Goal: Transaction & Acquisition: Purchase product/service

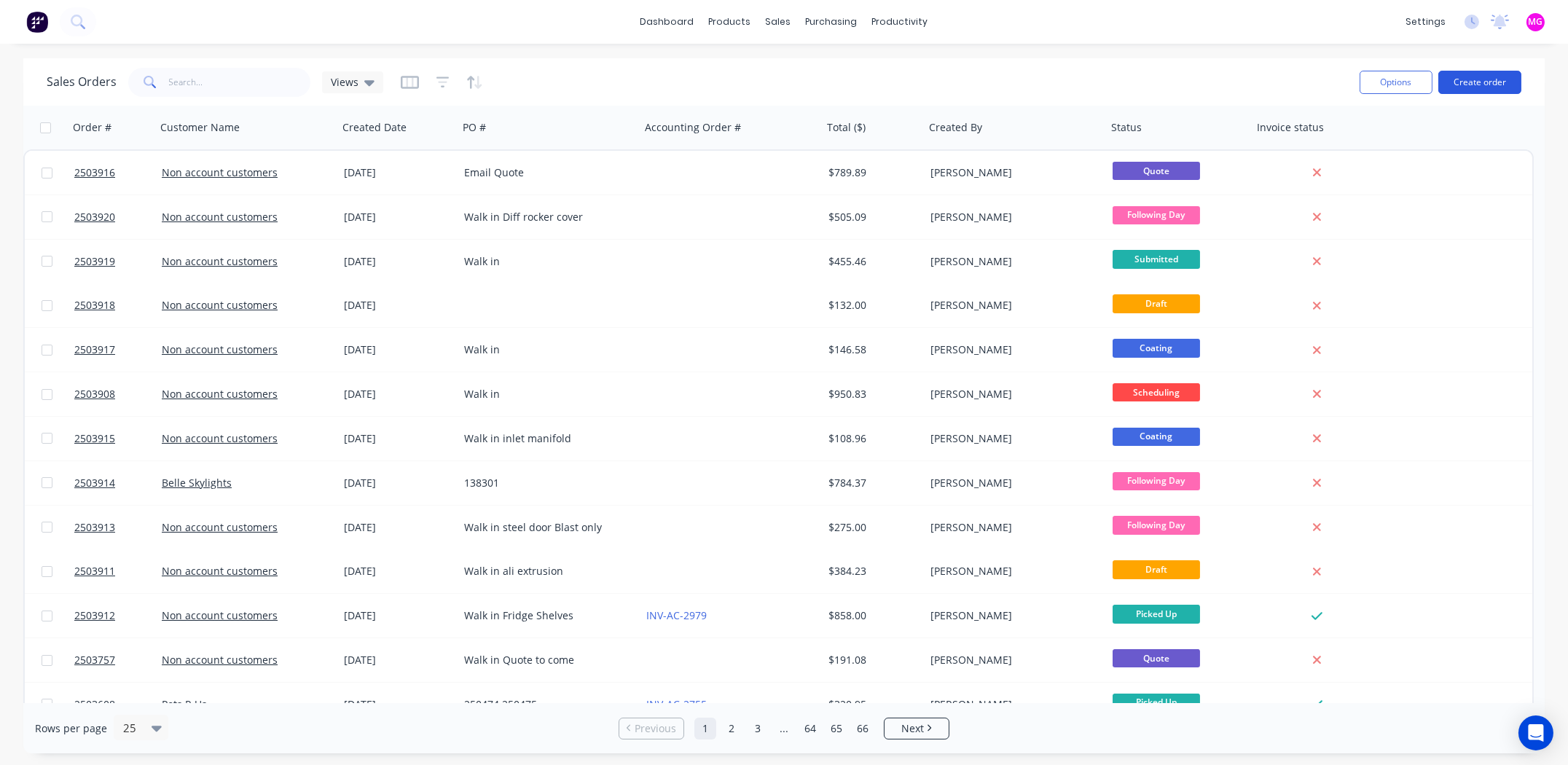
click at [1482, 81] on button "Create order" at bounding box center [1480, 82] width 83 height 24
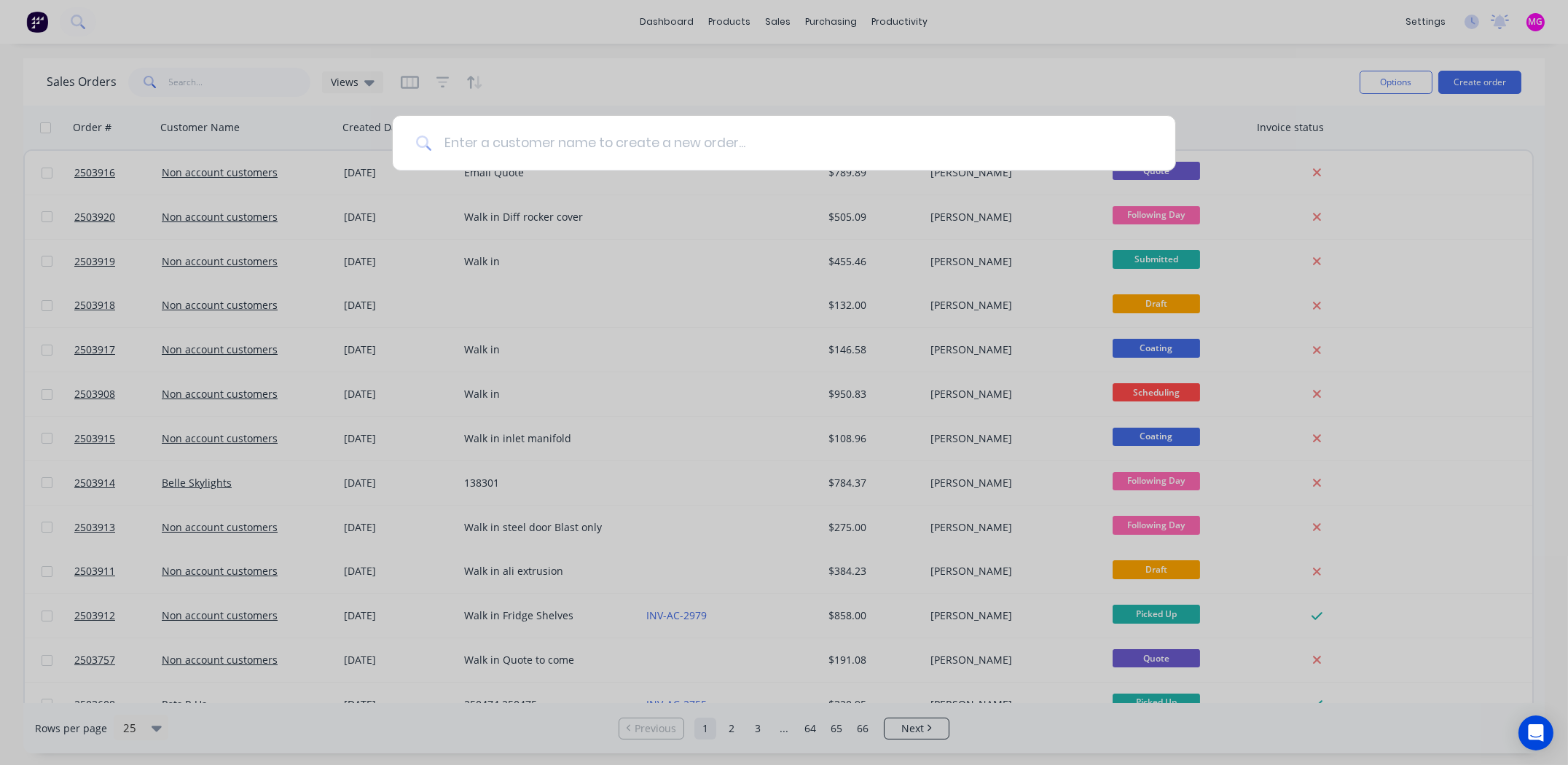
click at [671, 136] on input at bounding box center [791, 143] width 720 height 54
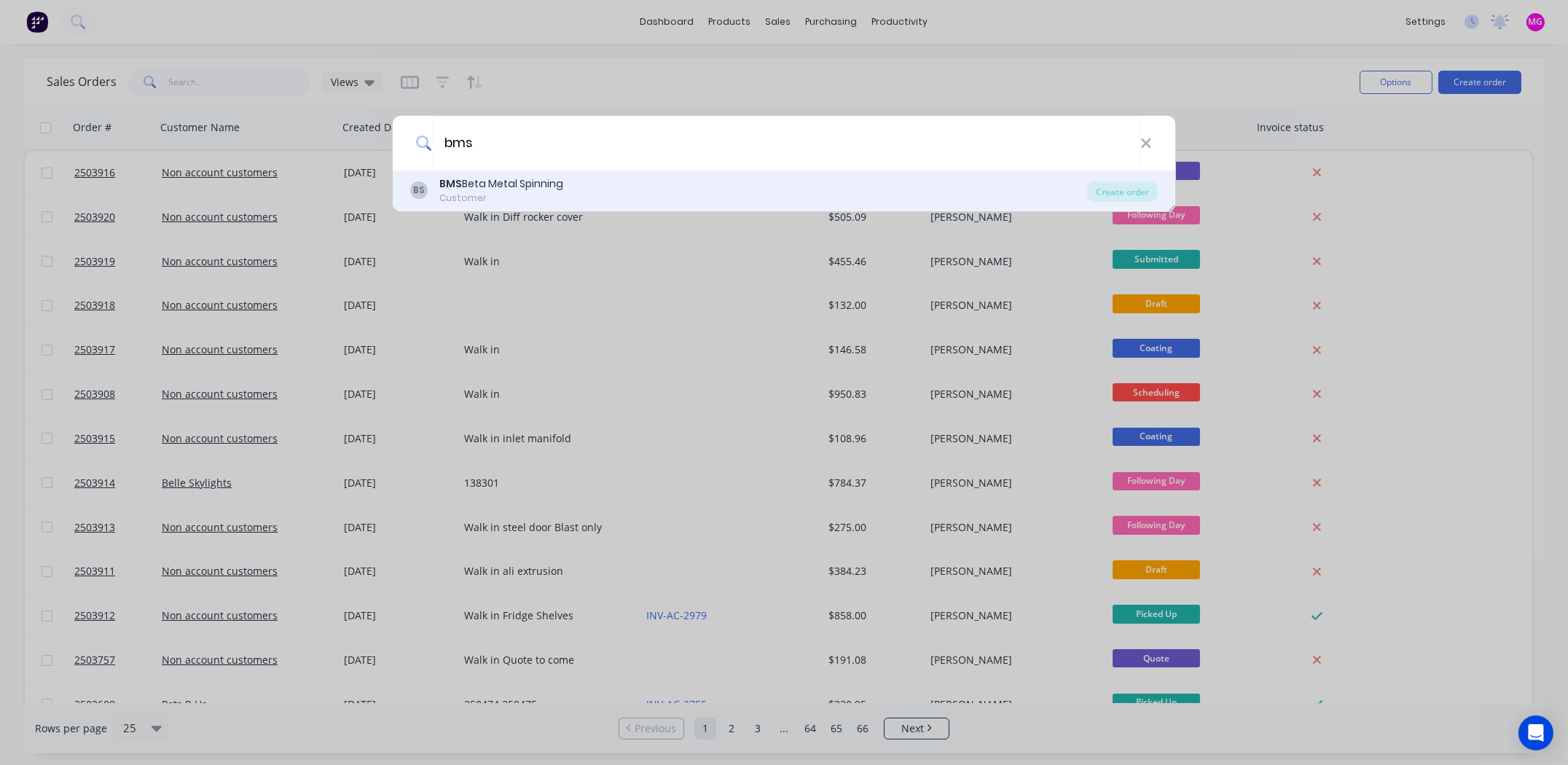
type input "bms"
click at [506, 196] on div "Customer" at bounding box center [501, 198] width 124 height 13
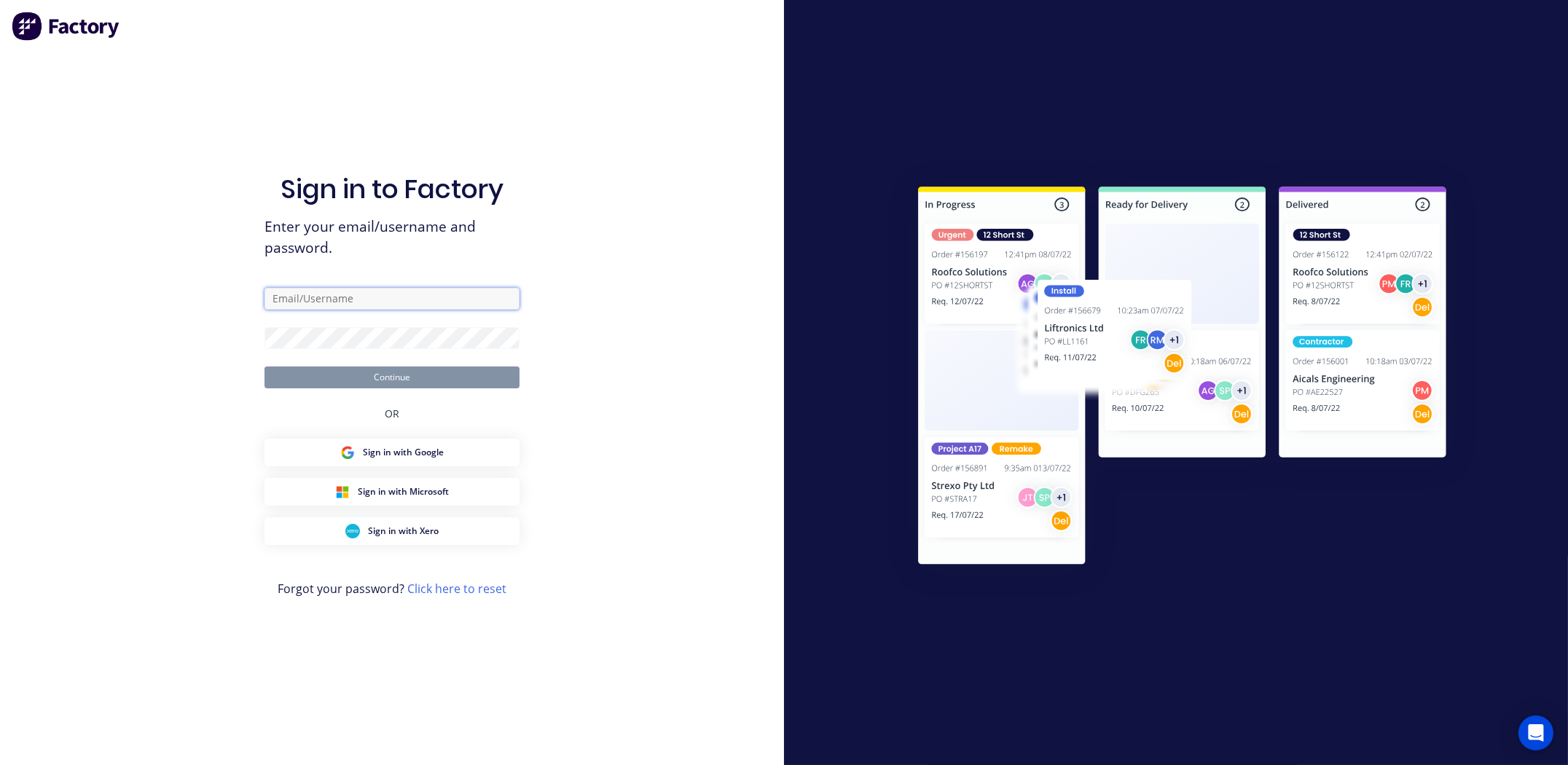
type input "[PERSON_NAME][EMAIL_ADDRESS][PERSON_NAME][DOMAIN_NAME]"
click at [409, 375] on button "Continue" at bounding box center [392, 378] width 255 height 22
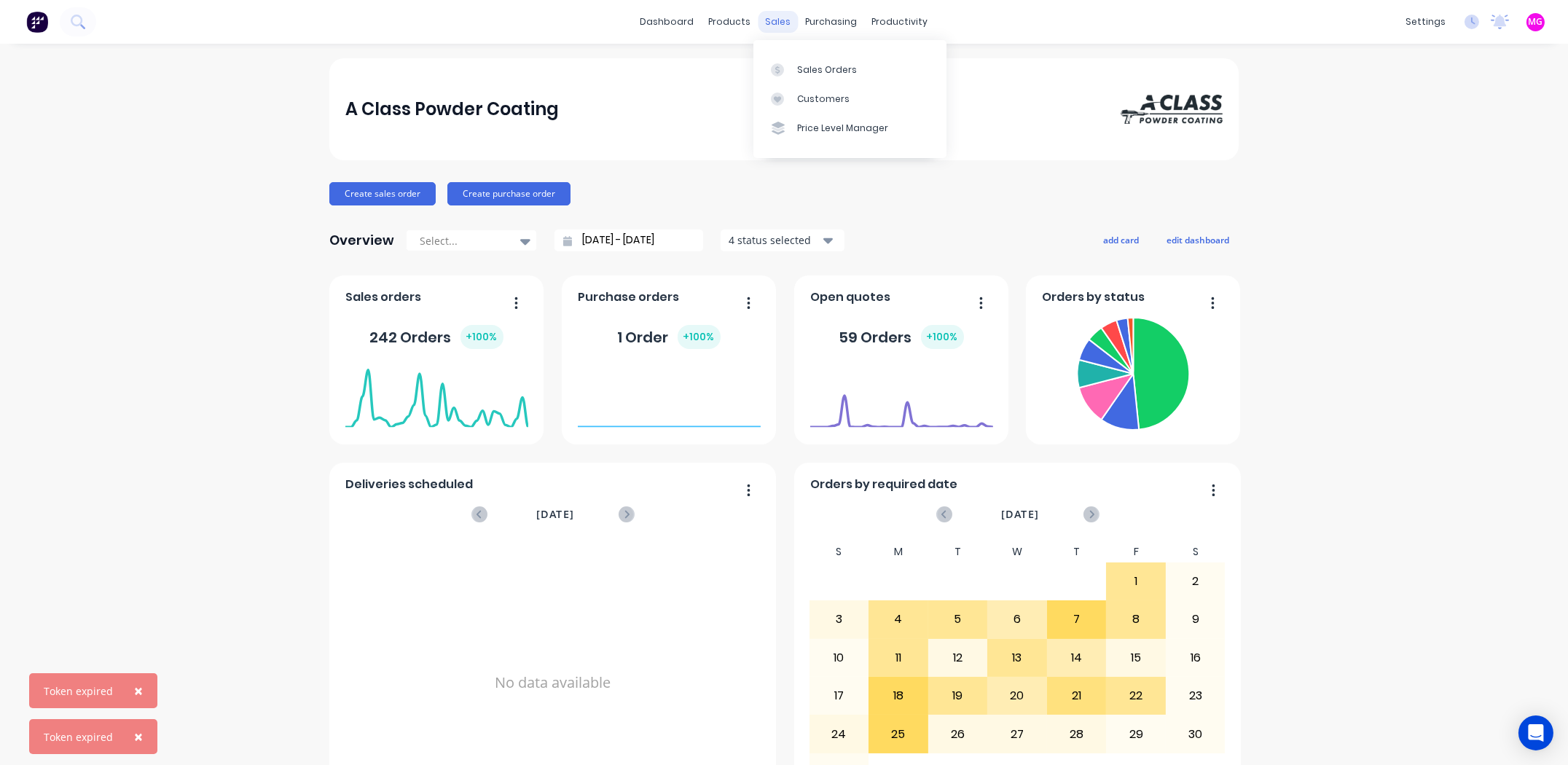
click at [775, 17] on div "sales" at bounding box center [779, 22] width 40 height 22
click at [800, 64] on div "Sales Orders" at bounding box center [827, 70] width 60 height 13
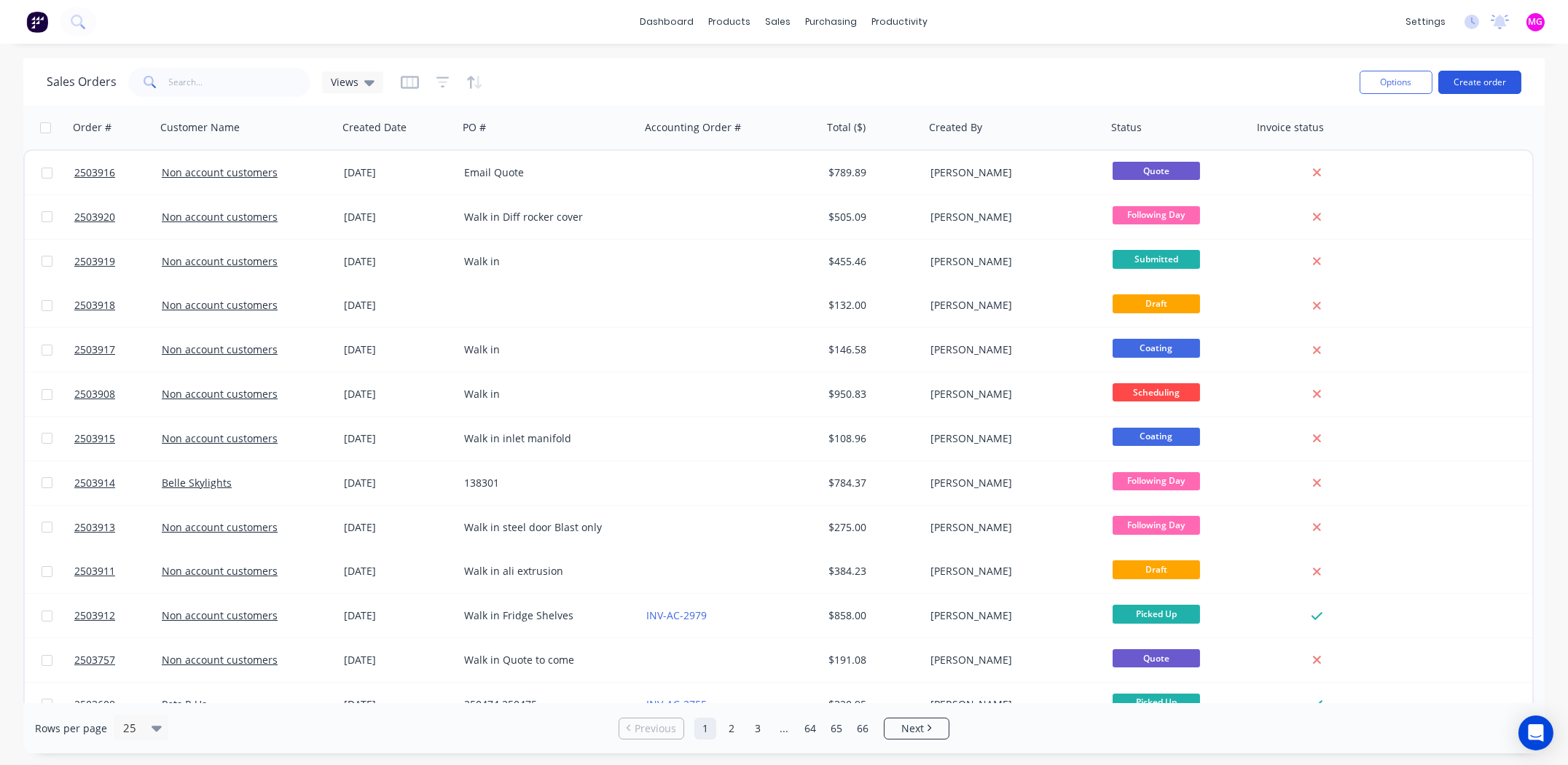
click at [1477, 77] on button "Create order" at bounding box center [1480, 82] width 83 height 24
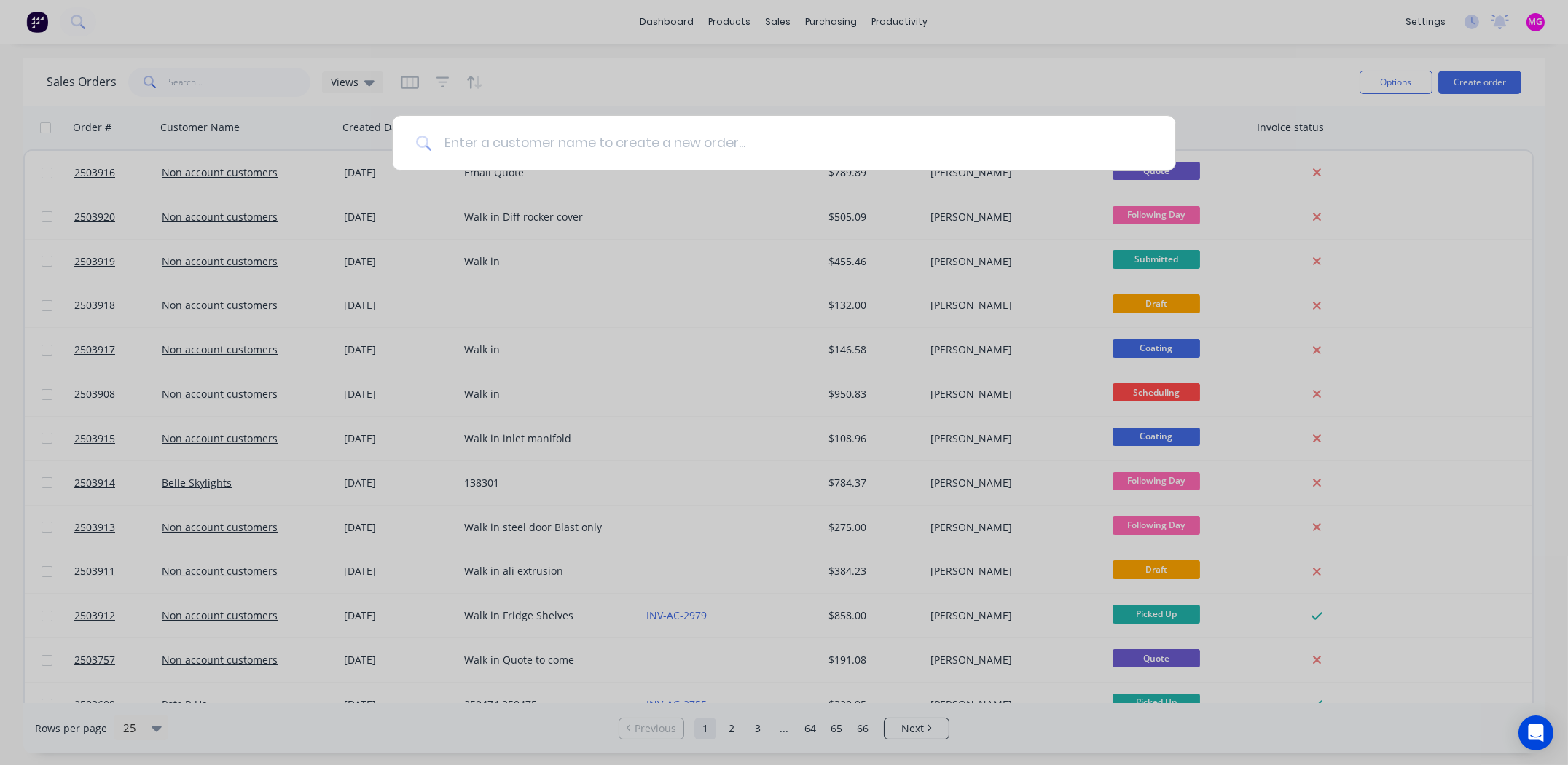
click at [712, 141] on input at bounding box center [791, 143] width 720 height 54
type input "bms"
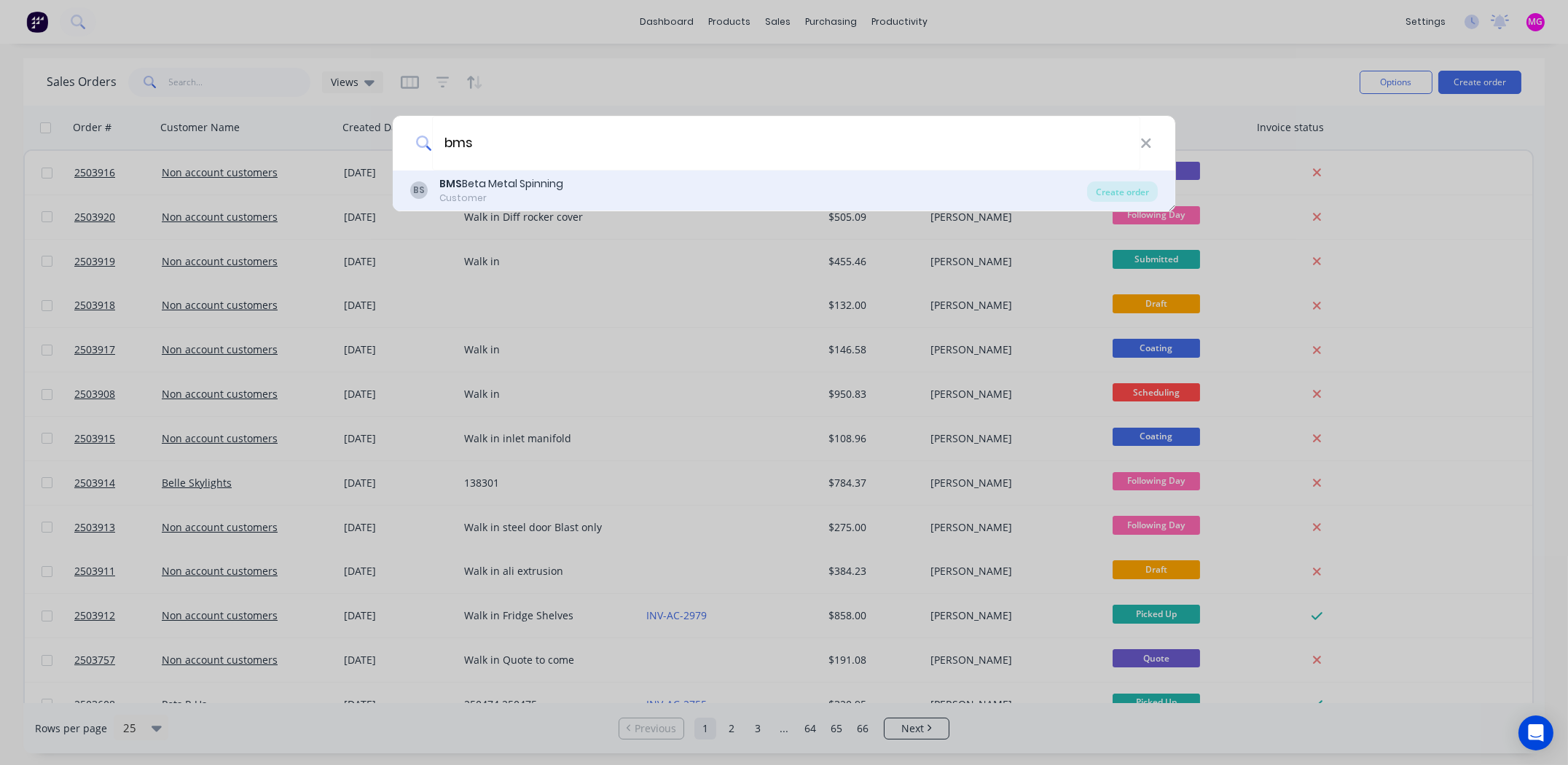
click at [521, 186] on div "BMS Beta Metal Spinning" at bounding box center [501, 184] width 124 height 15
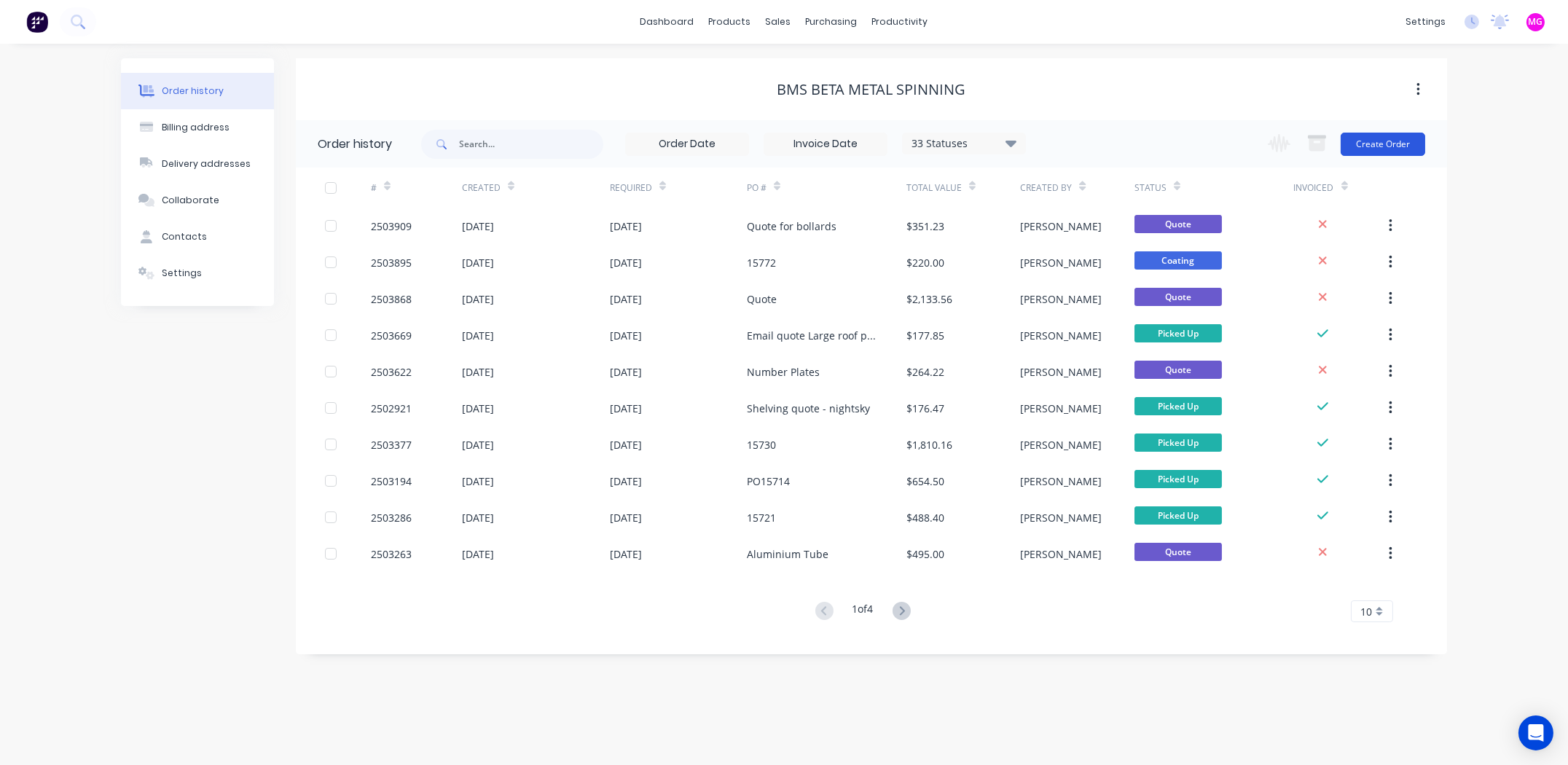
click at [1370, 141] on button "Create Order" at bounding box center [1382, 144] width 84 height 24
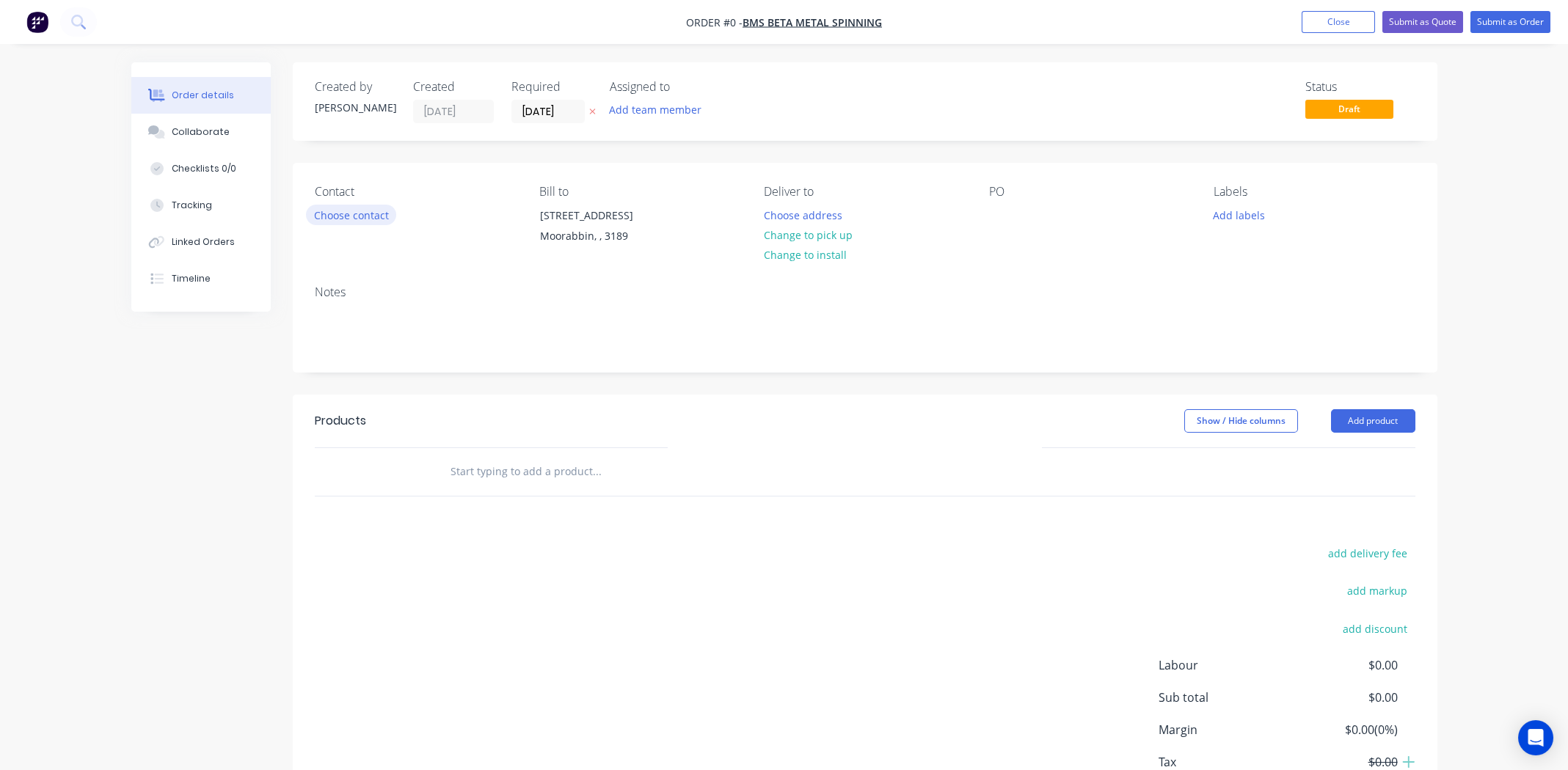
click at [356, 213] on button "Choose contact" at bounding box center [351, 215] width 90 height 20
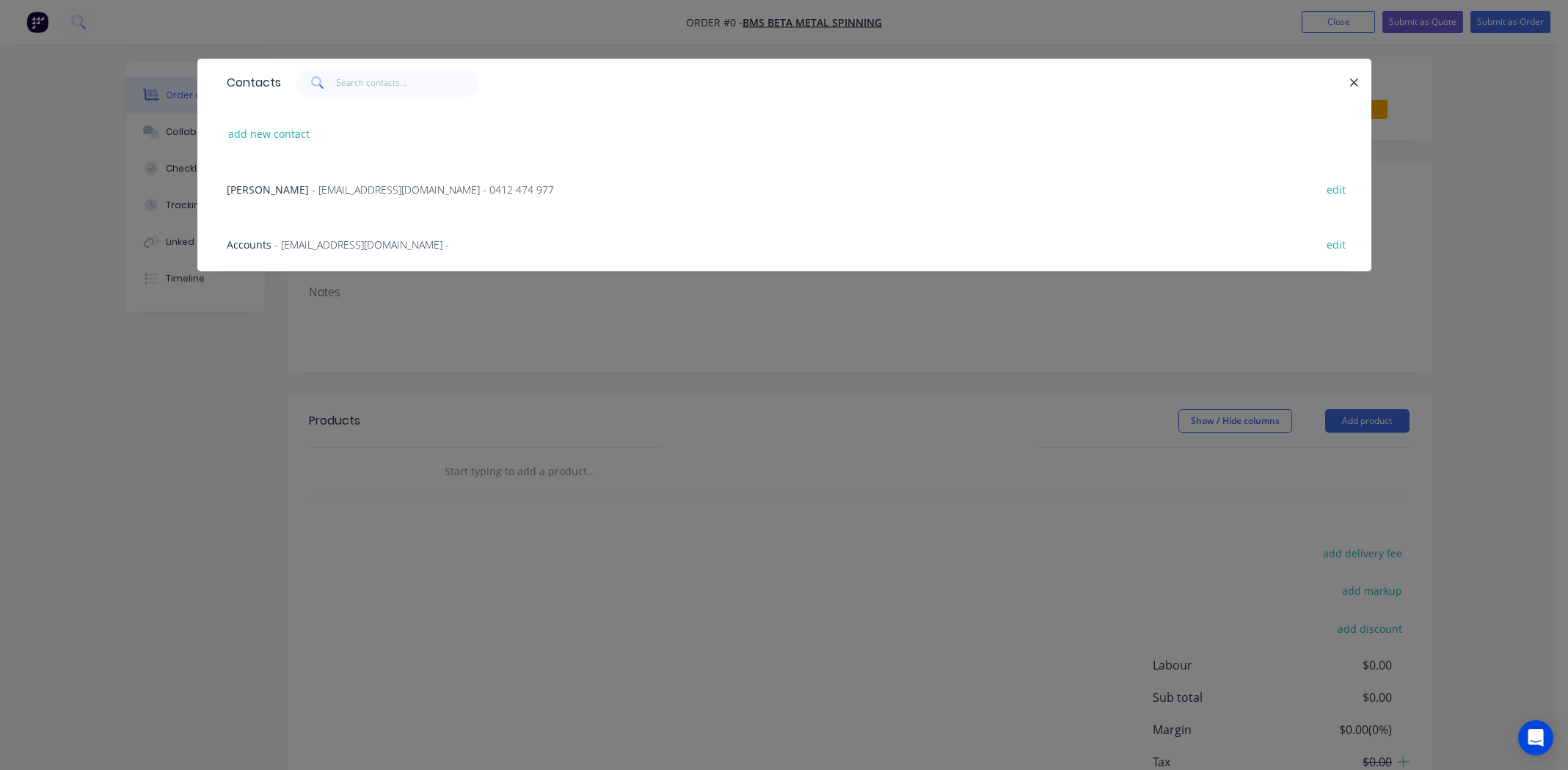
click at [244, 186] on span "Matt Steiner" at bounding box center [268, 189] width 82 height 14
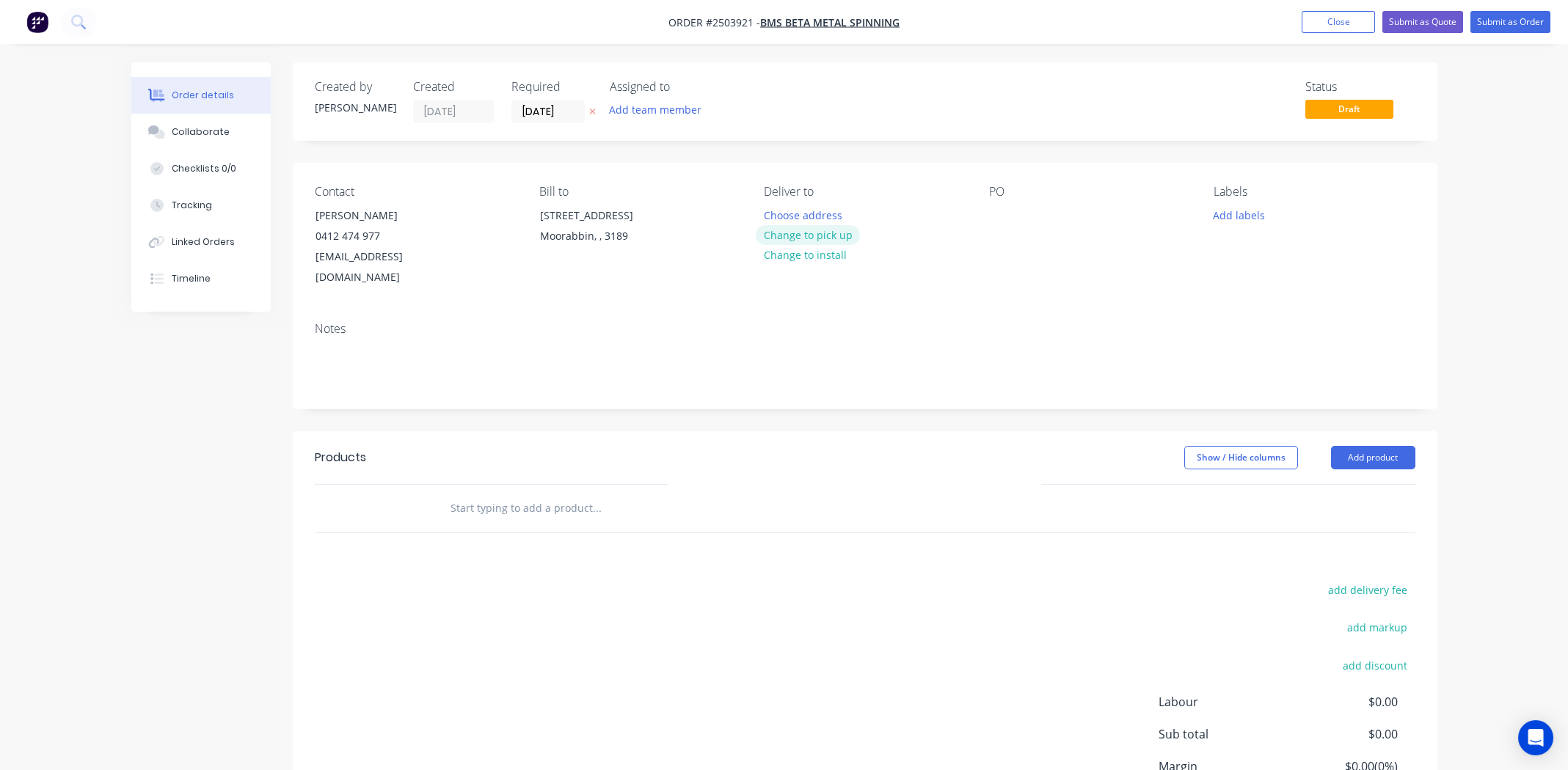
click at [814, 227] on button "Change to pick up" at bounding box center [808, 235] width 104 height 20
click at [995, 211] on div at bounding box center [1001, 215] width 24 height 21
click at [1249, 216] on button "Add labels" at bounding box center [1239, 215] width 67 height 20
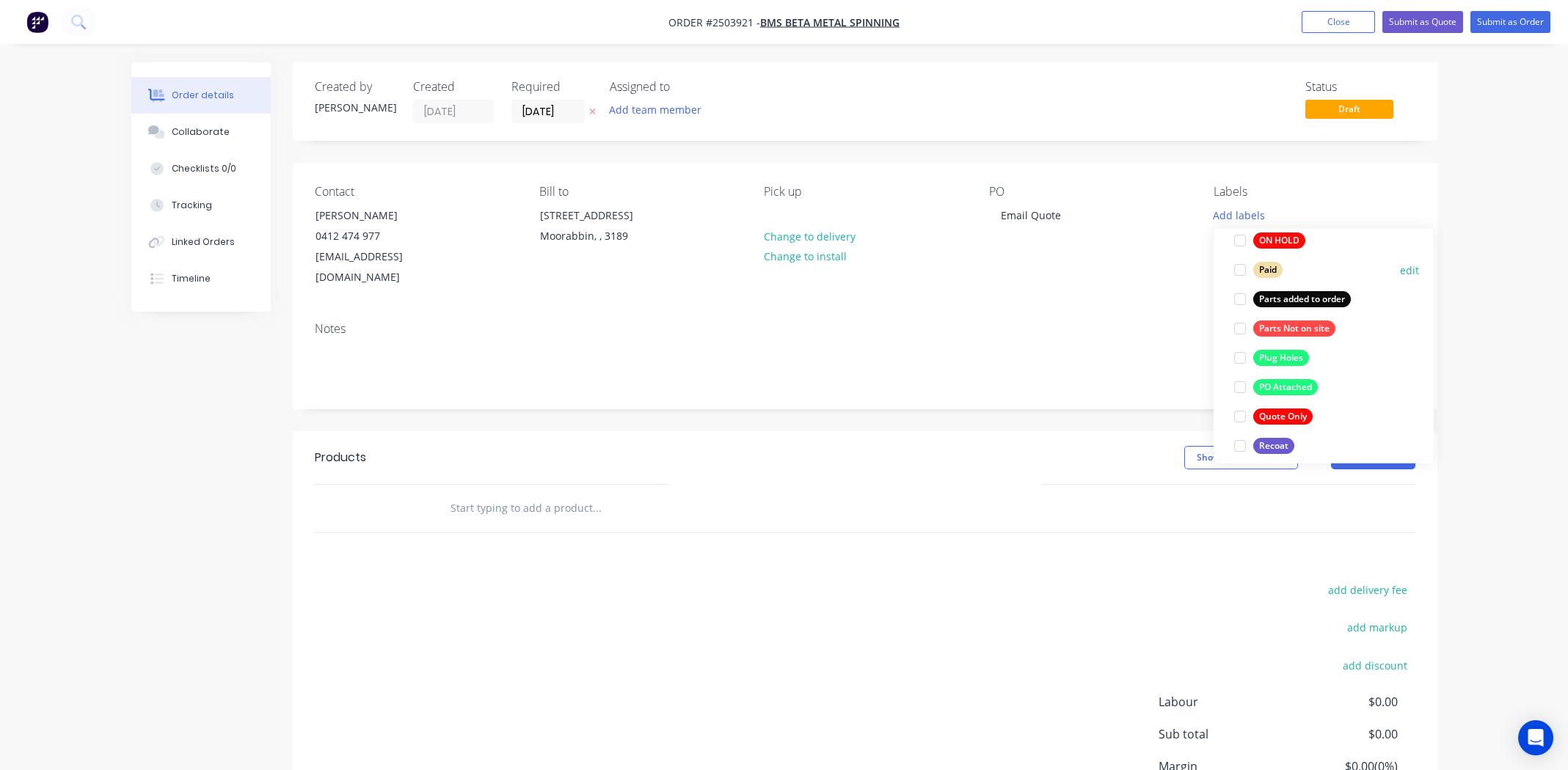
scroll to position [806, 0]
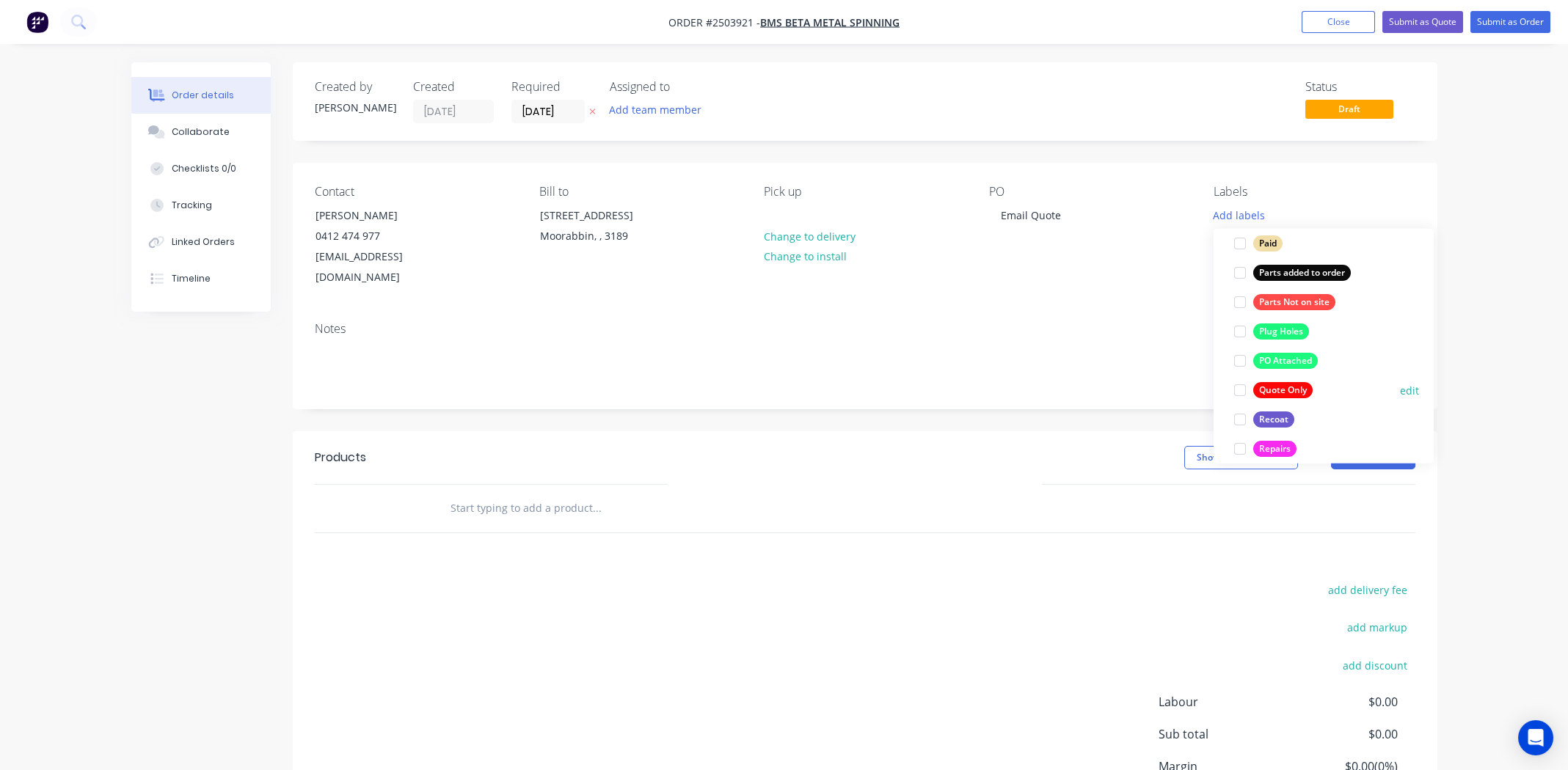
click at [1246, 385] on div at bounding box center [1240, 390] width 29 height 29
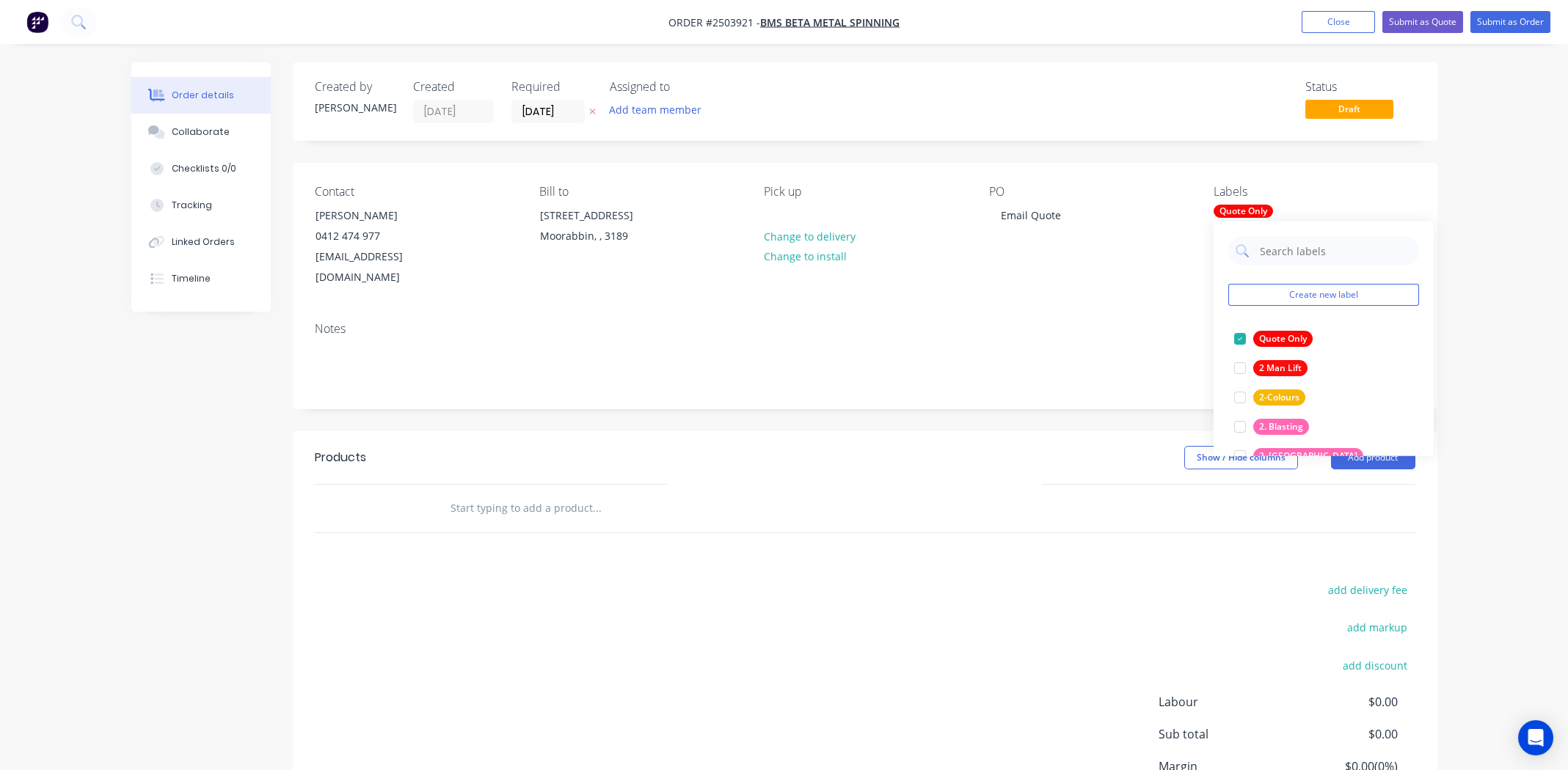
click at [1083, 322] on div "Notes" at bounding box center [864, 328] width 1100 height 14
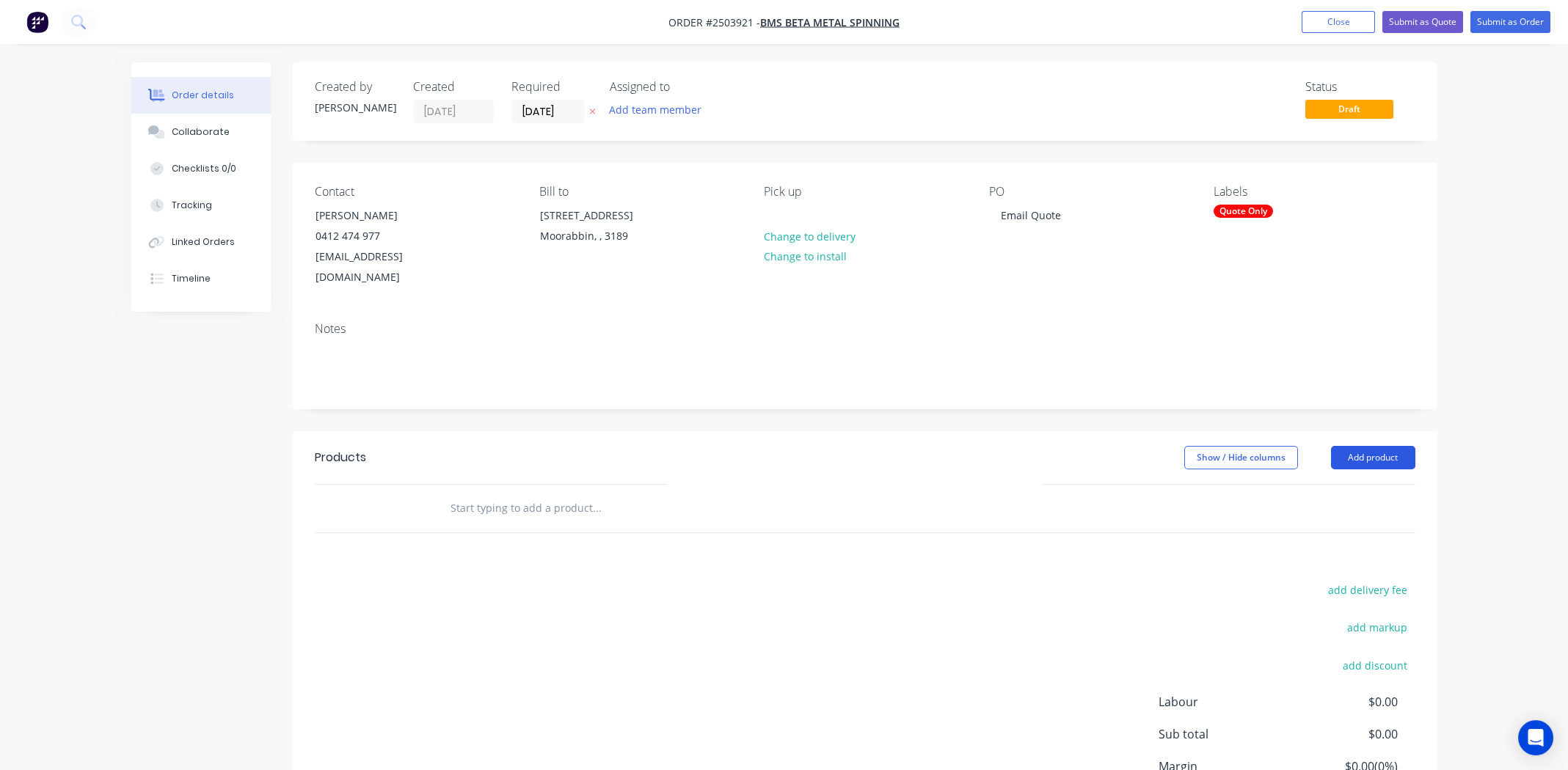
click at [1369, 446] on button "Add product" at bounding box center [1373, 457] width 85 height 24
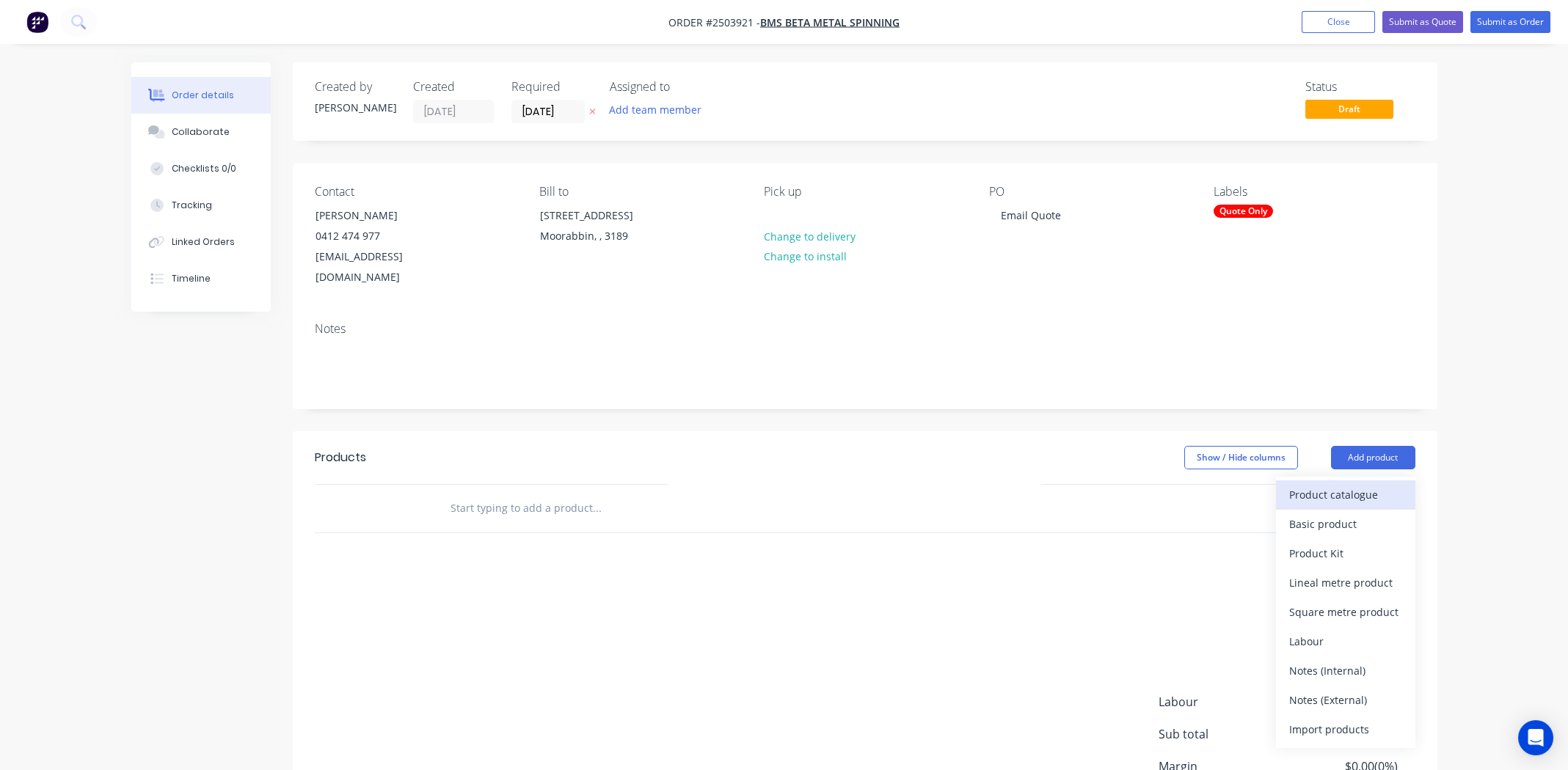
click at [1366, 484] on div "Product catalogue" at bounding box center [1346, 494] width 113 height 21
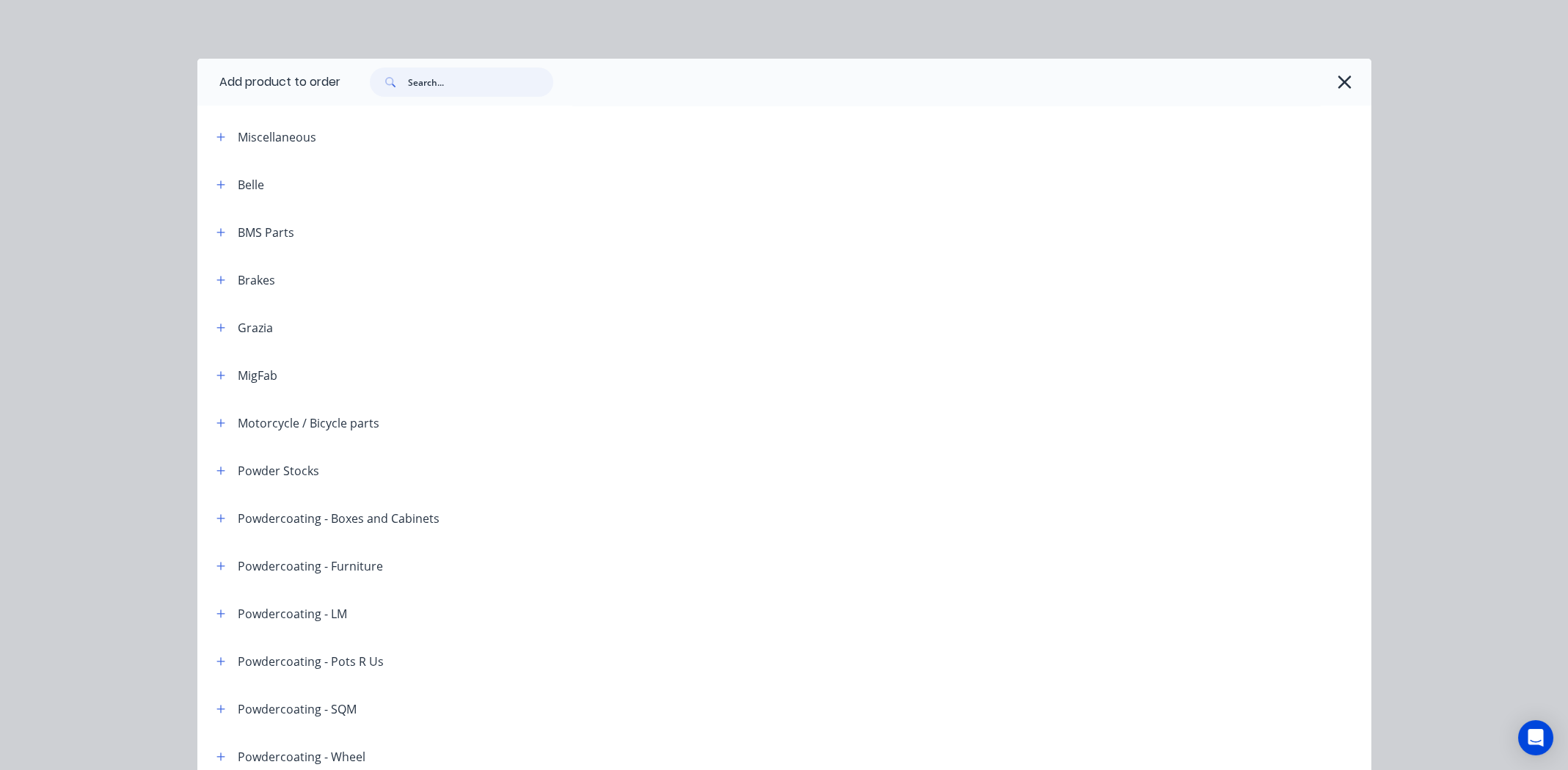
click at [457, 89] on input "text" at bounding box center [480, 82] width 145 height 29
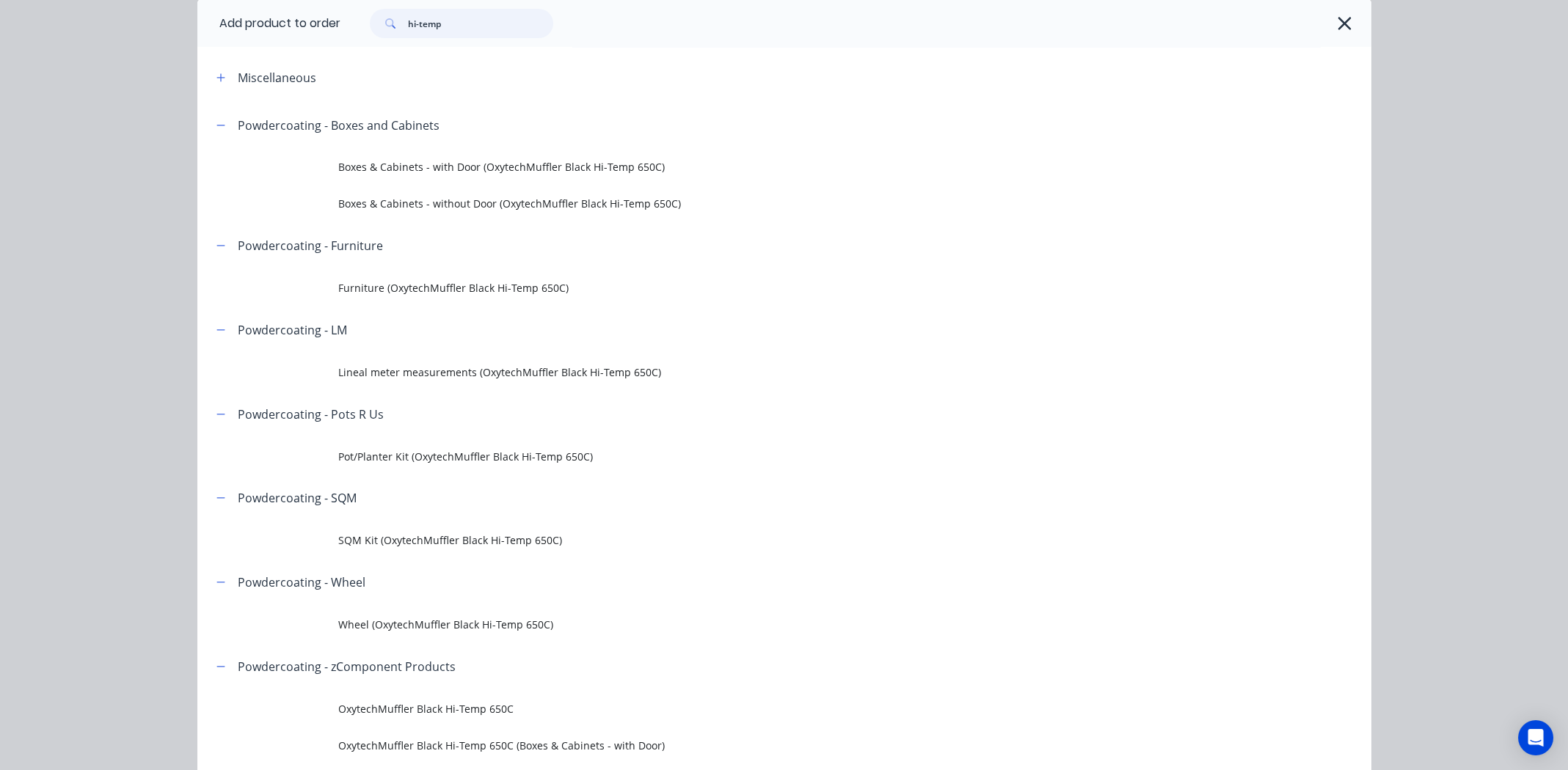
scroll to position [220, 0]
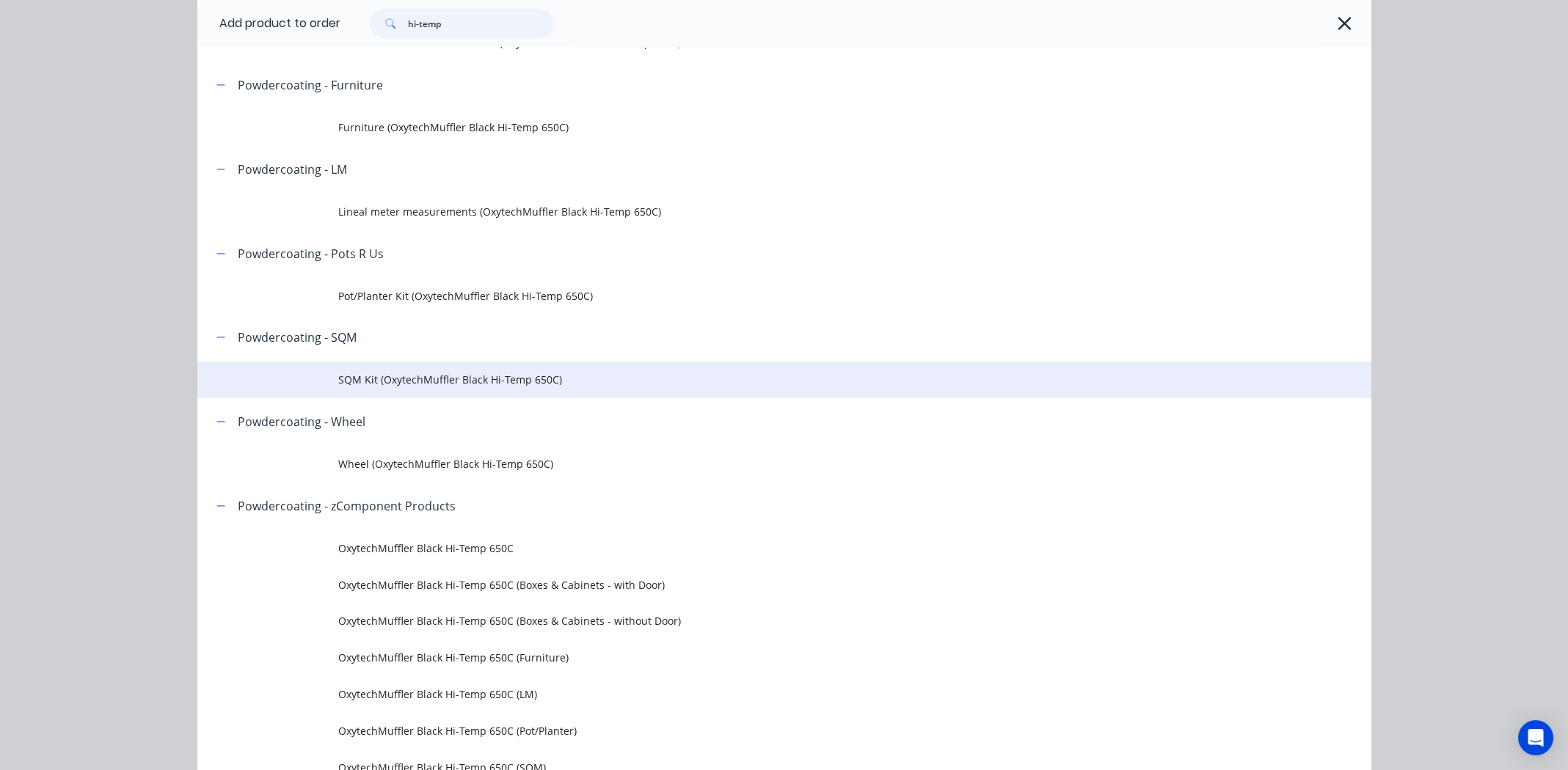
type input "hi-temp"
click at [458, 378] on span "SQM Kit (OxytechMuffler Black Hi-Temp 650C)" at bounding box center [751, 379] width 826 height 15
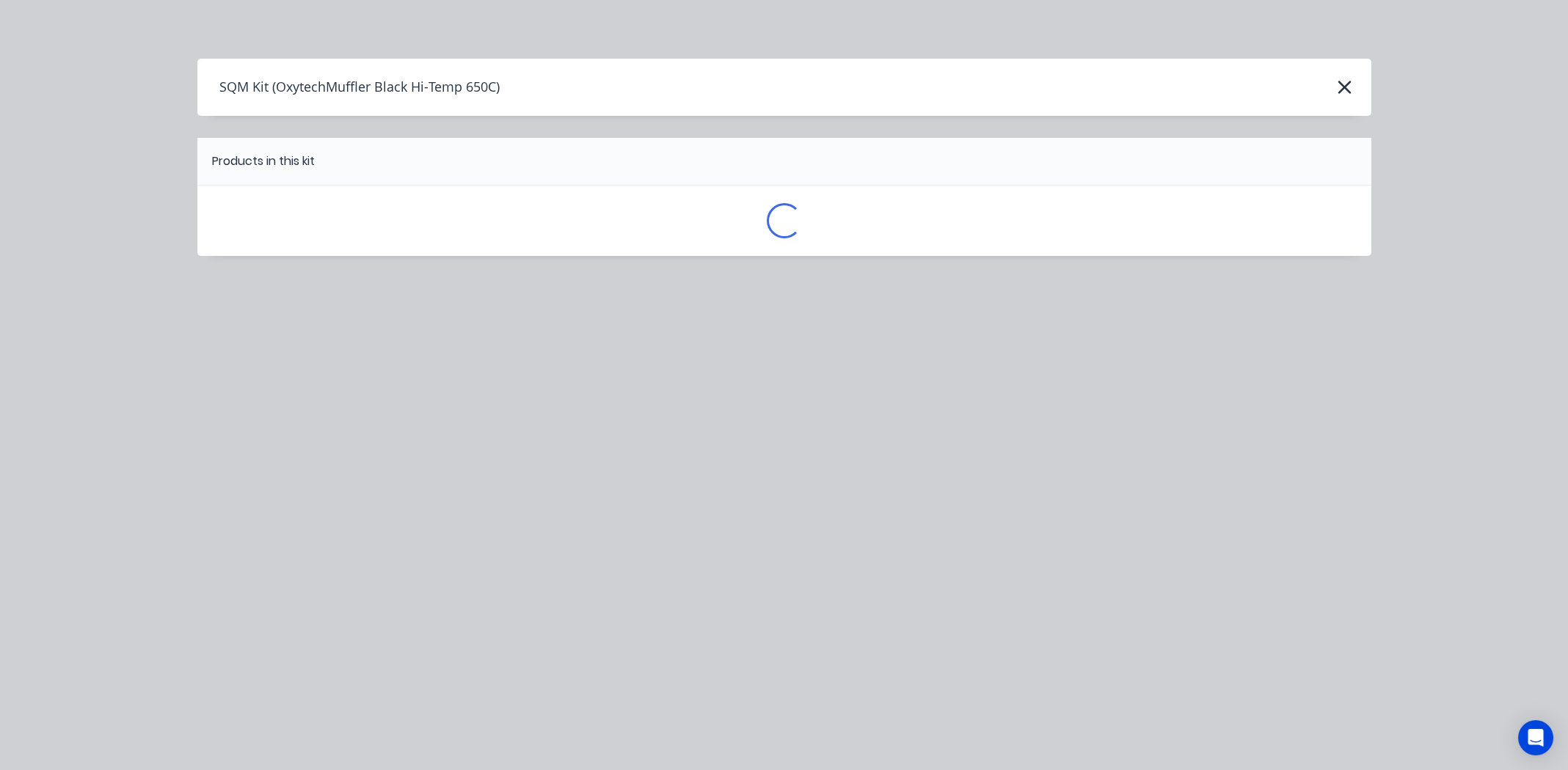
scroll to position [0, 0]
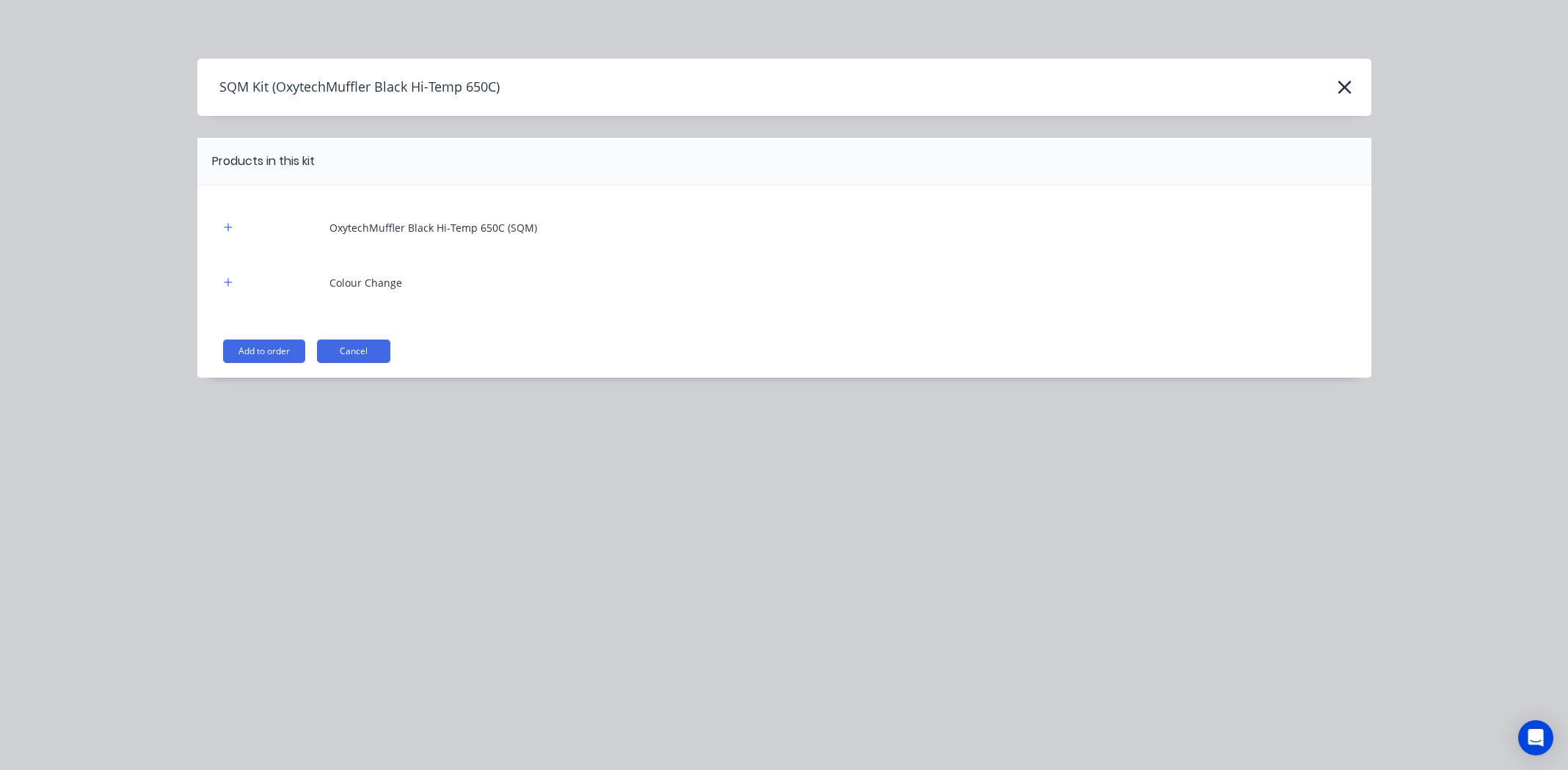
click at [266, 350] on button "Add to order" at bounding box center [264, 352] width 82 height 24
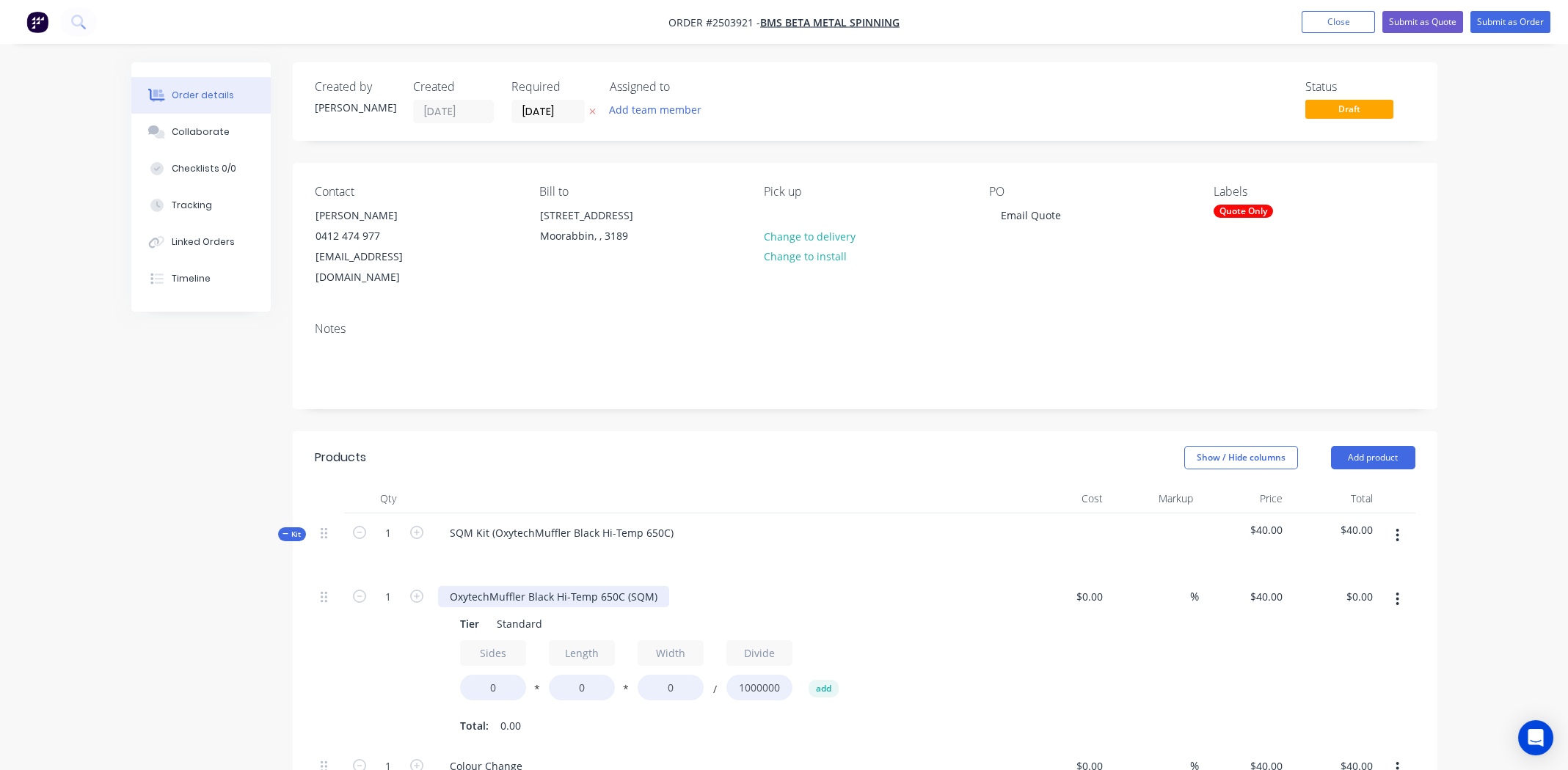
click at [560, 586] on div "OxytechMuffler Black Hi-Temp 650C (SQM)" at bounding box center [552, 596] width 231 height 21
click at [561, 586] on div "OxytechMuffler Black Hi-Temp 650C (SQM)" at bounding box center [552, 596] width 231 height 21
click at [676, 522] on div "SQM Kit (OxytechMuffler Black Hi-Temp 650C)" at bounding box center [561, 532] width 247 height 21
click at [574, 522] on div "OxytechMuffler Black Hi-Temp 650C" at bounding box center [537, 532] width 199 height 21
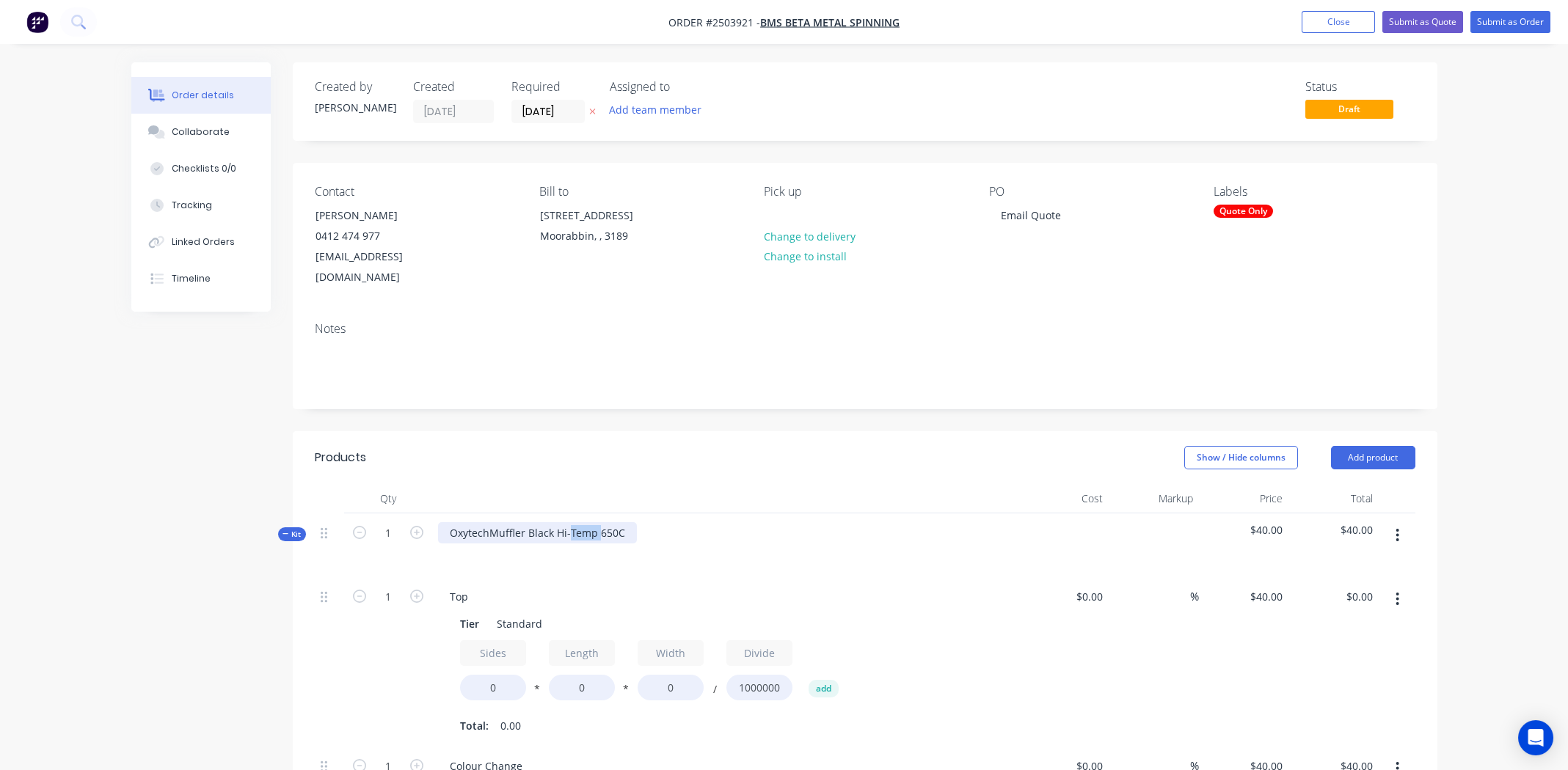
click at [574, 522] on div "OxytechMuffler Black Hi-Temp 650C" at bounding box center [537, 532] width 199 height 21
copy div "OxytechMuffler Black Hi-Temp 650C"
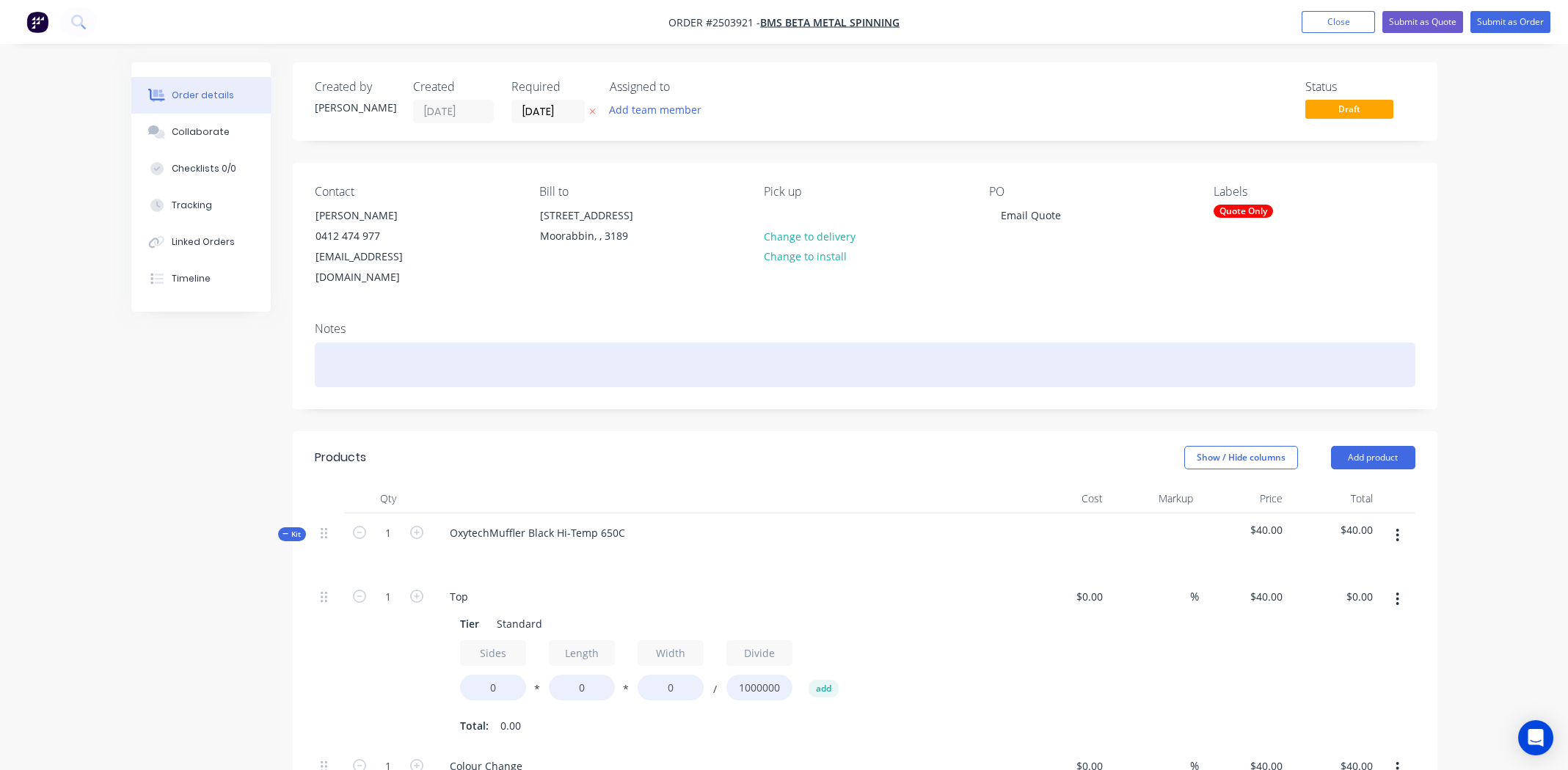
click at [393, 343] on div at bounding box center [864, 364] width 1100 height 45
paste div
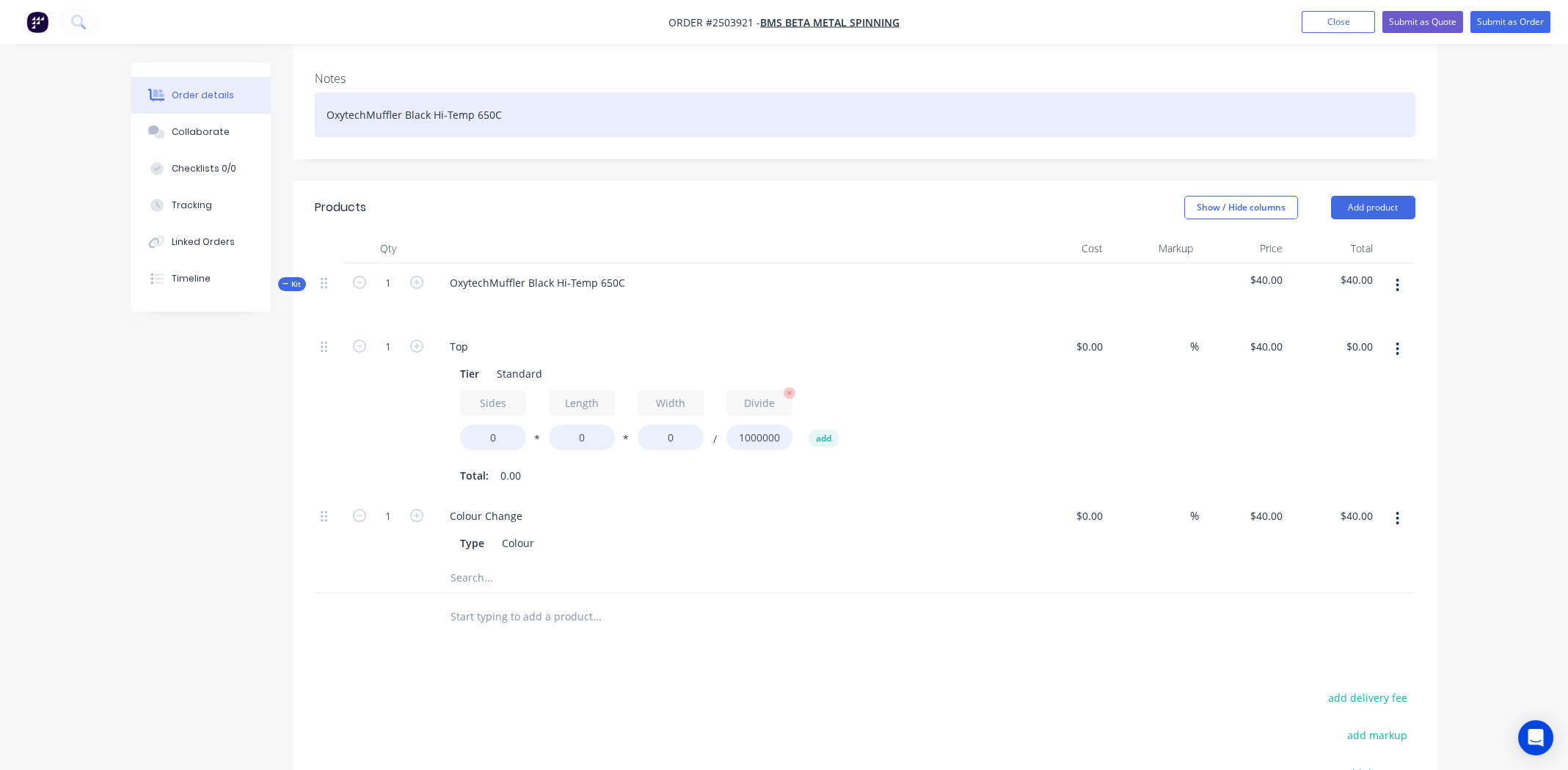
scroll to position [293, 0]
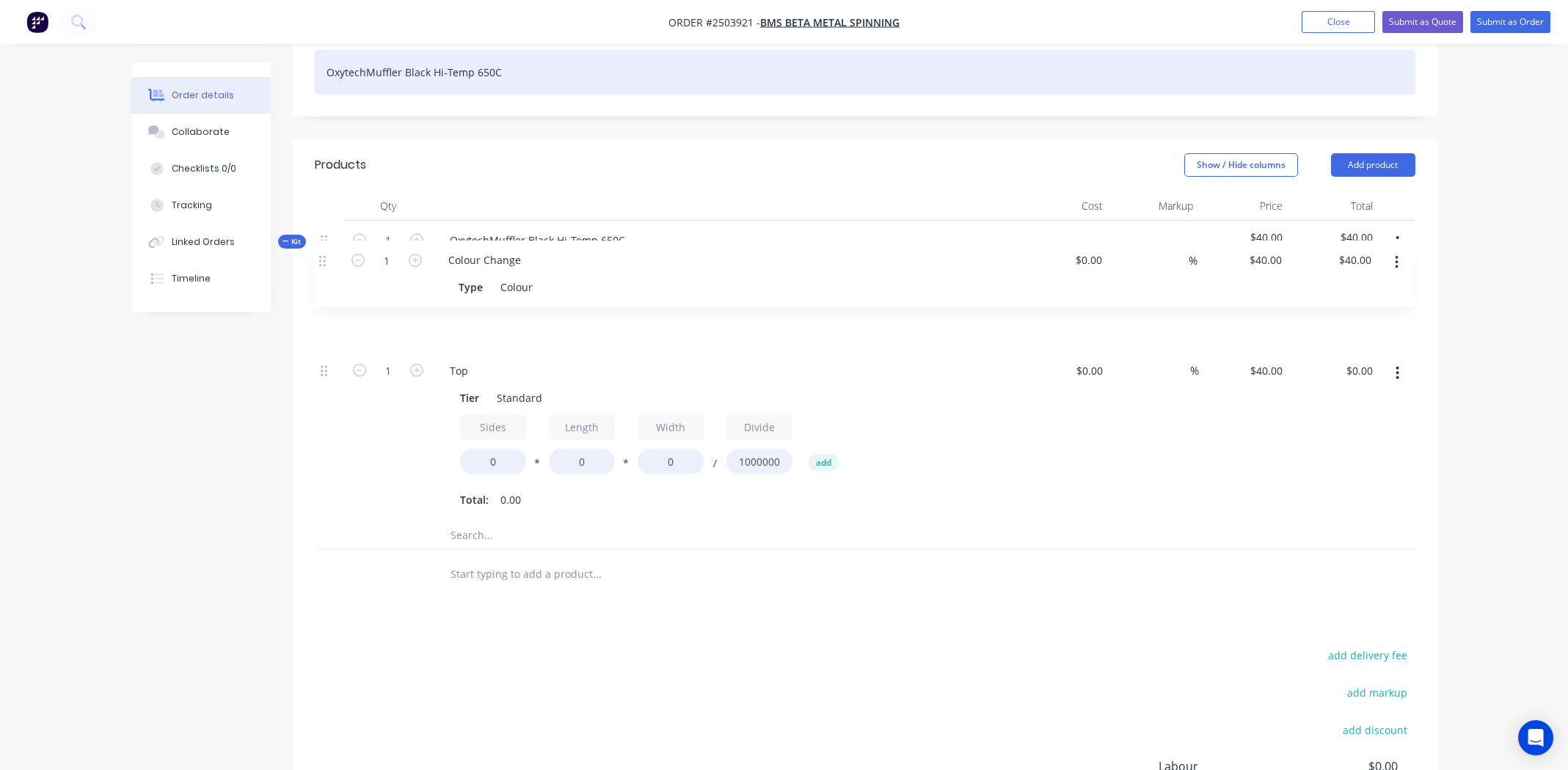
drag, startPoint x: 324, startPoint y: 457, endPoint x: 323, endPoint y: 261, distance: 196.0
click at [323, 261] on div "Kit 1 OxytechMuffler Black Hi-Temp 650C $40.00 $40.00 1 Top Tier Standard Sides…" at bounding box center [864, 385] width 1100 height 330
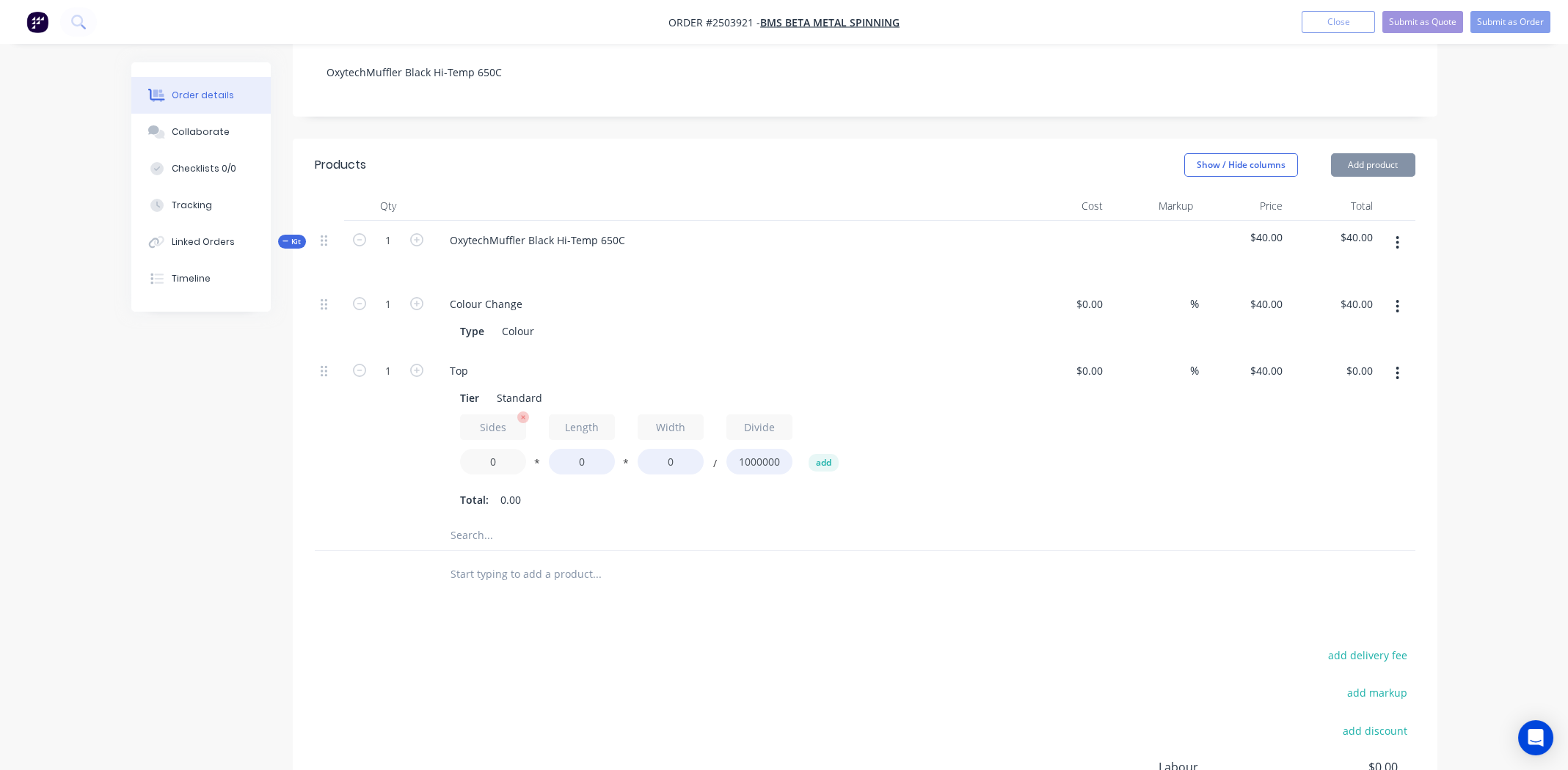
click at [494, 449] on input "0" at bounding box center [493, 462] width 66 height 26
type input "2"
click at [580, 449] on input "0" at bounding box center [582, 462] width 66 height 26
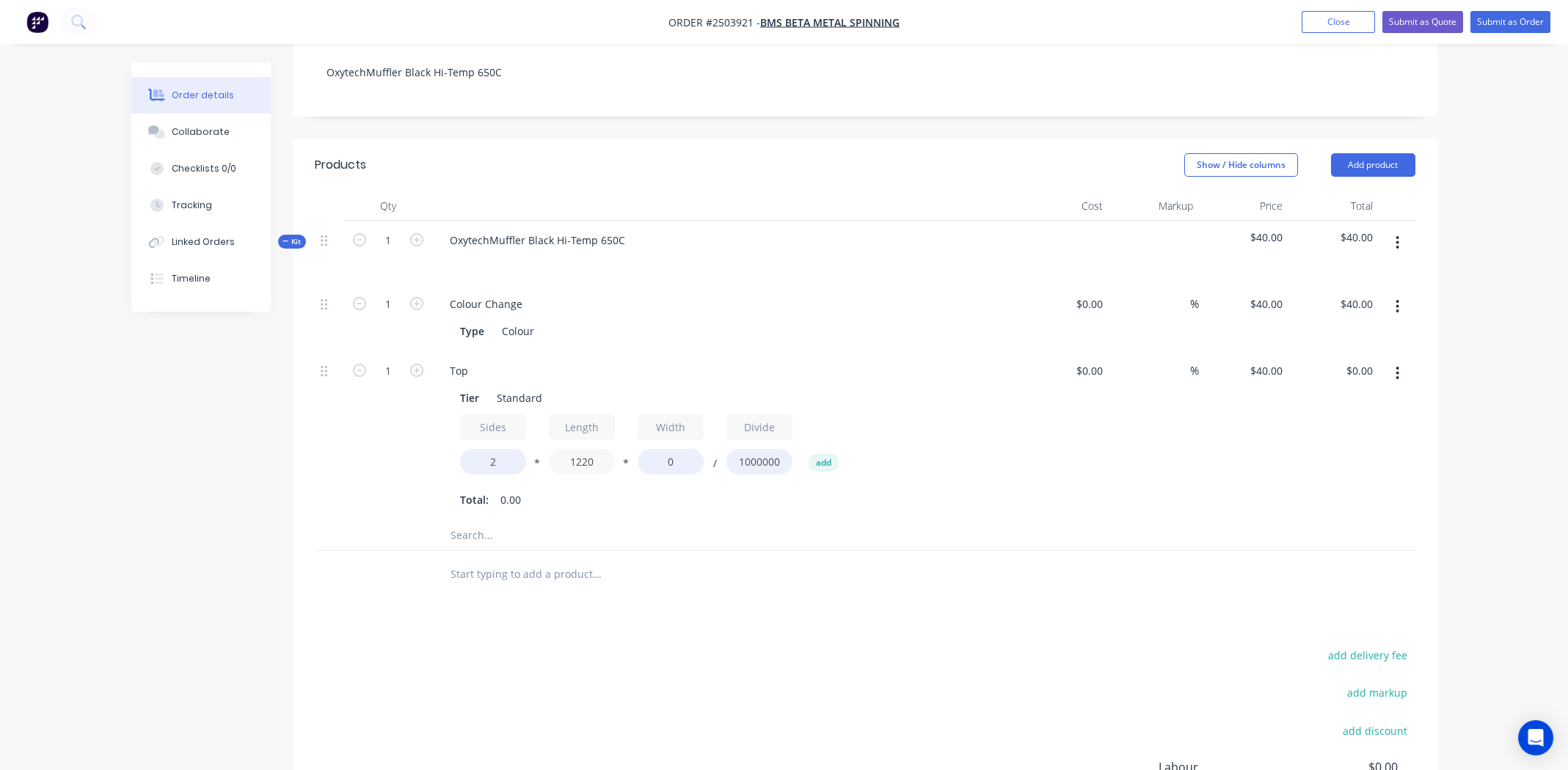
type input "1220"
type input "310"
type input "$30.26"
click at [769, 490] on div "Top Tier Standard Sides 2 * Length 1220 * Width 310 / Divide 1000000 add Total:…" at bounding box center [726, 436] width 587 height 169
click at [385, 315] on input "1" at bounding box center [388, 304] width 38 height 22
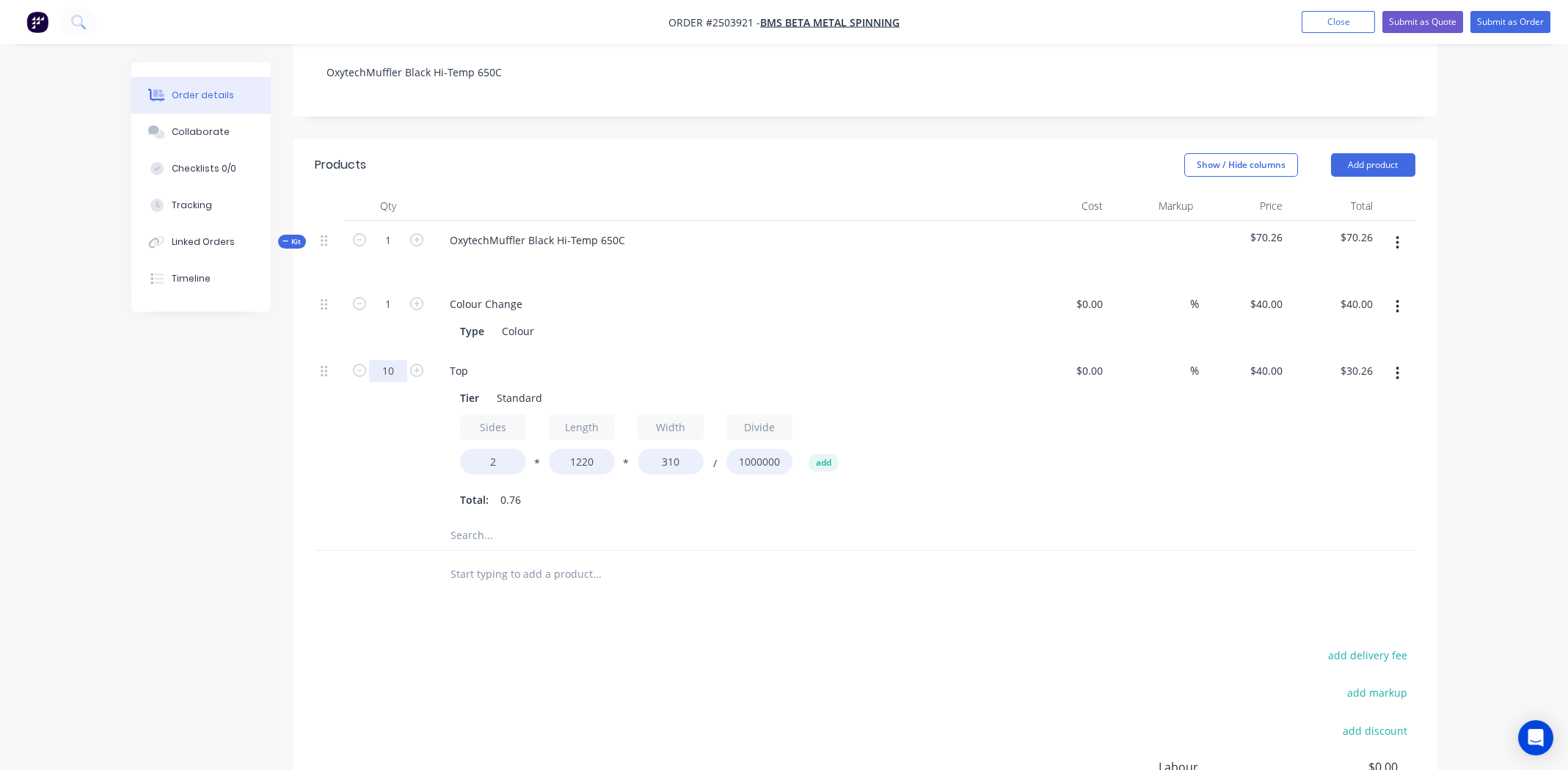
type input "10"
type input "$302.56"
click at [1131, 477] on div "%" at bounding box center [1153, 436] width 90 height 169
click at [1396, 365] on icon "button" at bounding box center [1398, 374] width 4 height 16
click at [1347, 401] on div "Duplicate" at bounding box center [1346, 411] width 113 height 21
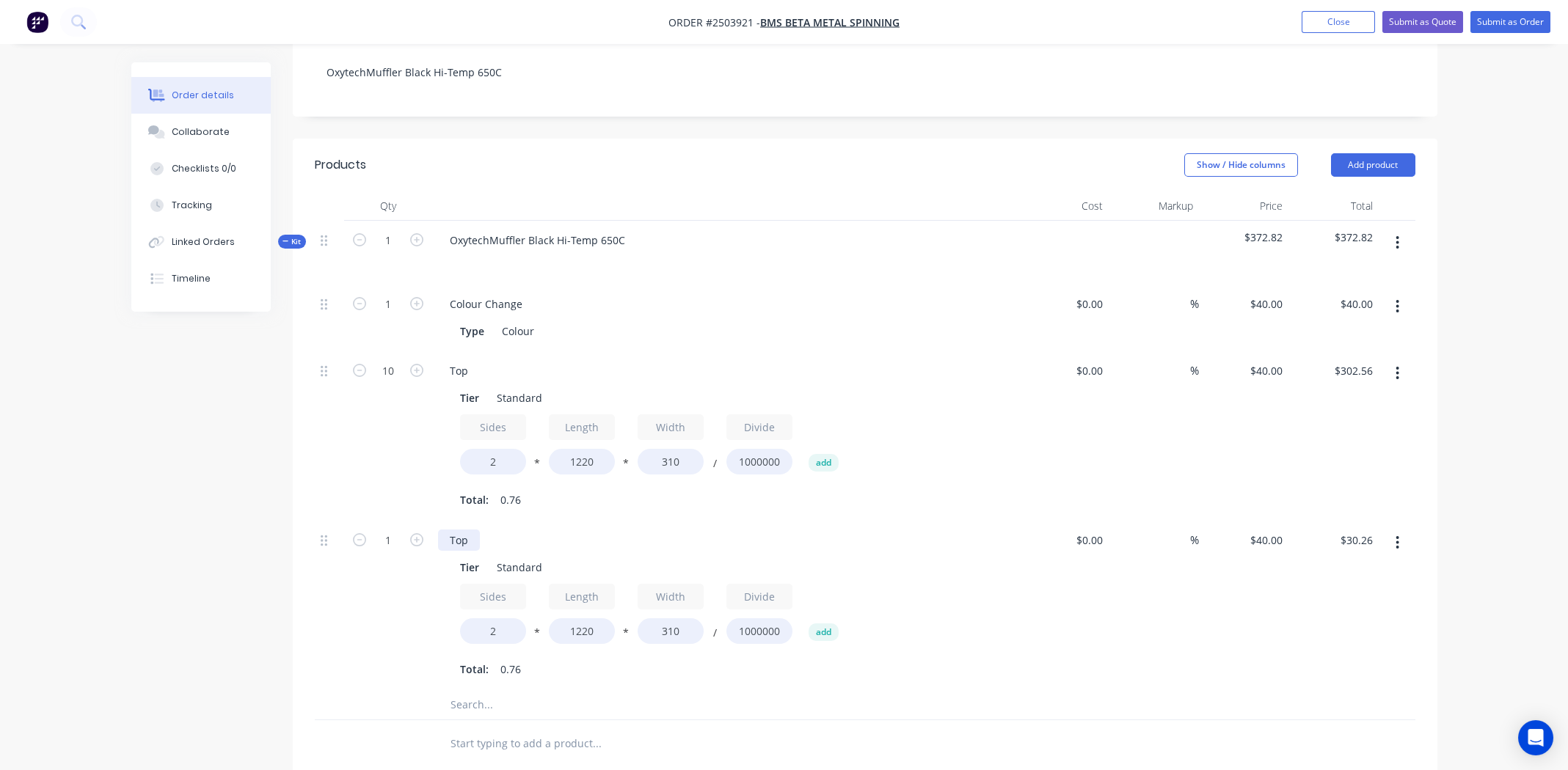
click at [463, 529] on div "Top" at bounding box center [459, 539] width 42 height 21
click at [394, 315] on input "1" at bounding box center [388, 304] width 38 height 22
type input "10"
type input "$302.56"
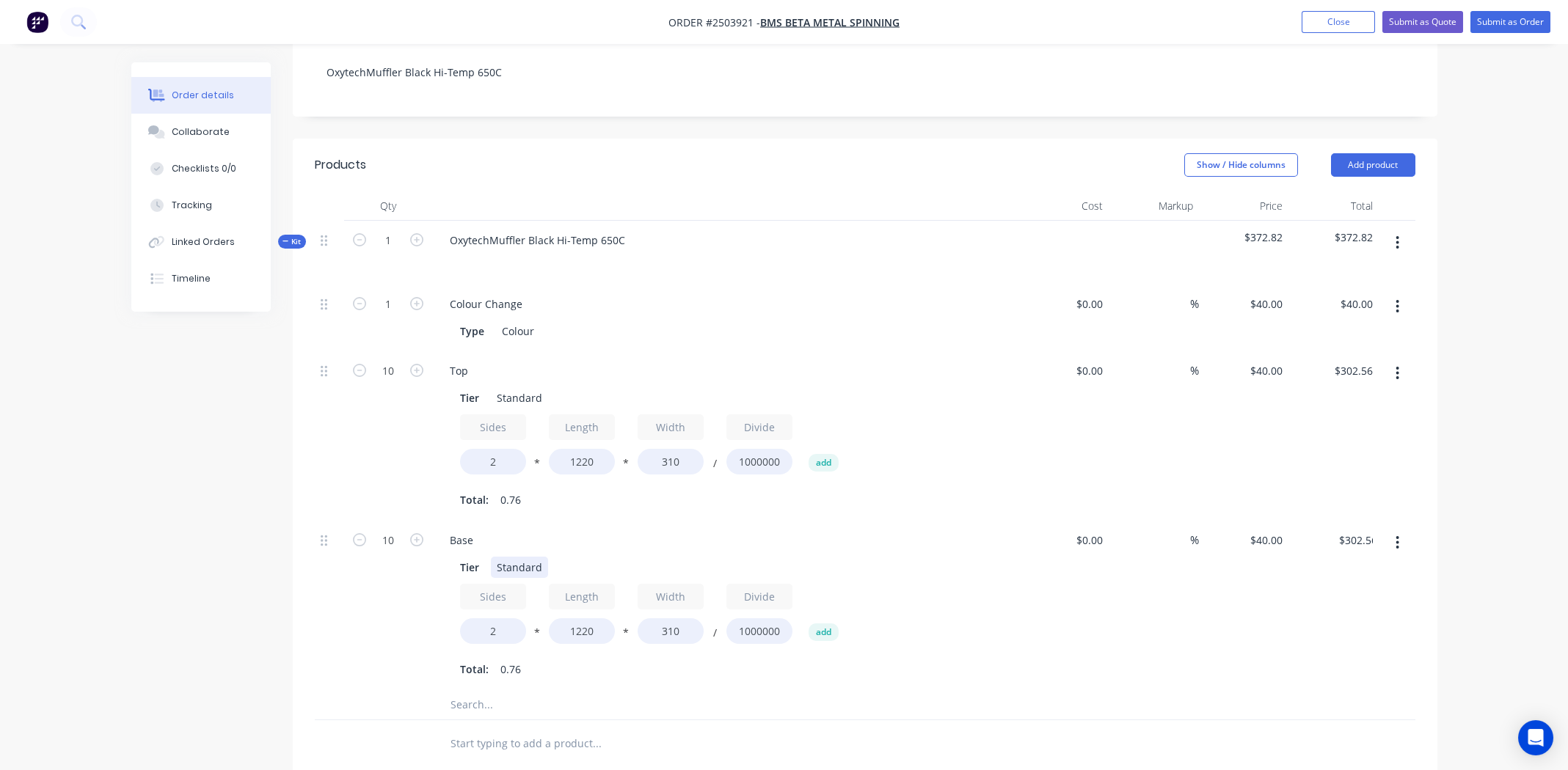
click at [995, 554] on div "Tier Standard Sides 2 * Length 1220 * Width 310 / Divide 1000000 add Total: 0.76" at bounding box center [725, 617] width 575 height 127
click at [400, 315] on input "10" at bounding box center [388, 304] width 38 height 22
type input "20"
type input "$605.12"
click at [953, 420] on div "Sides 2 * Length 1220 * Width 310 / Divide 1000000 add" at bounding box center [726, 447] width 531 height 66
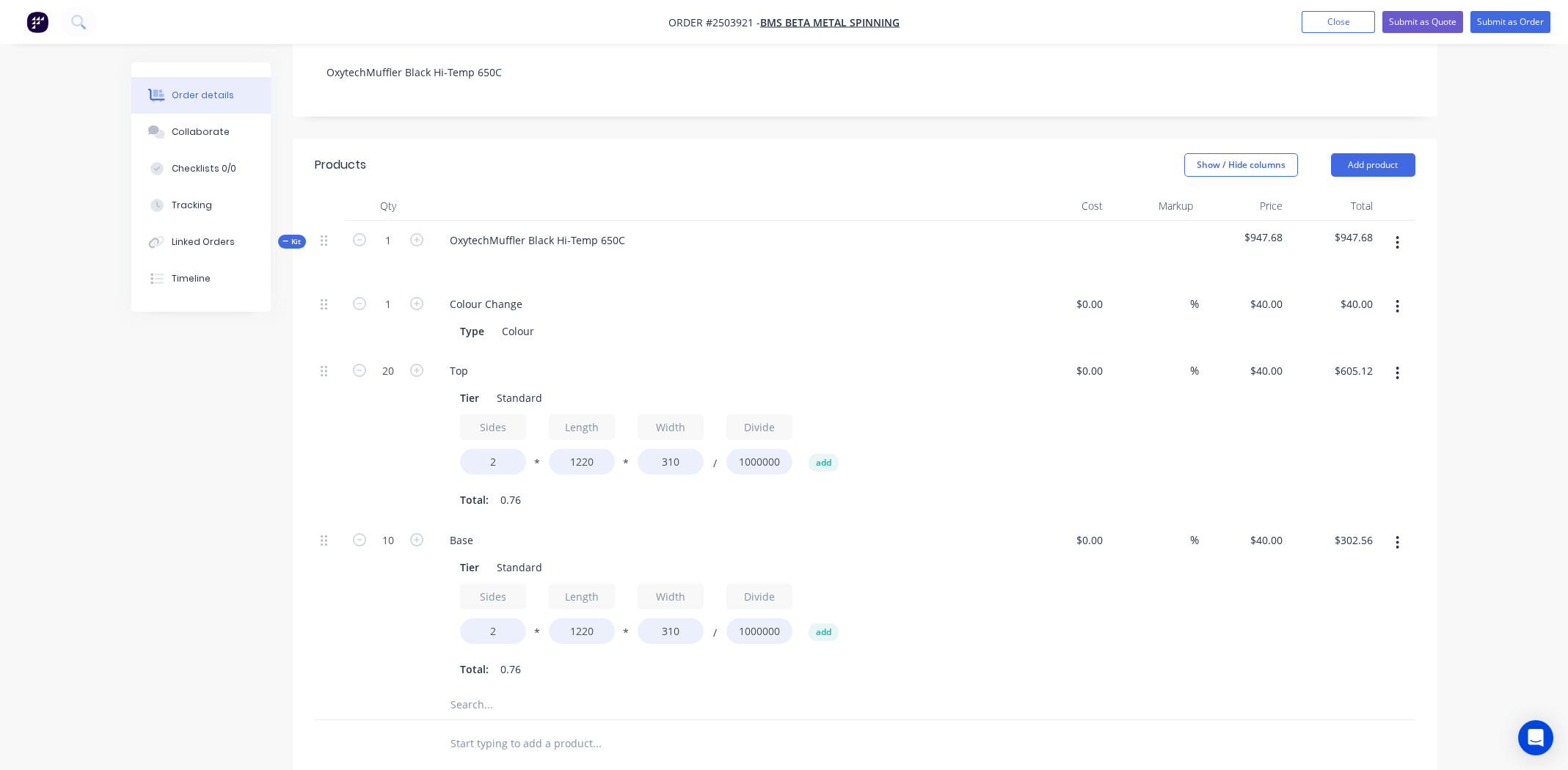
click at [485, 360] on div "Top" at bounding box center [725, 370] width 575 height 21
click at [479, 360] on div "Top" at bounding box center [459, 370] width 42 height 21
click at [832, 321] on div "Type Colour" at bounding box center [722, 331] width 537 height 21
click at [676, 618] on input "310" at bounding box center [670, 631] width 66 height 26
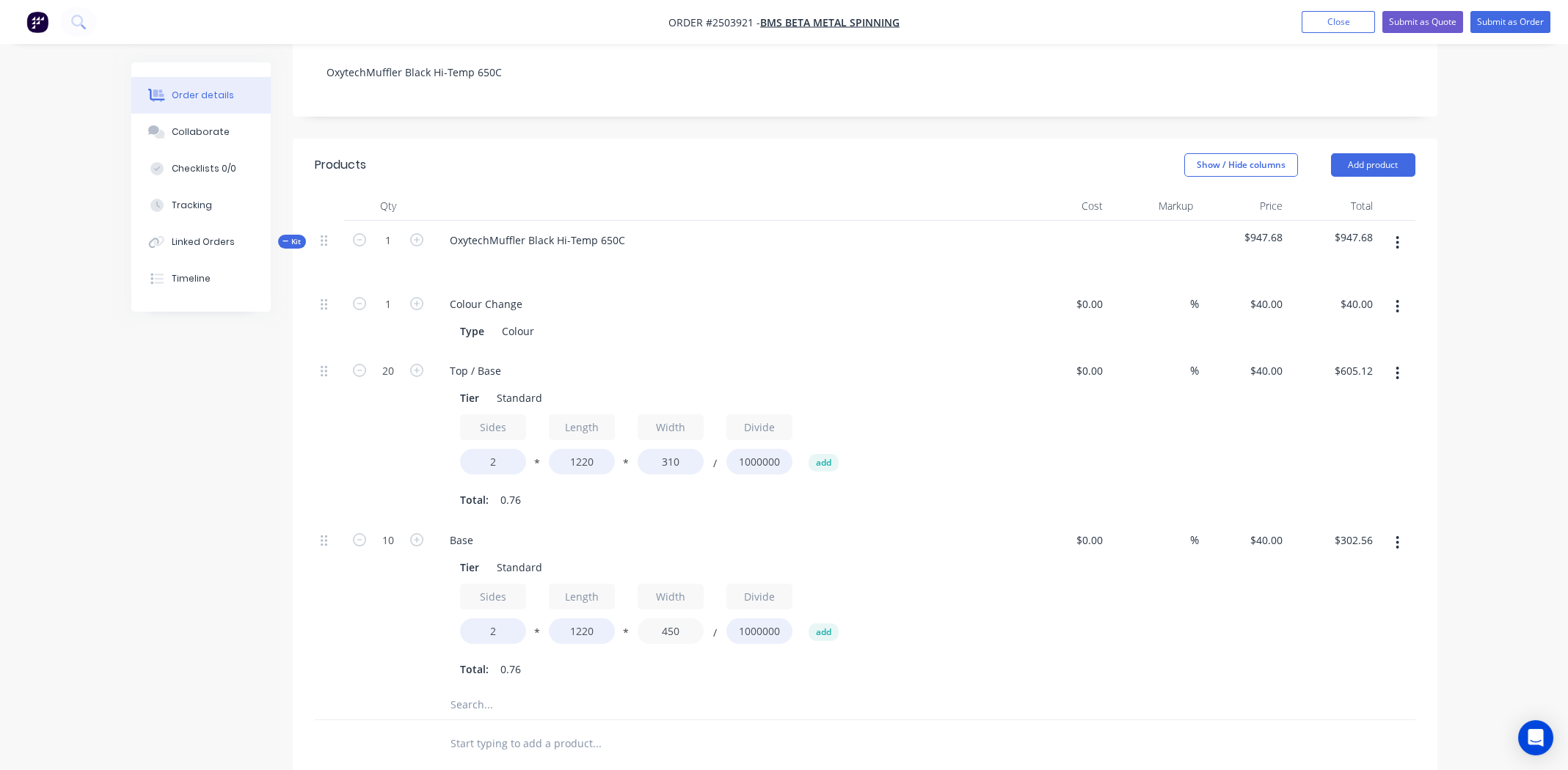
type input "450"
type input "$439.20"
click at [895, 659] on div "Base Tier Standard Sides 2 * Length 1220 * Width 450 / Divide 1000000 add Total…" at bounding box center [726, 605] width 587 height 169
click at [464, 529] on div "Base" at bounding box center [461, 539] width 47 height 21
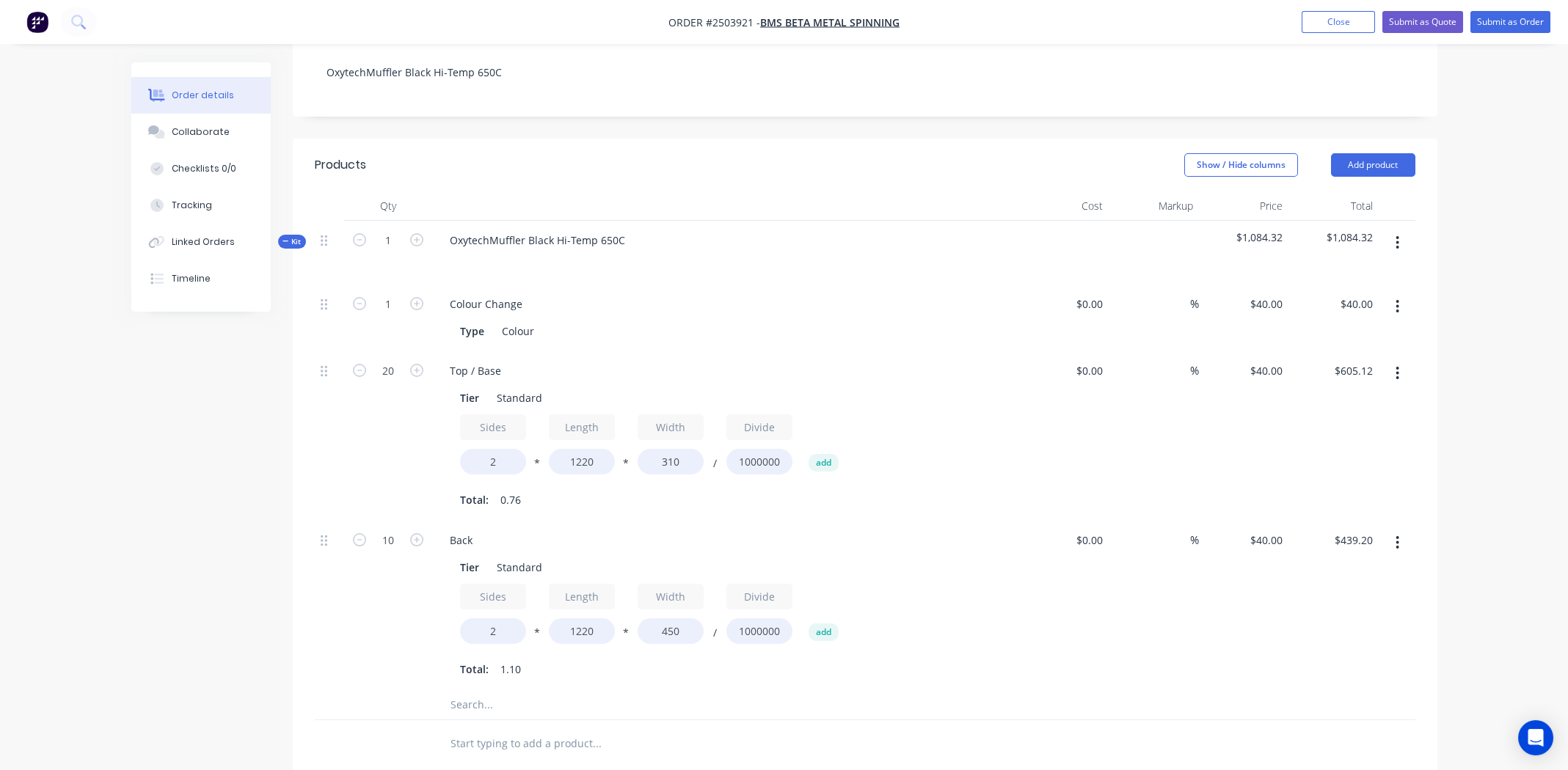
click at [985, 618] on div "Sides 2 * Length 1220 * Width 450 / Divide 1000000 add" at bounding box center [726, 617] width 531 height 66
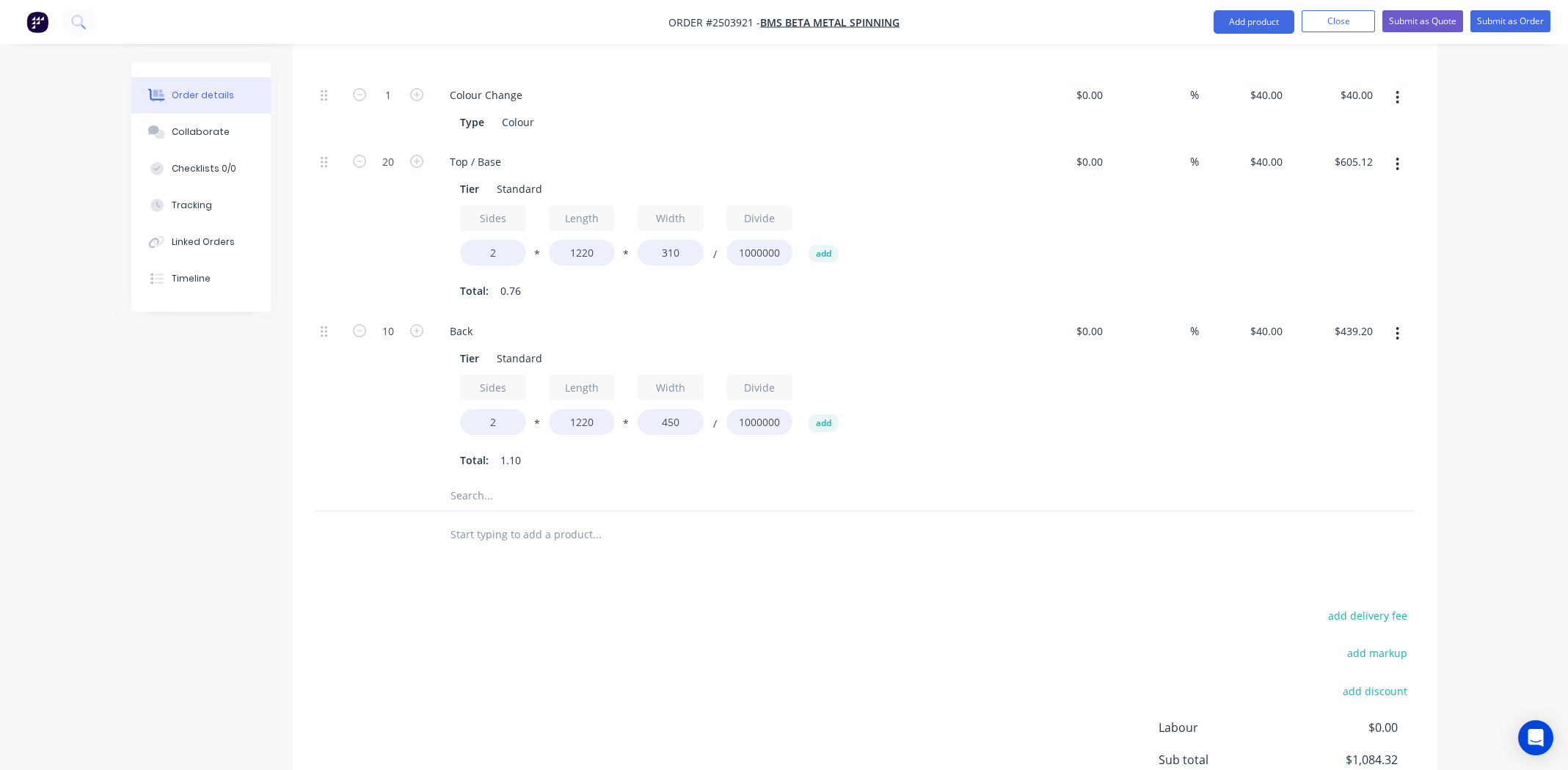
scroll to position [513, 0]
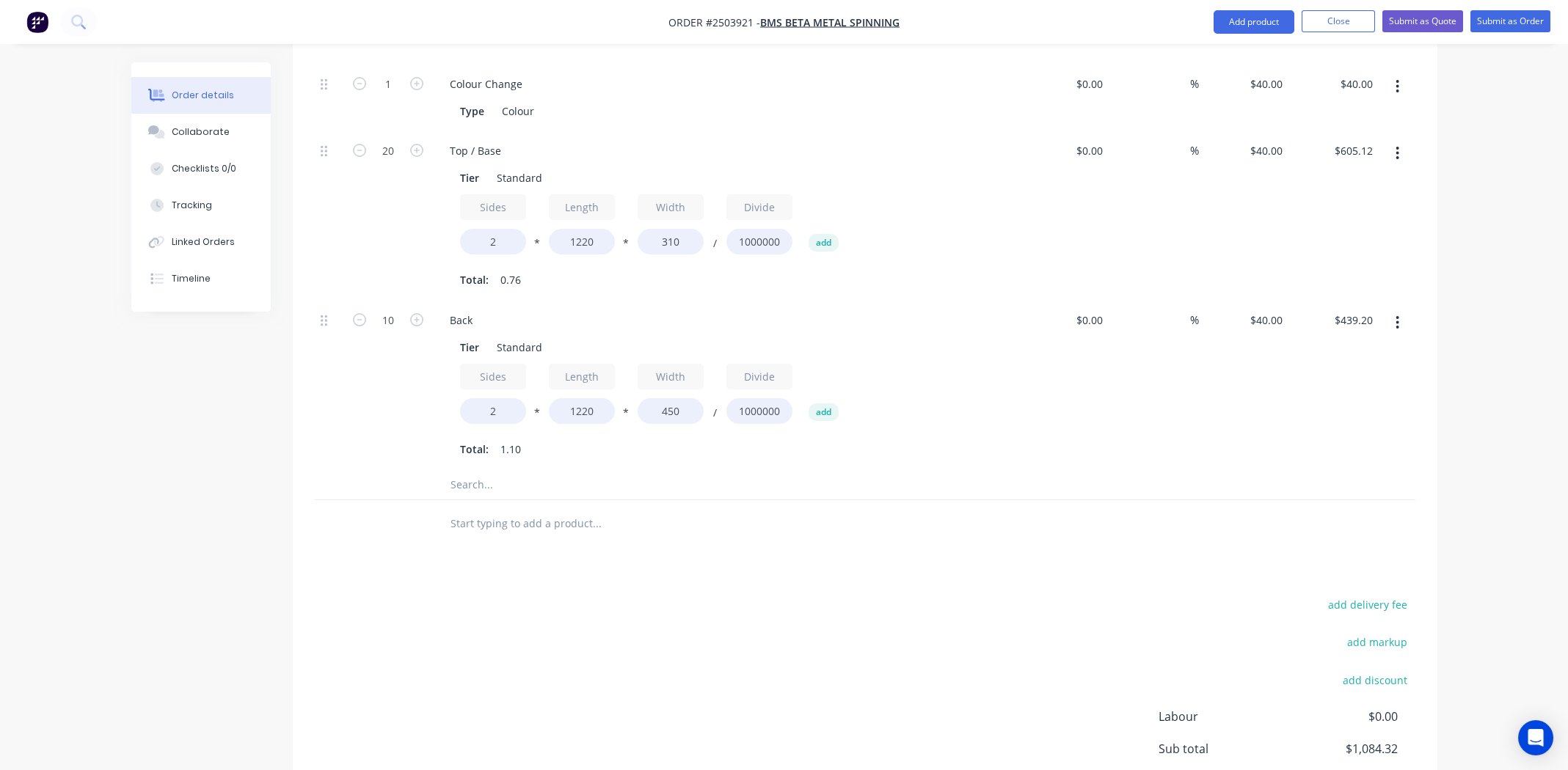
click at [1396, 314] on icon "button" at bounding box center [1398, 323] width 4 height 16
click at [1377, 351] on div "Duplicate" at bounding box center [1346, 361] width 113 height 21
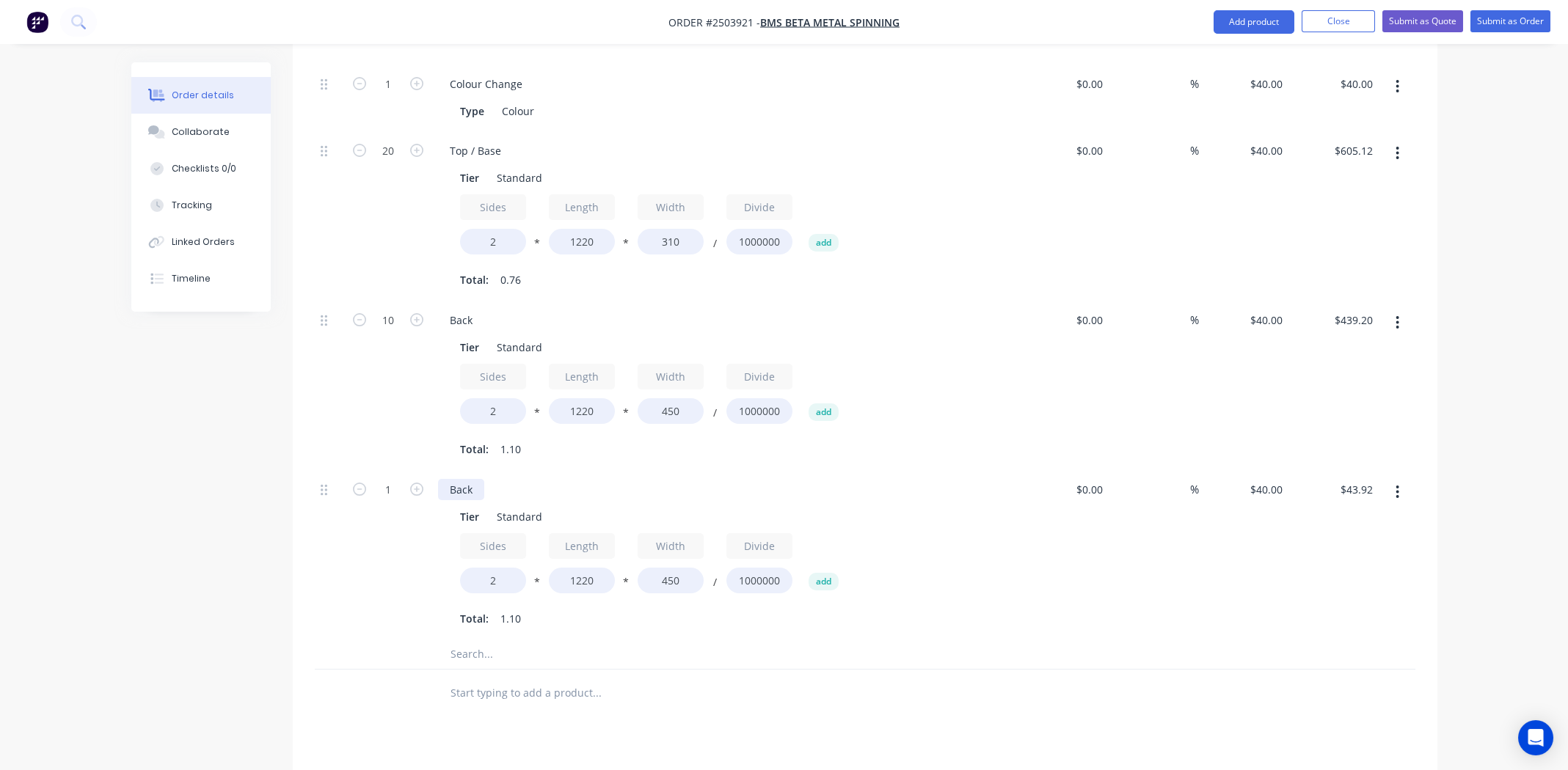
click at [462, 479] on div "Back" at bounding box center [460, 489] width 46 height 21
click at [833, 640] on div at bounding box center [657, 654] width 440 height 29
click at [579, 568] on input "1220" at bounding box center [582, 580] width 66 height 26
click at [581, 568] on input "1220" at bounding box center [582, 580] width 66 height 26
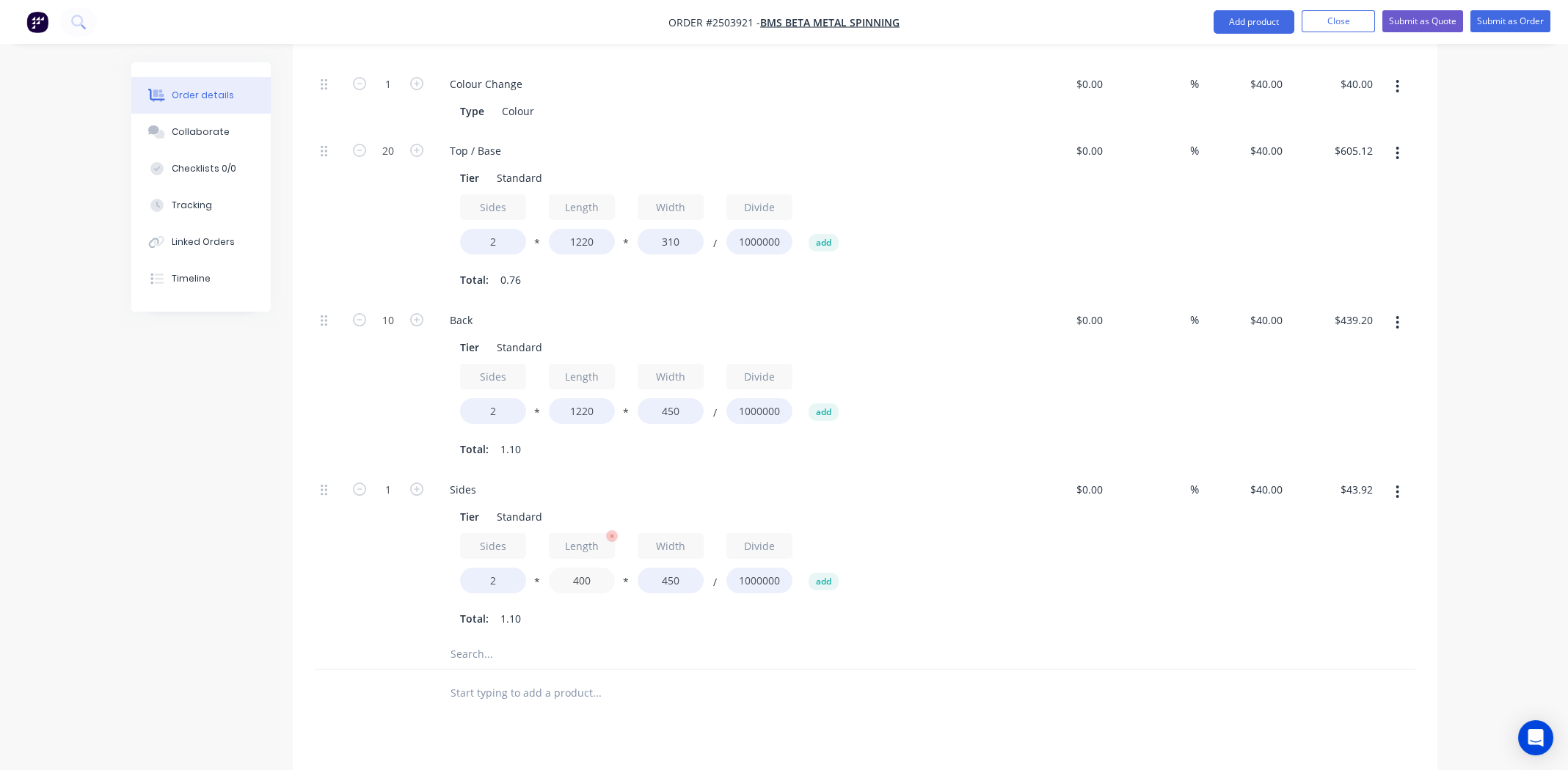
type input "400"
type input "$14.40"
type input "310"
type input "$9.92"
click at [386, 96] on input "1" at bounding box center [388, 84] width 38 height 22
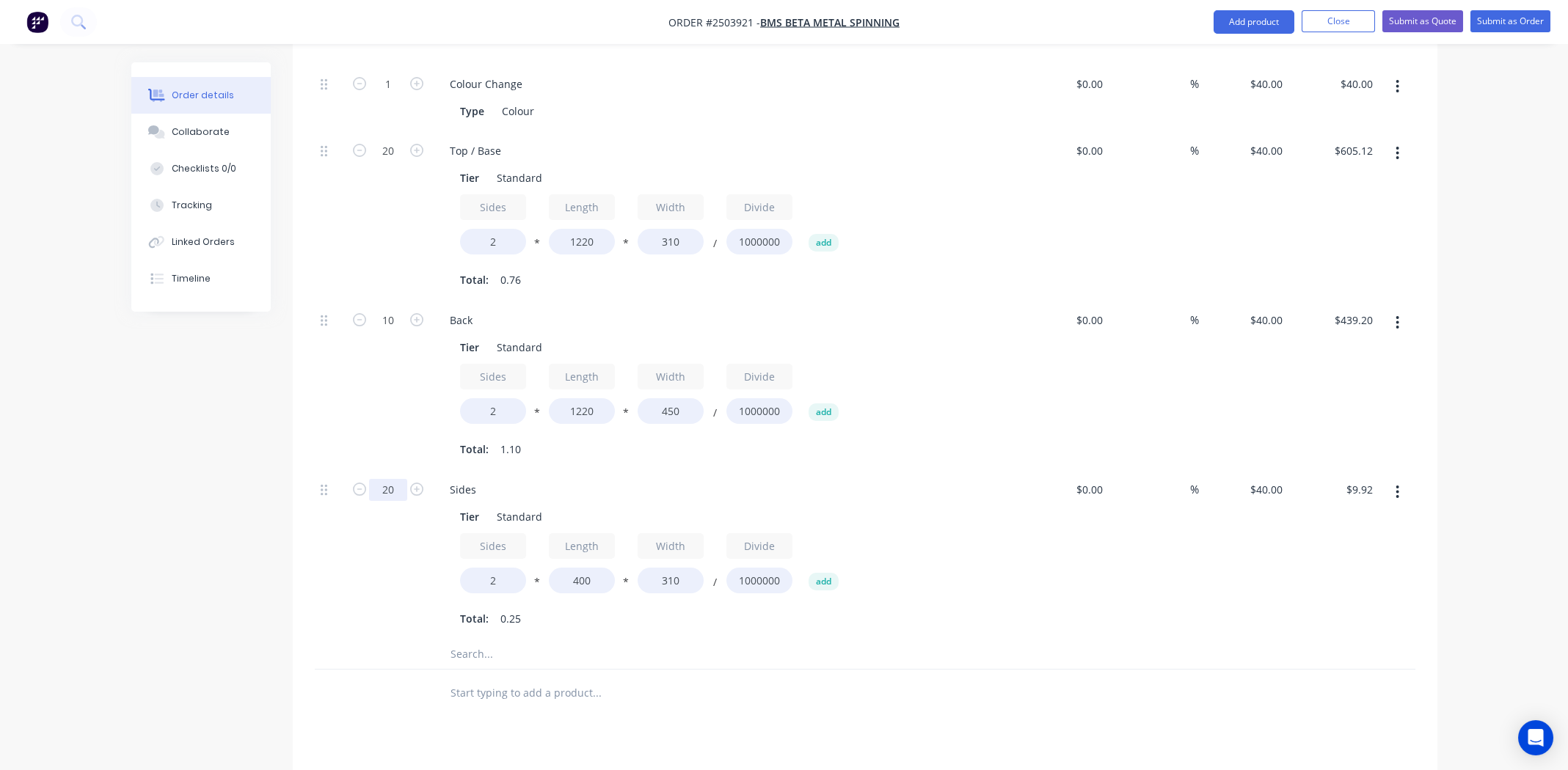
type input "20"
type input "$198.40"
click at [954, 582] on div "Sides 2 * Length 400 * Width 310 / Divide 1000000 add Total: 0.25" at bounding box center [726, 581] width 531 height 97
click at [480, 310] on div "Back" at bounding box center [460, 320] width 46 height 21
click at [896, 479] on div "Sides" at bounding box center [725, 489] width 575 height 21
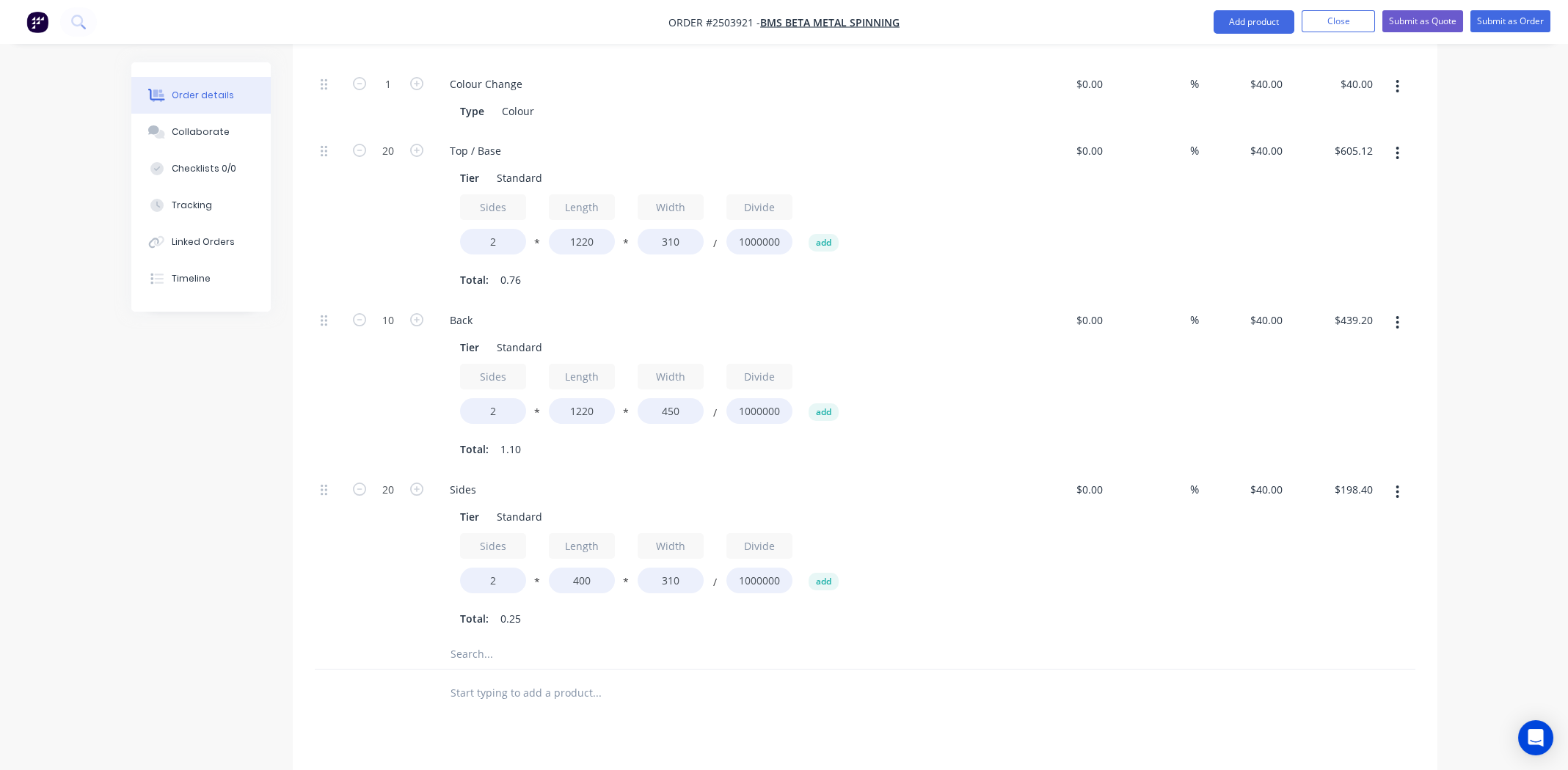
click at [995, 539] on div "Tier Standard Sides 2 * Length 400 * Width 310 / Divide 1000000 add Total: 0.25" at bounding box center [725, 566] width 575 height 127
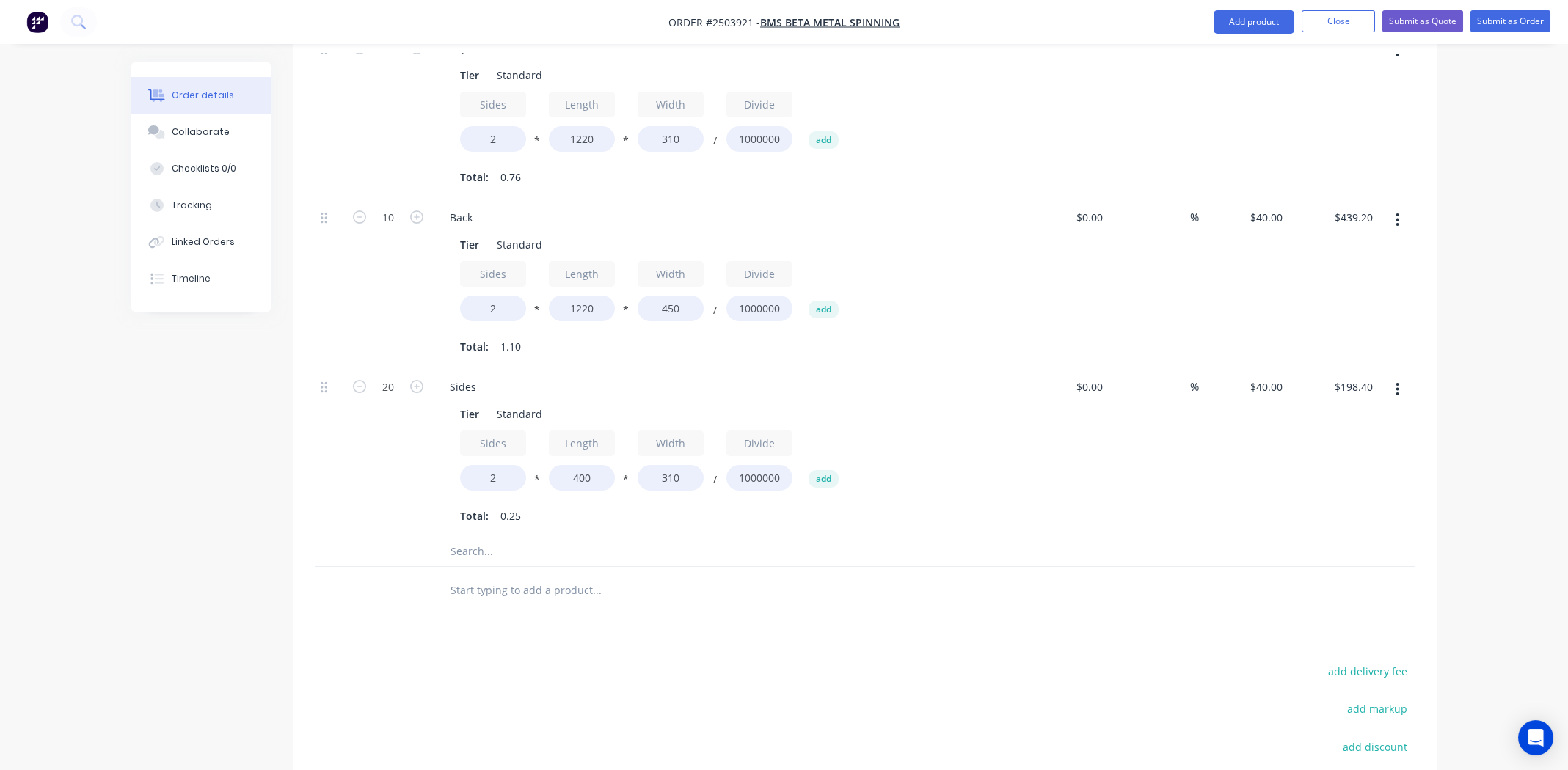
scroll to position [224, 0]
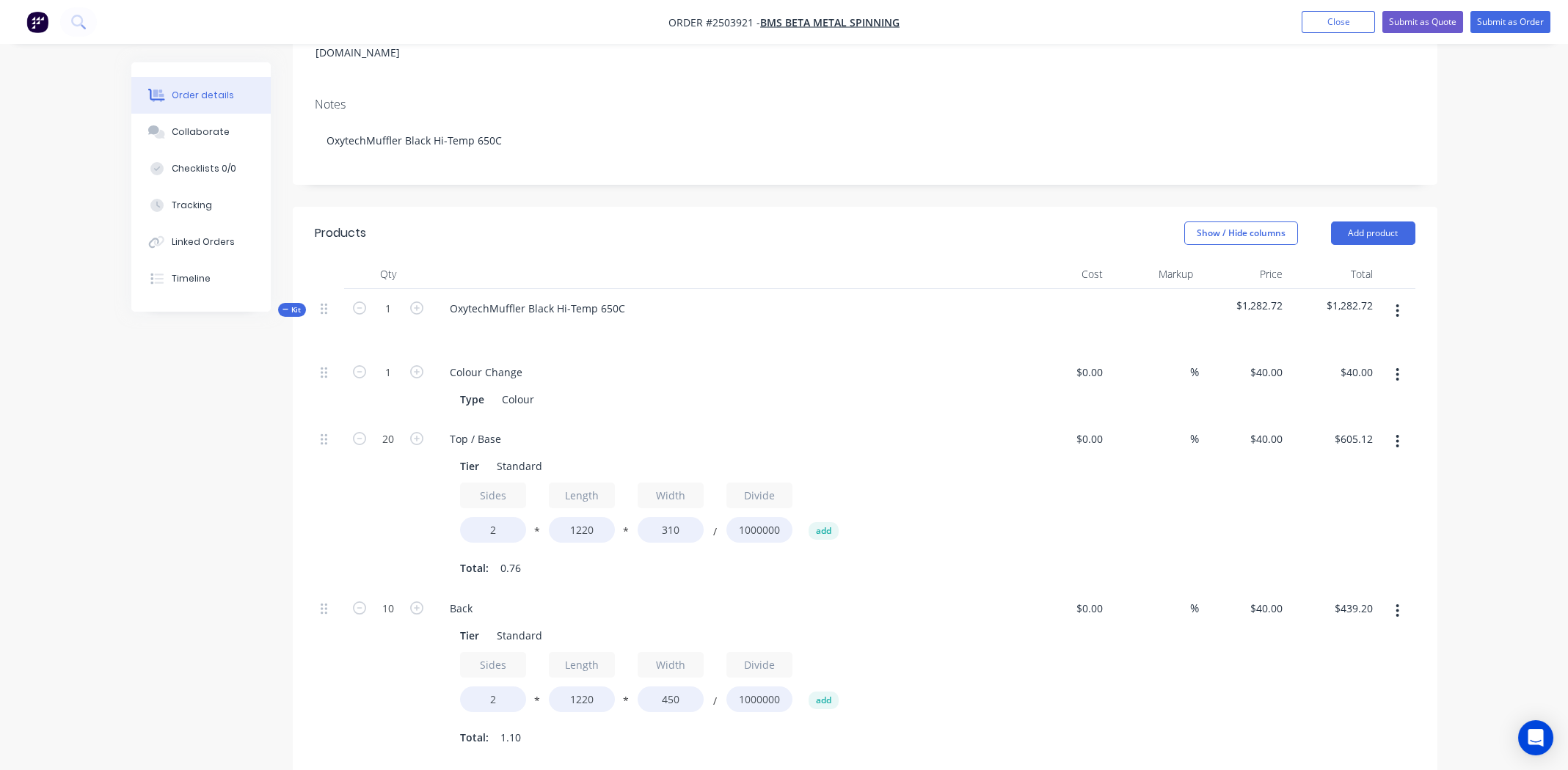
click at [1398, 303] on icon "button" at bounding box center [1398, 311] width 4 height 16
click at [1370, 339] on div "Add product to kit" at bounding box center [1346, 349] width 113 height 21
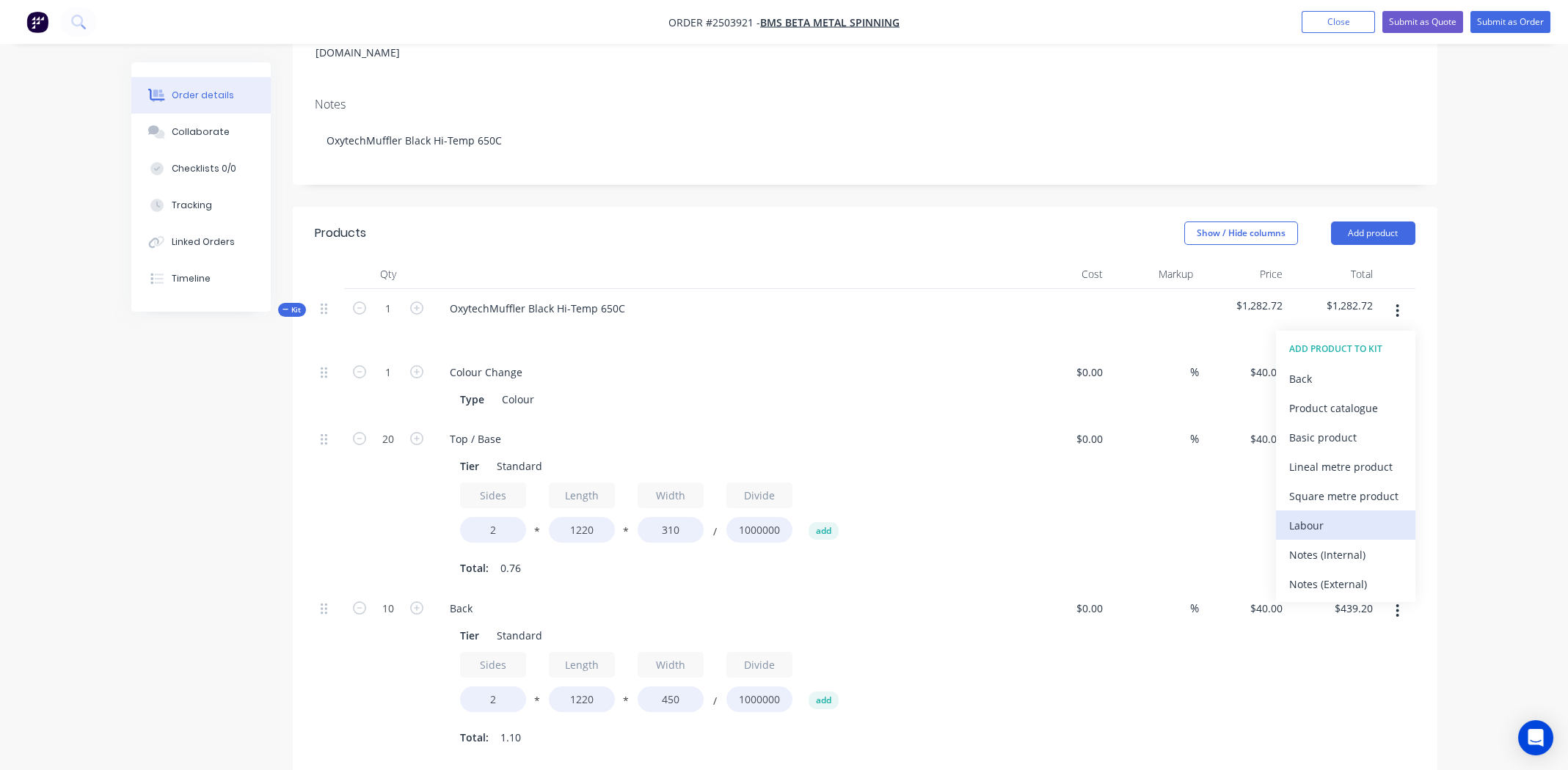
click at [1361, 515] on div "Labour" at bounding box center [1346, 525] width 113 height 21
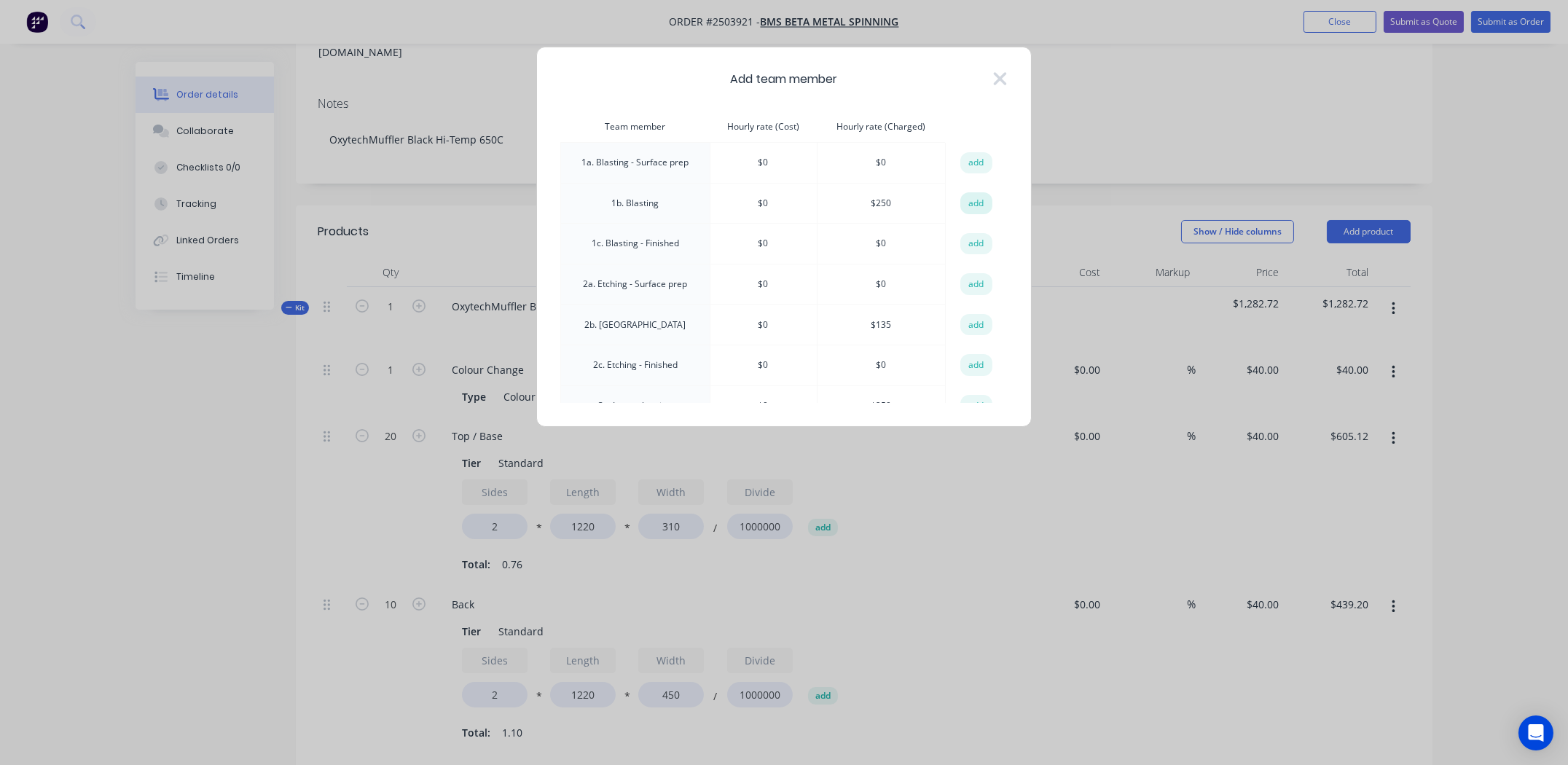
click at [972, 199] on button "add" at bounding box center [976, 203] width 32 height 22
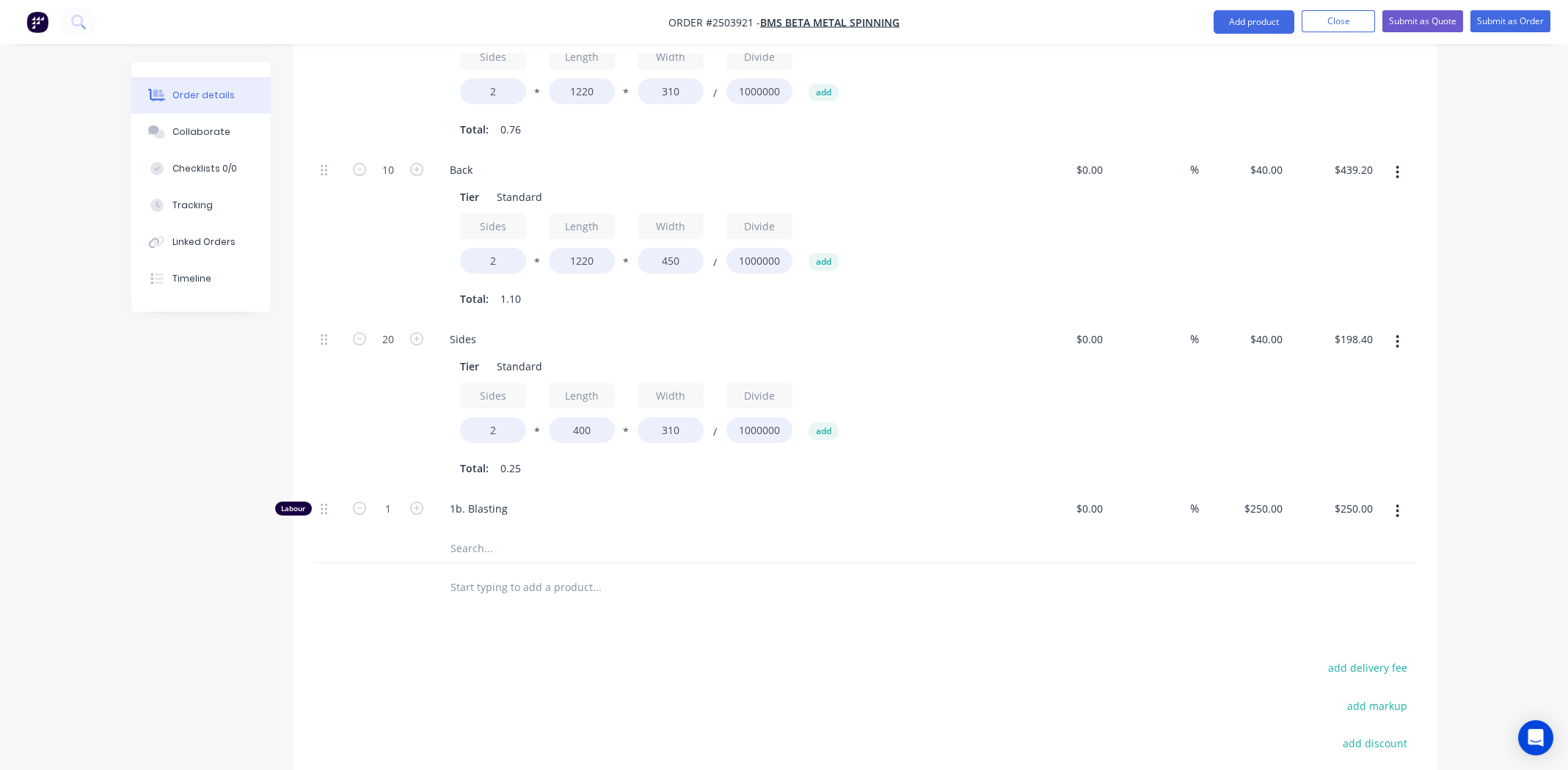
scroll to position [664, 0]
type input "1.5"
type input "$375.00"
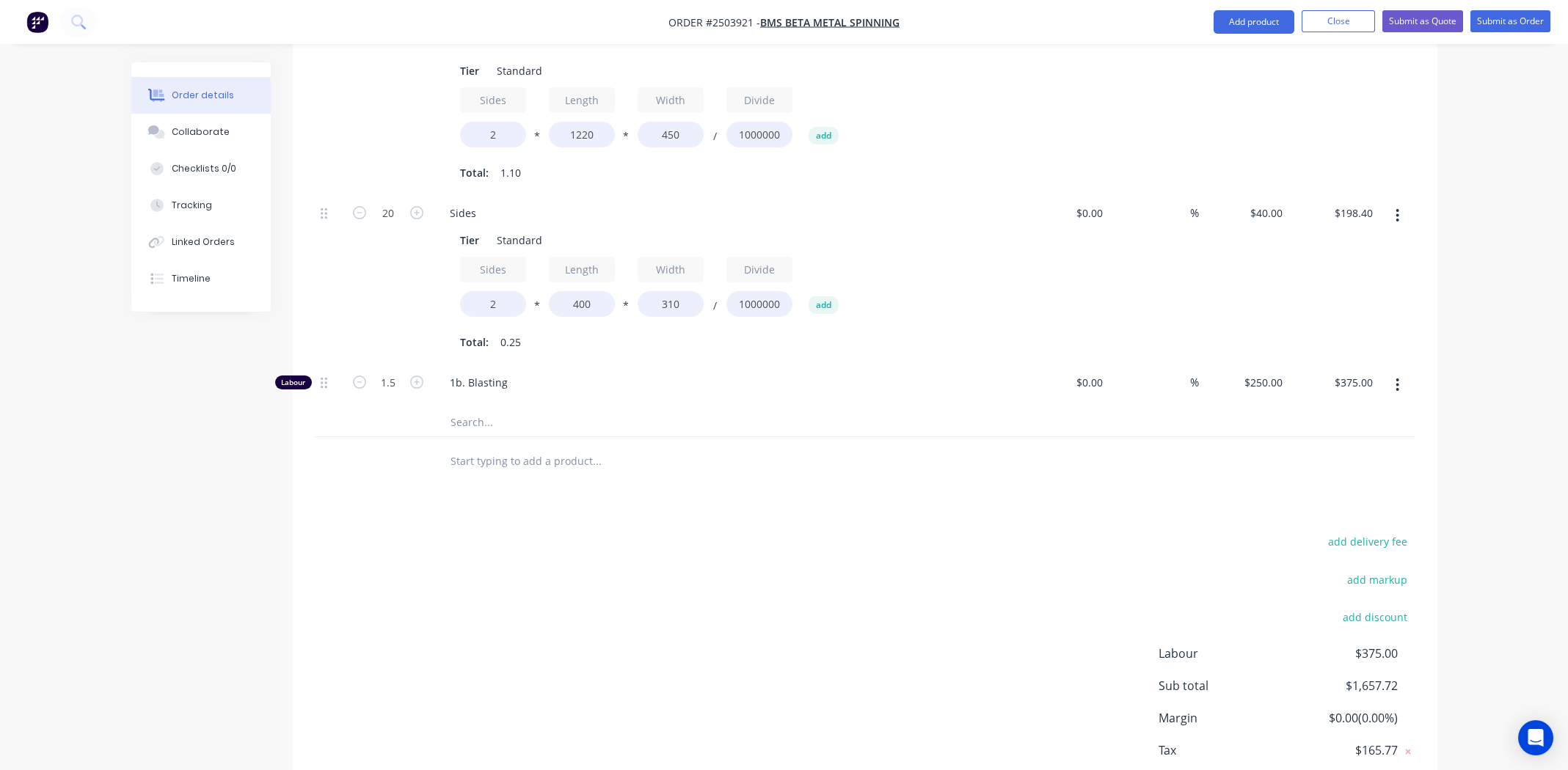
scroll to position [855, 0]
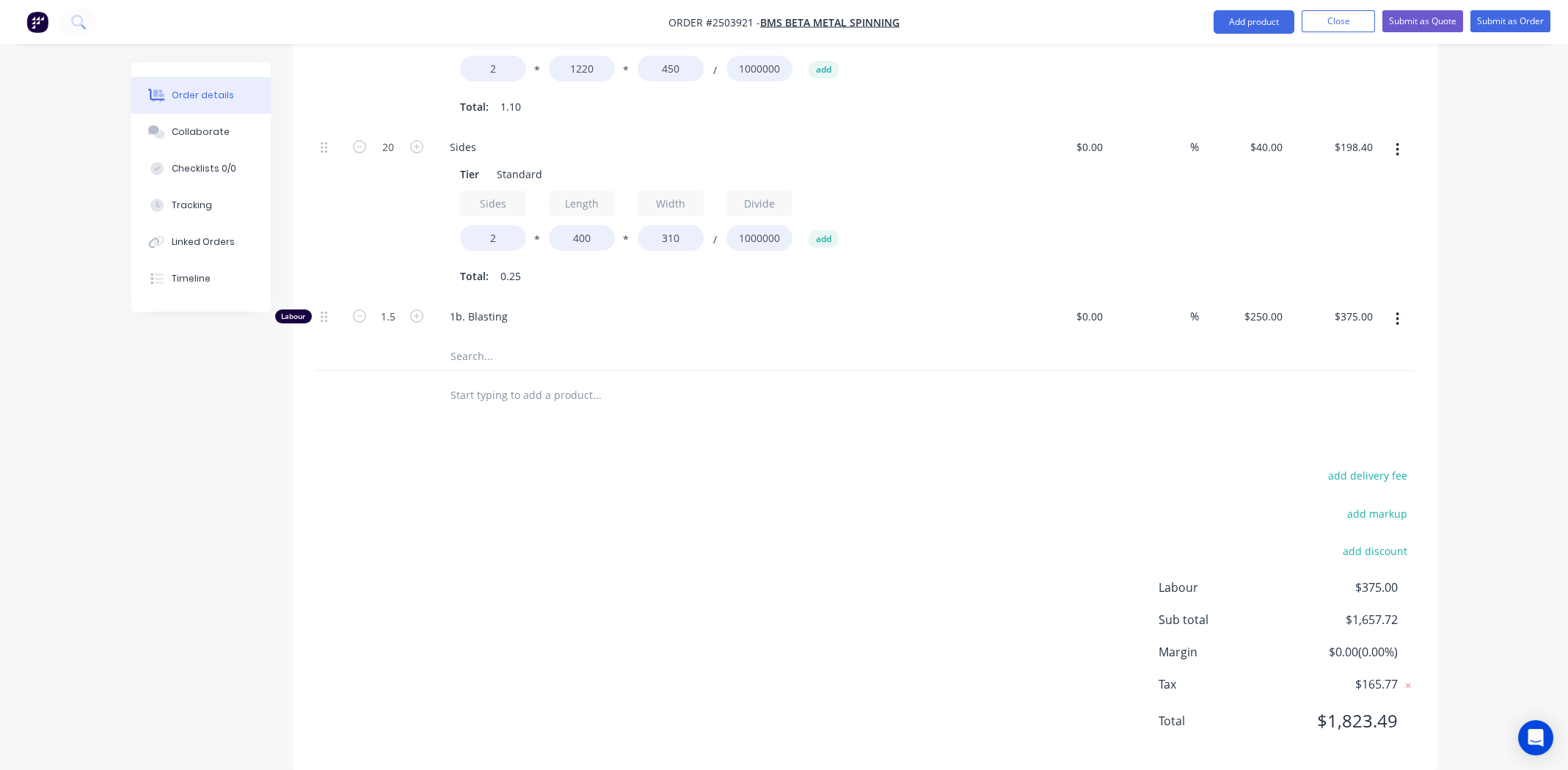
click at [903, 467] on div "add delivery fee add markup add discount Labour $375.00 Sub total $1,657.72 Mar…" at bounding box center [864, 607] width 1100 height 283
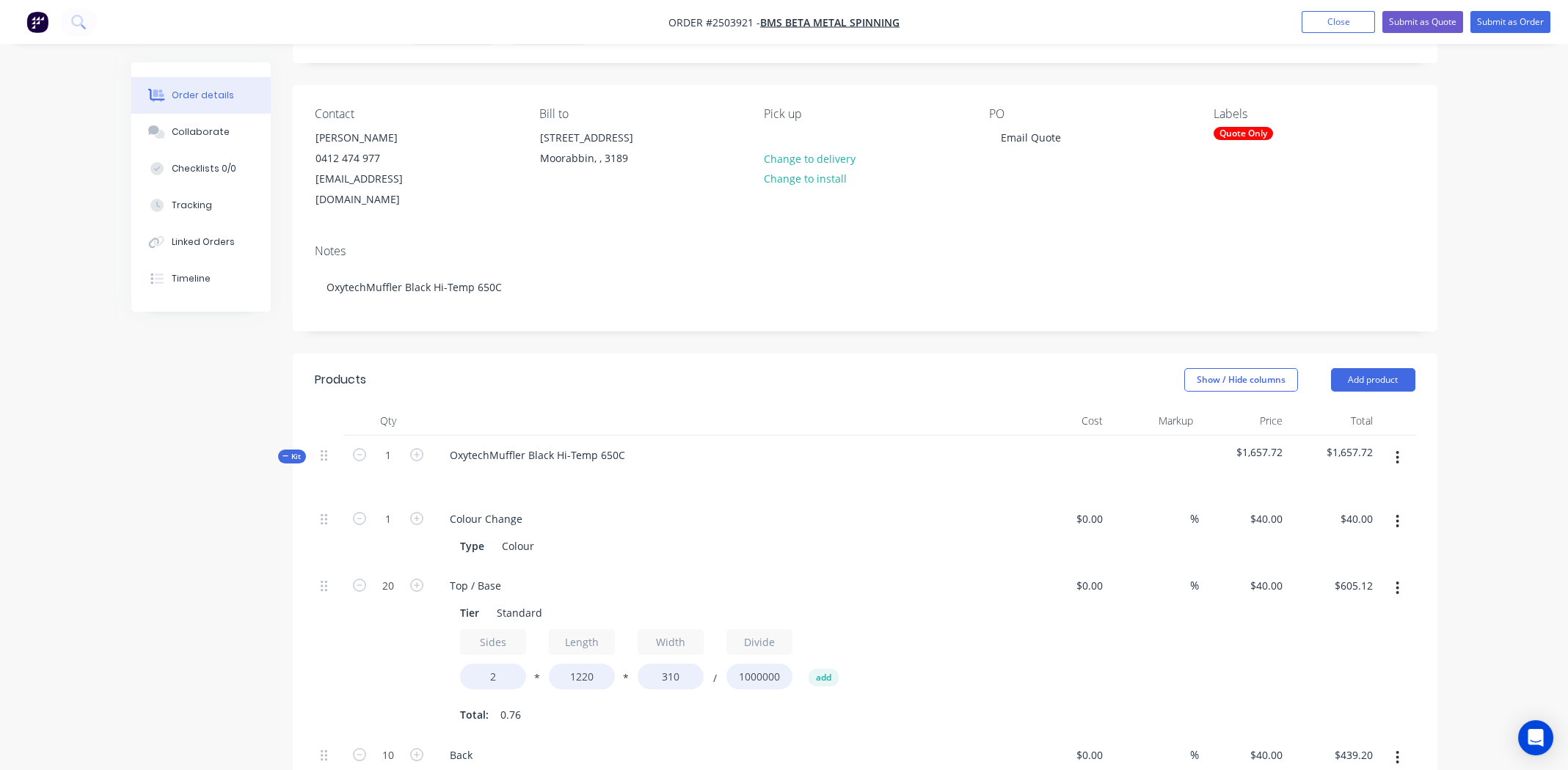
scroll to position [0, 0]
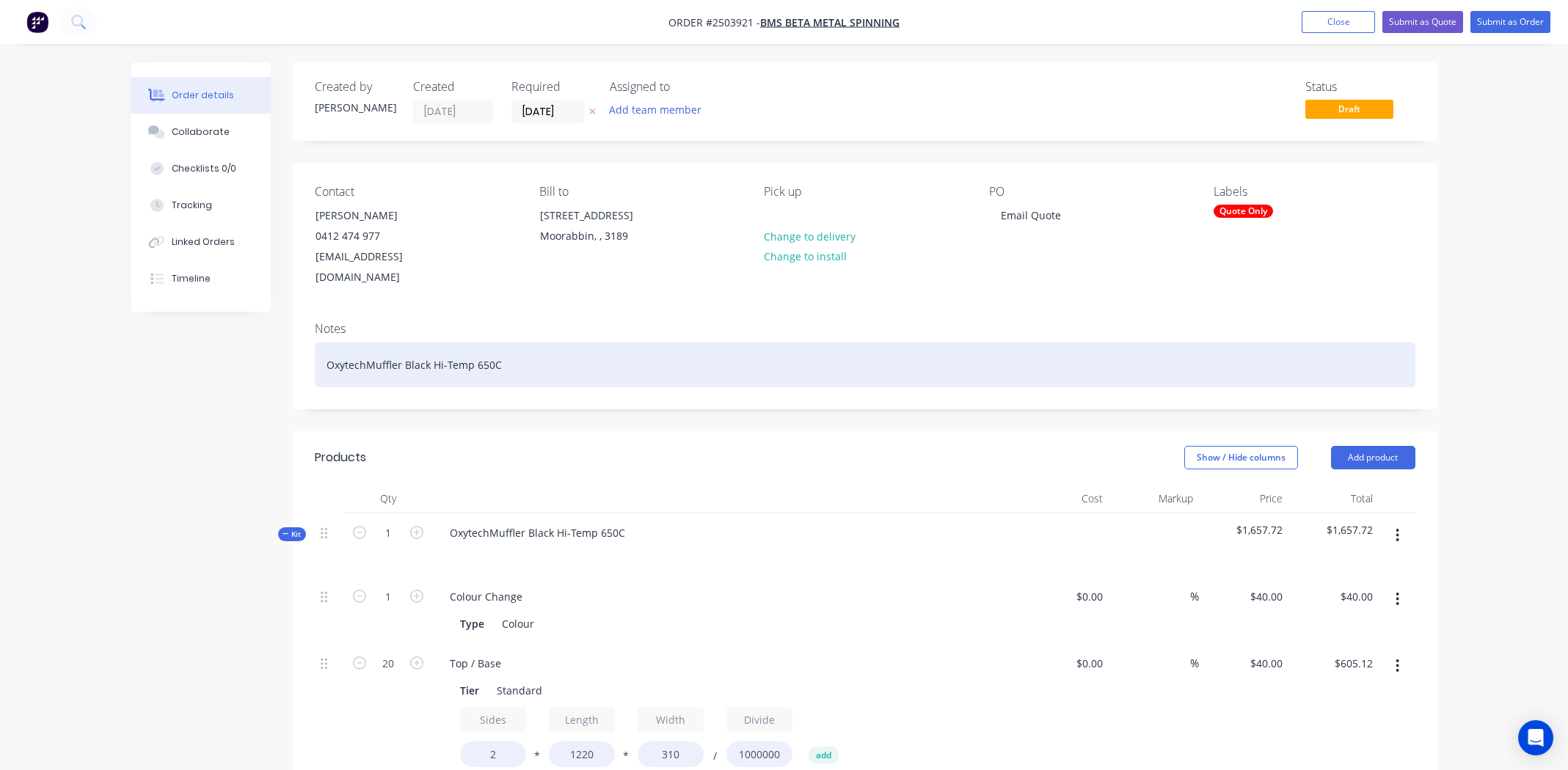
click at [324, 346] on div "OxytechMuffler Black Hi-Temp 650C" at bounding box center [864, 364] width 1100 height 45
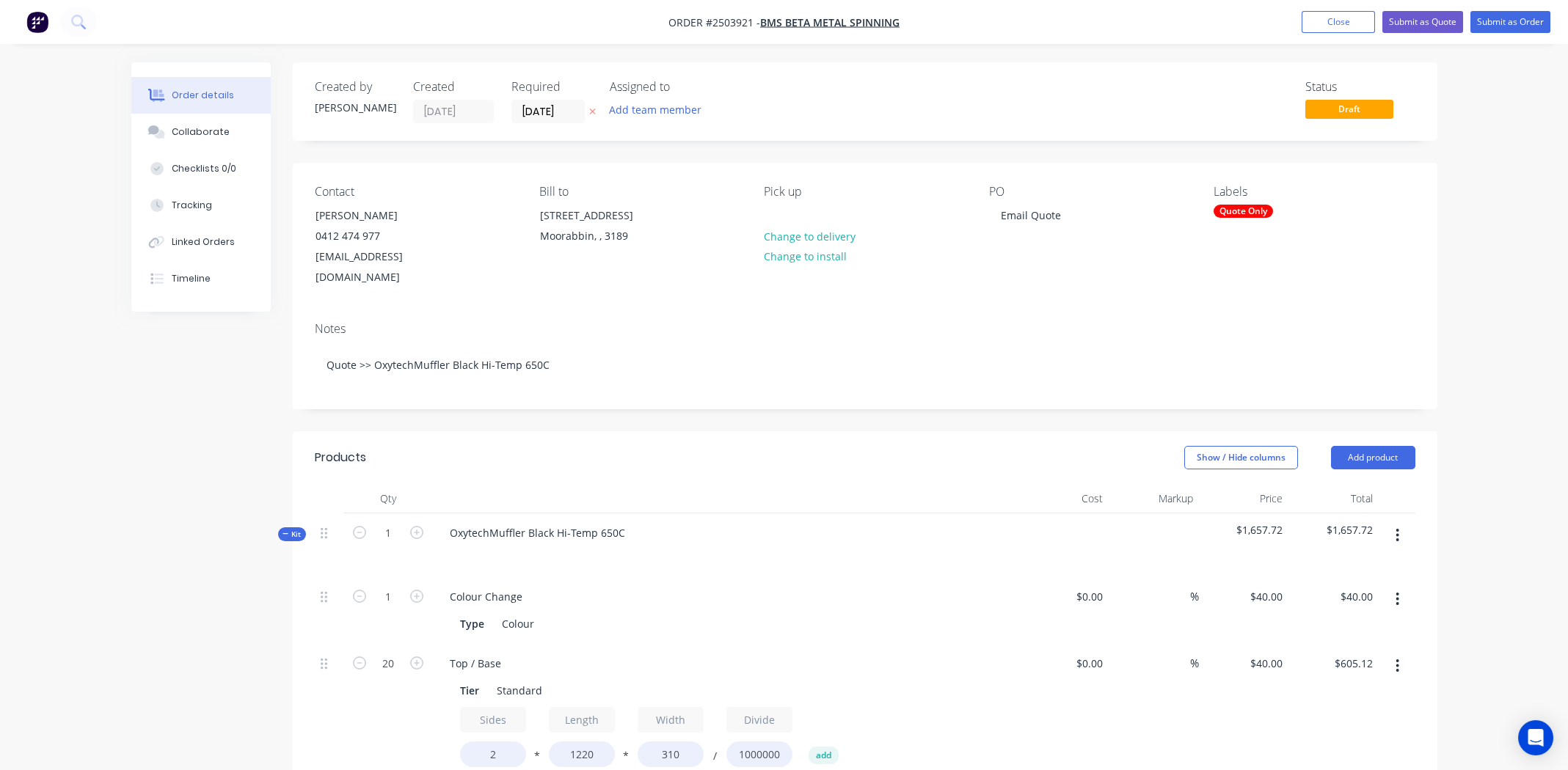
click at [705, 446] on div "Show / Hide columns Add product" at bounding box center [981, 457] width 866 height 24
click at [1414, 19] on button "Submit as Quote" at bounding box center [1422, 22] width 81 height 22
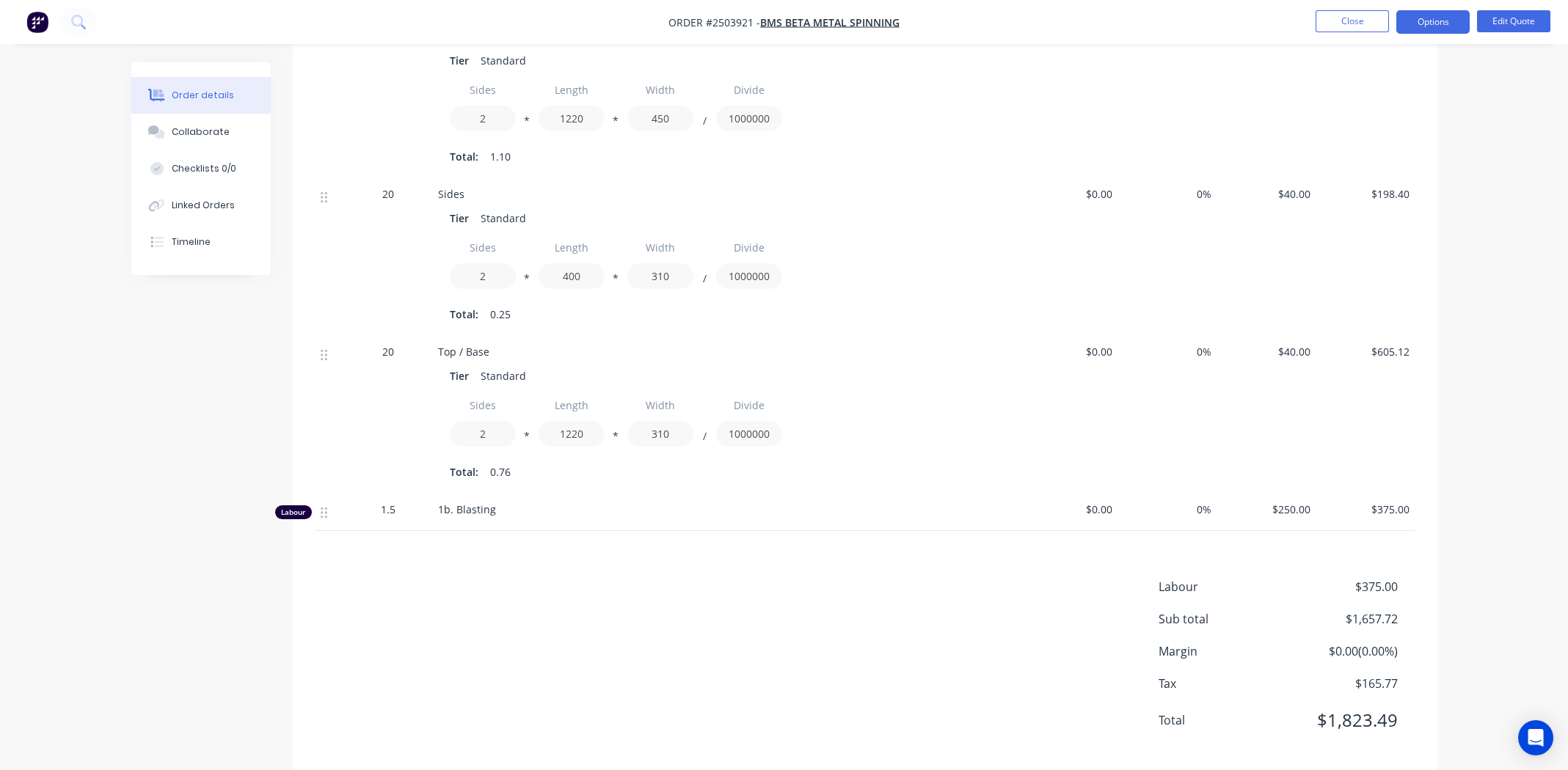
scroll to position [599, 0]
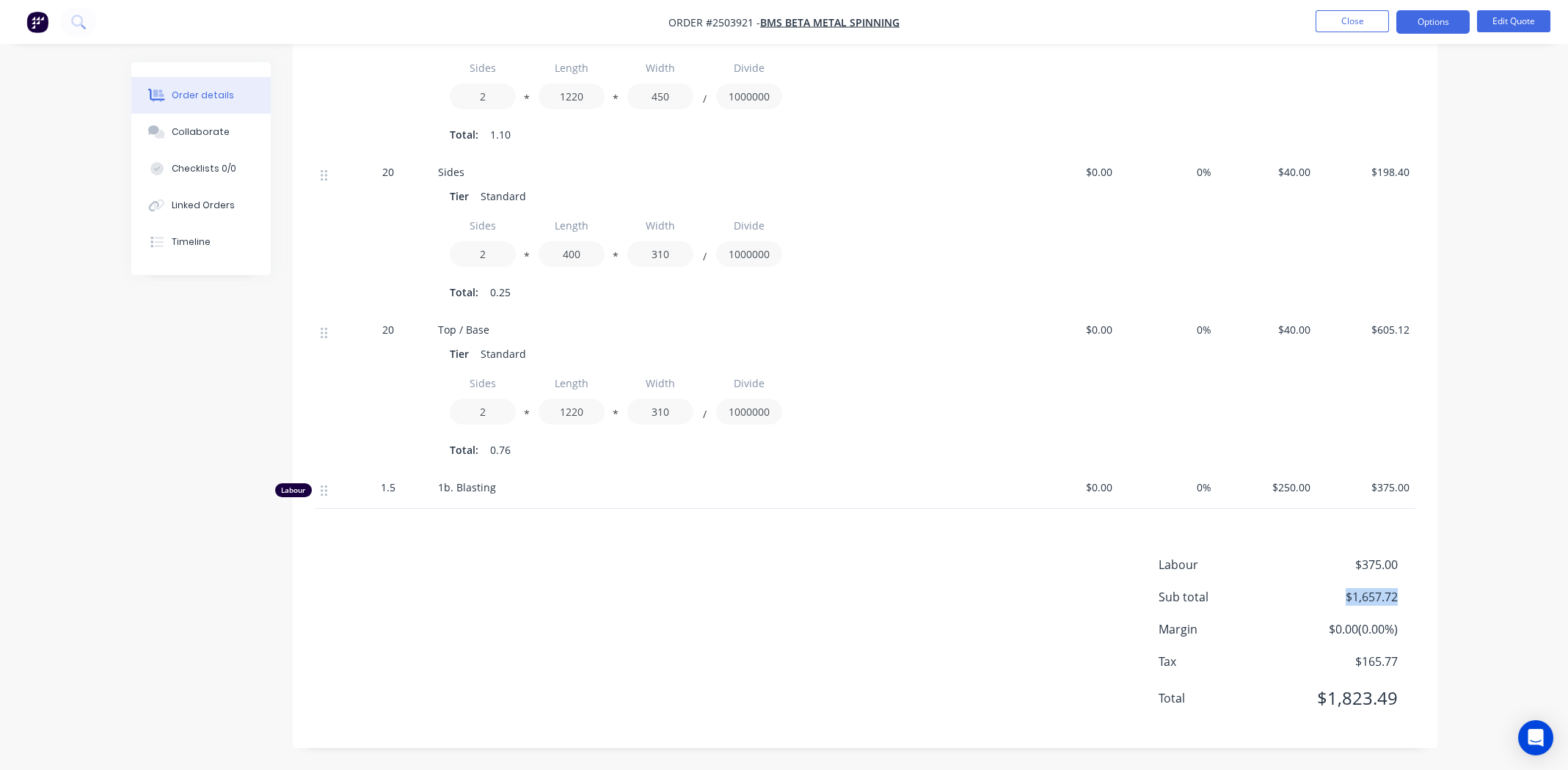
drag, startPoint x: 1398, startPoint y: 599, endPoint x: 1346, endPoint y: 599, distance: 52.0
click at [1346, 599] on div "Sub total $1,657.72" at bounding box center [1287, 596] width 257 height 17
copy span "$1,657.72"
drag, startPoint x: 705, startPoint y: 21, endPoint x: 750, endPoint y: 24, distance: 45.1
click at [750, 24] on span "Order #2503921 -" at bounding box center [714, 22] width 92 height 14
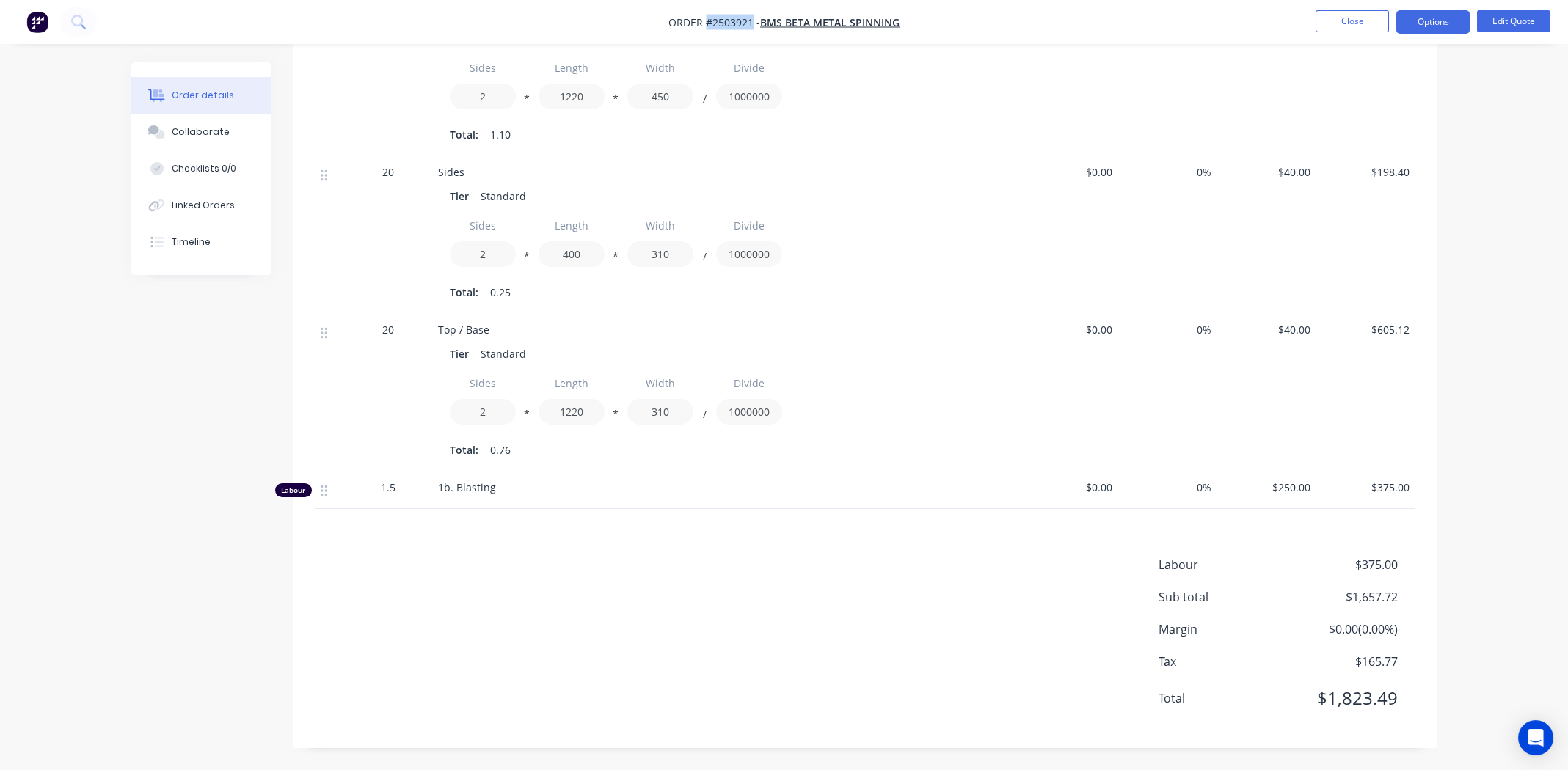
copy span "#2503921"
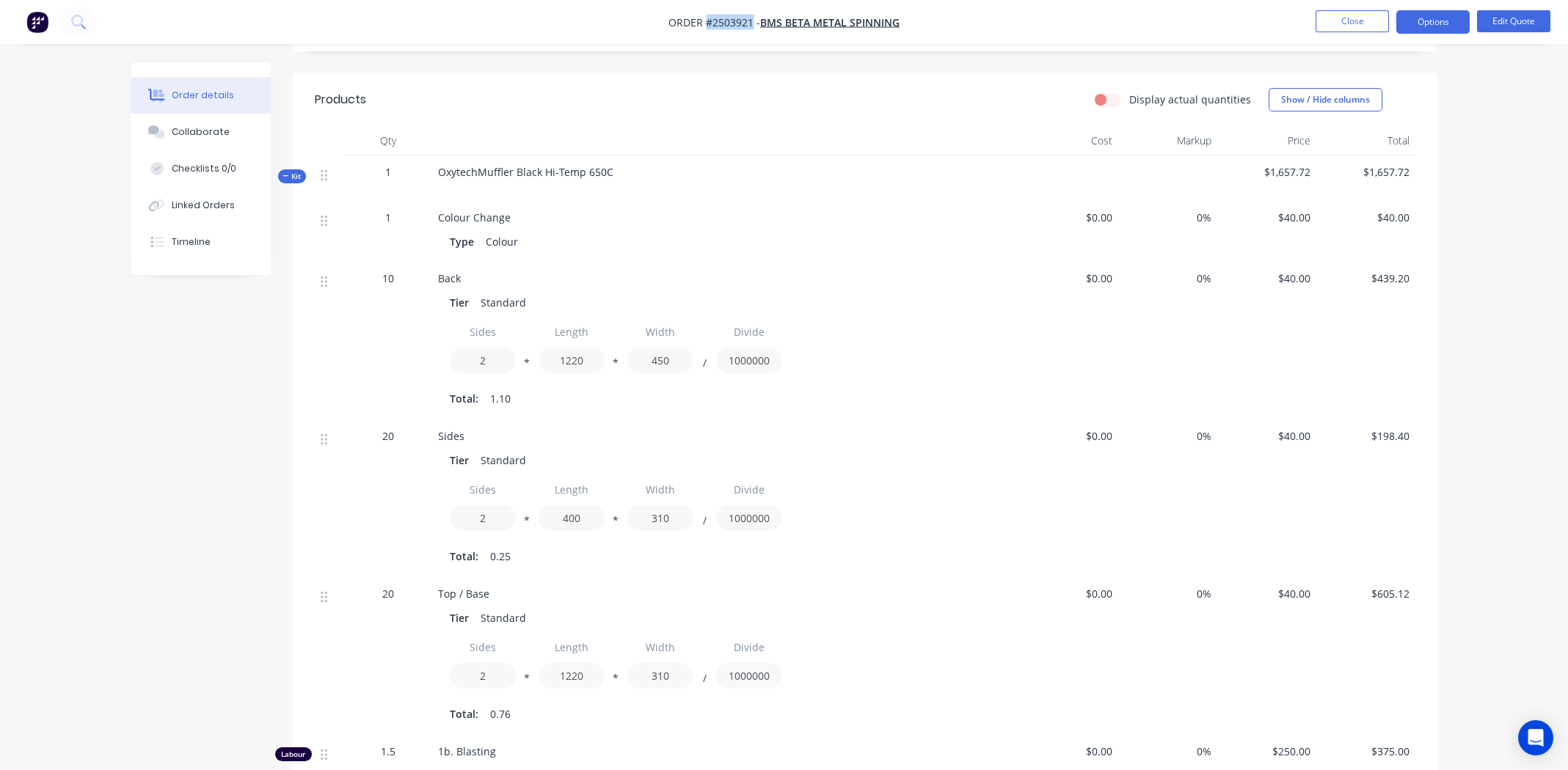
scroll to position [0, 0]
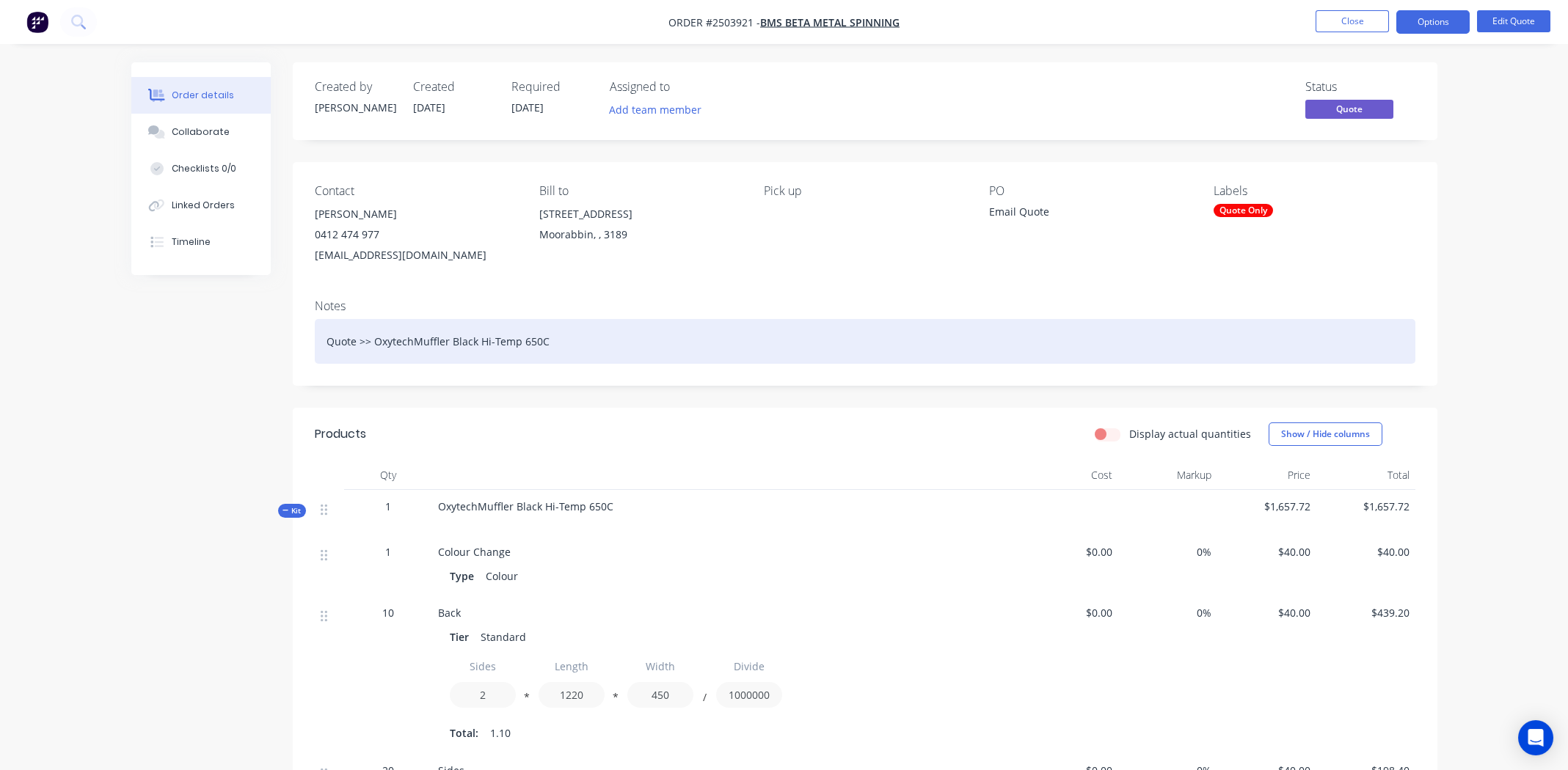
click at [434, 337] on div "Quote >> OxytechMuffler Black Hi-Temp 650C" at bounding box center [864, 341] width 1100 height 45
drag, startPoint x: 374, startPoint y: 341, endPoint x: 548, endPoint y: 338, distance: 174.0
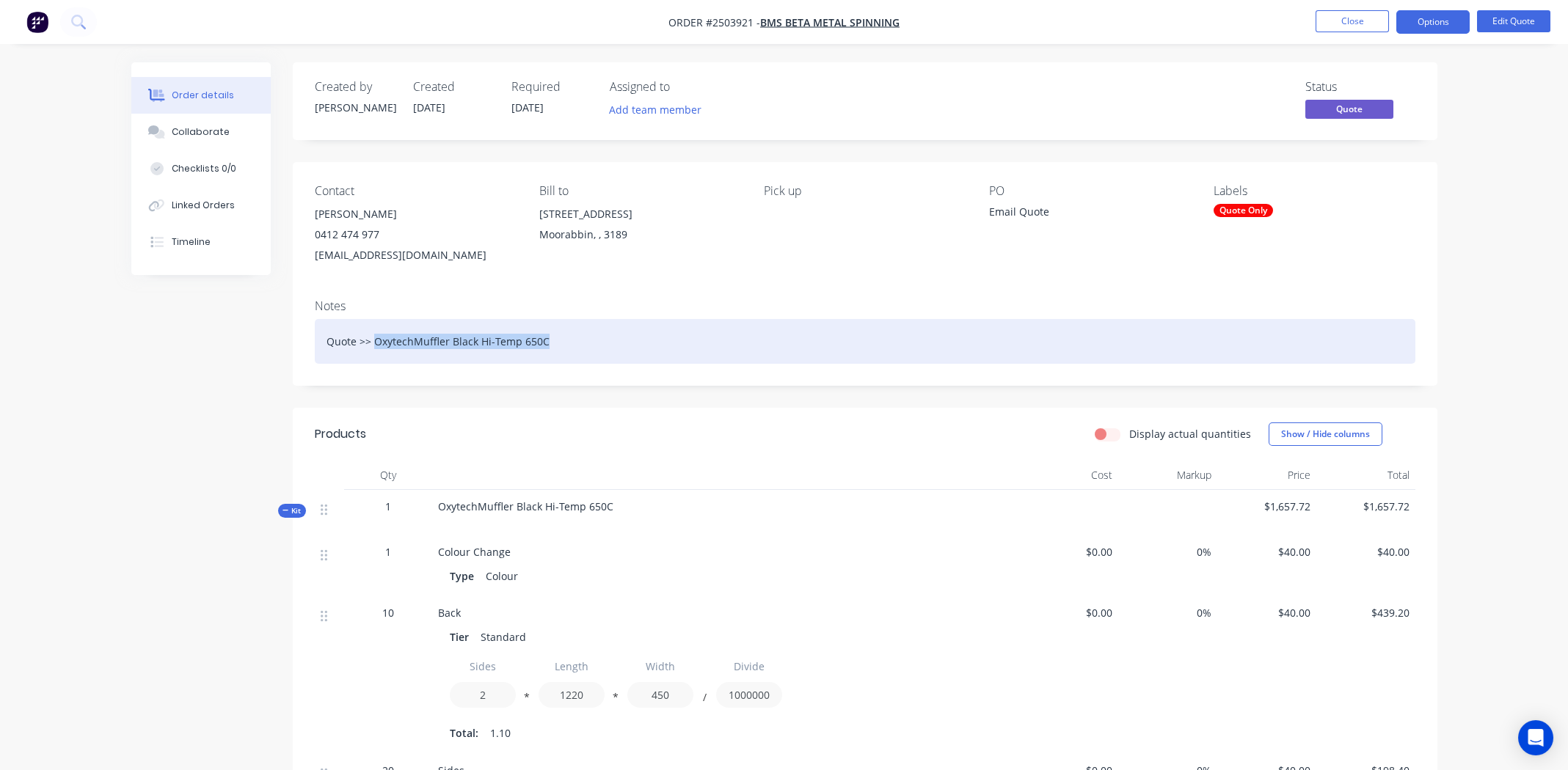
click at [548, 338] on div "Quote >> OxytechMuffler Black Hi-Temp 650C" at bounding box center [864, 341] width 1100 height 45
copy div "OxytechMuffler Black Hi-Temp 650C"
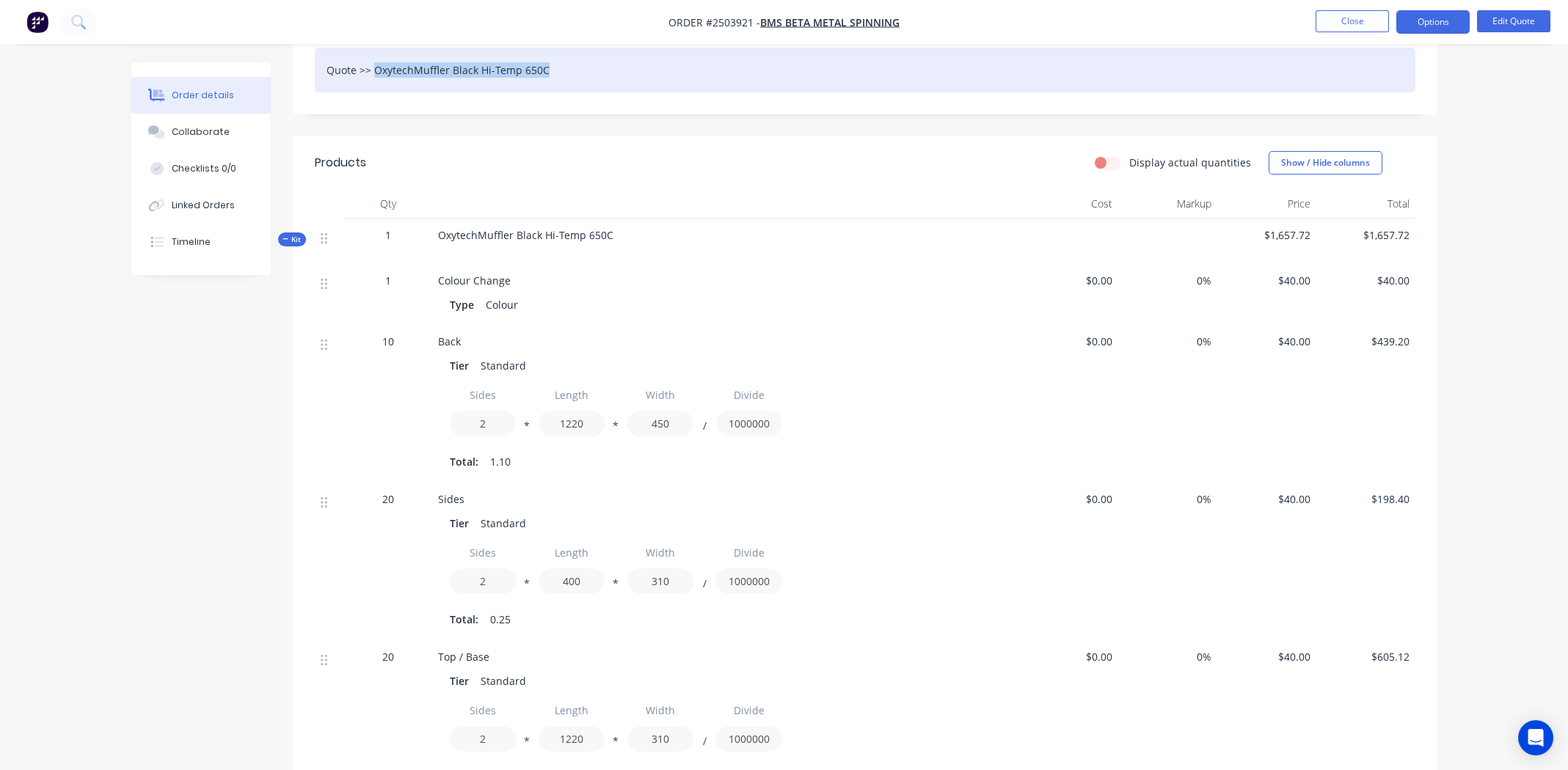
scroll to position [293, 0]
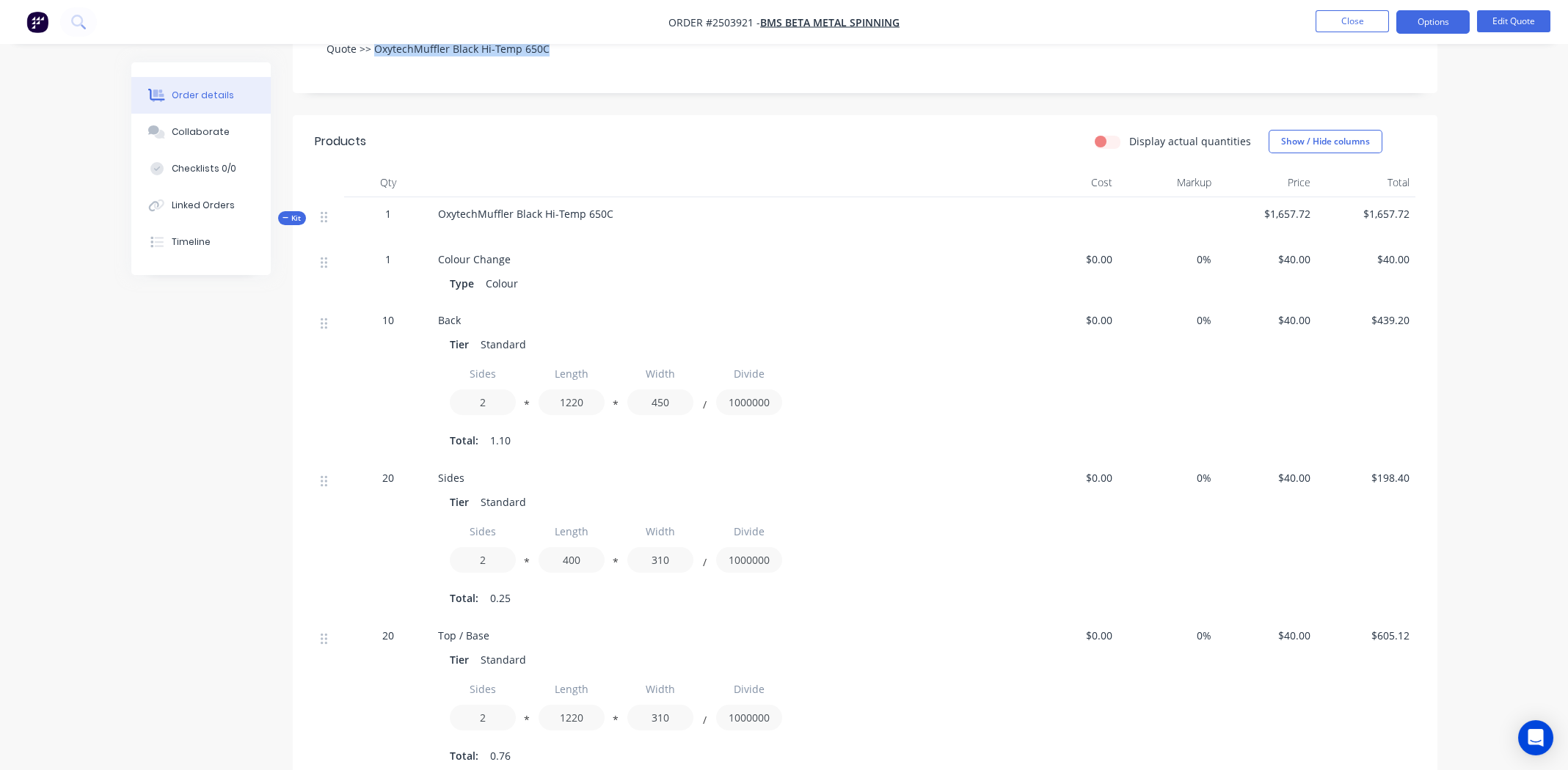
click at [1297, 321] on span "$40.00" at bounding box center [1267, 320] width 88 height 15
click at [1513, 19] on button "Edit Quote" at bounding box center [1513, 21] width 73 height 22
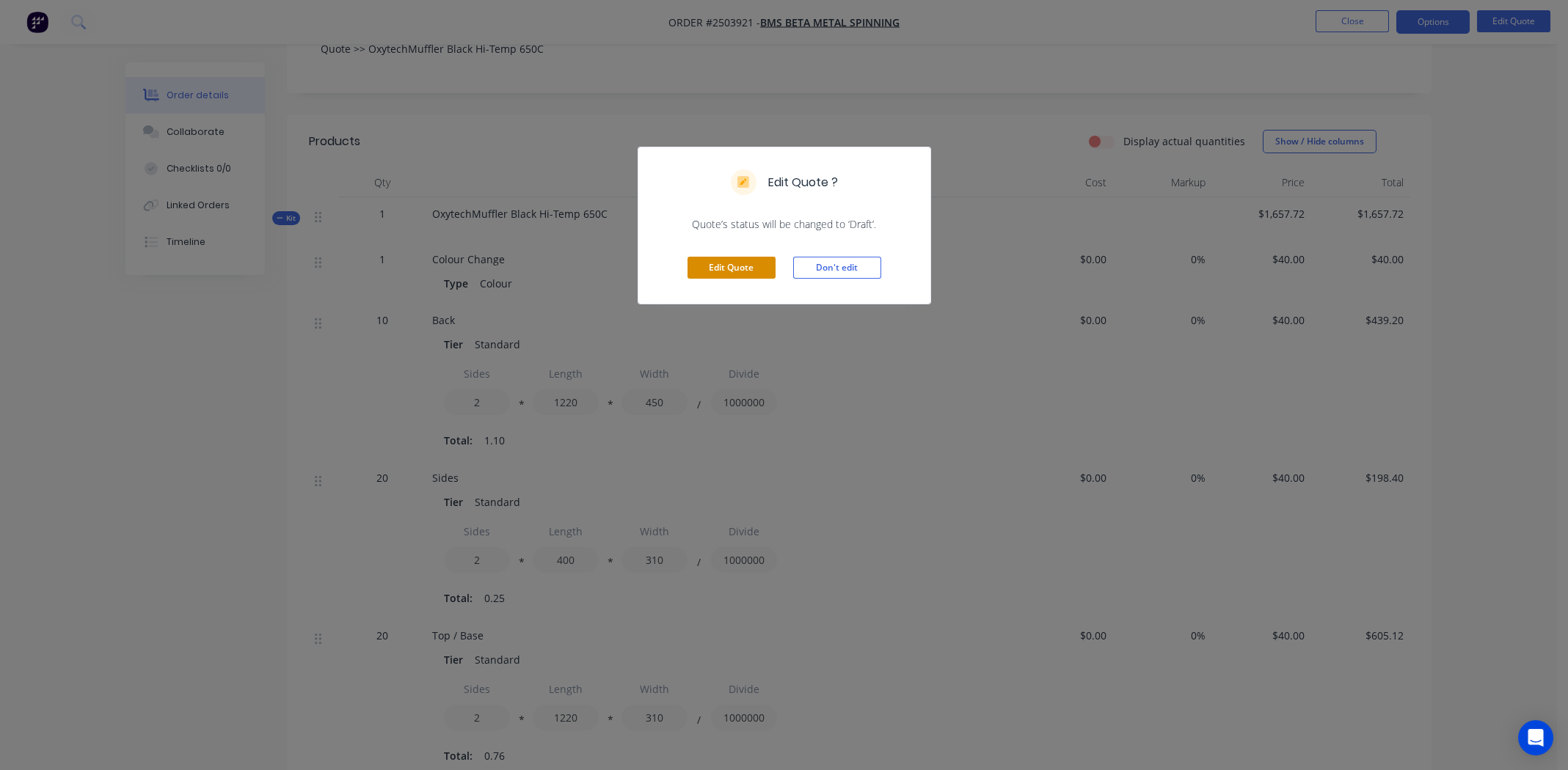
click at [756, 265] on button "Edit Quote" at bounding box center [731, 268] width 88 height 22
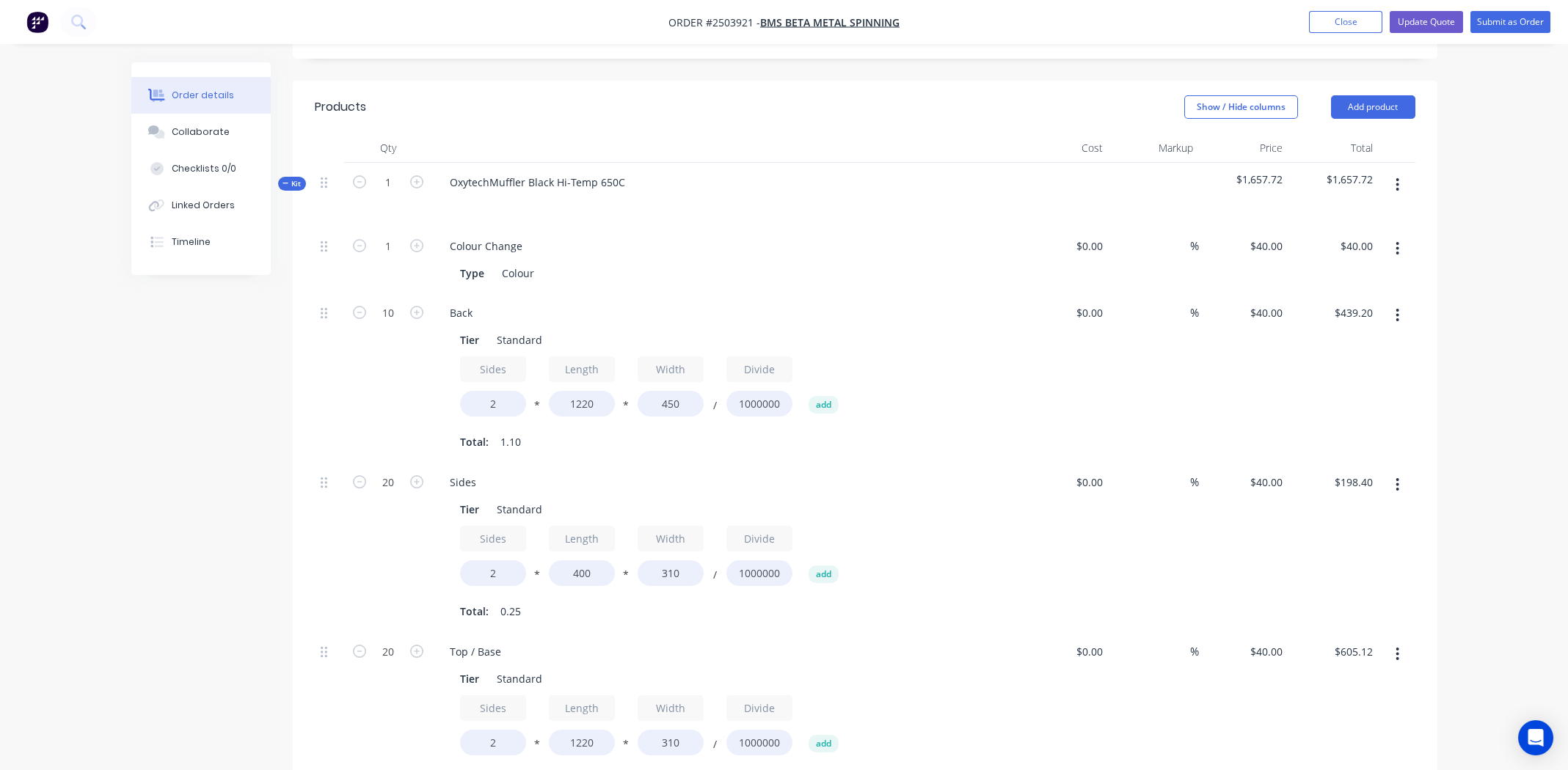
scroll to position [366, 0]
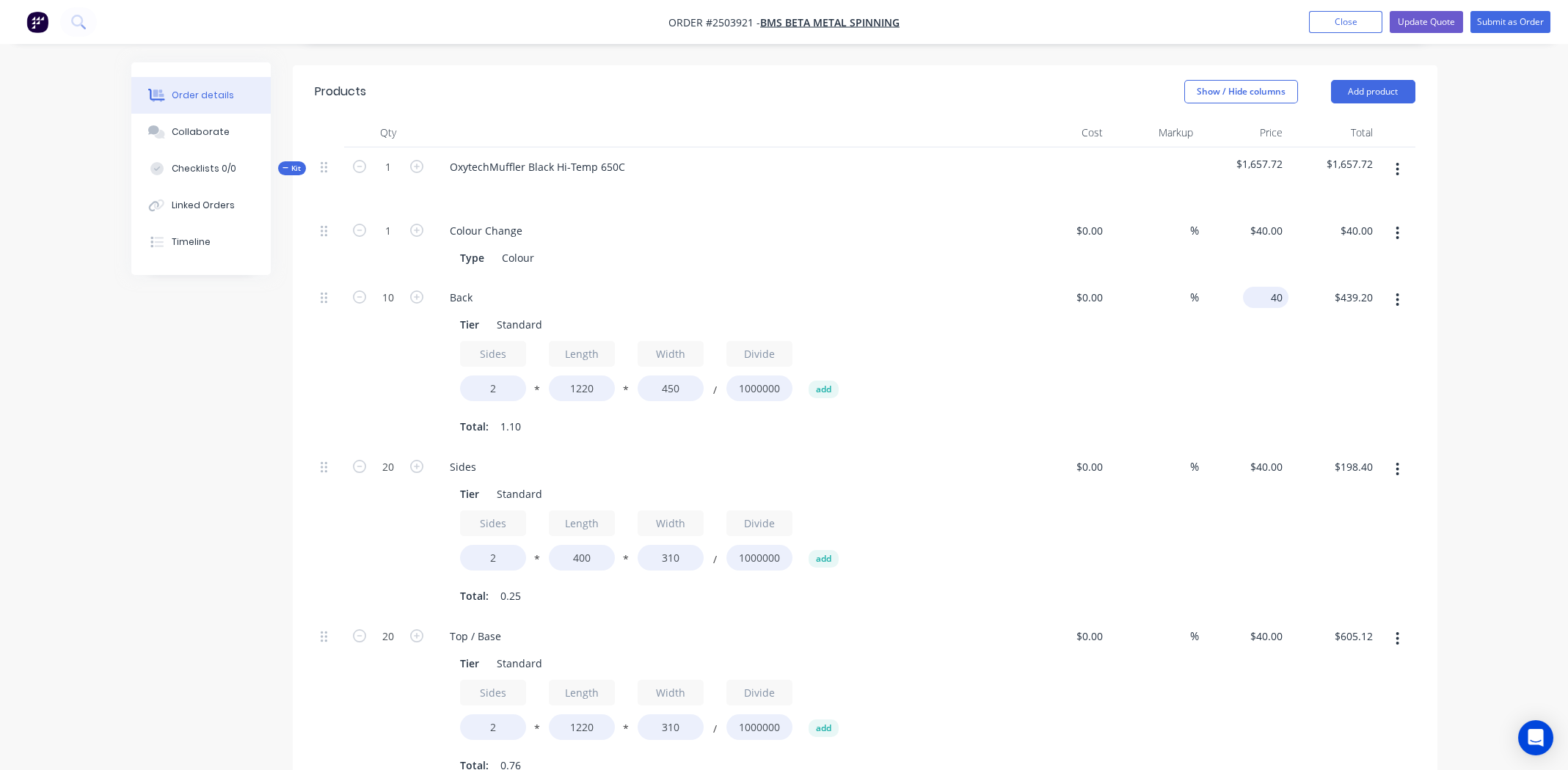
click at [1261, 278] on div "40 $40.00" at bounding box center [1243, 363] width 90 height 169
type input "$145.00"
type input "$1,592.10"
click at [1270, 457] on input "40" at bounding box center [1268, 467] width 39 height 21
type input "$145.00"
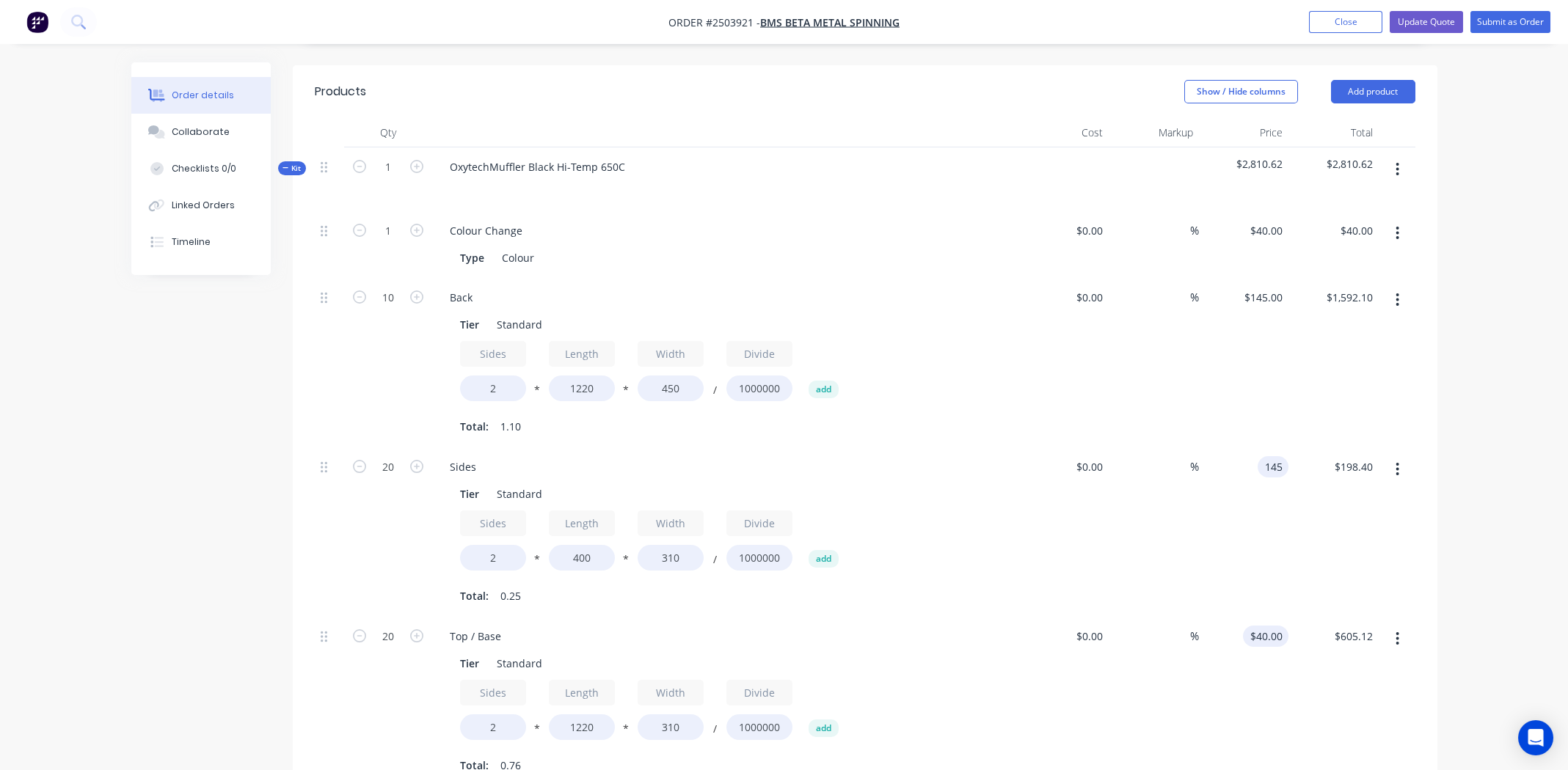
type input "$719.20"
click at [1269, 625] on div "40 $40.00" at bounding box center [1268, 635] width 39 height 21
type input "$145.00"
type input "$2,193.56"
click at [1053, 676] on div "$0.00 $0.00" at bounding box center [1064, 702] width 90 height 169
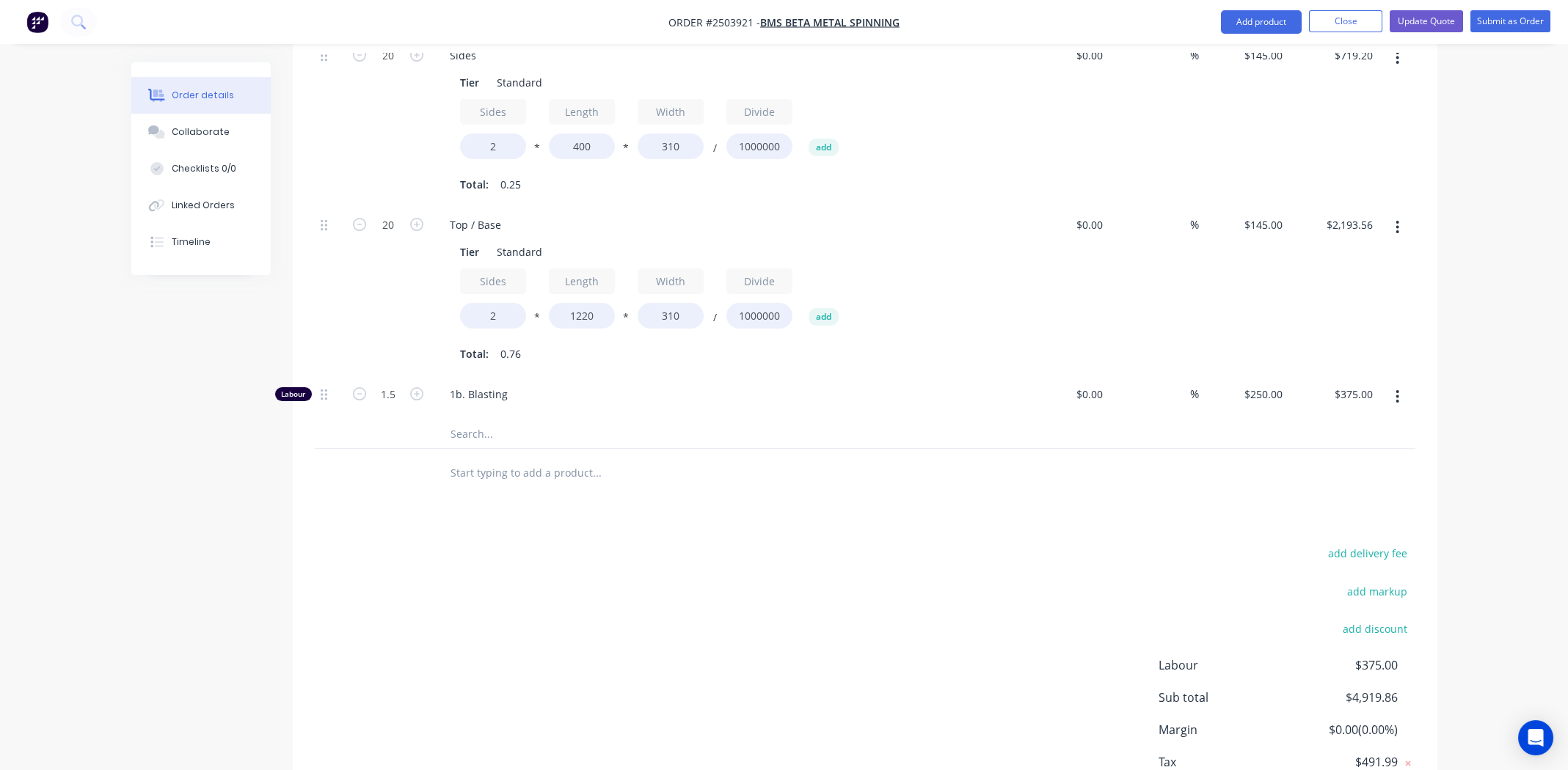
scroll to position [855, 0]
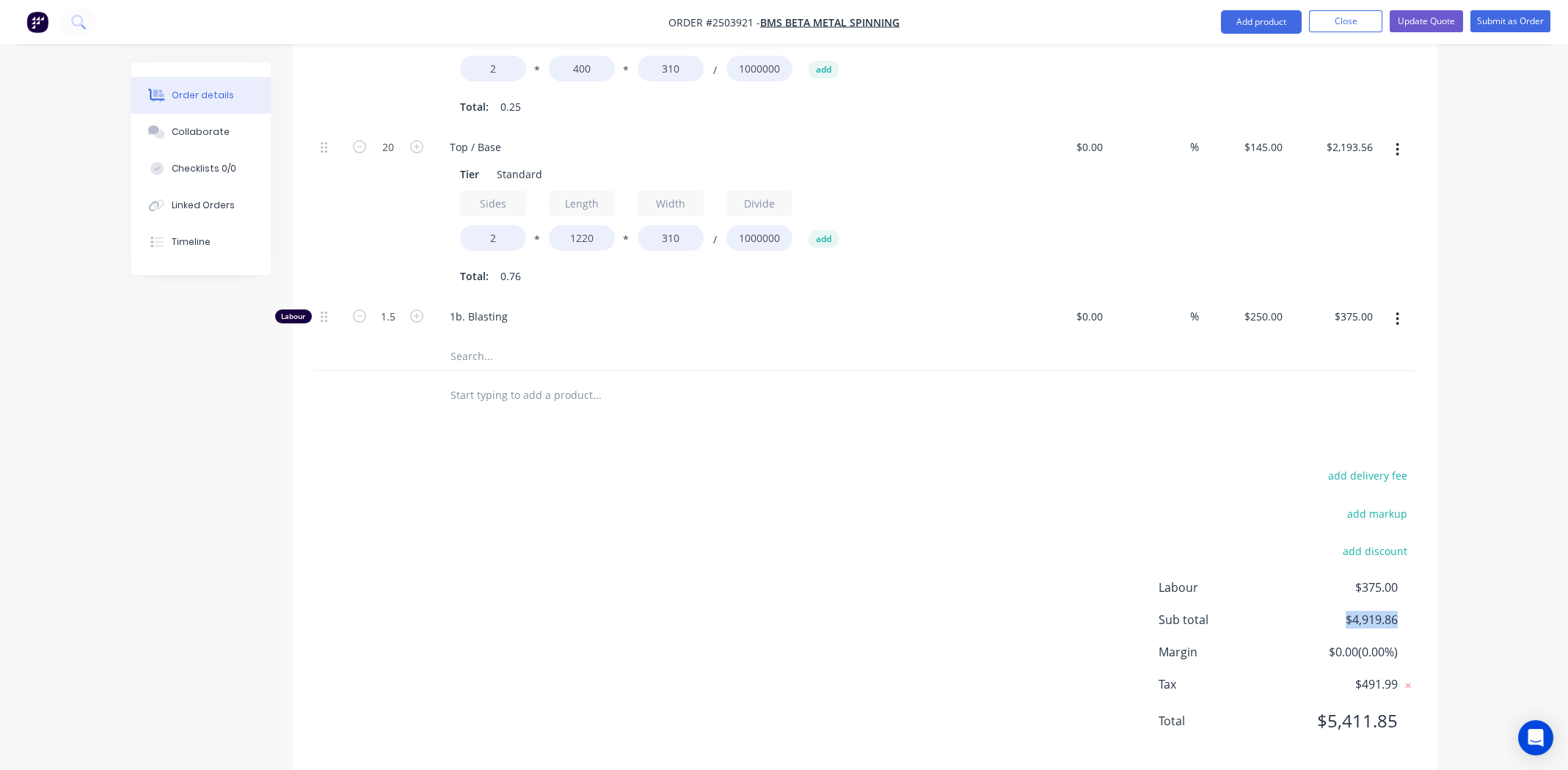
drag, startPoint x: 1398, startPoint y: 599, endPoint x: 1347, endPoint y: 602, distance: 51.1
click at [1345, 611] on div "Sub total $4,919.86" at bounding box center [1287, 619] width 257 height 17
copy span "$4,919.86"
click at [824, 495] on div "add delivery fee add markup add discount Labour $375.00 Sub total $4,919.86 Mar…" at bounding box center [864, 607] width 1100 height 283
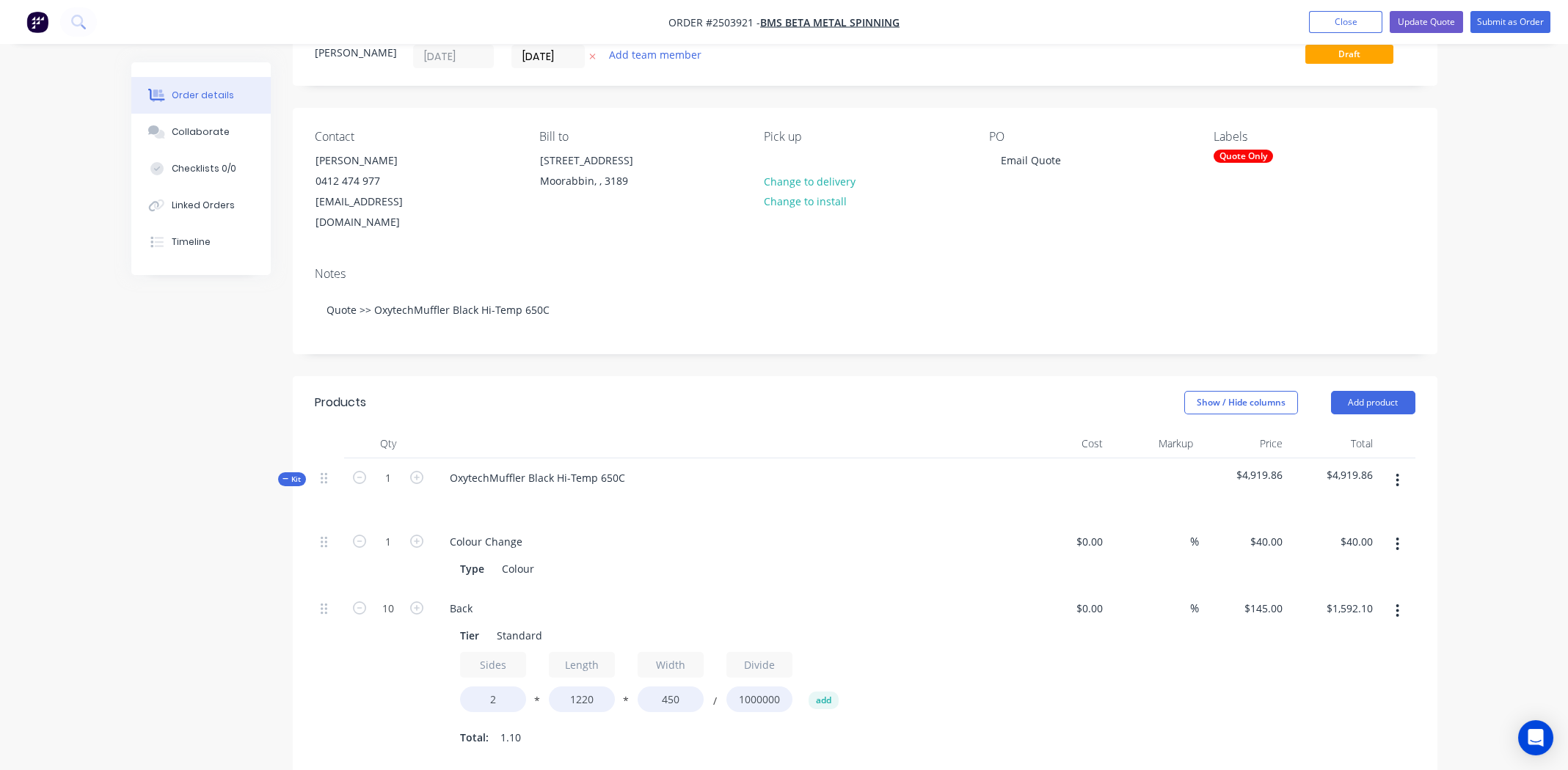
scroll to position [0, 0]
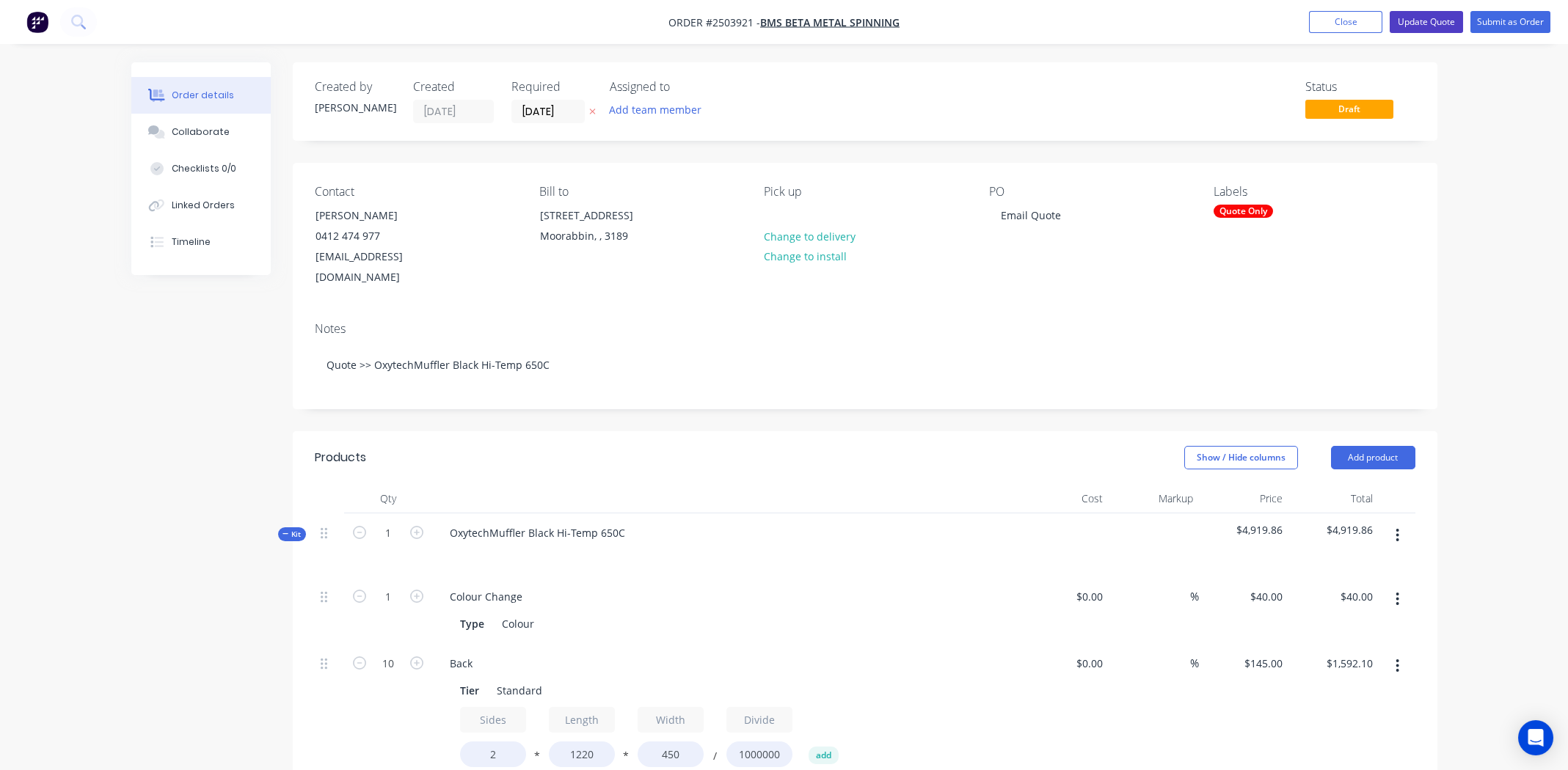
click at [1426, 19] on button "Update Quote" at bounding box center [1426, 22] width 73 height 22
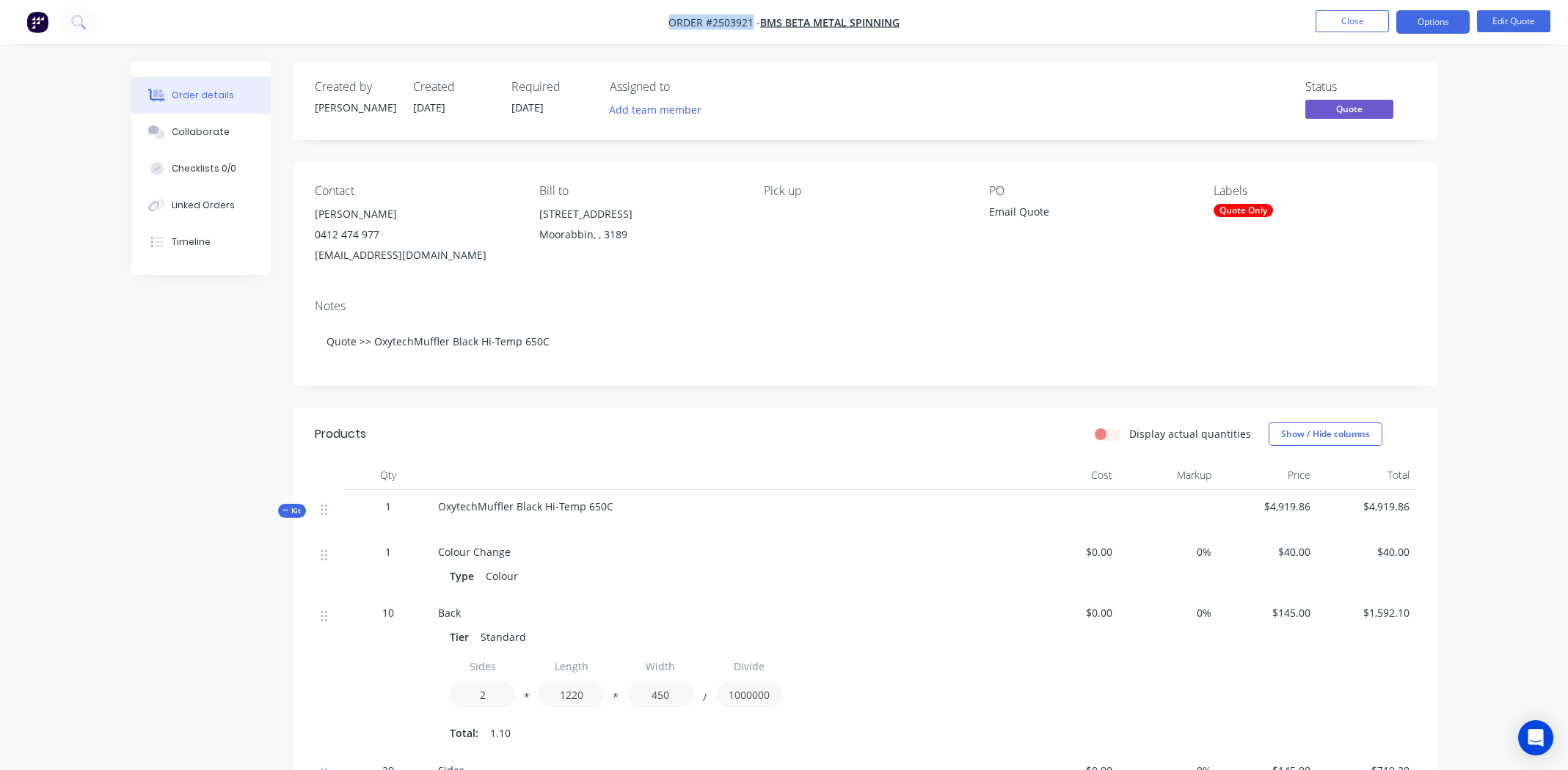
drag, startPoint x: 670, startPoint y: 22, endPoint x: 744, endPoint y: 20, distance: 74.0
click at [752, 24] on span "Order #2503921 -" at bounding box center [714, 22] width 92 height 14
copy span "Order #2503921"
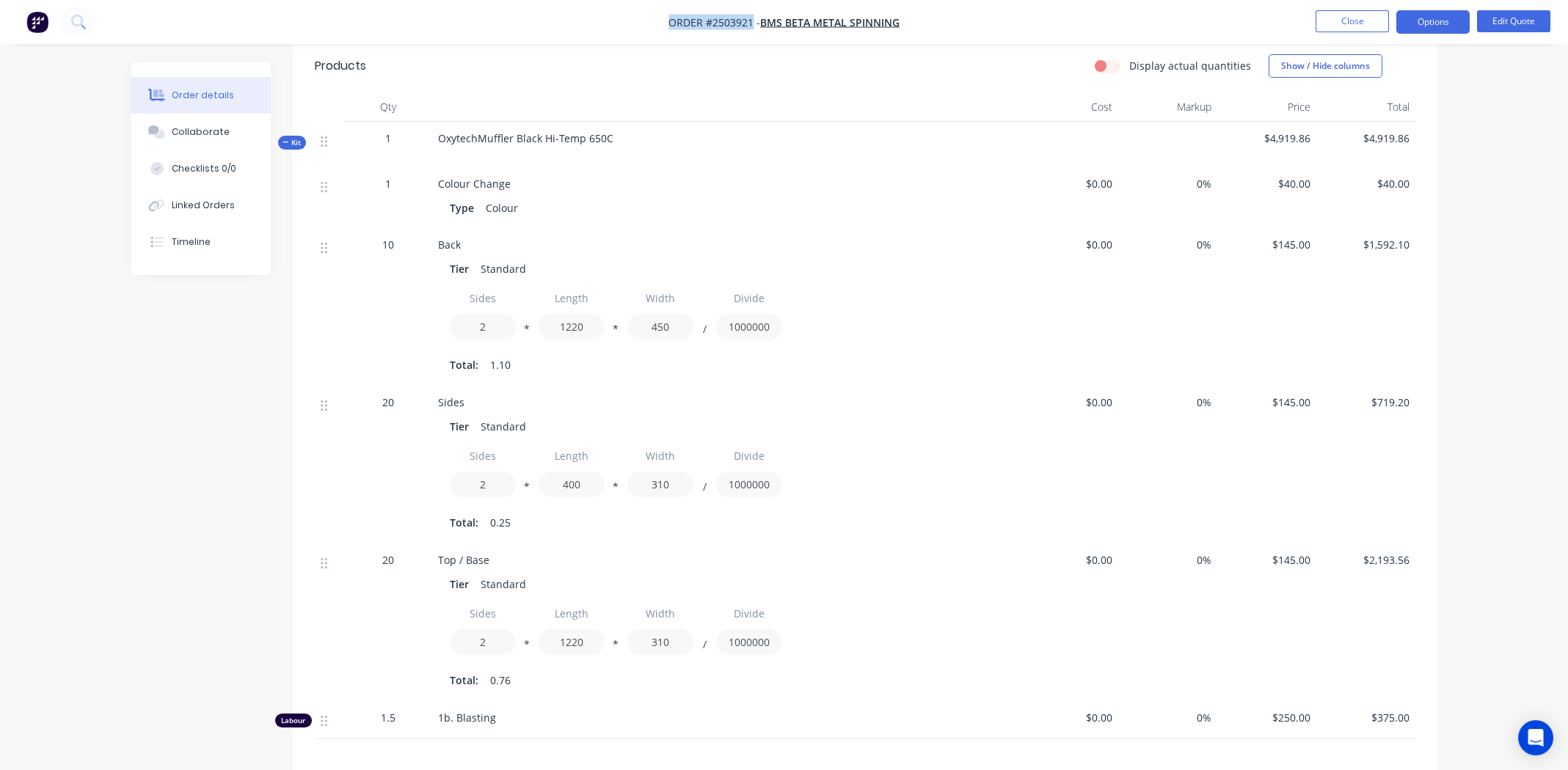
scroll to position [599, 0]
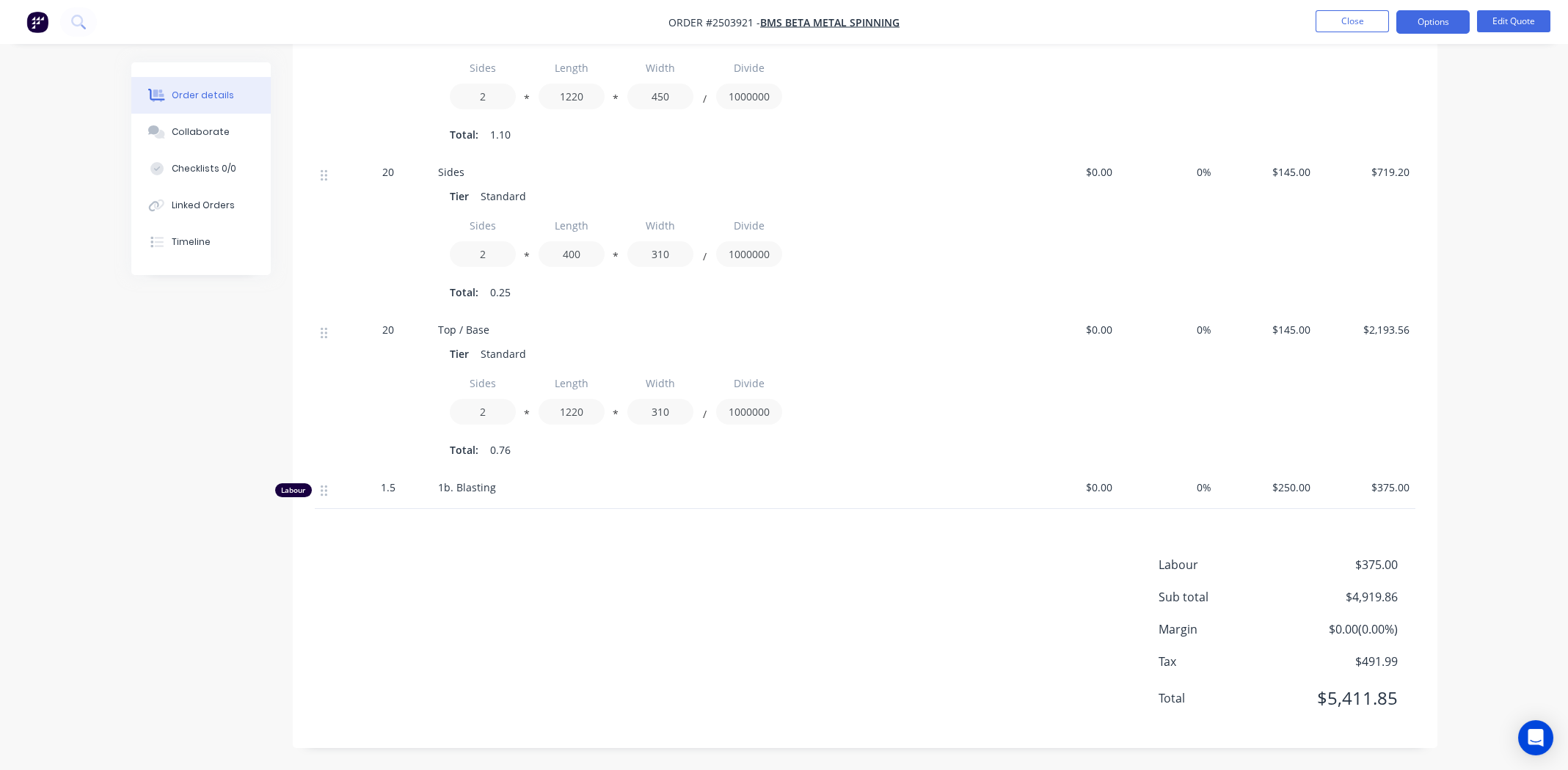
drag, startPoint x: 645, startPoint y: 590, endPoint x: 670, endPoint y: 535, distance: 60.4
click at [641, 590] on div "Labour $375.00 Sub total $4,919.86 Margin $0.00 ( 0.00 %) Tax $491.99 Total $5,…" at bounding box center [864, 641] width 1100 height 170
click at [1354, 15] on button "Close" at bounding box center [1352, 21] width 73 height 22
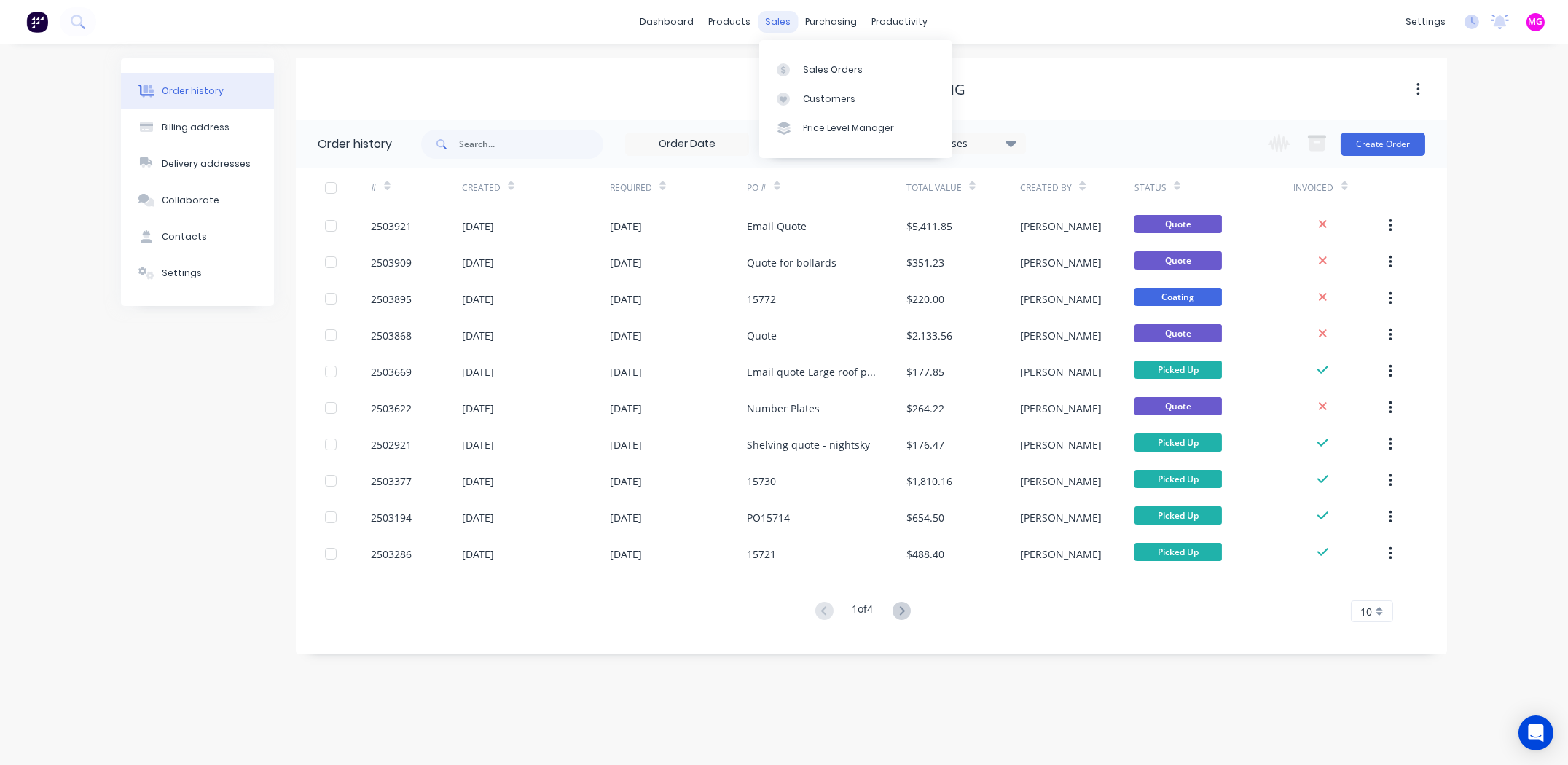
click at [769, 23] on div "sales" at bounding box center [779, 22] width 40 height 22
click at [814, 62] on link "Sales Orders" at bounding box center [856, 69] width 193 height 29
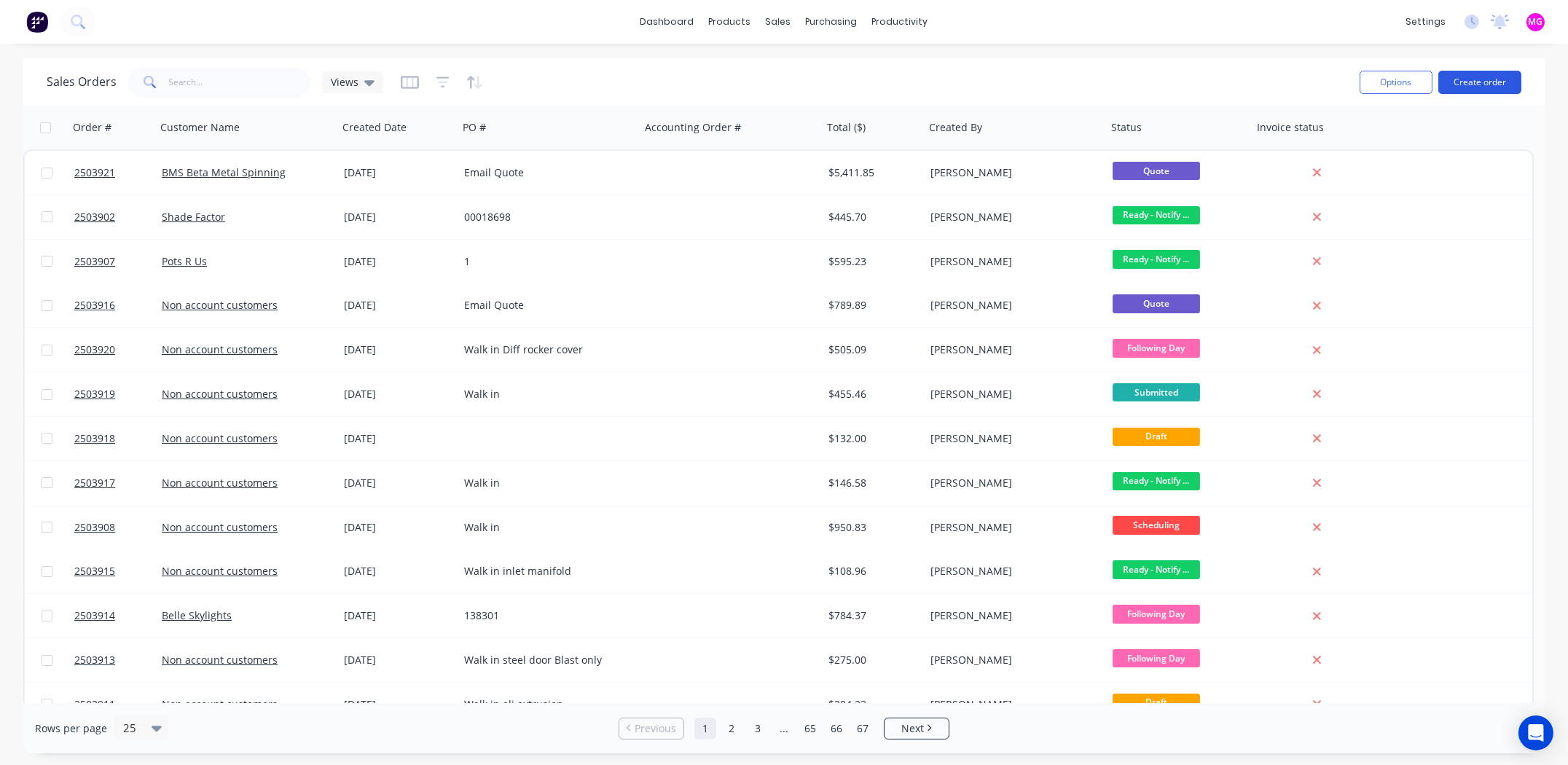
click at [1459, 76] on button "Create order" at bounding box center [1480, 82] width 83 height 24
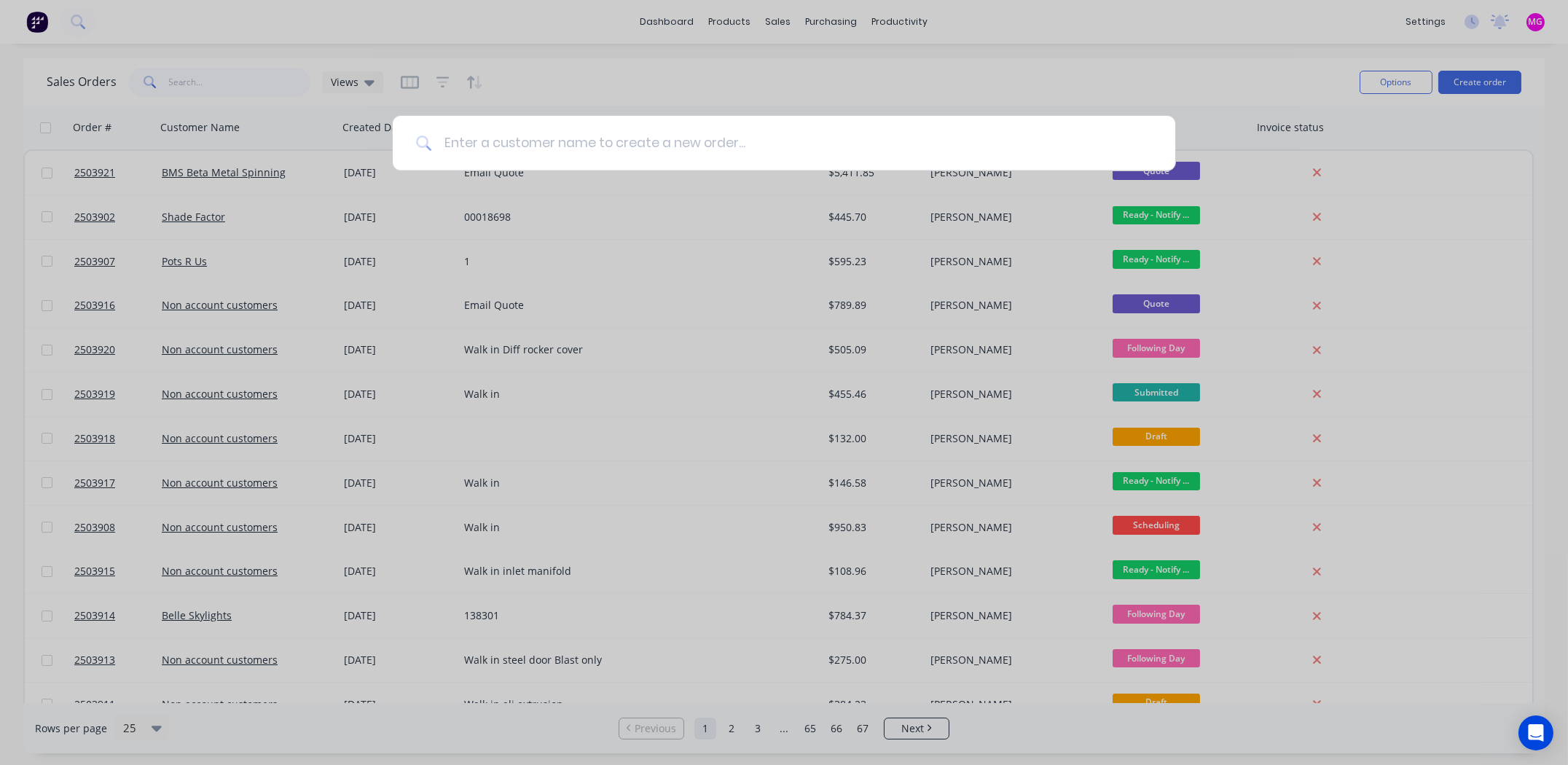
click at [501, 143] on input at bounding box center [791, 143] width 720 height 54
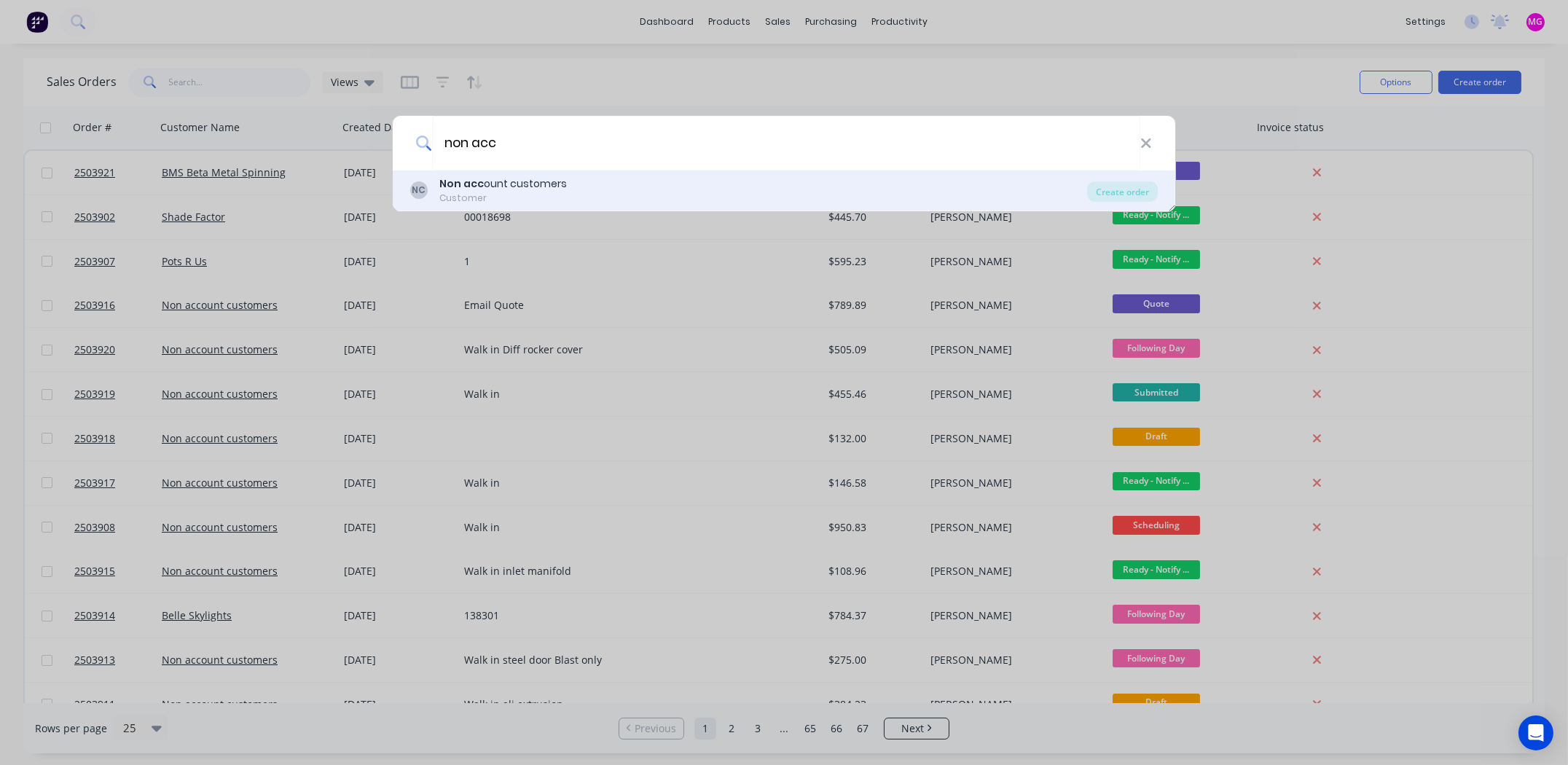
type input "non acc"
click at [502, 179] on div "Non acc ount customers" at bounding box center [502, 184] width 128 height 15
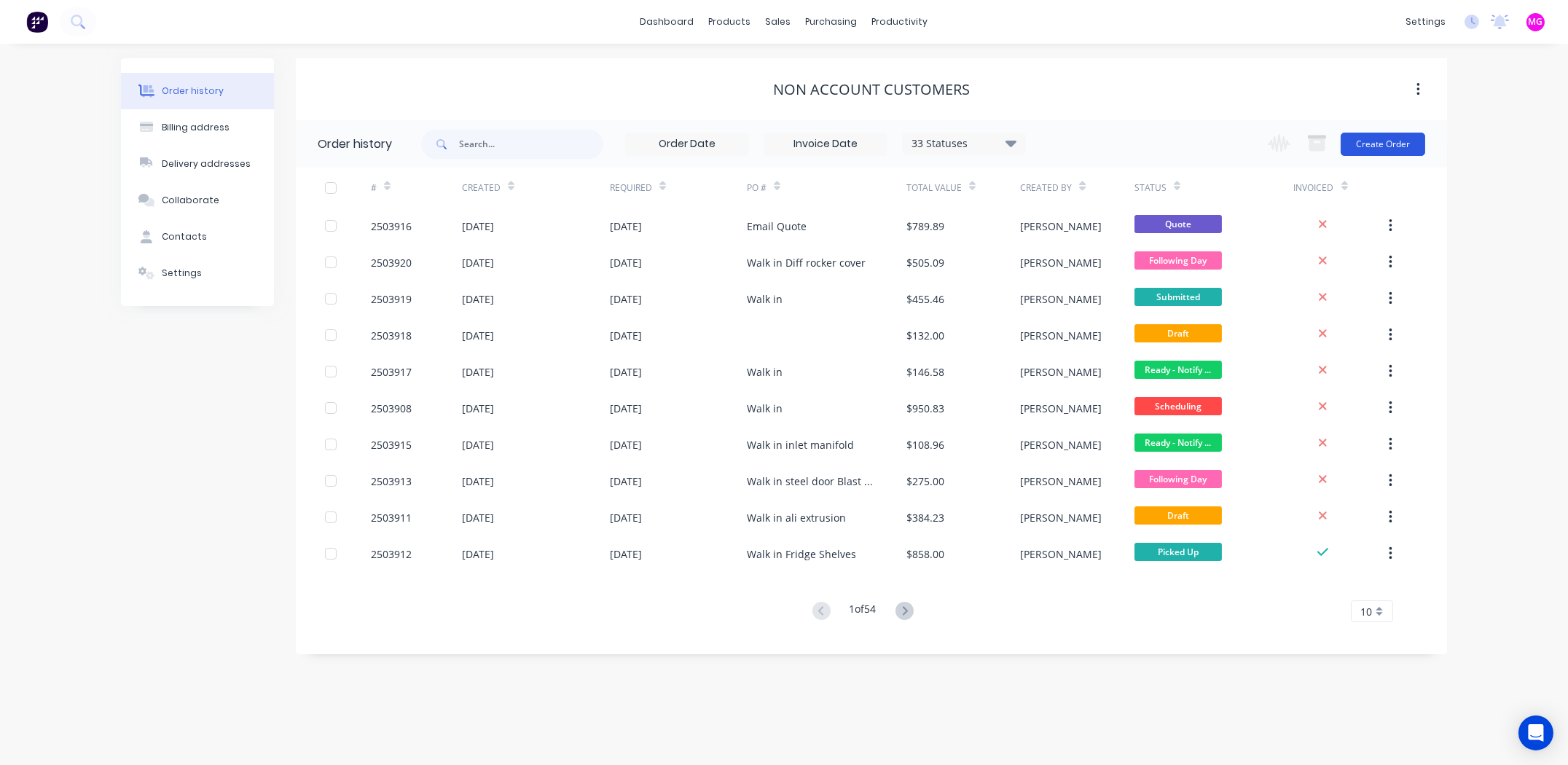
click at [1372, 141] on button "Create Order" at bounding box center [1382, 144] width 84 height 24
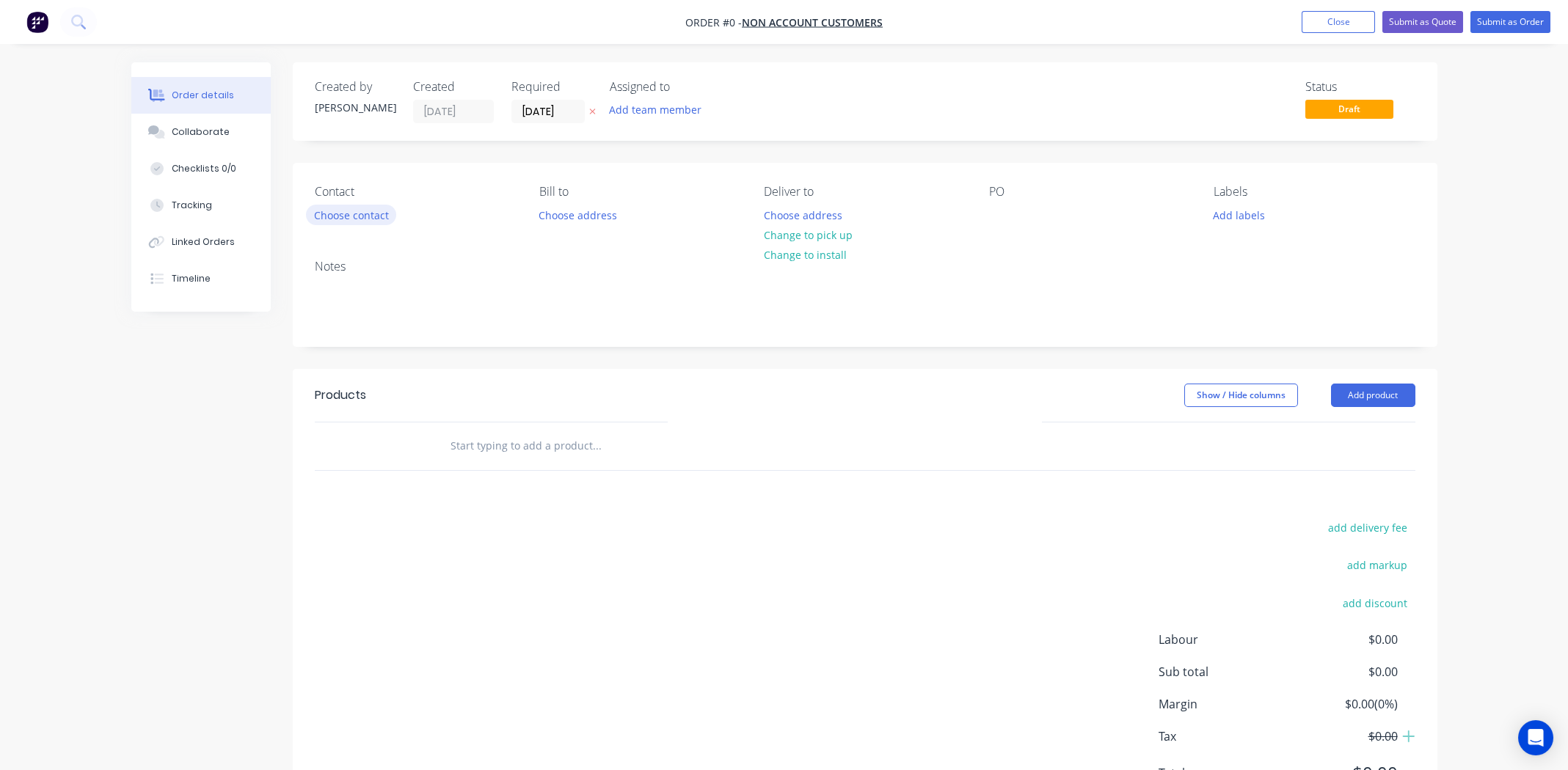
click at [356, 213] on button "Choose contact" at bounding box center [351, 215] width 90 height 20
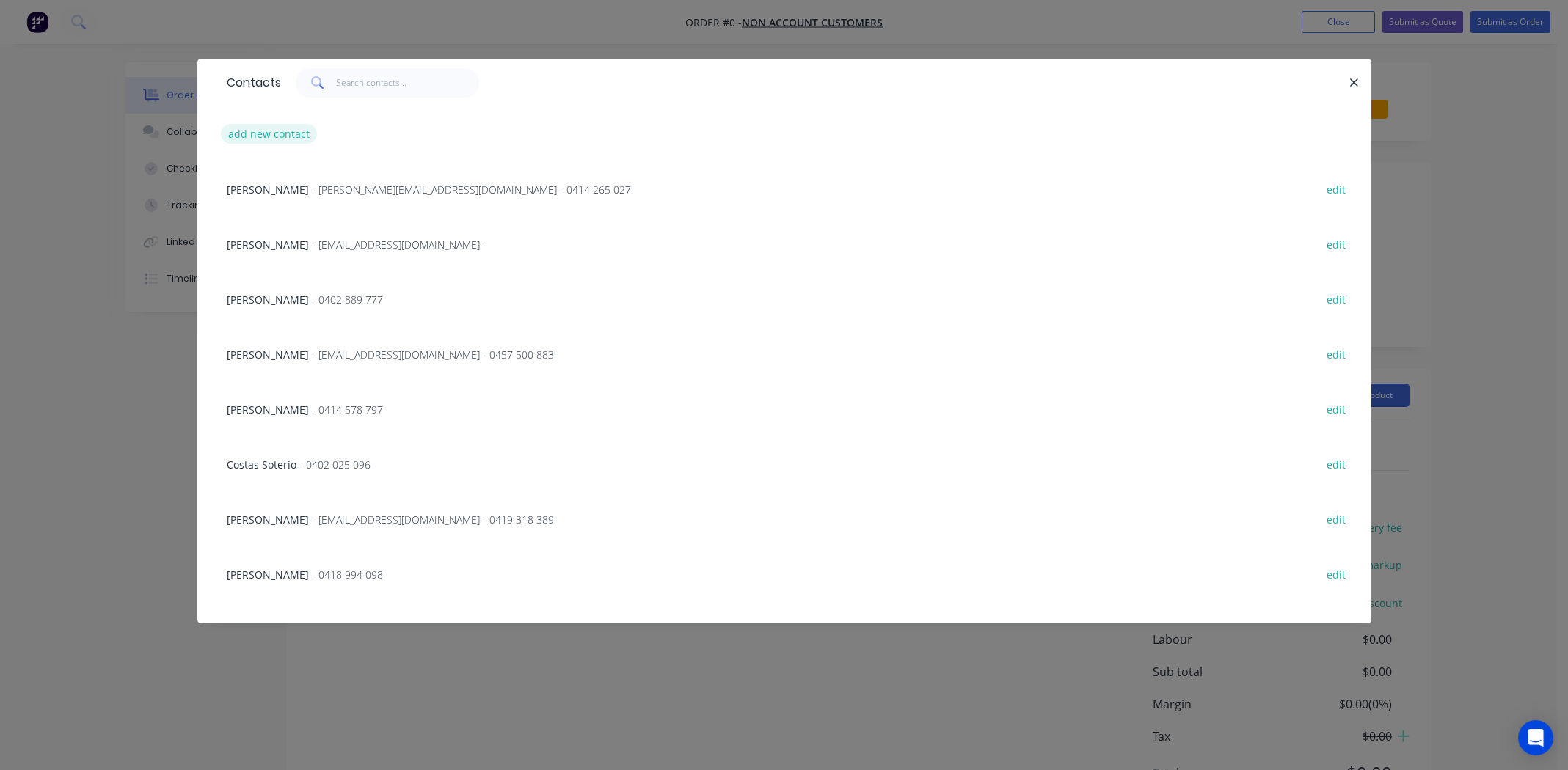
click at [266, 132] on button "add new contact" at bounding box center [269, 134] width 97 height 20
select select "AU"
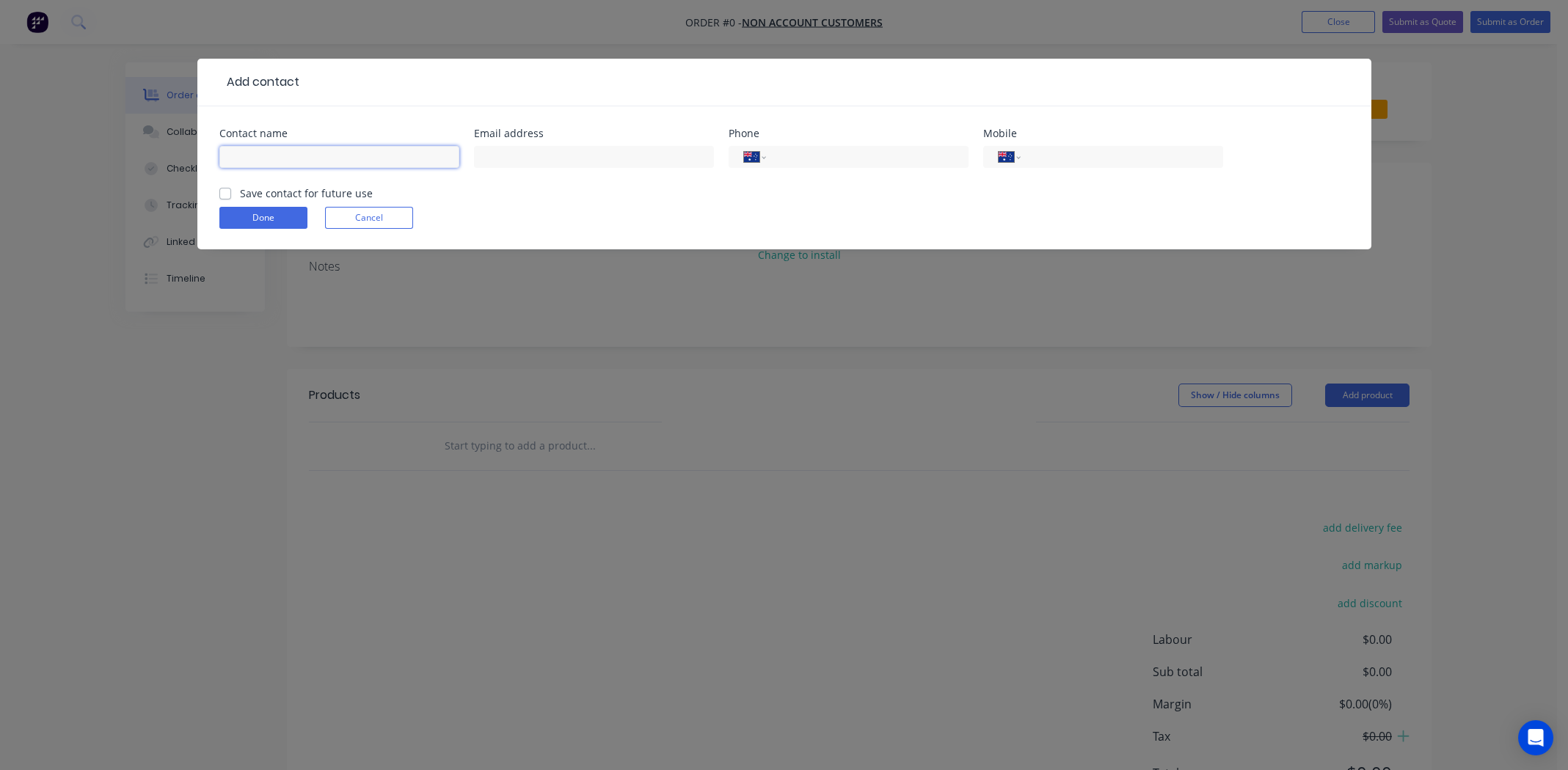
click at [315, 158] on input "text" at bounding box center [339, 157] width 240 height 22
type input "Sam Walsh"
paste input "samrwalsh08@gmail.com"
type input "samrwalsh08@gmail.com"
click at [1064, 154] on input "tel" at bounding box center [1119, 157] width 176 height 17
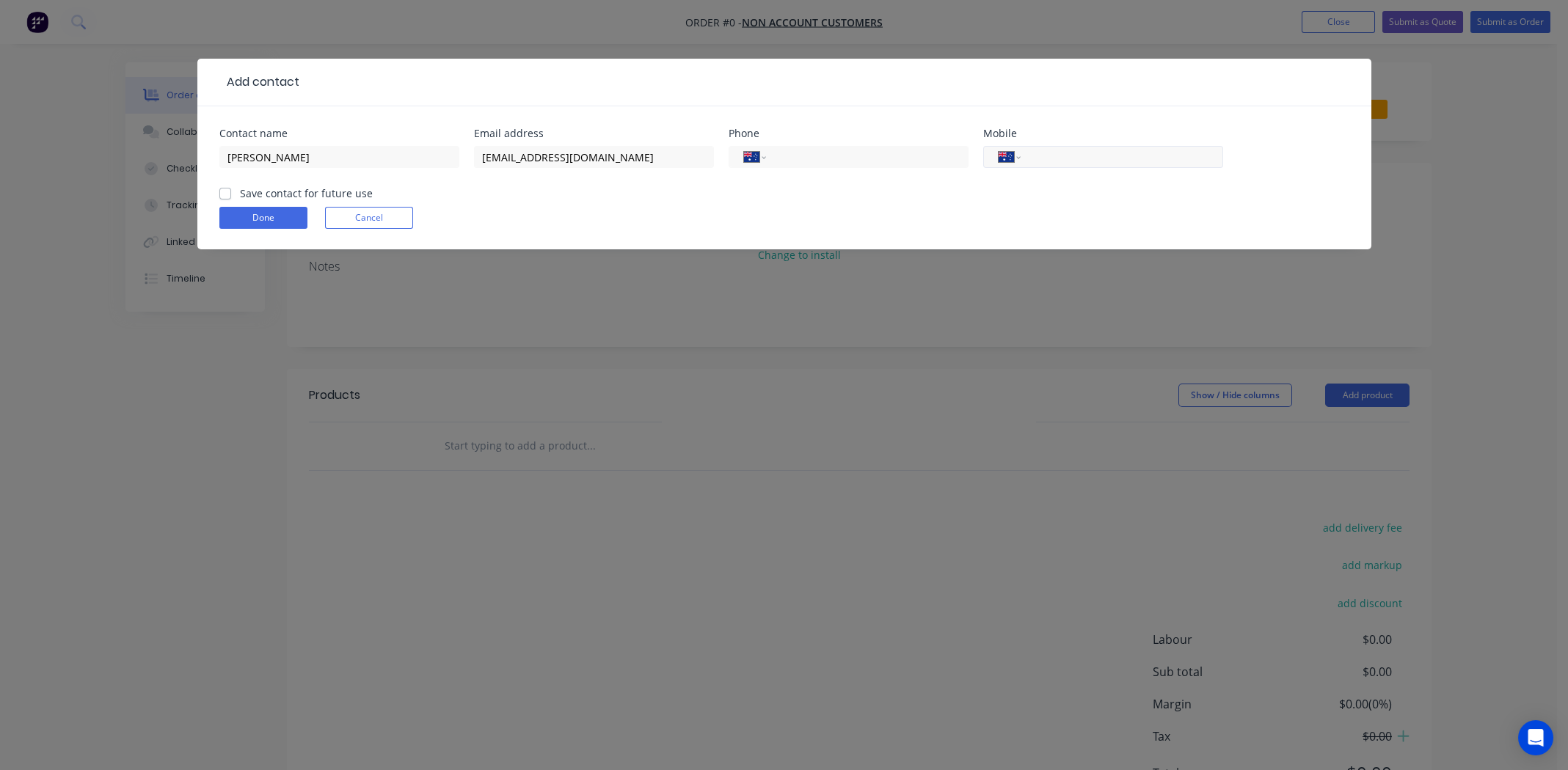
paste input "0460 300 750"
type input "0460 300 750"
click at [240, 193] on label "Save contact for future use" at bounding box center [306, 193] width 133 height 15
click at [227, 193] on input "Save contact for future use" at bounding box center [225, 192] width 12 height 14
checkbox input "true"
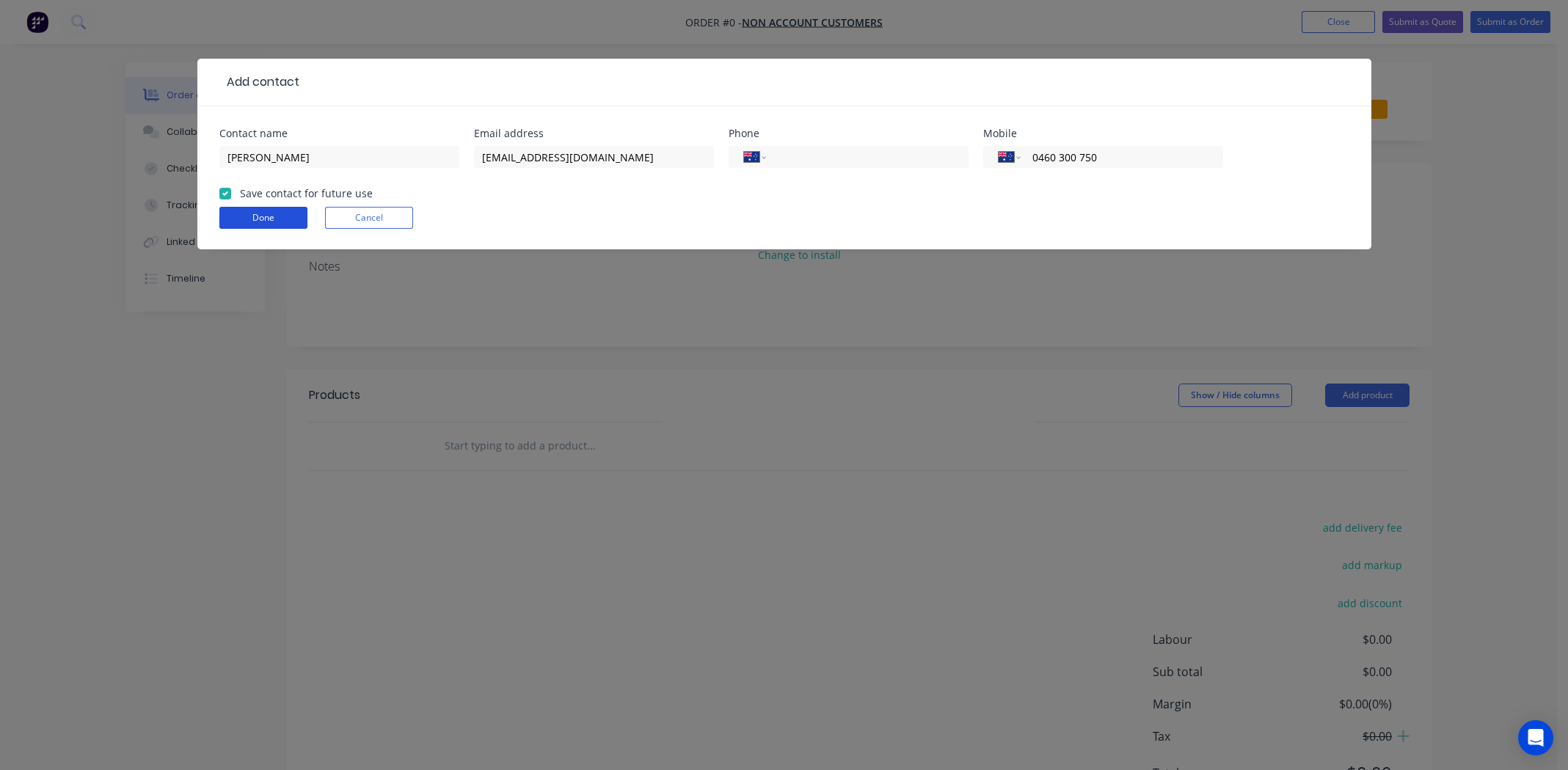
click at [239, 211] on button "Done" at bounding box center [263, 218] width 88 height 22
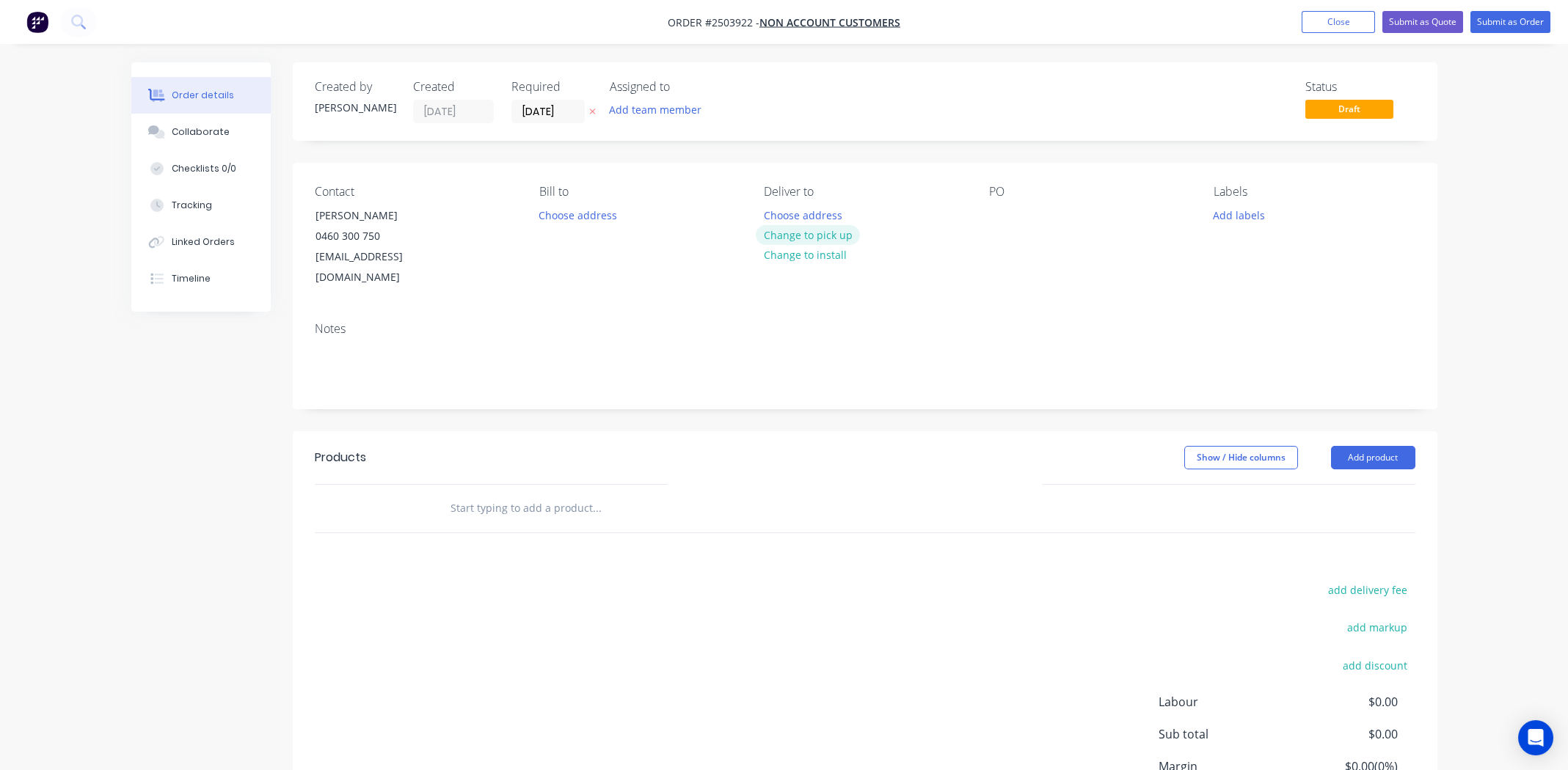
click at [826, 231] on button "Change to pick up" at bounding box center [808, 235] width 104 height 20
click at [1004, 216] on div at bounding box center [1001, 215] width 24 height 21
click at [1242, 216] on button "Add labels" at bounding box center [1239, 215] width 67 height 20
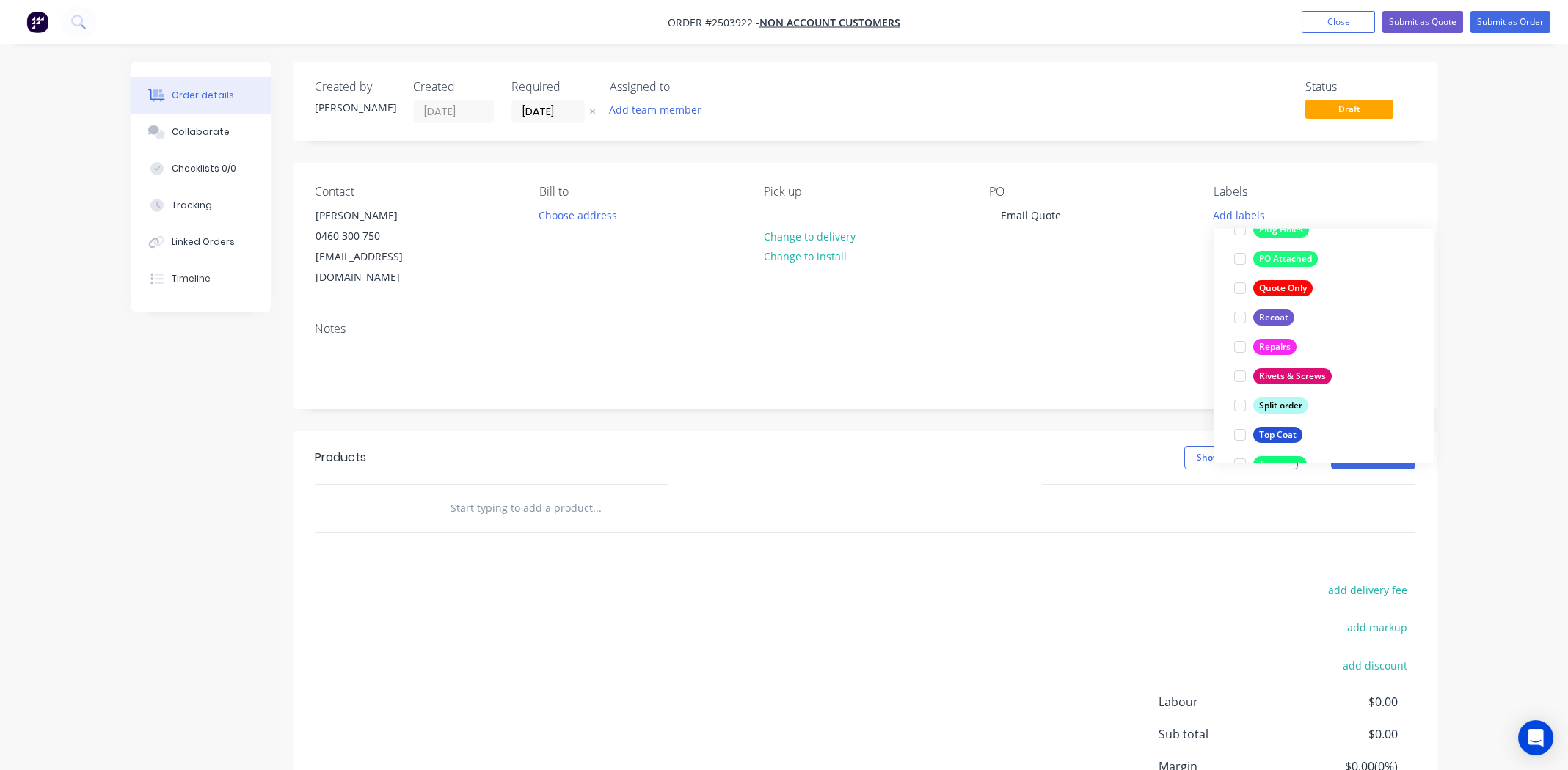
scroll to position [836, 0]
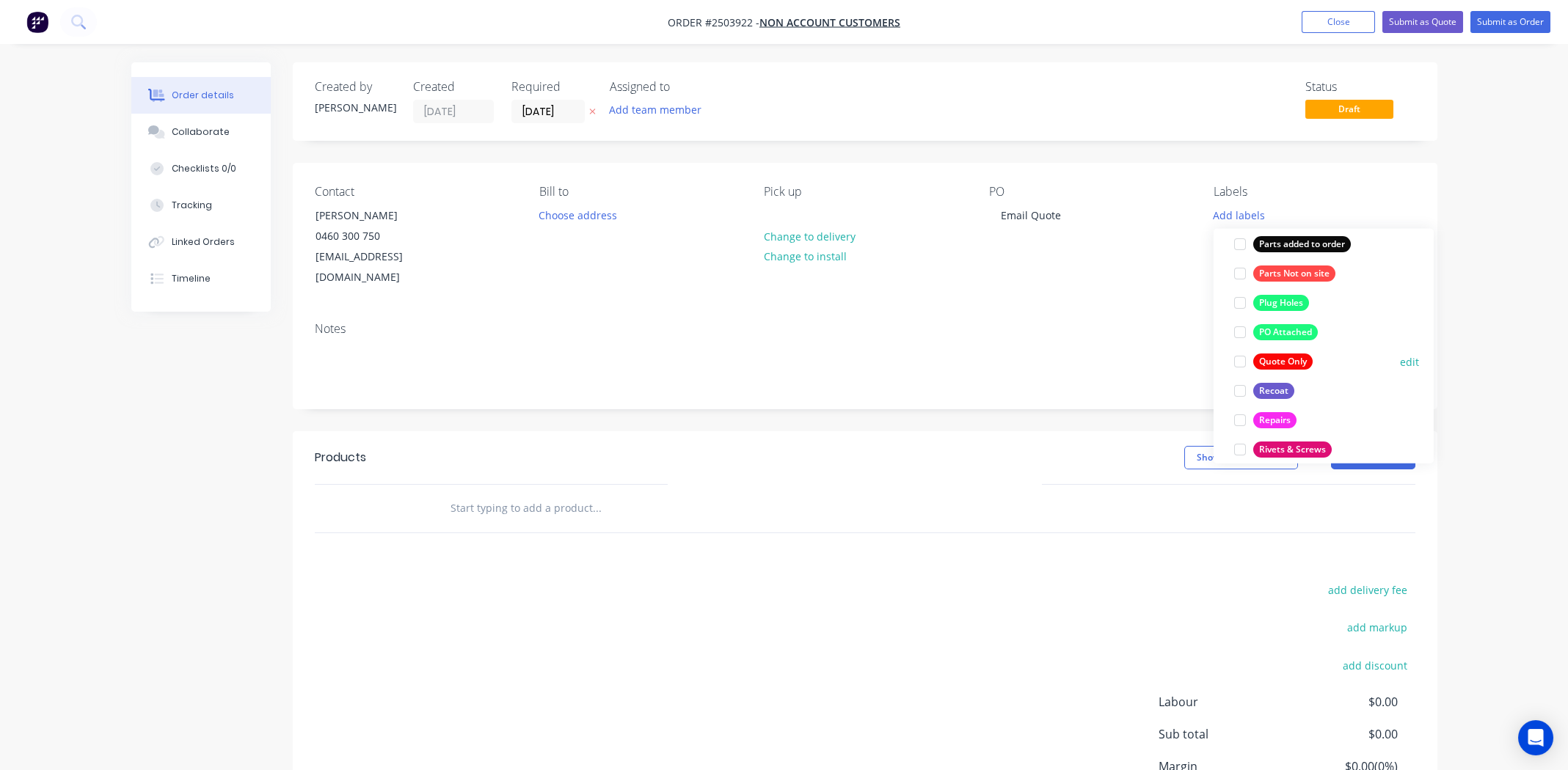
click at [1238, 362] on div at bounding box center [1240, 362] width 29 height 29
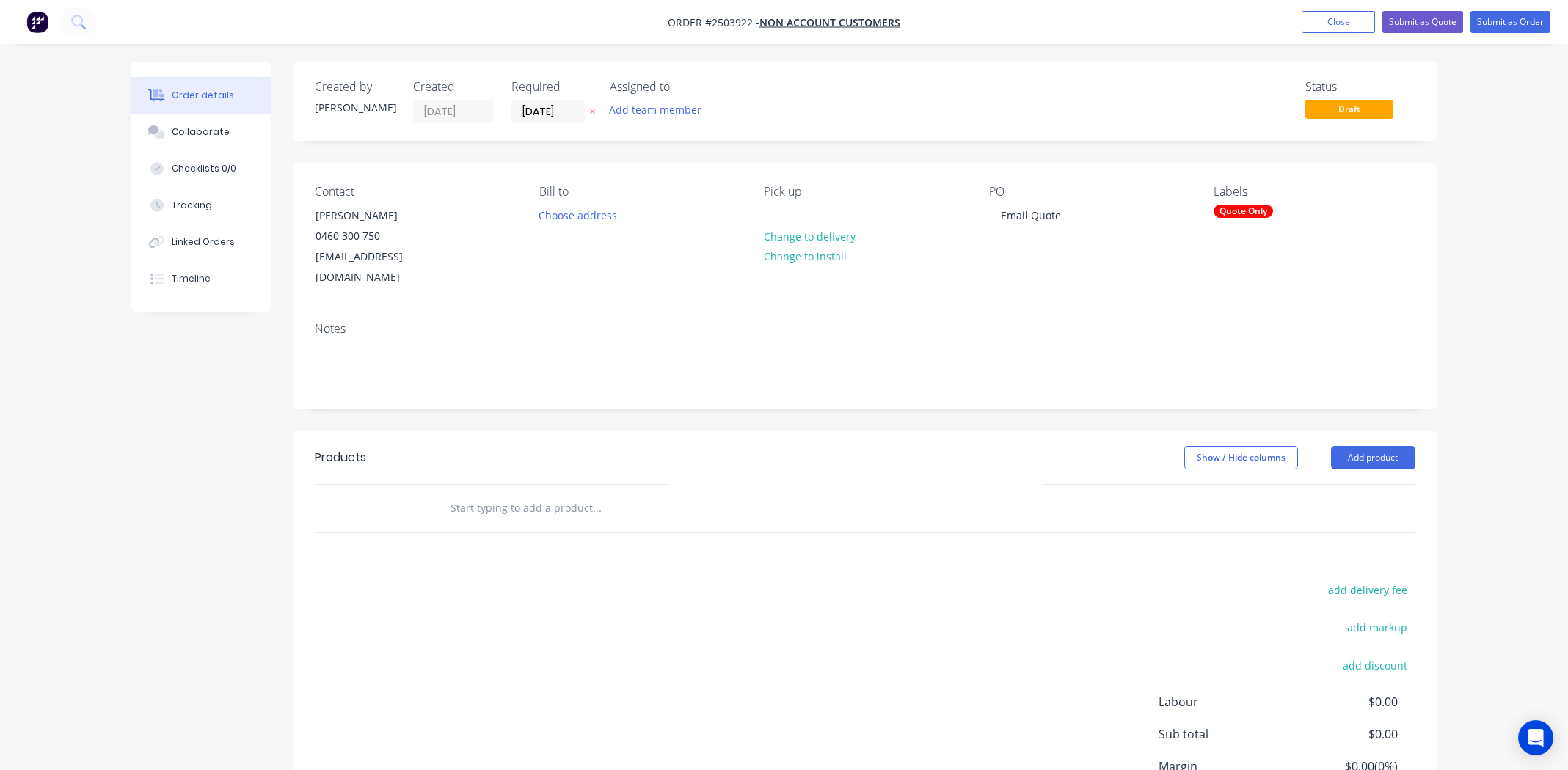
click at [918, 509] on div at bounding box center [696, 508] width 528 height 47
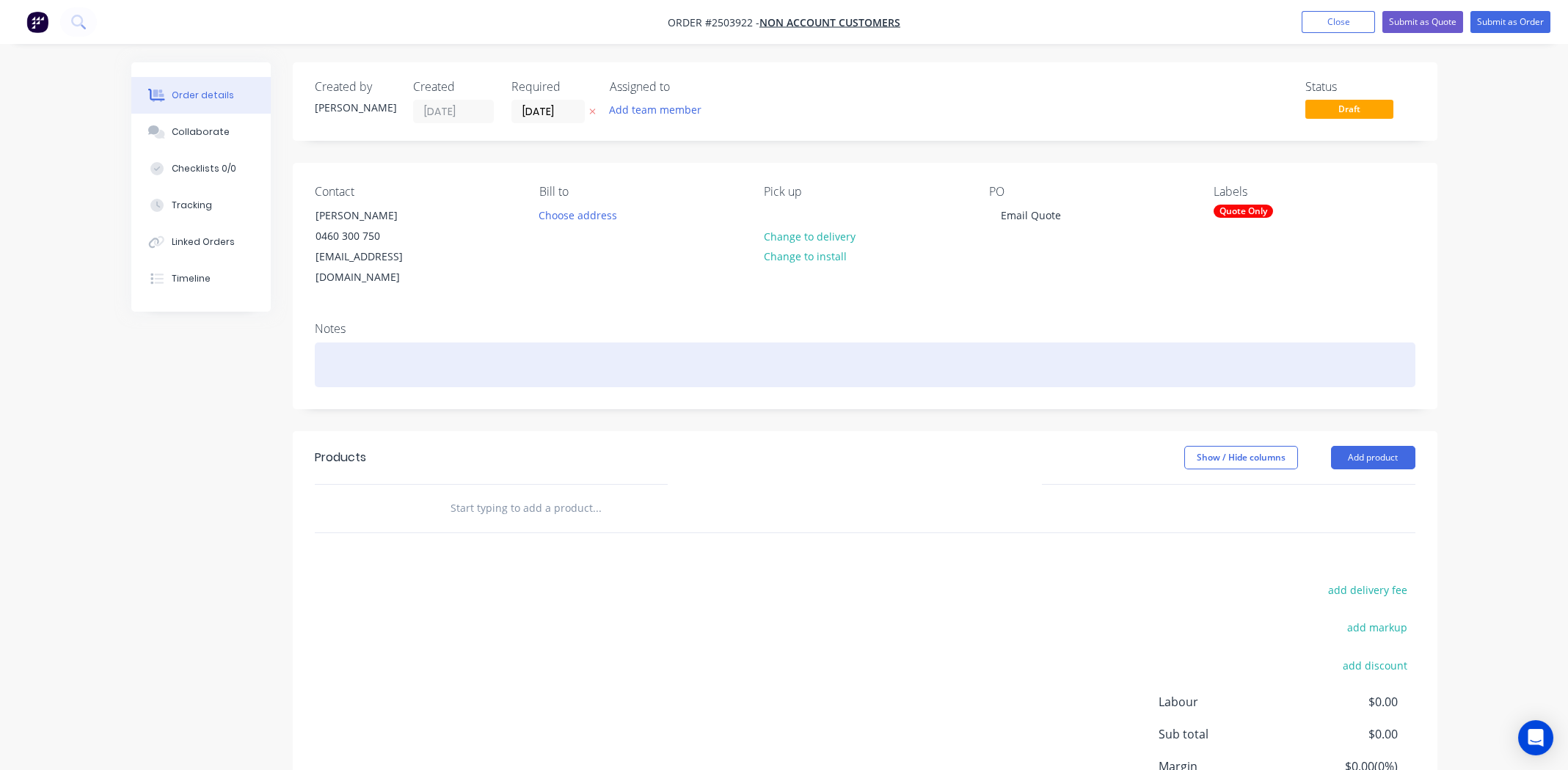
click at [513, 343] on div at bounding box center [864, 364] width 1100 height 45
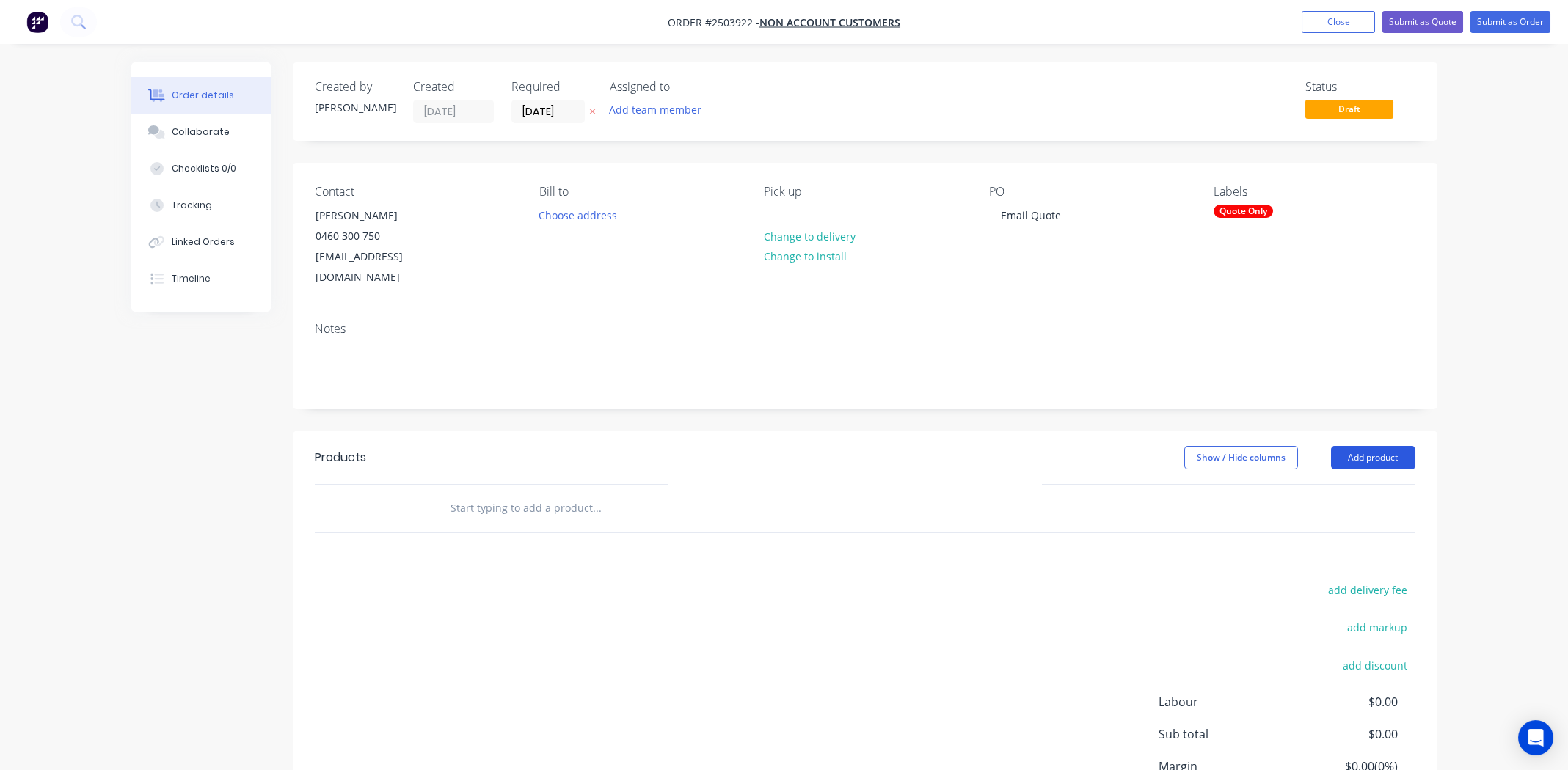
click at [1369, 446] on button "Add product" at bounding box center [1373, 457] width 85 height 24
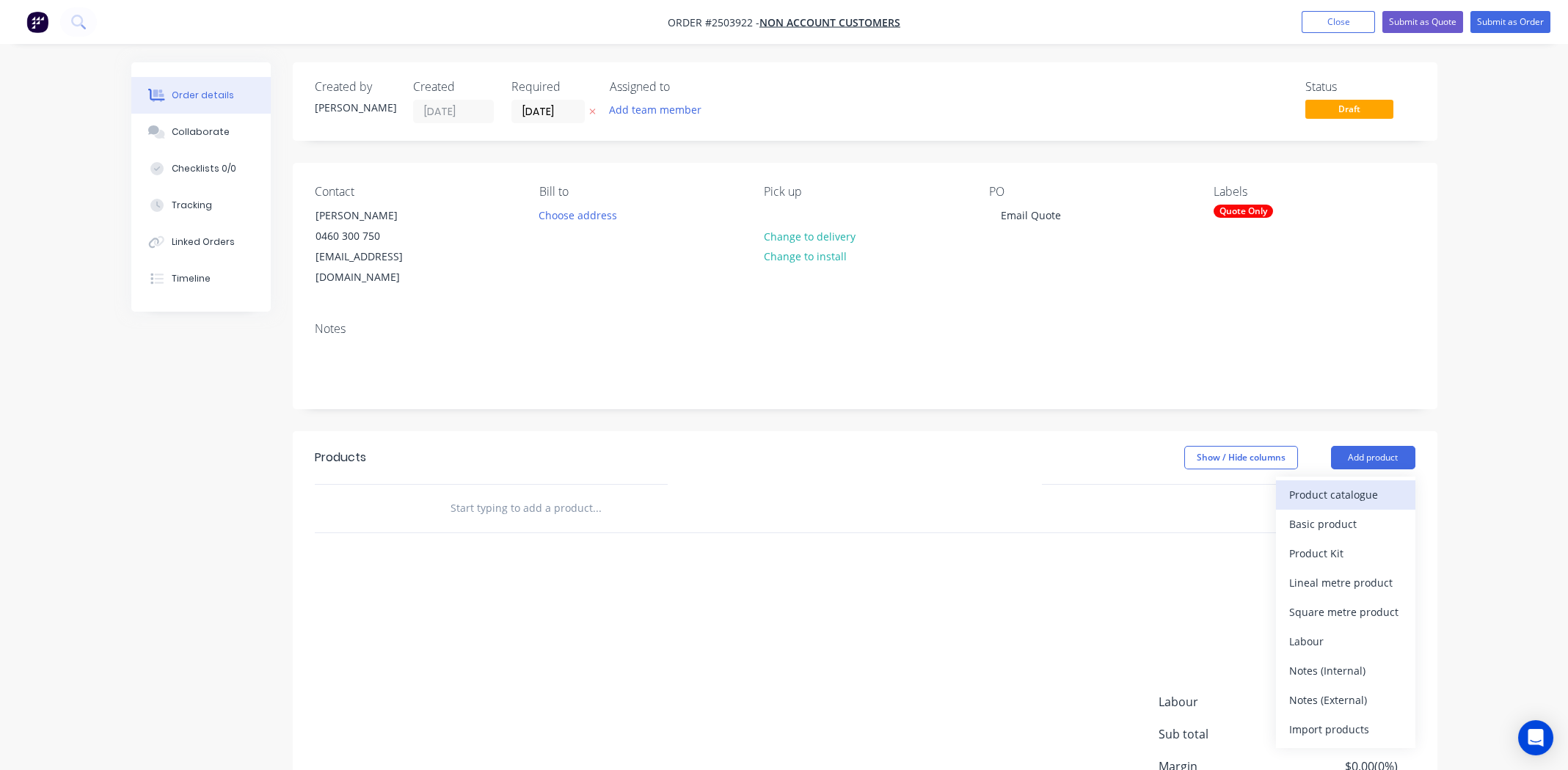
click at [1336, 484] on div "Product catalogue" at bounding box center [1346, 494] width 113 height 21
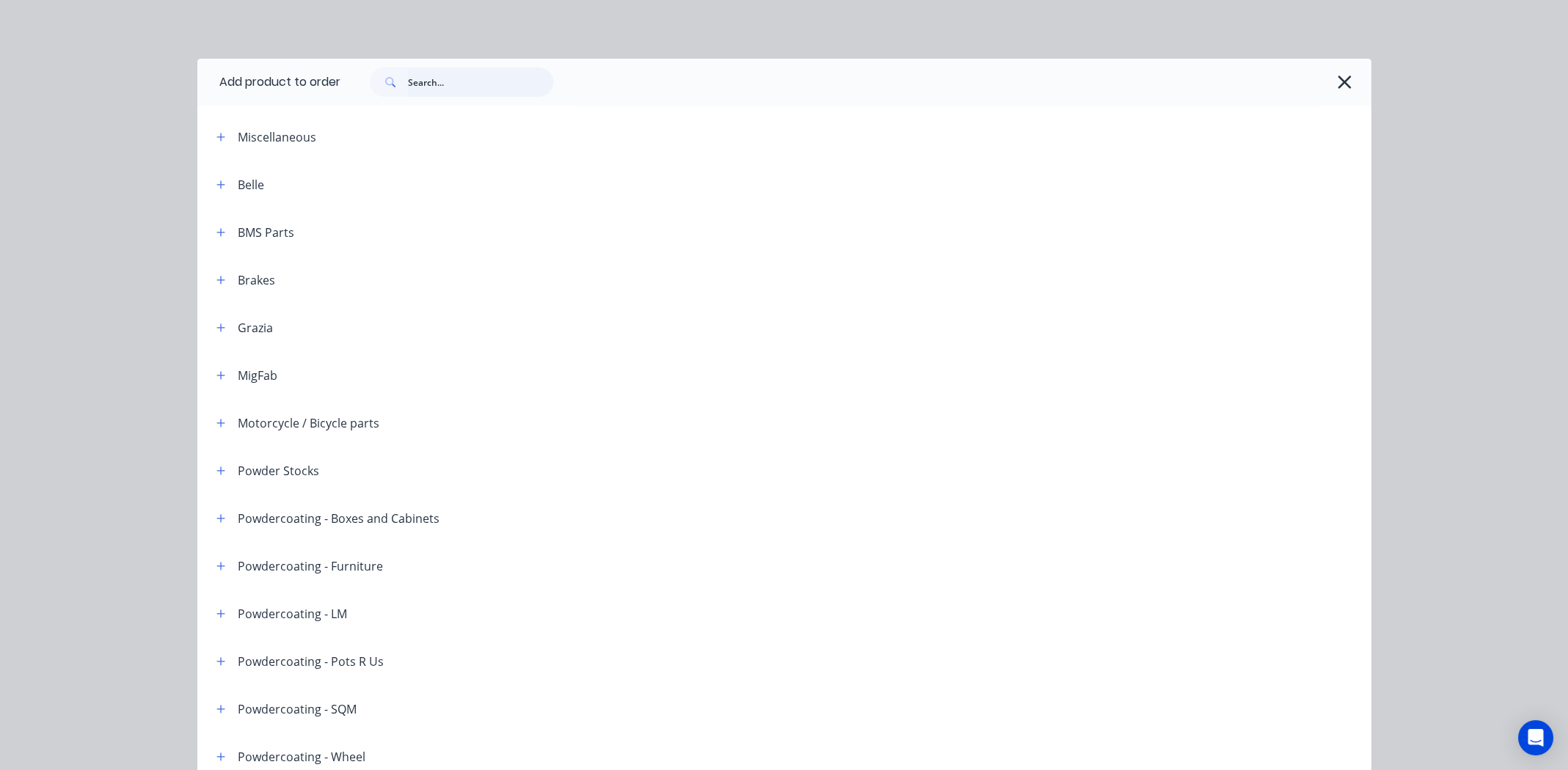
click at [445, 81] on input "text" at bounding box center [480, 82] width 145 height 29
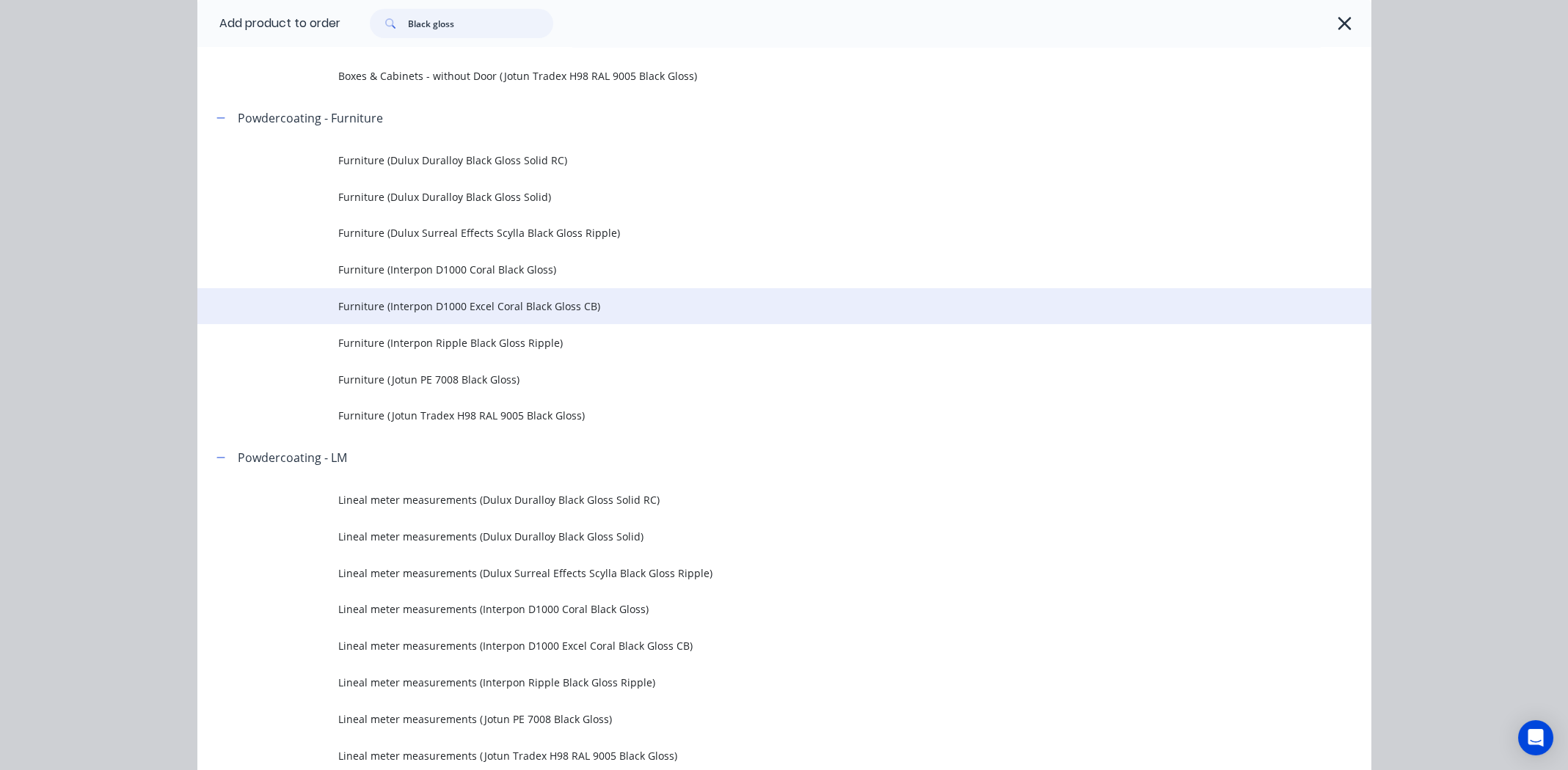
scroll to position [806, 0]
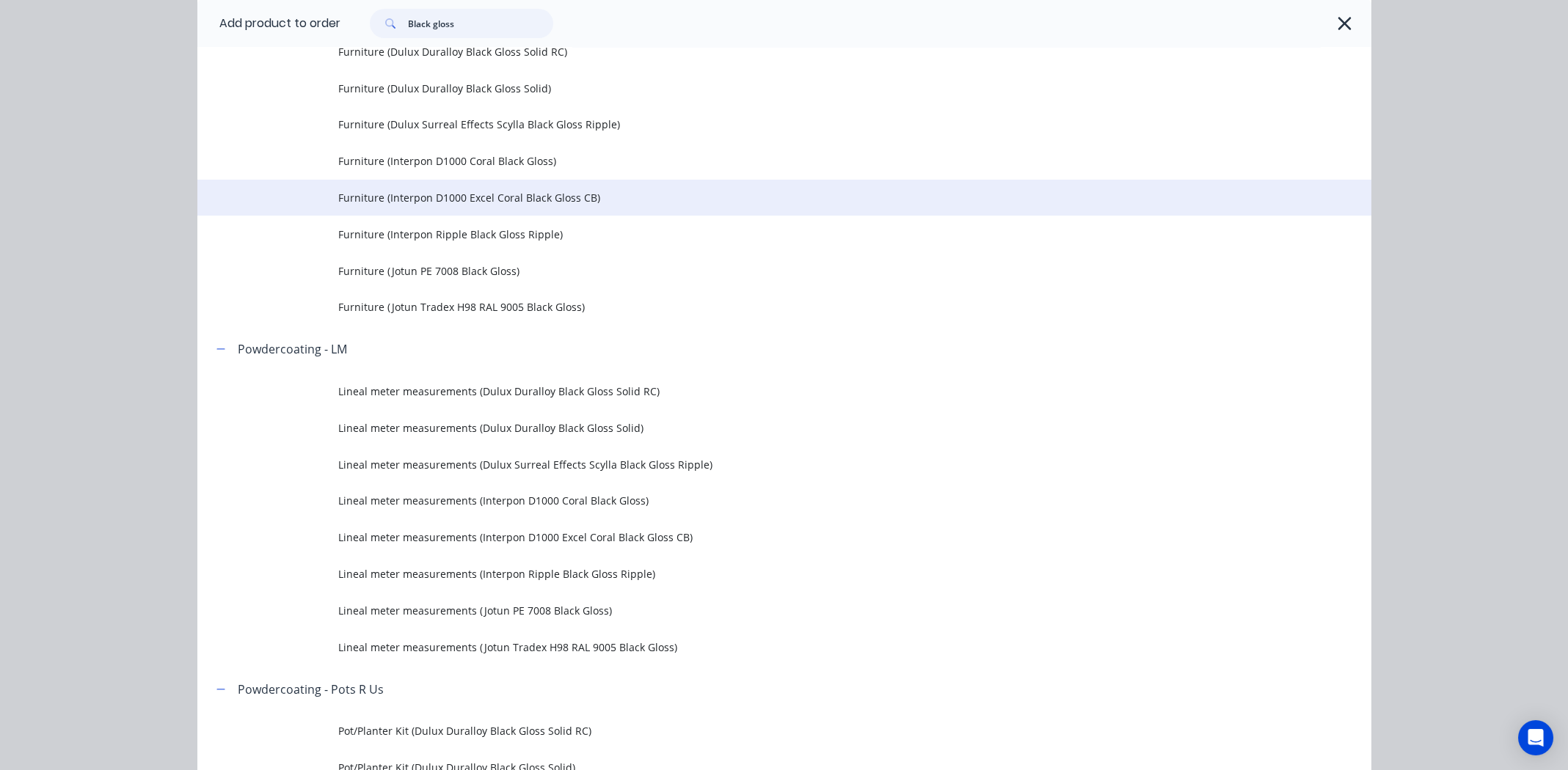
type input "Black gloss"
click at [496, 196] on span "Furniture (Interpon D1000 Excel Coral Black Gloss CB)" at bounding box center [751, 197] width 826 height 15
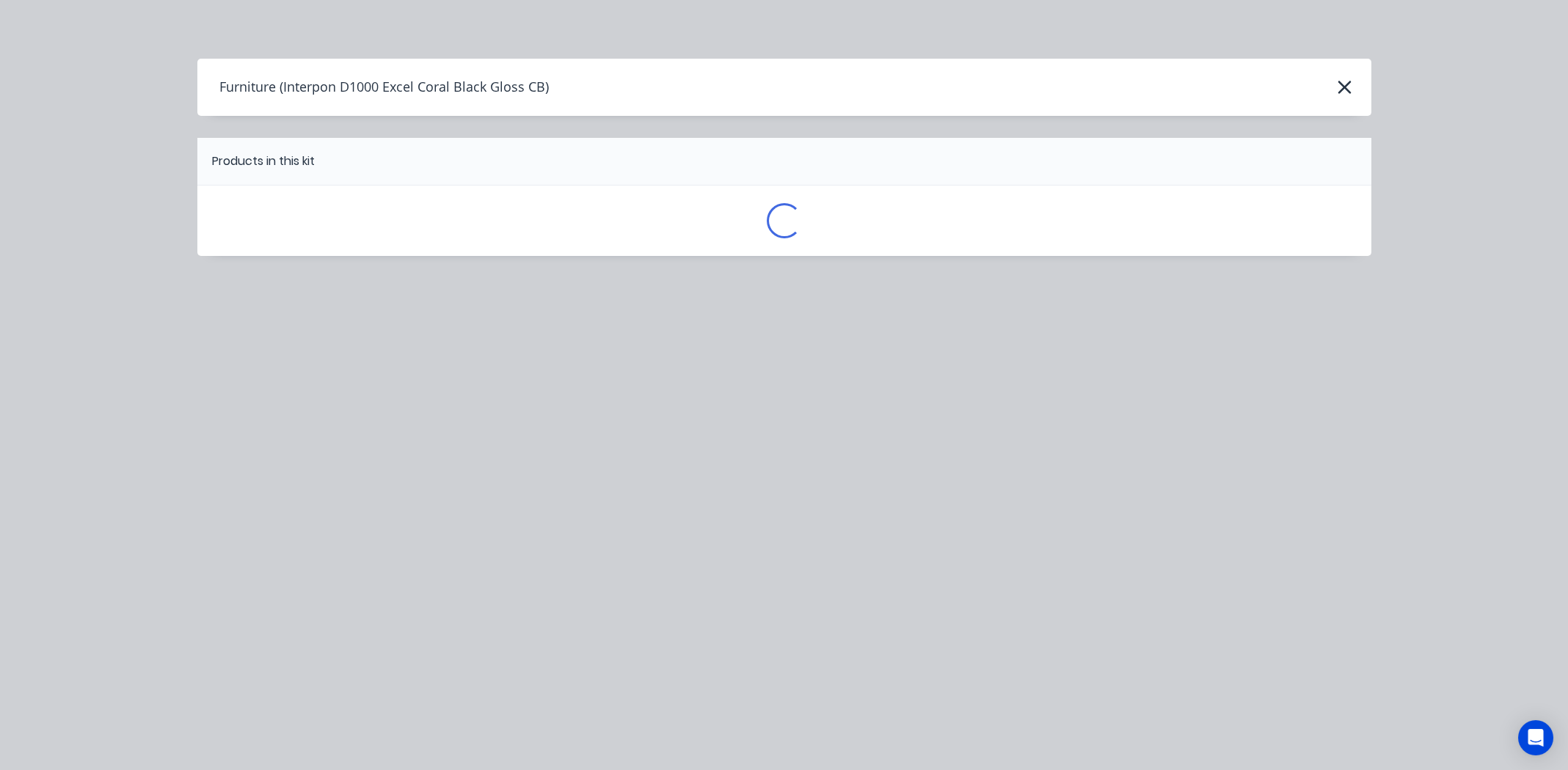
scroll to position [0, 0]
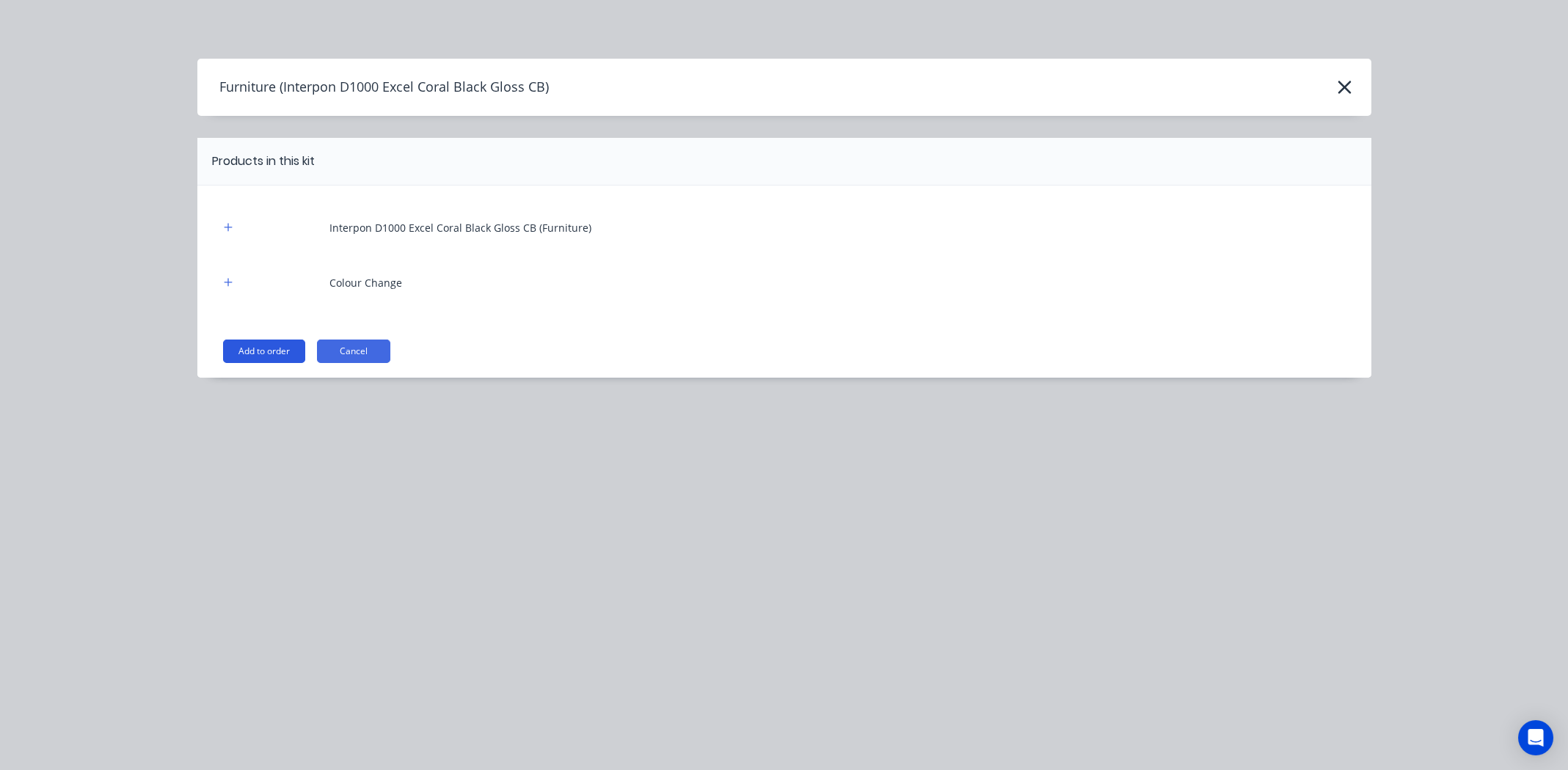
click at [285, 349] on button "Add to order" at bounding box center [264, 352] width 82 height 24
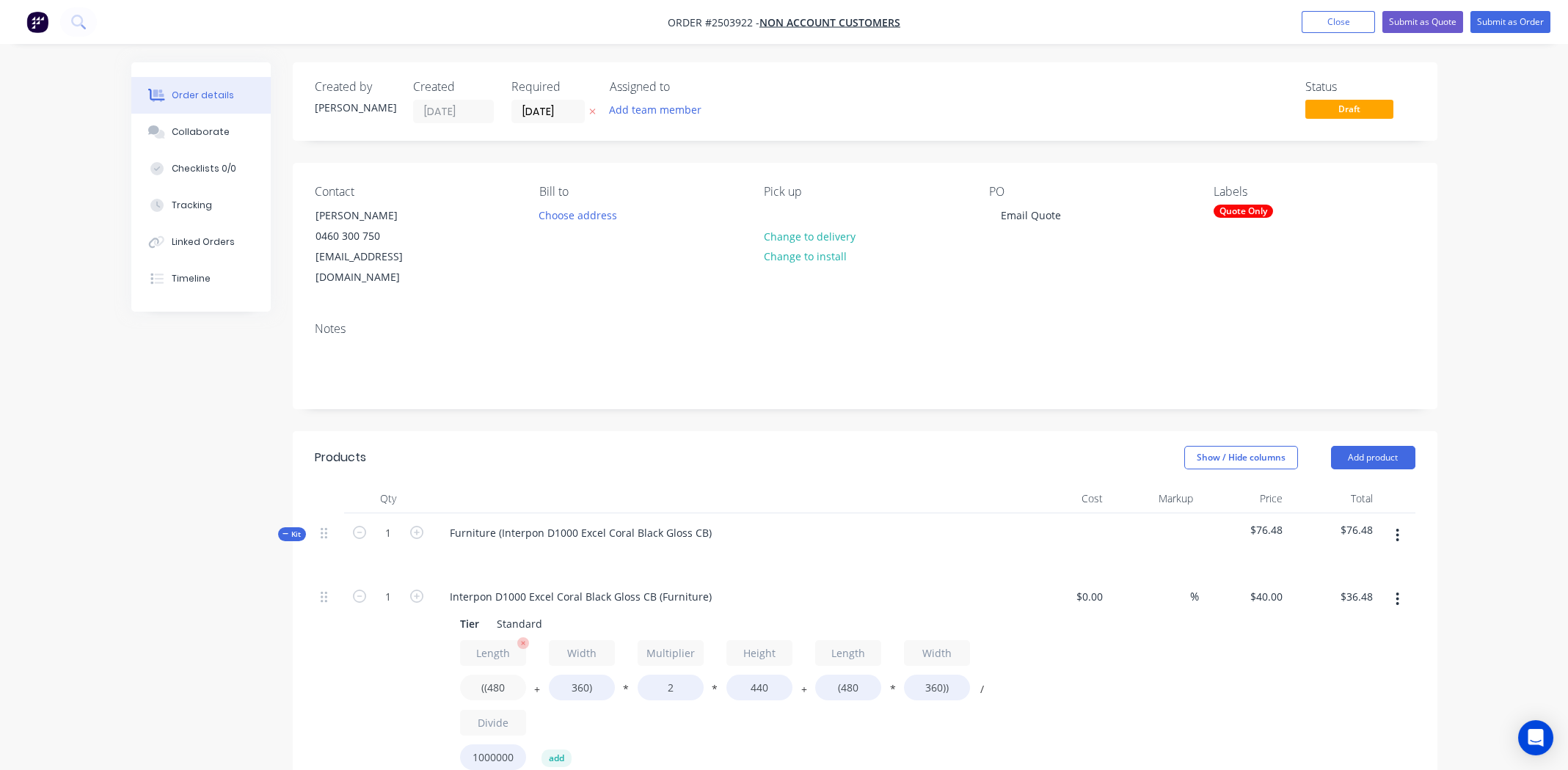
click at [500, 674] on input "((480" at bounding box center [493, 687] width 66 height 26
click at [499, 674] on input "((480" at bounding box center [493, 687] width 66 height 26
type input "((2030"
type input "$91.04"
click at [573, 674] on input "360)" at bounding box center [582, 687] width 66 height 26
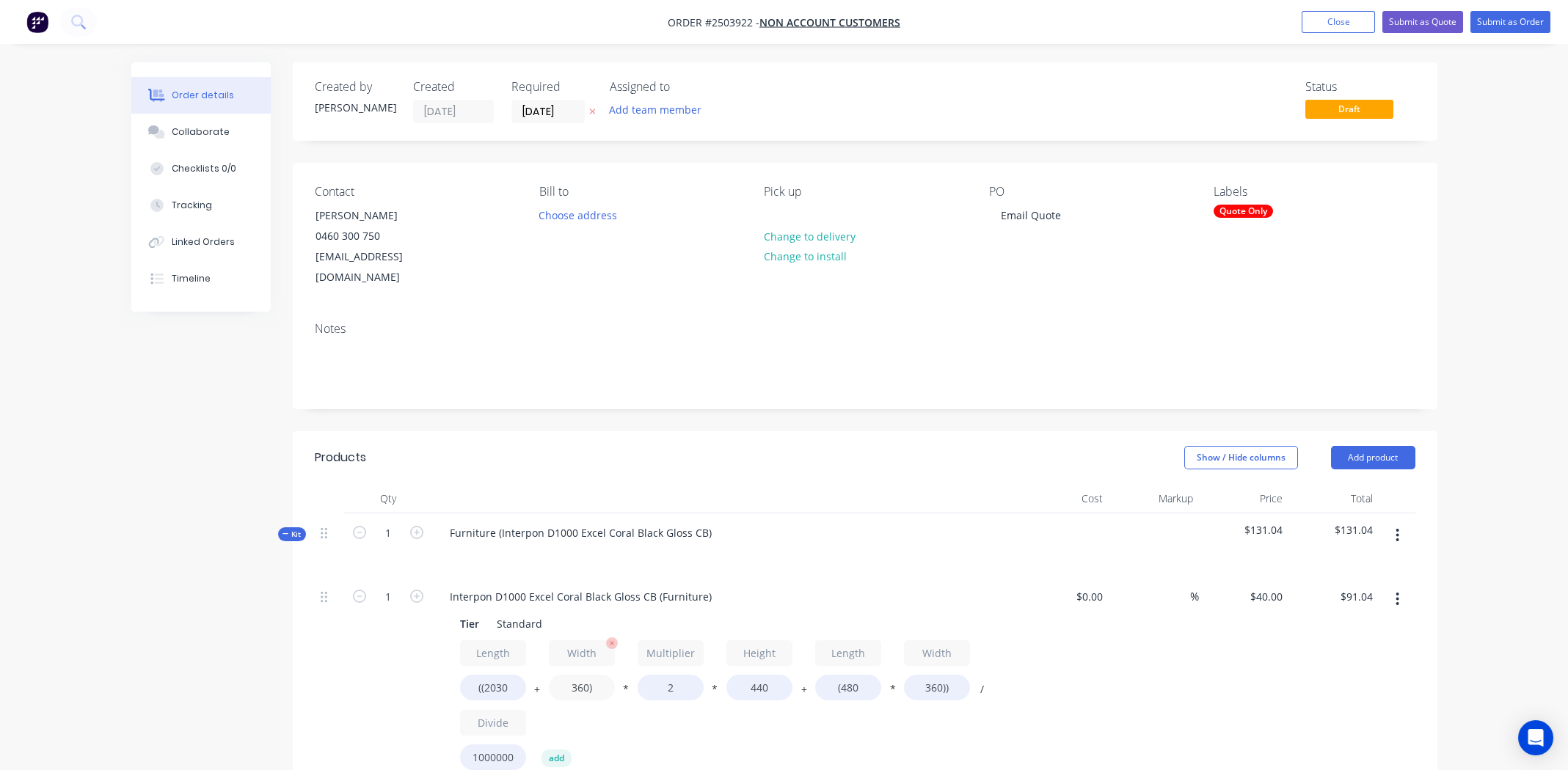
click at [573, 674] on input "360)" at bounding box center [582, 687] width 66 height 26
type input "800)"
type input "$106.53"
click at [756, 674] on input "440" at bounding box center [759, 687] width 66 height 26
click at [758, 674] on input "440" at bounding box center [759, 687] width 66 height 26
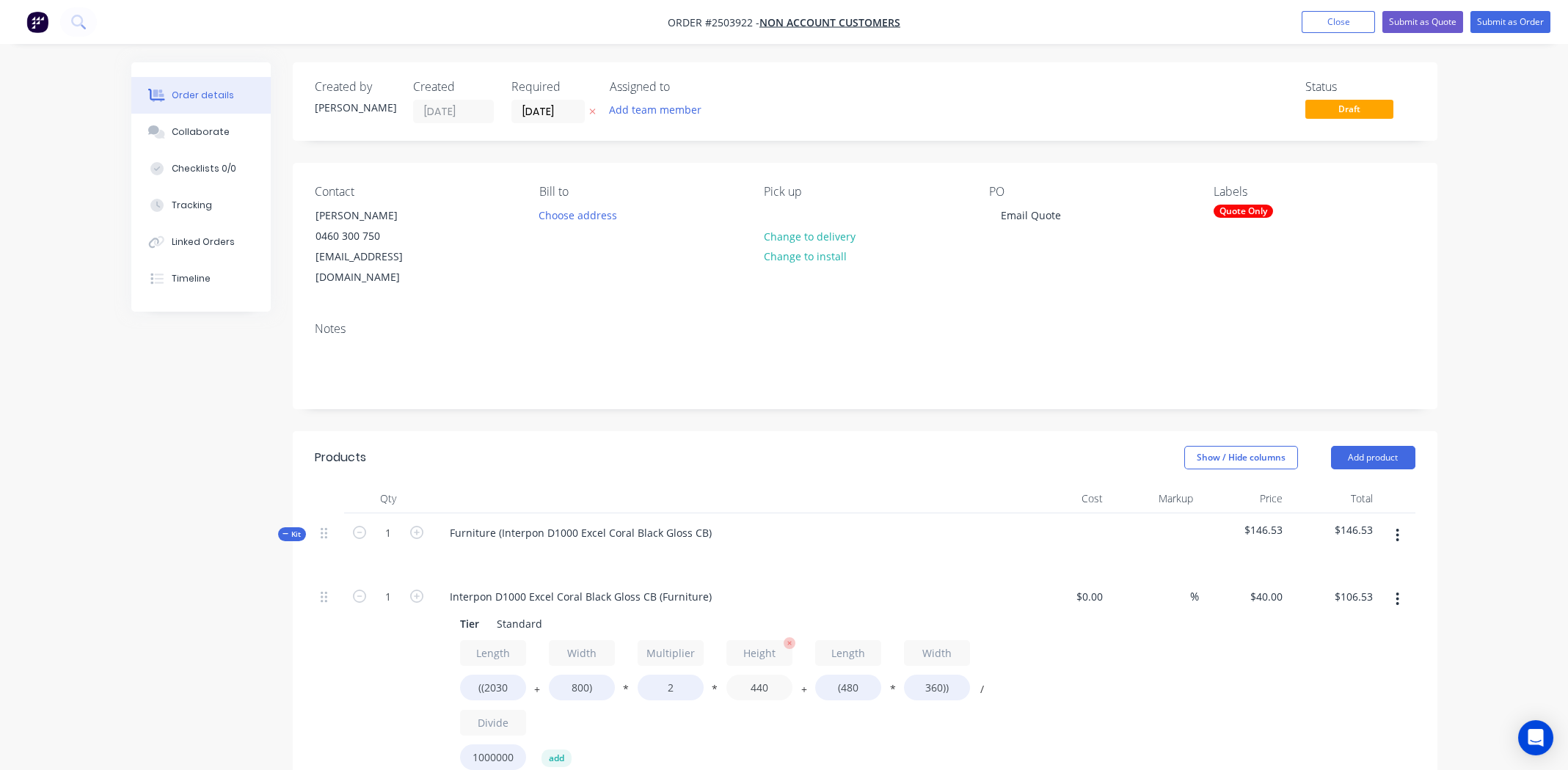
click at [762, 674] on input "440" at bounding box center [759, 687] width 66 height 26
click at [761, 676] on input "440" at bounding box center [759, 687] width 66 height 26
click at [763, 674] on input "440" at bounding box center [759, 687] width 66 height 26
type input "1010"
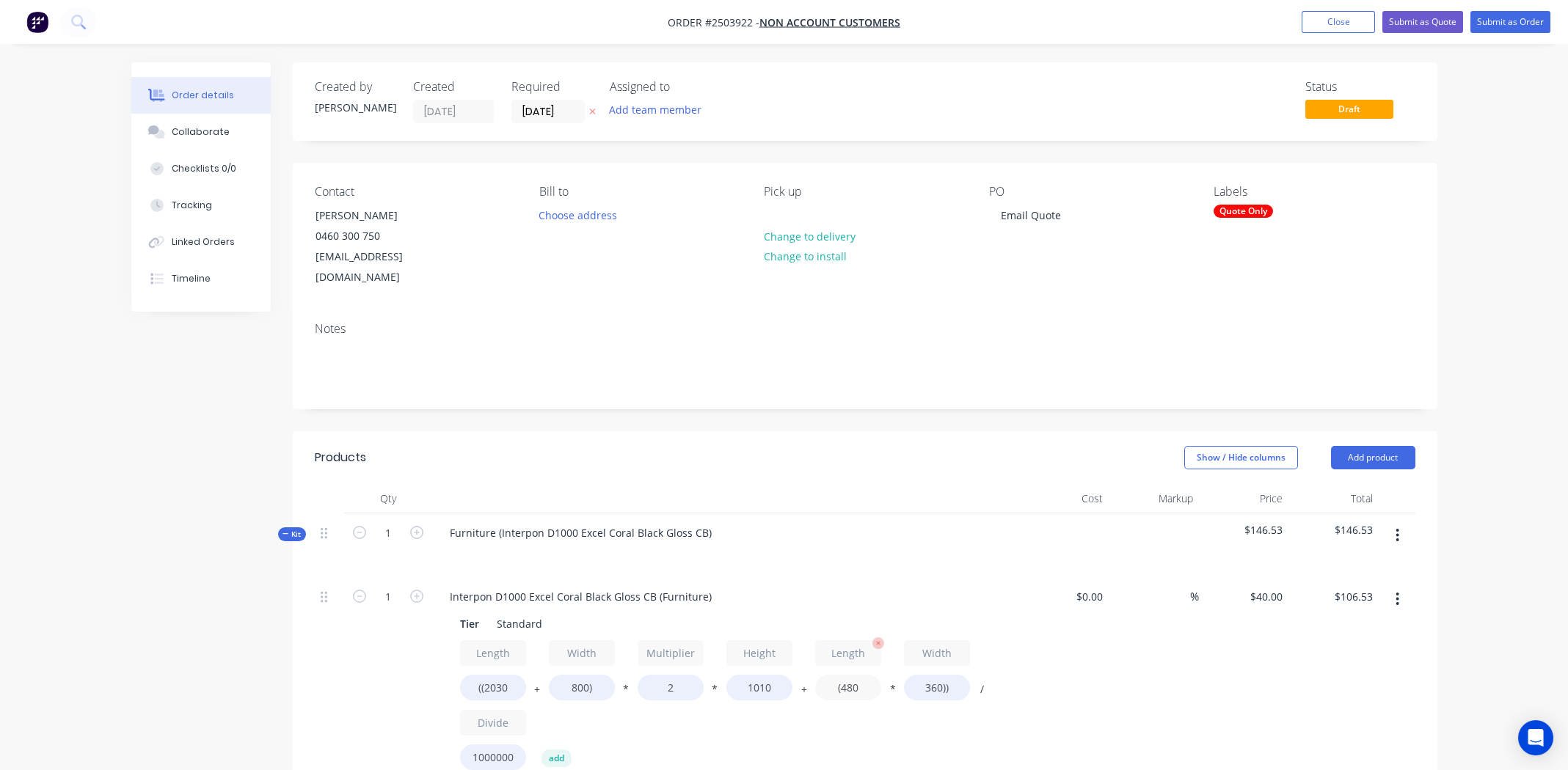
type input "$235.58"
click at [853, 674] on input "(480" at bounding box center [848, 687] width 66 height 26
type input "(2030"
type input "$257.90"
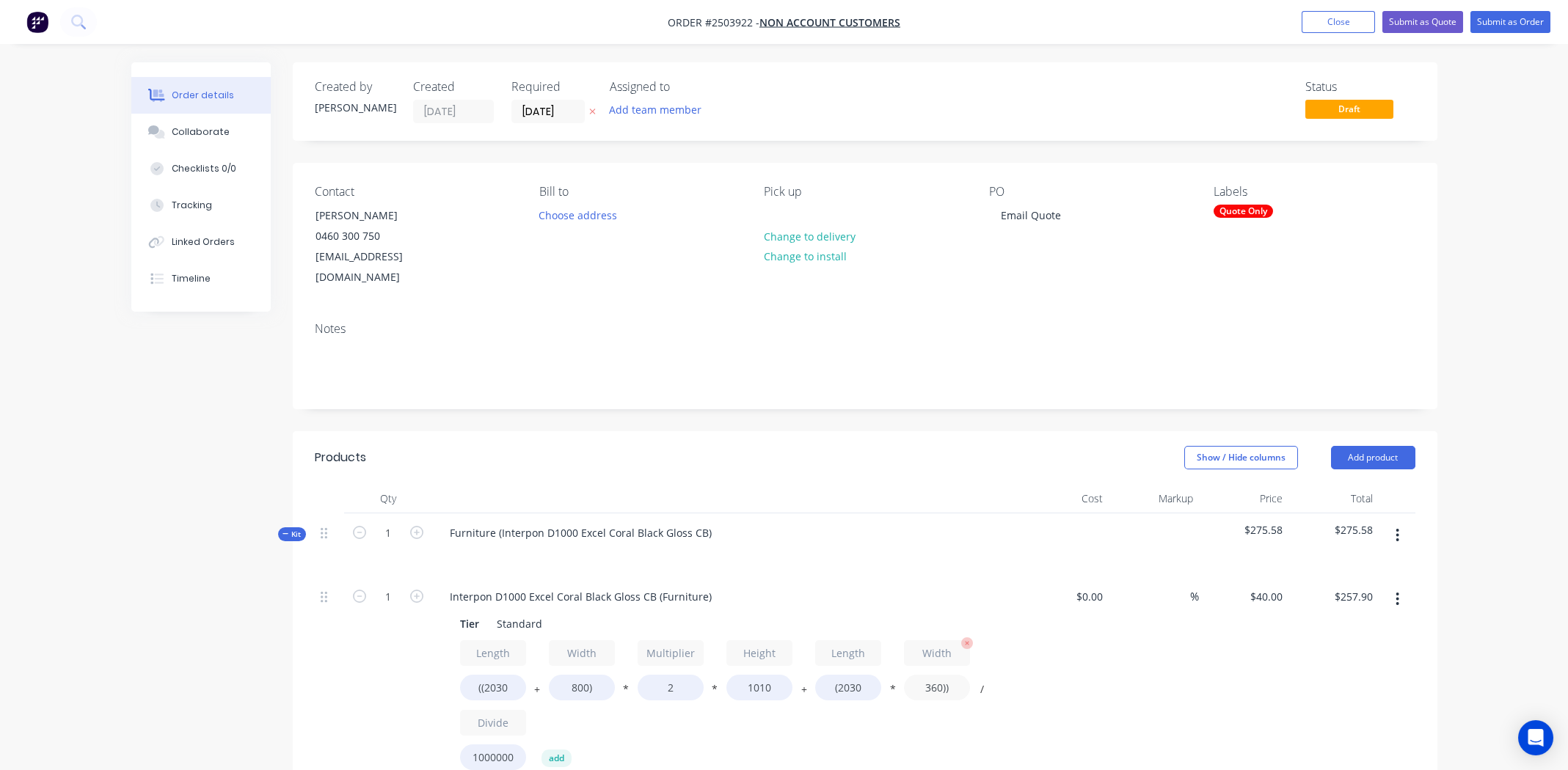
click at [925, 674] on input "360))" at bounding box center [936, 687] width 66 height 26
type input "800))"
type input "$293.62"
click at [1119, 663] on div "%" at bounding box center [1153, 696] width 90 height 240
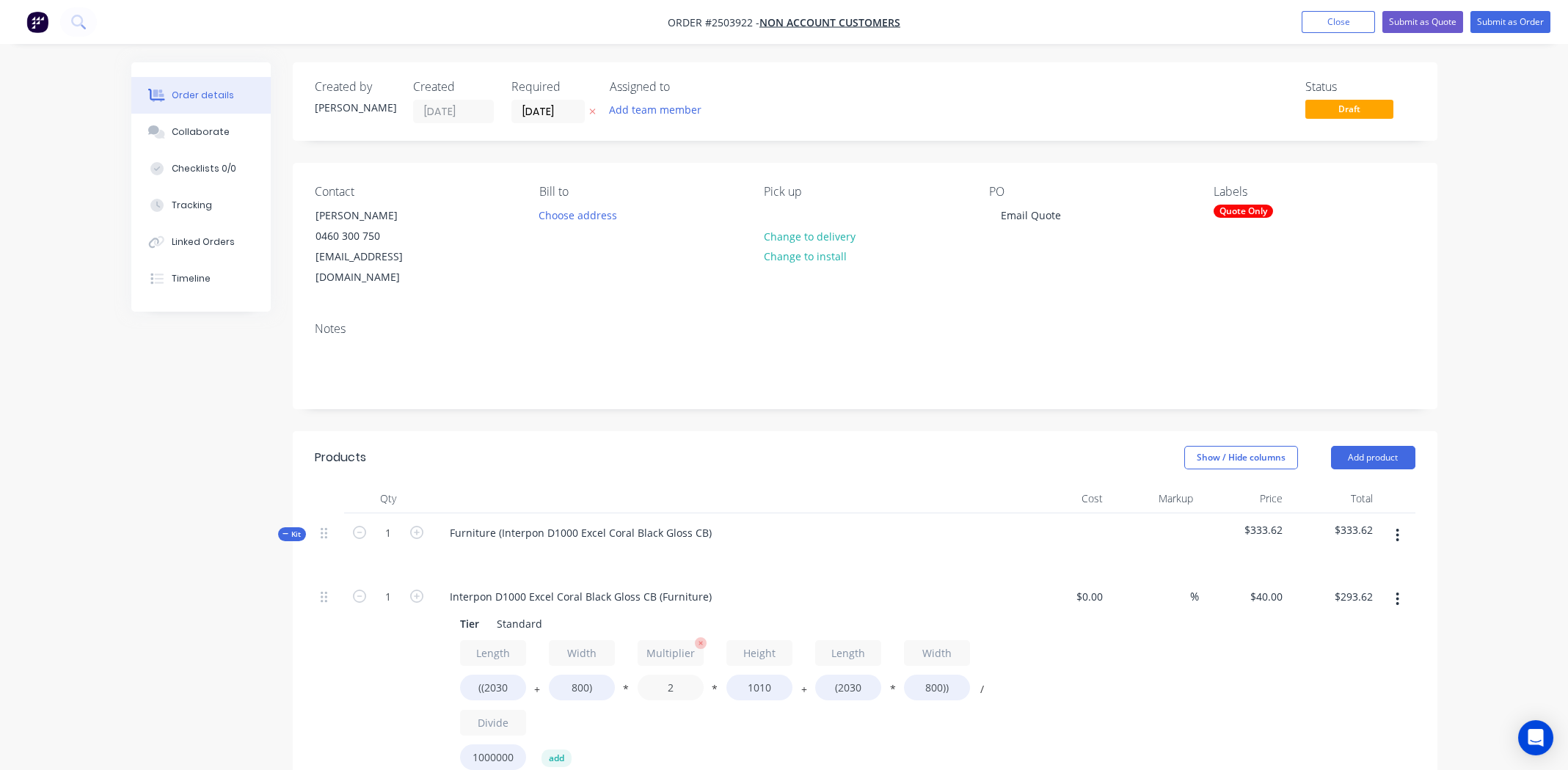
click at [671, 674] on input "2" at bounding box center [670, 687] width 66 height 26
click at [670, 674] on input "2" at bounding box center [670, 687] width 66 height 26
click at [710, 522] on div "Furniture (Interpon D1000 Excel Coral Black Gloss CB)" at bounding box center [580, 532] width 285 height 21
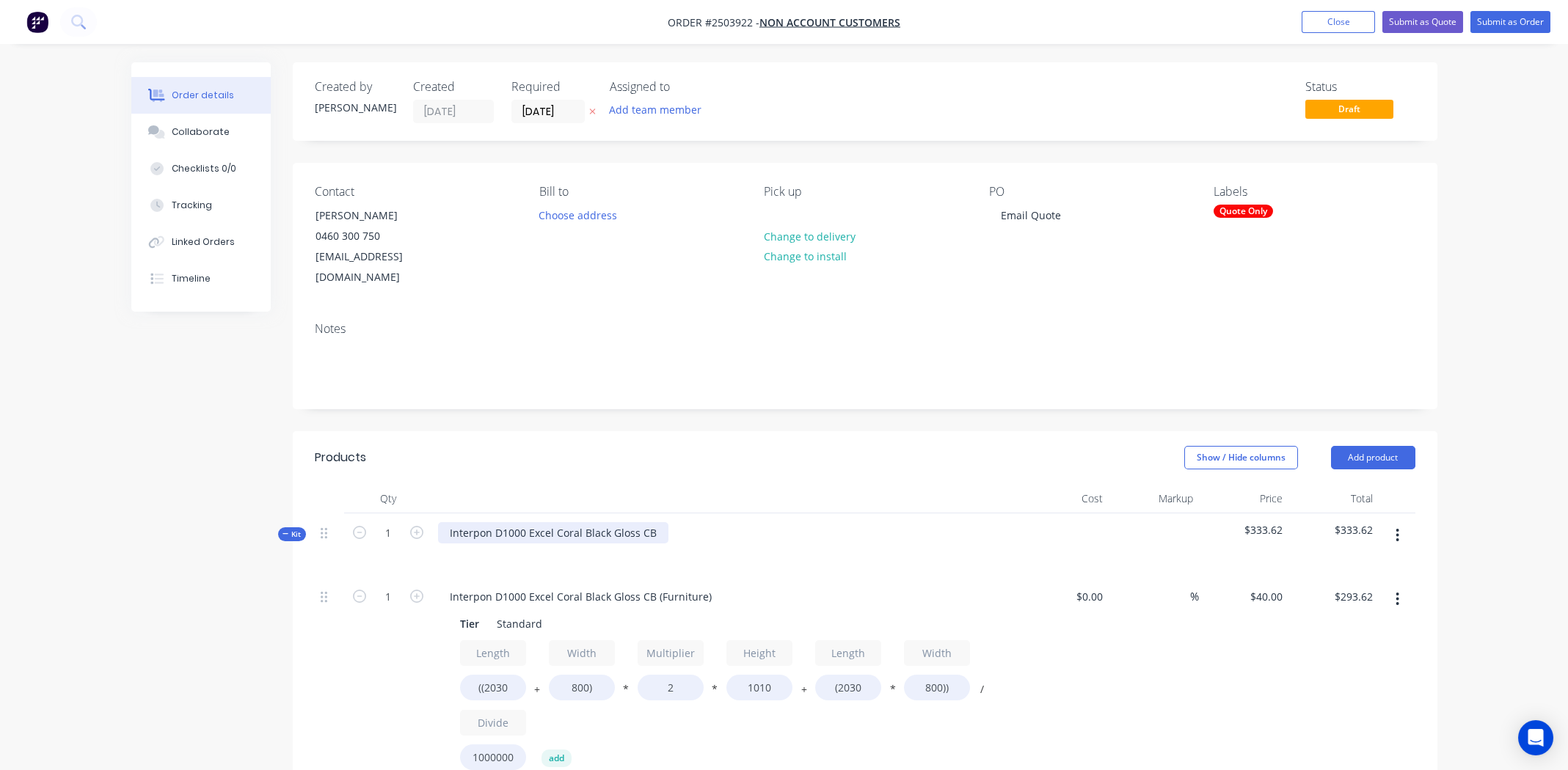
click at [634, 522] on div "Interpon D1000 Excel Coral Black Gloss CB" at bounding box center [552, 532] width 231 height 21
copy div "Interpon D1000 Excel Coral Black Gloss CB"
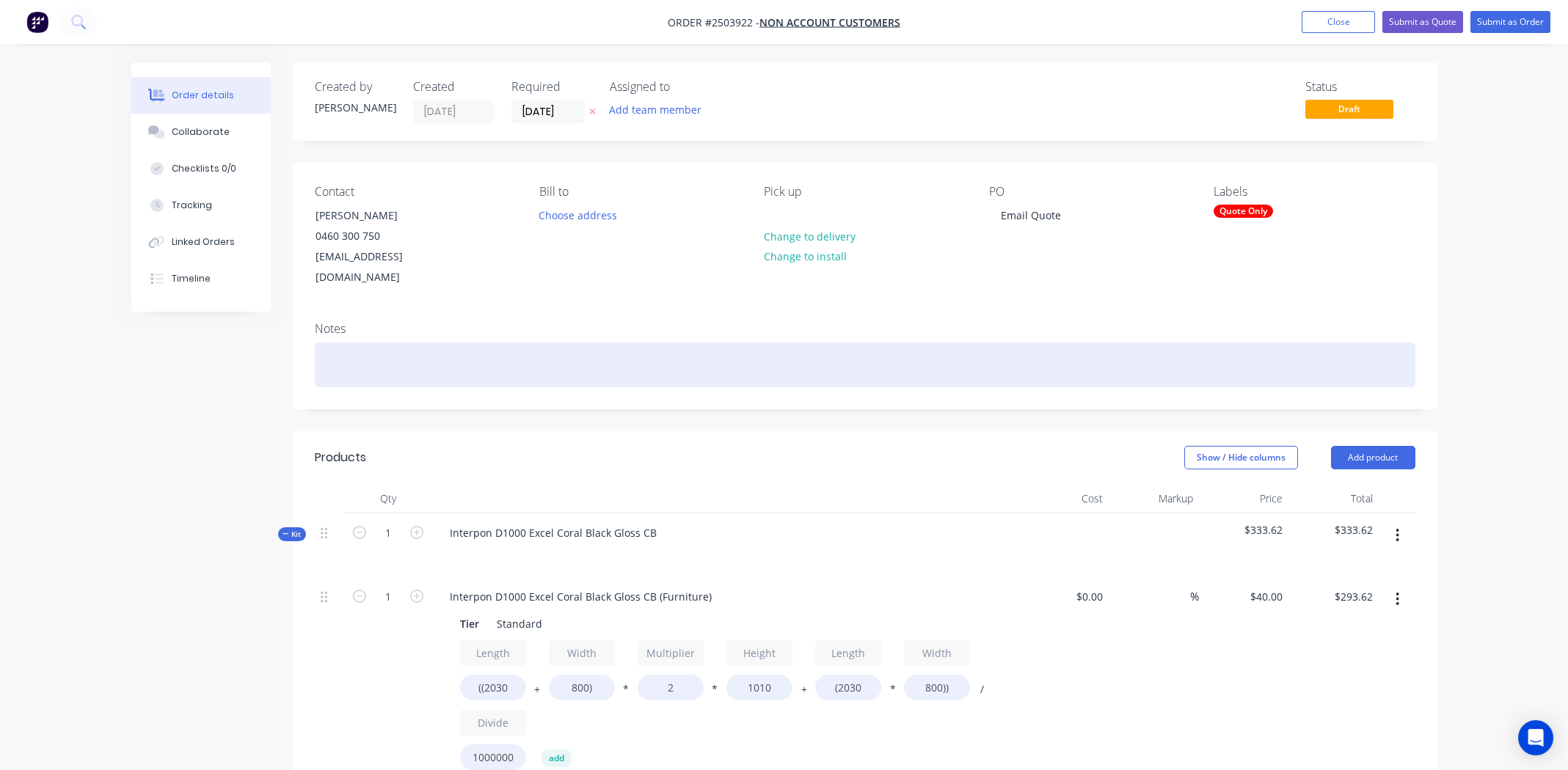
click at [445, 343] on div at bounding box center [864, 364] width 1100 height 45
paste div
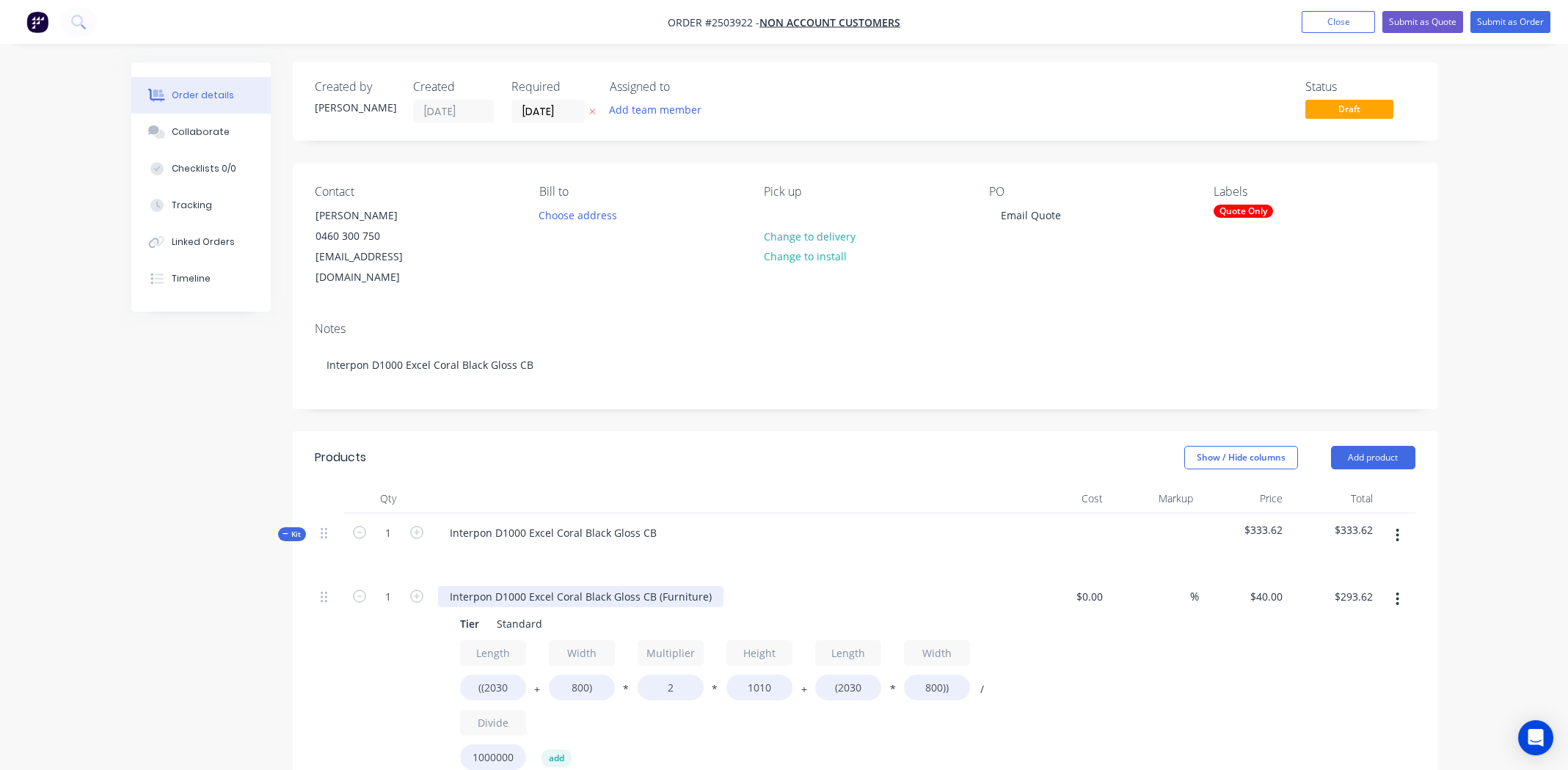
click at [603, 586] on div "Interpon D1000 Excel Coral Black Gloss CB (Furniture)" at bounding box center [580, 596] width 285 height 21
click at [457, 586] on div "|Bull-Bar" at bounding box center [472, 596] width 69 height 21
click at [1088, 658] on div "$0.00 $0.00" at bounding box center [1064, 696] width 90 height 240
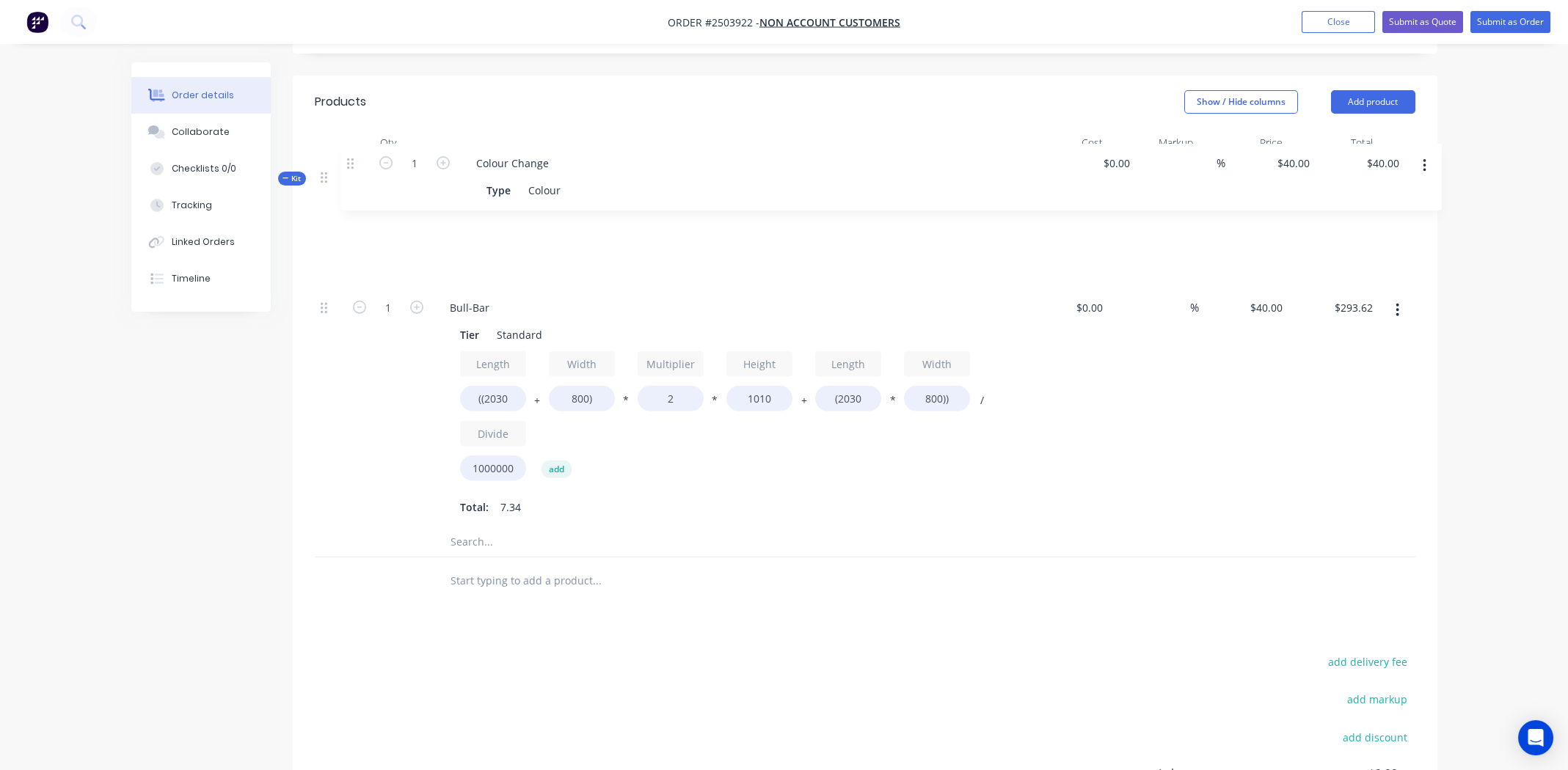
scroll to position [355, 0]
drag, startPoint x: 324, startPoint y: 377, endPoint x: 348, endPoint y: 213, distance: 165.7
click at [348, 222] on div "1 Bull-Bar Tier Standard Length ((2030 + Width 800) * Multiplier 2 * Height 101…" at bounding box center [864, 375] width 1100 height 306
click at [1398, 174] on icon "button" at bounding box center [1397, 180] width 3 height 13
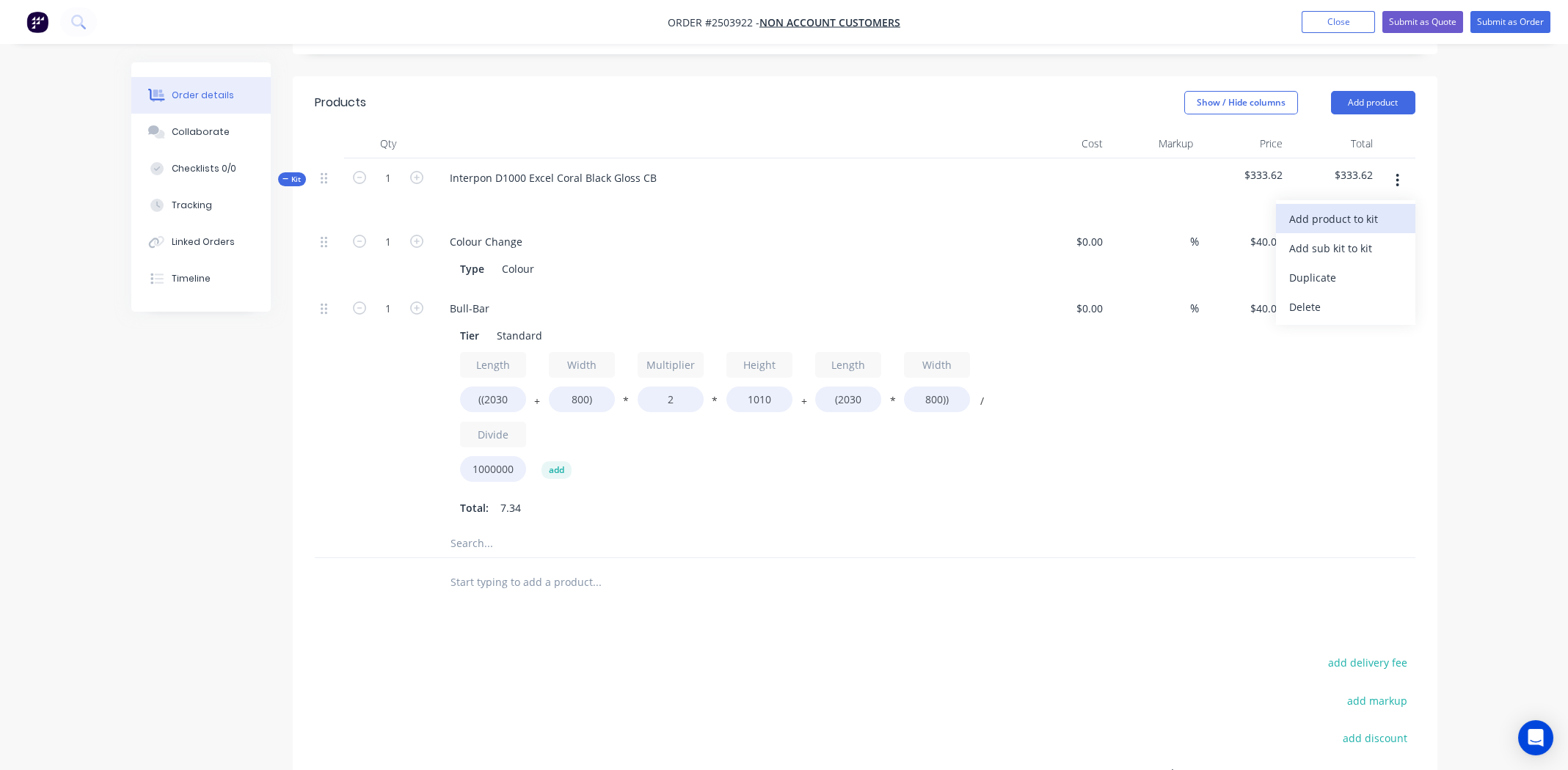
click at [1385, 209] on div "Add product to kit" at bounding box center [1346, 219] width 113 height 21
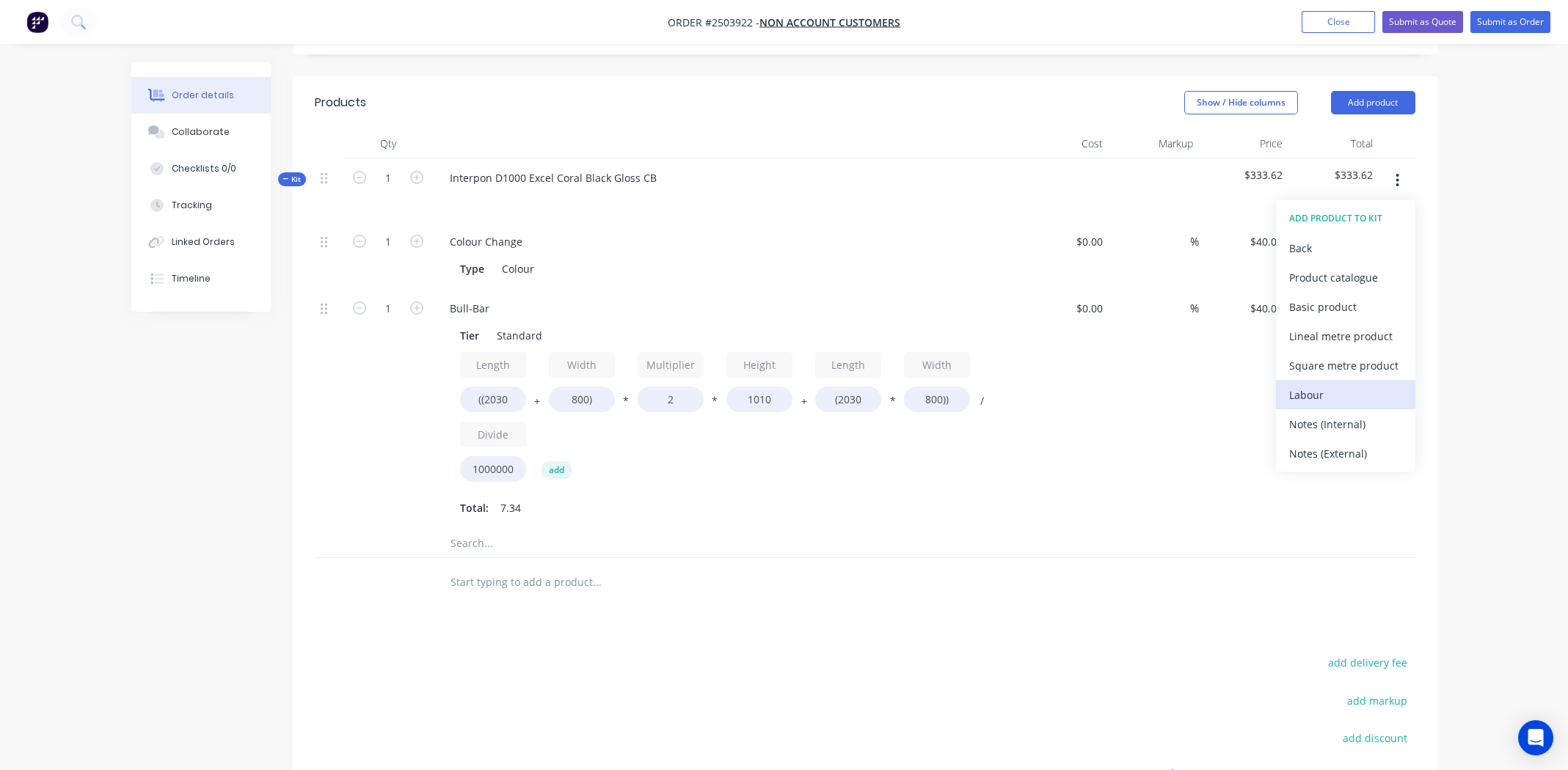
click at [1329, 385] on div "Labour" at bounding box center [1346, 395] width 113 height 21
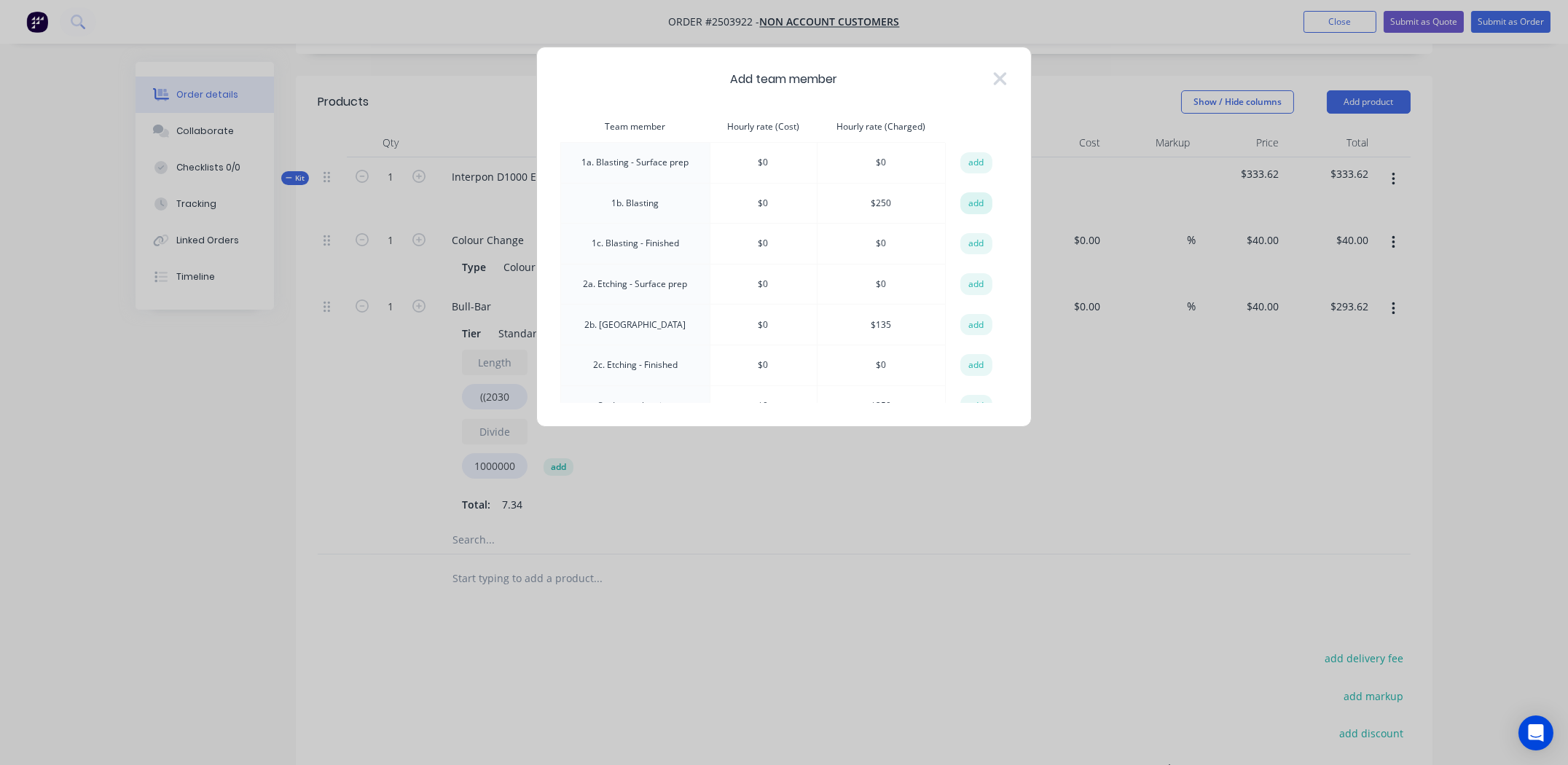
click at [968, 206] on button "add" at bounding box center [976, 203] width 32 height 22
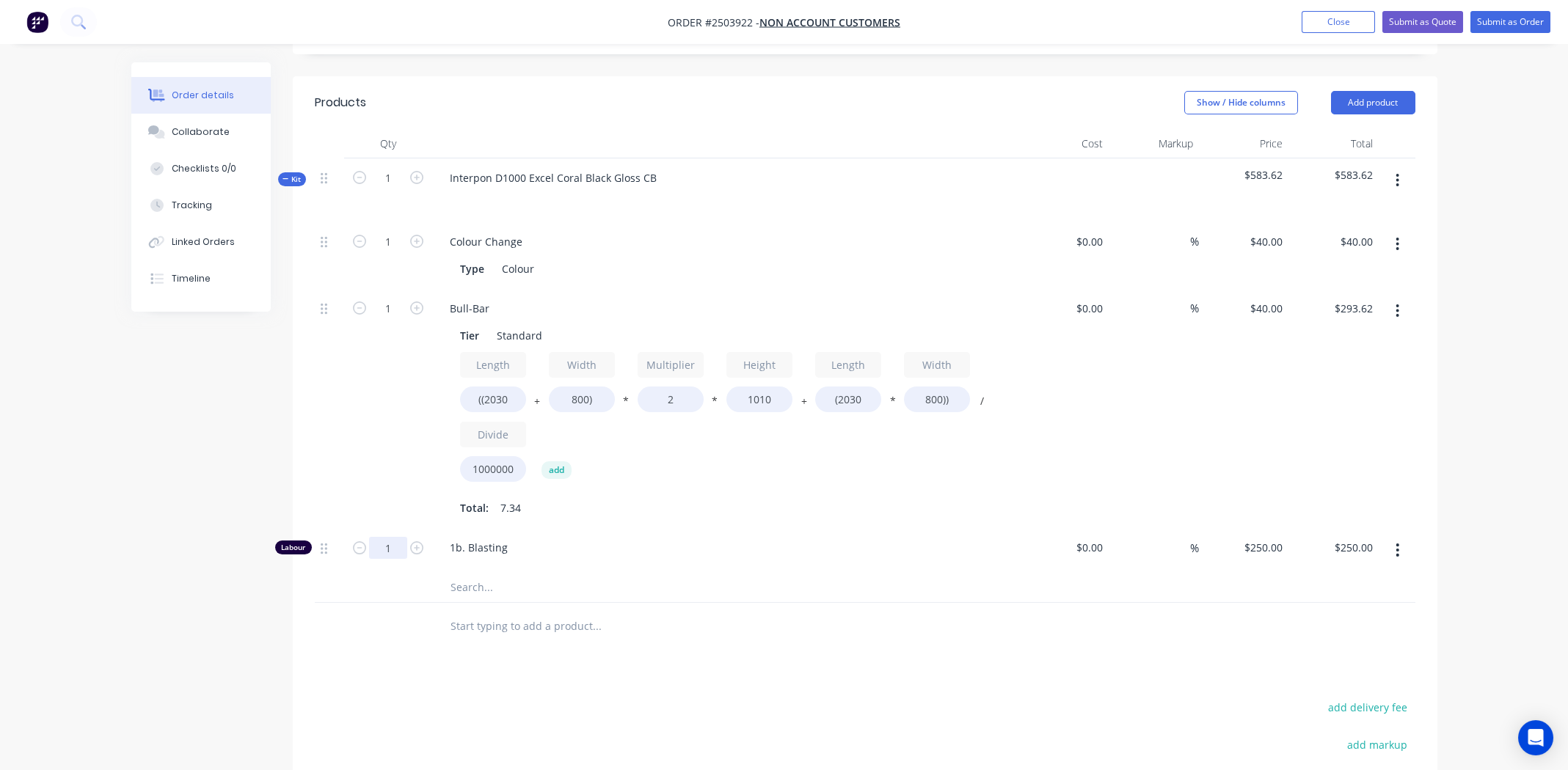
click at [382, 253] on input "1" at bounding box center [388, 241] width 38 height 22
type input "0.666"
type input "$166.50"
click at [859, 497] on div "Total: 7.34" at bounding box center [726, 508] width 531 height 22
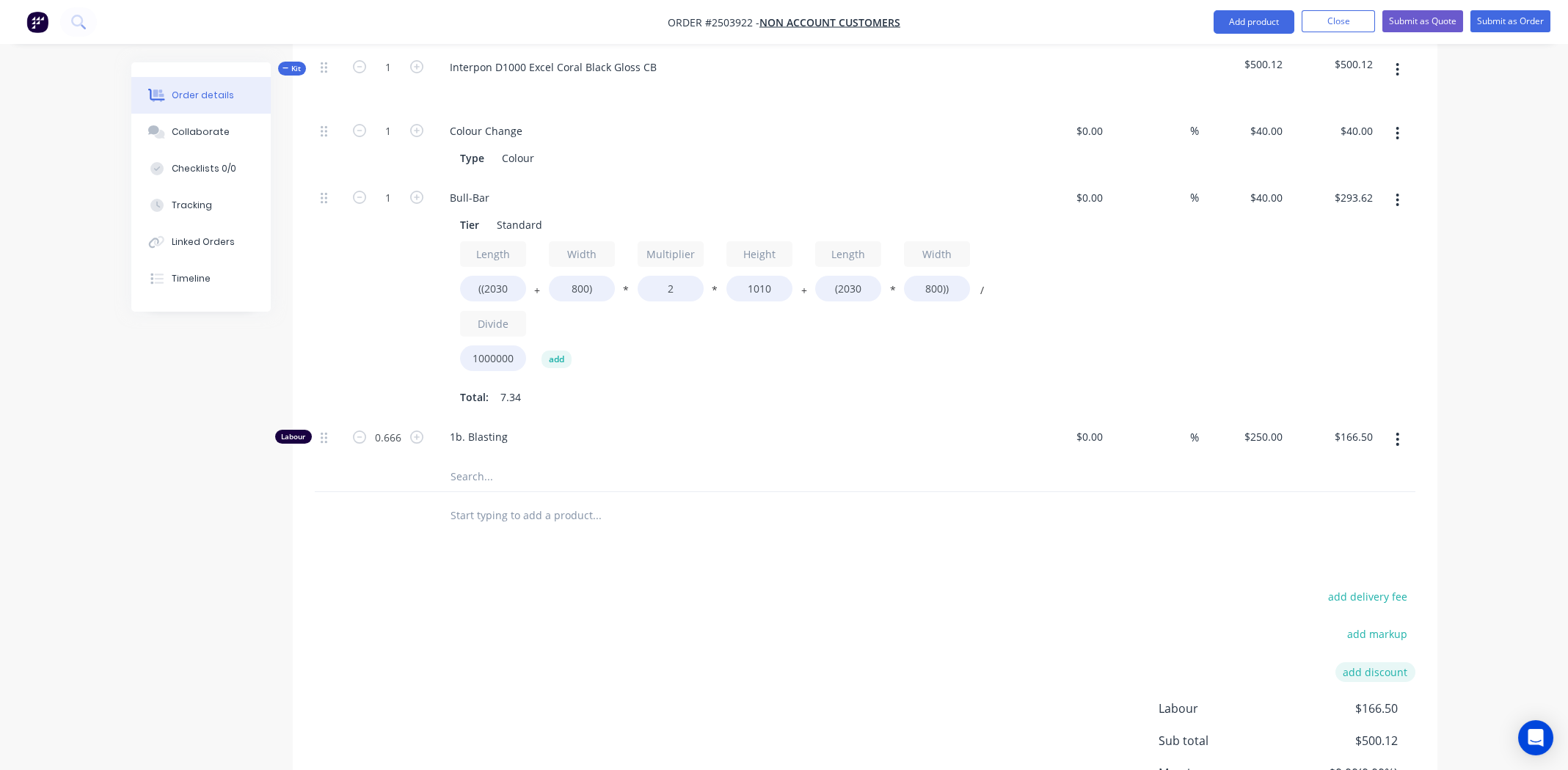
scroll to position [587, 0]
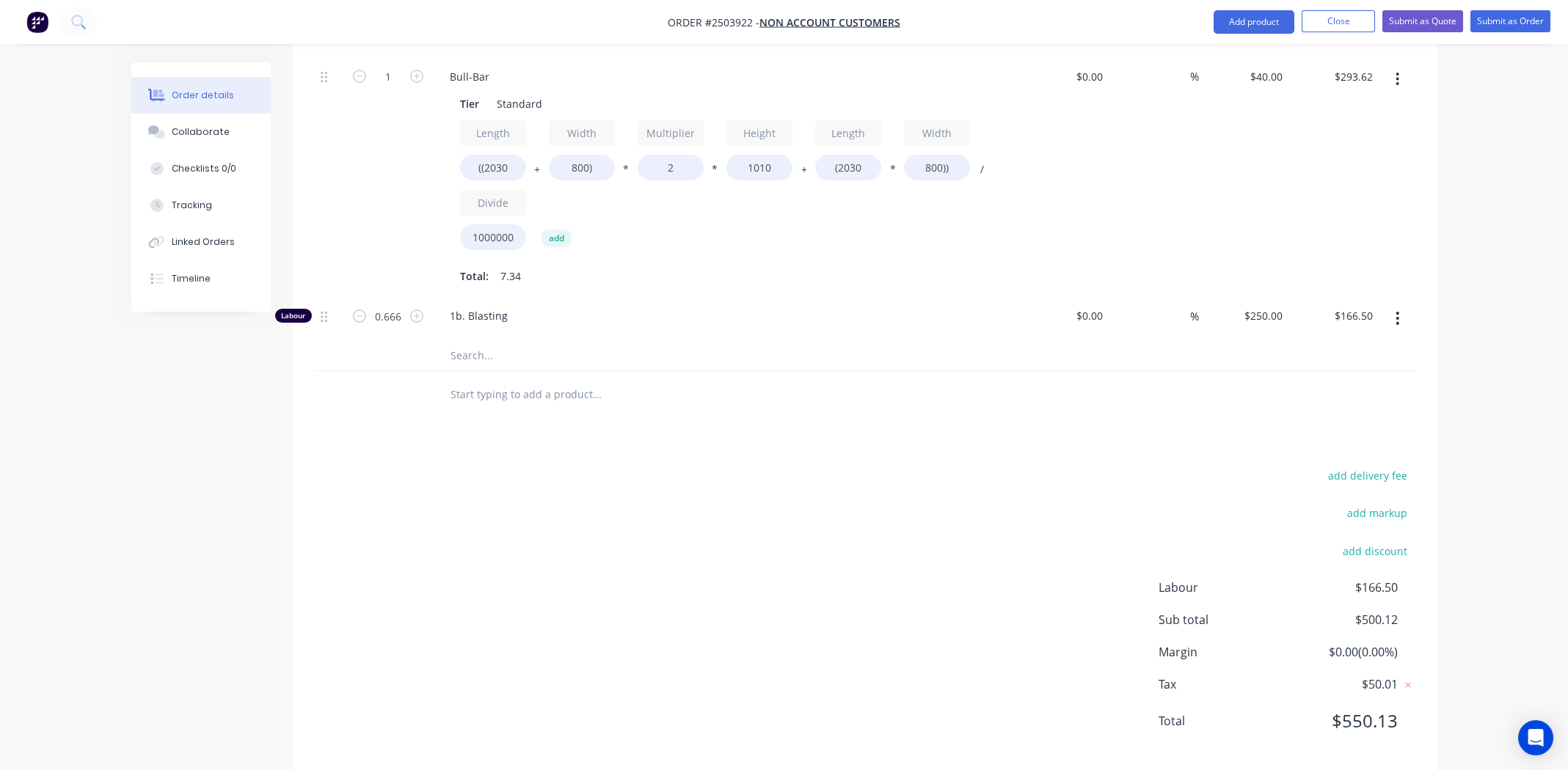
click at [930, 729] on div "Products Show / Hide columns Add product Qty Cost Markup Price Total Kit 1 Inte…" at bounding box center [864, 307] width 1144 height 926
click at [532, 508] on div "add delivery fee add markup add discount Labour $166.50 Sub total $500.12 Margi…" at bounding box center [864, 607] width 1100 height 283
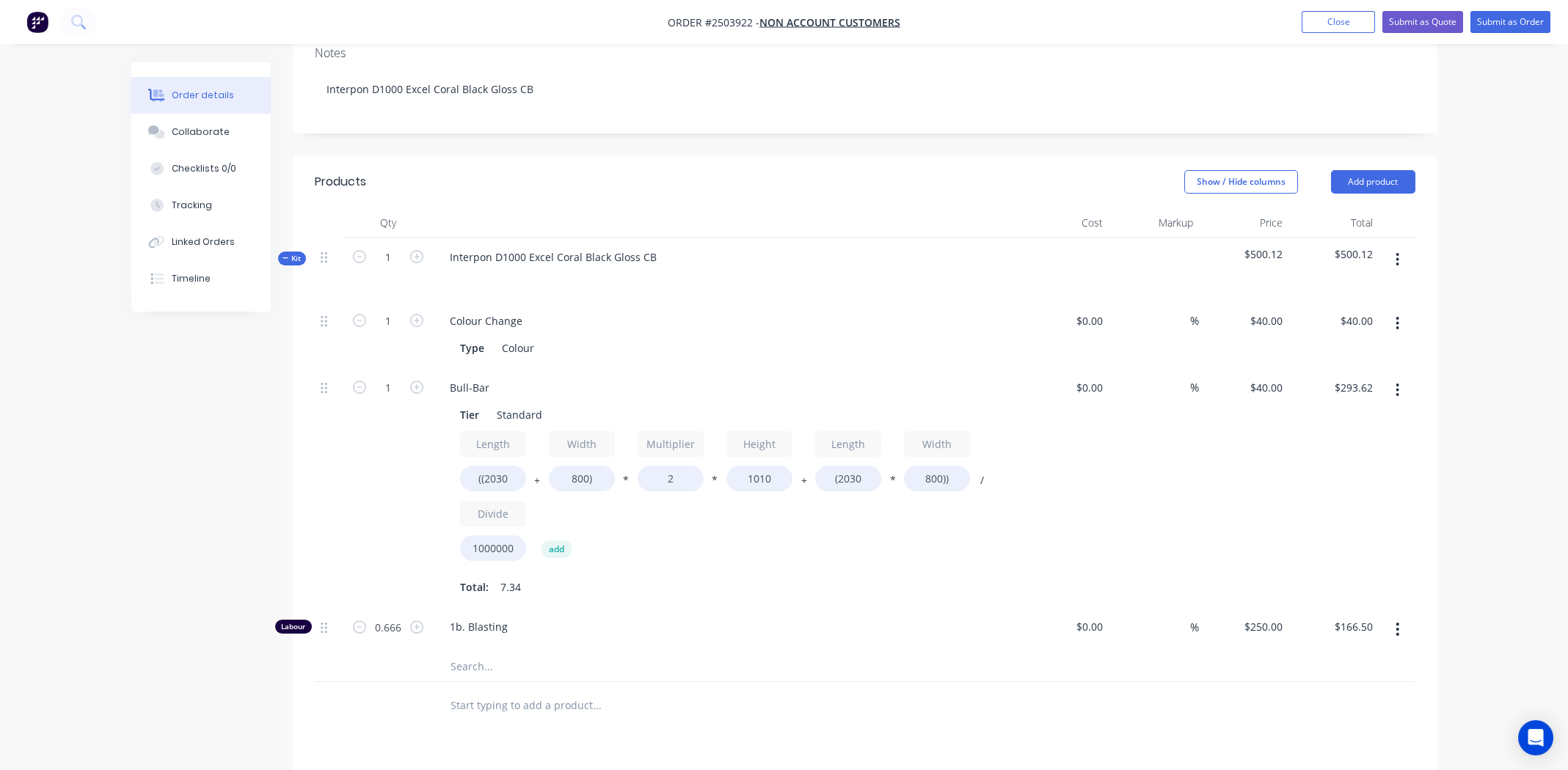
scroll to position [0, 0]
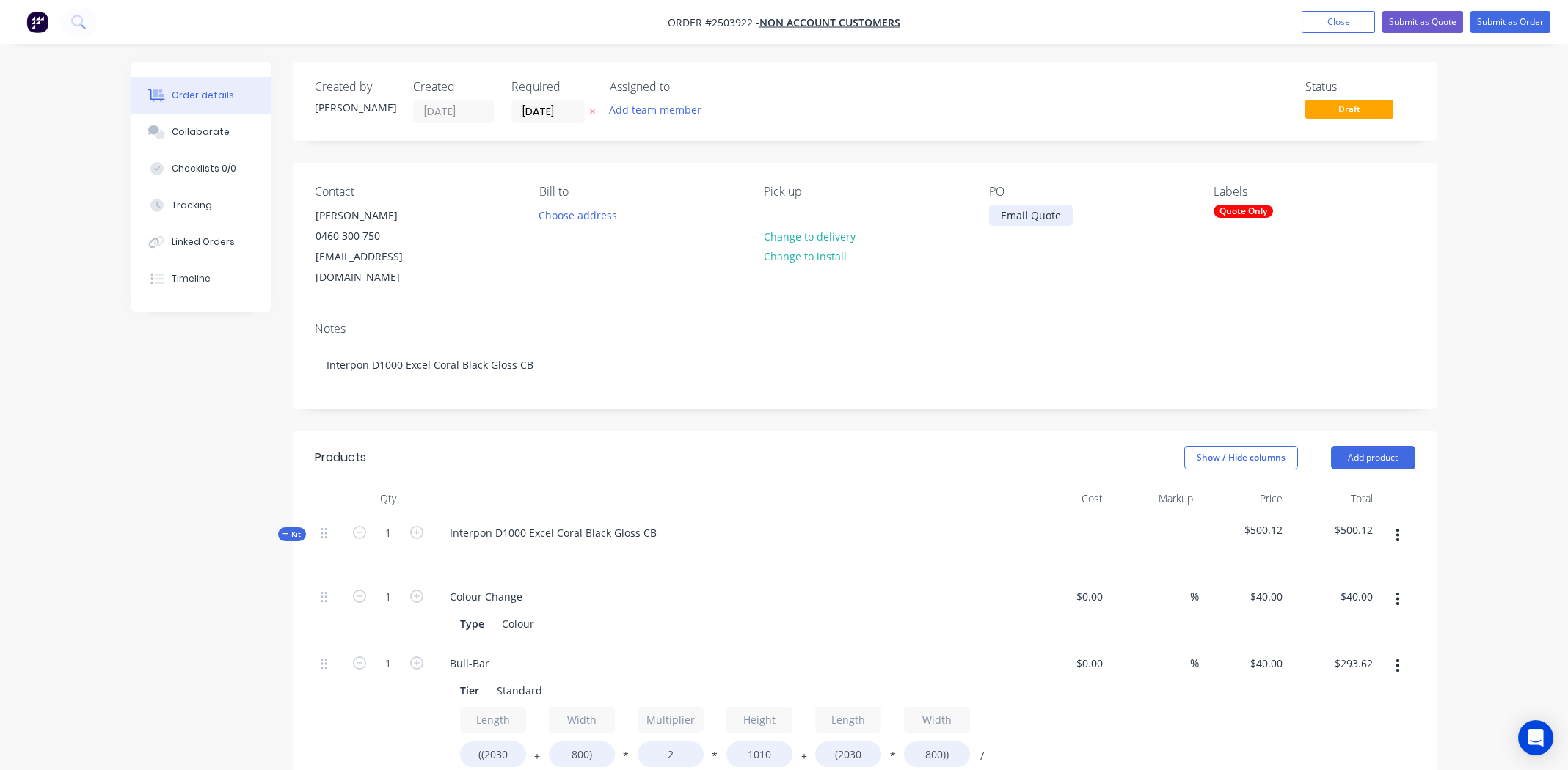
click at [1066, 220] on div "Email Quote" at bounding box center [1031, 215] width 84 height 21
click at [1057, 232] on div "Email Quote Sam Walsh-Bull Bar" at bounding box center [1063, 223] width 149 height 36
click at [1055, 231] on div "Email Quote Sam Walsh Bull-Bar" at bounding box center [1063, 223] width 149 height 36
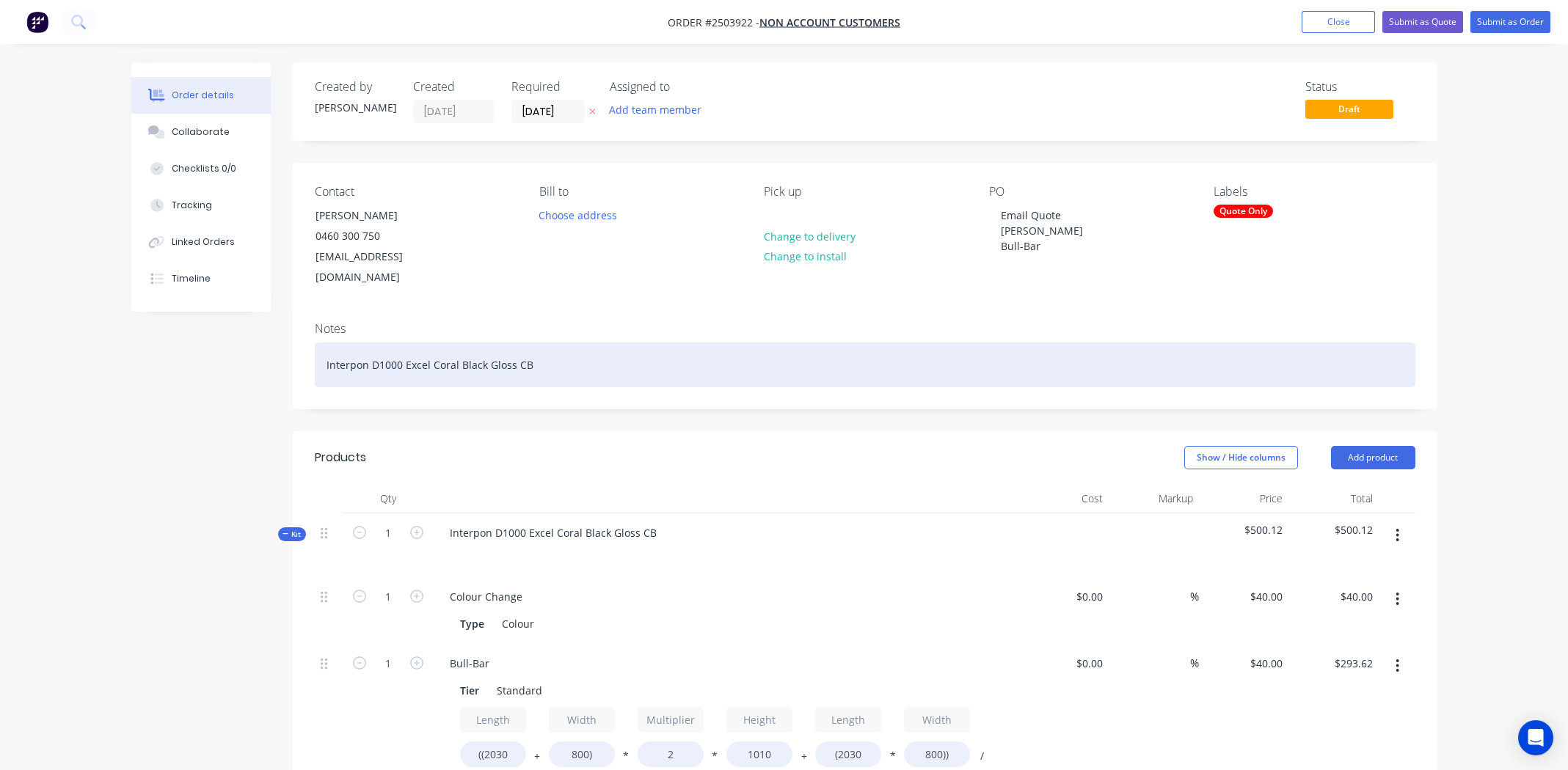
drag, startPoint x: 1321, startPoint y: 328, endPoint x: 1387, endPoint y: 289, distance: 76.7
click at [1321, 343] on div "Interpon D1000 Excel Coral Black Gloss CB" at bounding box center [864, 364] width 1100 height 45
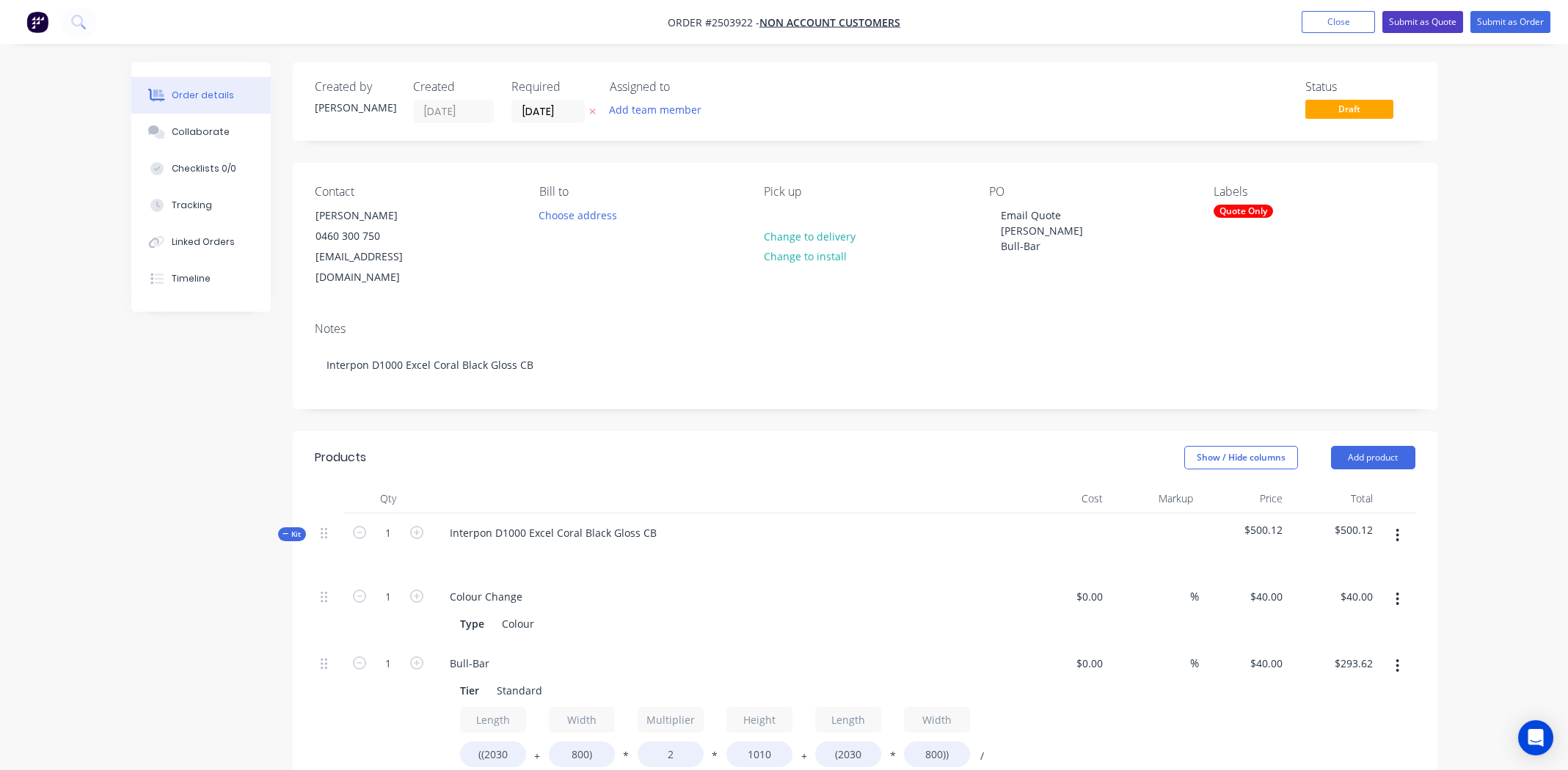
click at [1426, 18] on button "Submit as Quote" at bounding box center [1422, 22] width 81 height 22
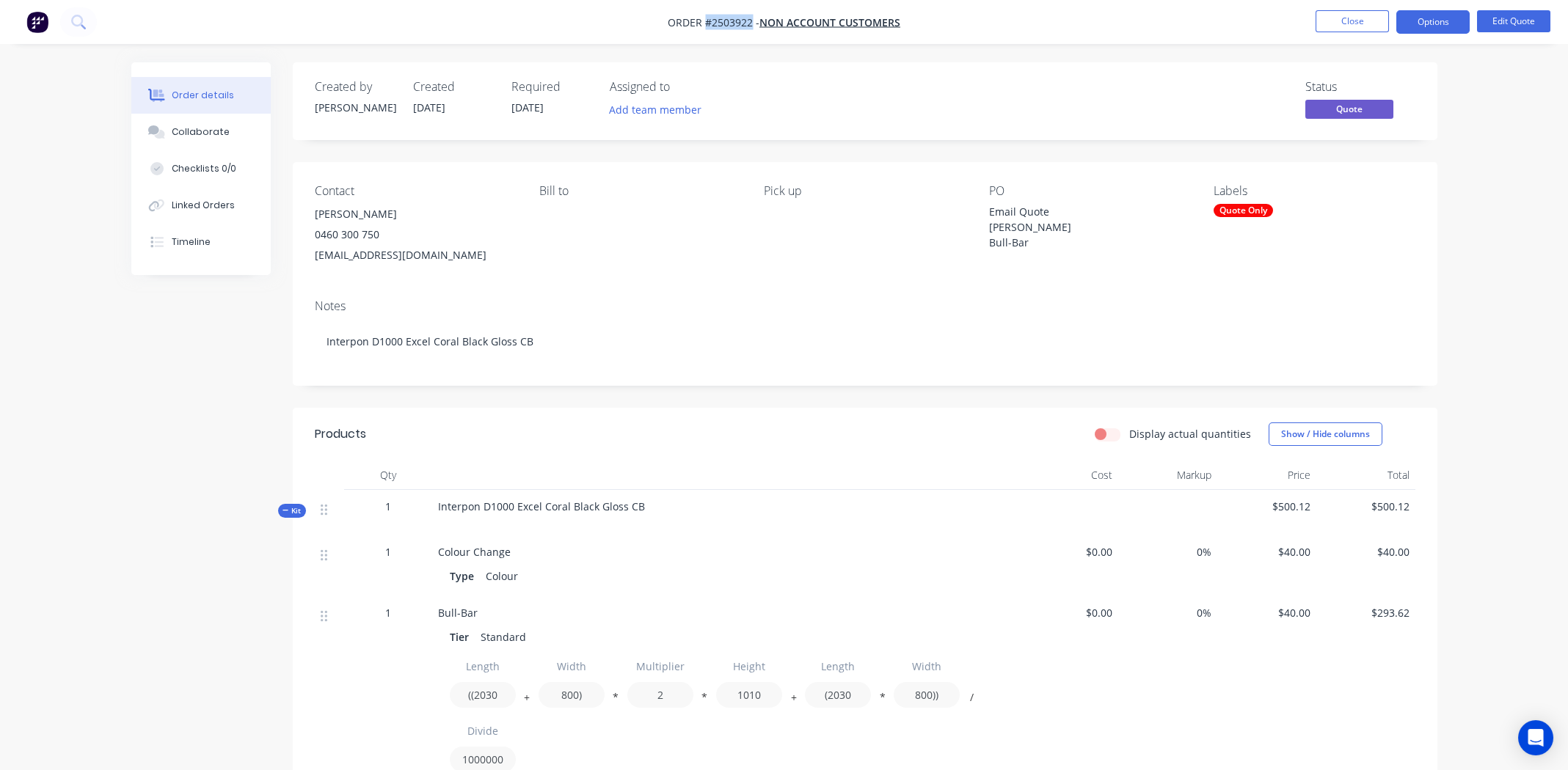
drag, startPoint x: 749, startPoint y: 21, endPoint x: 704, endPoint y: 26, distance: 45.3
click at [704, 26] on span "Order #2503922 -" at bounding box center [713, 22] width 92 height 14
copy span "#2503922"
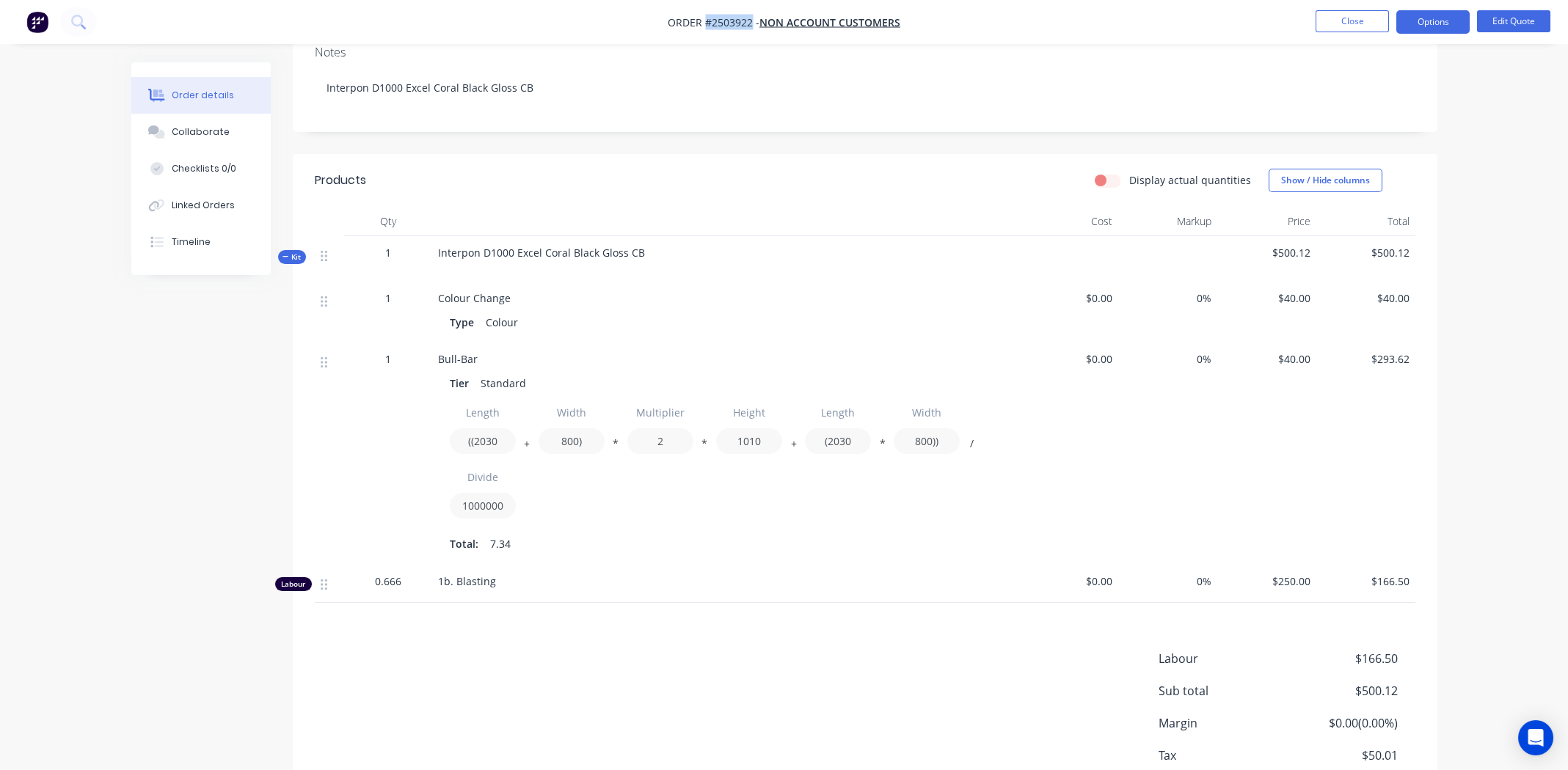
scroll to position [347, 0]
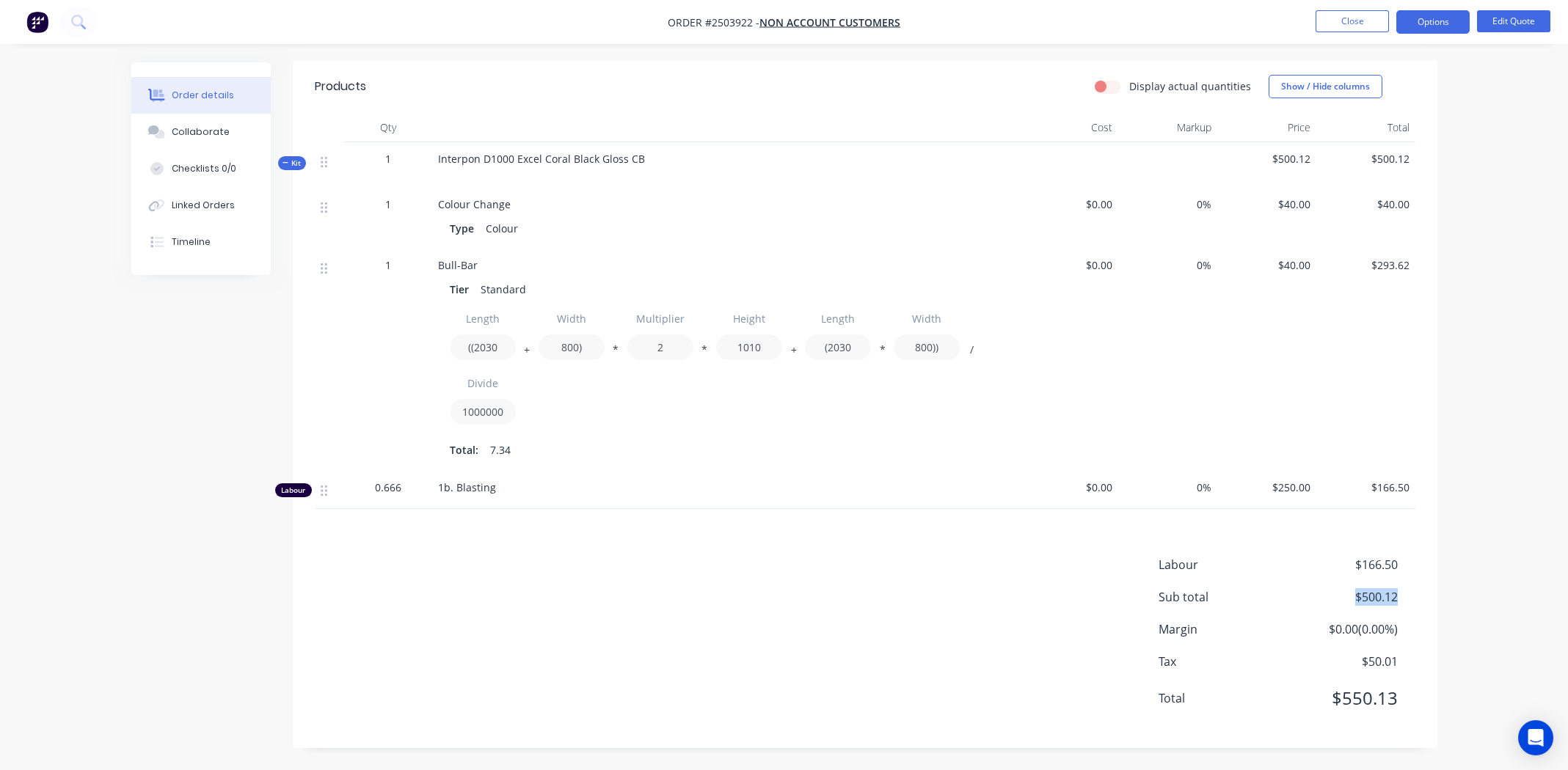
drag, startPoint x: 1398, startPoint y: 599, endPoint x: 1354, endPoint y: 595, distance: 44.2
click at [1354, 595] on div "Sub total $500.12" at bounding box center [1287, 596] width 257 height 17
click at [389, 490] on span "0.666" at bounding box center [387, 487] width 26 height 15
click at [388, 488] on span "0.666" at bounding box center [387, 487] width 26 height 15
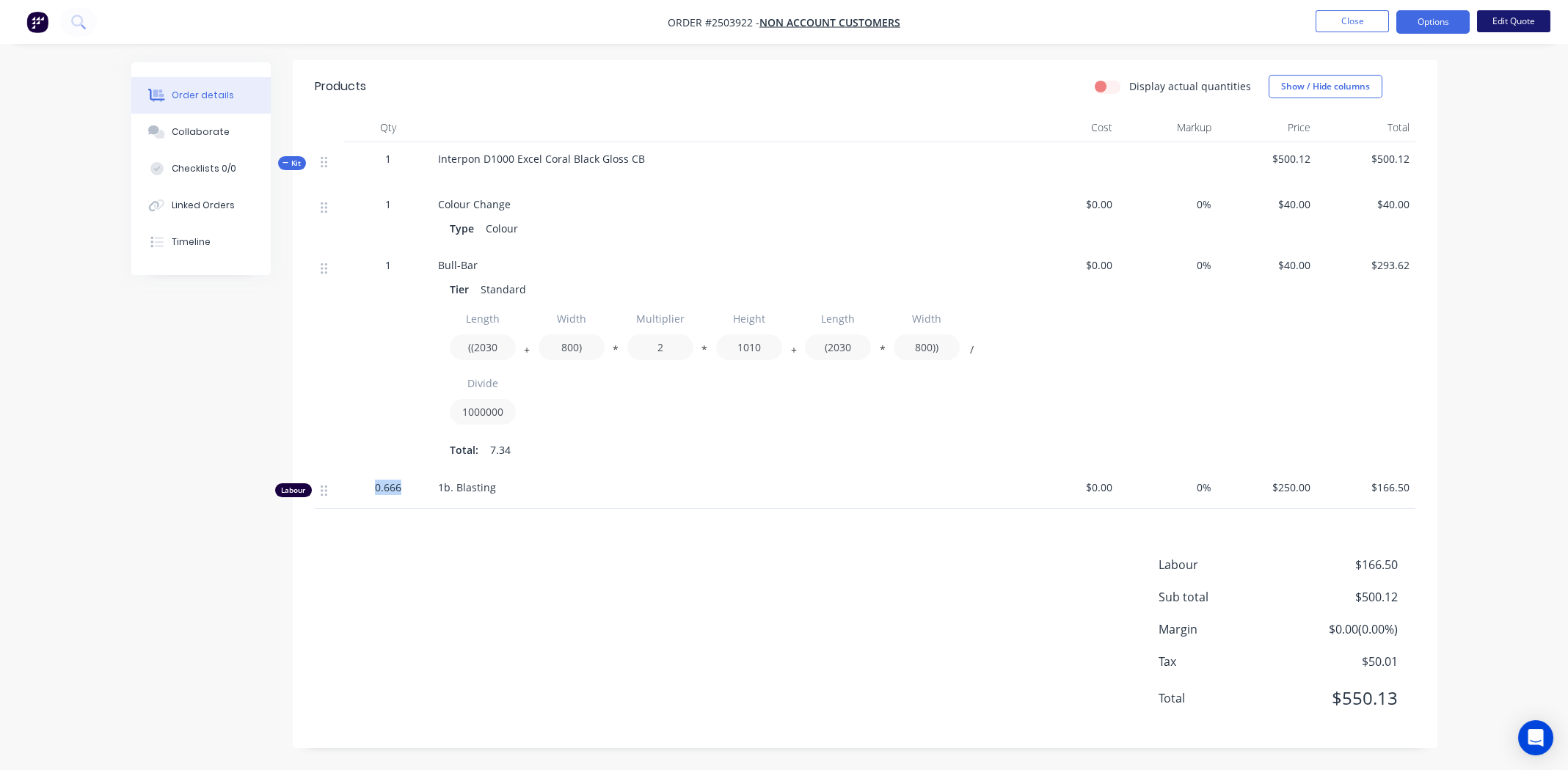
click at [1517, 23] on button "Edit Quote" at bounding box center [1513, 21] width 73 height 22
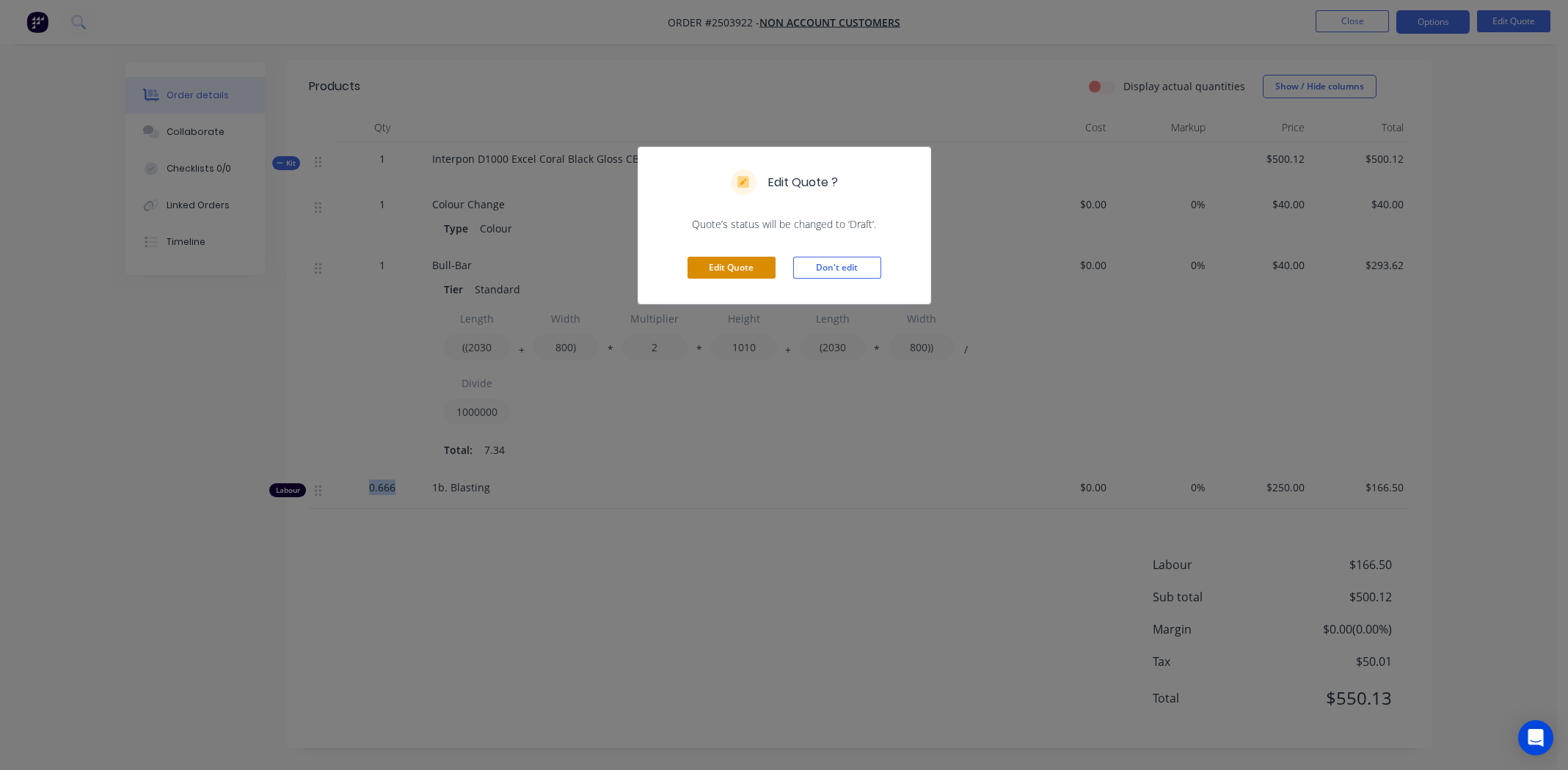
click at [726, 265] on button "Edit Quote" at bounding box center [731, 268] width 88 height 22
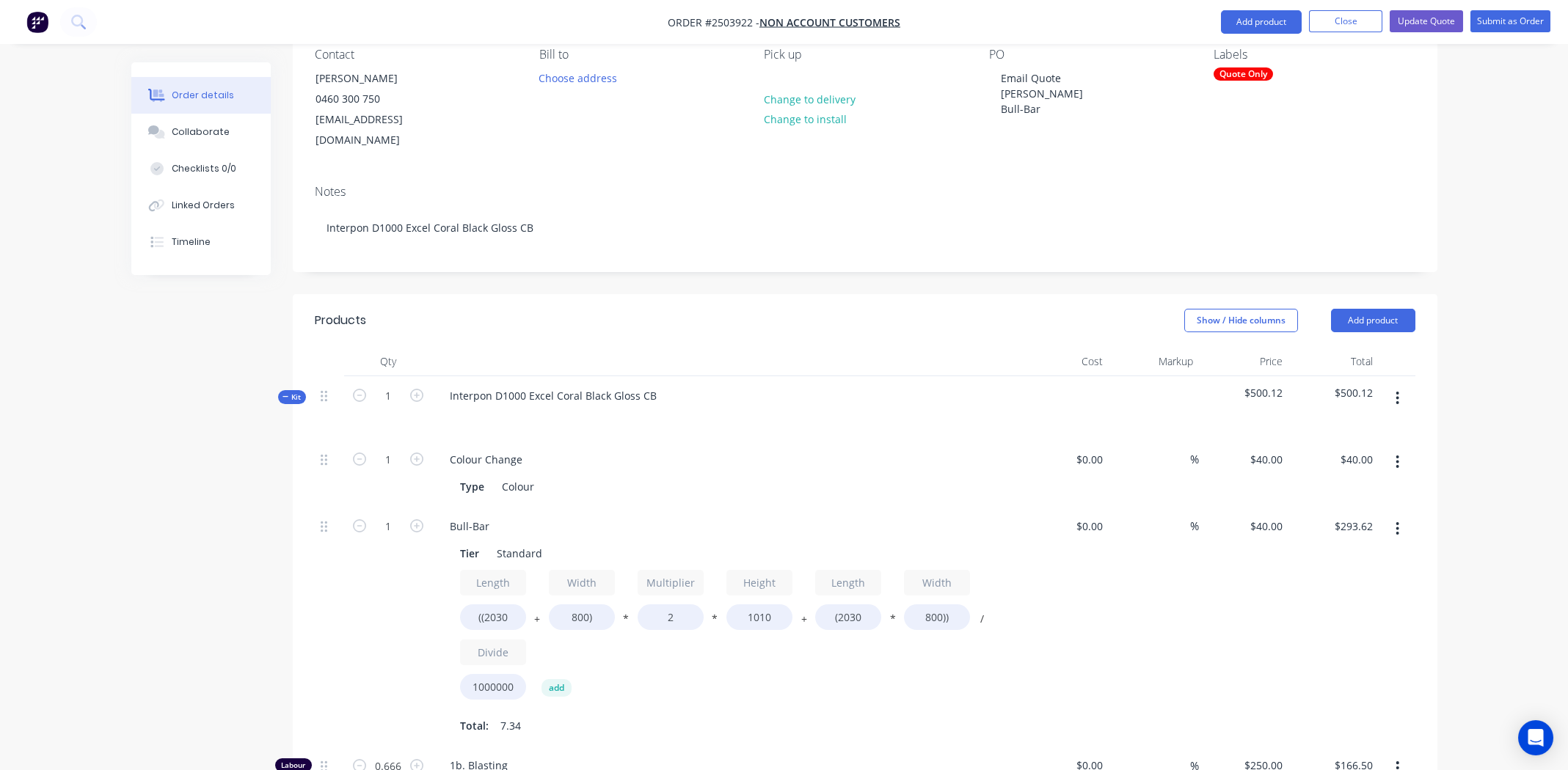
scroll to position [587, 0]
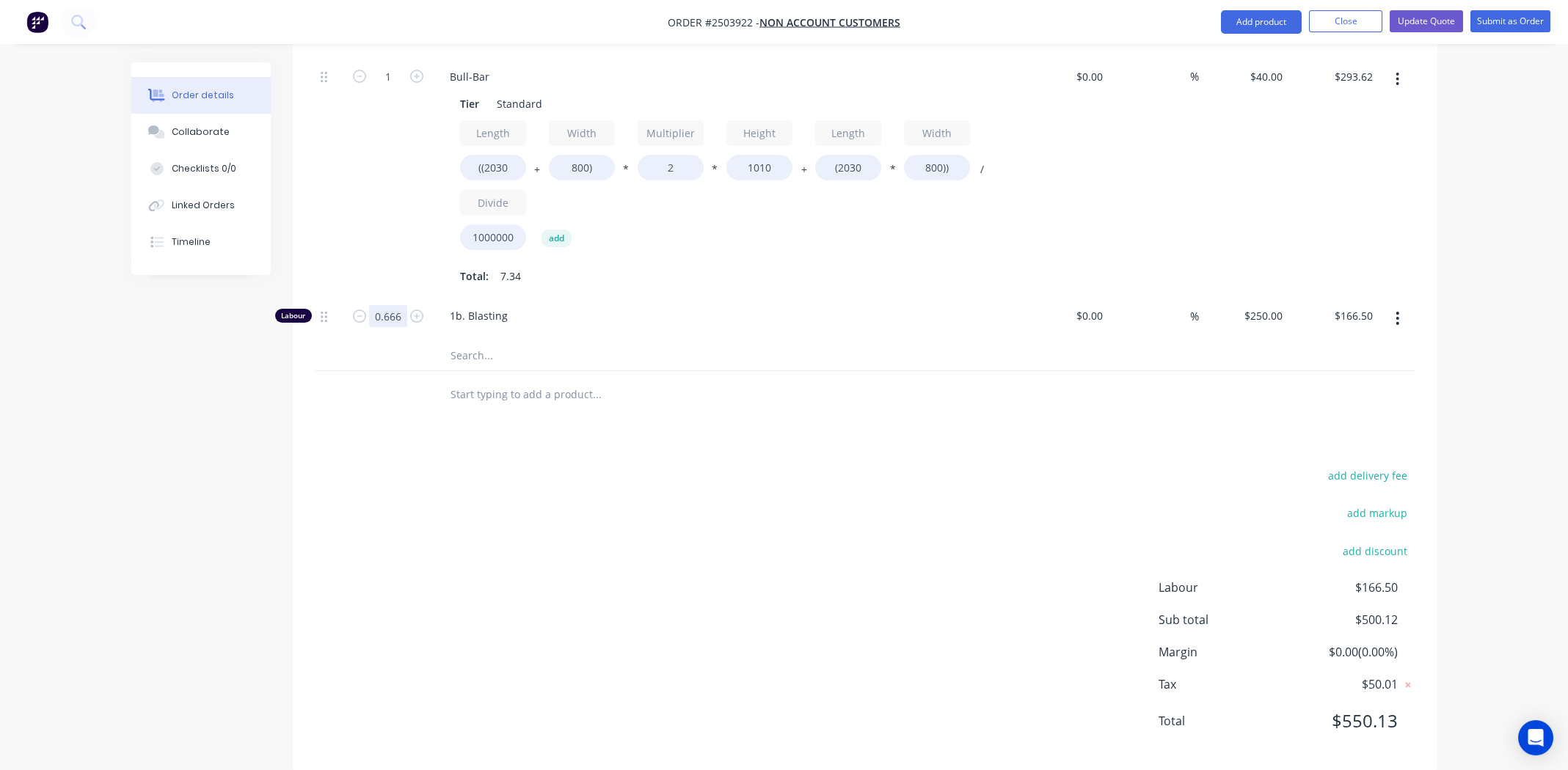
click at [387, 21] on input "0.666" at bounding box center [388, 10] width 38 height 22
type input "1"
type input "$250.00"
drag, startPoint x: 760, startPoint y: 457, endPoint x: 806, endPoint y: 374, distance: 94.9
click at [761, 466] on div "add delivery fee add markup add discount Labour $250.00 Sub total $583.62 Margi…" at bounding box center [864, 607] width 1100 height 283
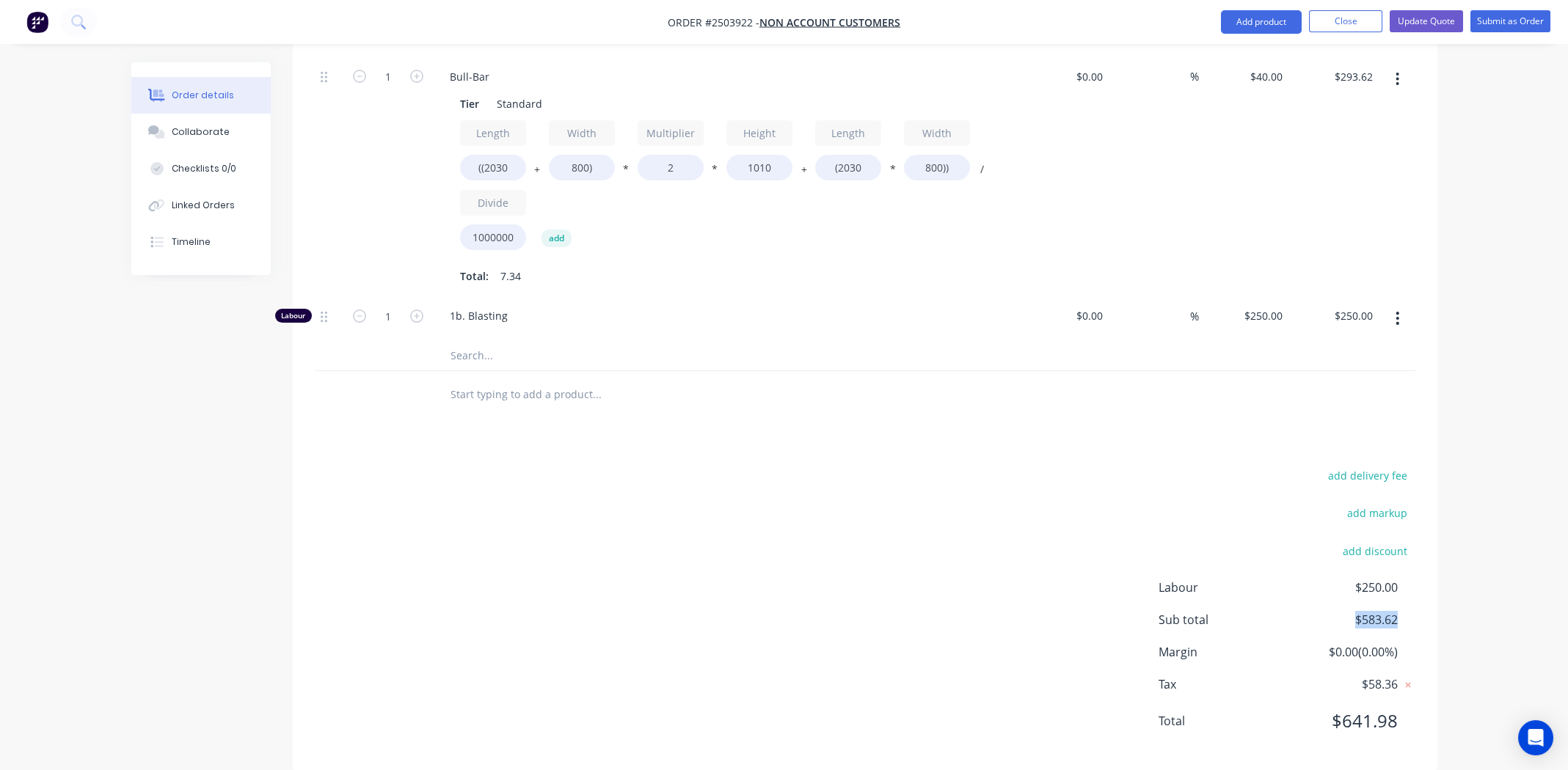
drag, startPoint x: 1398, startPoint y: 595, endPoint x: 1352, endPoint y: 596, distance: 46.0
click at [1352, 611] on div "Sub total $583.62" at bounding box center [1287, 619] width 257 height 17
copy span "$583.62"
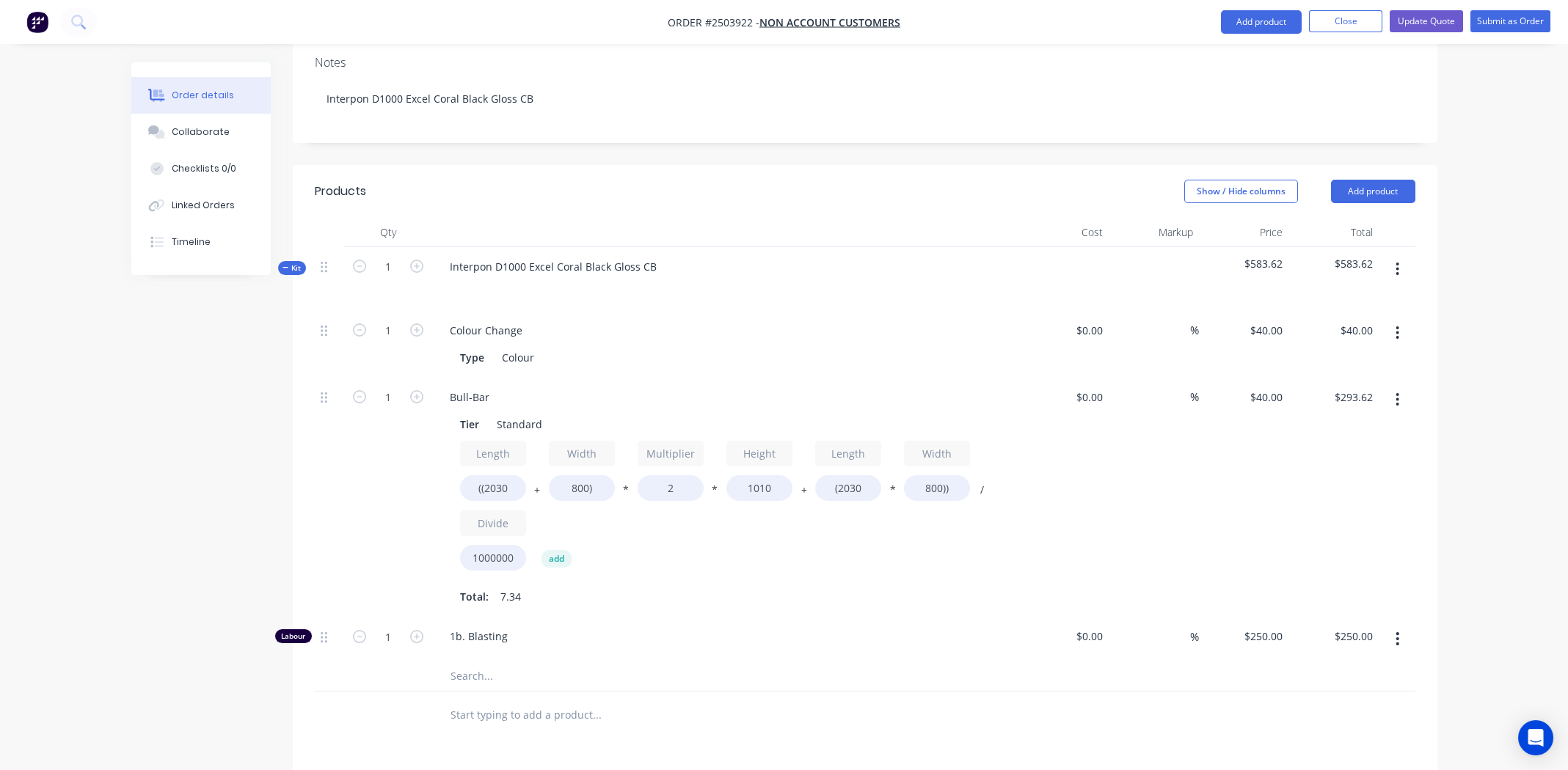
scroll to position [0, 0]
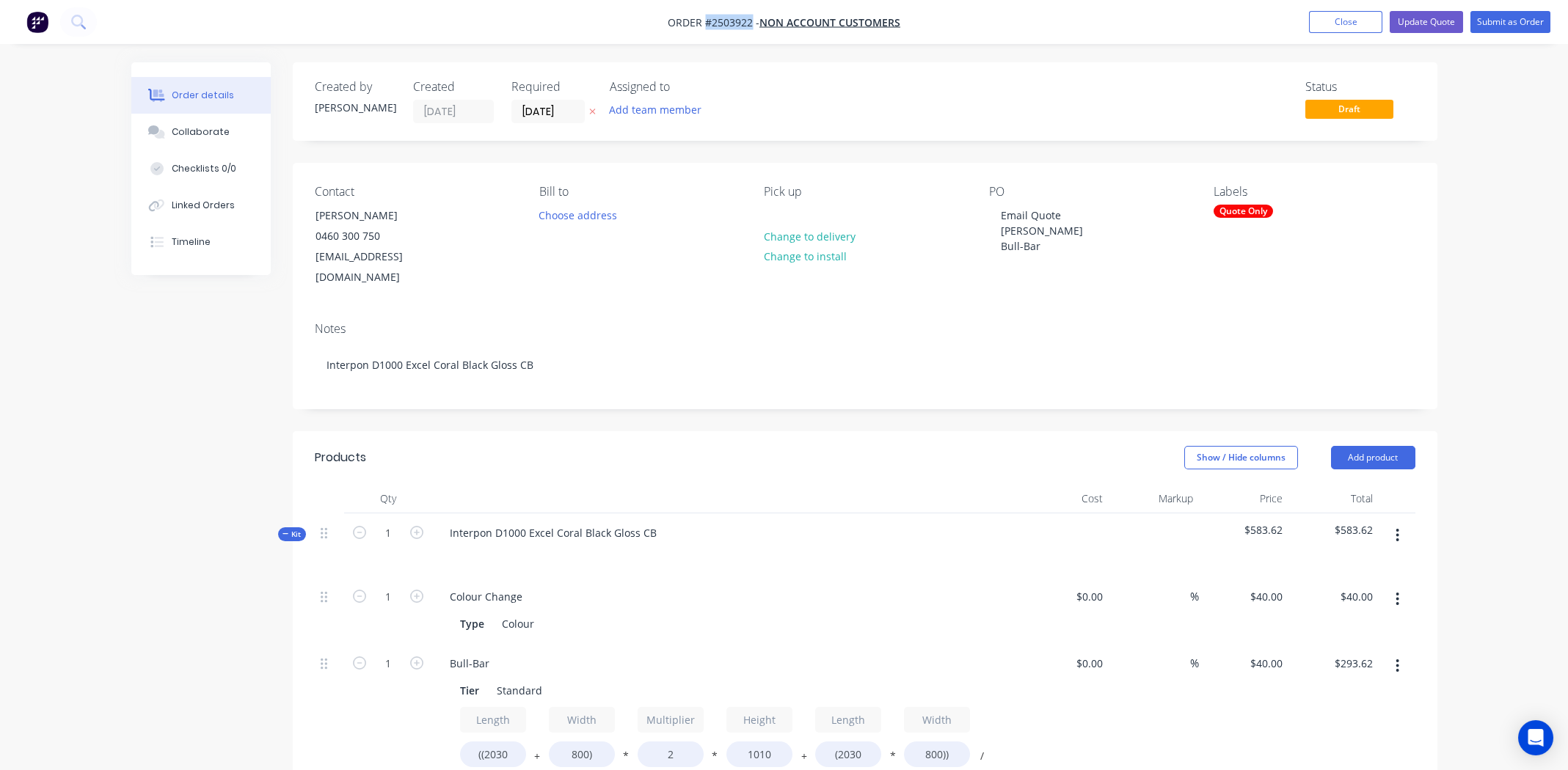
drag, startPoint x: 749, startPoint y: 24, endPoint x: 706, endPoint y: 19, distance: 43.3
click at [706, 19] on span "Order #2503922 -" at bounding box center [713, 22] width 92 height 14
copy span "#2503922"
click at [1416, 25] on button "Update Quote" at bounding box center [1426, 22] width 73 height 22
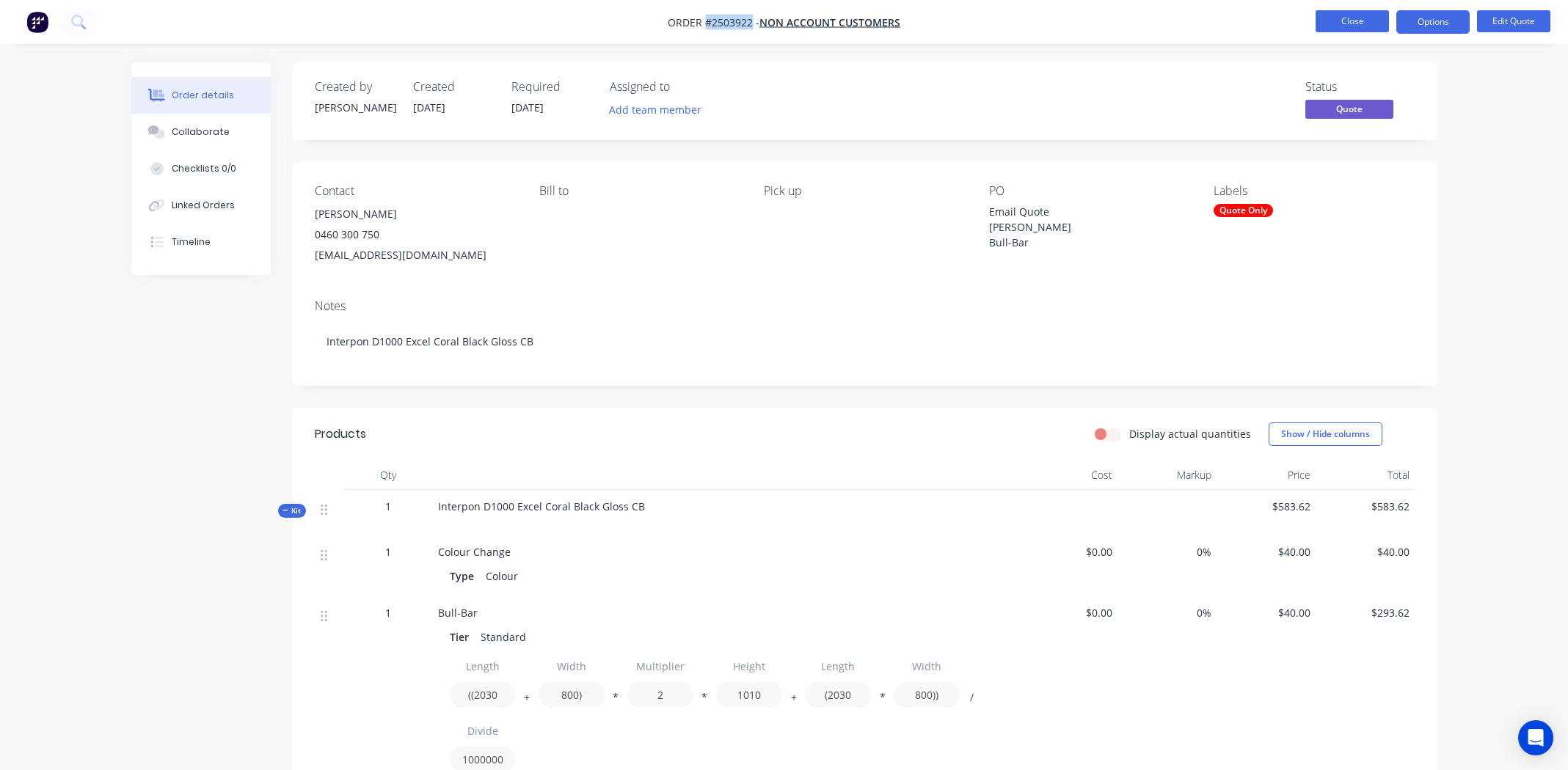
click at [1355, 16] on button "Close" at bounding box center [1352, 21] width 73 height 22
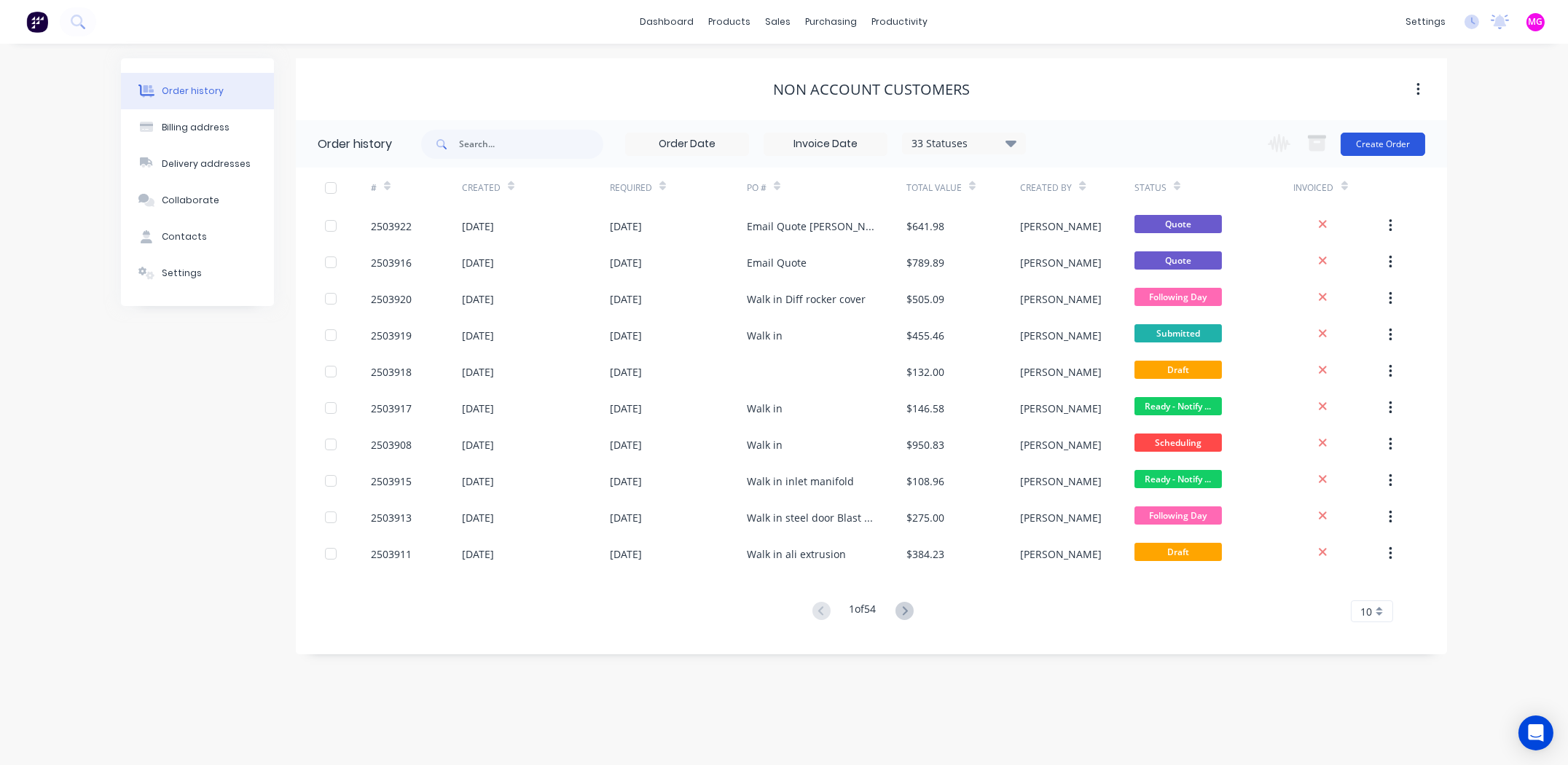
click at [1374, 134] on button "Create Order" at bounding box center [1382, 144] width 84 height 24
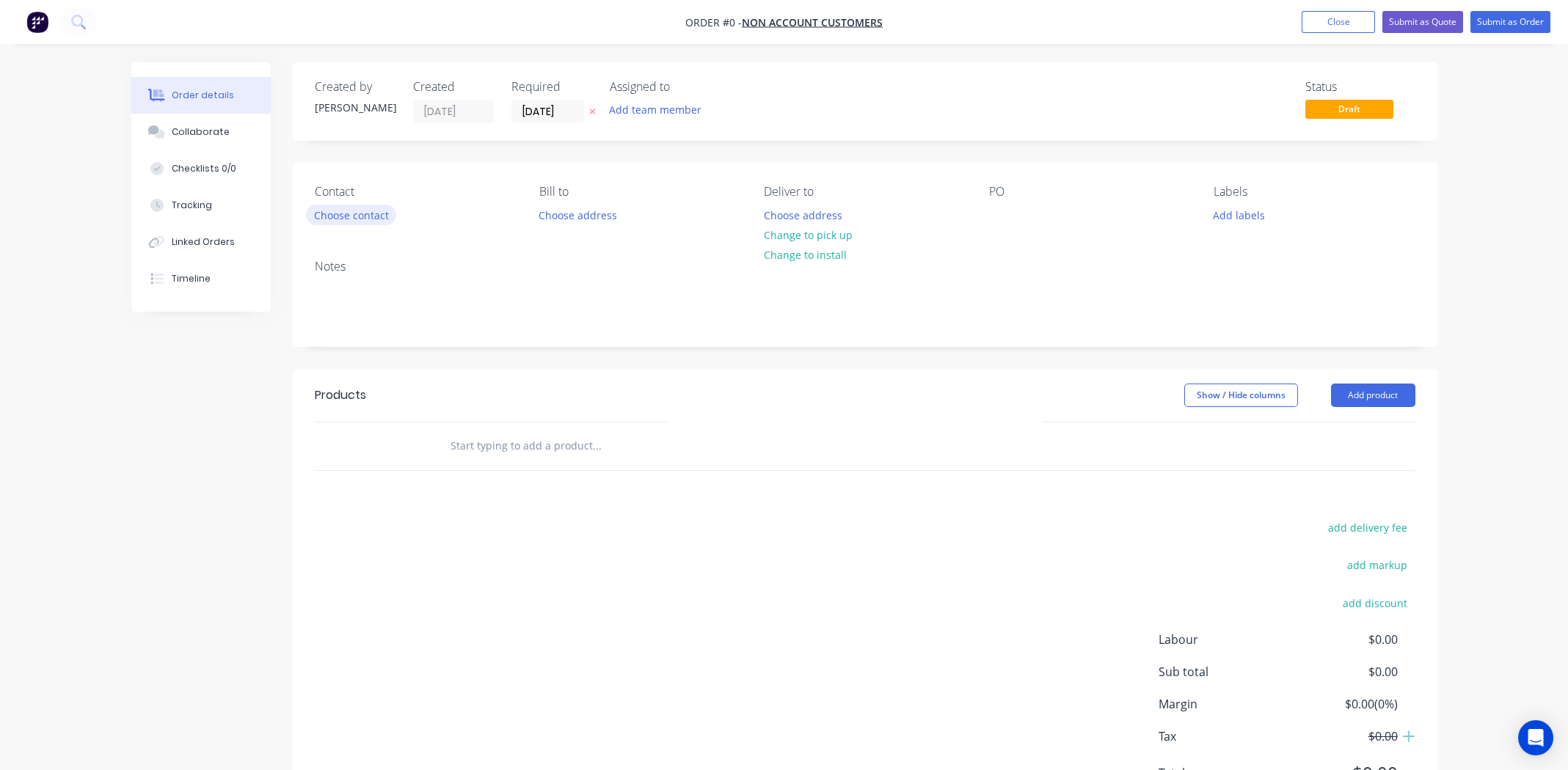
click at [347, 210] on button "Choose contact" at bounding box center [351, 215] width 90 height 20
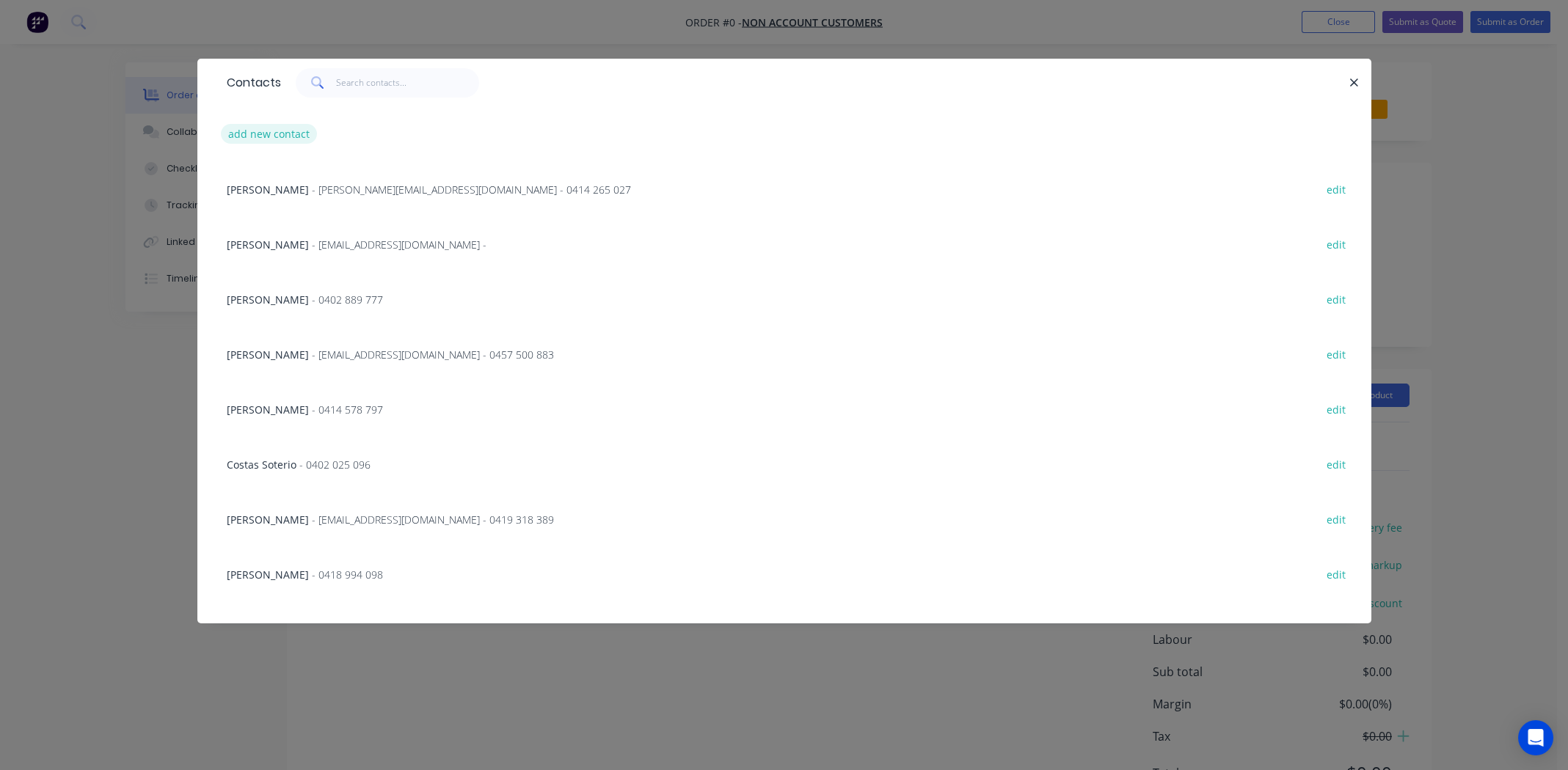
click at [285, 133] on button "add new contact" at bounding box center [269, 134] width 97 height 20
select select "AU"
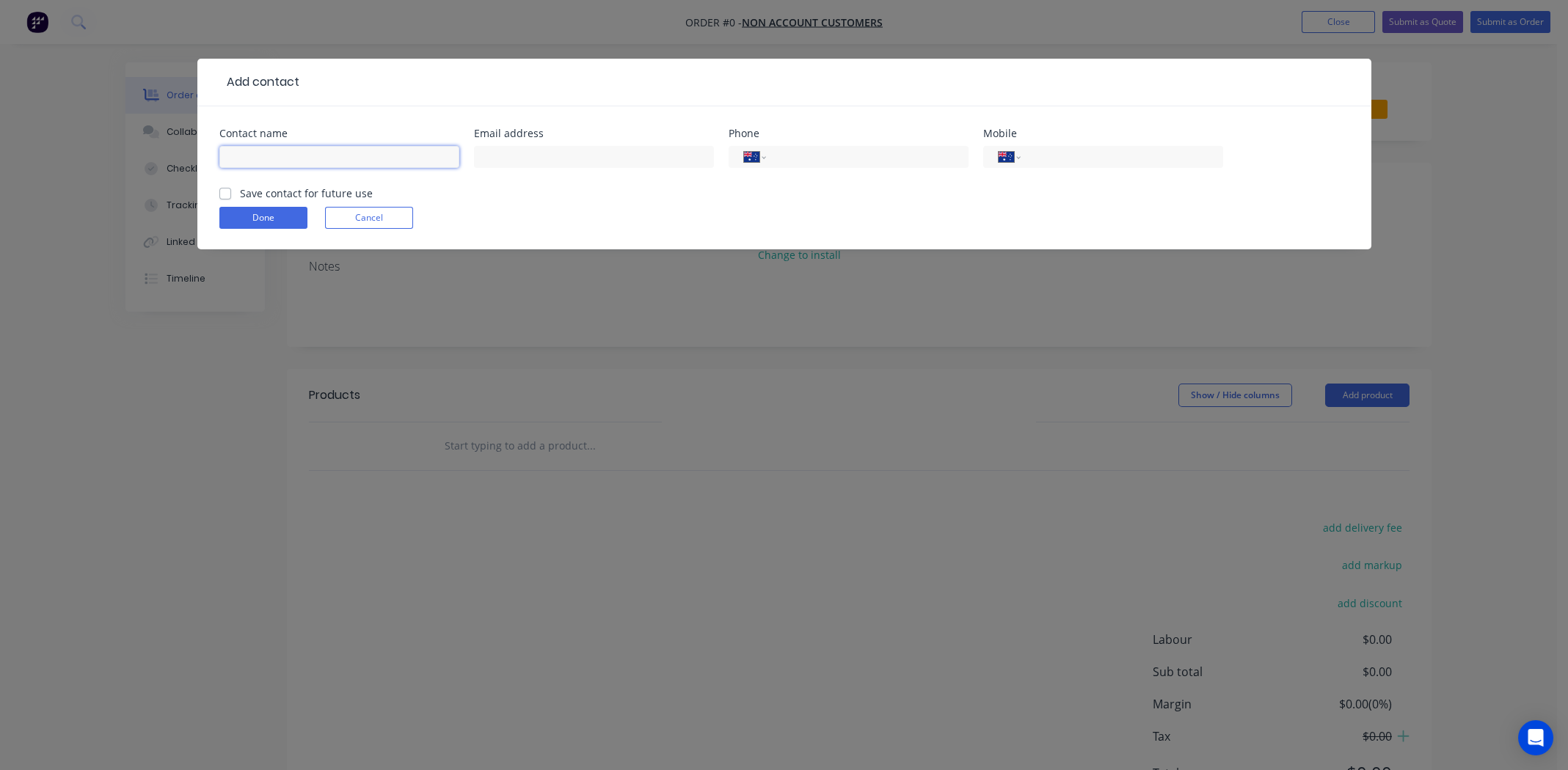
click at [280, 156] on input "text" at bounding box center [339, 157] width 240 height 22
click at [250, 153] on input "text" at bounding box center [339, 157] width 240 height 22
click at [325, 152] on input "Chris O" at bounding box center [339, 157] width 240 height 22
type input "Chris Opperman"
paste input "chrisopperman@icloud.com"
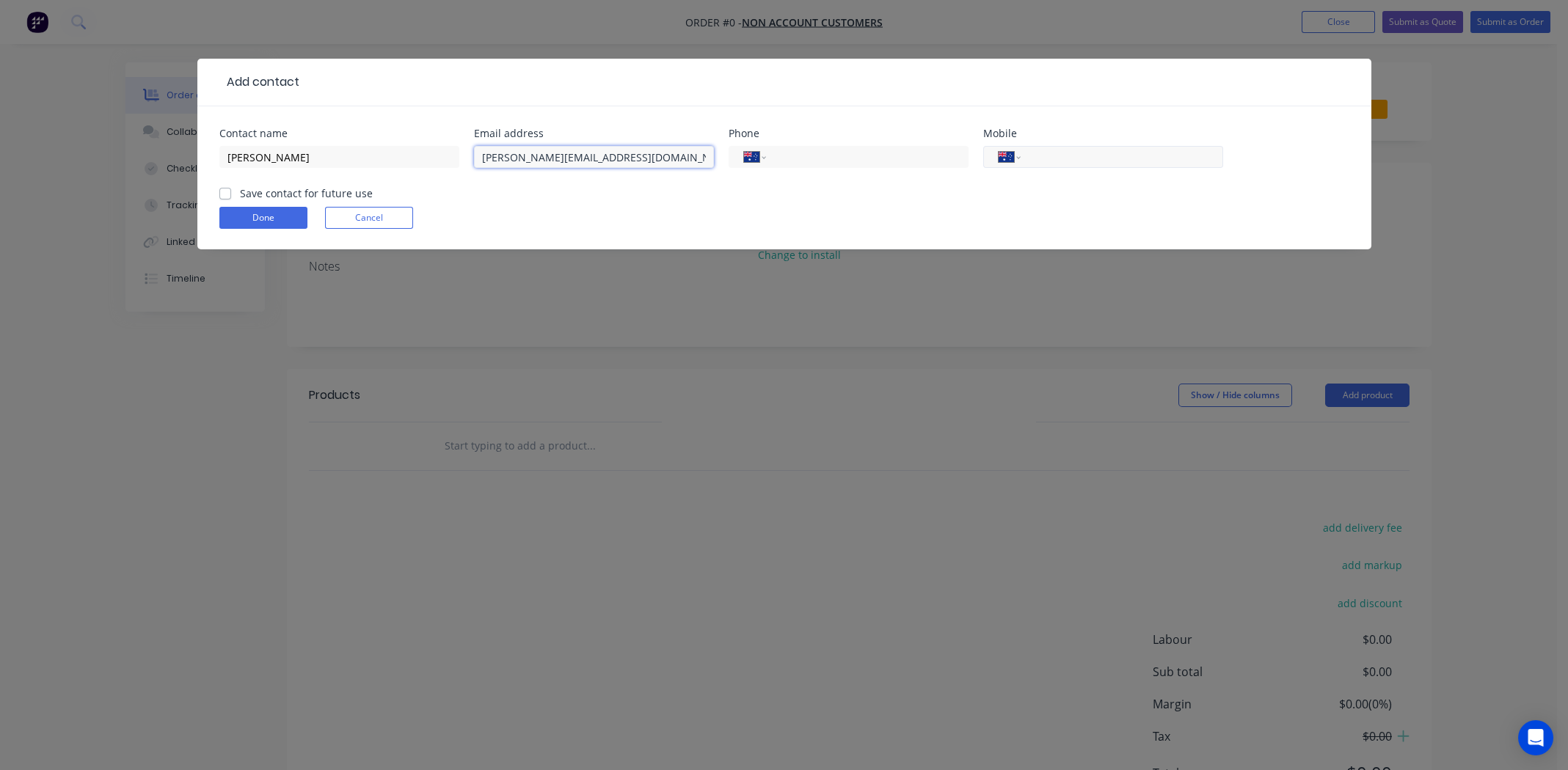
type input "chrisopperman@icloud.com"
click at [1075, 159] on input "tel" at bounding box center [1119, 157] width 176 height 17
click at [1066, 158] on input "tel" at bounding box center [1119, 157] width 176 height 17
paste input "0423 773 307"
type input "0423 773 307"
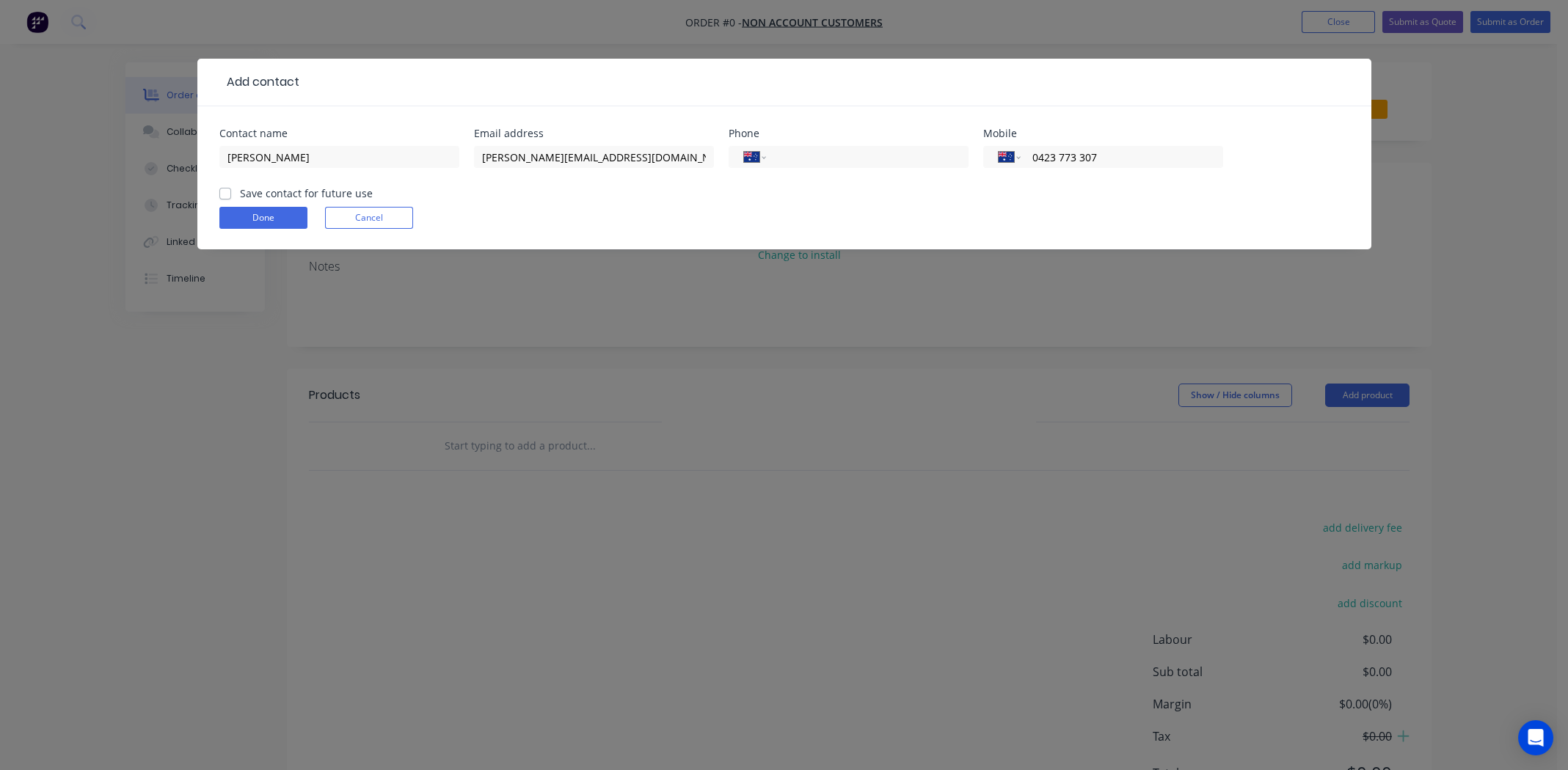
click at [240, 195] on label "Save contact for future use" at bounding box center [306, 193] width 133 height 15
click at [220, 195] on input "Save contact for future use" at bounding box center [225, 192] width 12 height 14
checkbox input "true"
click at [254, 210] on button "Done" at bounding box center [263, 218] width 88 height 22
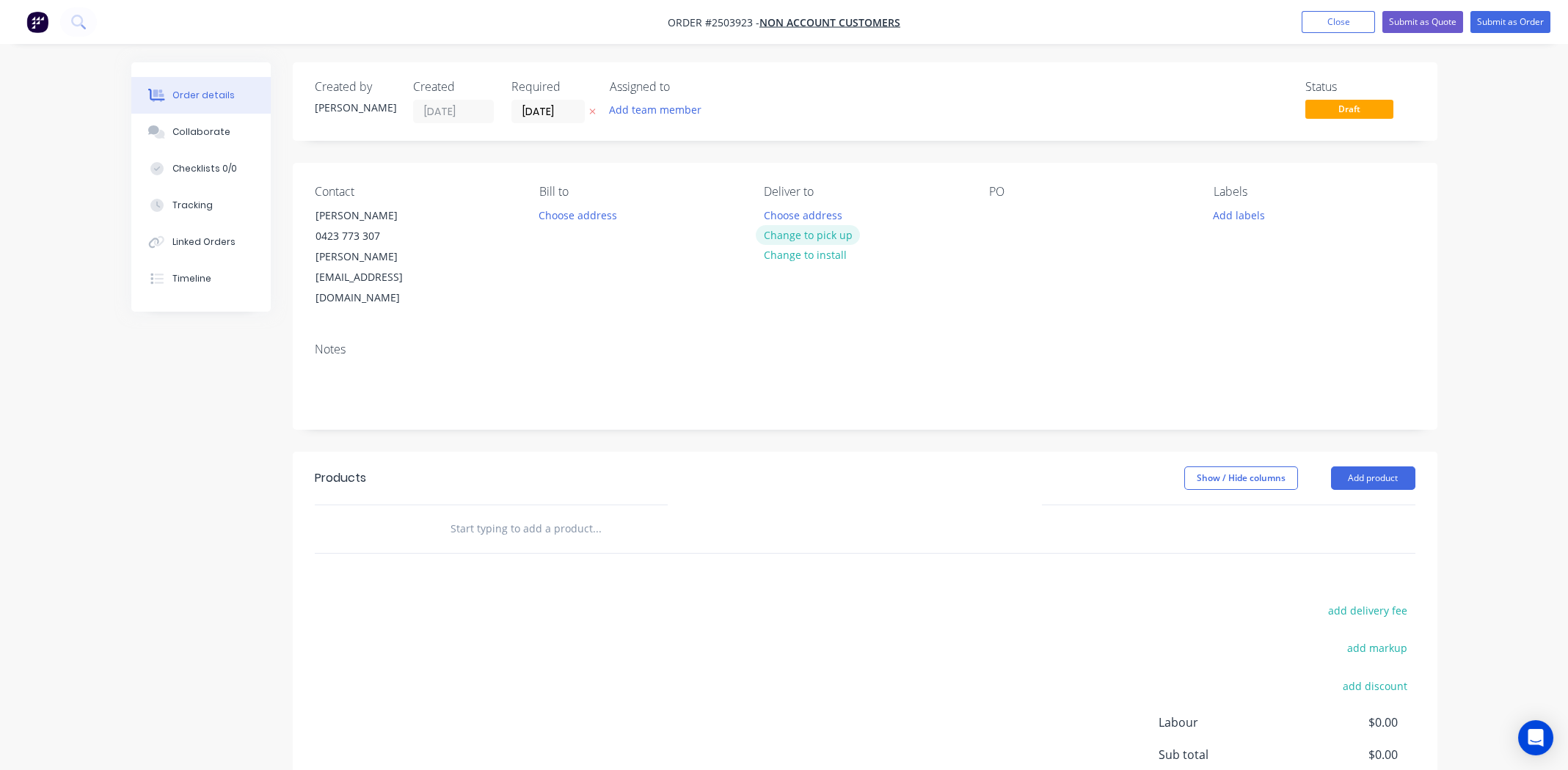
click at [776, 227] on button "Change to pick up" at bounding box center [808, 235] width 104 height 20
click at [1000, 212] on div at bounding box center [1001, 215] width 24 height 21
click at [1220, 212] on button "Add labels" at bounding box center [1239, 215] width 67 height 20
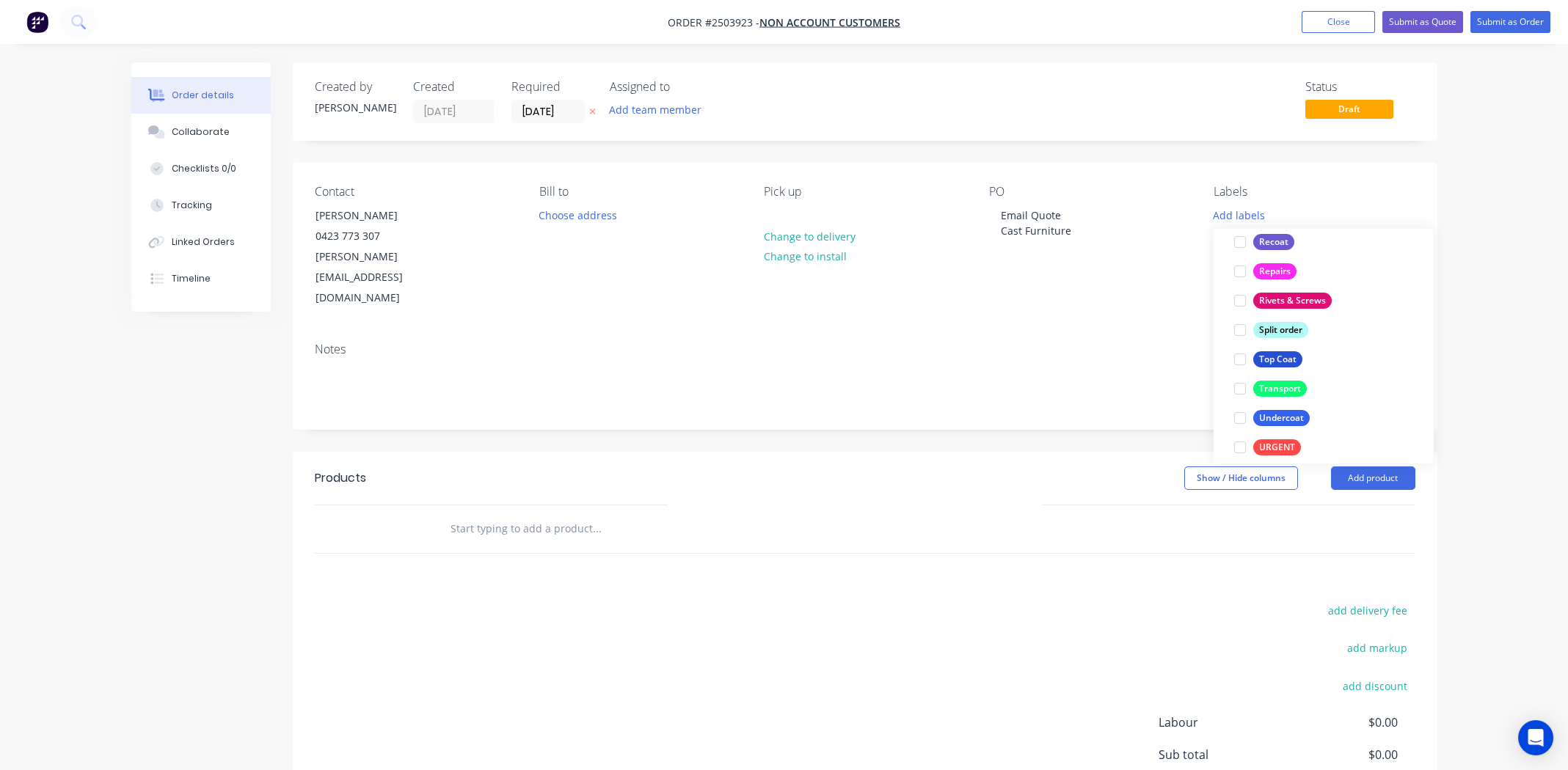
scroll to position [909, 0]
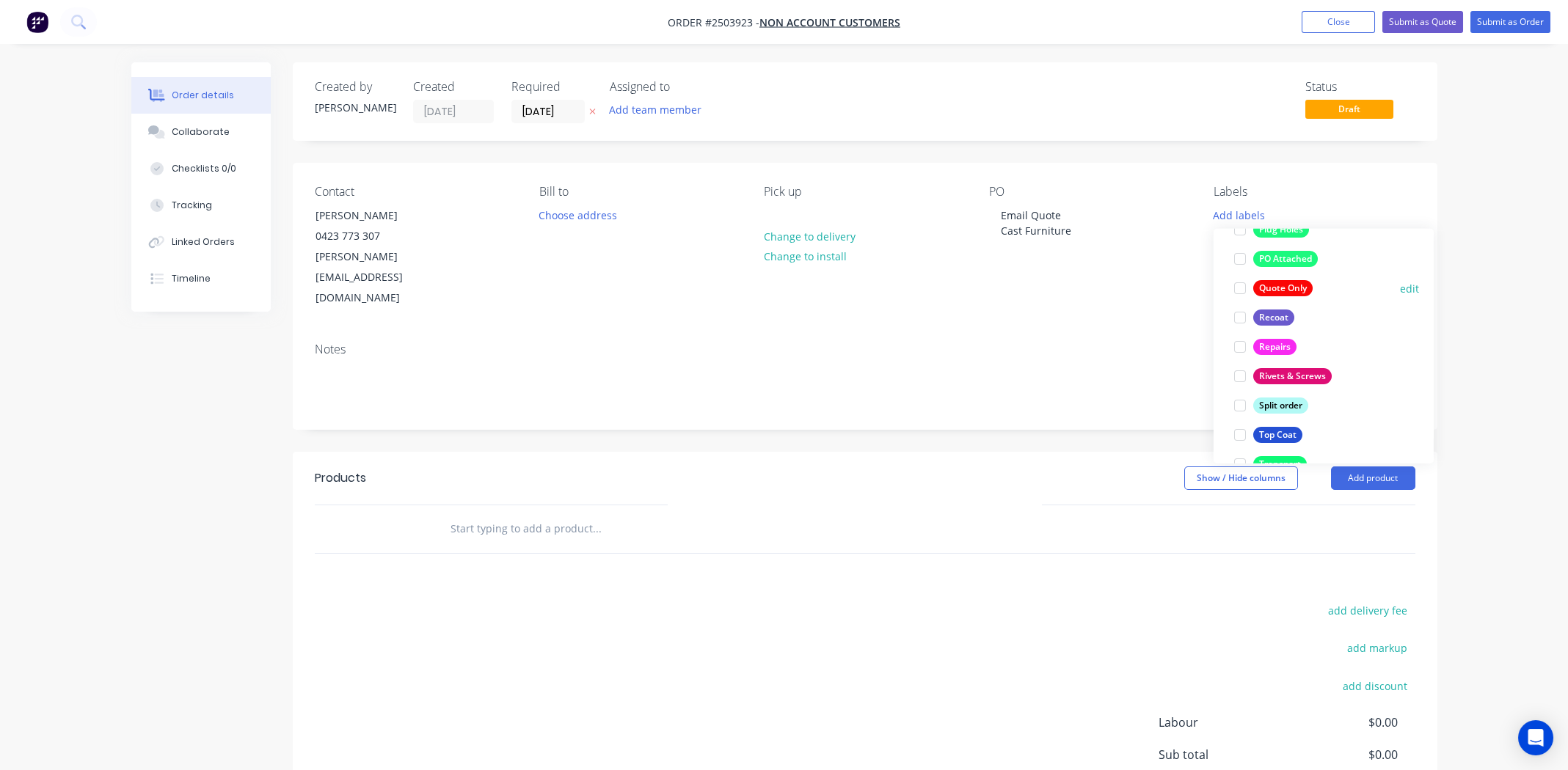
click at [1242, 289] on div at bounding box center [1240, 288] width 29 height 29
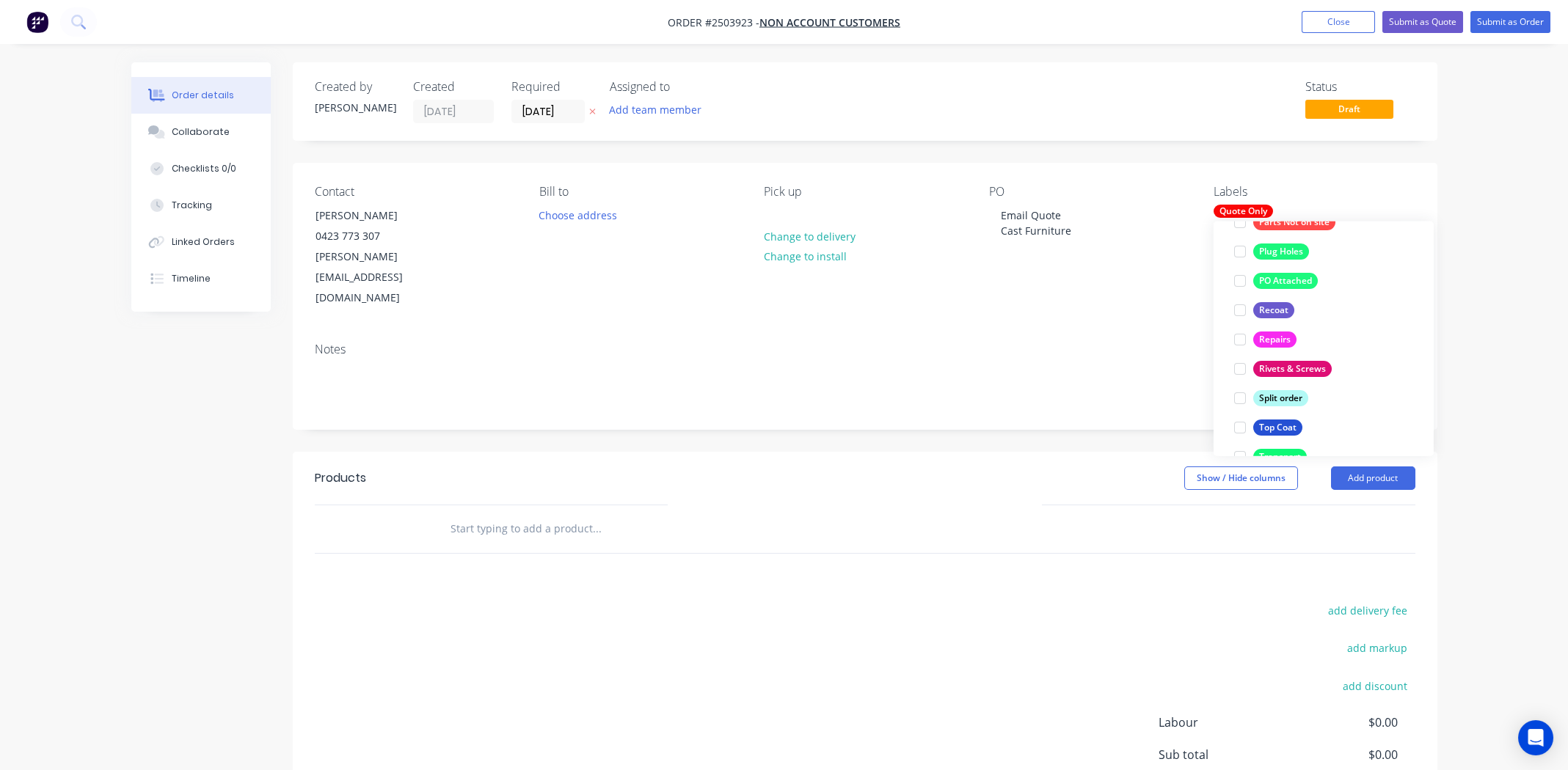
scroll to position [58, 0]
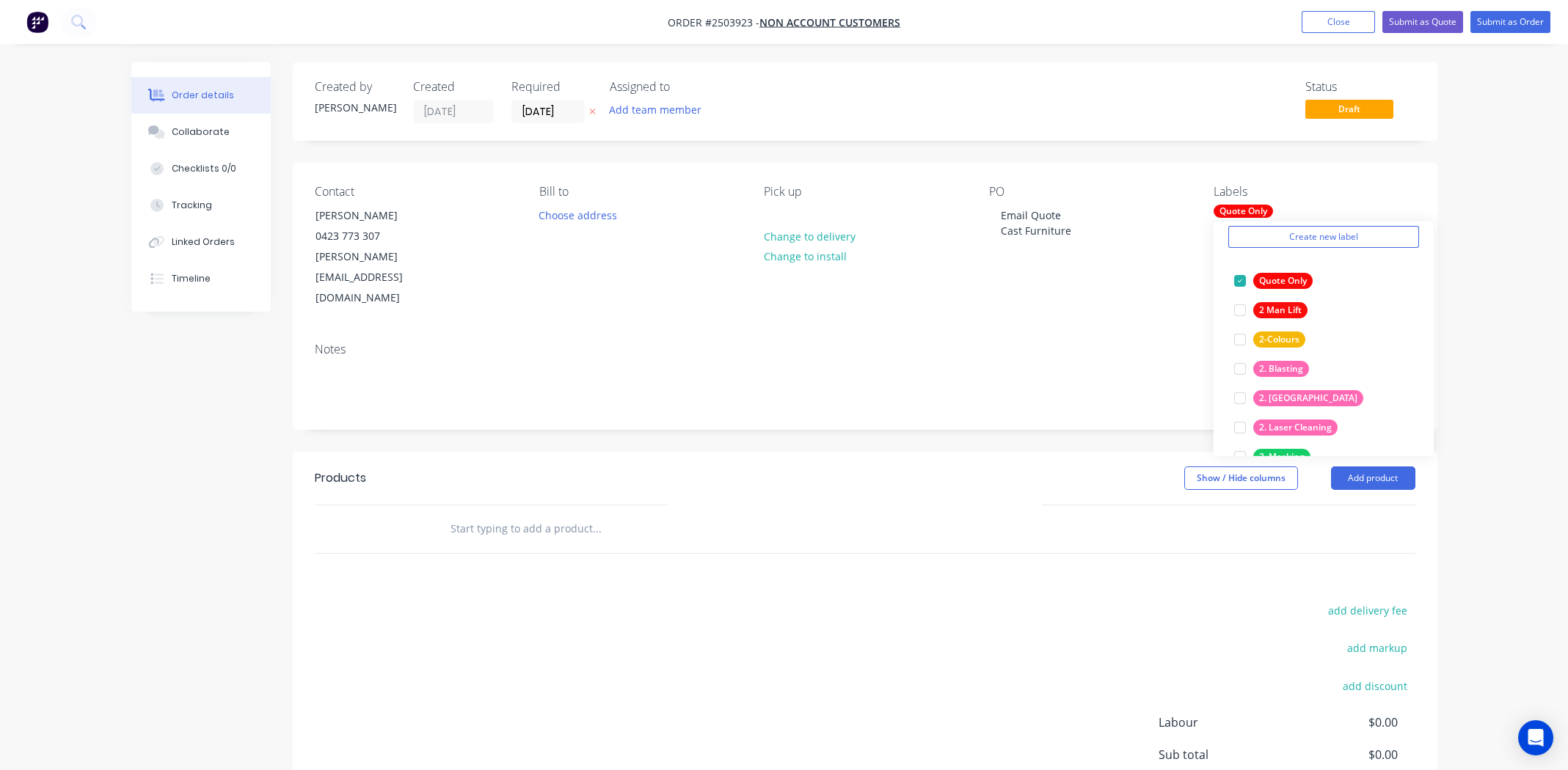
click at [917, 539] on div "Products Show / Hide columns Add product add delivery fee add markup add discou…" at bounding box center [864, 679] width 1144 height 454
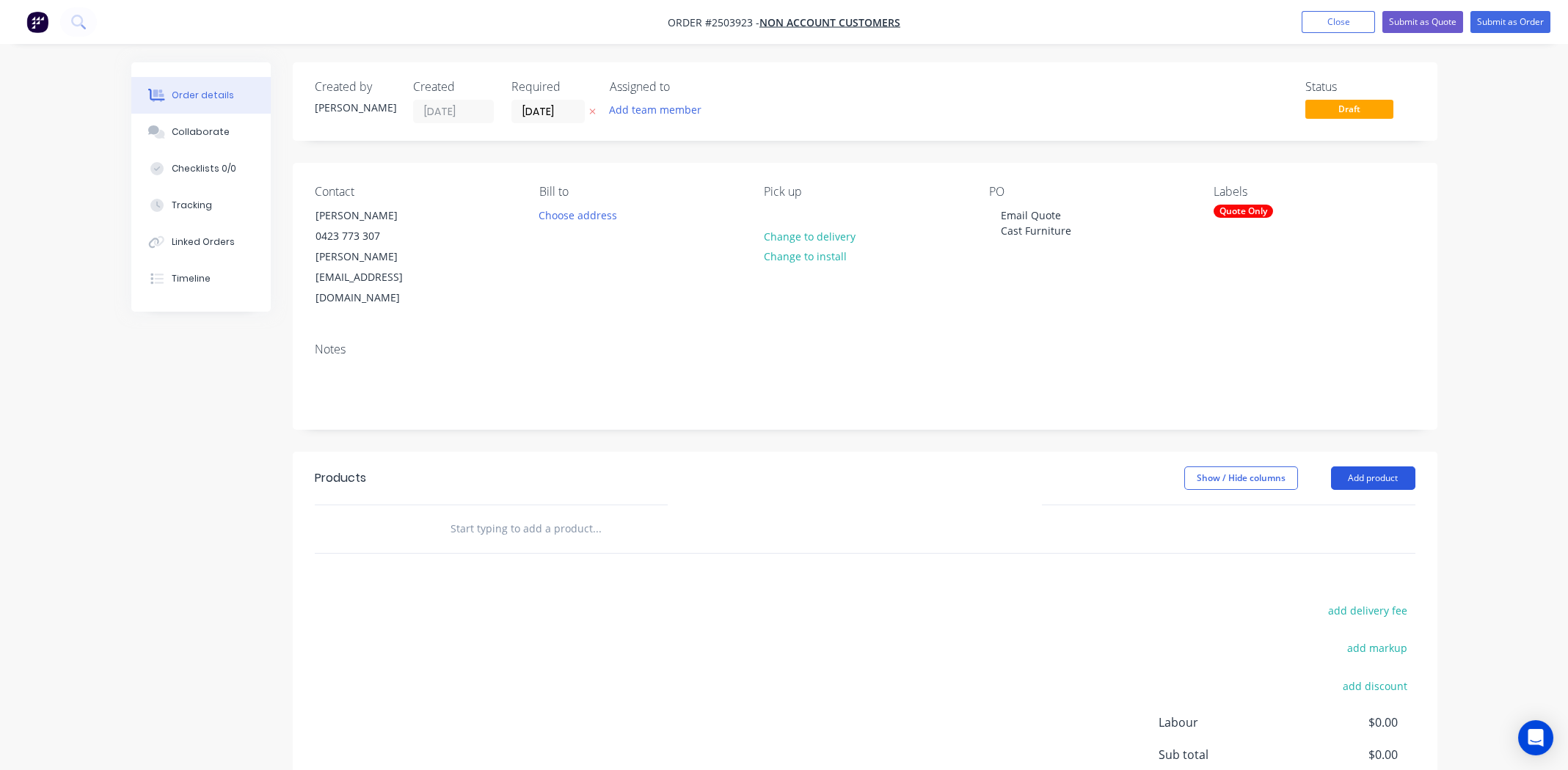
click at [1382, 467] on button "Add product" at bounding box center [1373, 478] width 85 height 24
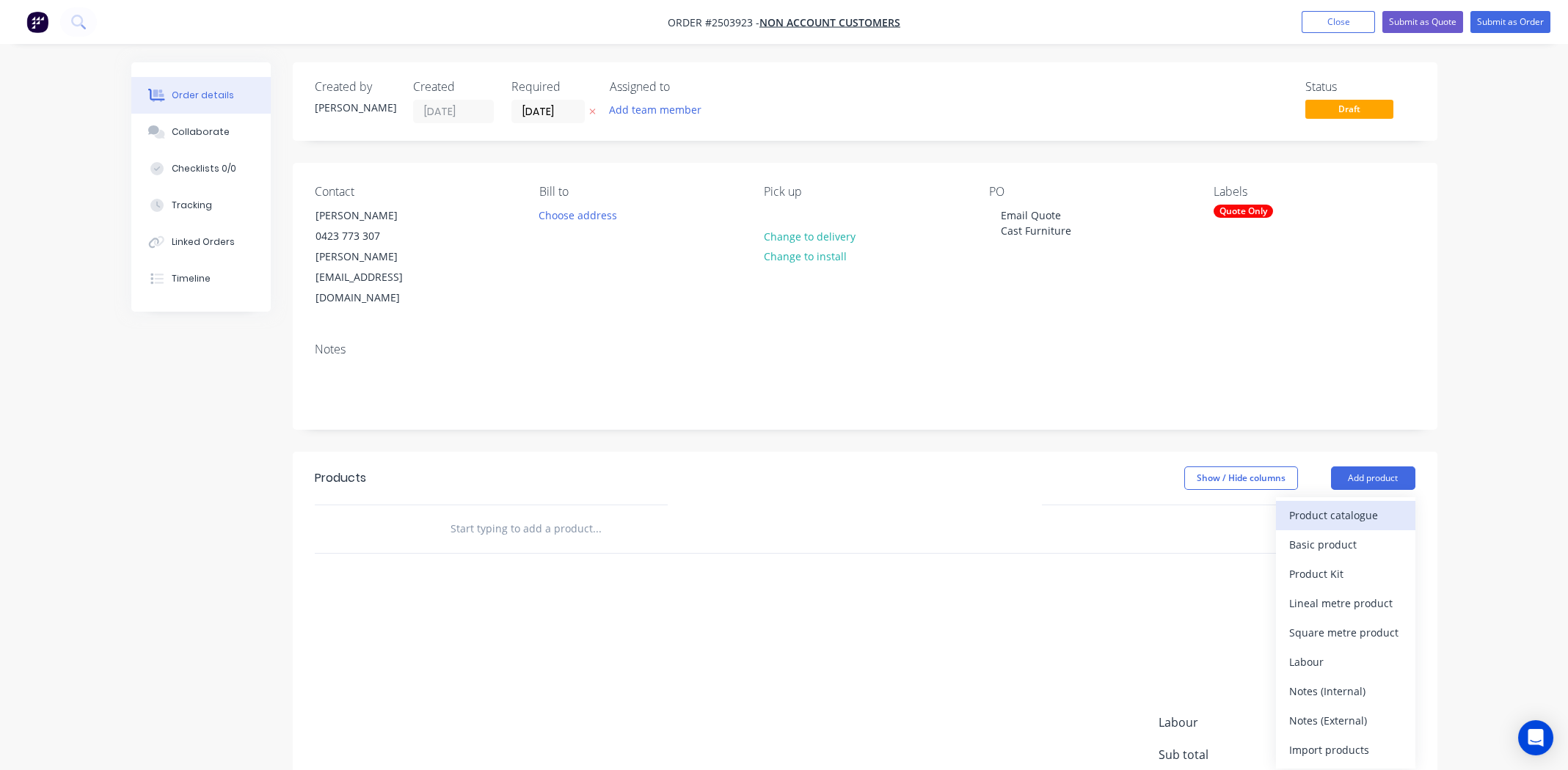
click at [1347, 505] on div "Product catalogue" at bounding box center [1346, 515] width 113 height 21
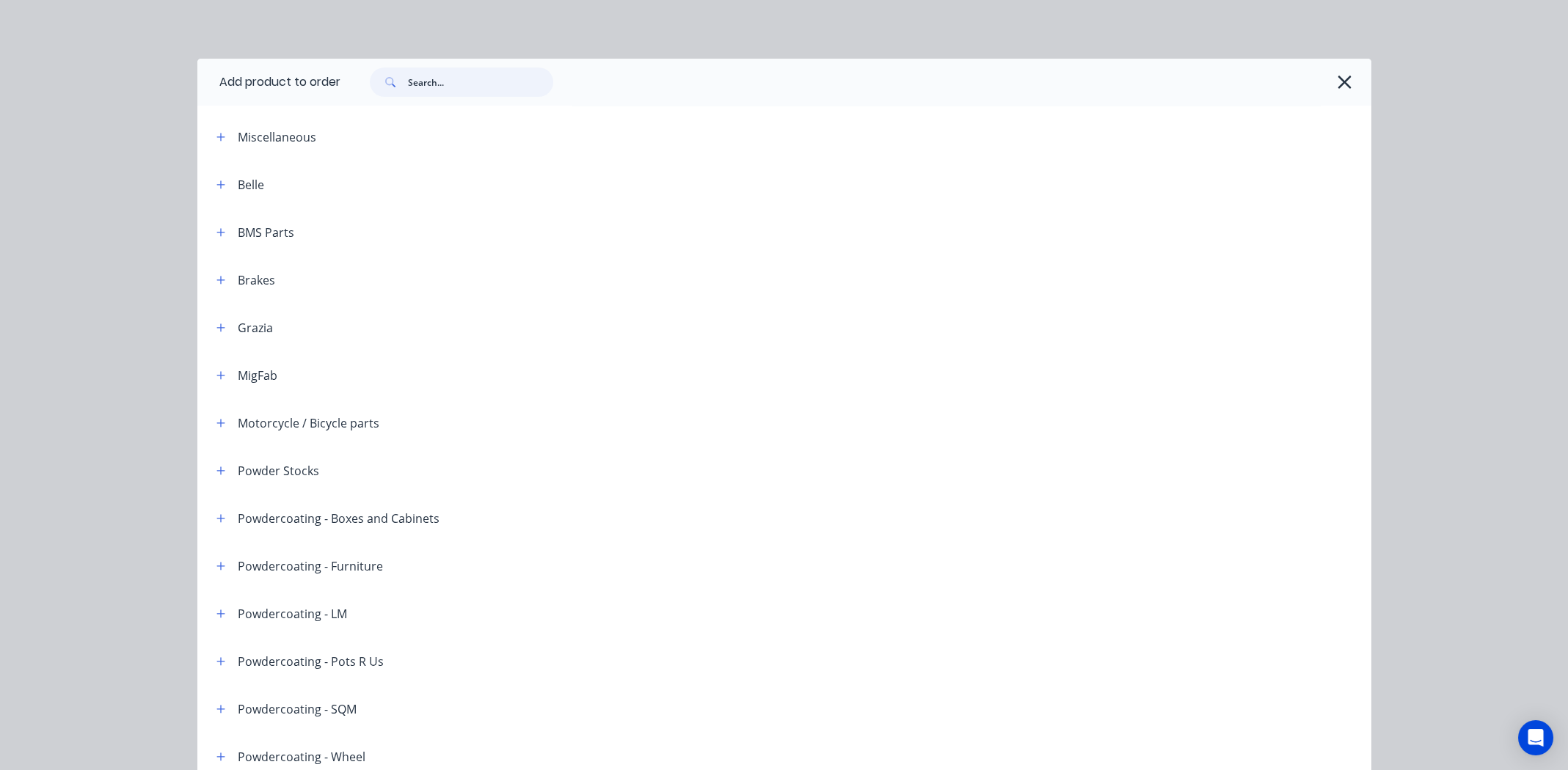
click at [464, 85] on input "text" at bounding box center [480, 82] width 145 height 29
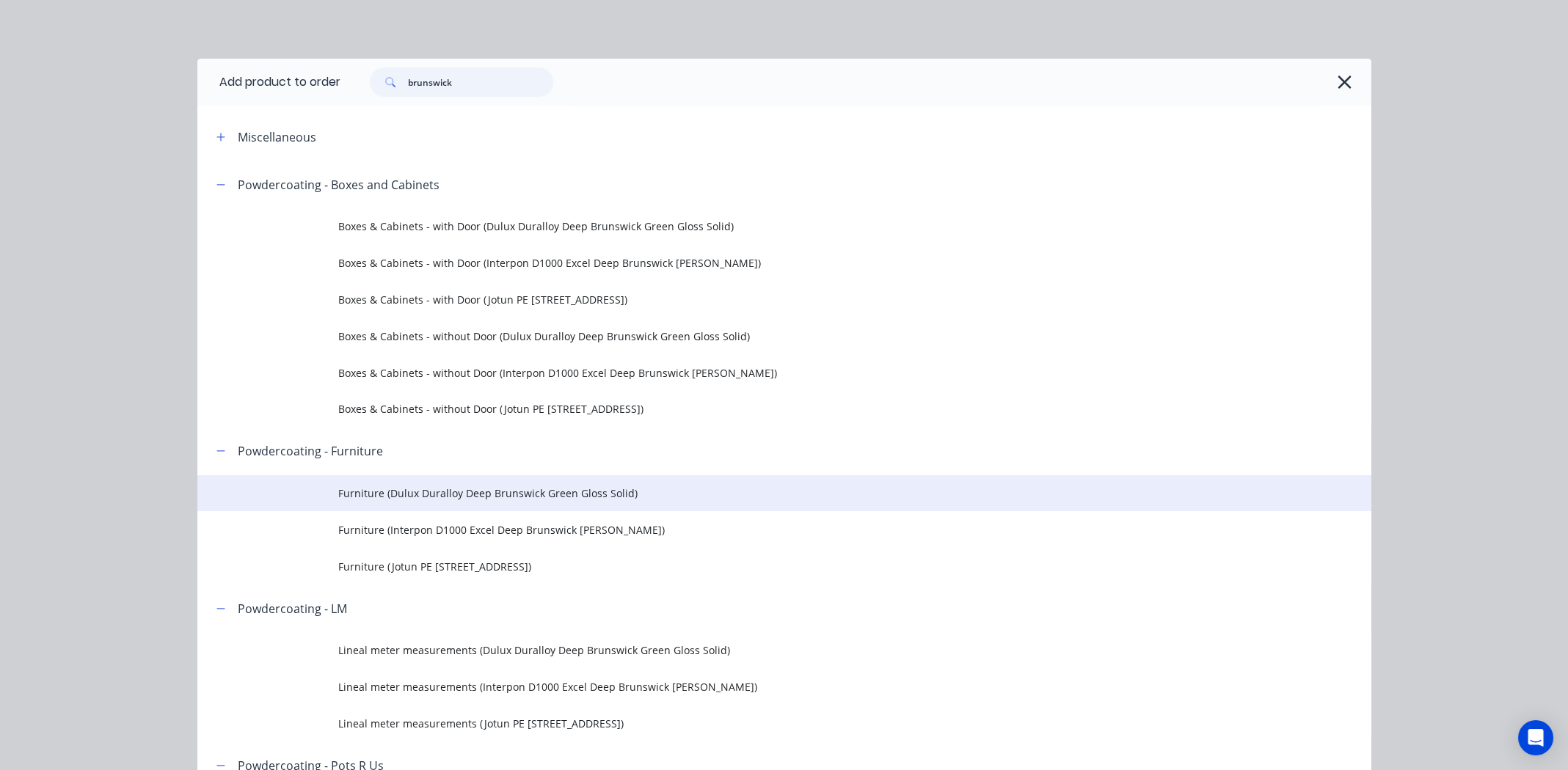
type input "brunswick"
click at [482, 493] on span "Furniture (Dulux Duralloy Deep Brunswick Green Gloss Solid)" at bounding box center [751, 493] width 826 height 15
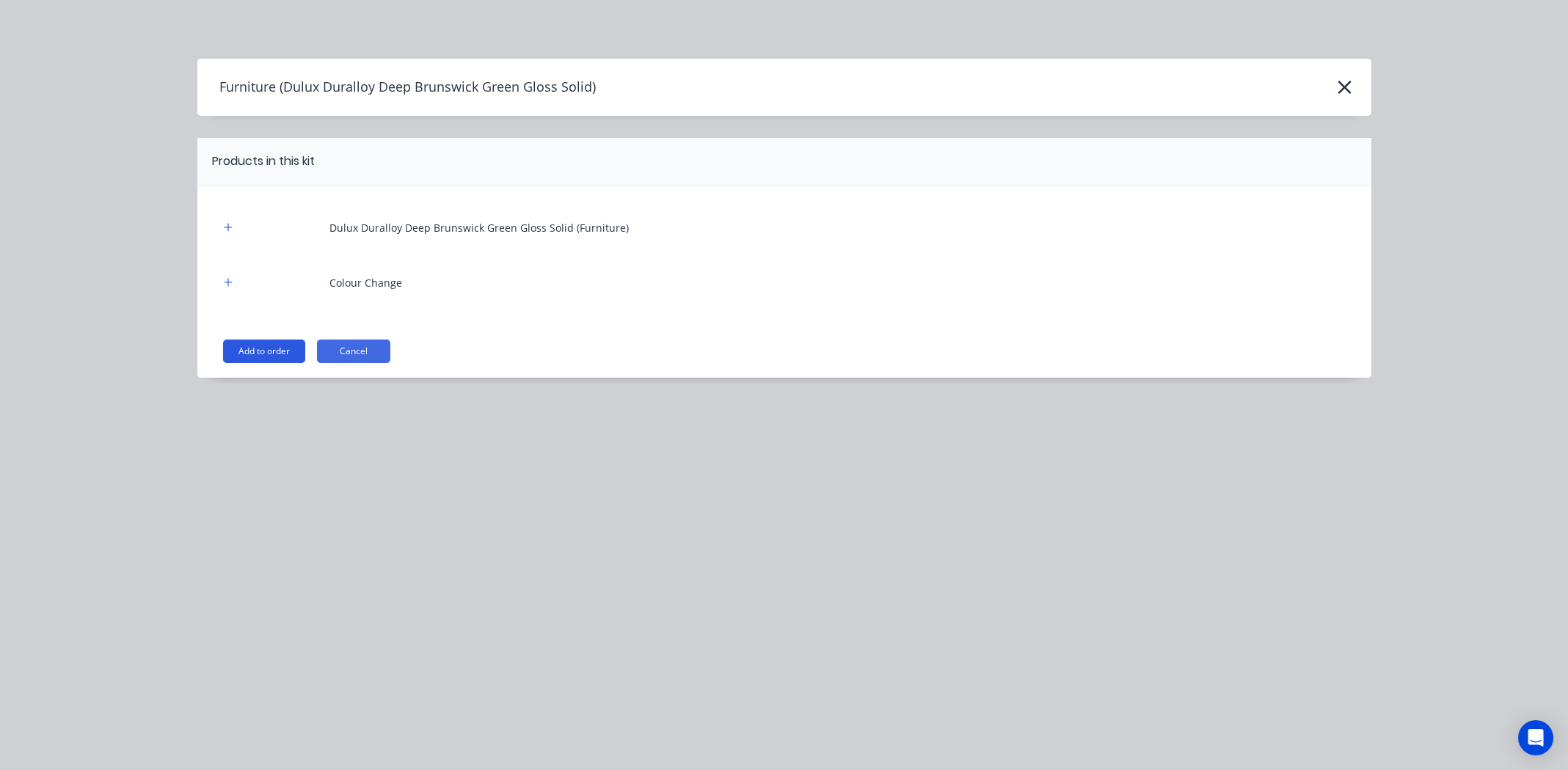
click at [265, 346] on button "Add to order" at bounding box center [264, 352] width 82 height 24
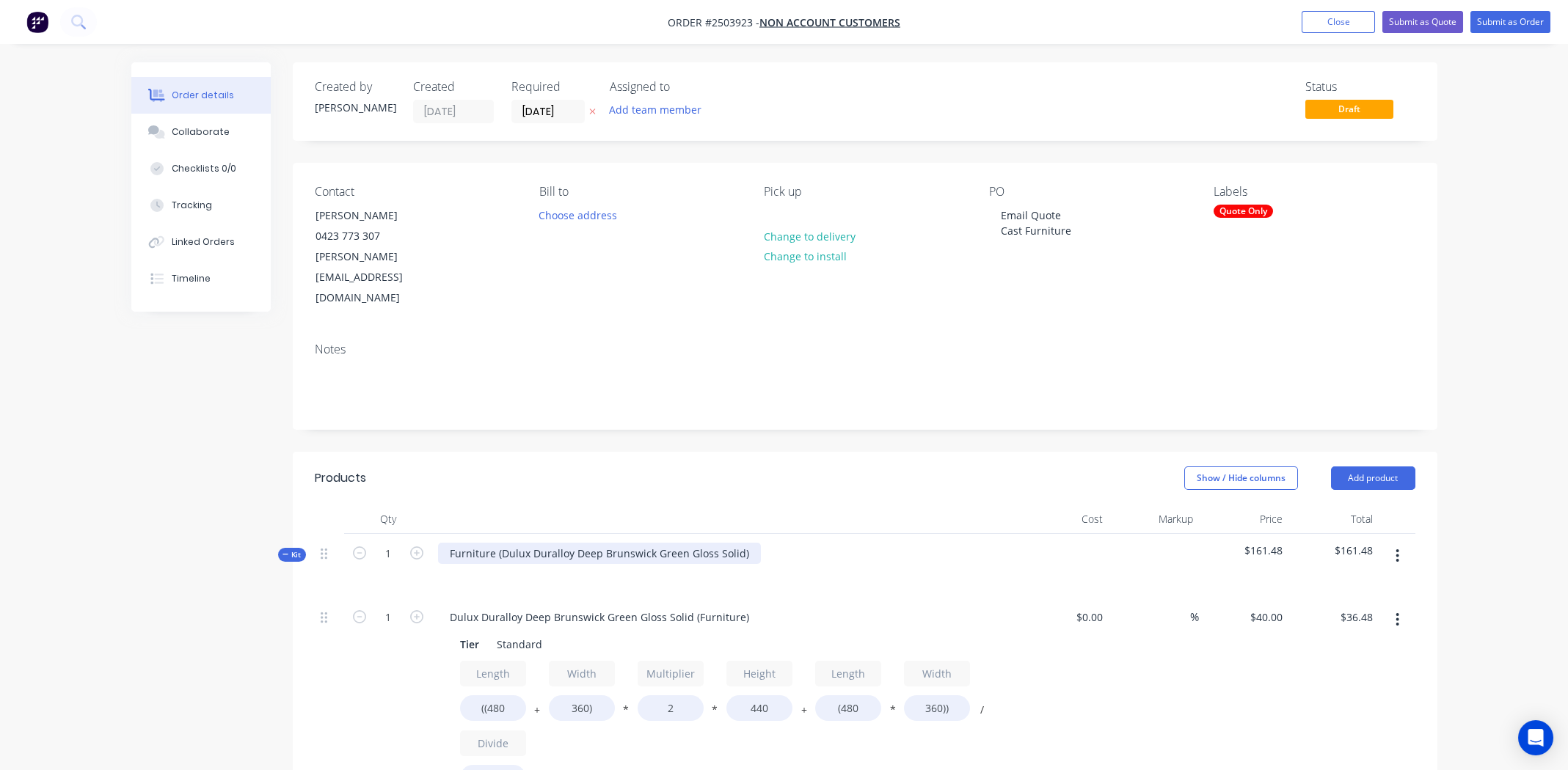
click at [740, 543] on div "Furniture (Dulux Duralloy Deep Brunswick Green Gloss Solid)" at bounding box center [599, 553] width 323 height 21
click at [498, 543] on div "Furniture (Dulux Duralloy Deep Brunswick Green Gloss Solid" at bounding box center [597, 553] width 320 height 21
click at [499, 543] on div "Dulux Duralloy Deep Brunswick Green Gloss Solid" at bounding box center [572, 553] width 268 height 21
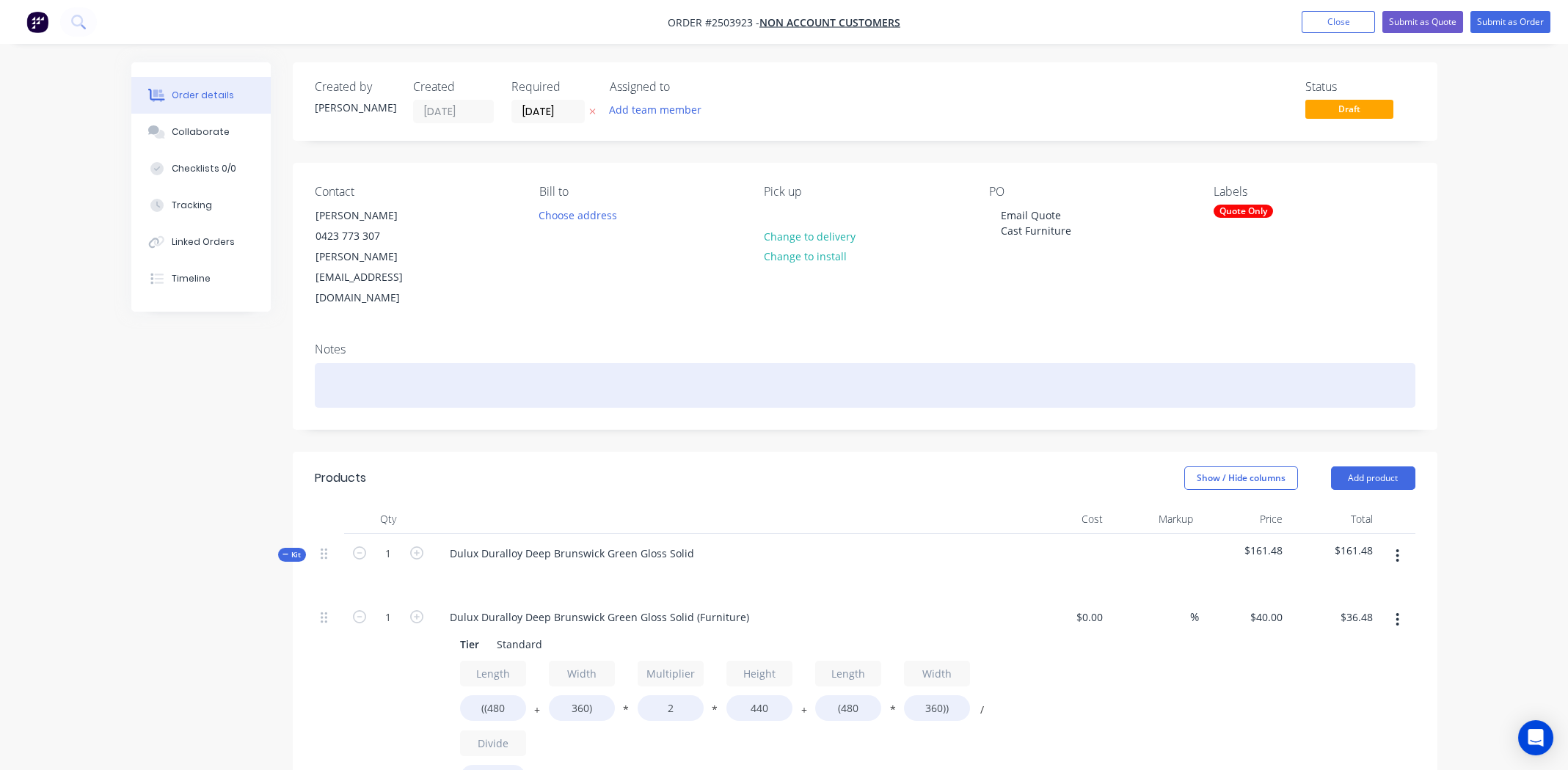
click at [351, 363] on div at bounding box center [864, 385] width 1100 height 45
paste div
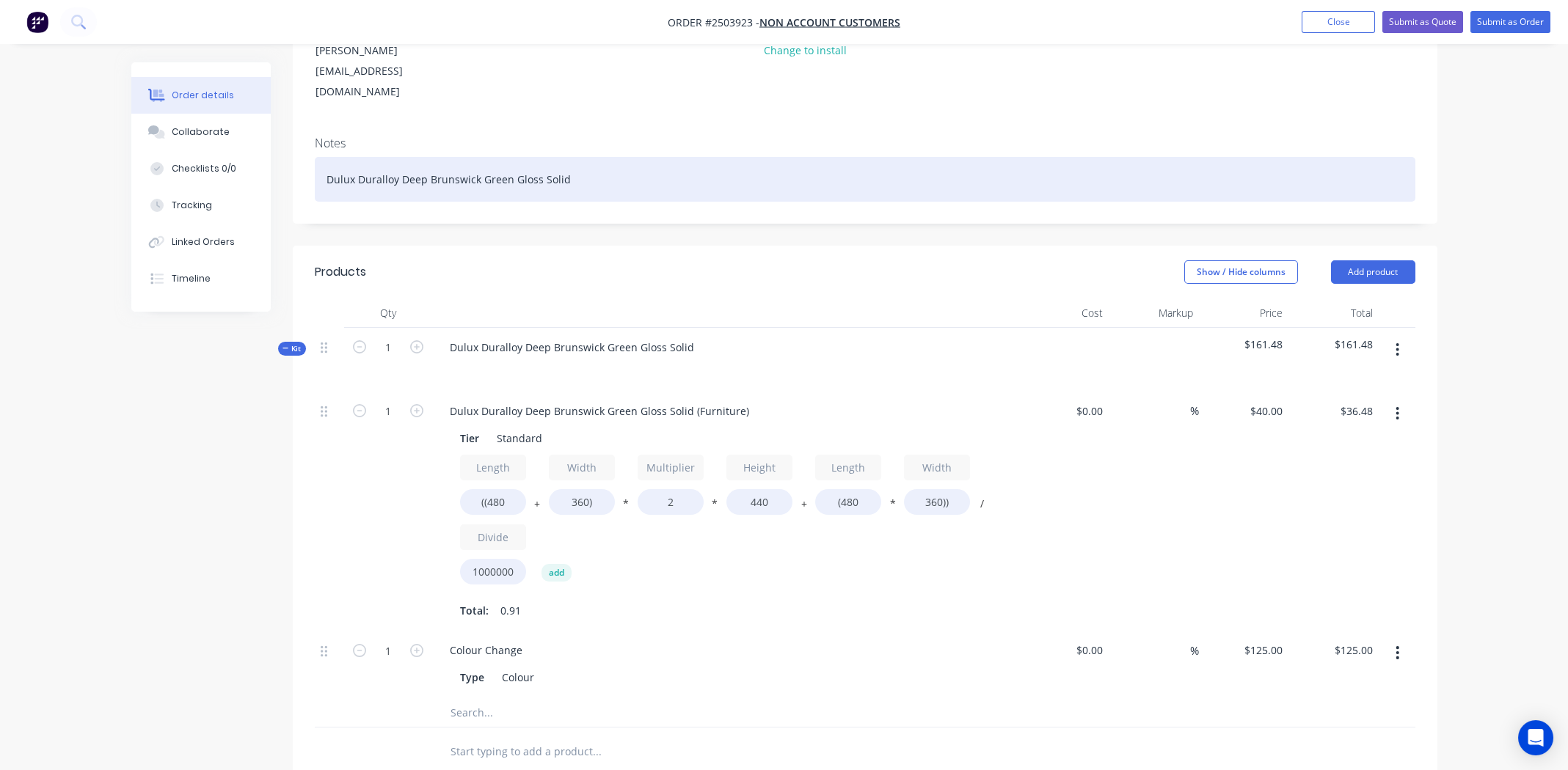
scroll to position [220, 0]
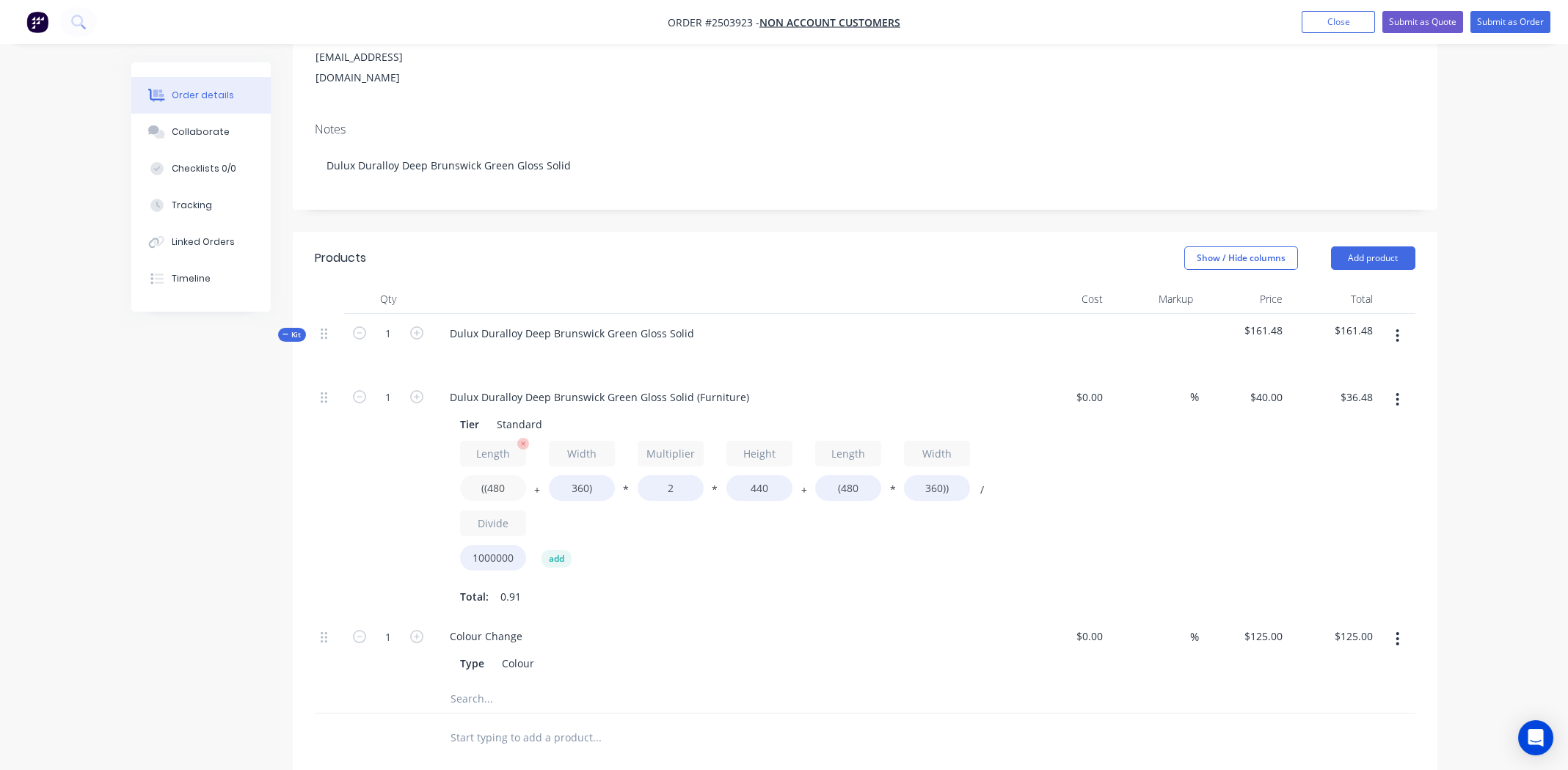
click at [500, 475] on input "((480" at bounding box center [493, 488] width 66 height 26
type input "((1230"
type input "$62.88"
click at [578, 475] on input "360)" at bounding box center [582, 488] width 66 height 26
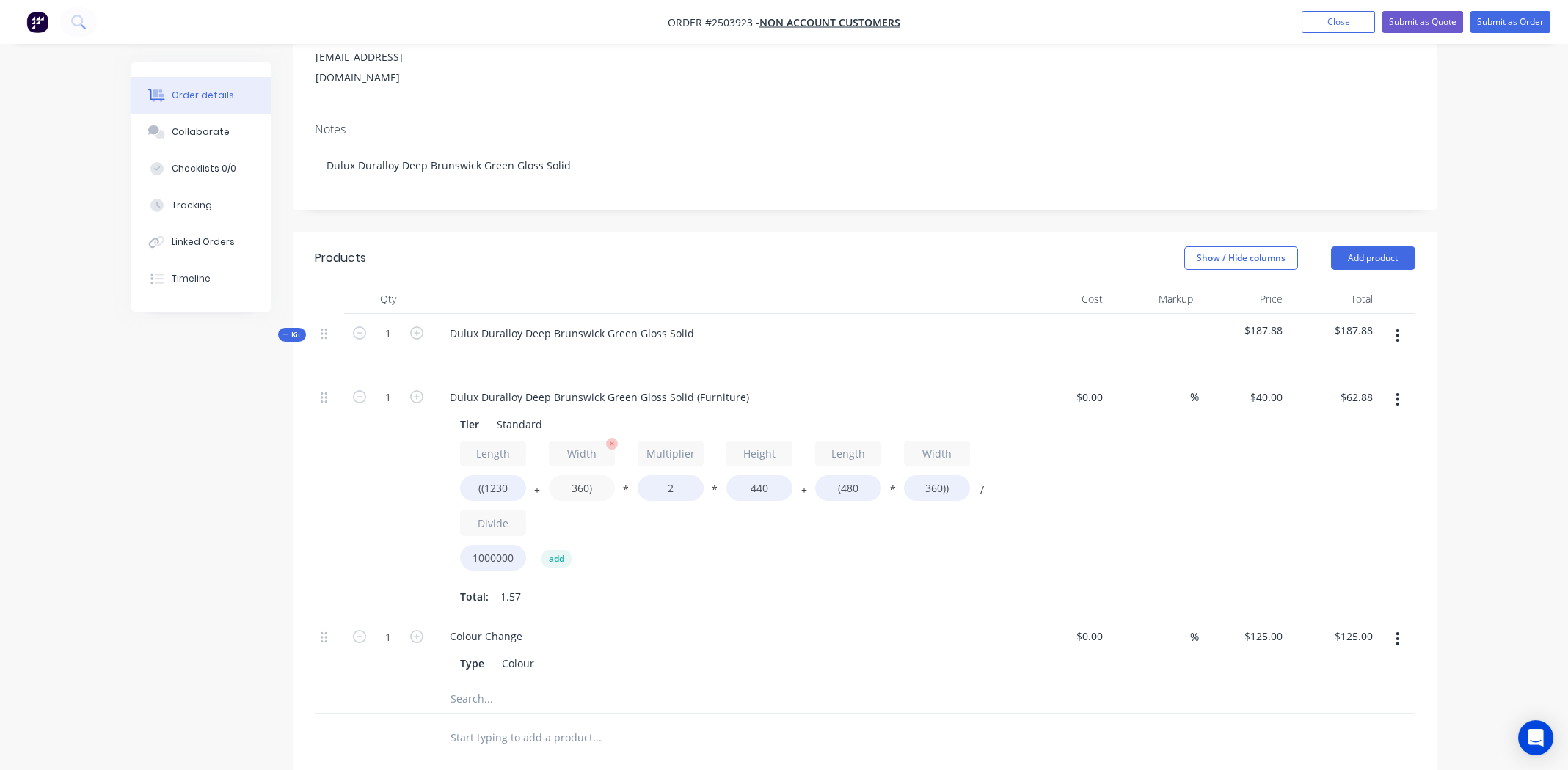
click at [578, 475] on input "360)" at bounding box center [582, 488] width 66 height 26
type input "1230)"
type input "$93.50"
click at [760, 475] on input "440" at bounding box center [759, 488] width 66 height 26
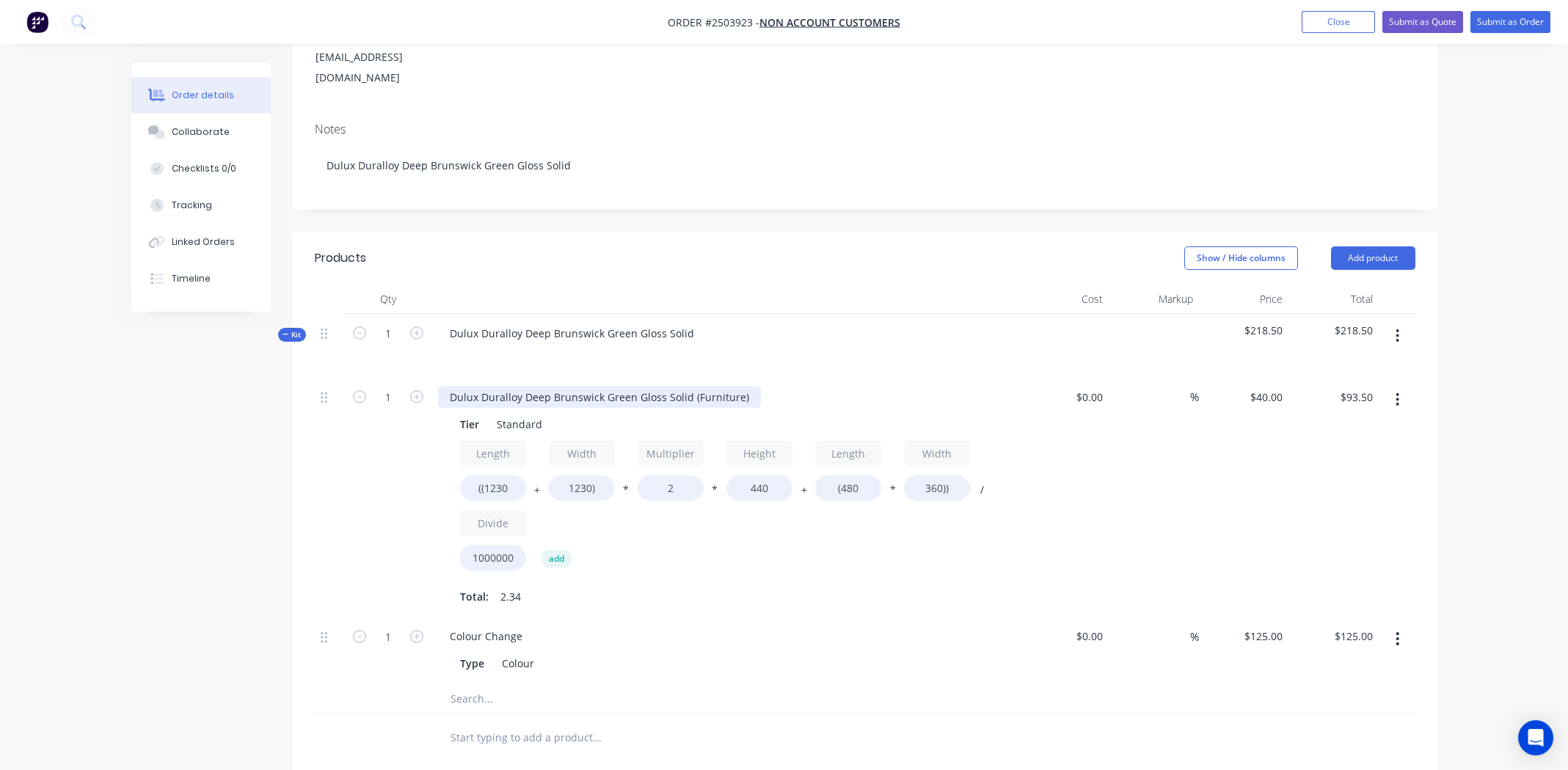
click at [603, 386] on div "Dulux Duralloy Deep Brunswick Green Gloss Solid (Furniture)" at bounding box center [599, 396] width 323 height 21
click at [763, 475] on input "440" at bounding box center [759, 488] width 66 height 26
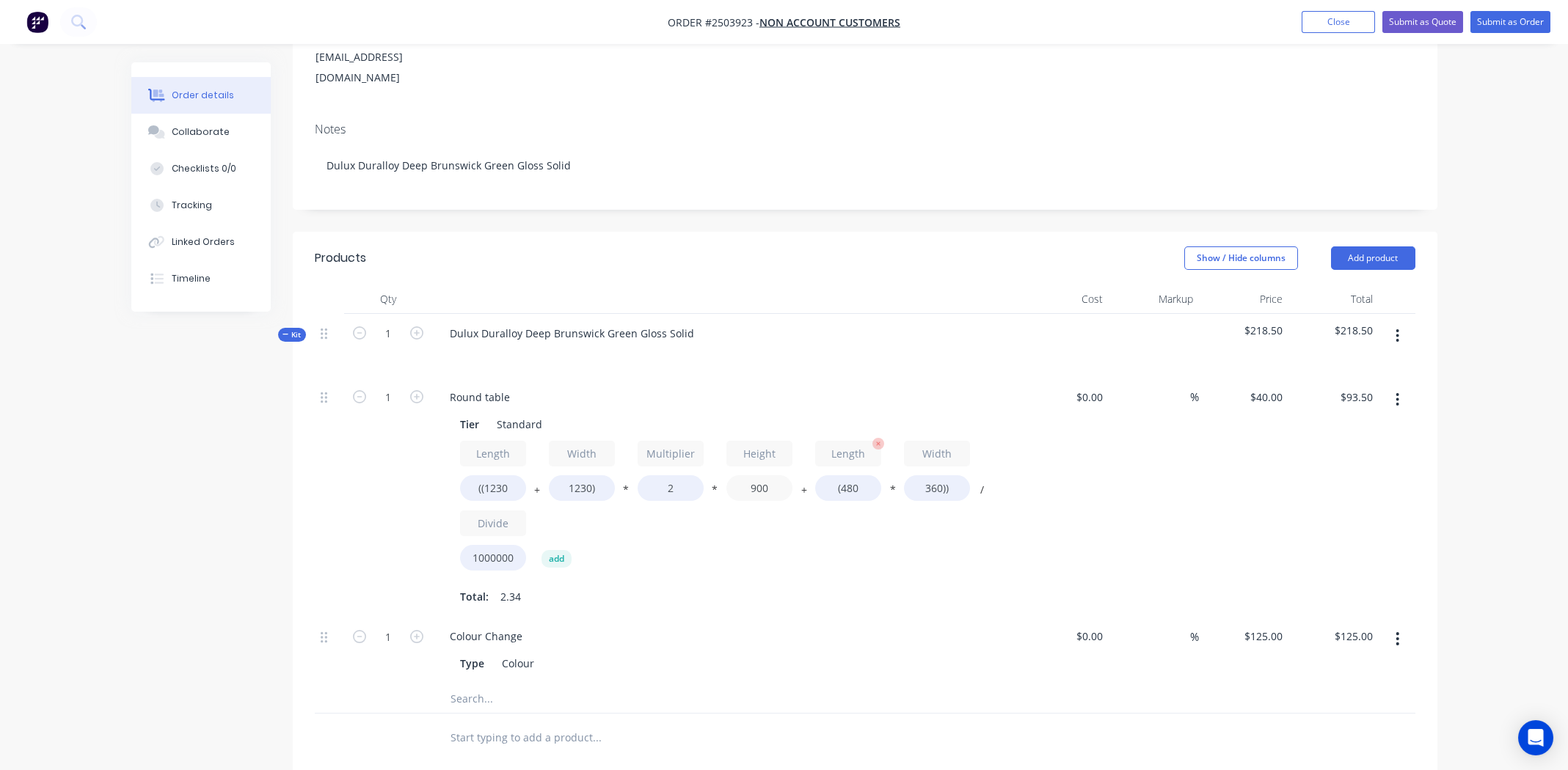
type input "900"
type input "$184.03"
click at [851, 475] on input "(480" at bounding box center [848, 488] width 66 height 26
type input "(1230"
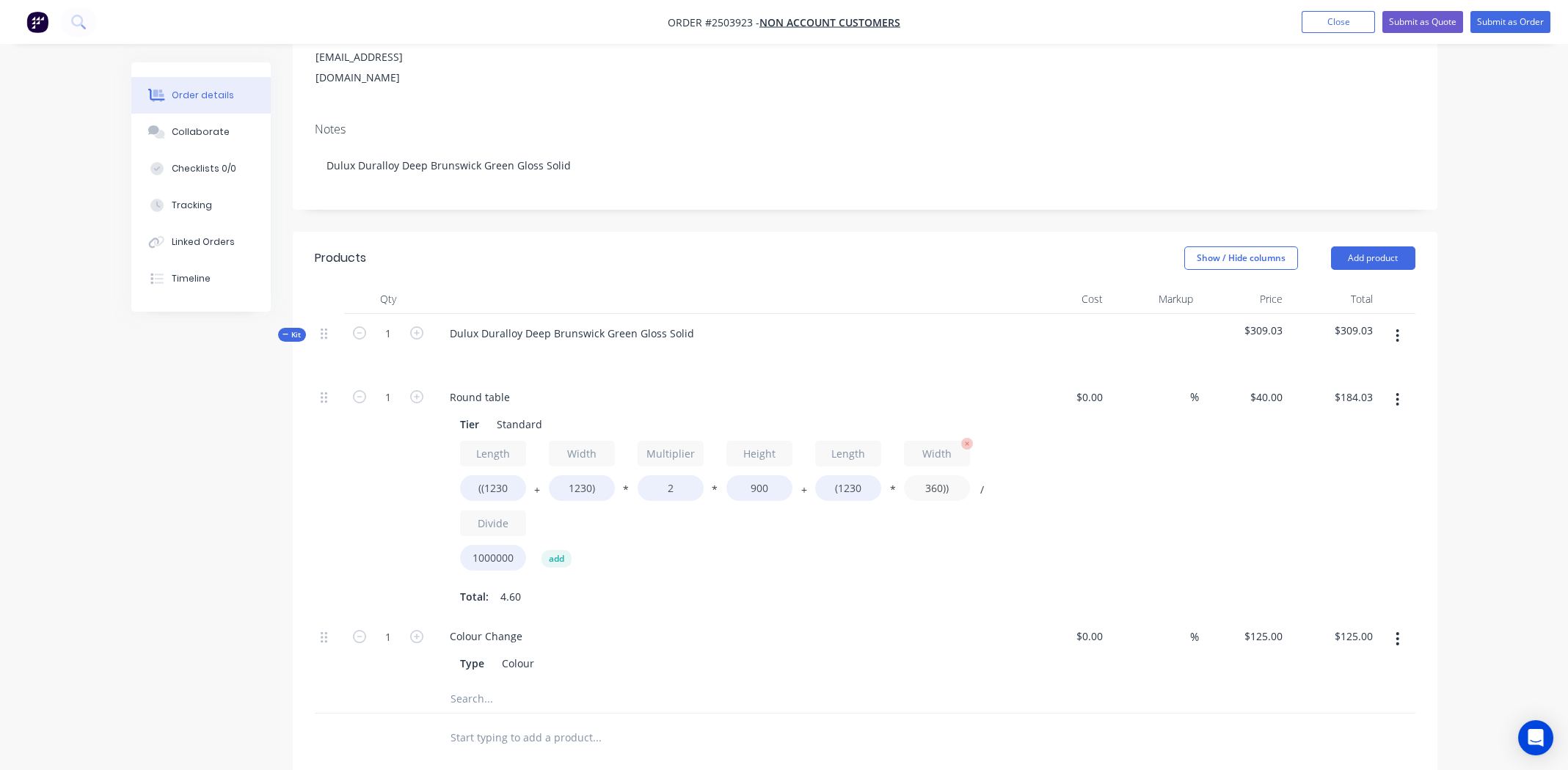
type input "$194.83"
click at [933, 475] on input "360))" at bounding box center [936, 488] width 66 height 26
type input "1230))"
type input "$237.64"
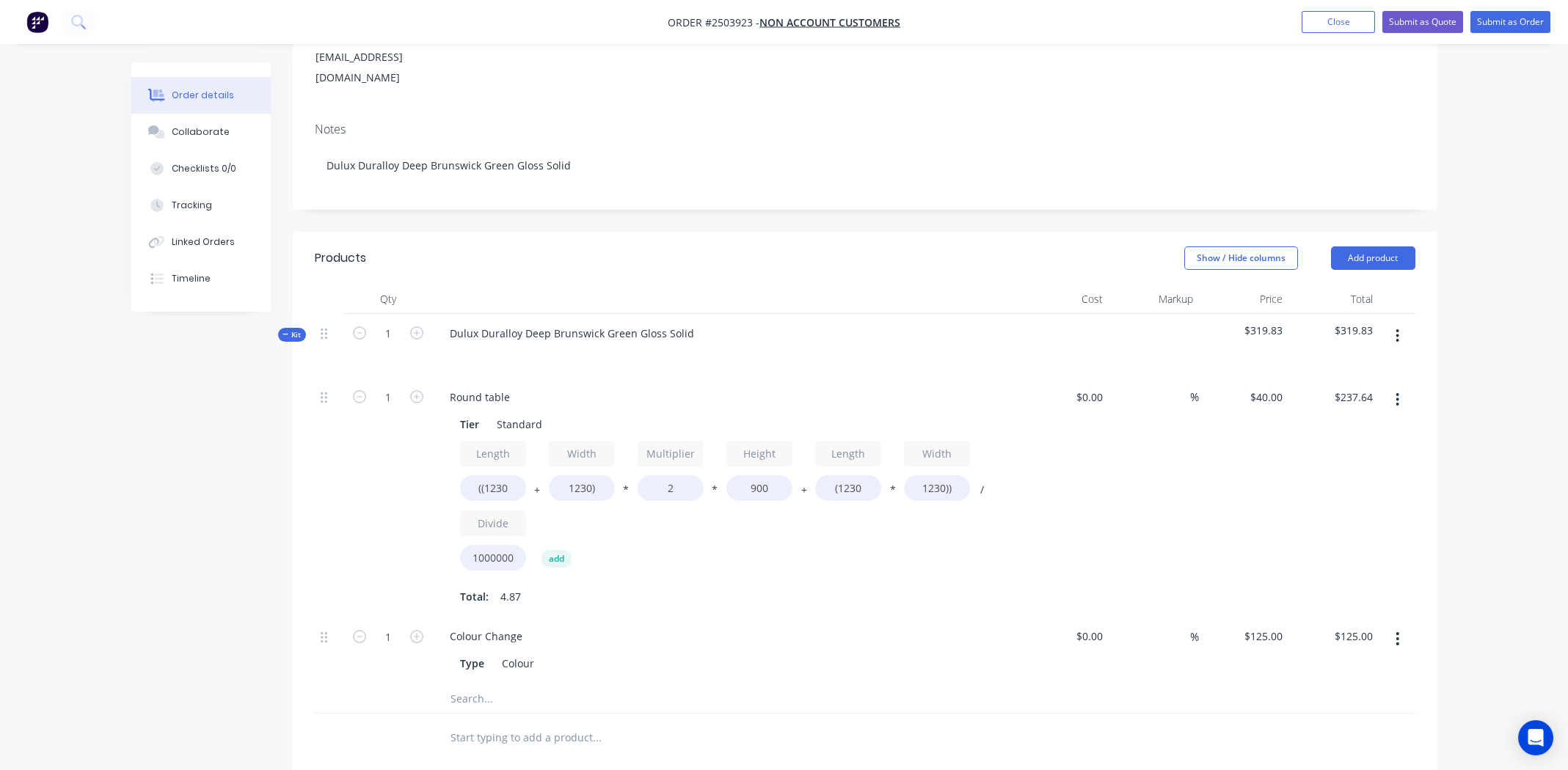
click at [877, 527] on div "Length ((1230 + Width 1230) * Multiplier 2 * Height 900 + Length (1230 * Width …" at bounding box center [726, 509] width 531 height 137
click at [671, 475] on input "2" at bounding box center [670, 488] width 66 height 26
type input "1.7"
type input "$211.07"
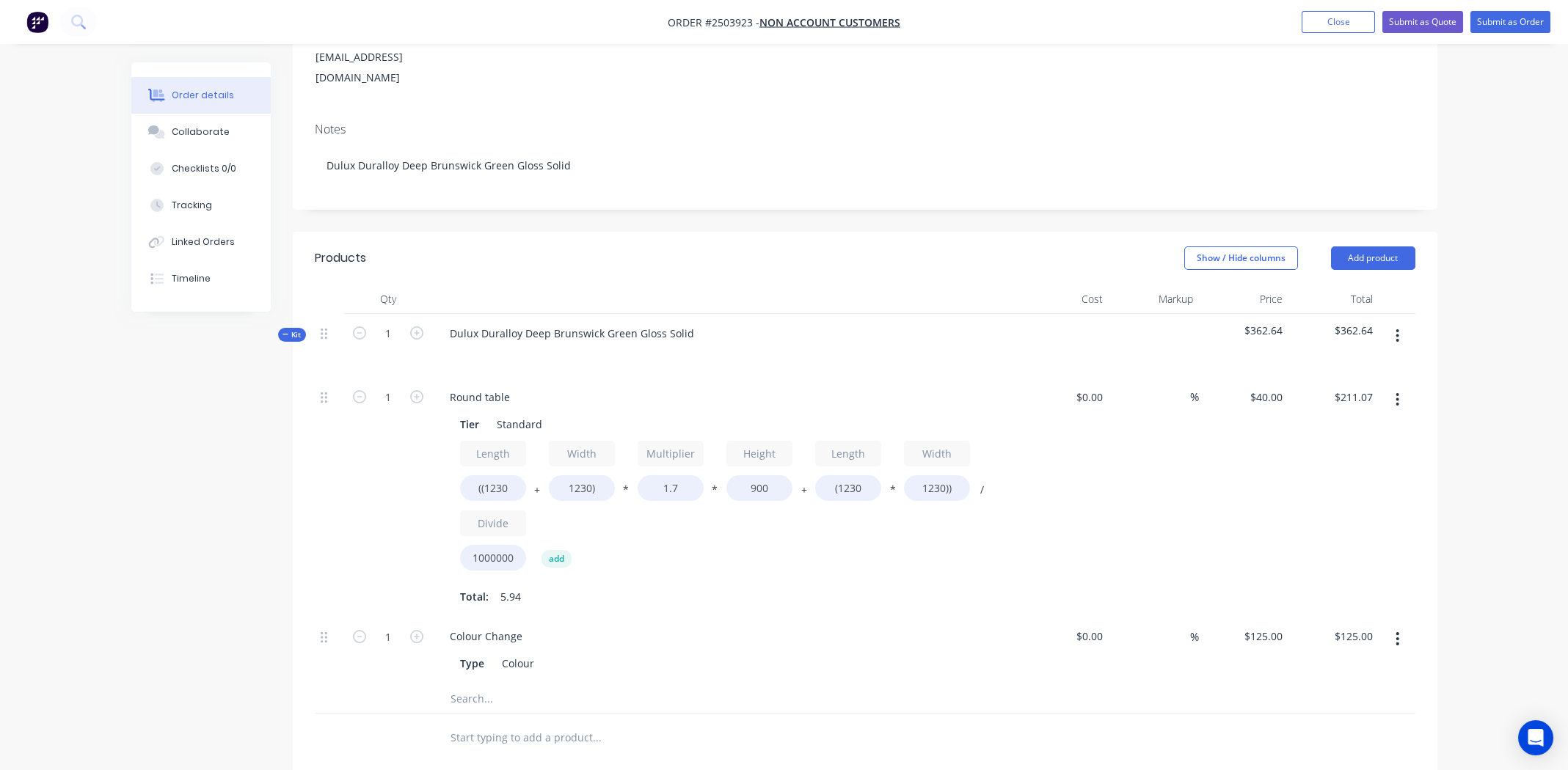
click at [1239, 441] on div "$40.00 $40.00" at bounding box center [1243, 497] width 90 height 240
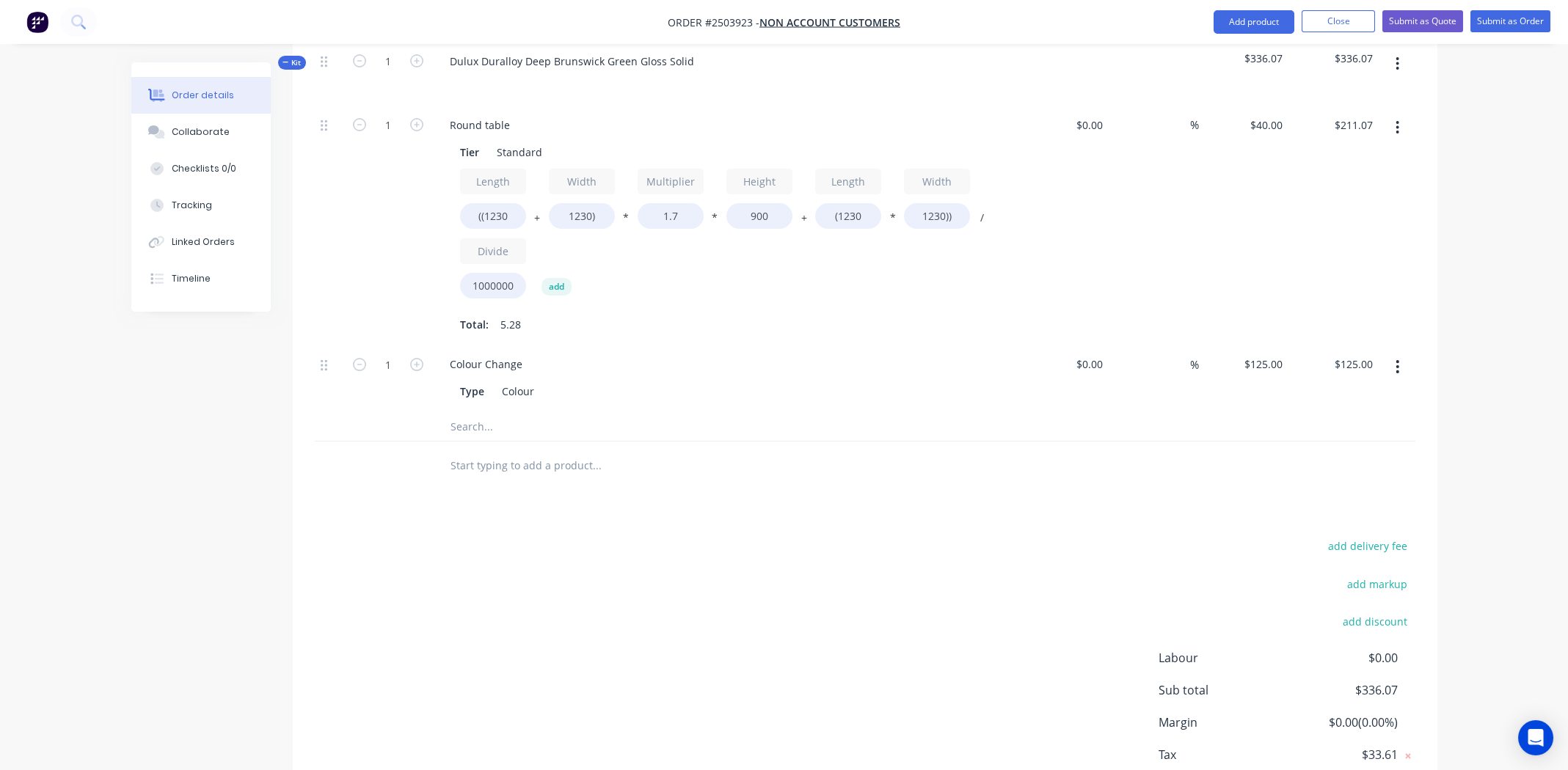
scroll to position [513, 0]
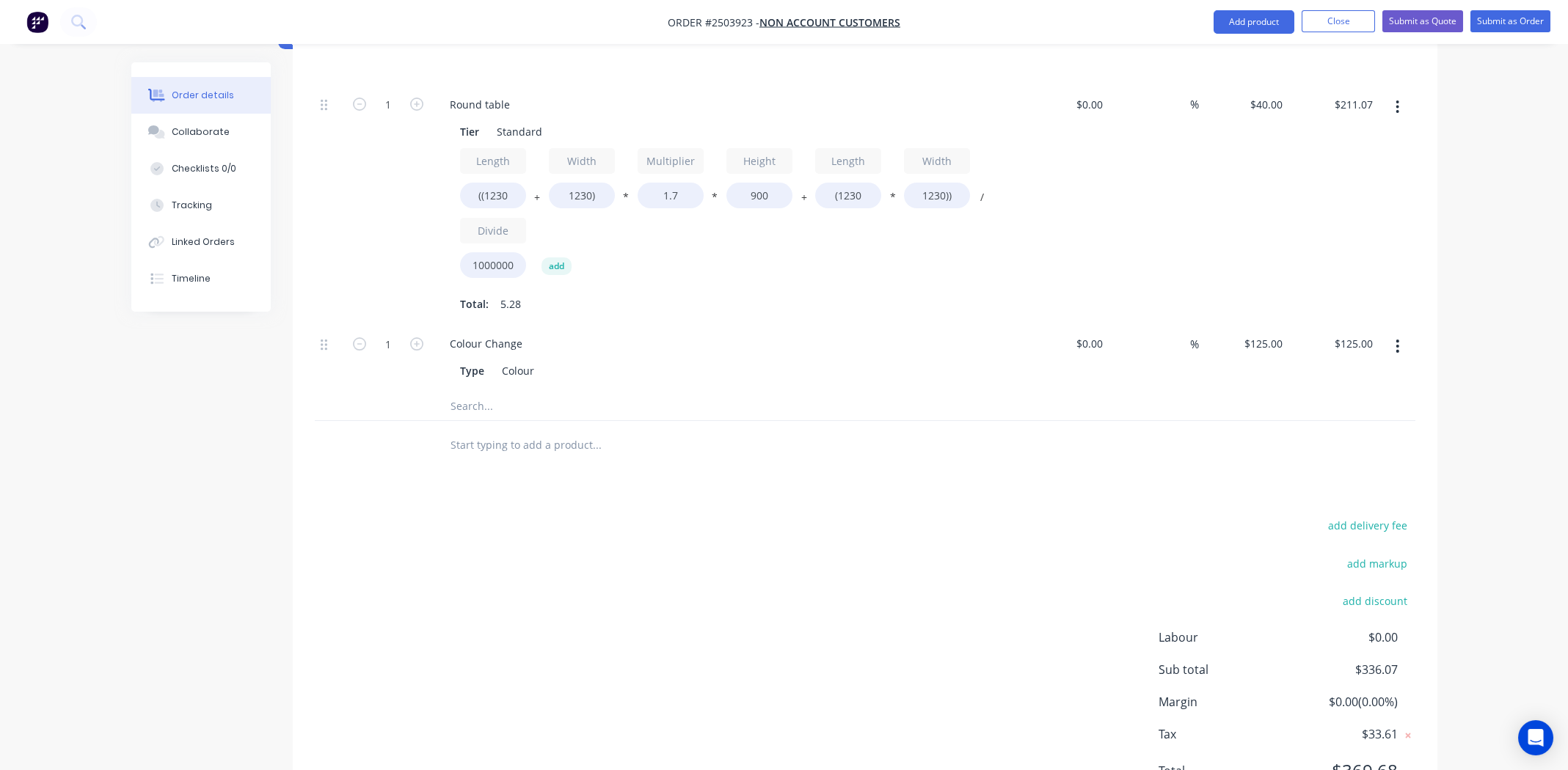
click at [1394, 94] on button "button" at bounding box center [1398, 107] width 35 height 26
click at [1321, 135] on div "Duplicate" at bounding box center [1346, 145] width 113 height 21
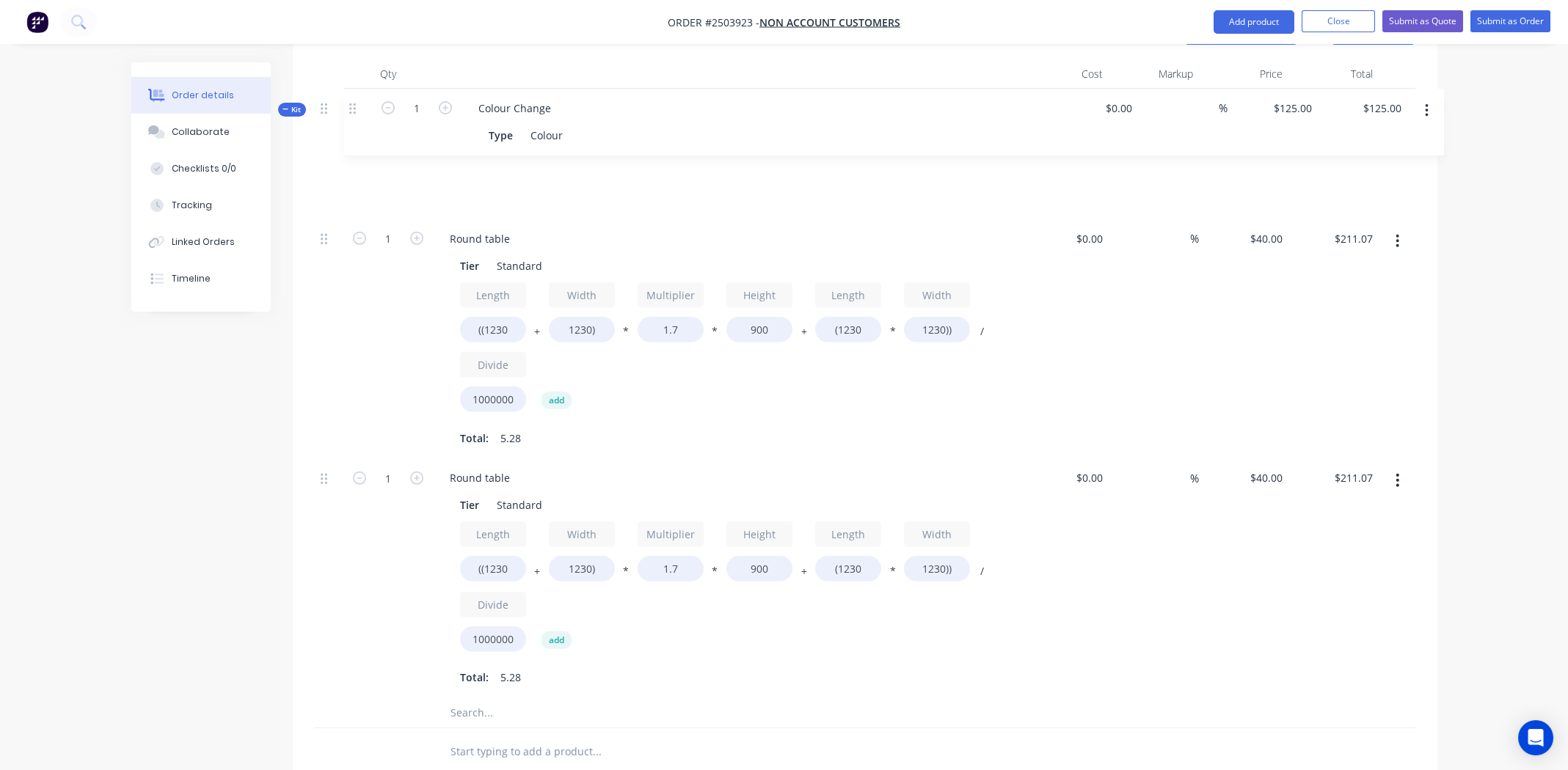
drag, startPoint x: 325, startPoint y: 299, endPoint x: 356, endPoint y: 96, distance: 205.4
click at [356, 96] on div "Kit 1 Dulux Duralloy Deep Brunswick Green Gloss Solid $547.14 $547.14 1 Round t…" at bounding box center [864, 408] width 1100 height 640
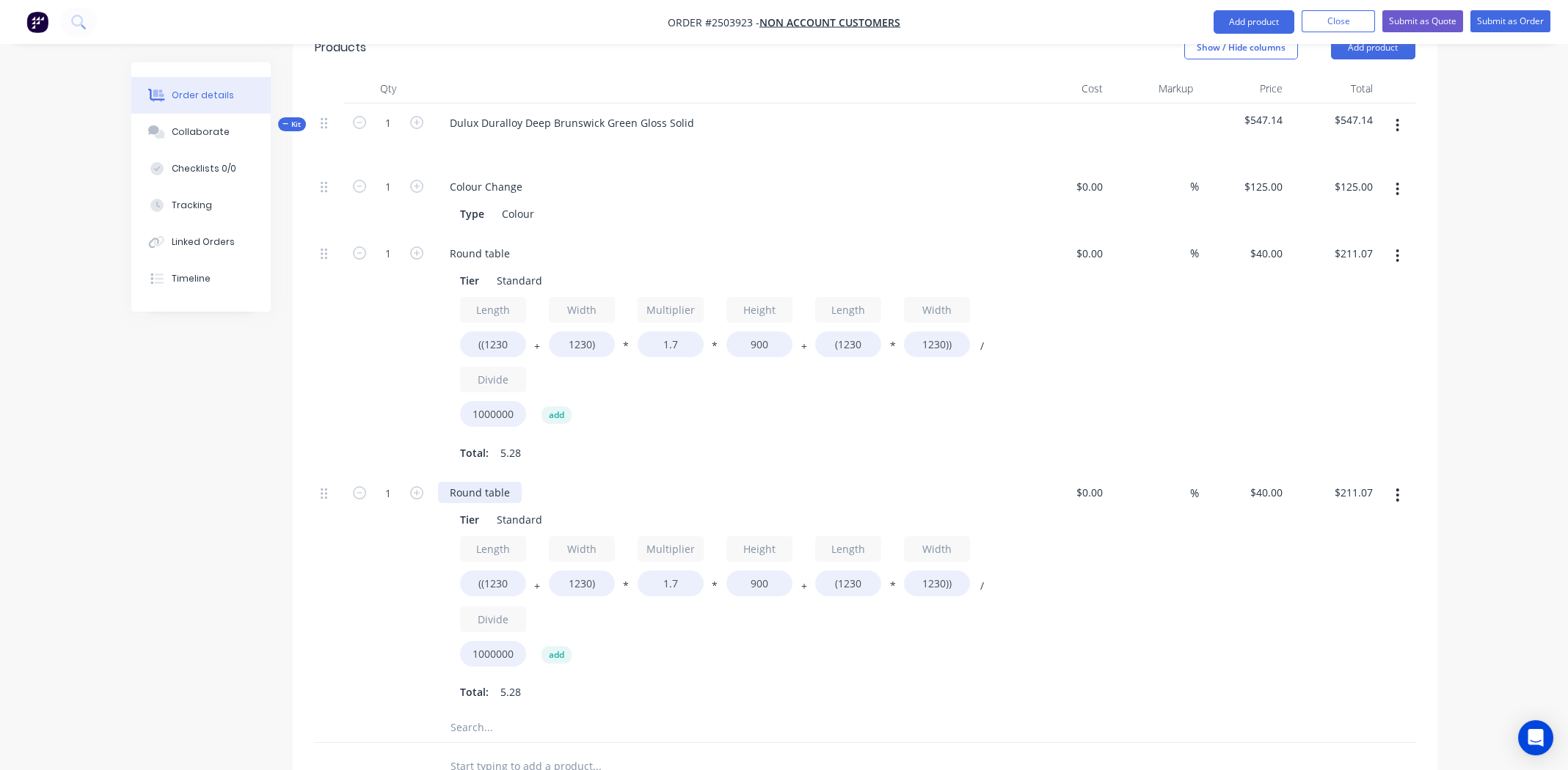
click at [482, 482] on div "Round table" at bounding box center [480, 492] width 84 height 21
click at [393, 198] on input "1" at bounding box center [388, 187] width 38 height 22
type input "6"
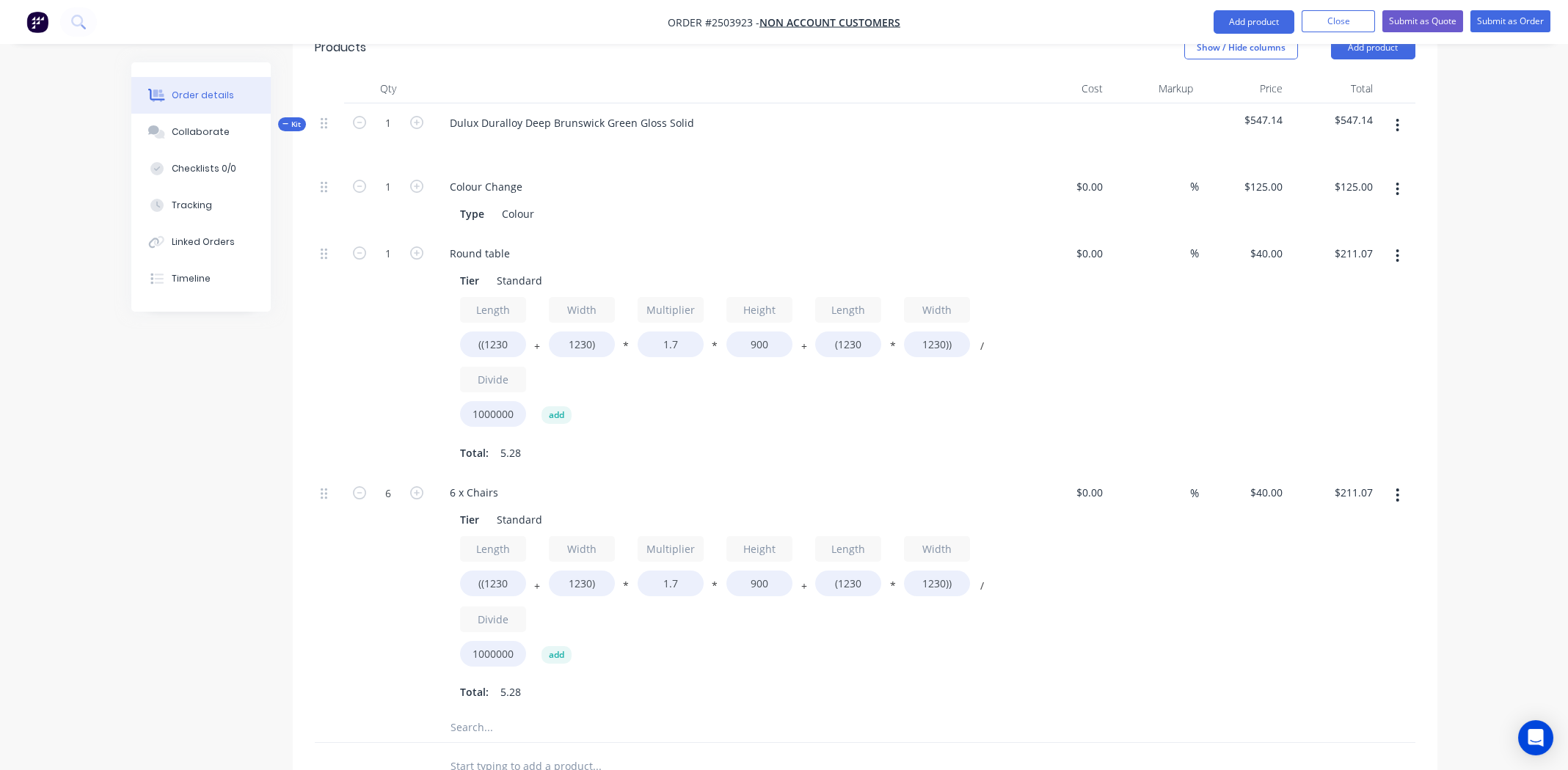
type input "$1,266.41"
drag, startPoint x: 866, startPoint y: 623, endPoint x: 694, endPoint y: 607, distance: 172.7
click at [865, 621] on div "Length ((1230 + Width 1230) * Multiplier 1.7 * Height 900 + Length (1230 * Widt…" at bounding box center [726, 604] width 531 height 137
click at [496, 570] on input "((1230" at bounding box center [493, 583] width 66 height 26
click at [495, 570] on input "((1230" at bounding box center [493, 583] width 66 height 26
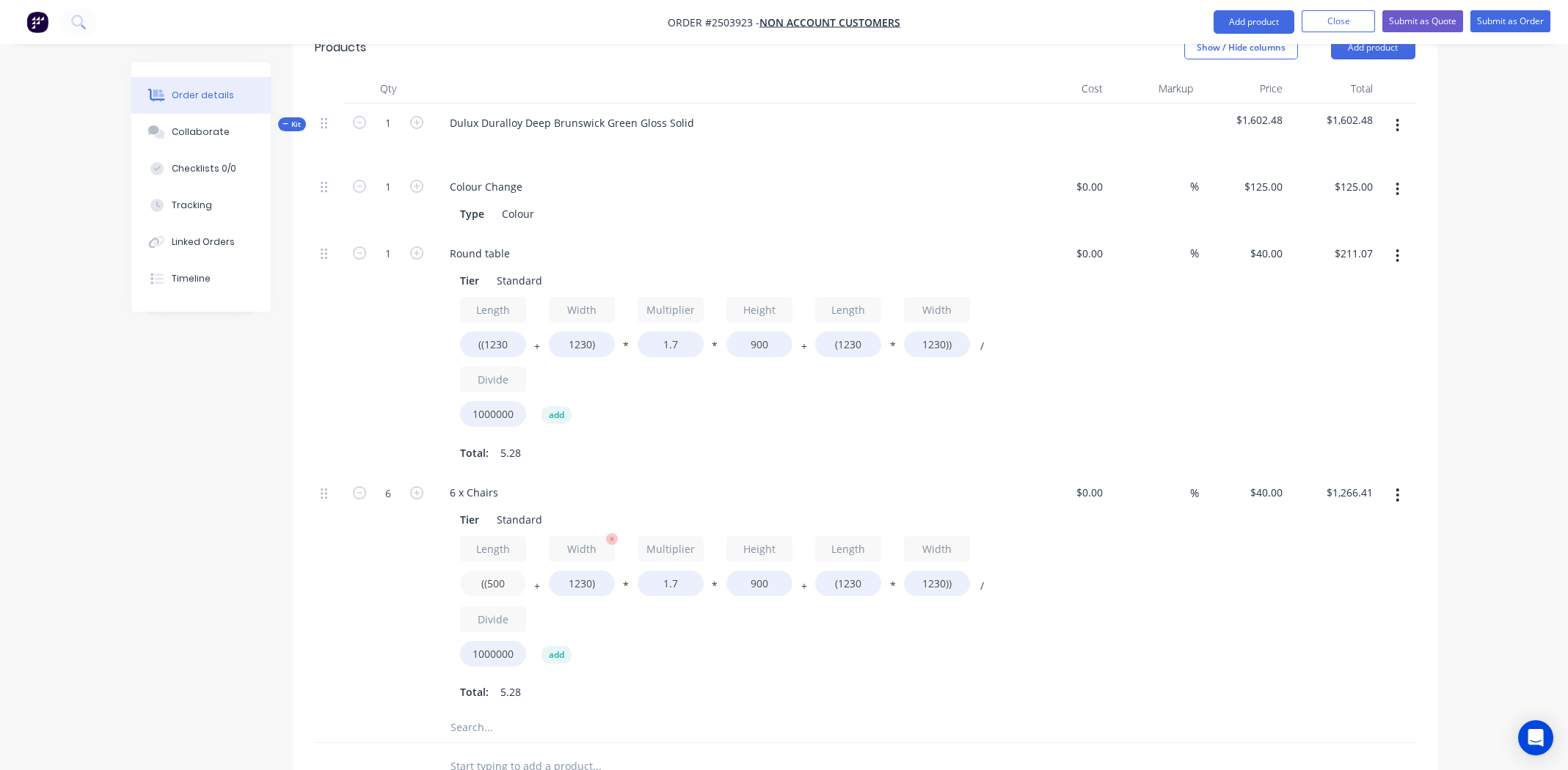
type input "((500"
type input "$998.35"
click at [573, 570] on input "1230)" at bounding box center [582, 583] width 66 height 26
type input "450)"
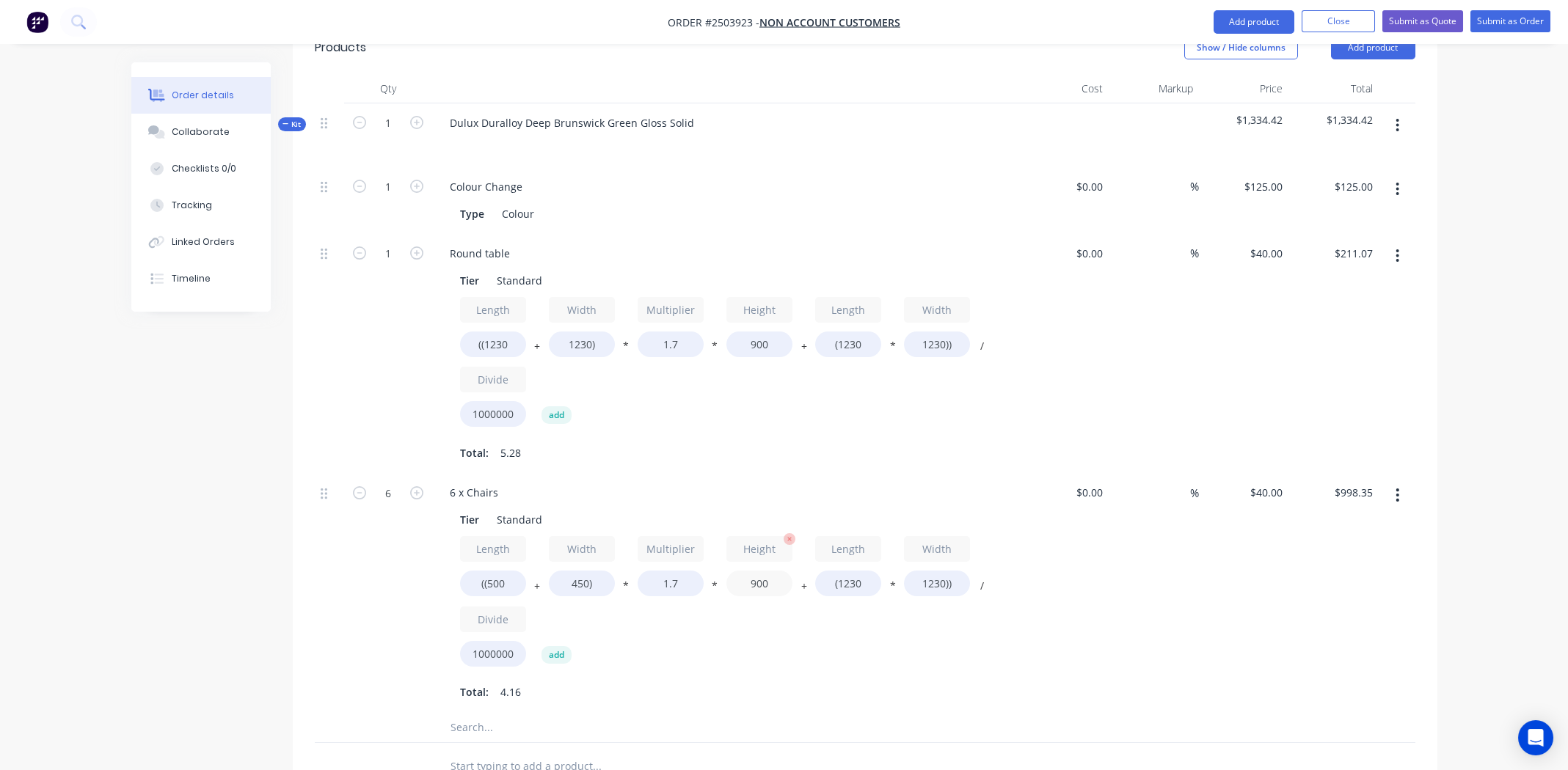
type input "$711.94"
click at [767, 570] on input "900" at bounding box center [759, 583] width 66 height 26
click at [853, 570] on input "(1230" at bounding box center [848, 583] width 66 height 26
click at [852, 570] on input "(1230" at bounding box center [848, 583] width 66 height 26
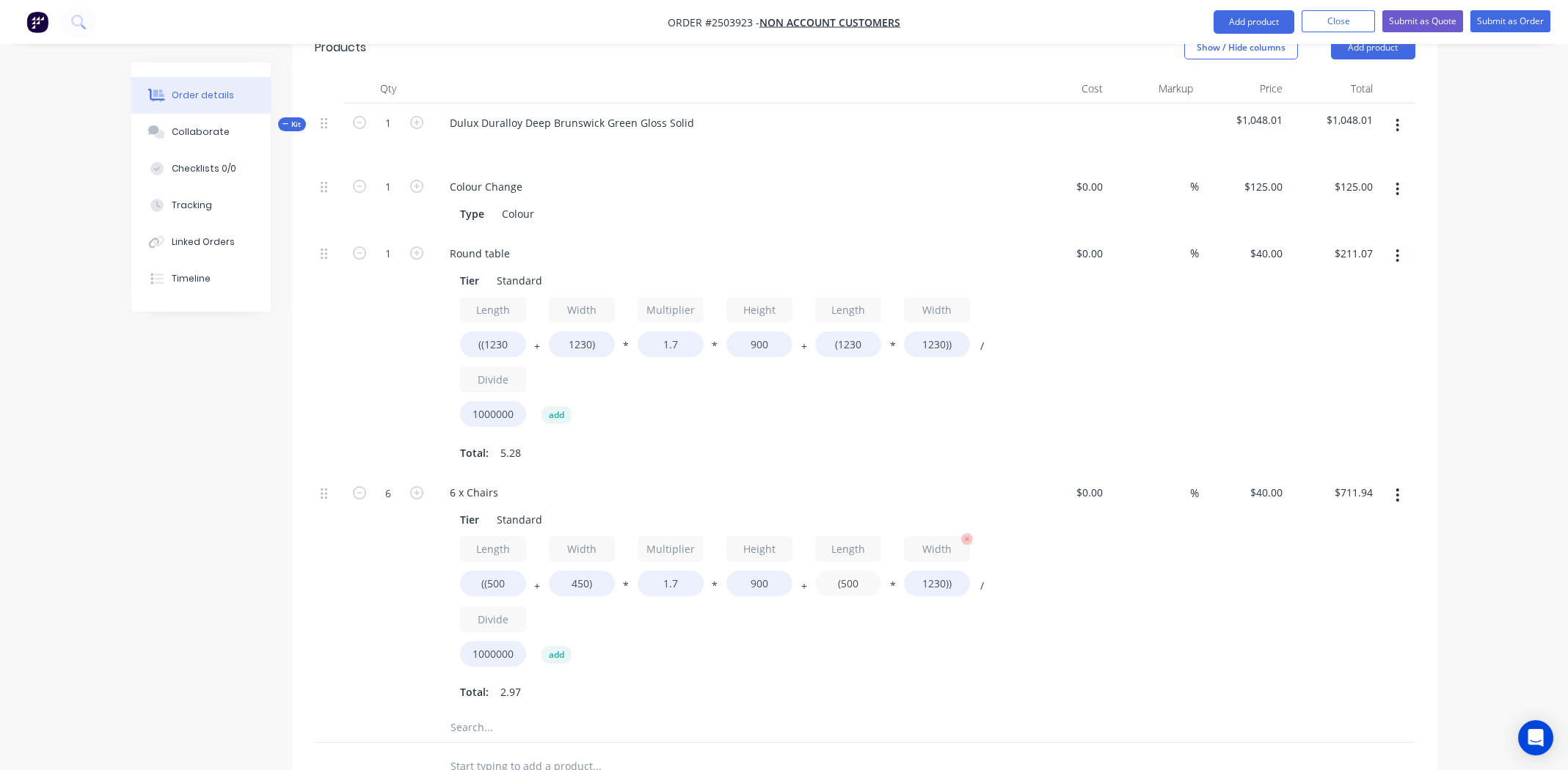
type input "(500"
type input "$496.44"
click at [933, 570] on input "1230))" at bounding box center [936, 583] width 66 height 26
type input "450))"
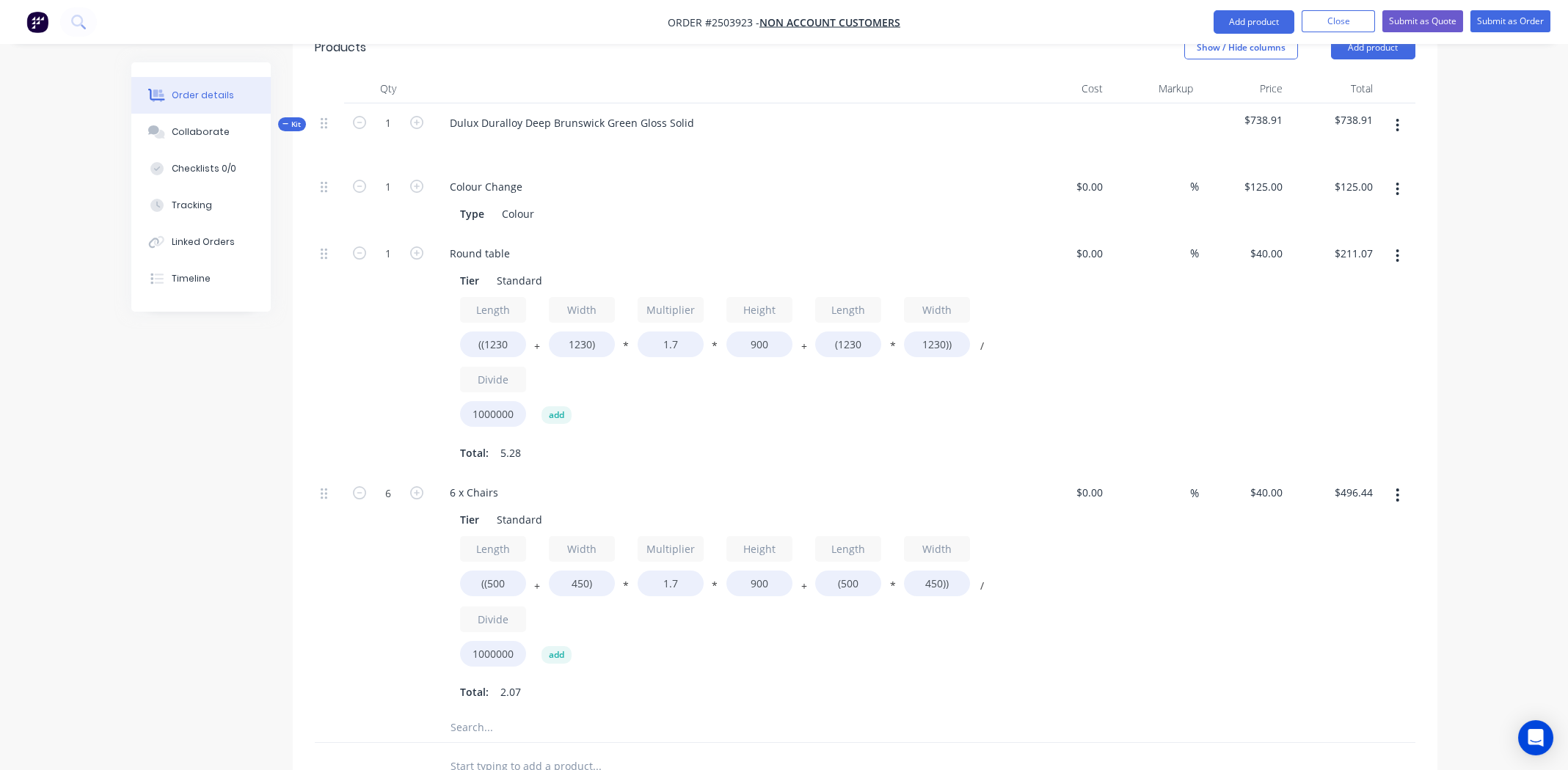
type input "$402.84"
click at [776, 607] on div "Length ((500 + Width 450) * Multiplier 1.7 * Height 900 + Length (500 * Width 4…" at bounding box center [726, 604] width 531 height 137
click at [1201, 575] on div "$40.00 $40.00" at bounding box center [1243, 592] width 90 height 240
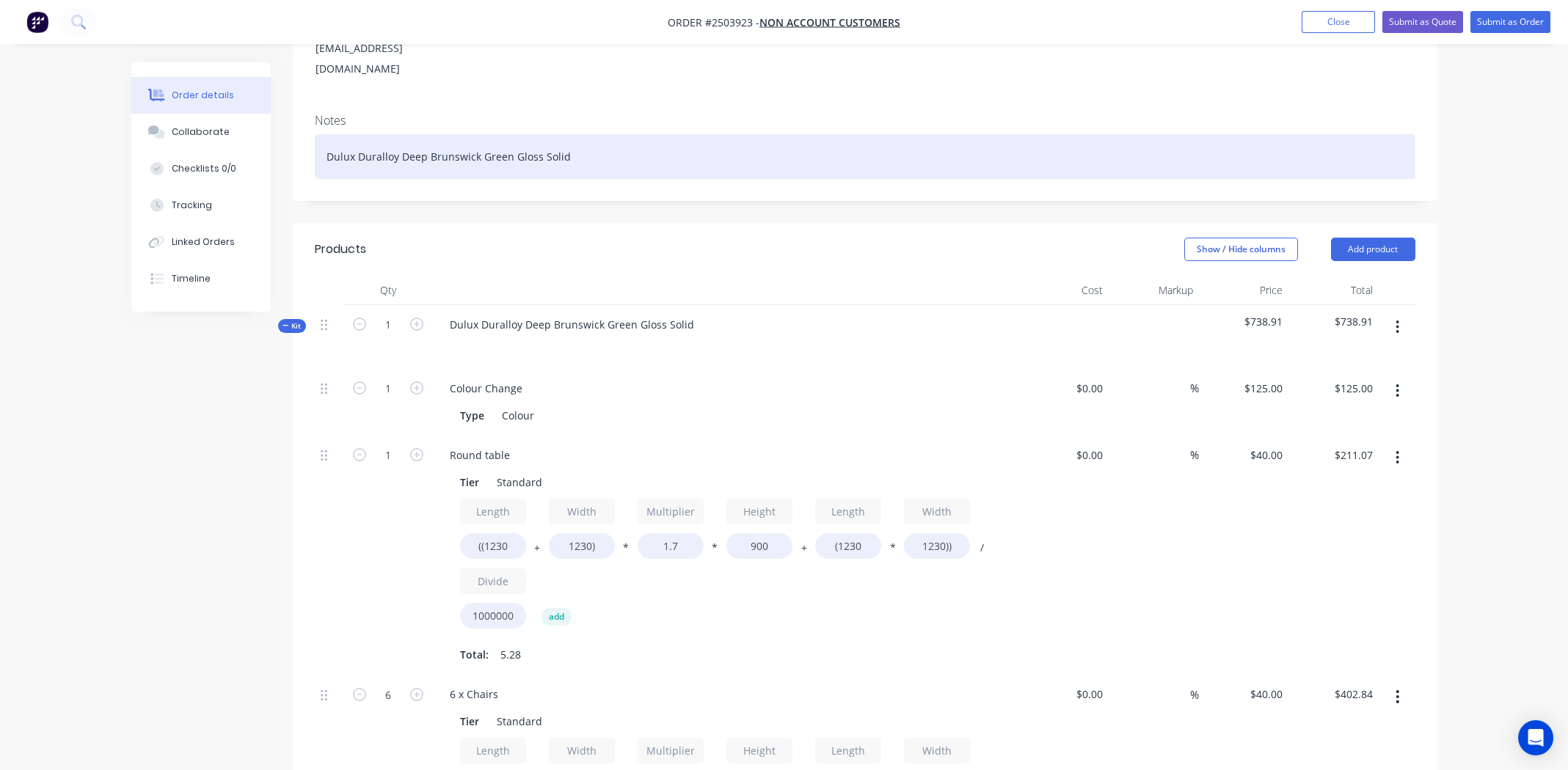
scroll to position [293, 0]
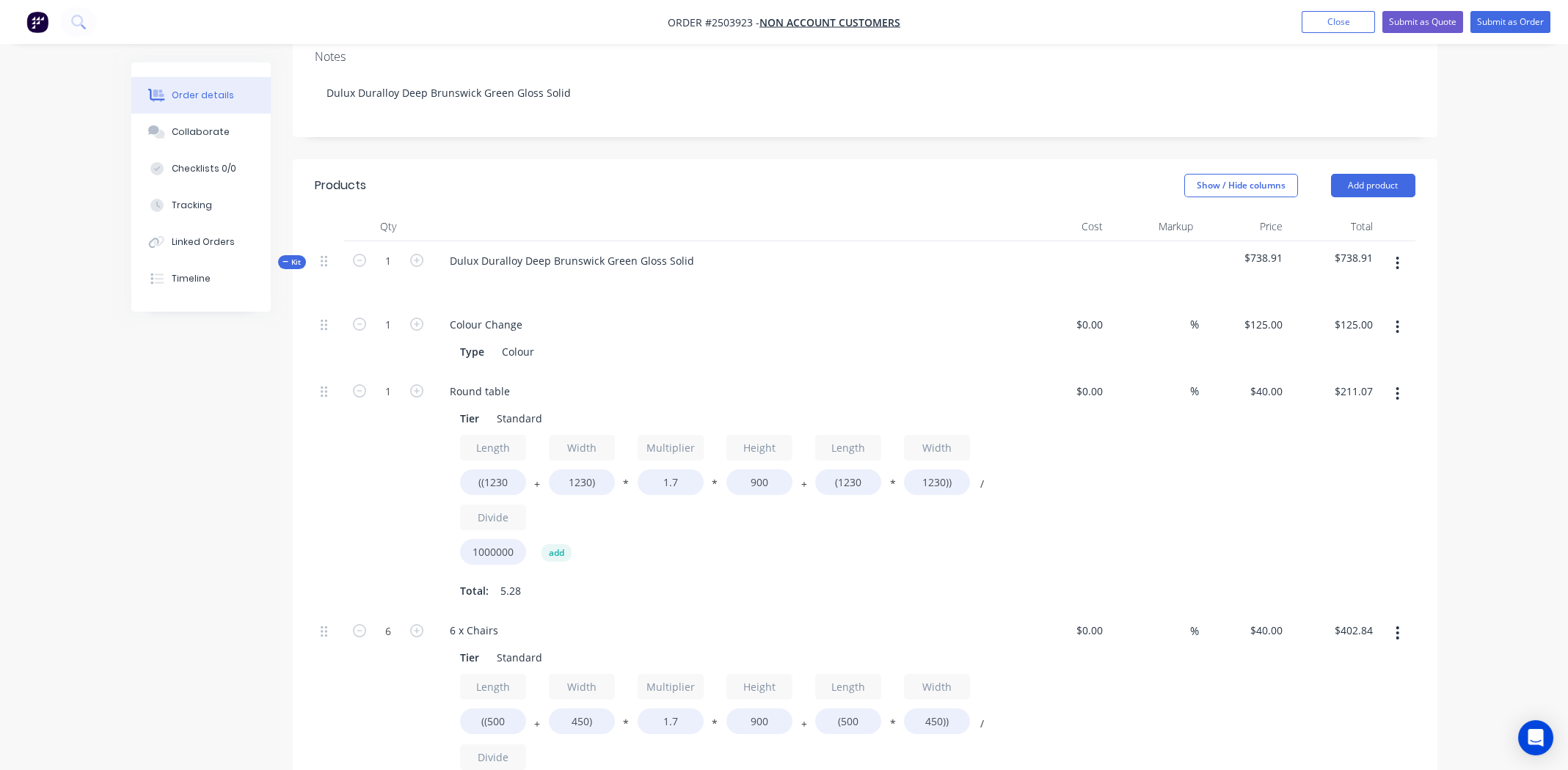
click at [1398, 257] on icon "button" at bounding box center [1397, 263] width 3 height 13
click at [1347, 291] on div "Add product to kit" at bounding box center [1346, 301] width 113 height 21
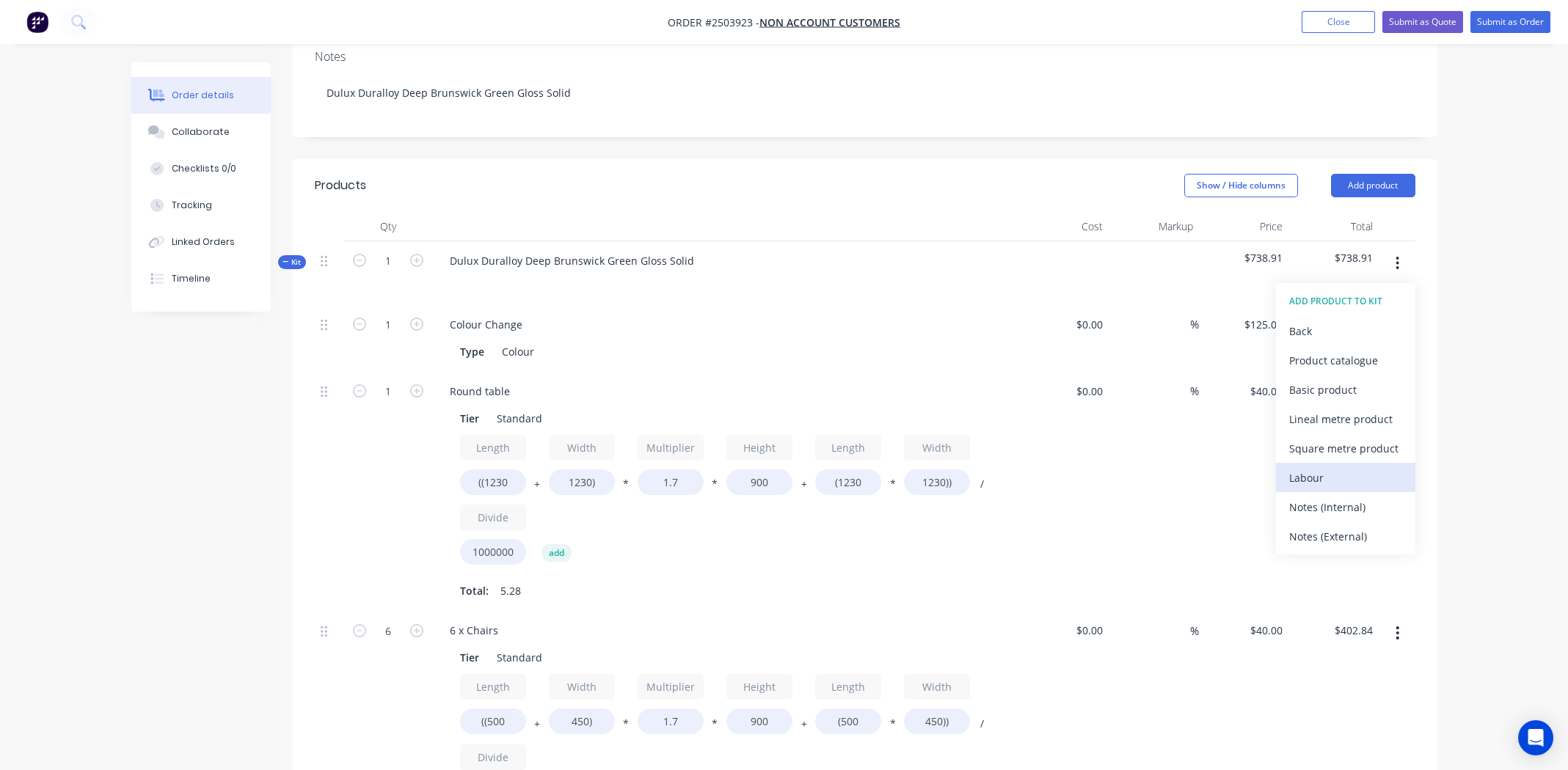
click at [1320, 467] on div "Labour" at bounding box center [1346, 477] width 113 height 21
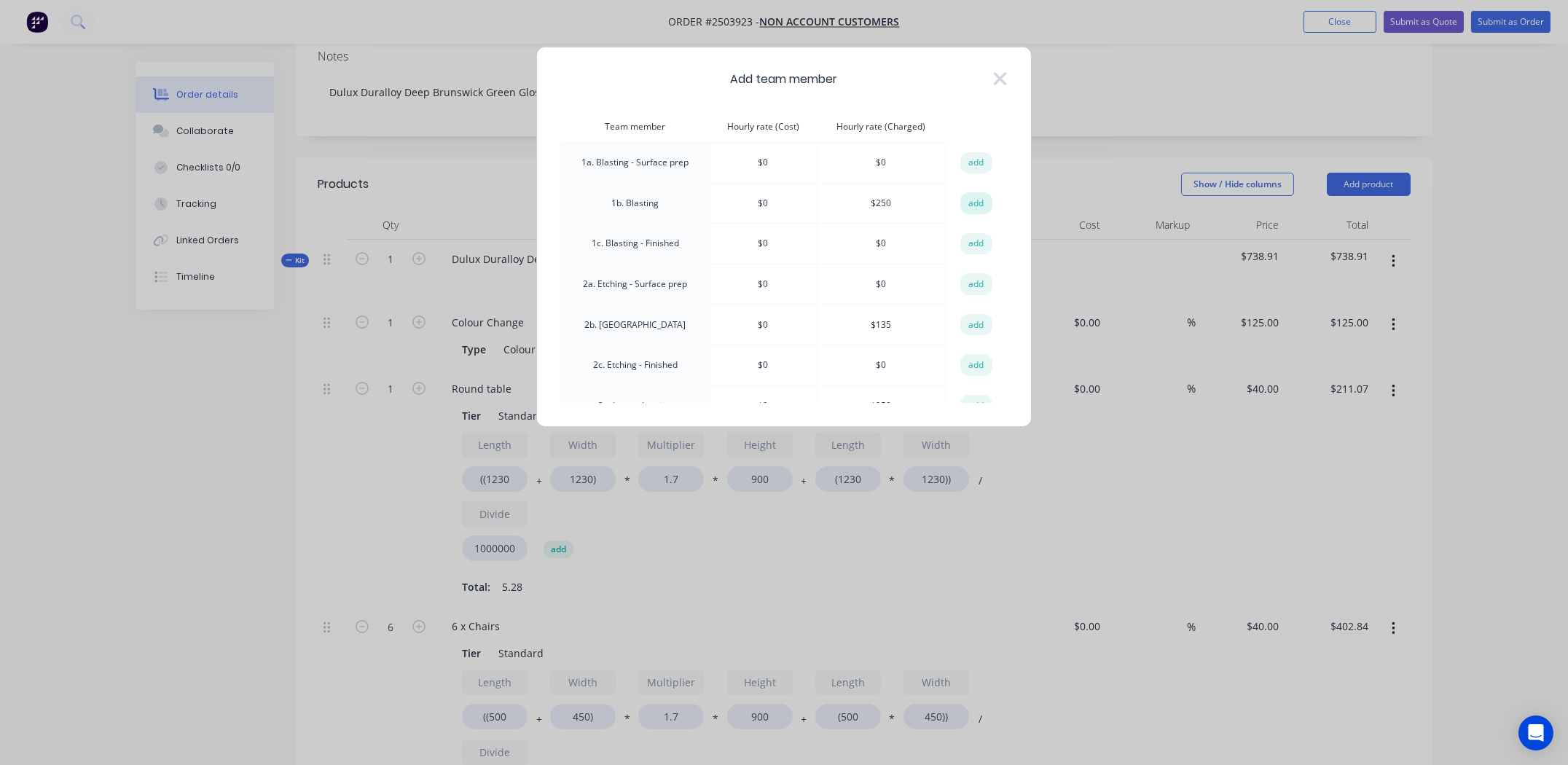
click at [973, 204] on button "add" at bounding box center [976, 203] width 32 height 22
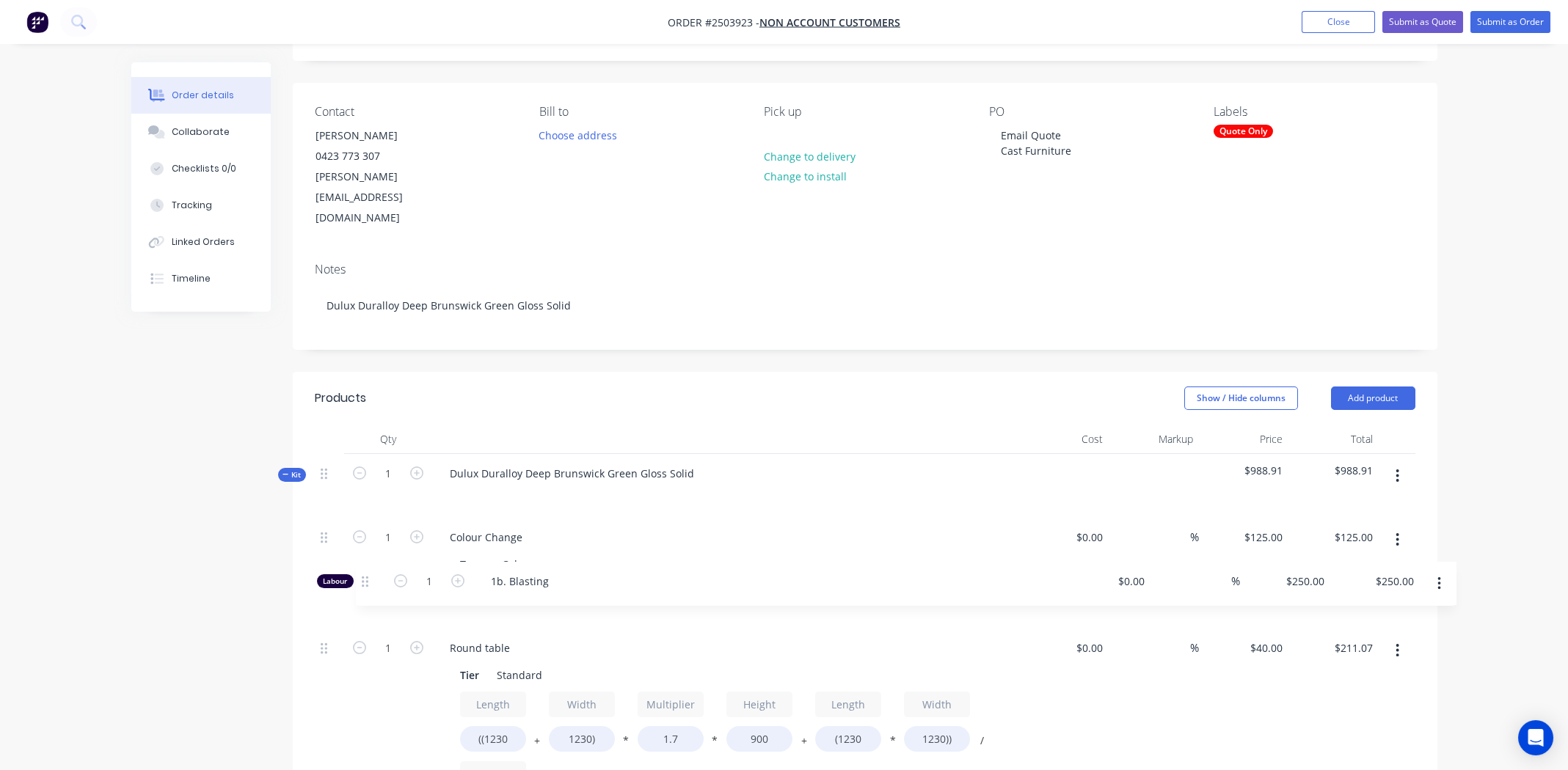
scroll to position [81, 0]
drag, startPoint x: 324, startPoint y: 318, endPoint x: 366, endPoint y: 560, distance: 245.6
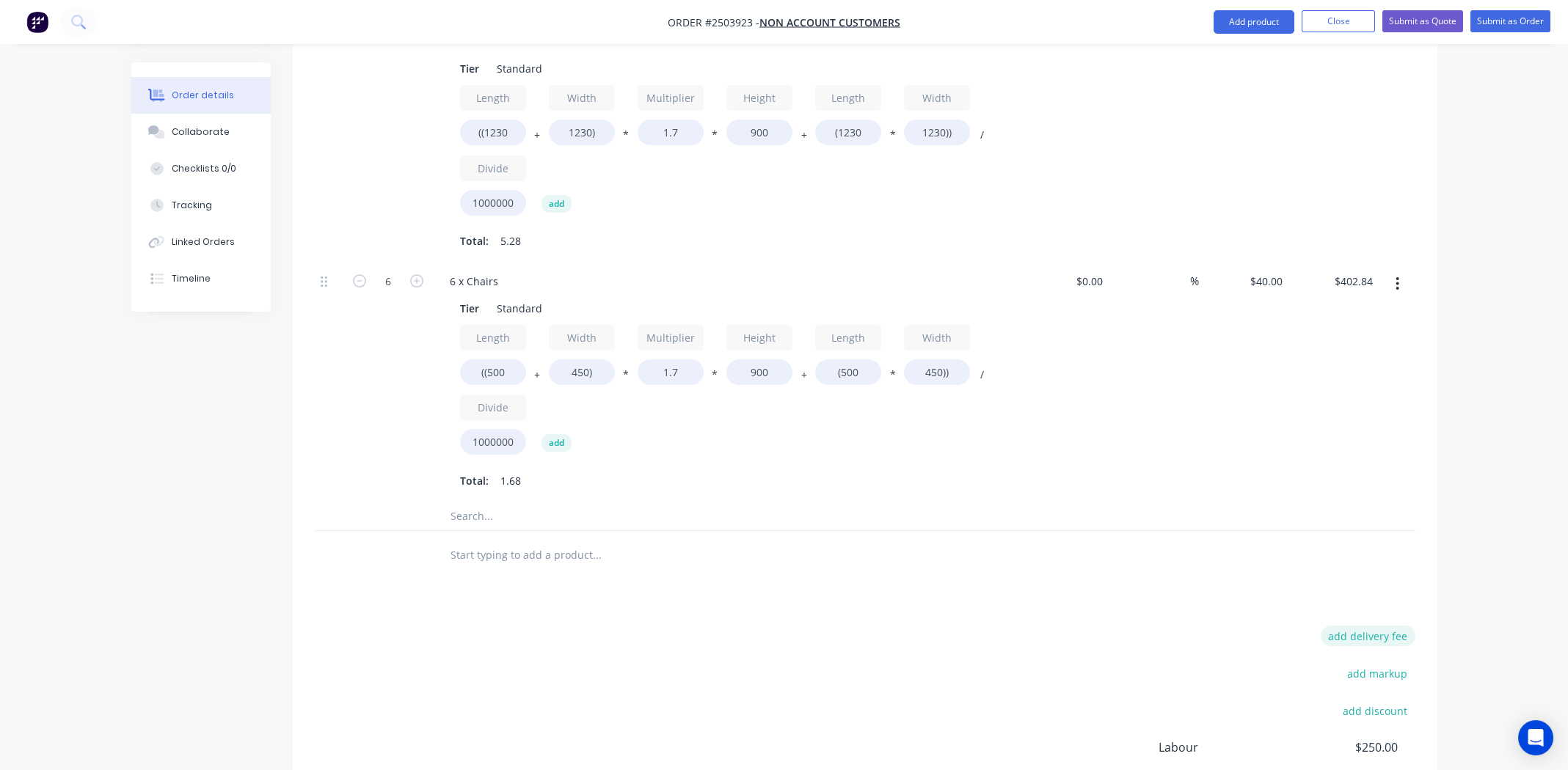
scroll to position [826, 0]
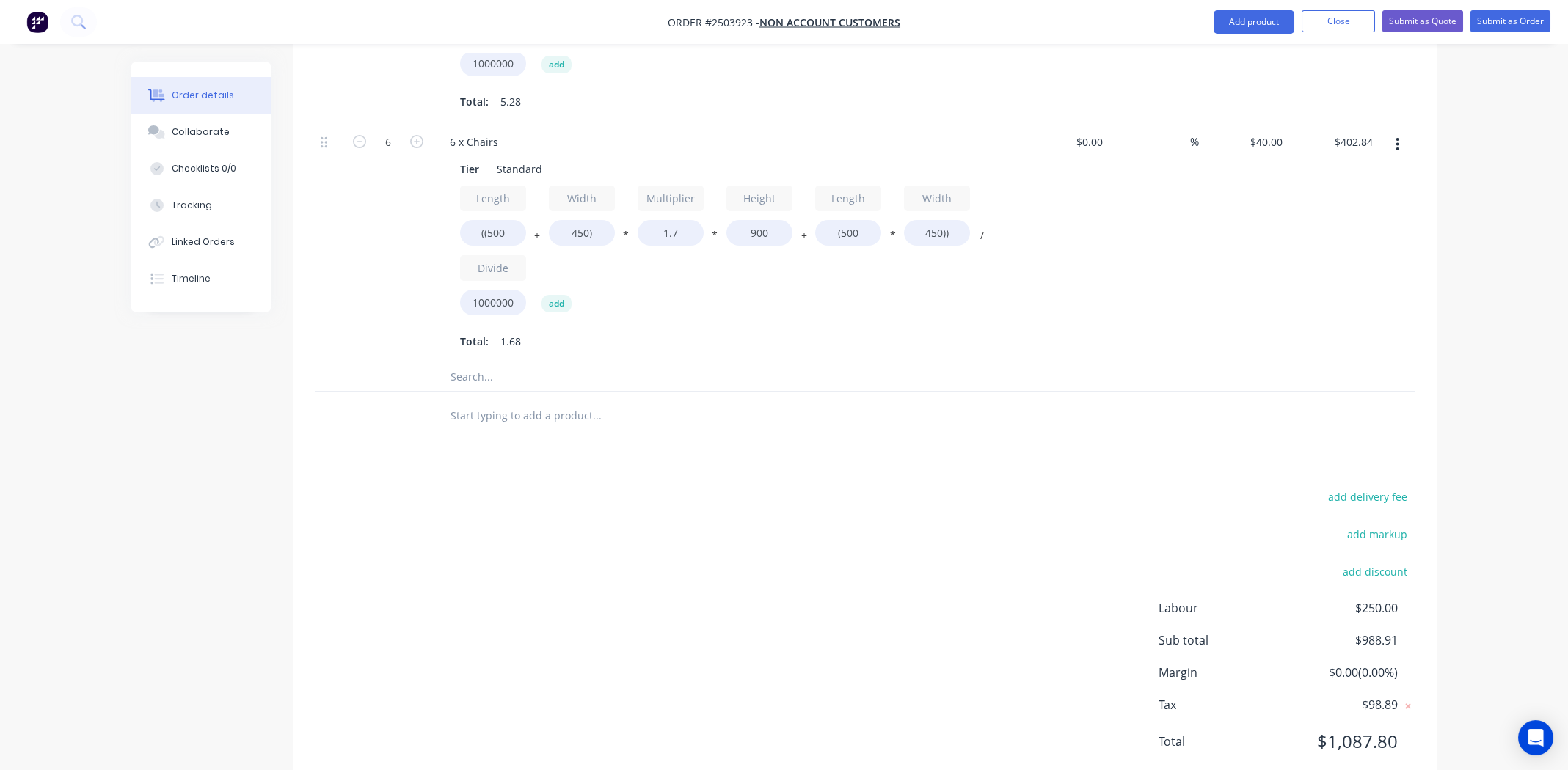
drag, startPoint x: 564, startPoint y: 504, endPoint x: 1130, endPoint y: 487, distance: 566.3
click at [565, 503] on div "add delivery fee add markup add discount Labour $250.00 Sub total $988.91 Margi…" at bounding box center [864, 628] width 1100 height 283
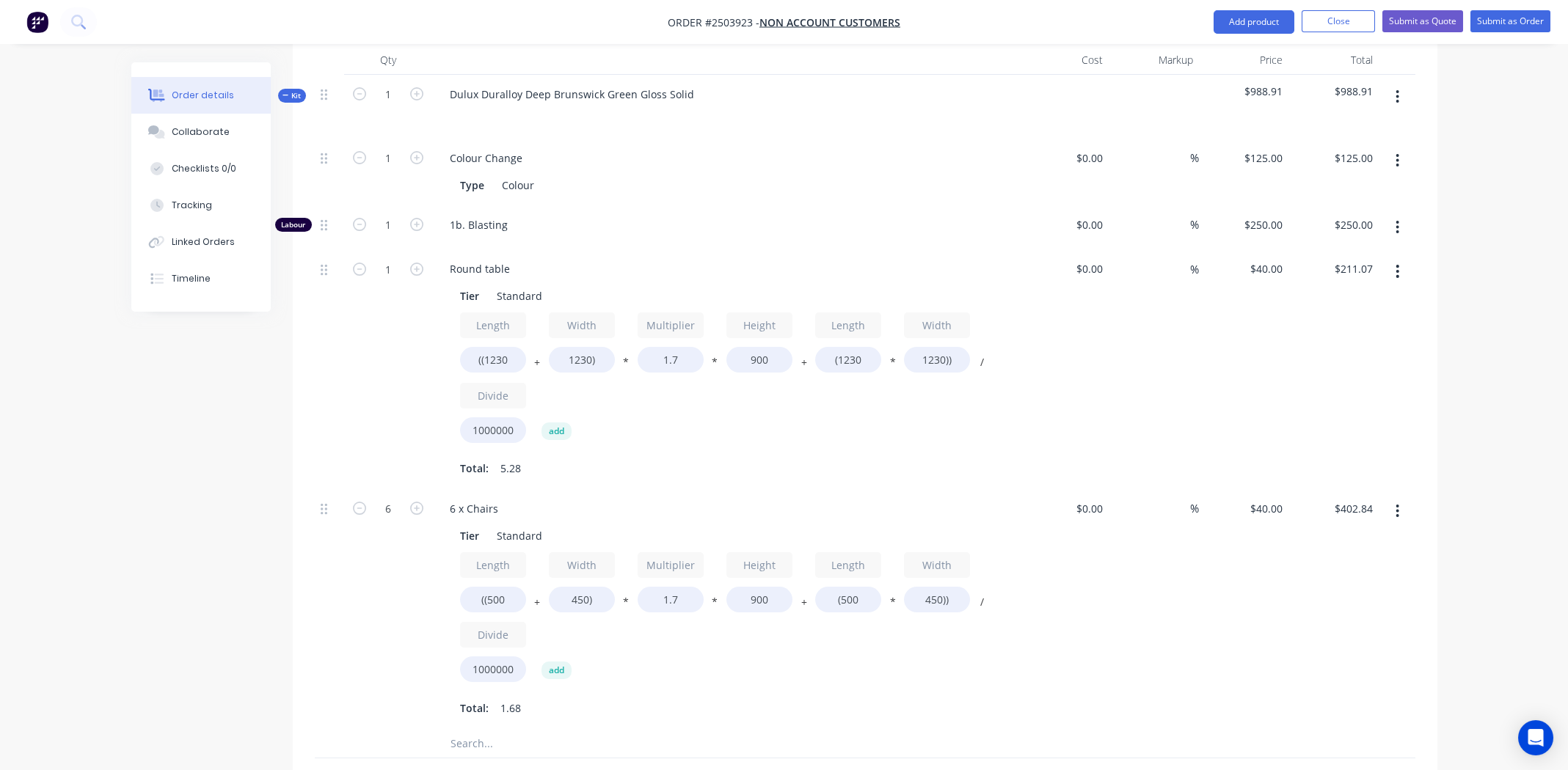
scroll to position [459, 0]
click at [1257, 574] on div "$40.00 $40.00" at bounding box center [1243, 609] width 90 height 240
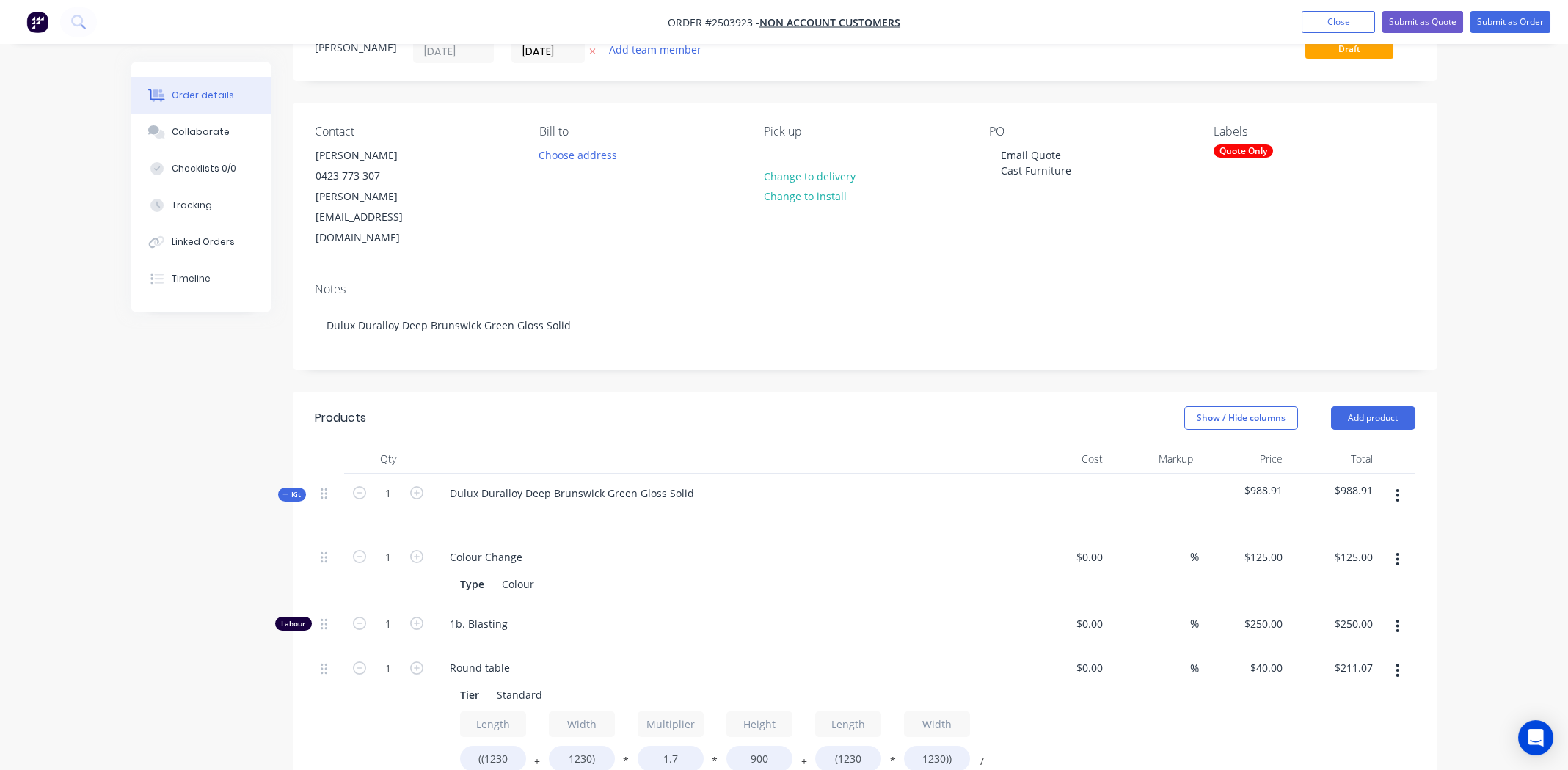
scroll to position [166, 0]
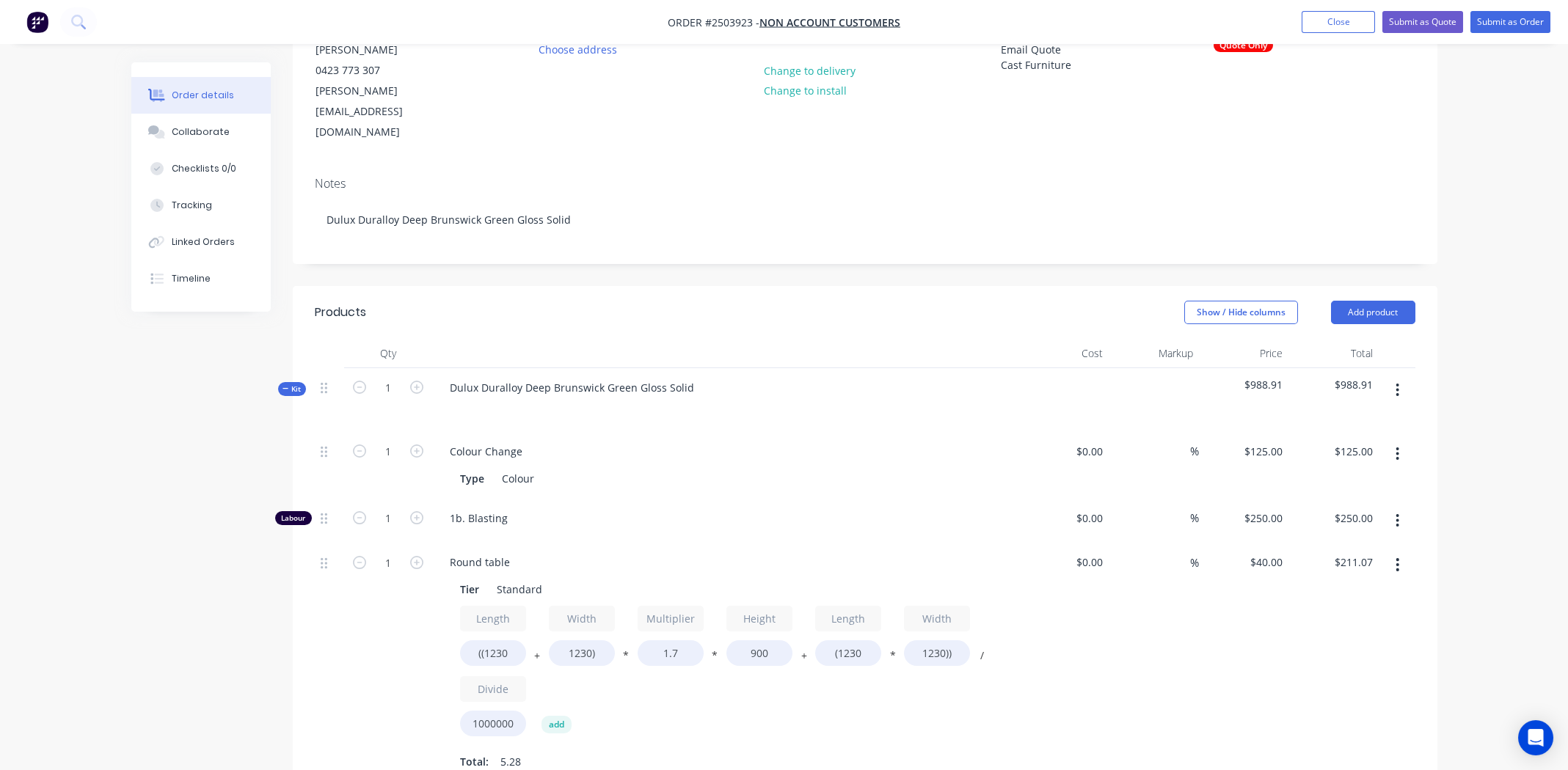
click at [1396, 384] on icon "button" at bounding box center [1397, 390] width 3 height 13
click at [1335, 418] on div "Add product to kit" at bounding box center [1346, 428] width 113 height 21
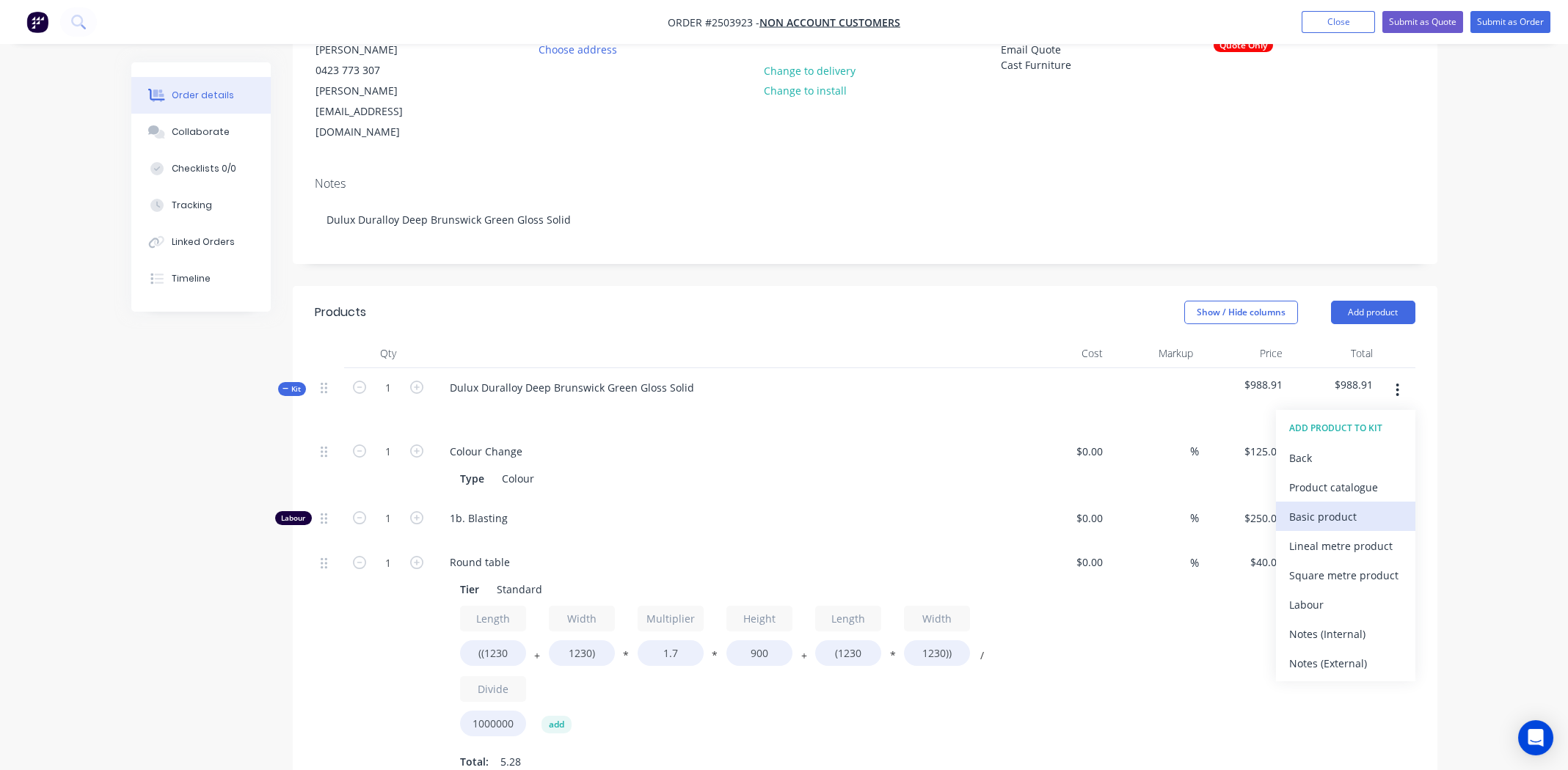
click at [1332, 506] on div "Basic product" at bounding box center [1346, 516] width 113 height 21
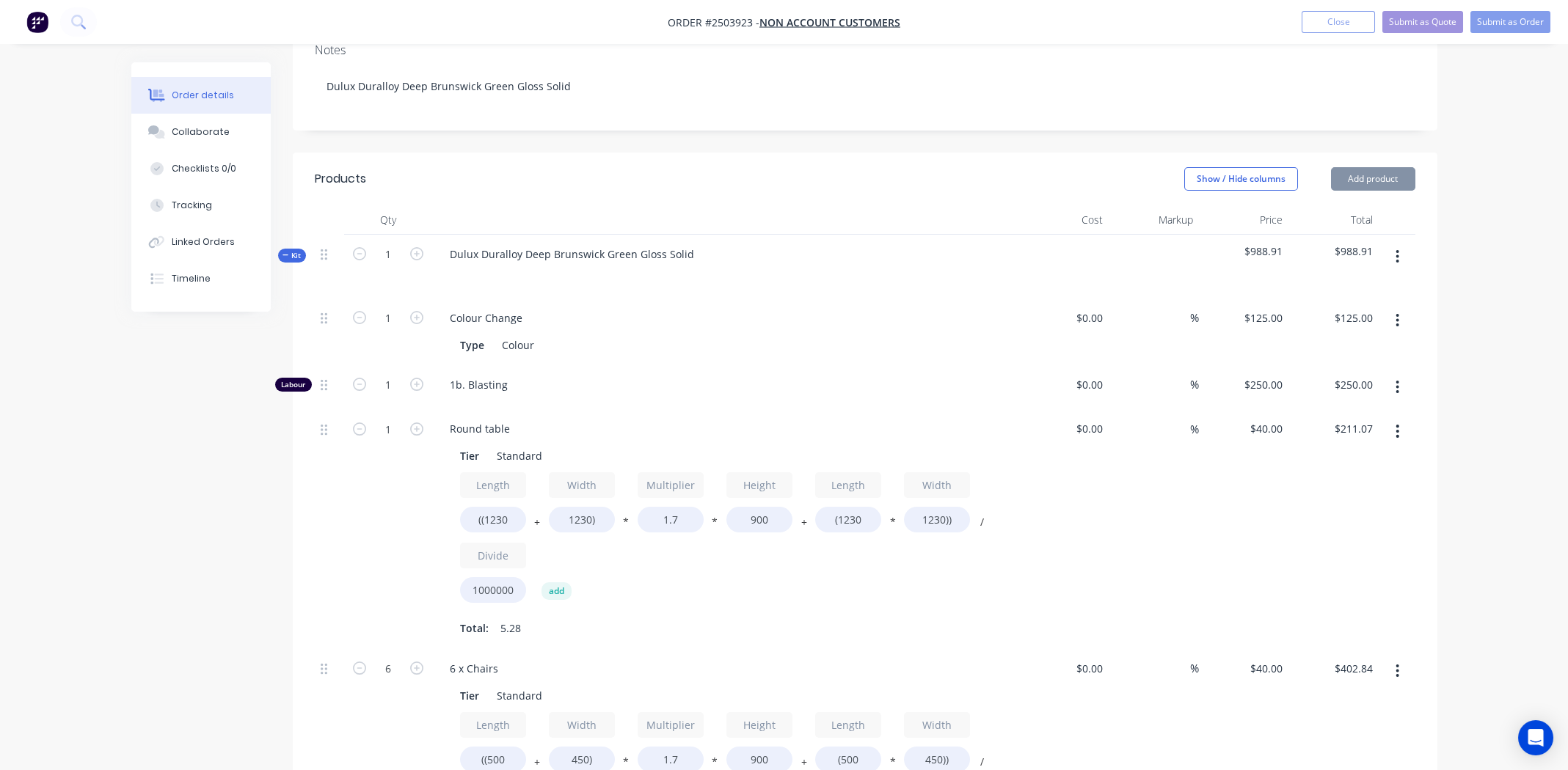
scroll to position [606, 0]
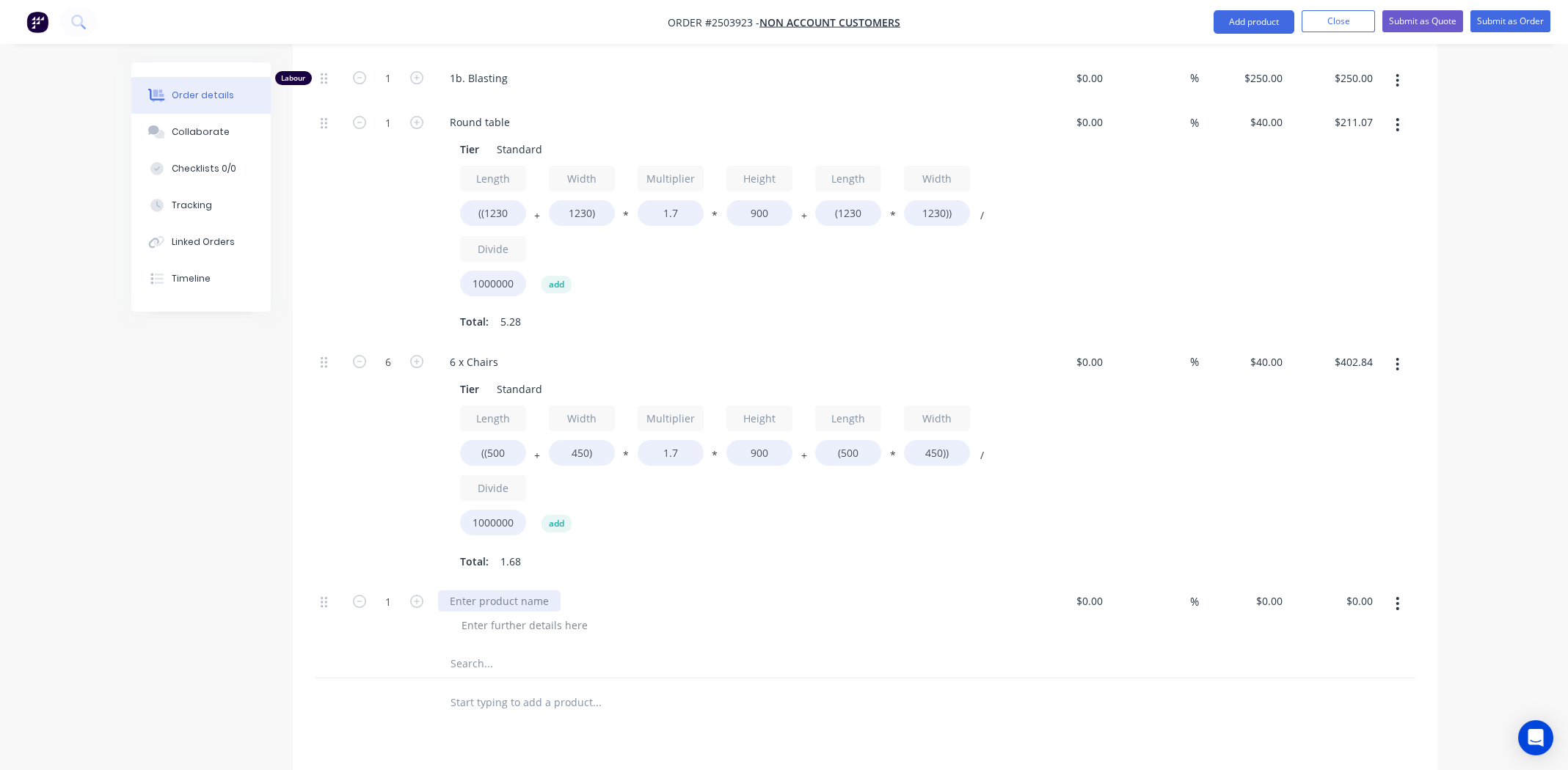
click at [468, 590] on div at bounding box center [499, 601] width 122 height 21
click at [578, 614] on div at bounding box center [524, 624] width 150 height 21
click at [521, 590] on div "*Zinc If required" at bounding box center [490, 601] width 106 height 21
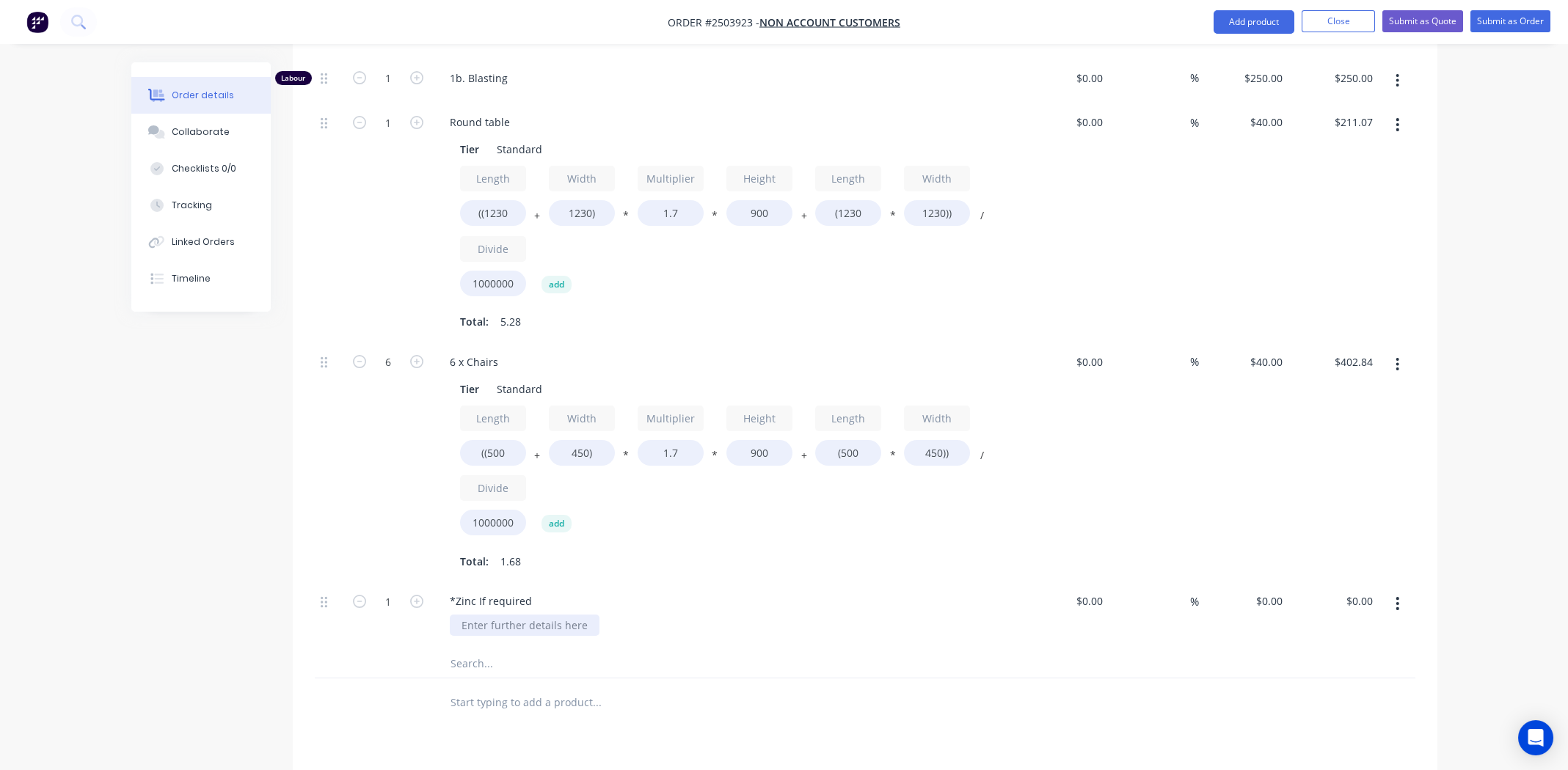
click at [506, 614] on div at bounding box center [524, 624] width 150 height 21
paste div
click at [1271, 590] on input "0" at bounding box center [1271, 601] width 34 height 21
click at [1047, 463] on div "$0.00 $0.00" at bounding box center [1064, 462] width 90 height 240
click at [1269, 590] on div "0 $0.00" at bounding box center [1268, 601] width 39 height 21
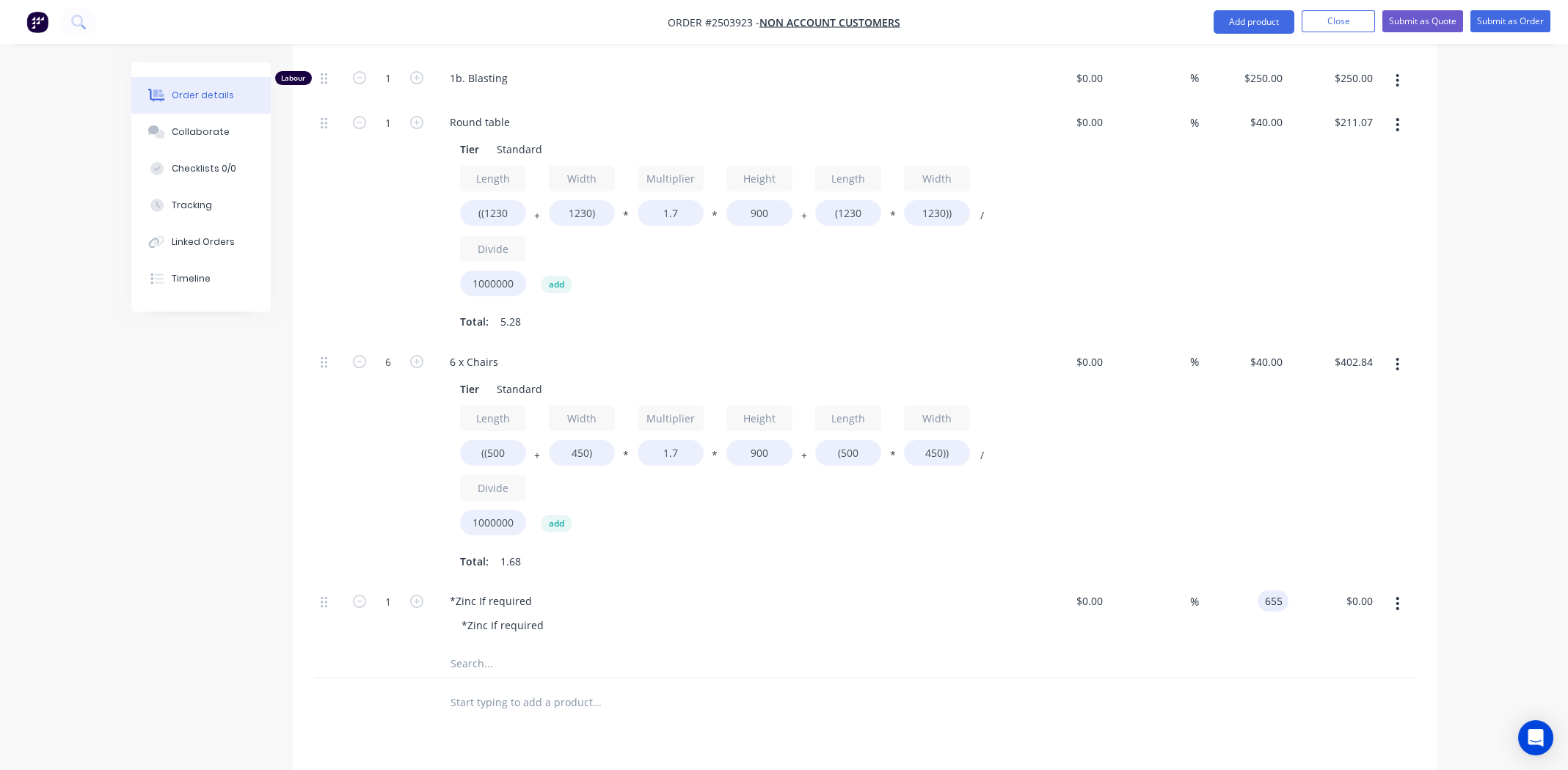
type input "$655.00"
click at [1165, 648] on div at bounding box center [864, 662] width 1100 height 30
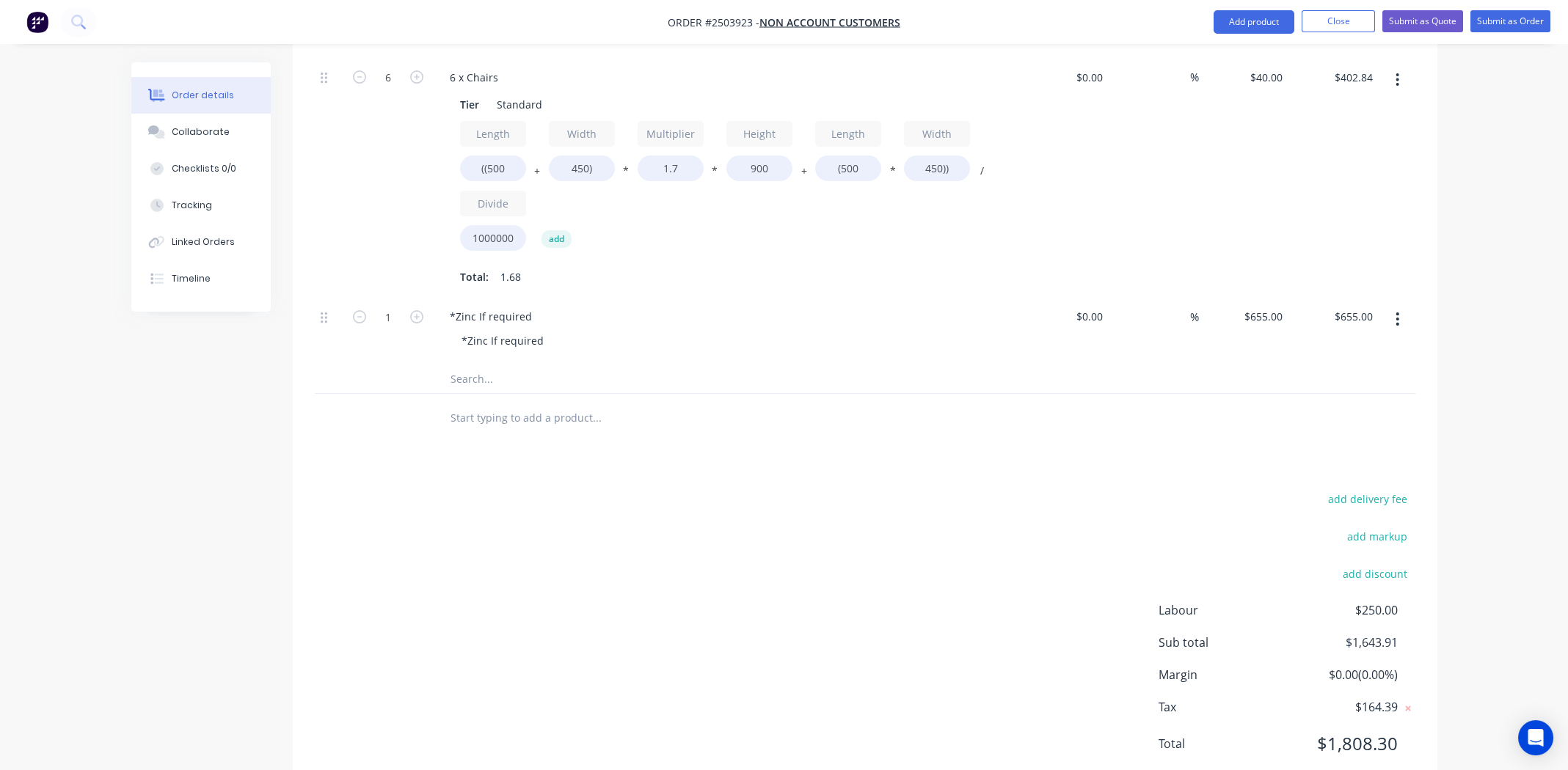
scroll to position [892, 0]
drag, startPoint x: 587, startPoint y: 528, endPoint x: 601, endPoint y: 520, distance: 16.1
click at [588, 526] on div "add delivery fee add markup add discount Labour $250.00 Sub total $1,643.91 Mar…" at bounding box center [864, 628] width 1100 height 283
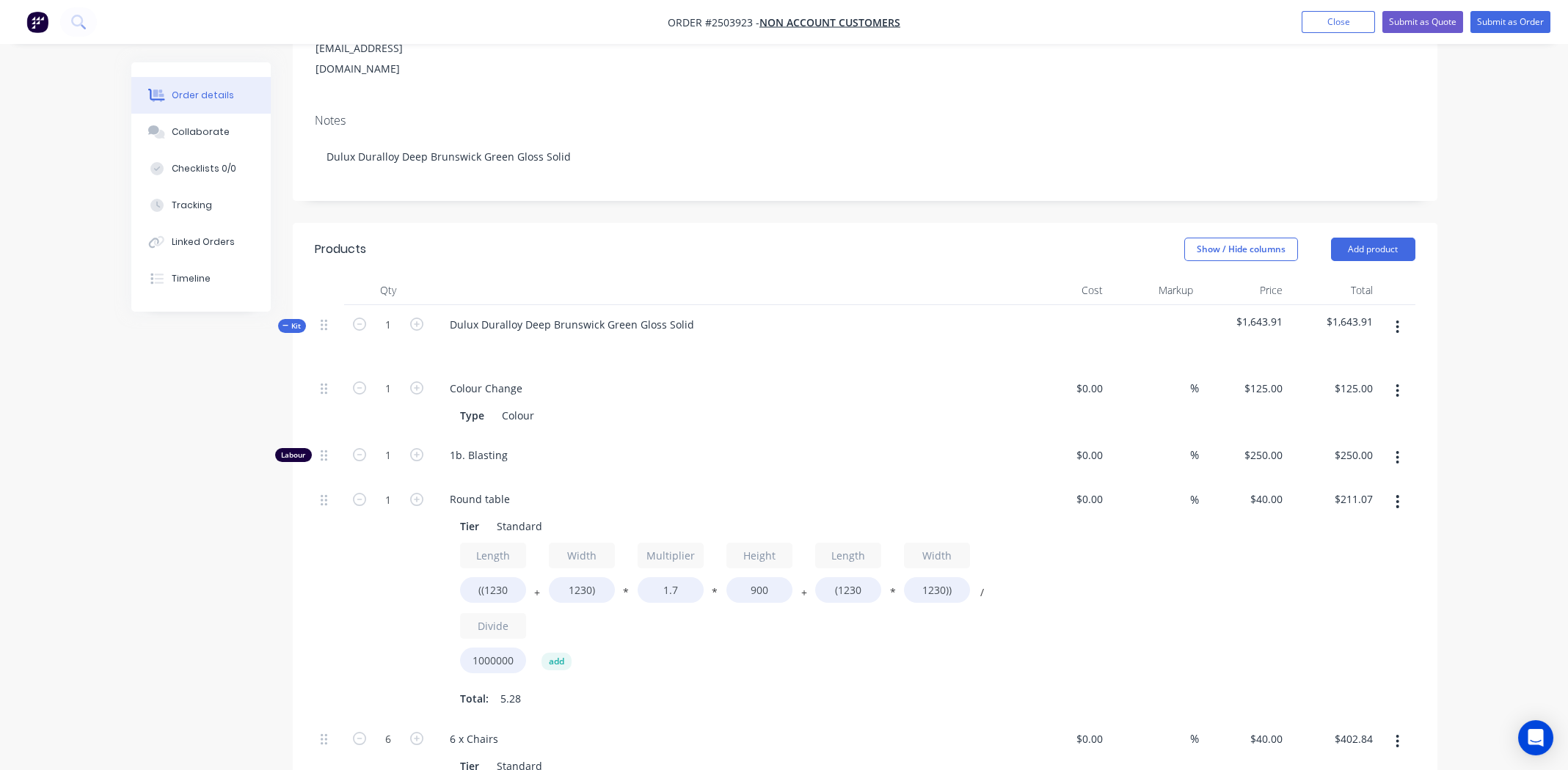
scroll to position [232, 0]
click at [1396, 315] on icon "button" at bounding box center [1398, 323] width 4 height 16
click at [1347, 351] on div "Add product to kit" at bounding box center [1346, 361] width 113 height 21
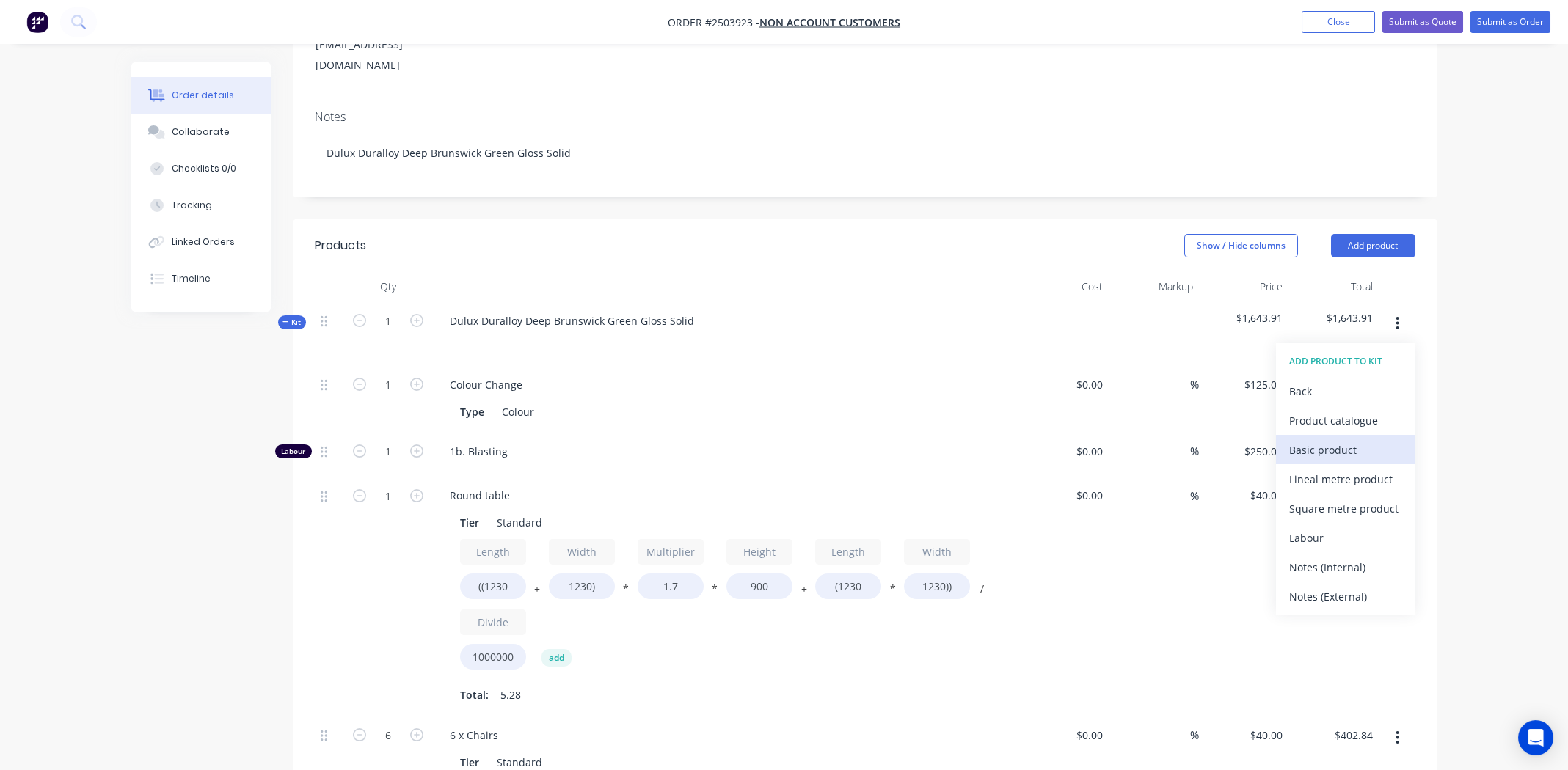
click at [1354, 439] on div "Basic product" at bounding box center [1346, 449] width 113 height 21
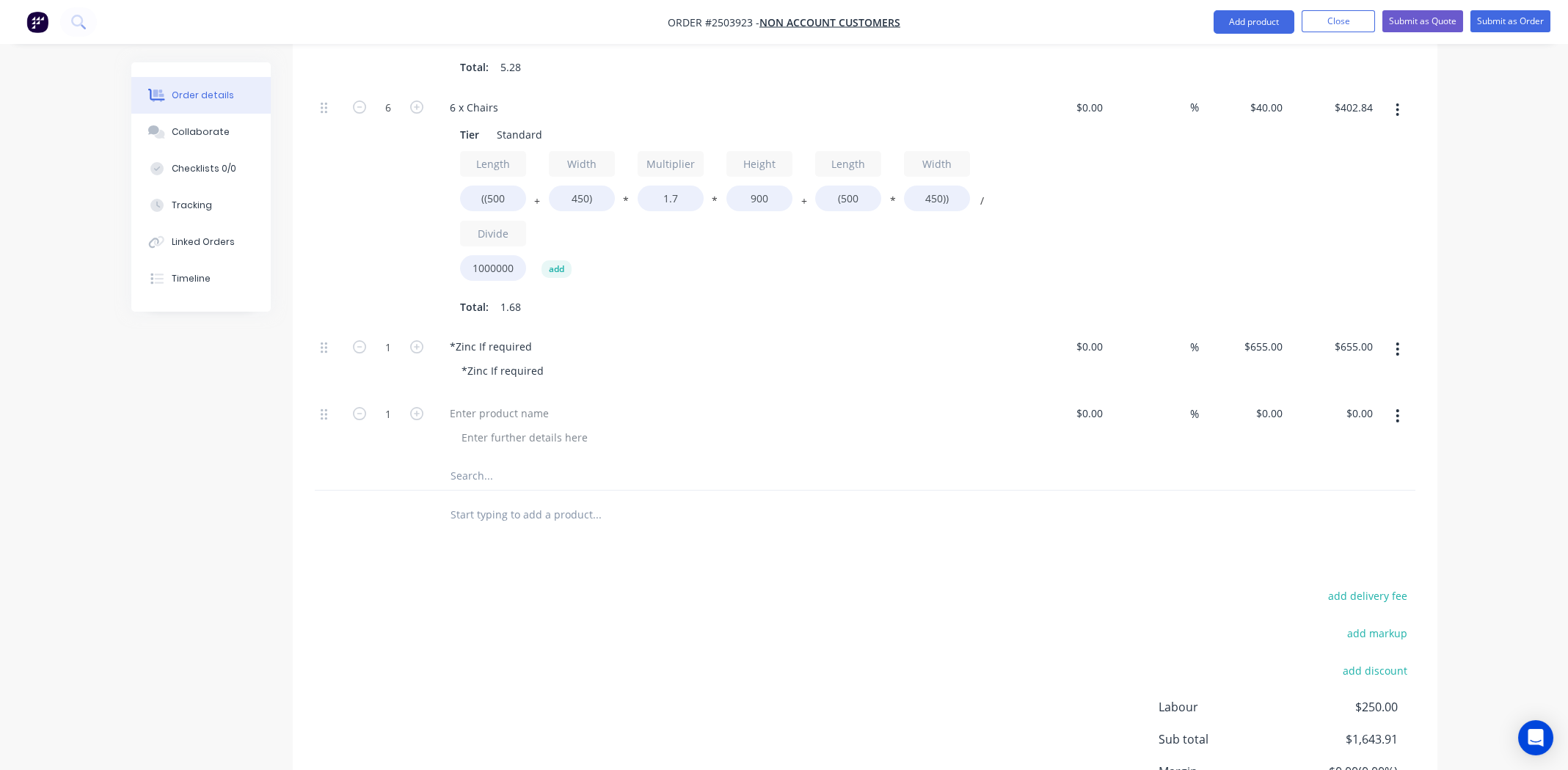
scroll to position [960, 0]
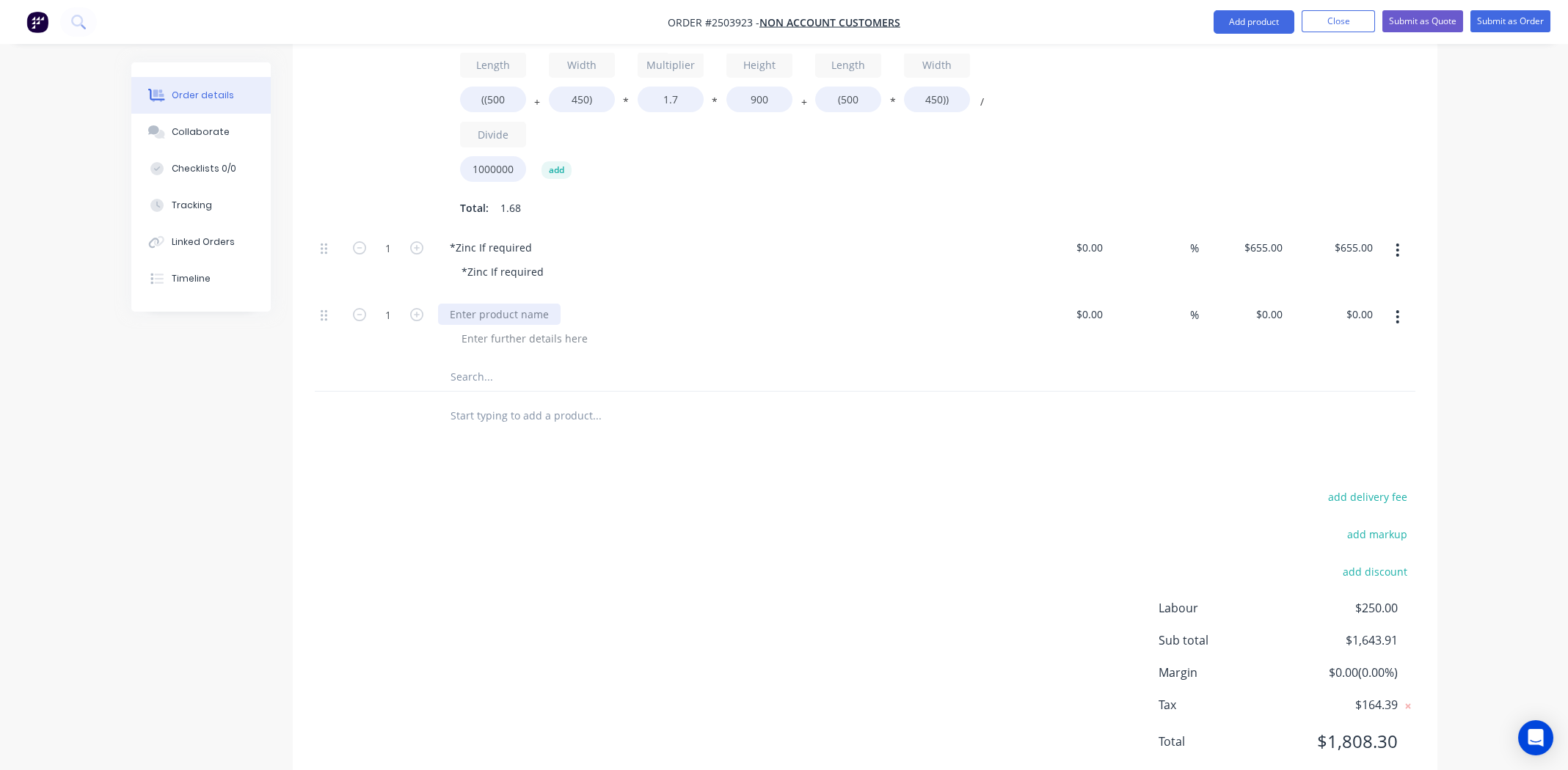
click at [493, 303] on div at bounding box center [499, 313] width 122 height 21
click at [545, 303] on div "Transport pick up and delivery" at bounding box center [525, 313] width 175 height 21
click at [533, 328] on div at bounding box center [524, 338] width 150 height 21
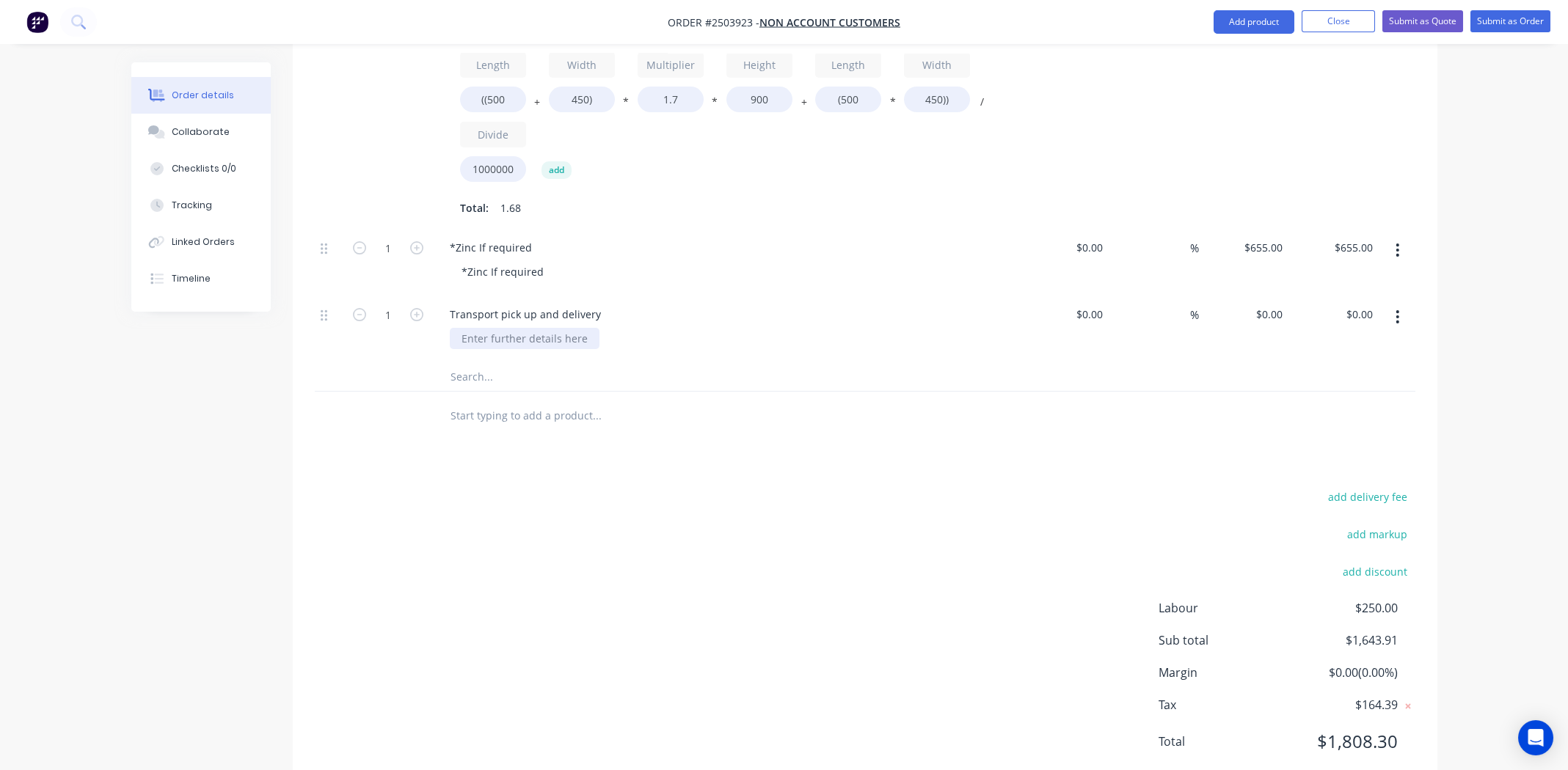
paste div
click at [619, 328] on div "Transport pick up and delivery x 3 locations" at bounding box center [569, 338] width 239 height 21
click at [618, 328] on div "Transport pick up and delivery x 3 locations" at bounding box center [569, 338] width 239 height 21
drag, startPoint x: 497, startPoint y: 269, endPoint x: 606, endPoint y: 273, distance: 109.1
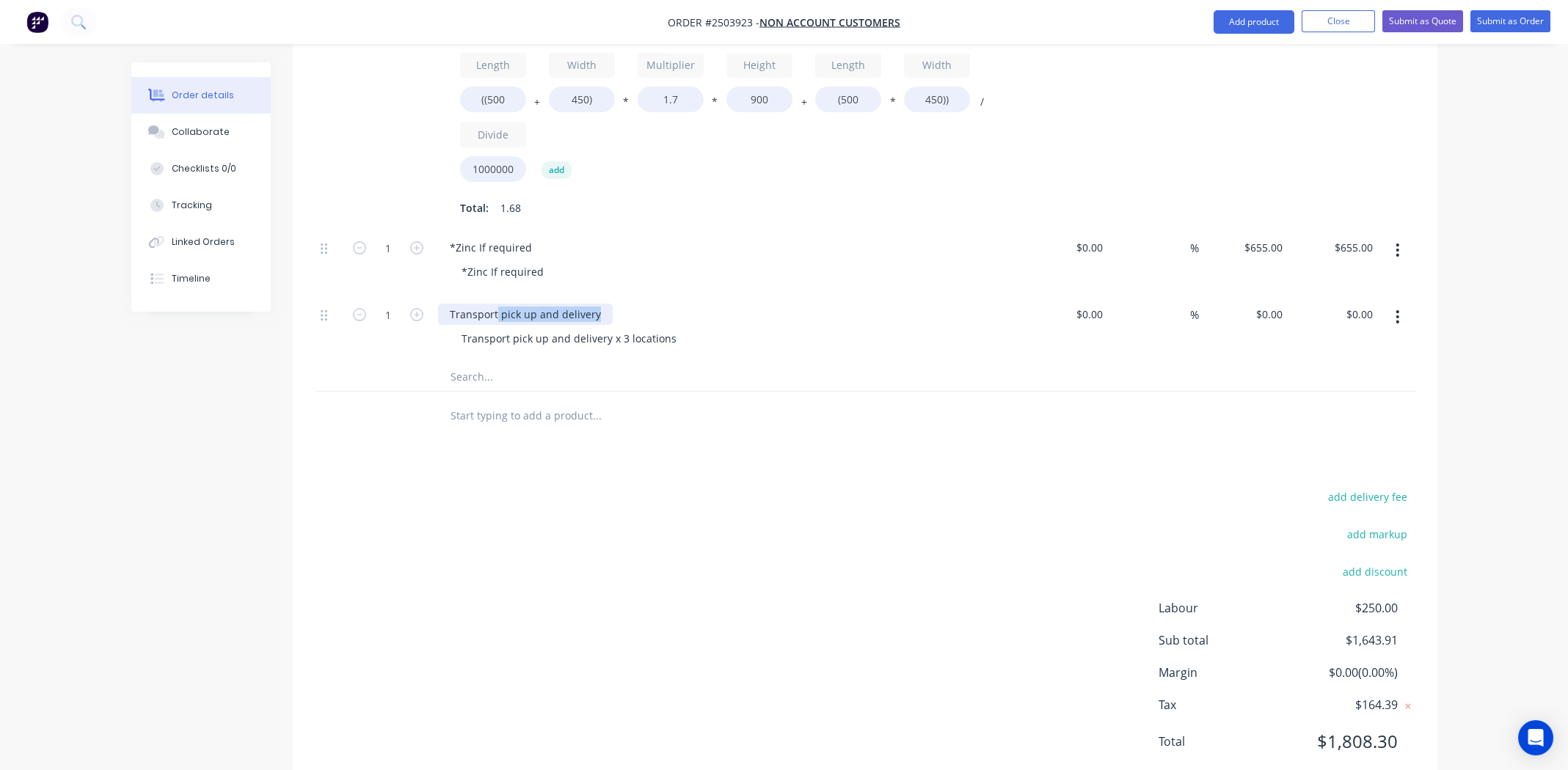
click at [606, 303] on div "Transport pick up and delivery" at bounding box center [725, 313] width 575 height 21
click at [1274, 303] on input "0" at bounding box center [1271, 313] width 34 height 21
type input "$0.00"
click at [431, 567] on div "add delivery fee add markup add discount Labour $250.00 Sub total $1,643.91 Mar…" at bounding box center [864, 628] width 1100 height 283
type input "655"
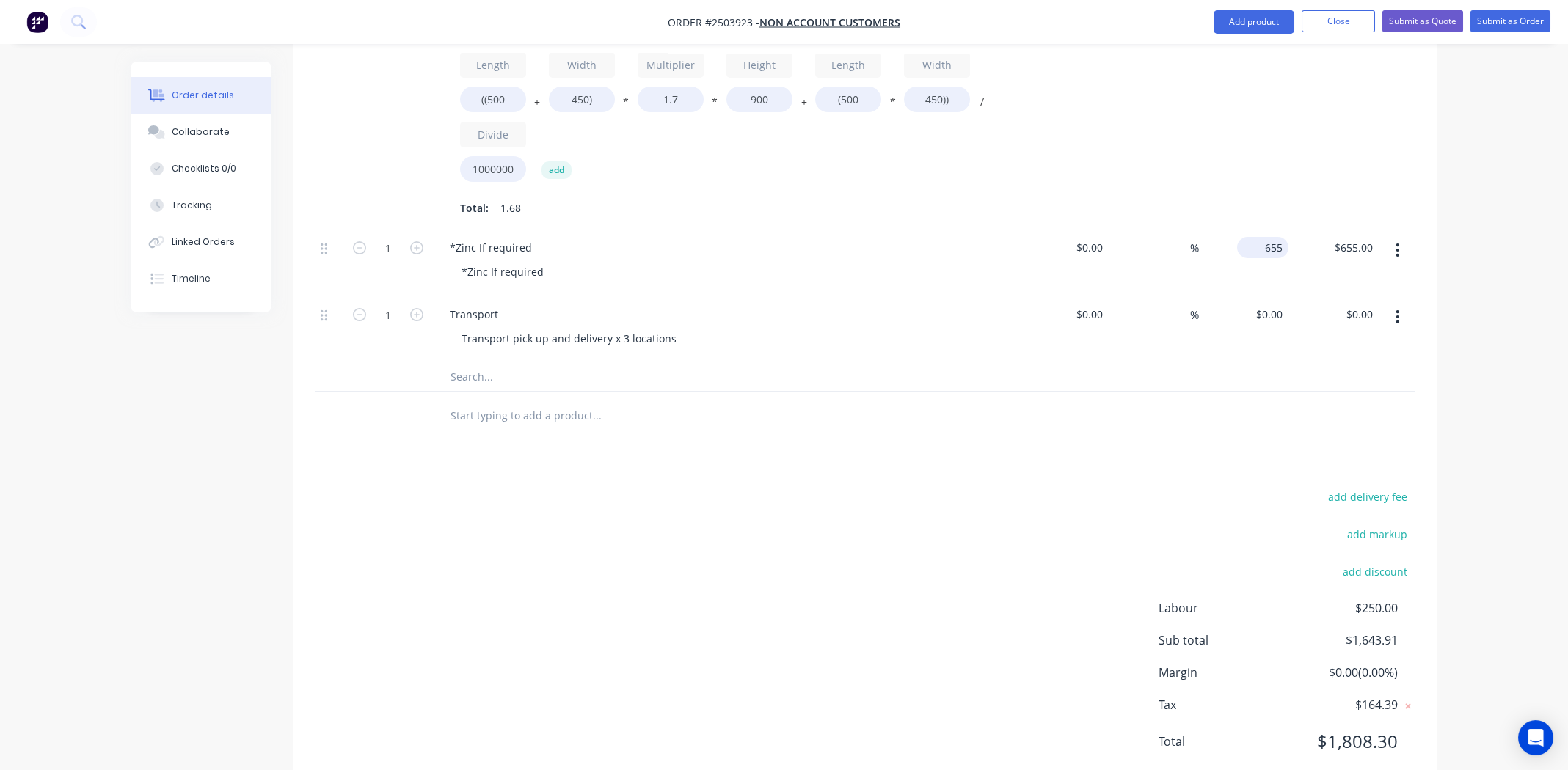
click at [1264, 237] on input "655" at bounding box center [1265, 247] width 46 height 21
type input "$0.00"
click at [944, 487] on div "add delivery fee add markup add discount Labour $250.00 Sub total $988.91 Margi…" at bounding box center [864, 628] width 1100 height 283
click at [540, 237] on div "*Zinc If required" at bounding box center [725, 247] width 575 height 21
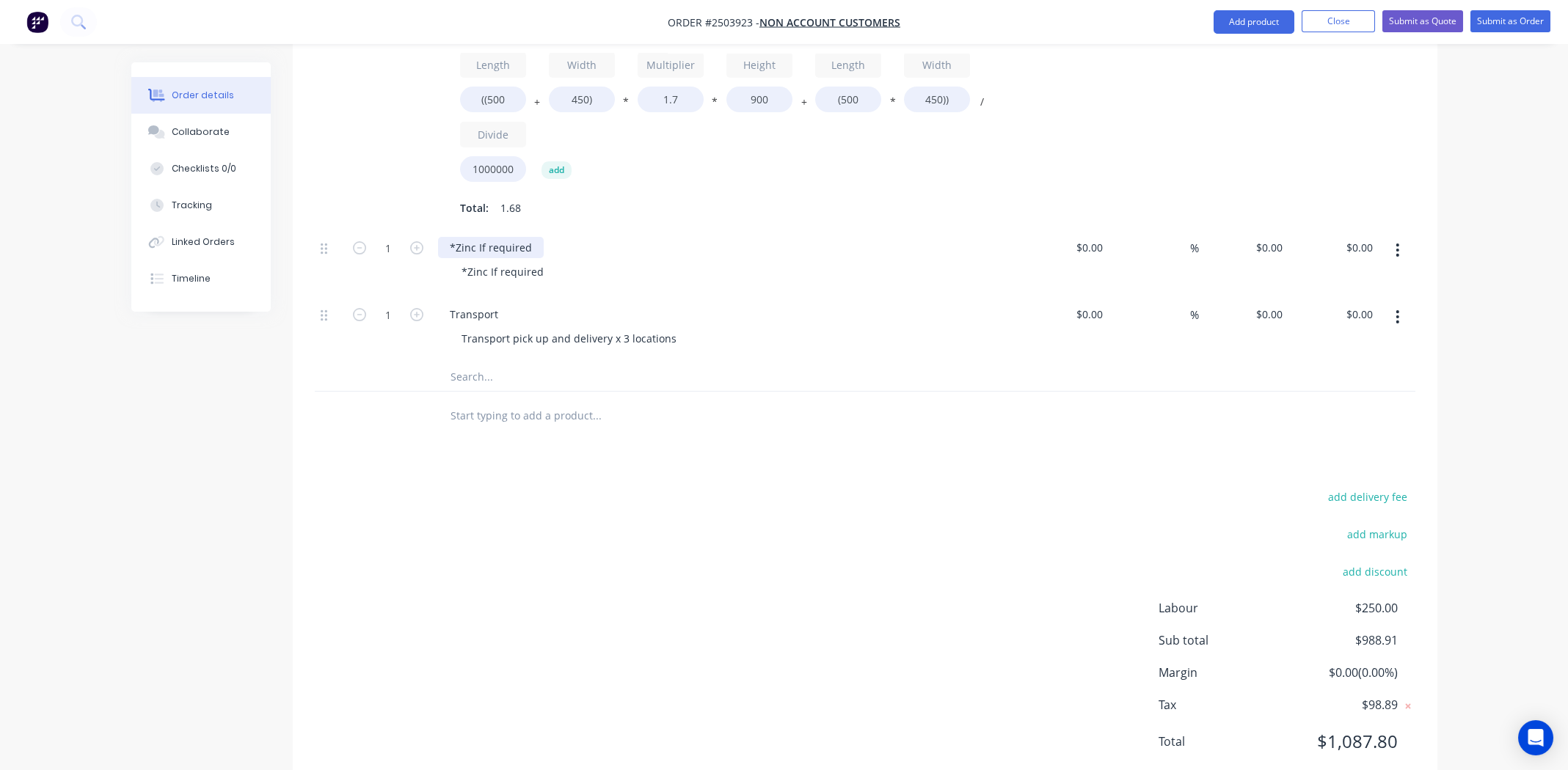
click at [530, 237] on div "*Zinc If required" at bounding box center [490, 247] width 106 height 21
click at [803, 597] on div "add delivery fee add markup add discount Labour $250.00 Sub total $988.91 Margi…" at bounding box center [864, 628] width 1100 height 283
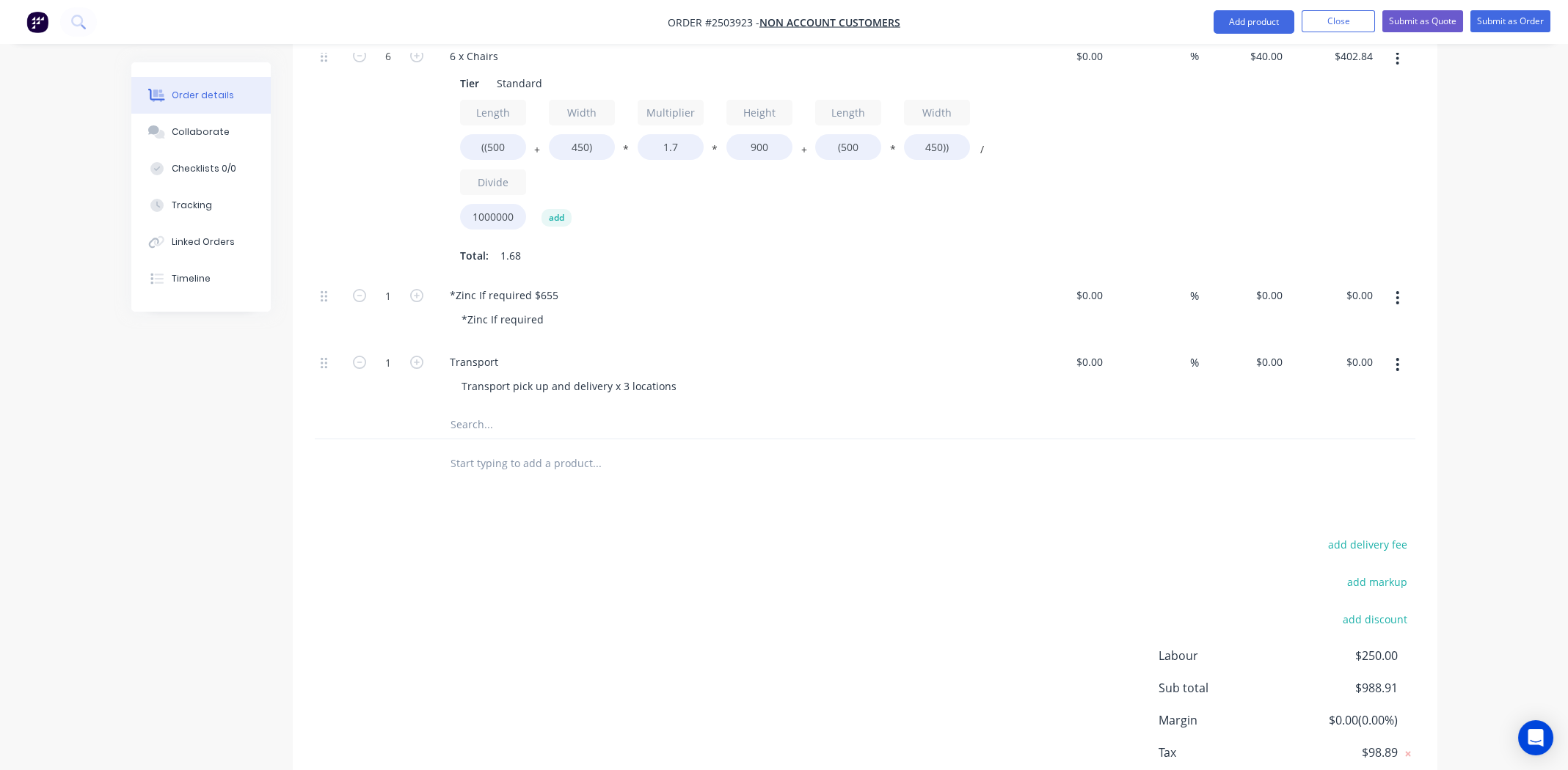
scroll to position [886, 0]
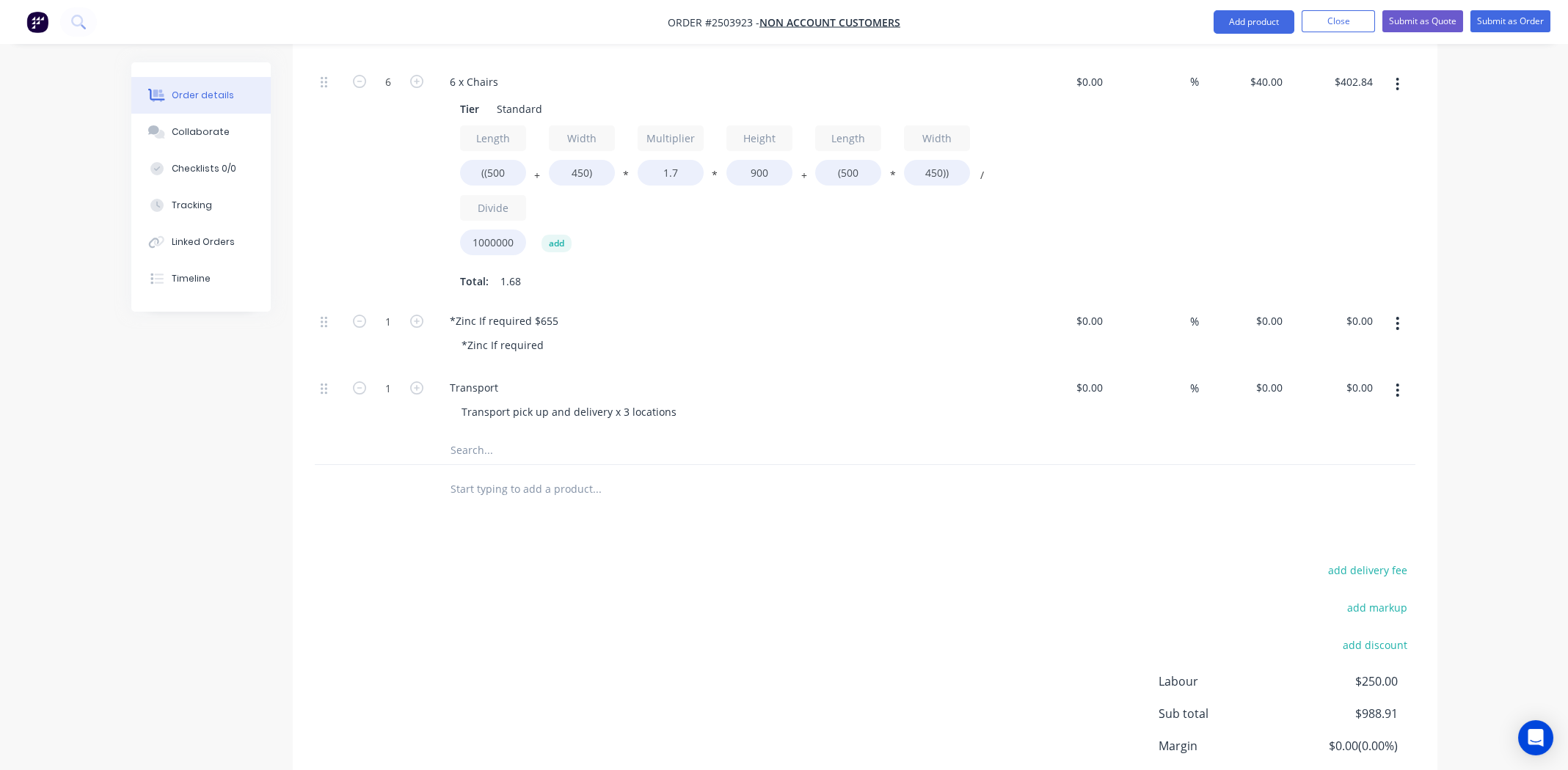
click at [1396, 382] on icon "button" at bounding box center [1398, 390] width 4 height 16
click at [1328, 447] on div "Duplicate" at bounding box center [1346, 457] width 113 height 21
click at [486, 444] on div "Transport" at bounding box center [473, 454] width 72 height 21
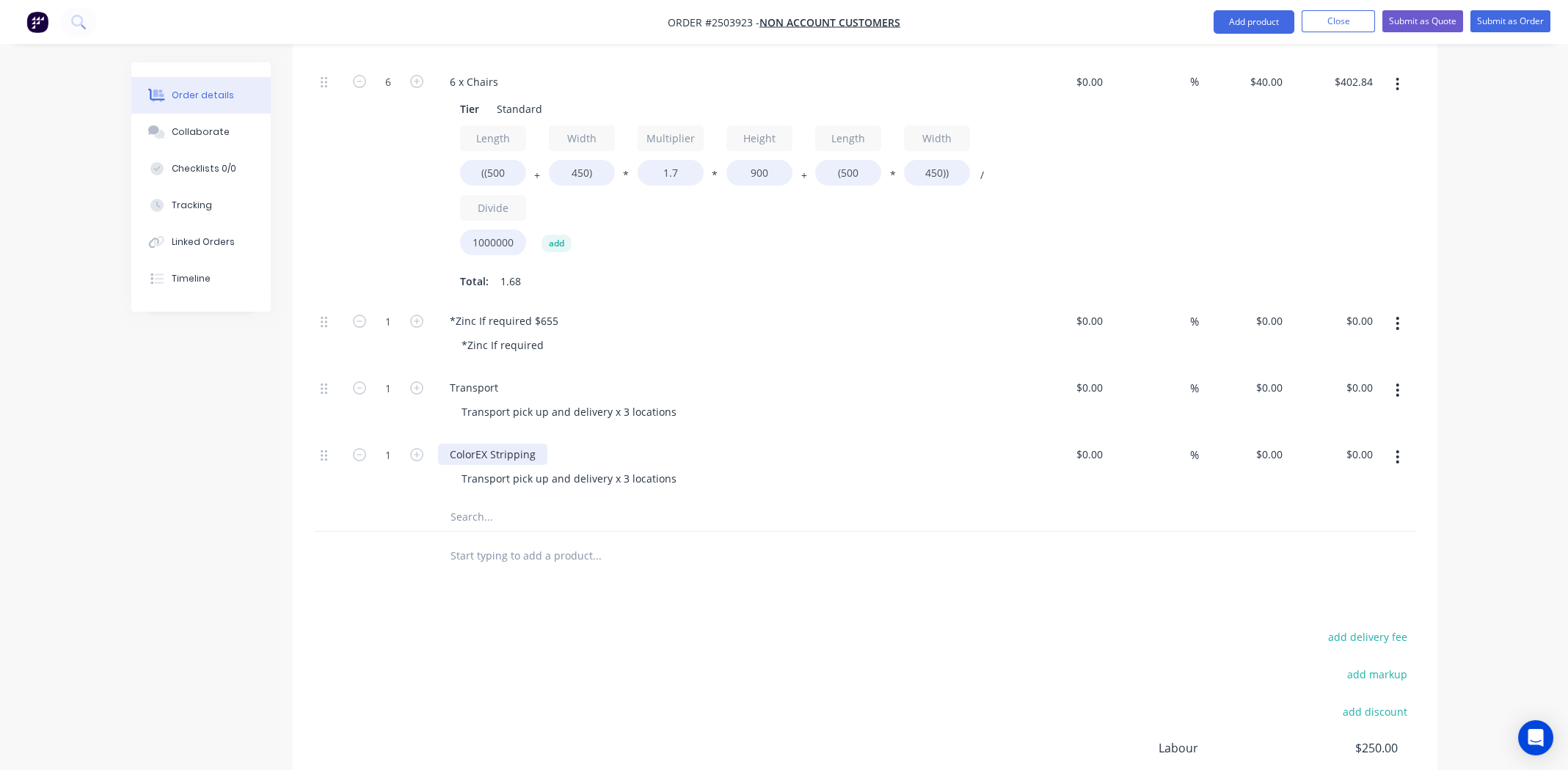
click at [483, 444] on div "ColorEX Stripping" at bounding box center [492, 454] width 109 height 21
click at [552, 467] on div "Transport pick up and delivery x 3 locations" at bounding box center [569, 477] width 239 height 21
click at [552, 467] on div "Transport pick up and delivery x 3 locations" at bounding box center [569, 477] width 239 height 21
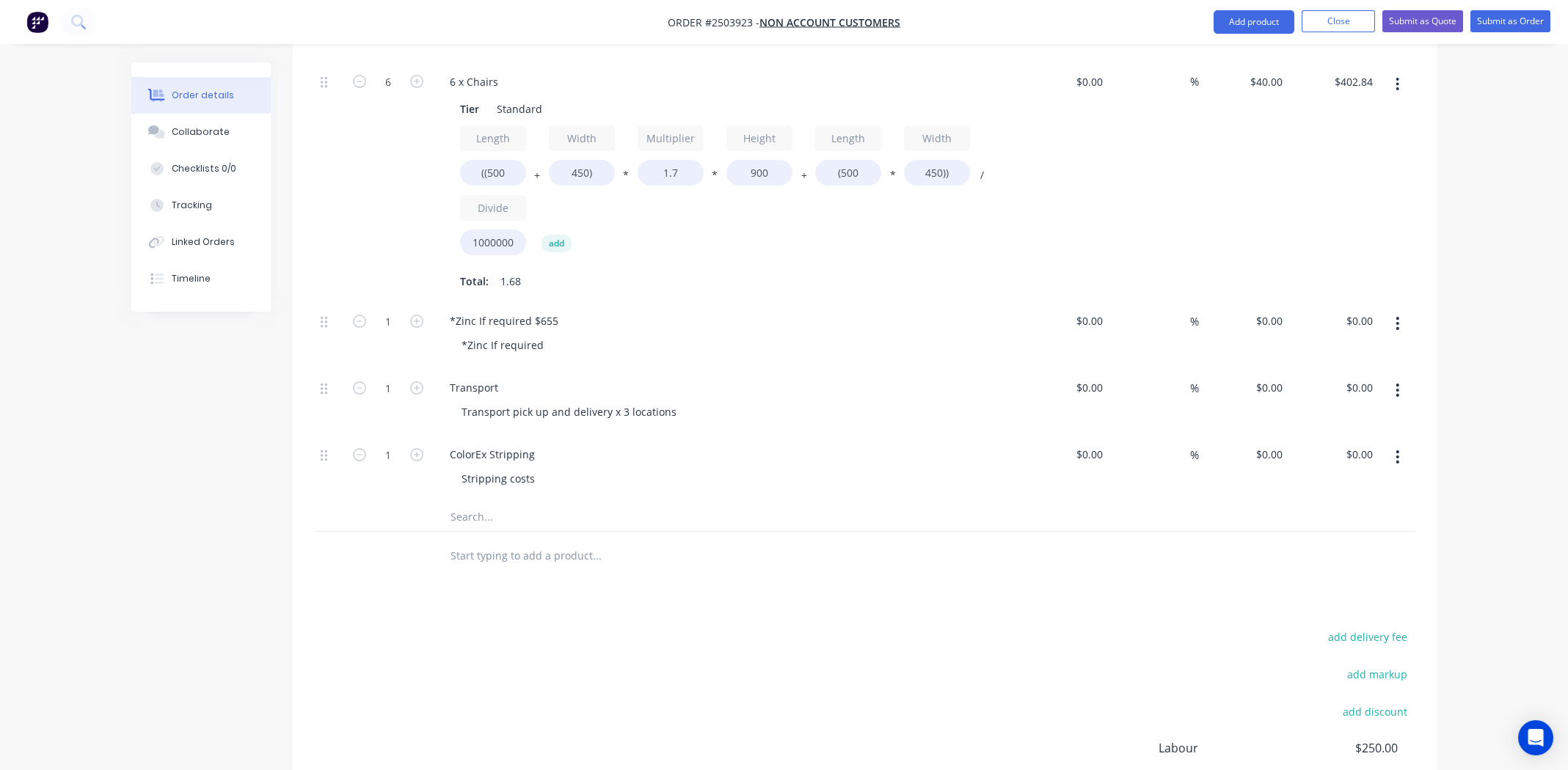
click at [738, 569] on div "Products Show / Hide columns Add product Qty Cost Markup Price Total Kit 1 Dulu…" at bounding box center [864, 249] width 1144 height 1366
drag, startPoint x: 800, startPoint y: 533, endPoint x: 864, endPoint y: 529, distance: 64.1
click at [799, 532] on div at bounding box center [696, 555] width 528 height 47
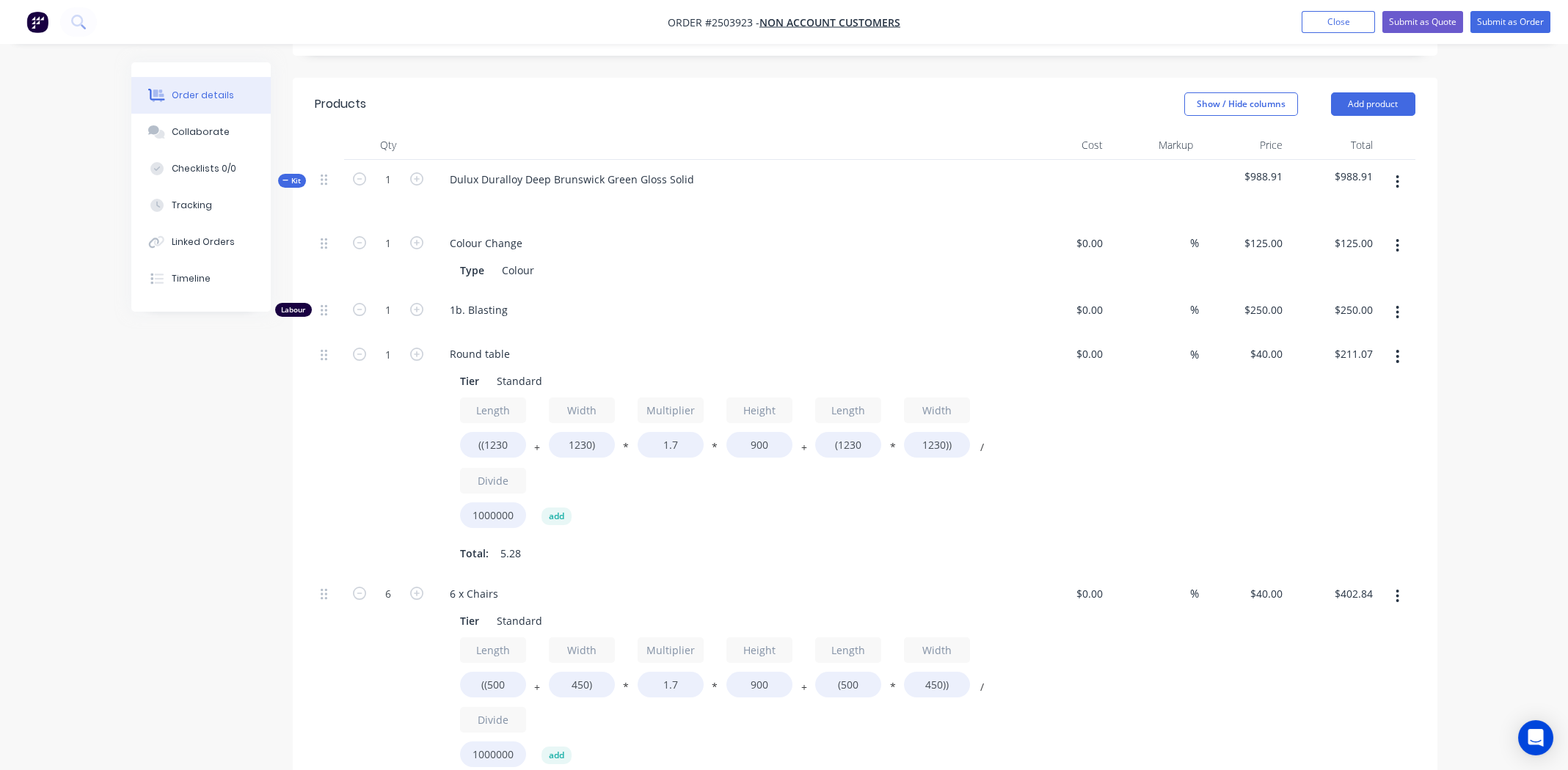
scroll to position [733, 0]
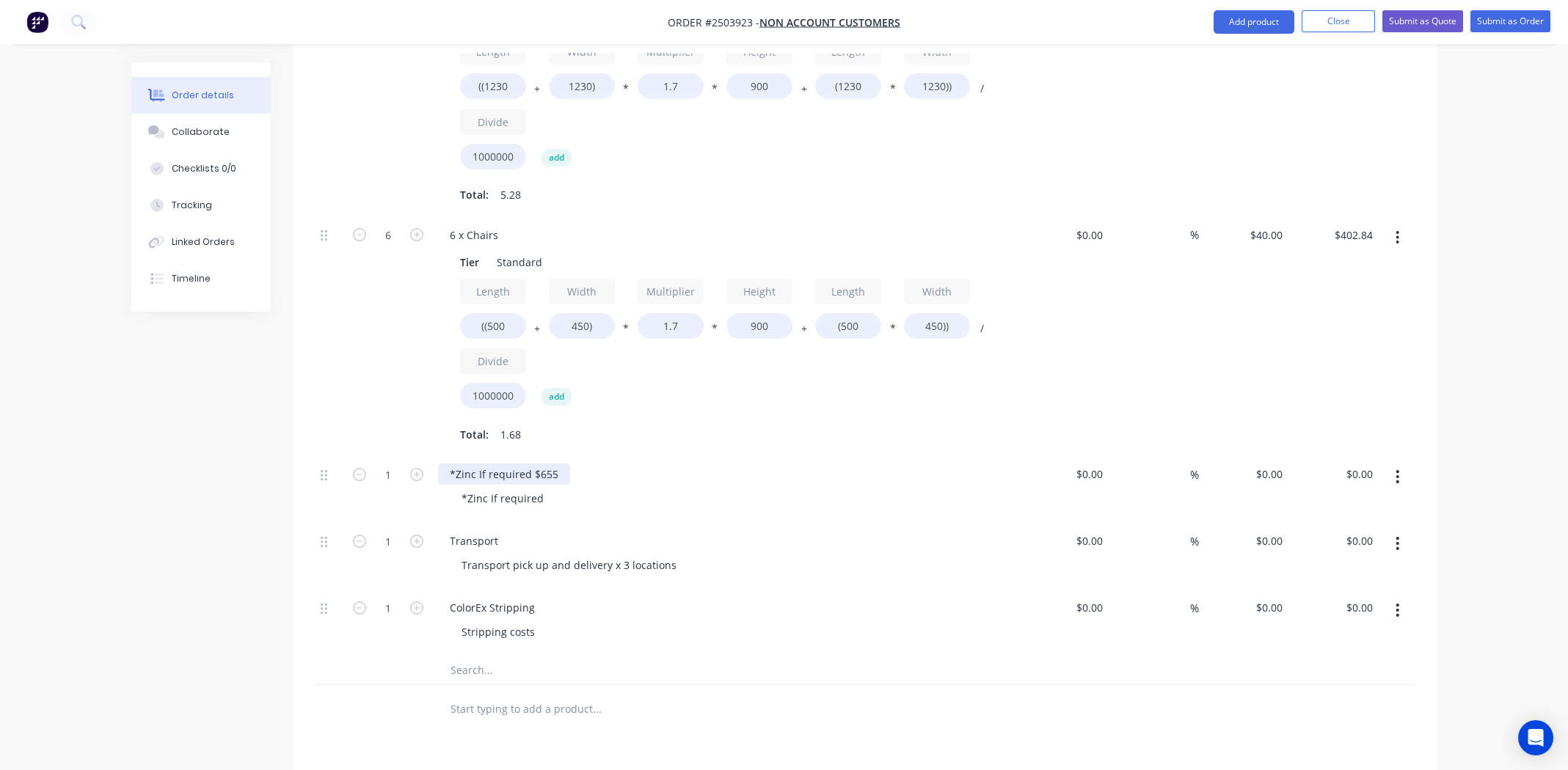
drag, startPoint x: 554, startPoint y: 429, endPoint x: 570, endPoint y: 432, distance: 16.3
click at [554, 464] on div "*Zinc If required $655" at bounding box center [503, 474] width 132 height 21
click at [525, 464] on div "*Zinc If required $655" at bounding box center [503, 474] width 132 height 21
drag, startPoint x: 530, startPoint y: 430, endPoint x: 671, endPoint y: 432, distance: 141.0
click at [671, 464] on div "*Zinc If required inc. colour change $655" at bounding box center [725, 474] width 575 height 21
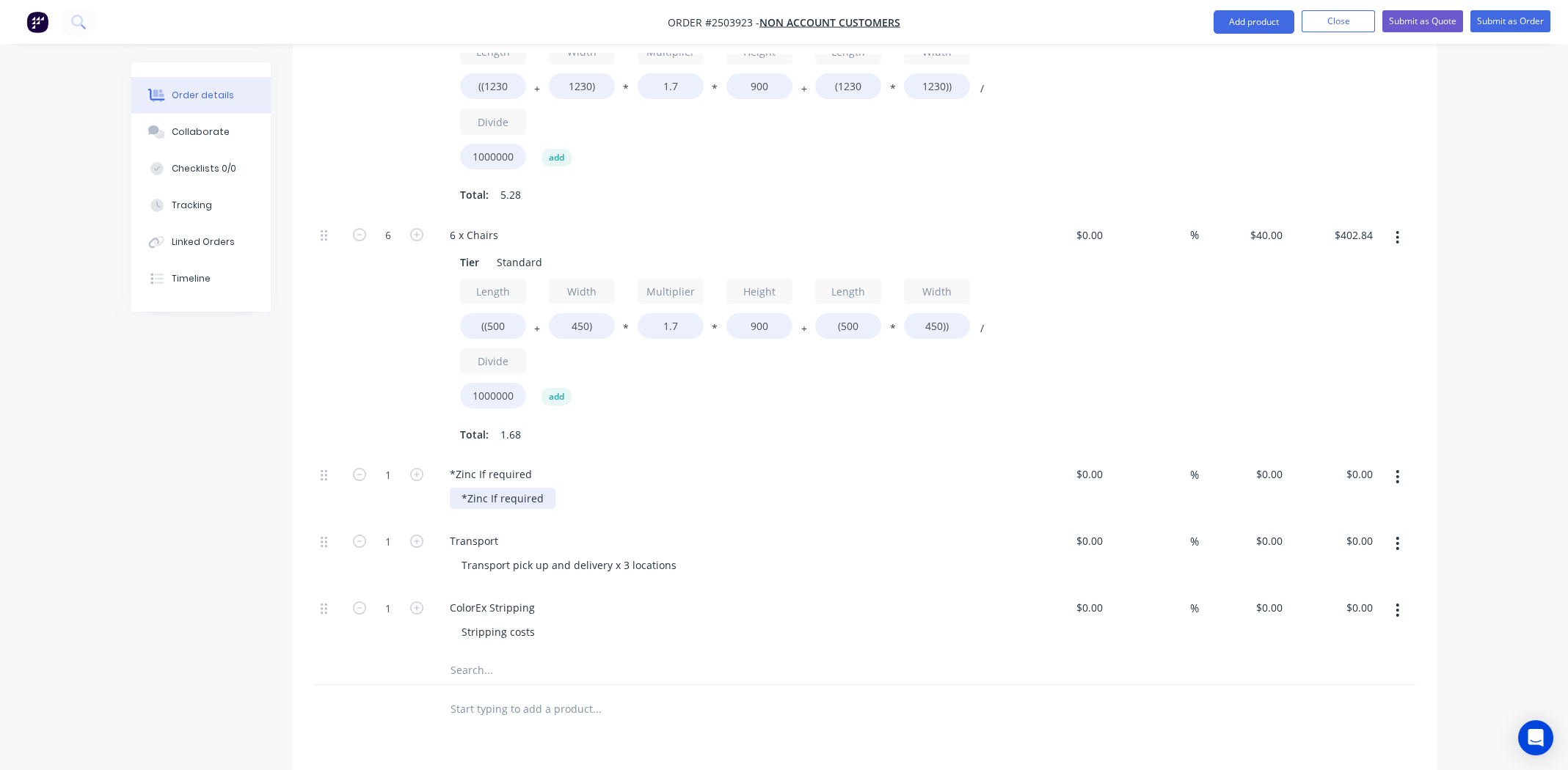
click at [546, 488] on div "*Zinc If required" at bounding box center [502, 498] width 106 height 21
click at [736, 464] on div "*Zinc If required" at bounding box center [725, 474] width 575 height 21
click at [667, 488] on div "*Zinc If required inc. colour change $655" at bounding box center [563, 498] width 228 height 21
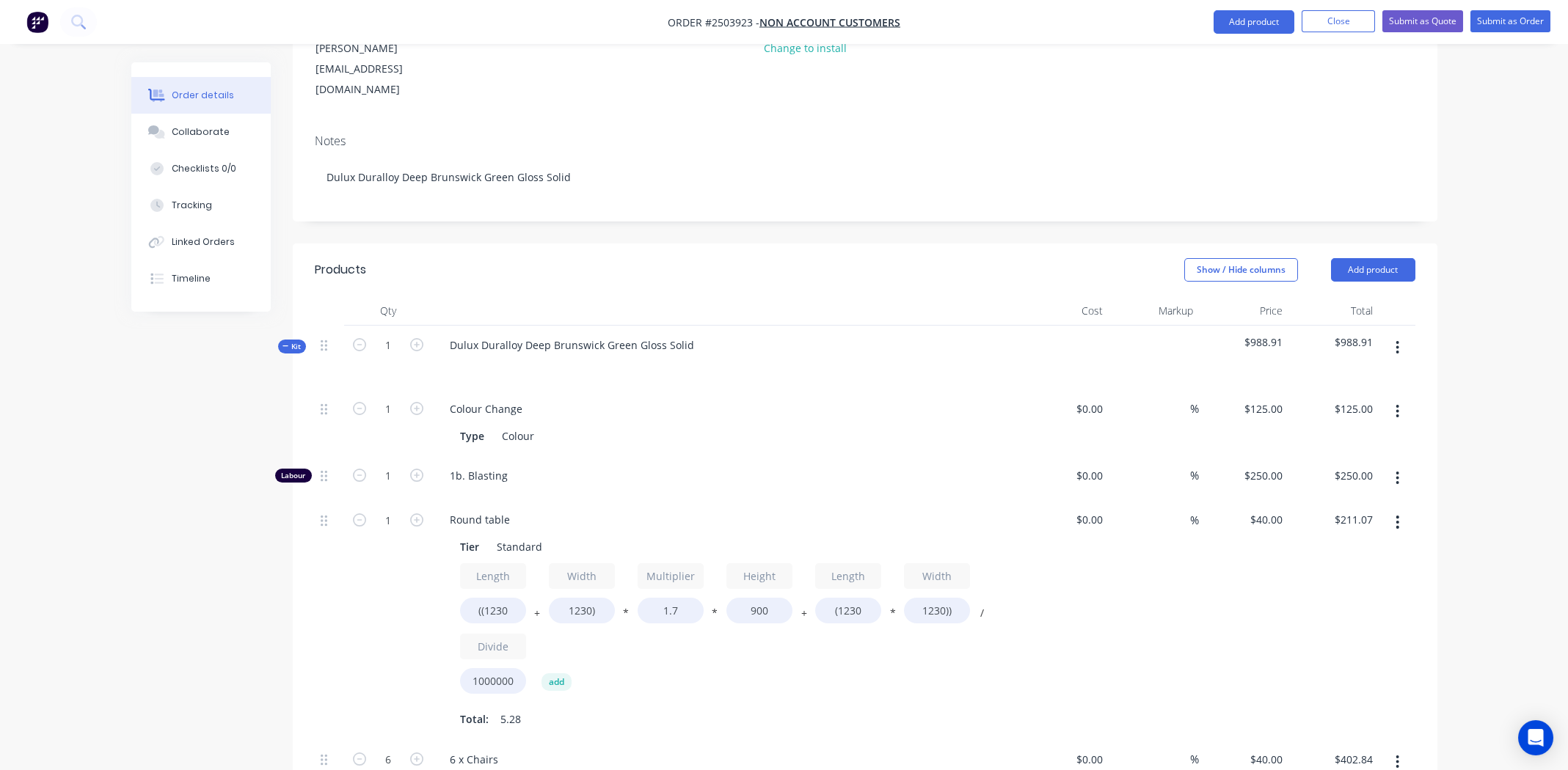
scroll to position [0, 0]
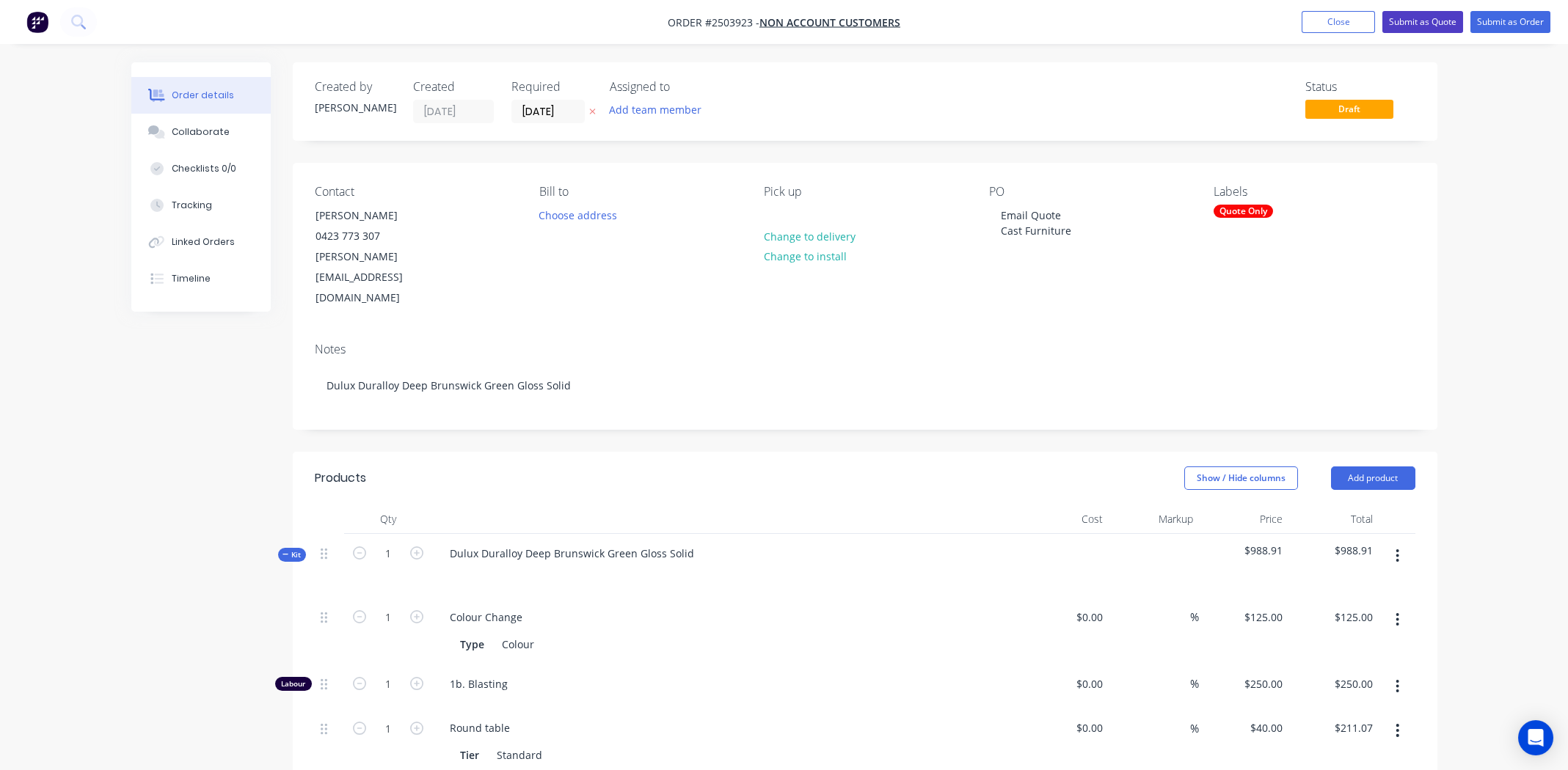
click at [1407, 16] on button "Submit as Quote" at bounding box center [1422, 22] width 81 height 22
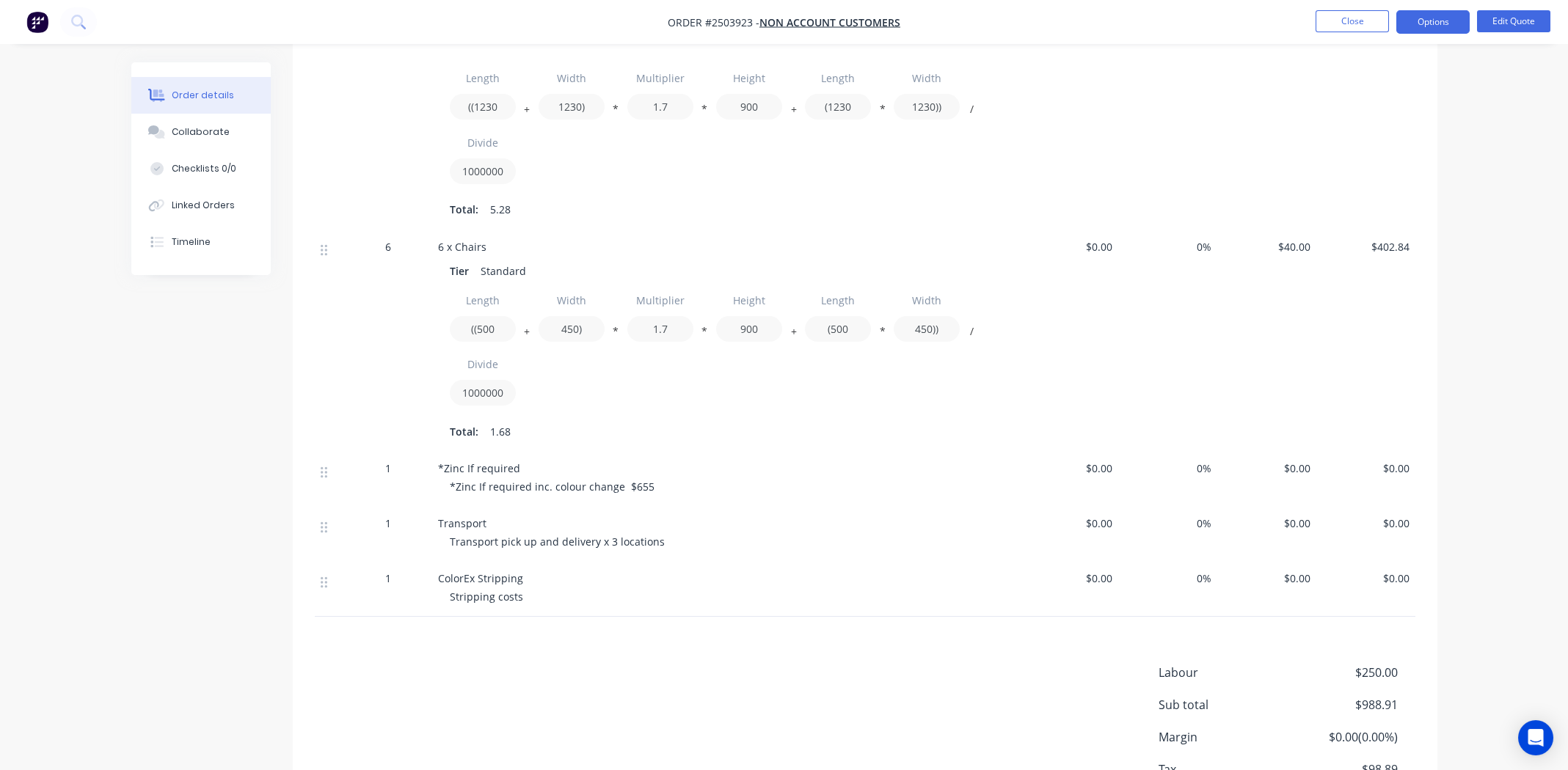
scroll to position [734, 0]
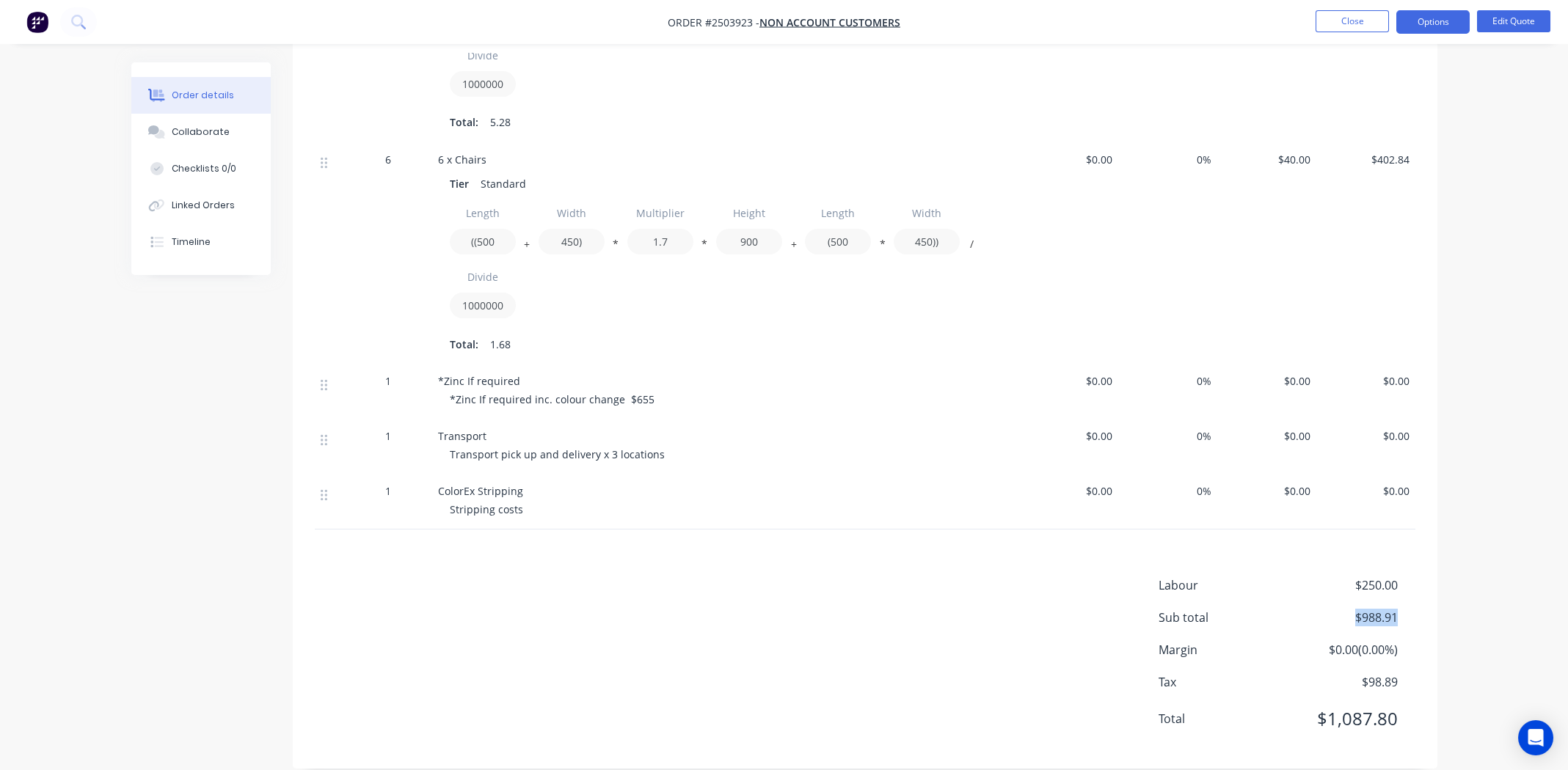
drag, startPoint x: 1398, startPoint y: 597, endPoint x: 1357, endPoint y: 591, distance: 41.4
click at [1357, 609] on div "Sub total $988.91" at bounding box center [1287, 617] width 257 height 17
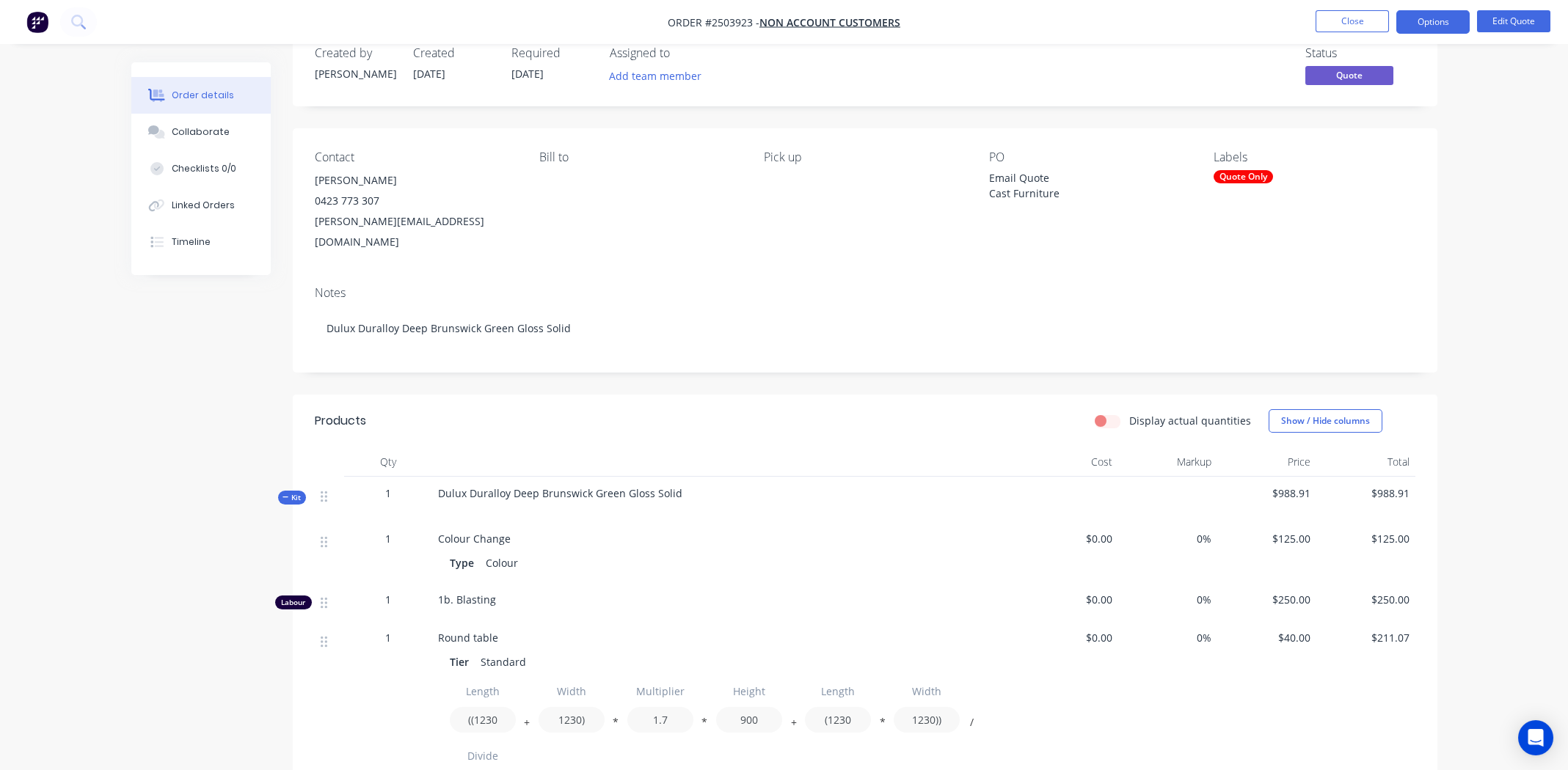
scroll to position [0, 0]
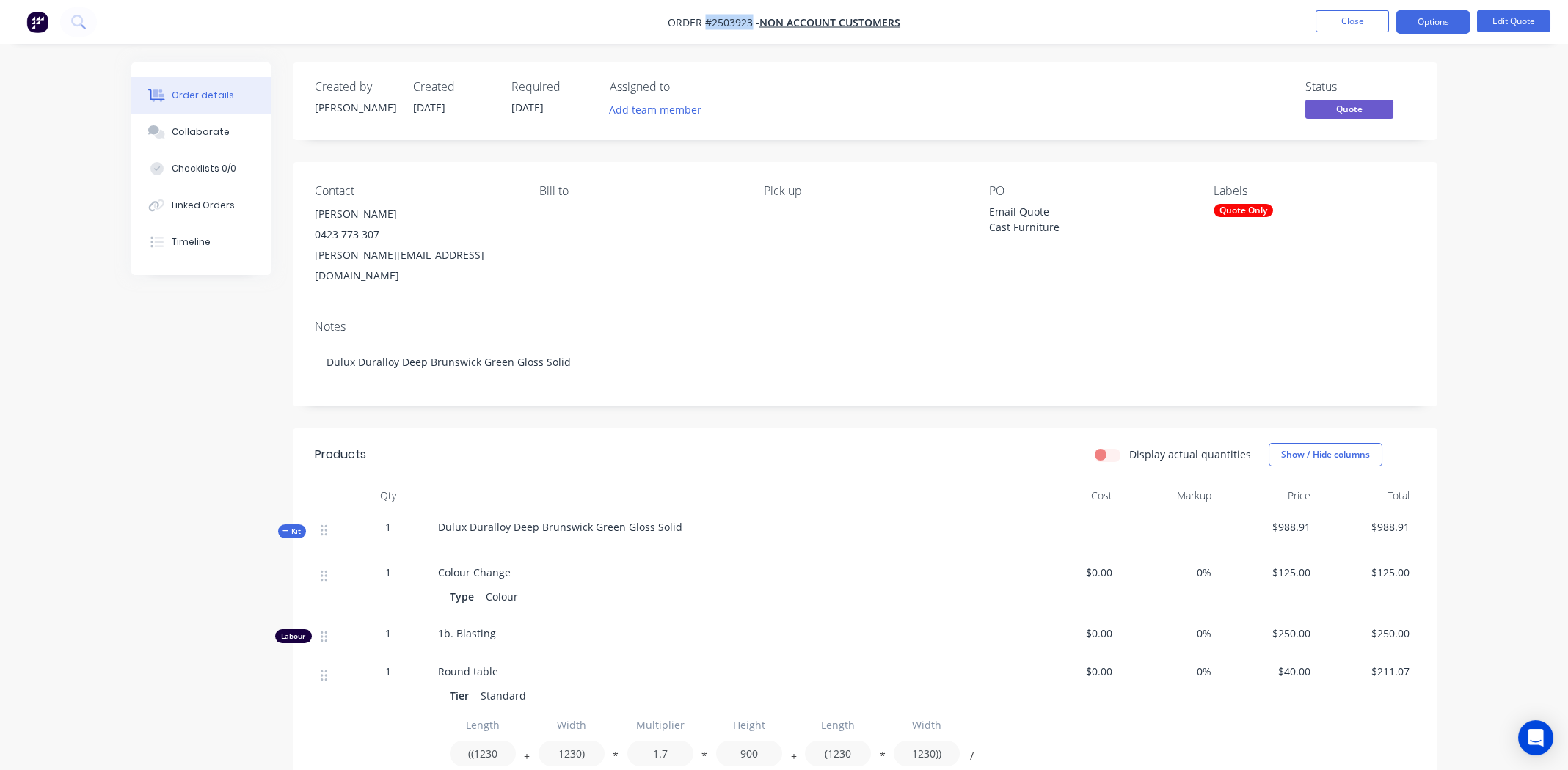
drag, startPoint x: 751, startPoint y: 21, endPoint x: 707, endPoint y: 21, distance: 44.0
click at [707, 21] on span "Order #2503923 -" at bounding box center [713, 22] width 92 height 14
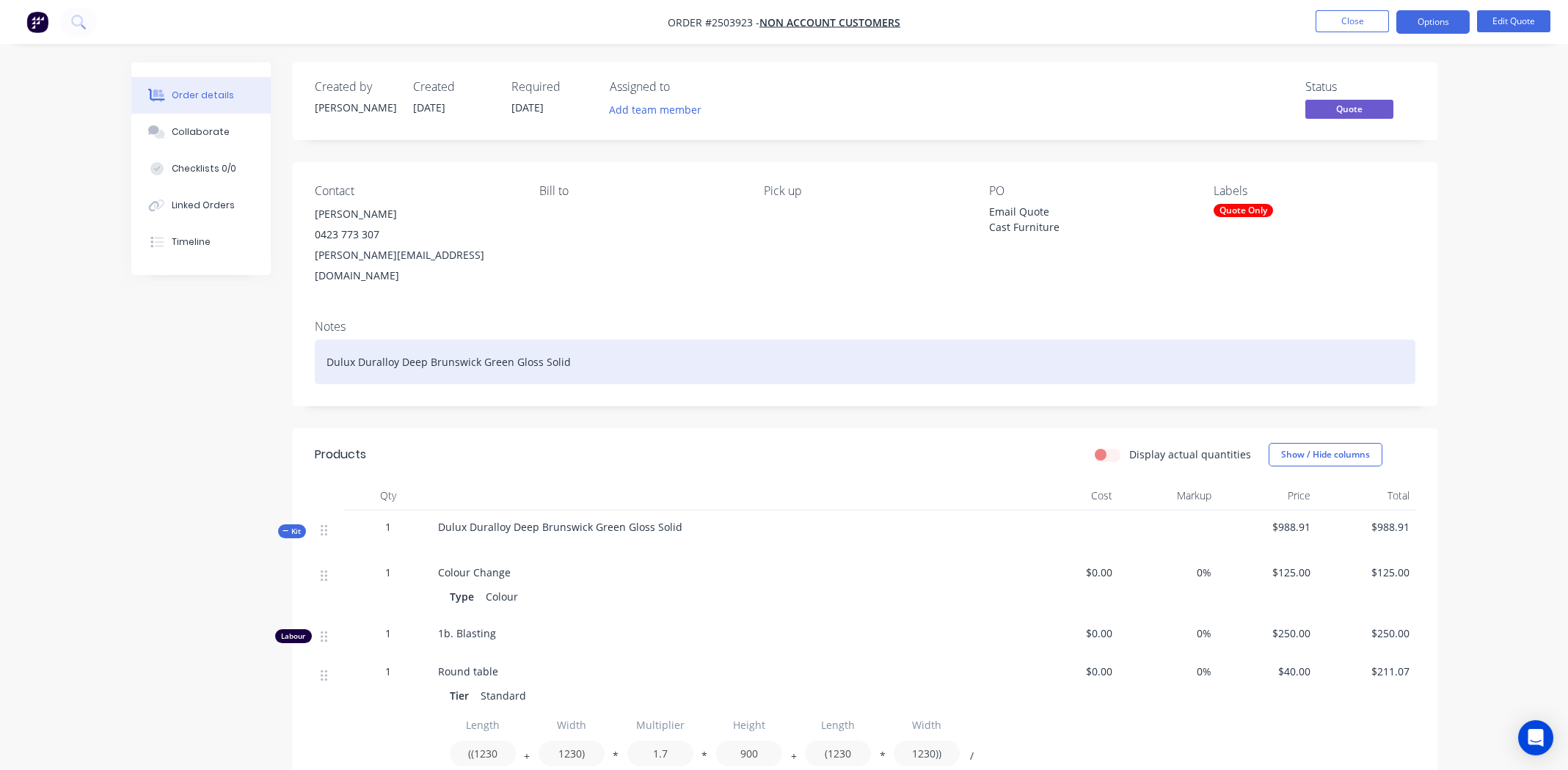
click at [675, 344] on div "Dulux Duralloy Deep Brunswick Green Gloss Solid" at bounding box center [864, 362] width 1100 height 45
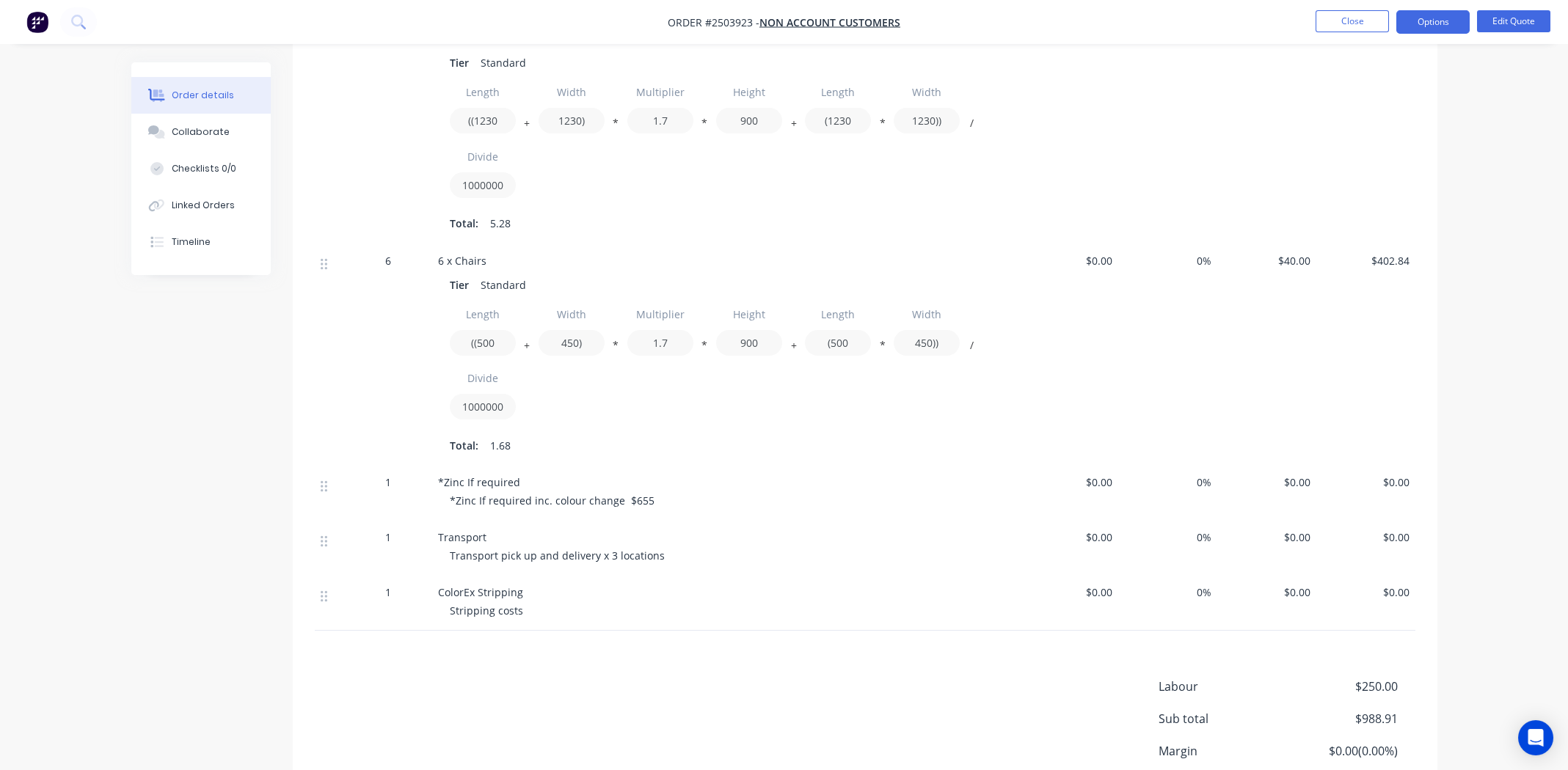
scroll to position [734, 0]
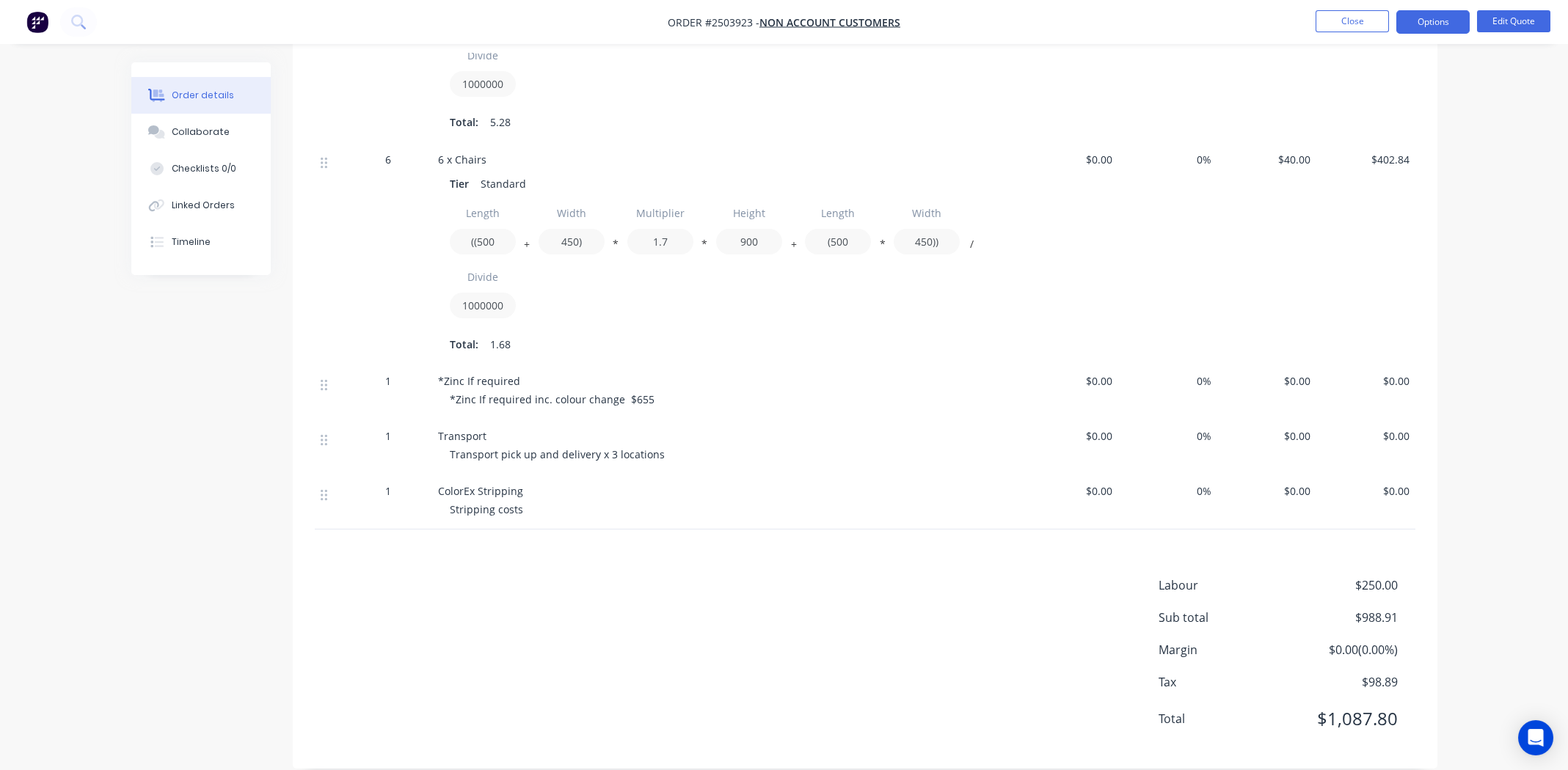
click at [634, 590] on div "Labour $250.00 Sub total $988.91 Margin $0.00 ( 0.00 %) Tax $98.89 Total $1,087…" at bounding box center [864, 662] width 1100 height 170
click at [559, 659] on div "Labour $250.00 Sub total $988.91 Margin $0.00 ( 0.00 %) Tax $98.89 Total $1,087…" at bounding box center [864, 662] width 1100 height 170
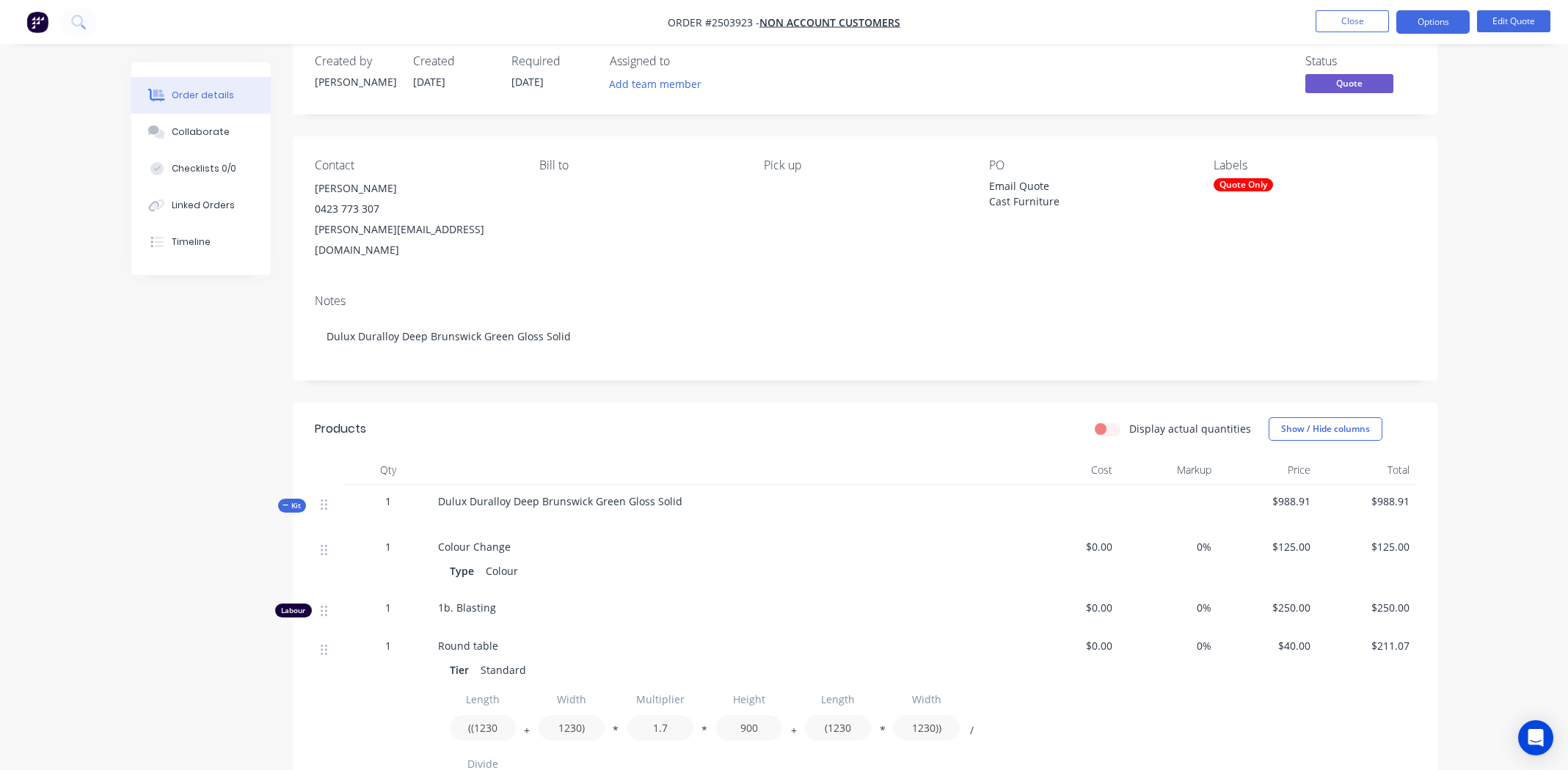
scroll to position [0, 0]
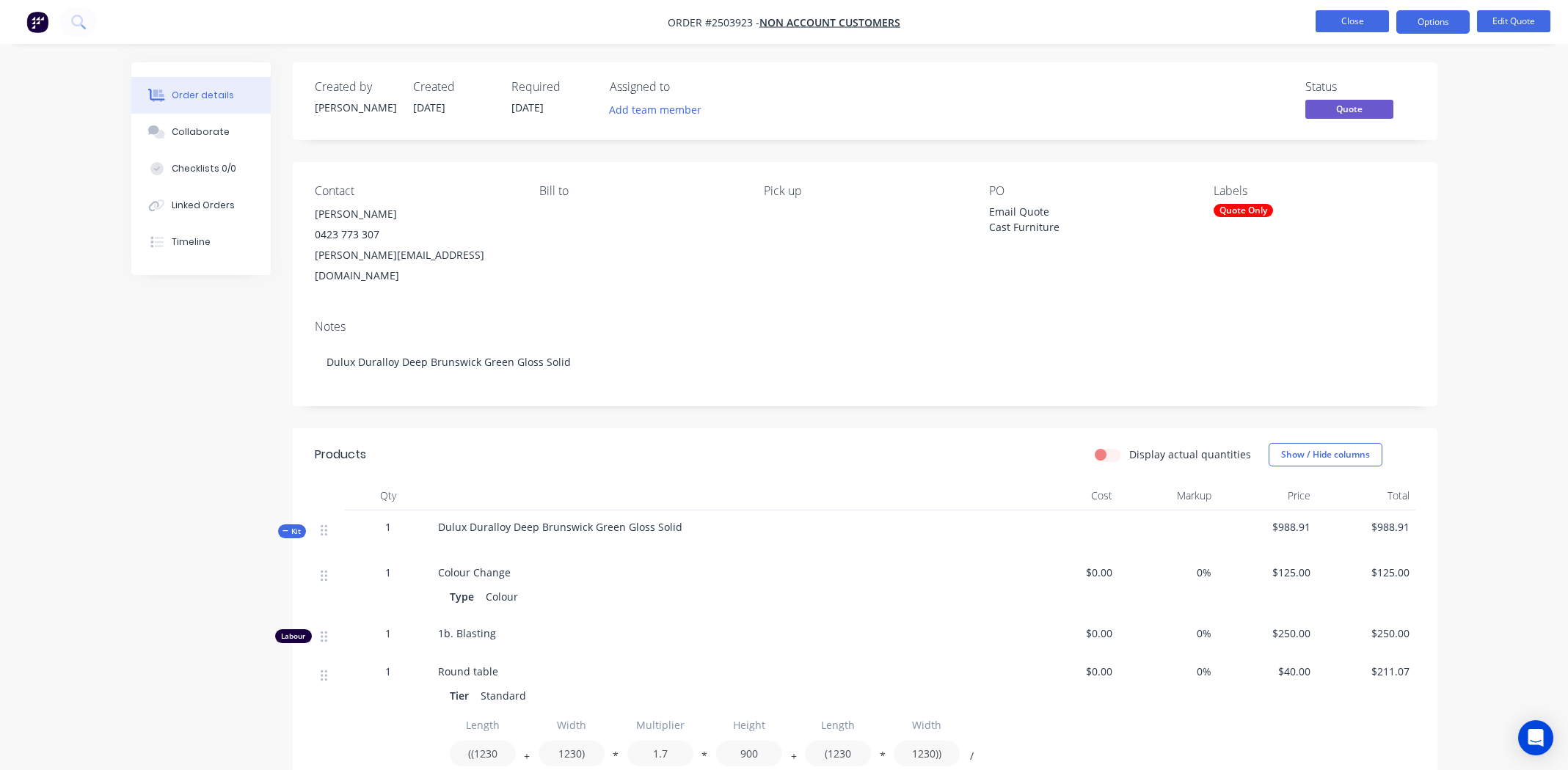
click at [1351, 17] on button "Close" at bounding box center [1352, 21] width 73 height 22
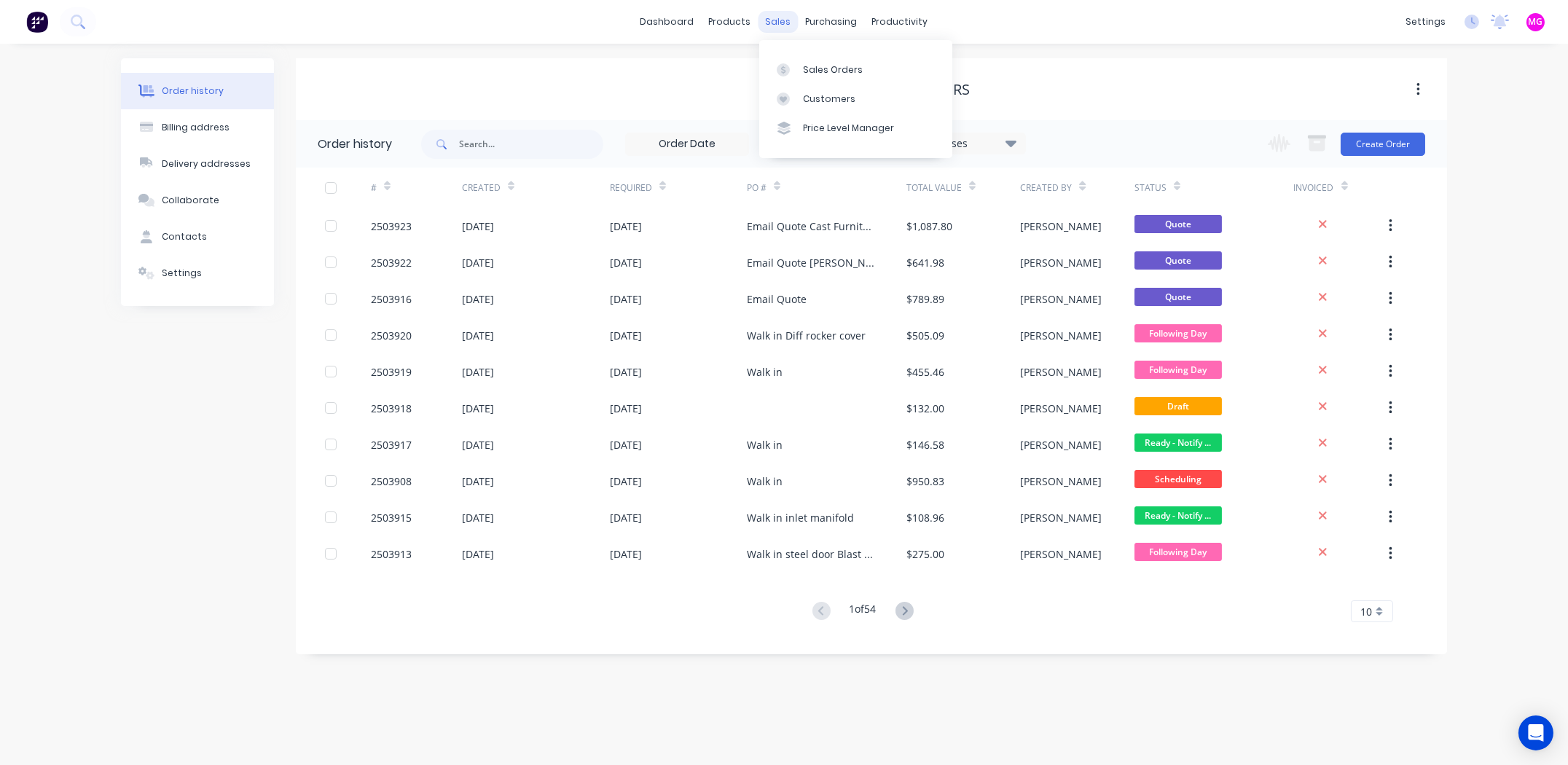
click at [782, 27] on div "sales" at bounding box center [779, 22] width 40 height 22
click at [827, 72] on div "Sales Orders" at bounding box center [833, 70] width 60 height 13
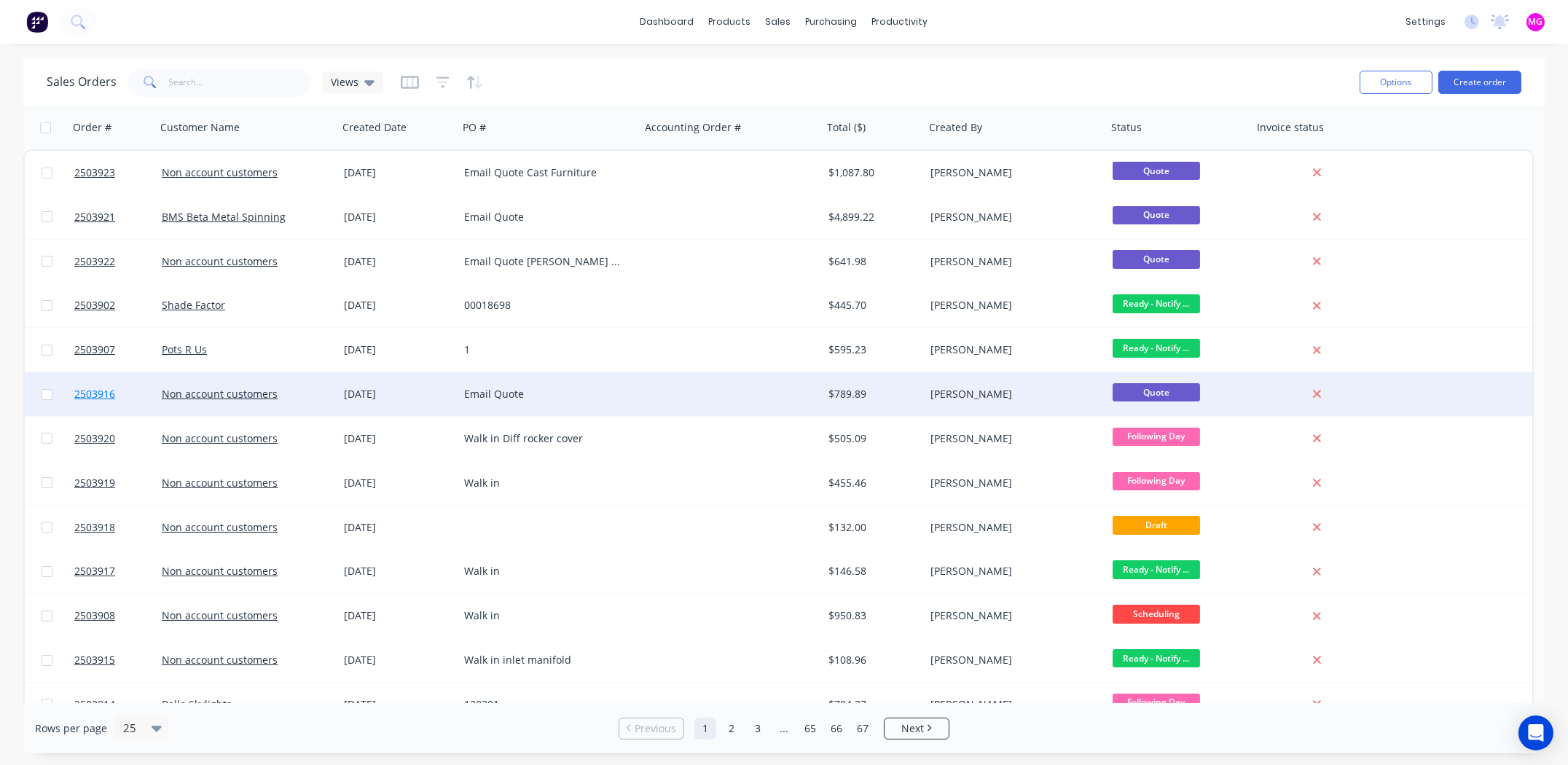
click at [99, 390] on span "2503916" at bounding box center [94, 394] width 41 height 14
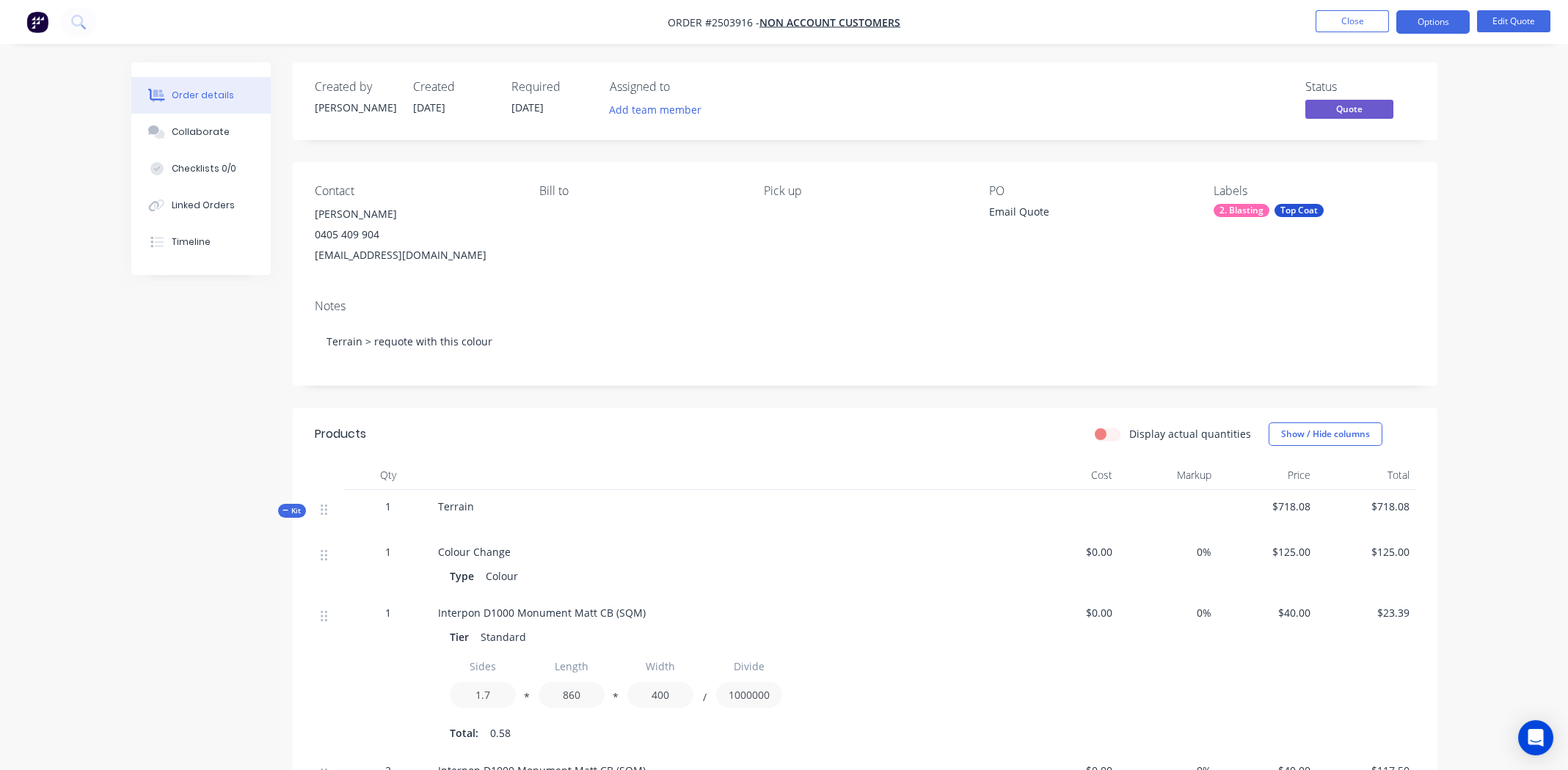
click at [1051, 216] on div "Email Quote" at bounding box center [1080, 214] width 183 height 21
click at [1047, 212] on div "Email Quote" at bounding box center [1080, 214] width 183 height 21
click at [1528, 11] on button "Edit Quote" at bounding box center [1513, 21] width 73 height 22
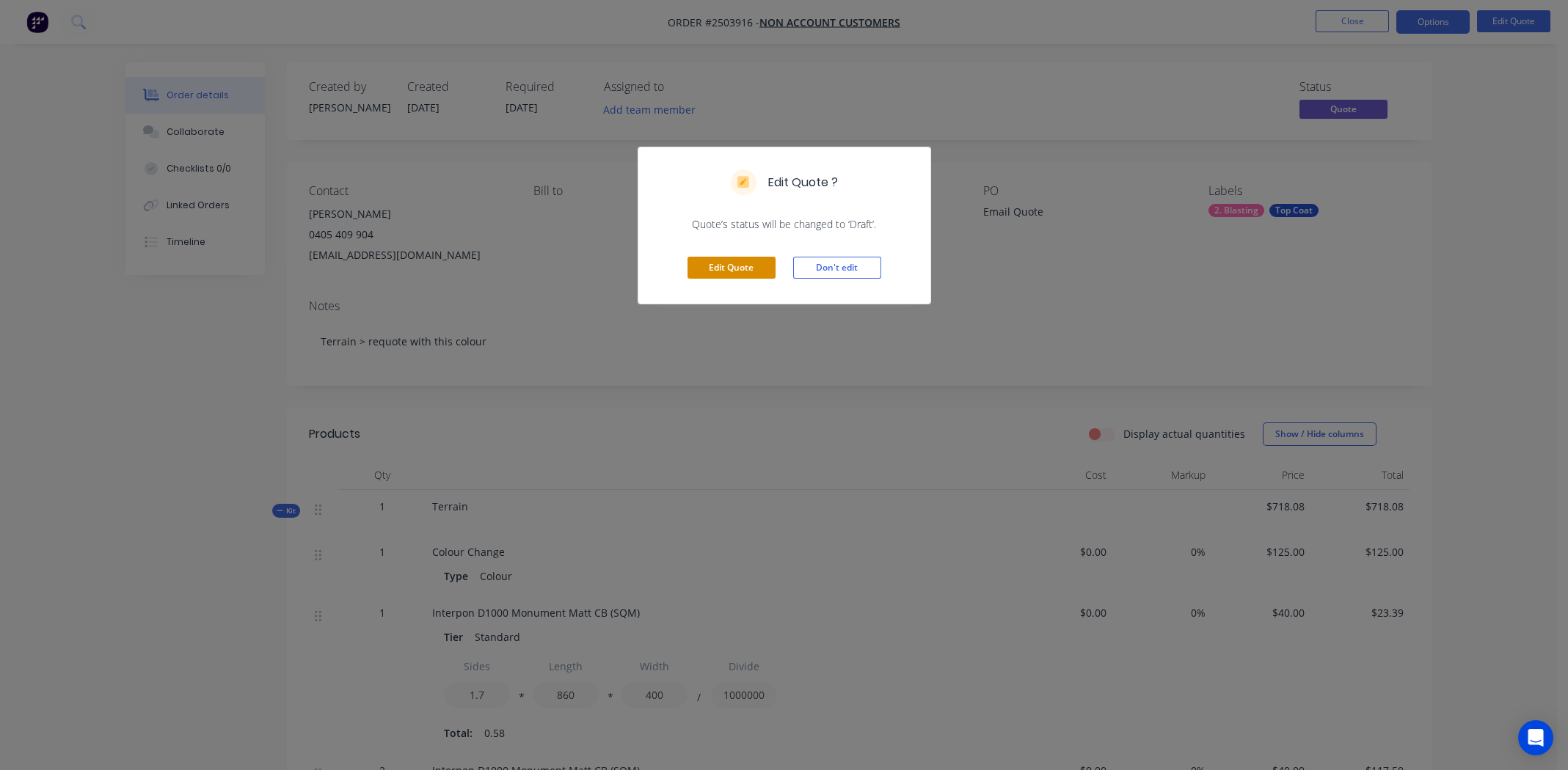
click at [753, 265] on button "Edit Quote" at bounding box center [731, 268] width 88 height 22
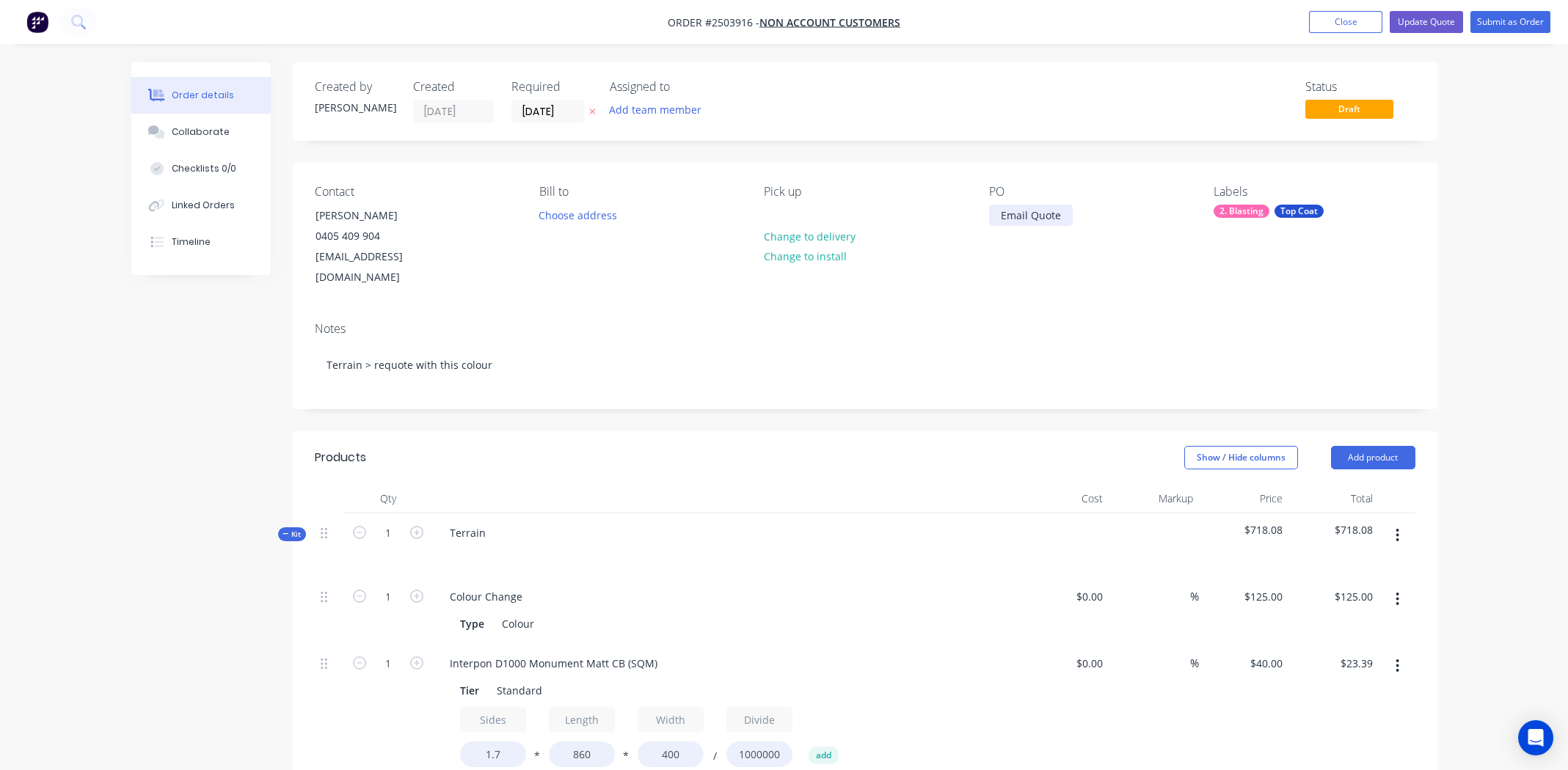
click at [1062, 215] on div "Email Quote" at bounding box center [1031, 215] width 84 height 21
click at [1439, 22] on button "Update Quote" at bounding box center [1426, 22] width 73 height 22
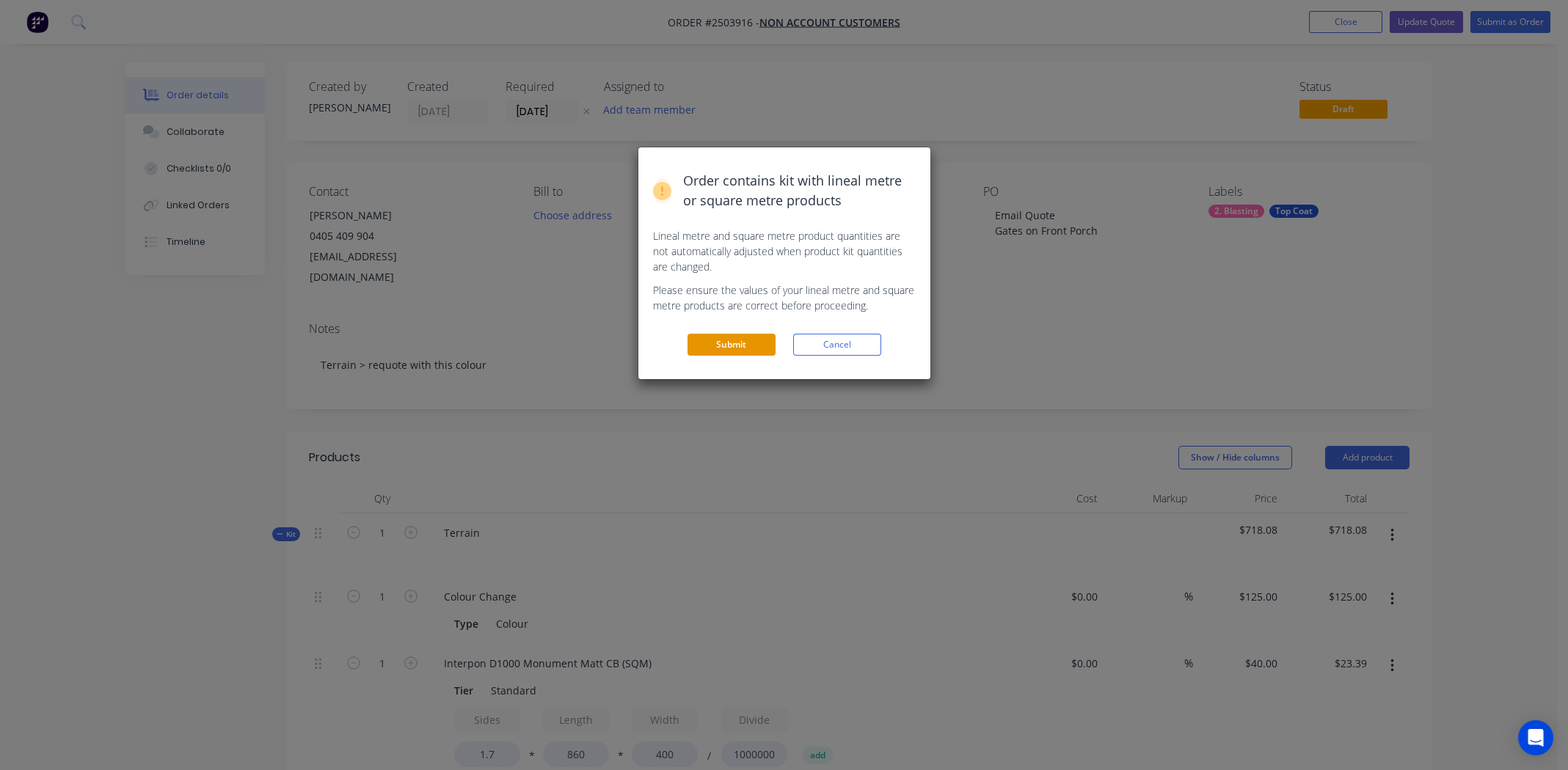
click at [723, 340] on button "Submit" at bounding box center [731, 344] width 88 height 22
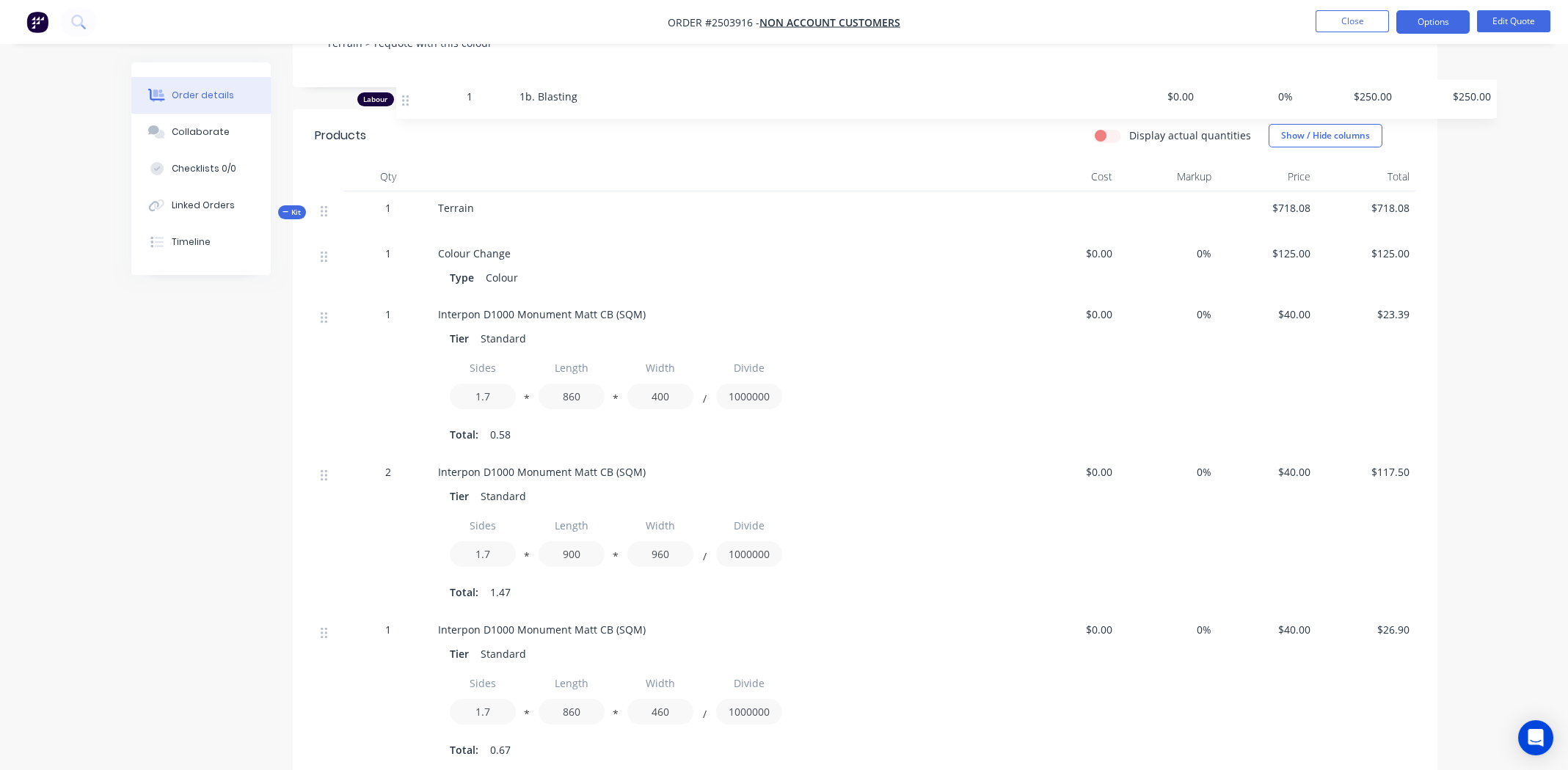
scroll to position [297, 0]
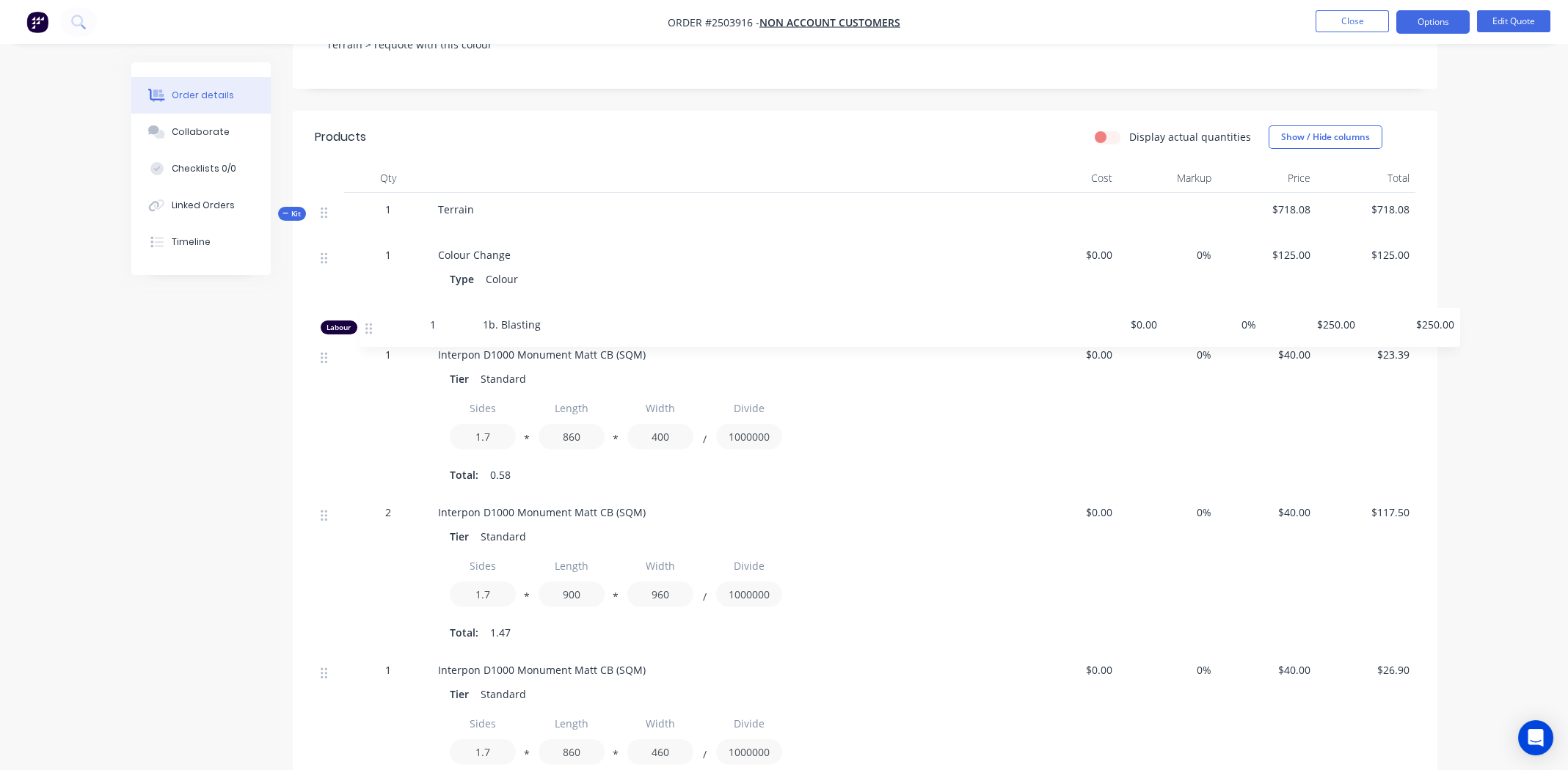
drag, startPoint x: 325, startPoint y: 489, endPoint x: 374, endPoint y: 324, distance: 172.1
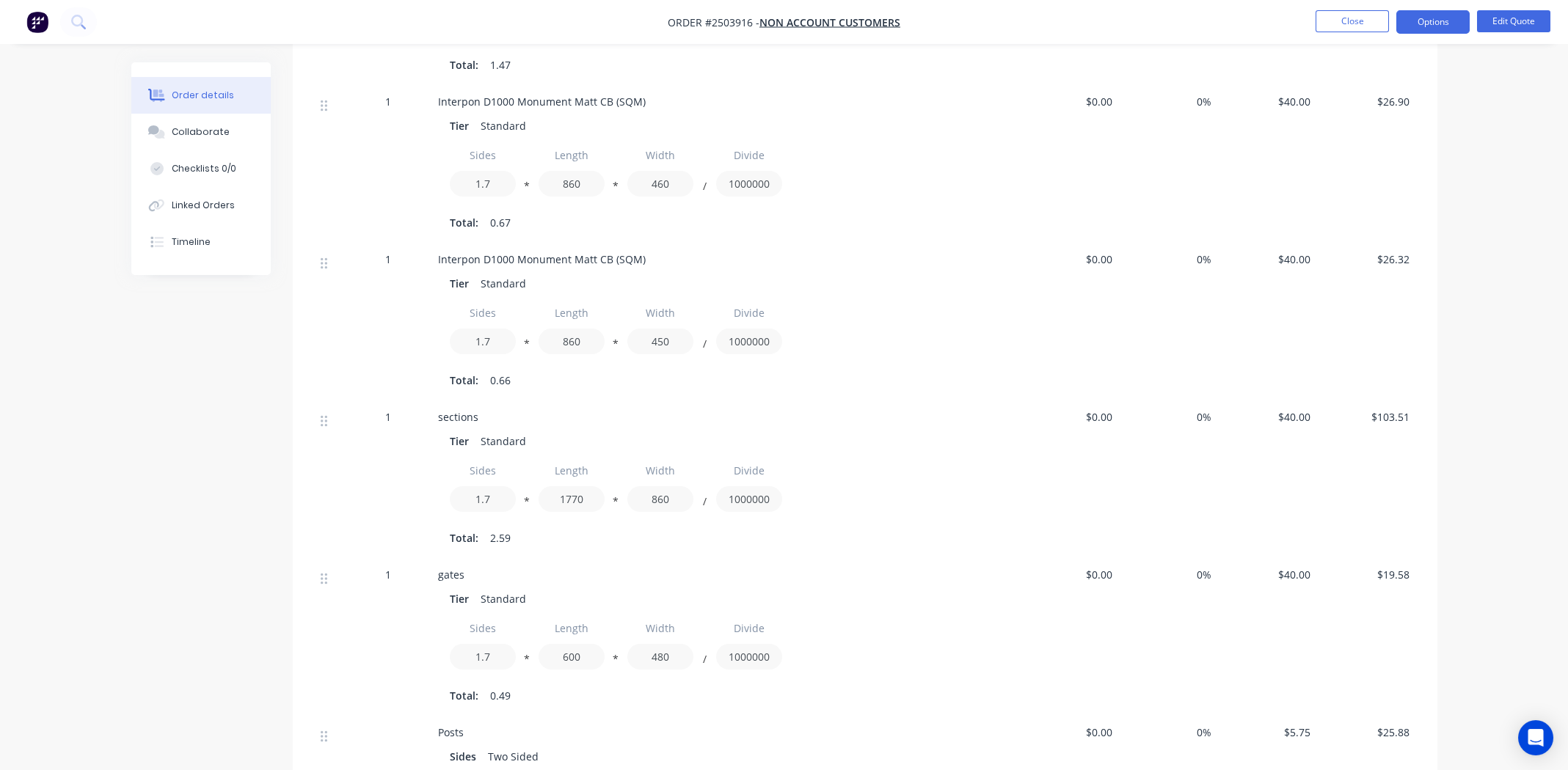
scroll to position [779, 0]
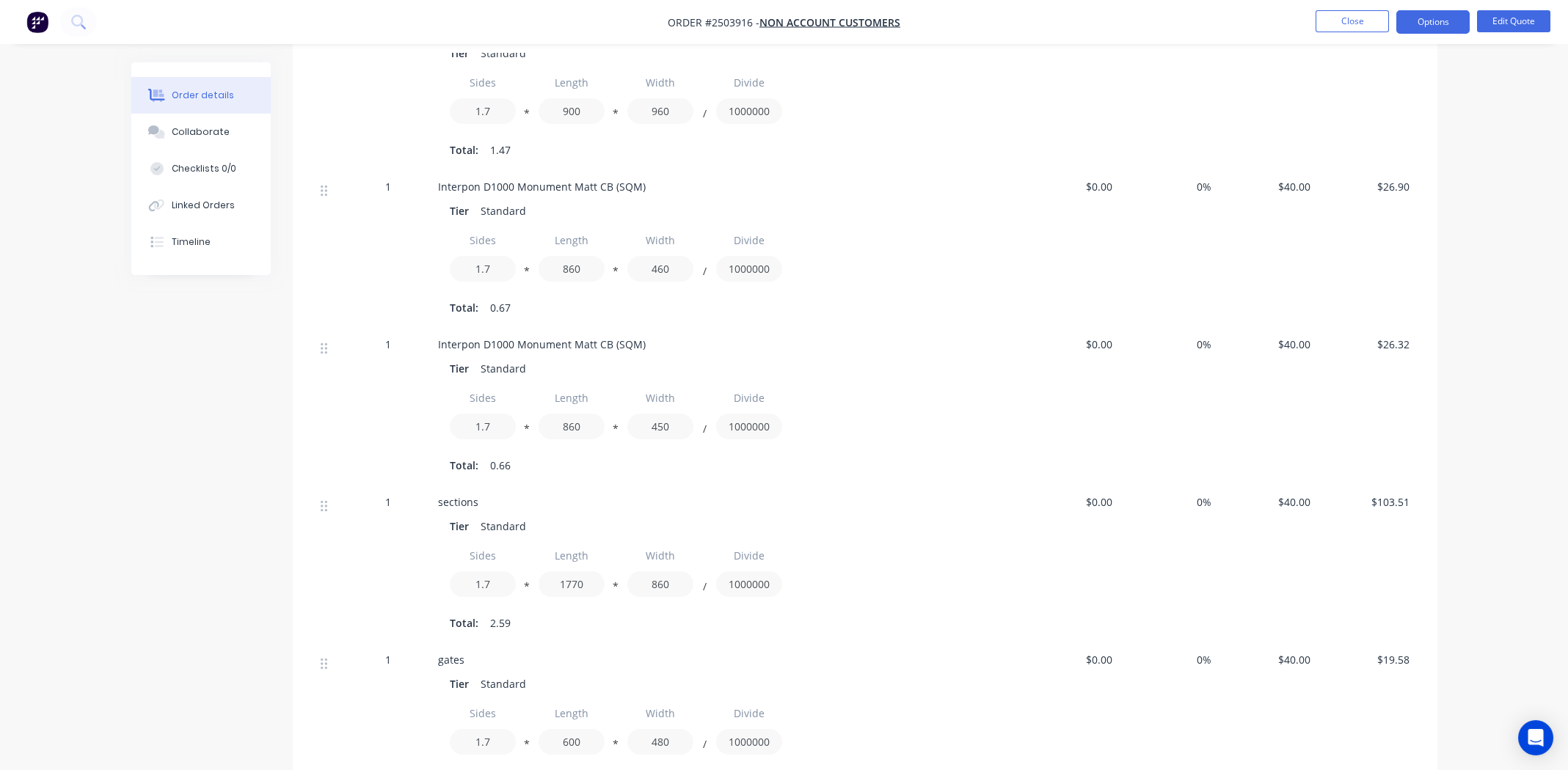
click at [499, 348] on span "Interpon D1000 Monument Matt CB (SQM)" at bounding box center [542, 344] width 208 height 14
click at [498, 347] on span "Interpon D1000 Monument Matt CB (SQM)" at bounding box center [542, 344] width 208 height 14
click at [497, 347] on span "Interpon D1000 Monument Matt CB (SQM)" at bounding box center [542, 344] width 208 height 14
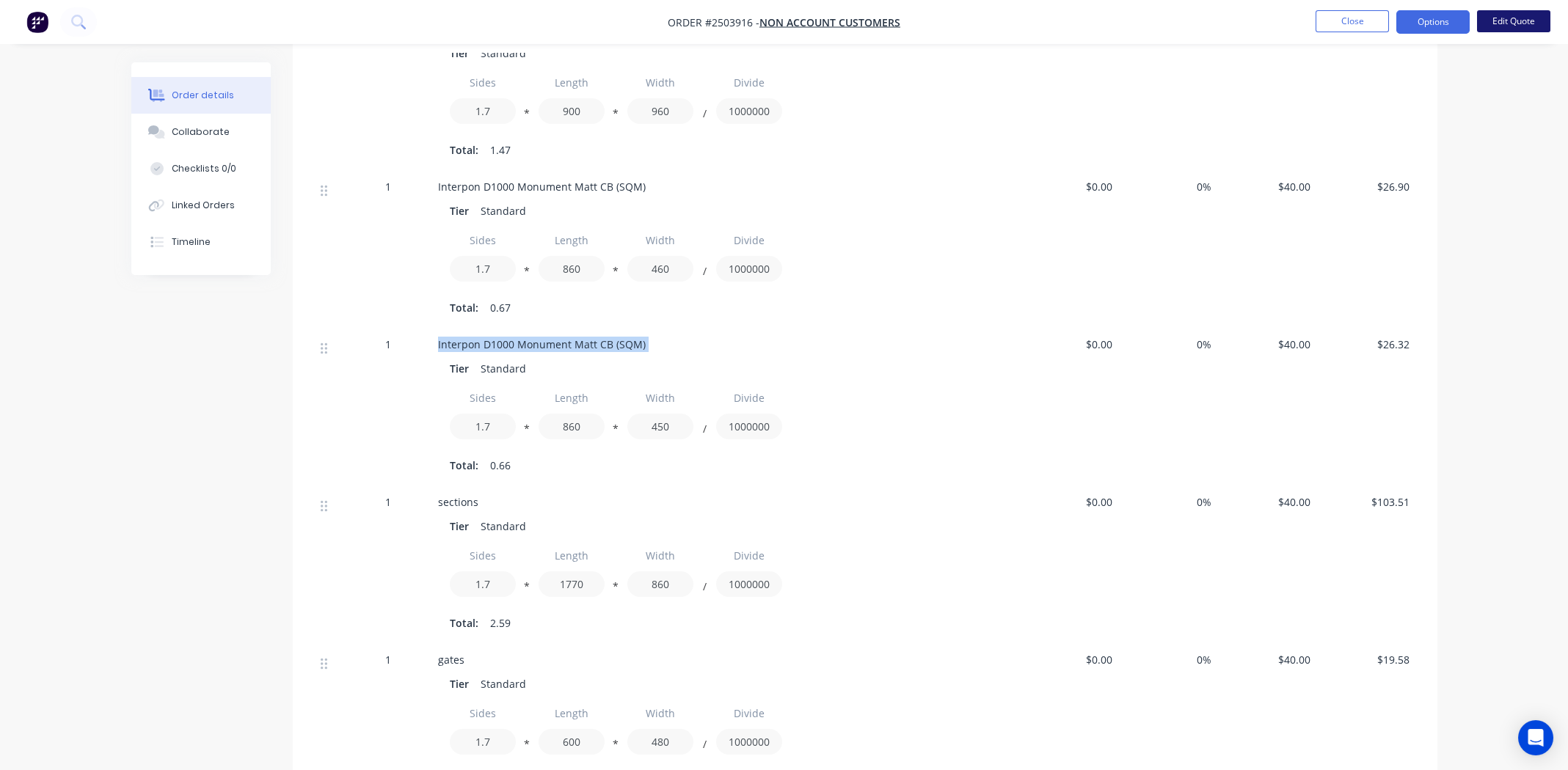
click at [1514, 25] on button "Edit Quote" at bounding box center [1513, 21] width 73 height 22
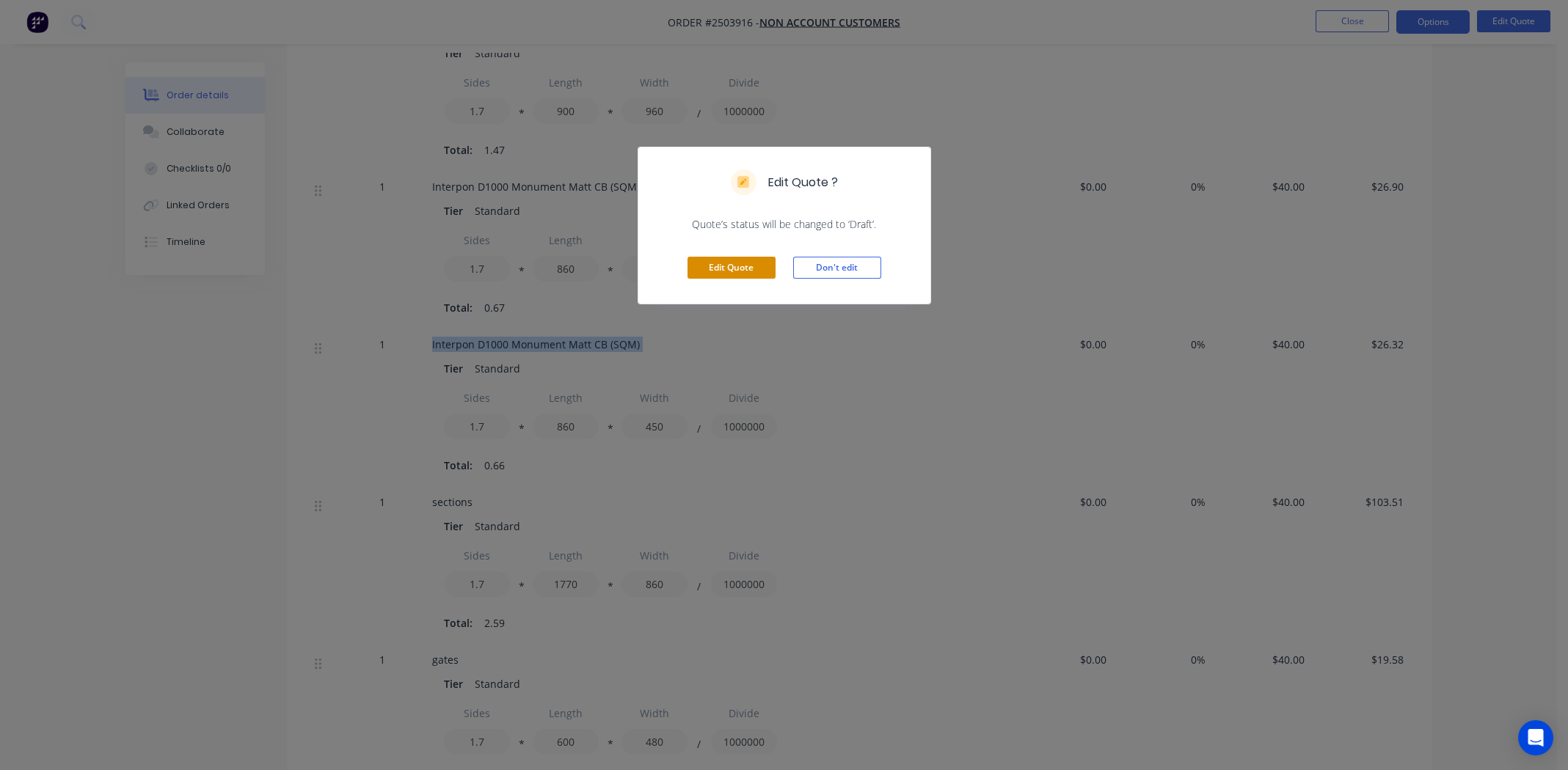
click at [745, 259] on button "Edit Quote" at bounding box center [731, 268] width 88 height 22
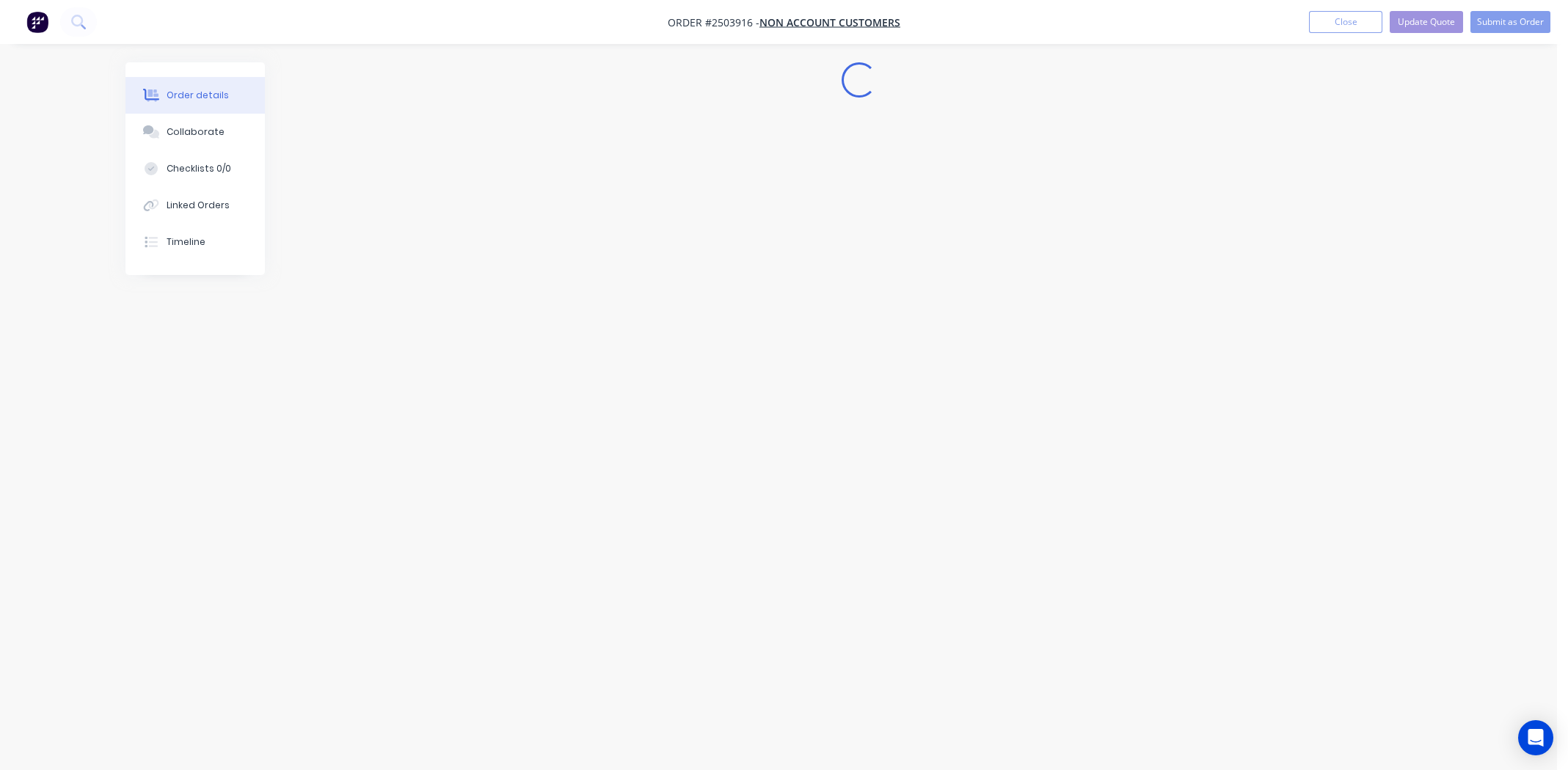
scroll to position [0, 0]
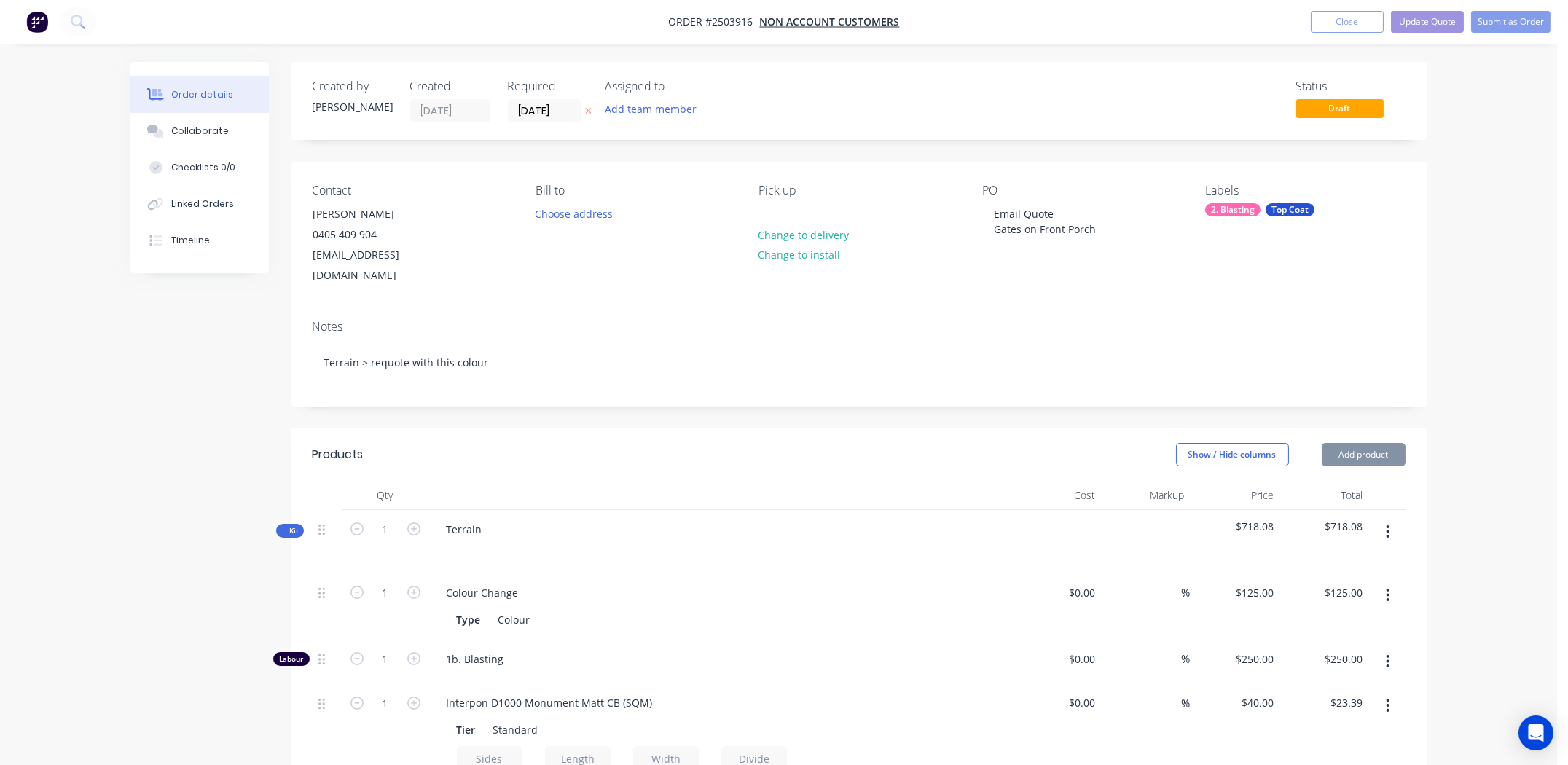
type input "$125.00"
type input "$250.00"
type input "$40.00"
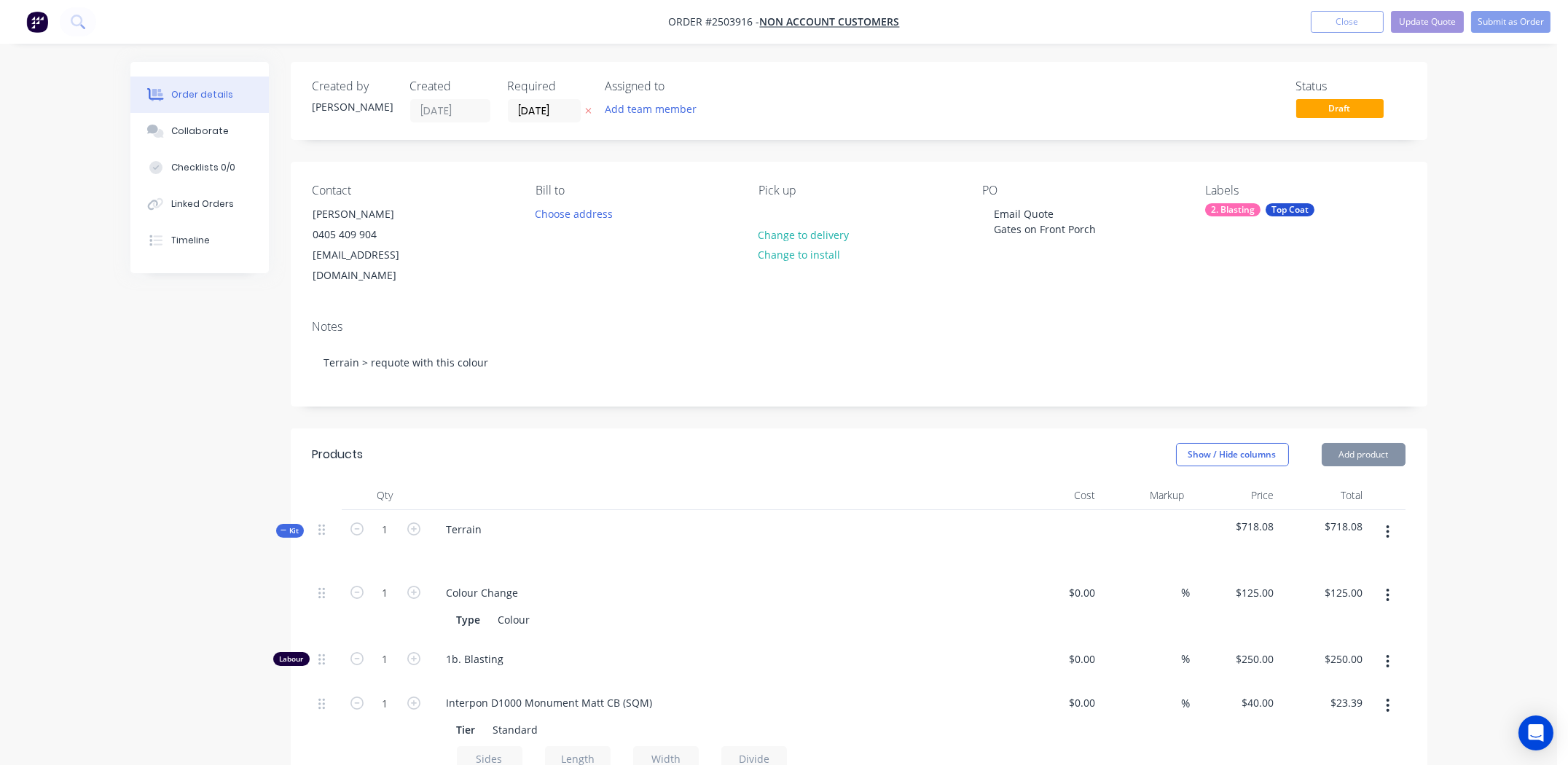
type input "$23.39"
type input "$40.00"
type input "$117.50"
type input "$40.00"
type input "$26.90"
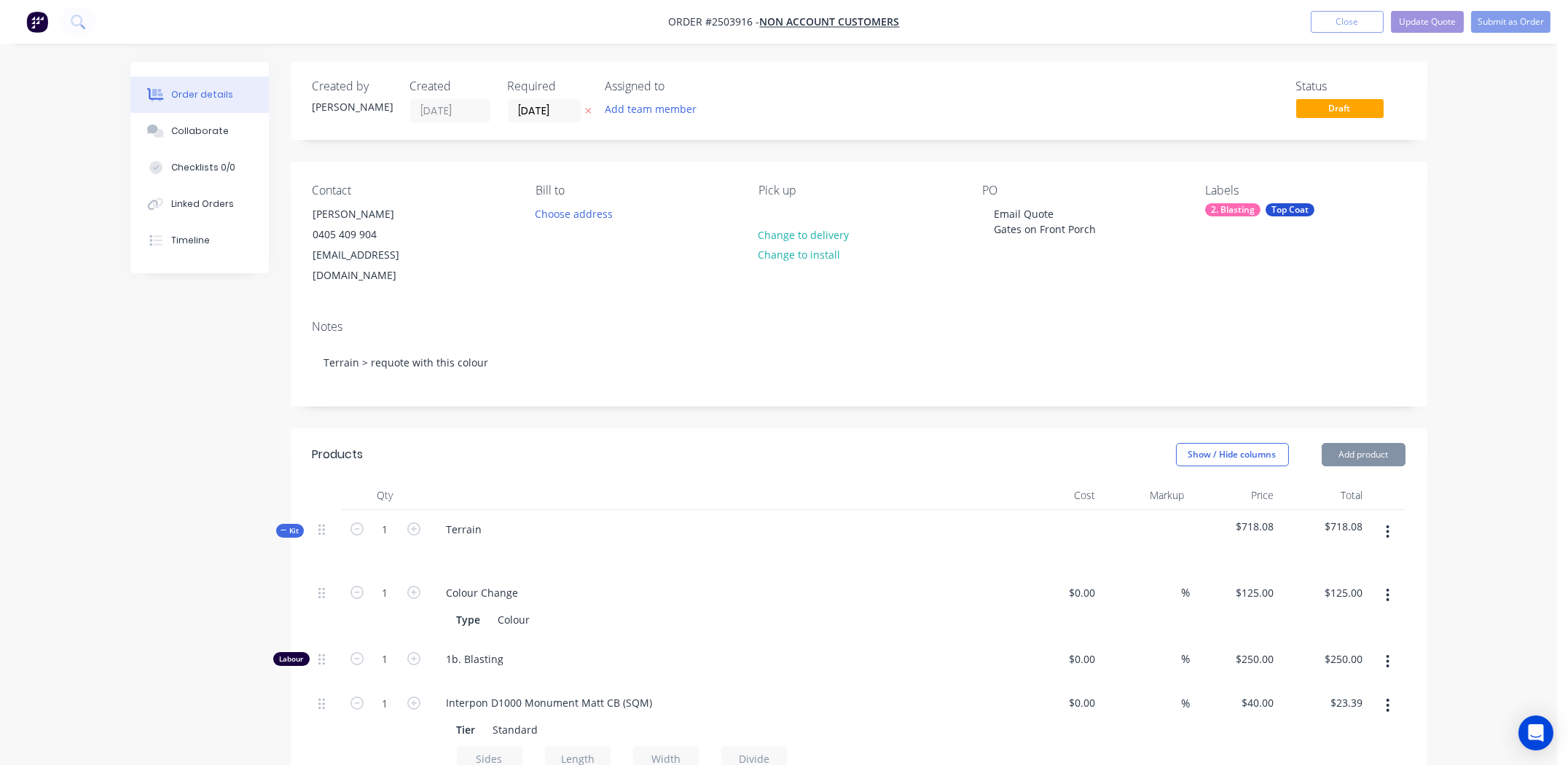
type input "$40.00"
type input "$26.32"
type input "$40.00"
type input "$103.51"
type input "$40.00"
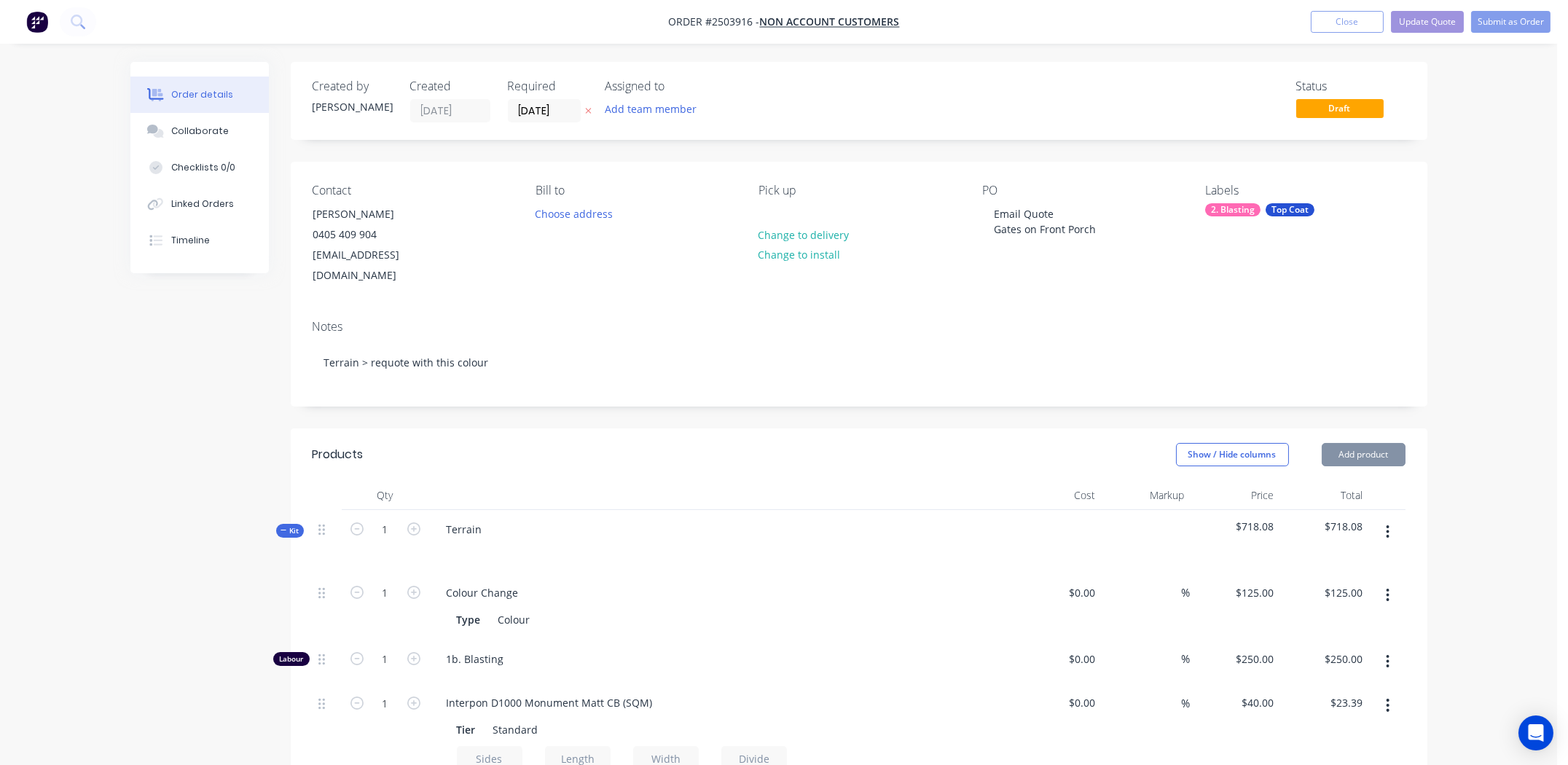
type input "$19.58"
type input "$5.75"
type input "$25.88"
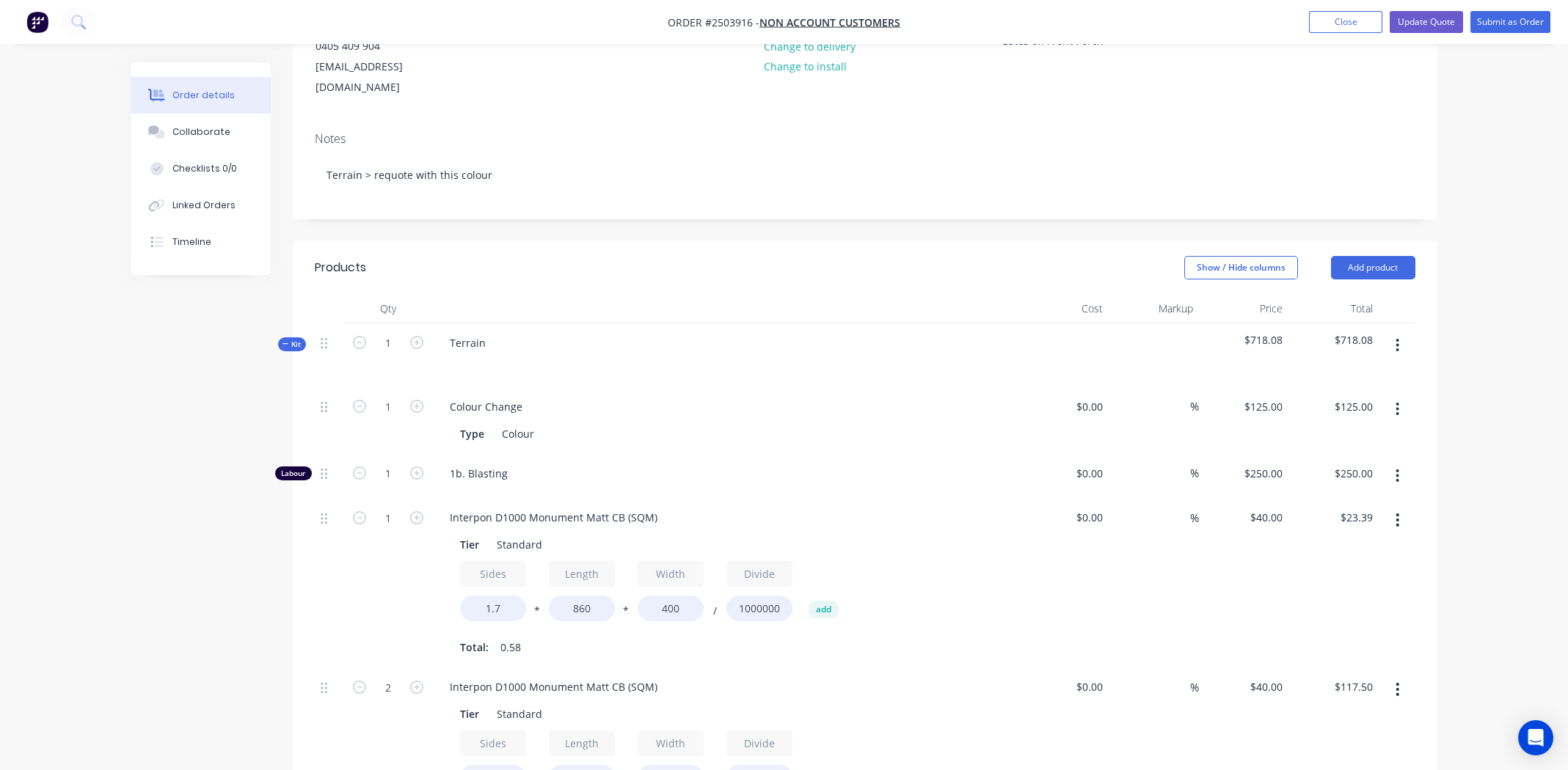
scroll to position [220, 0]
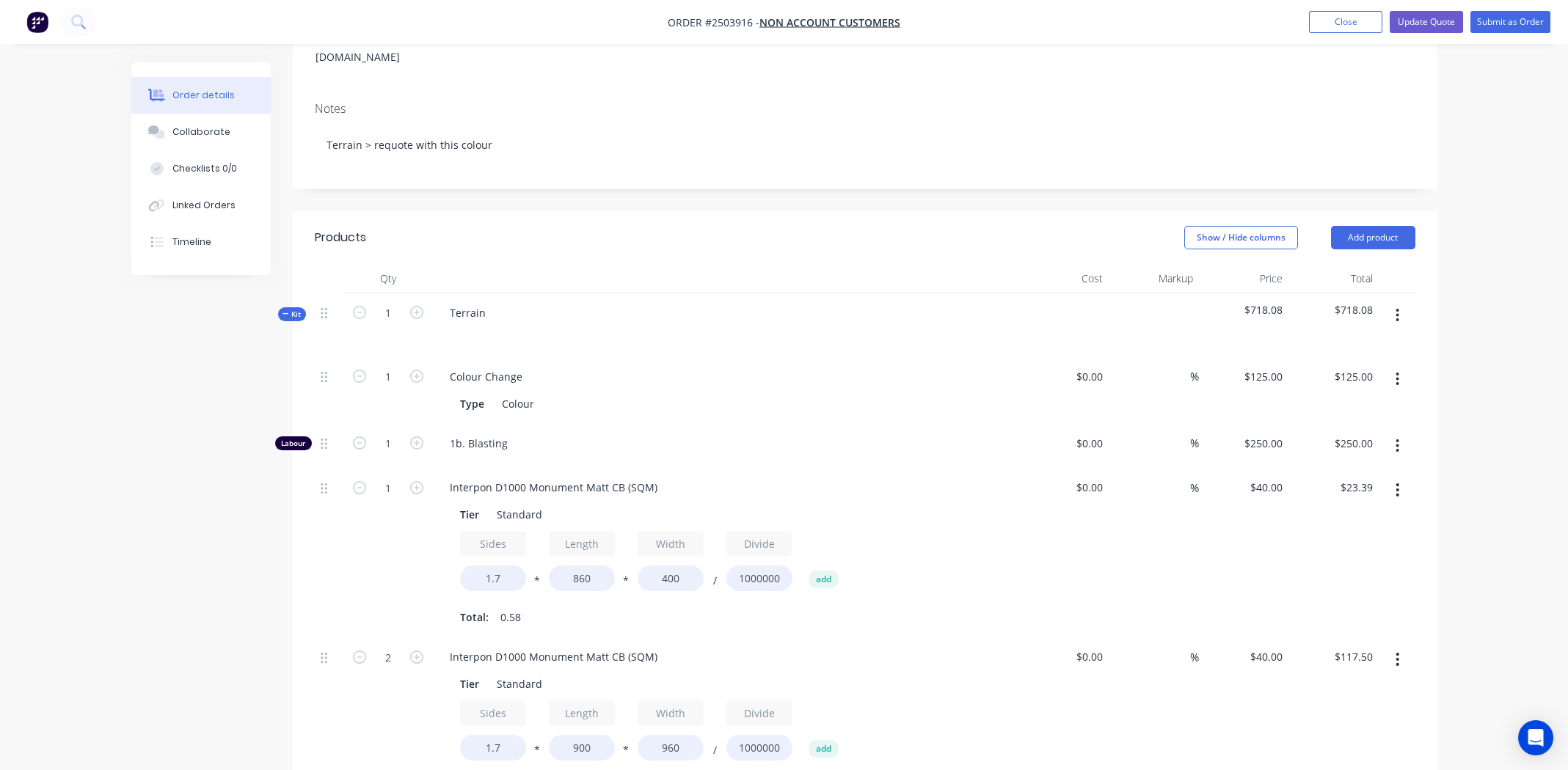
click at [568, 467] on div "Interpon D1000 Monument Matt CB (SQM) Tier Standard Sides 1.7 * Length 860 * Wi…" at bounding box center [726, 552] width 587 height 169
drag, startPoint x: 568, startPoint y: 454, endPoint x: 568, endPoint y: 464, distance: 10.0
click at [567, 467] on div "Interpon D1000 Monument Matt CB (SQM) Tier Standard Sides 1.7 * Length 860 * Wi…" at bounding box center [726, 552] width 587 height 169
click at [568, 477] on div "Interpon D1000 Monument Matt CB (SQM)" at bounding box center [552, 487] width 231 height 21
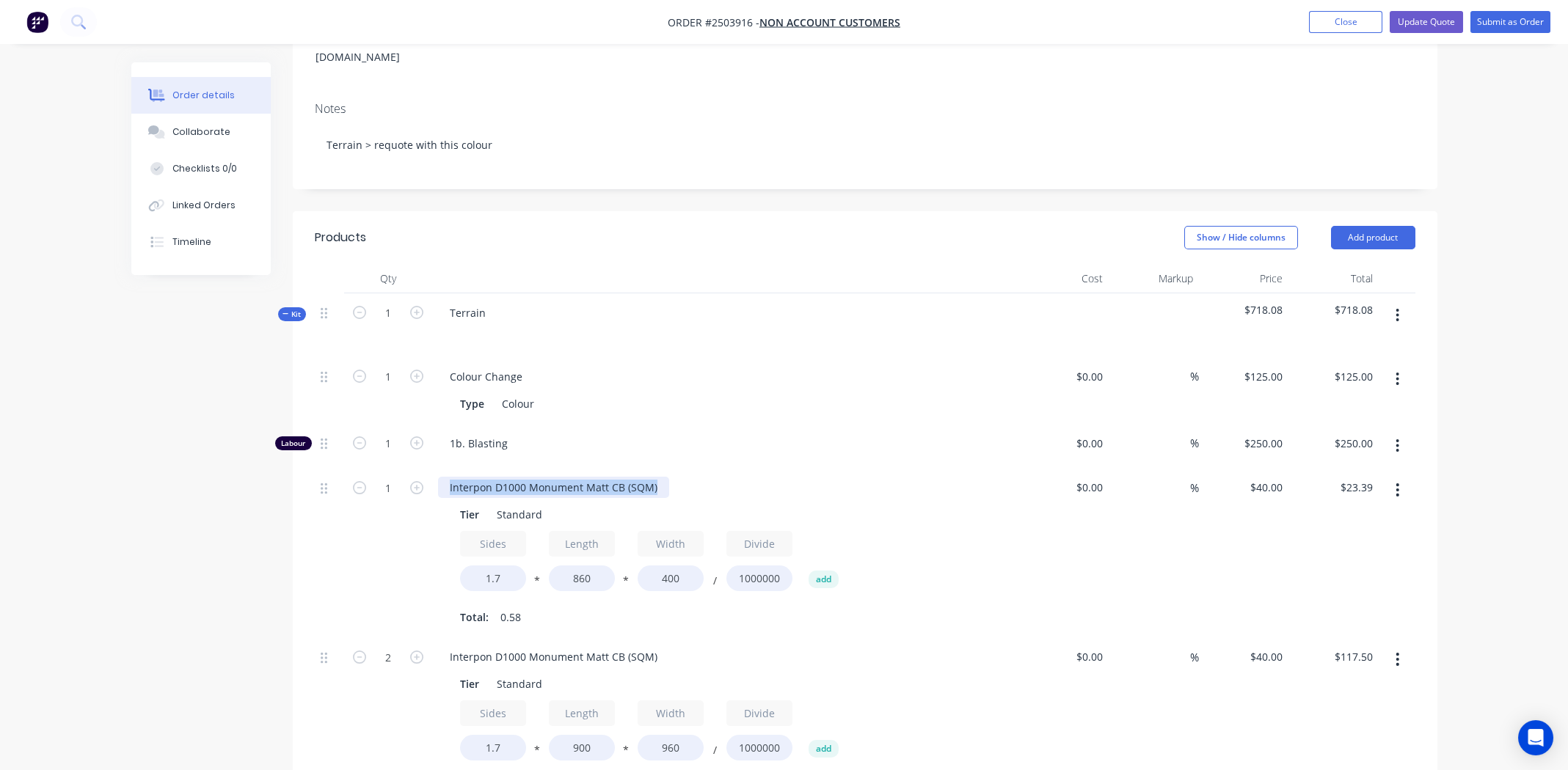
click at [568, 477] on div "Interpon D1000 Monument Matt CB (SQM)" at bounding box center [552, 487] width 231 height 21
click at [567, 477] on div "Interpon D1000 Monument Matt CB (SQM)" at bounding box center [552, 487] width 231 height 21
click at [542, 646] on div "Interpon D1000 Monument Matt CB (SQM)" at bounding box center [552, 656] width 231 height 21
click at [488, 477] on div "sections" at bounding box center [469, 487] width 64 height 21
click at [510, 646] on div "Interpon D1000 Monument Matt CB (SQM)" at bounding box center [552, 656] width 231 height 21
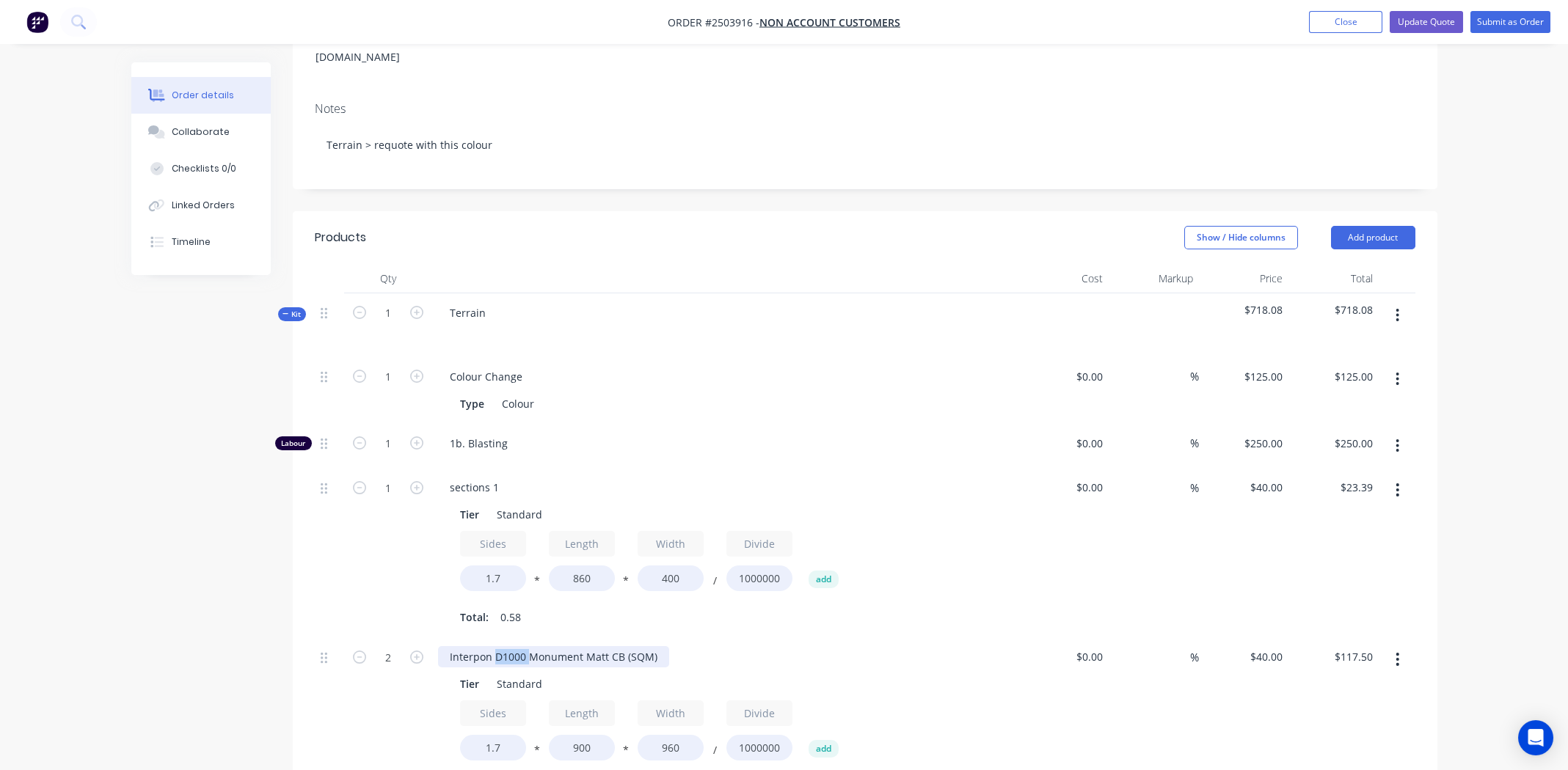
click at [510, 646] on div "Interpon D1000 Monument Matt CB (SQM)" at bounding box center [552, 656] width 231 height 21
click at [511, 646] on div "Interpon D1000 Monument Matt CB (SQM)" at bounding box center [552, 656] width 231 height 21
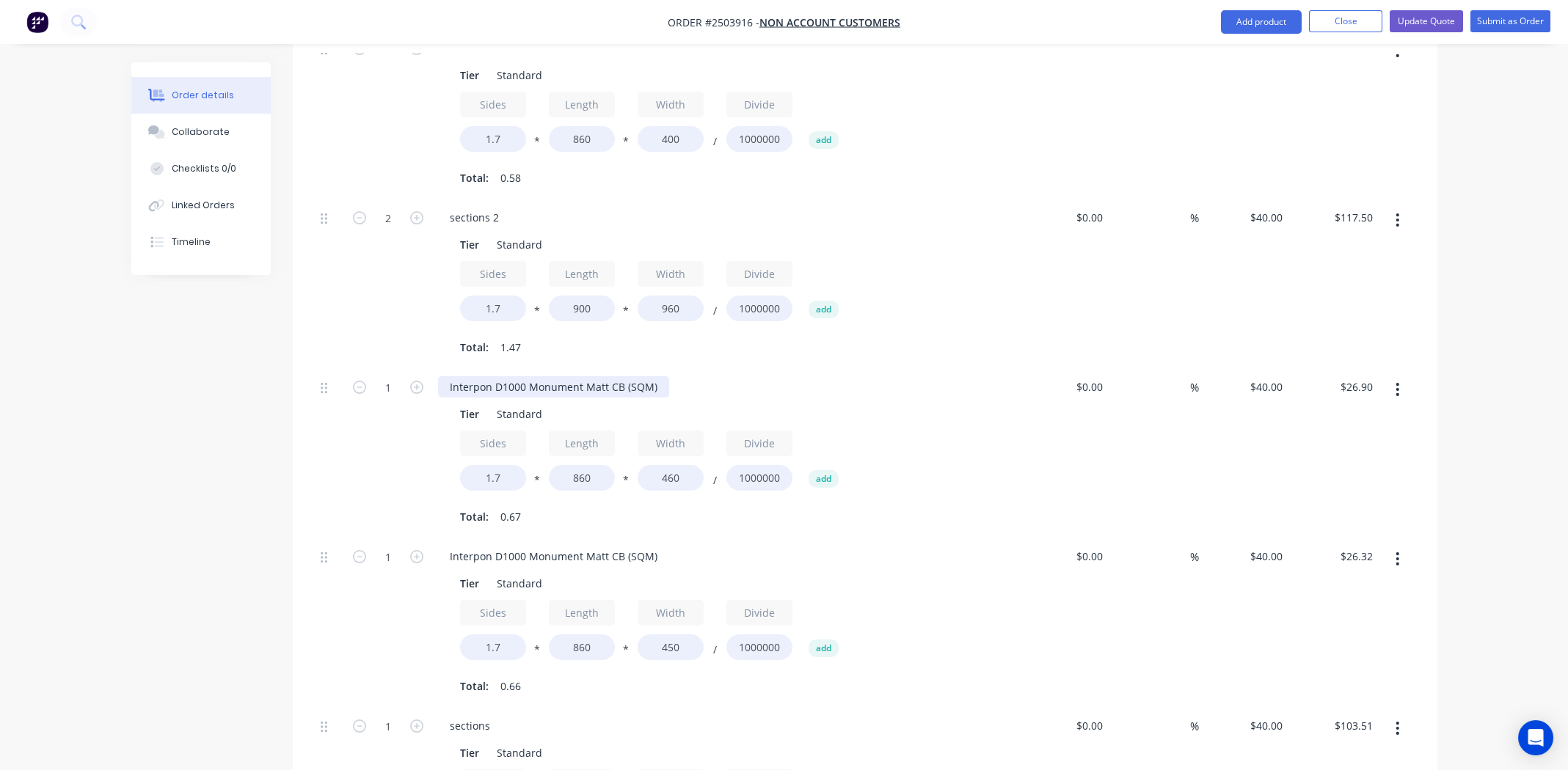
click at [550, 376] on div "Interpon D1000 Monument Matt CB (SQM)" at bounding box center [552, 386] width 231 height 21
click at [579, 546] on div "Interpon D1000 Monument Matt CB (SQM)" at bounding box center [552, 556] width 231 height 21
click at [578, 546] on div "Interpon D1000 Monument Matt CB (SQM)" at bounding box center [552, 556] width 231 height 21
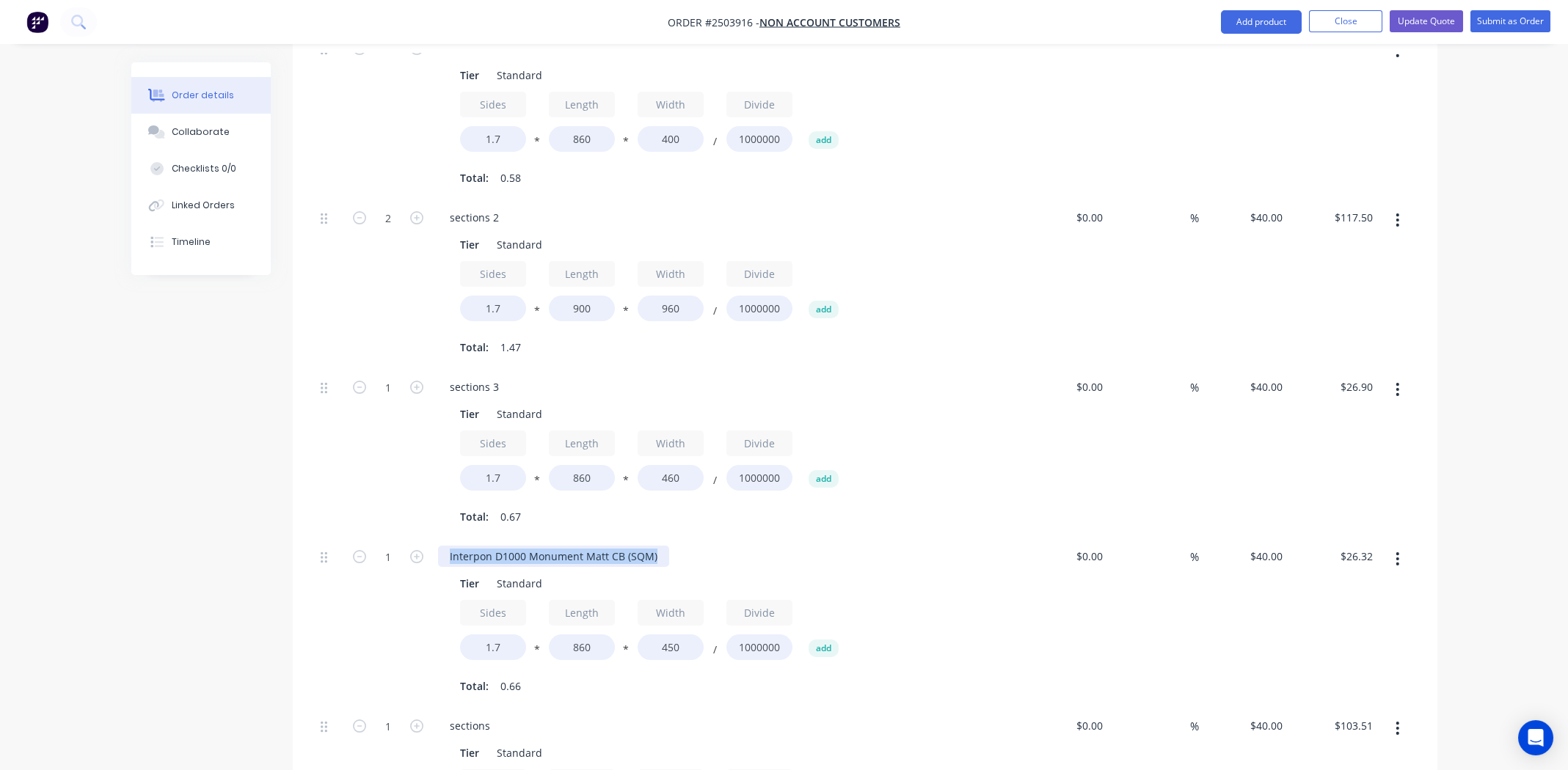
click at [577, 546] on div "Interpon D1000 Monument Matt CB (SQM)" at bounding box center [552, 556] width 231 height 21
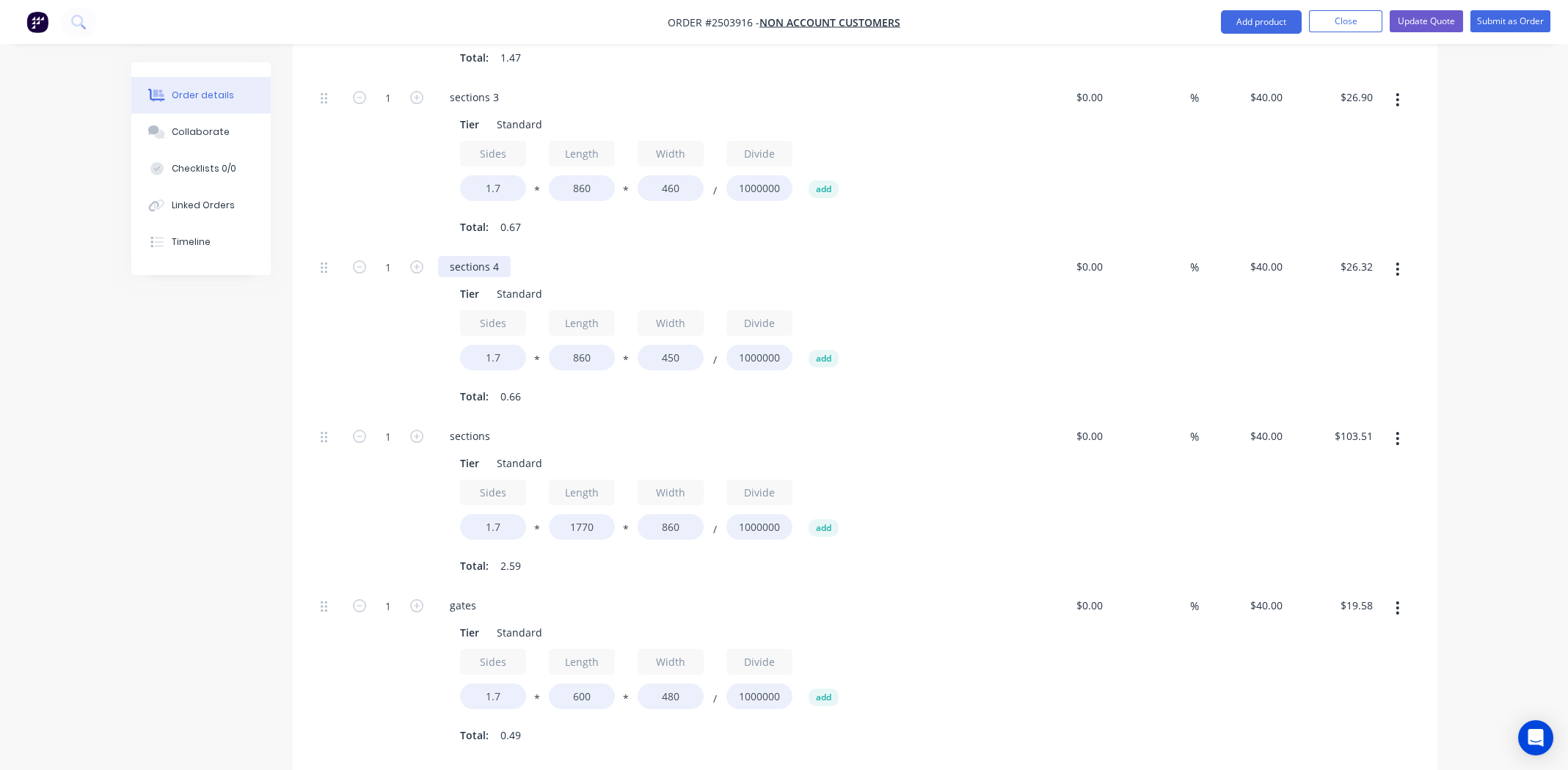
scroll to position [952, 0]
click at [498, 422] on div "sections" at bounding box center [469, 432] width 64 height 21
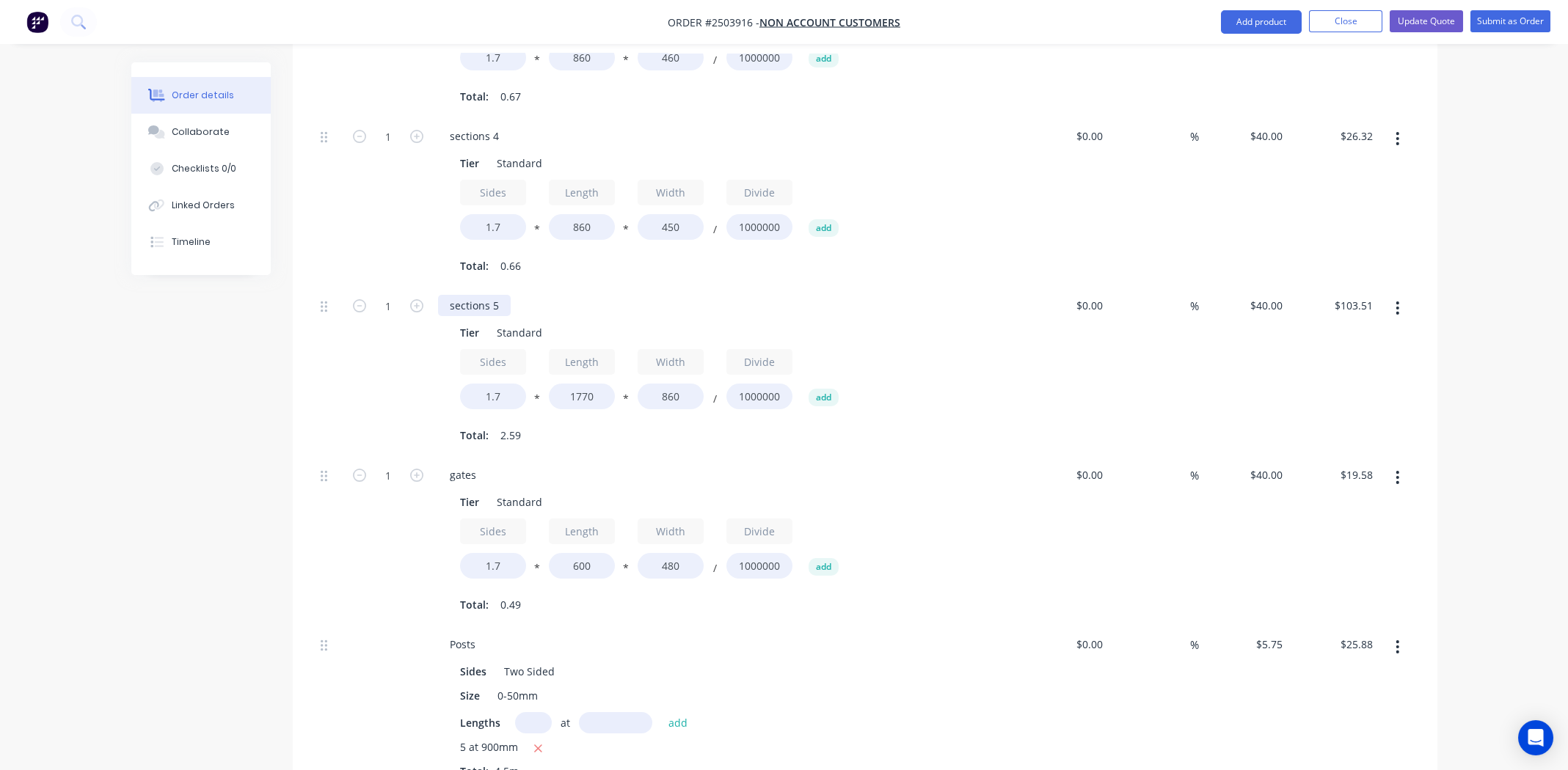
scroll to position [1319, 0]
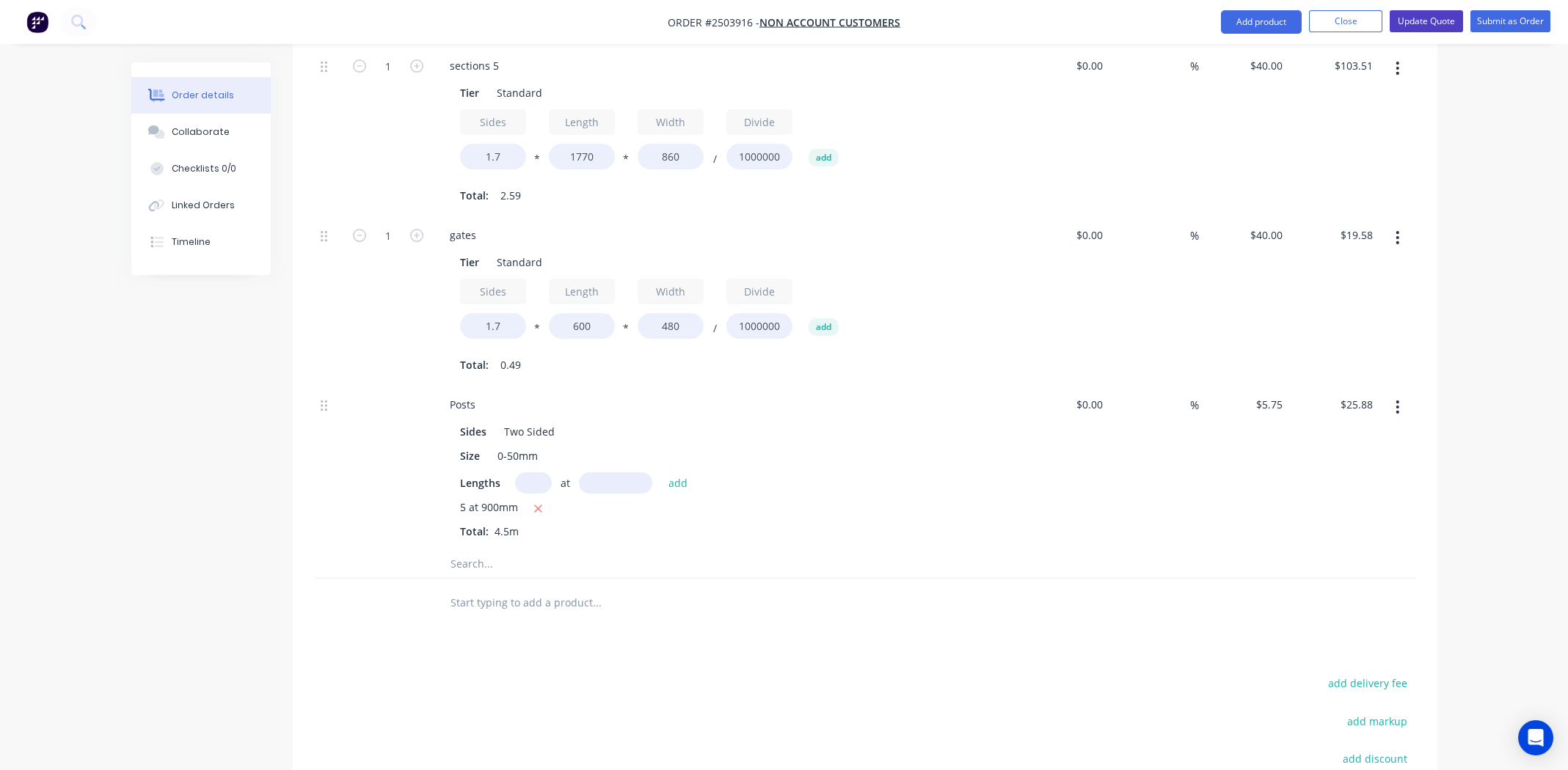
click at [1418, 15] on button "Update Quote" at bounding box center [1426, 21] width 73 height 22
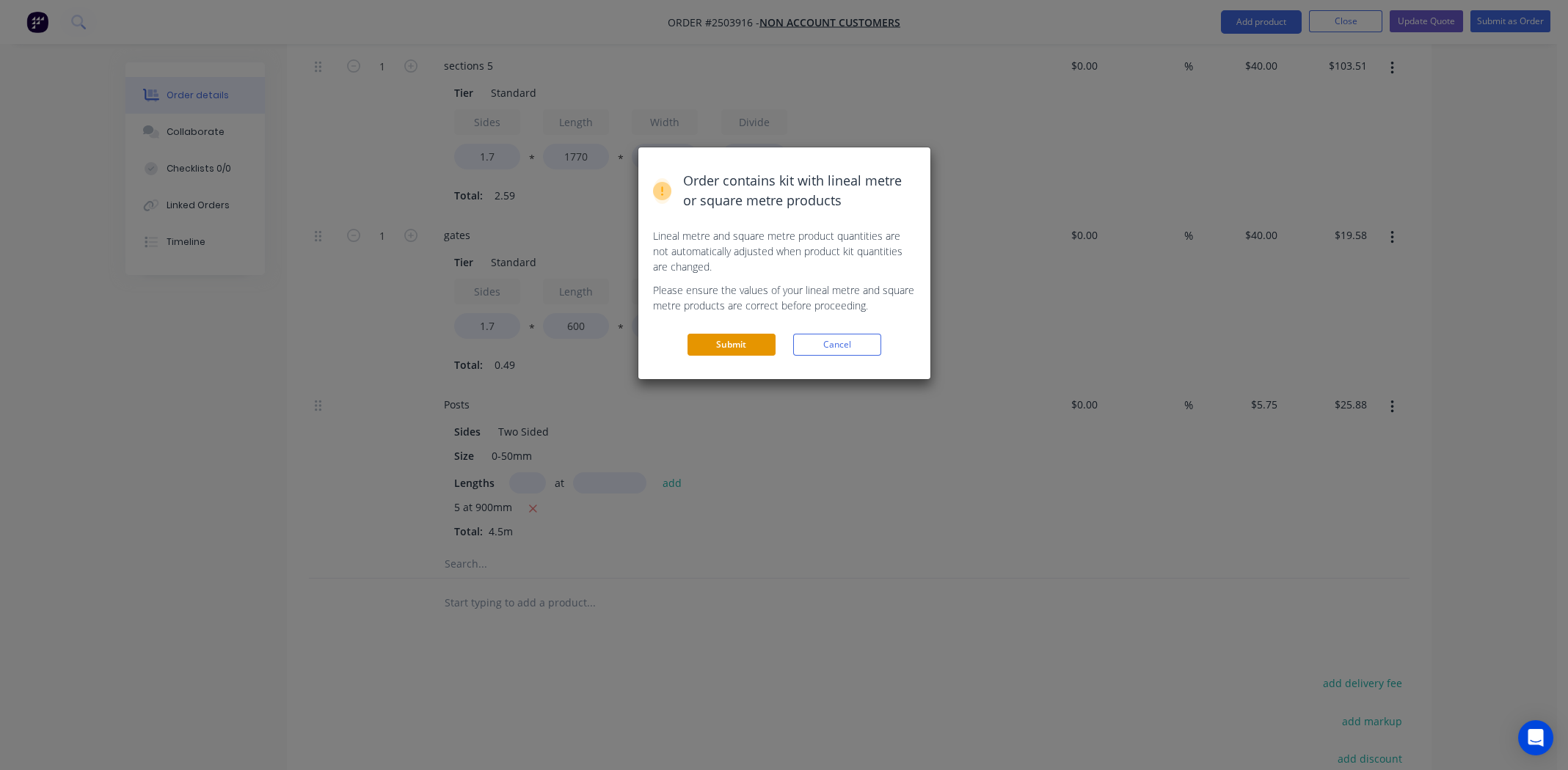
click at [716, 346] on button "Submit" at bounding box center [731, 344] width 88 height 22
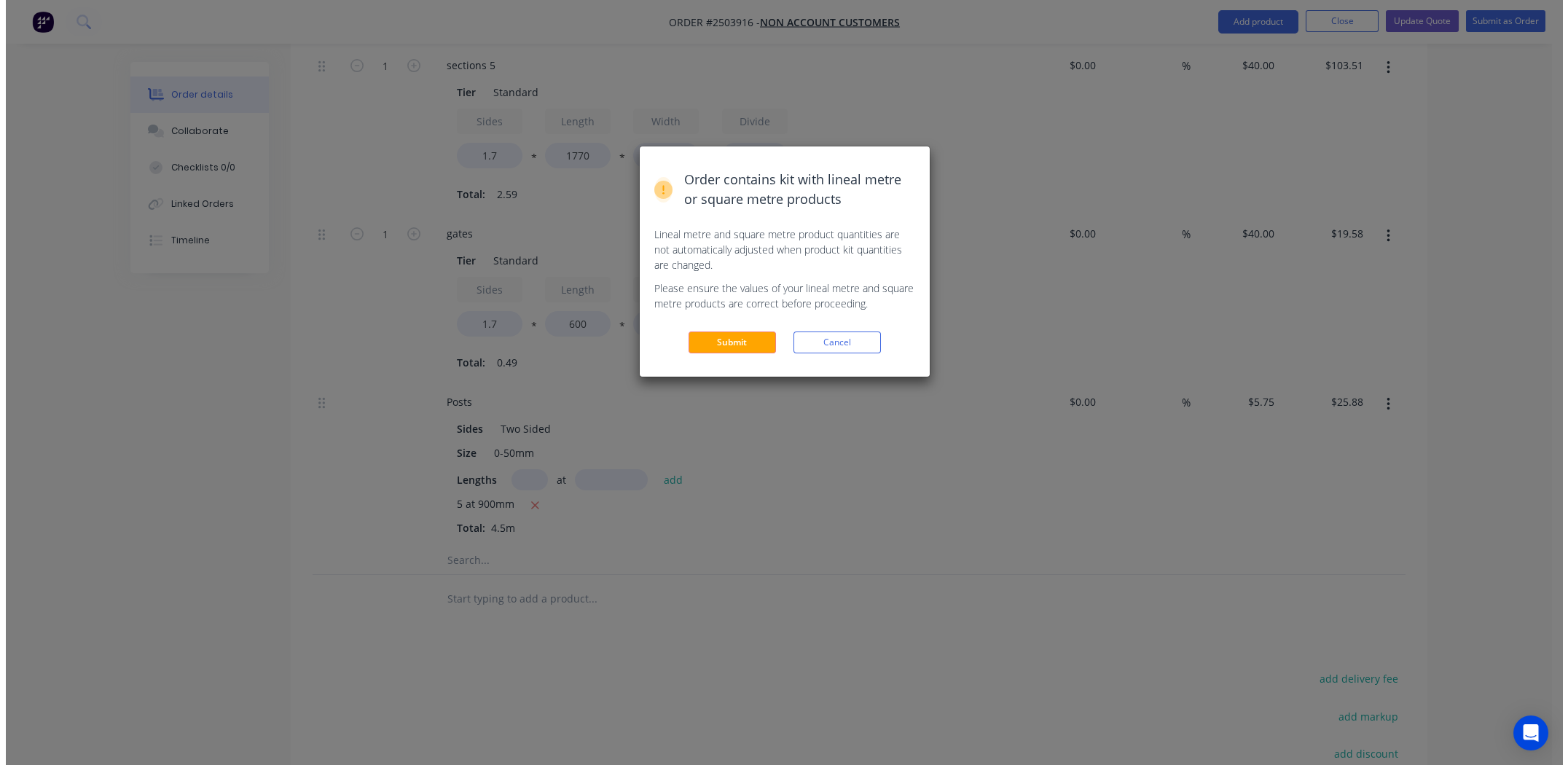
scroll to position [0, 0]
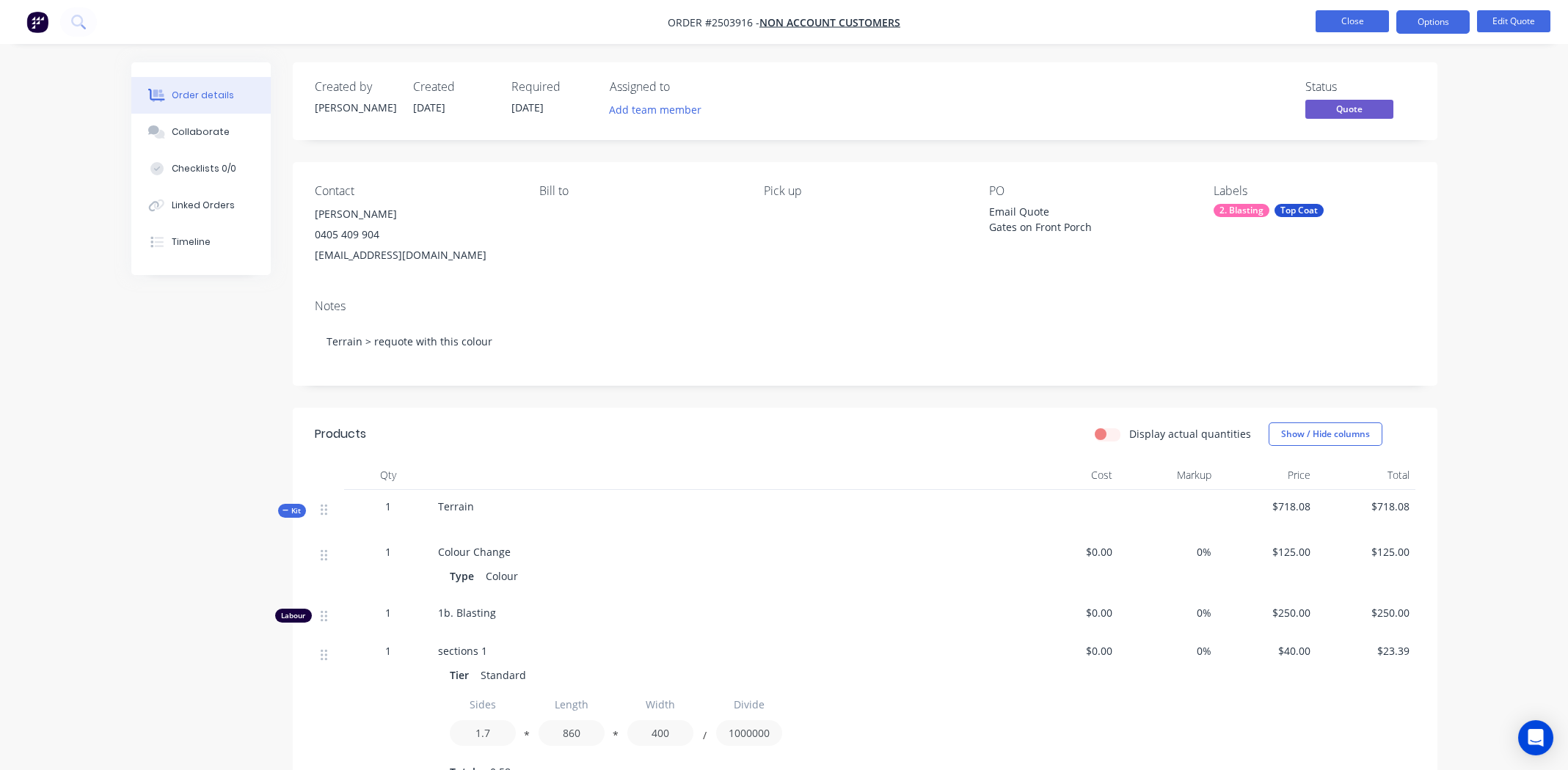
click at [1332, 19] on button "Close" at bounding box center [1352, 21] width 73 height 22
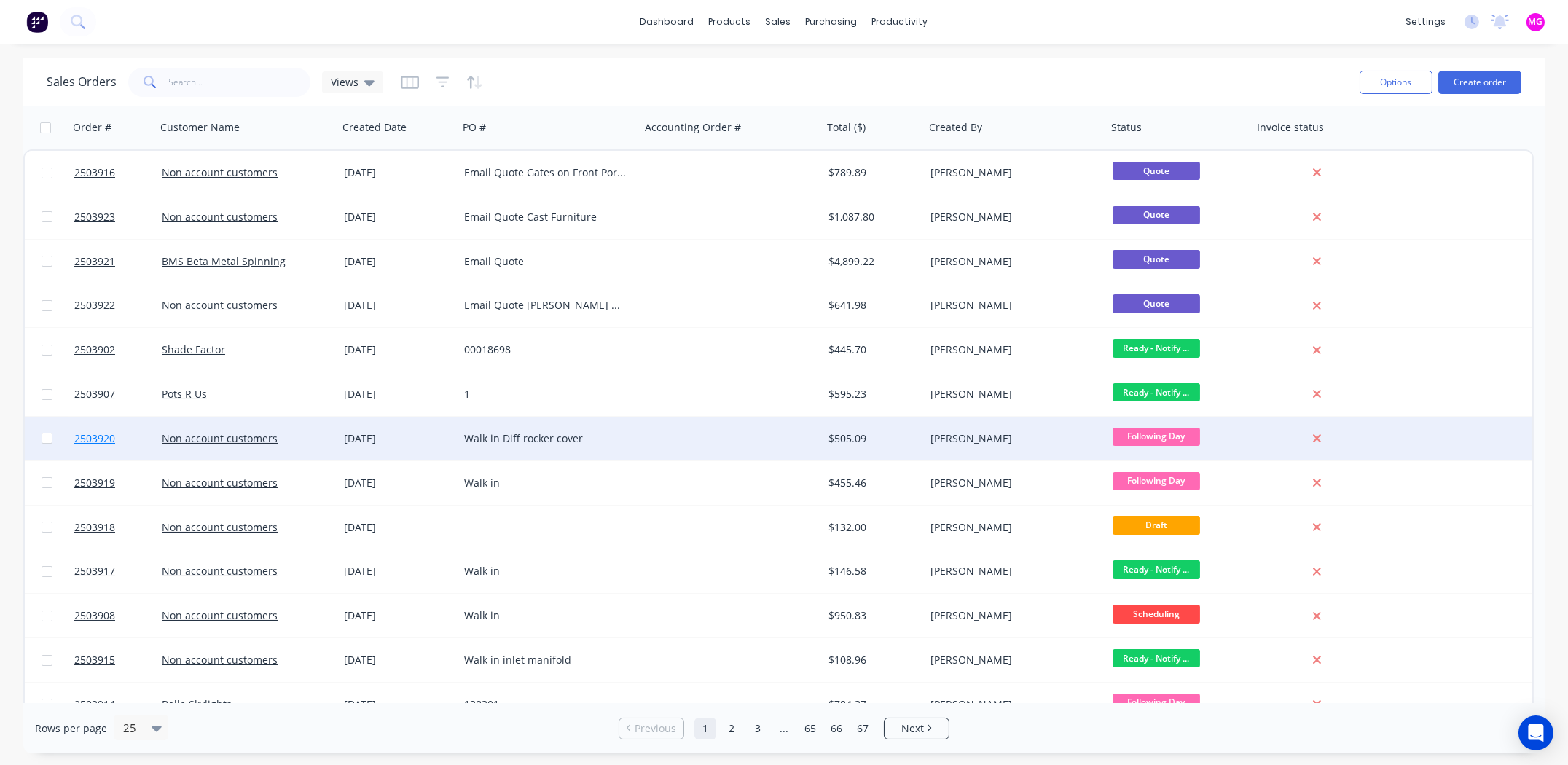
click at [99, 435] on span "2503920" at bounding box center [94, 438] width 41 height 14
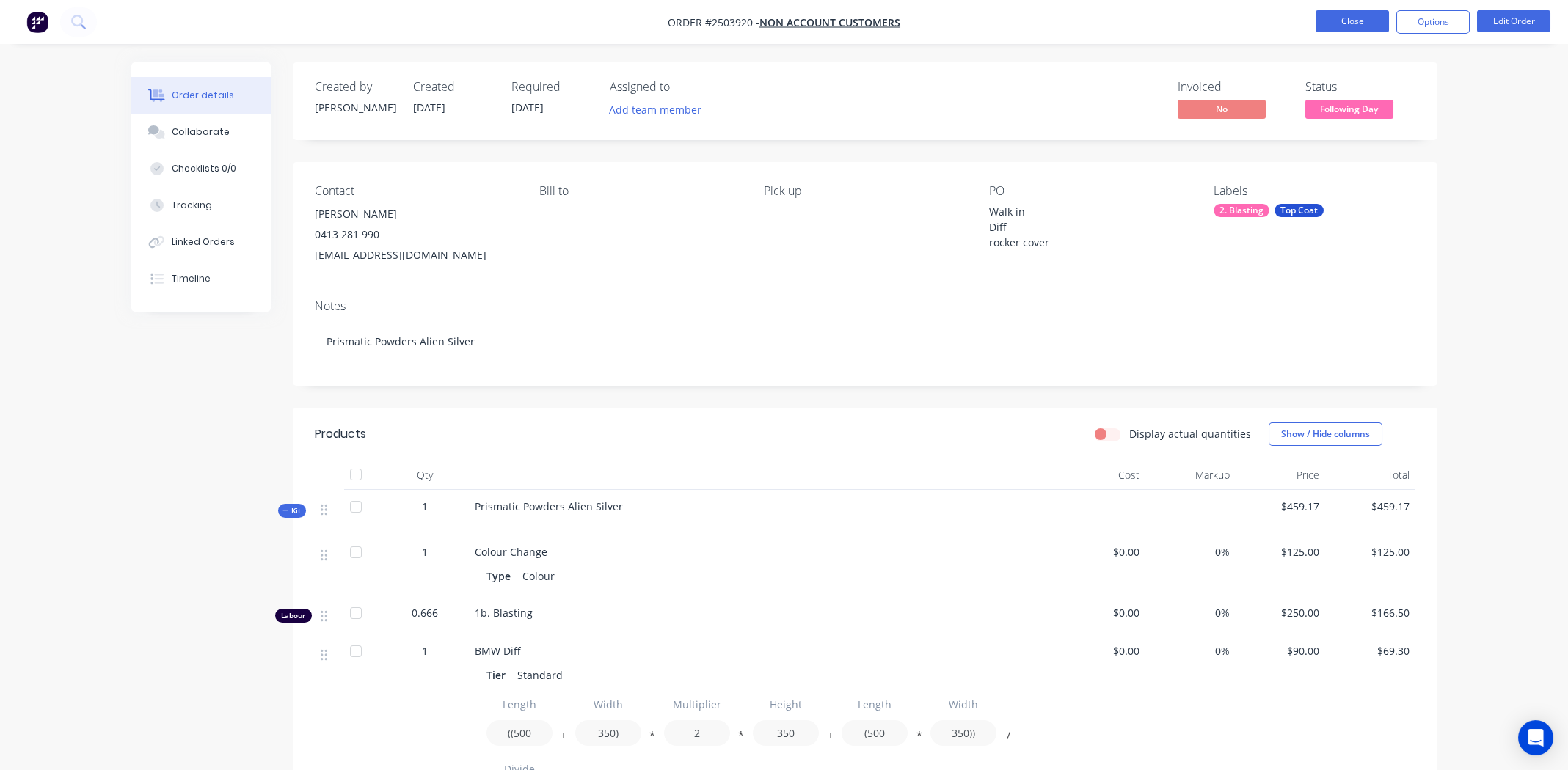
click at [1351, 21] on button "Close" at bounding box center [1352, 21] width 73 height 22
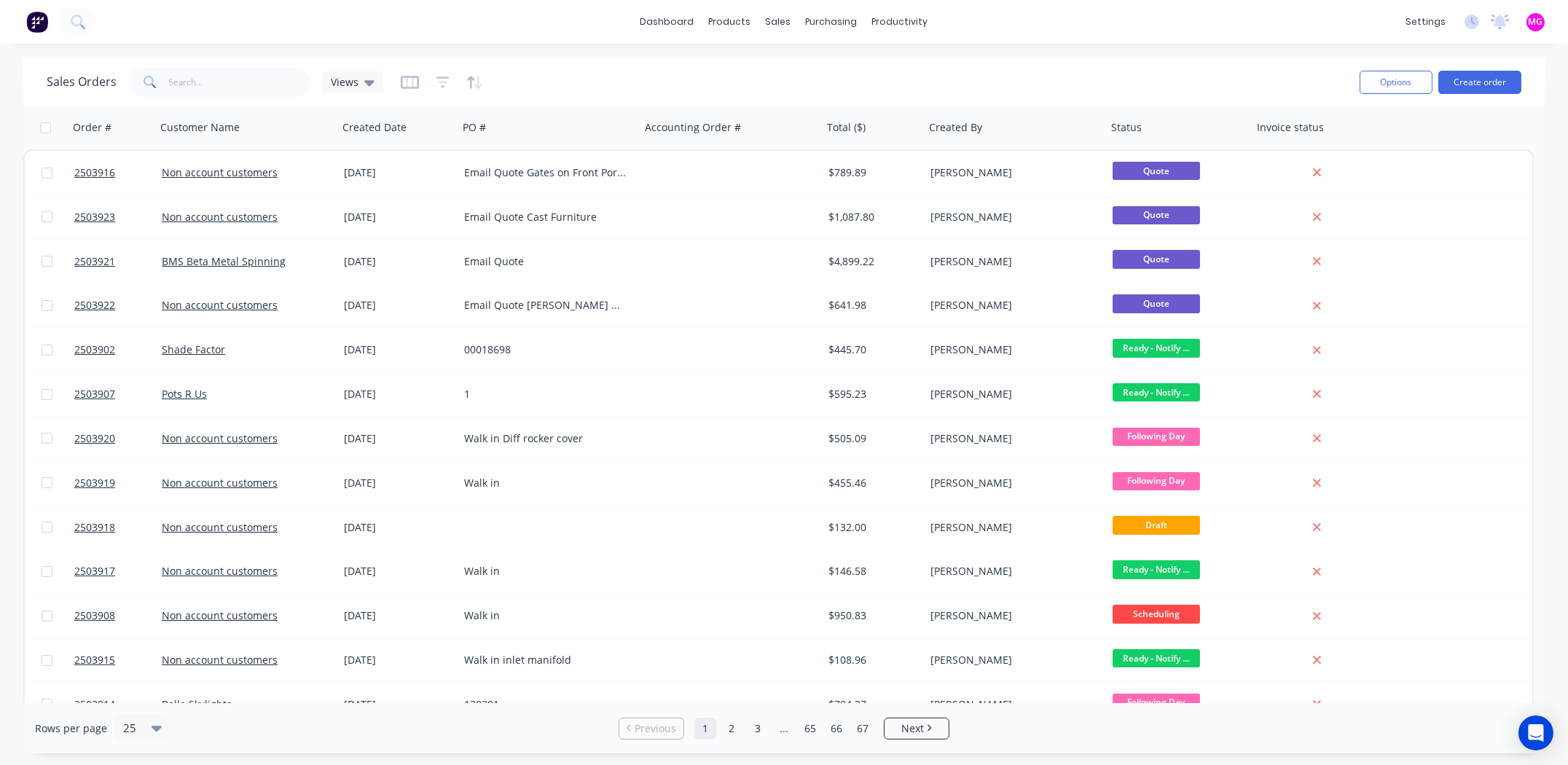
click at [1106, 15] on div "dashboard products sales purchasing productivity dashboard products Product Cat…" at bounding box center [784, 22] width 1568 height 43
click at [1483, 76] on button "Create order" at bounding box center [1480, 82] width 83 height 24
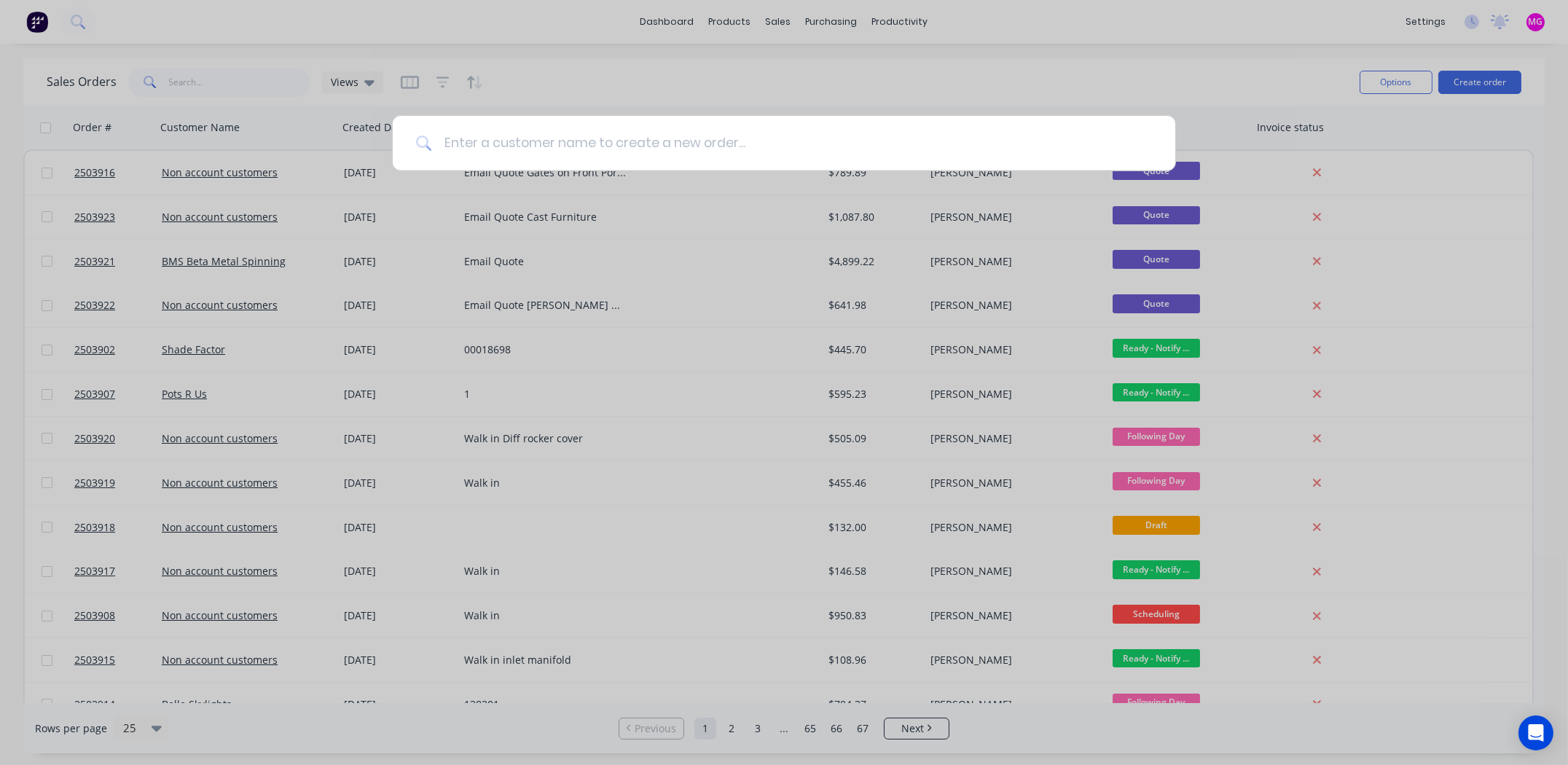
click at [516, 148] on input at bounding box center [791, 143] width 720 height 54
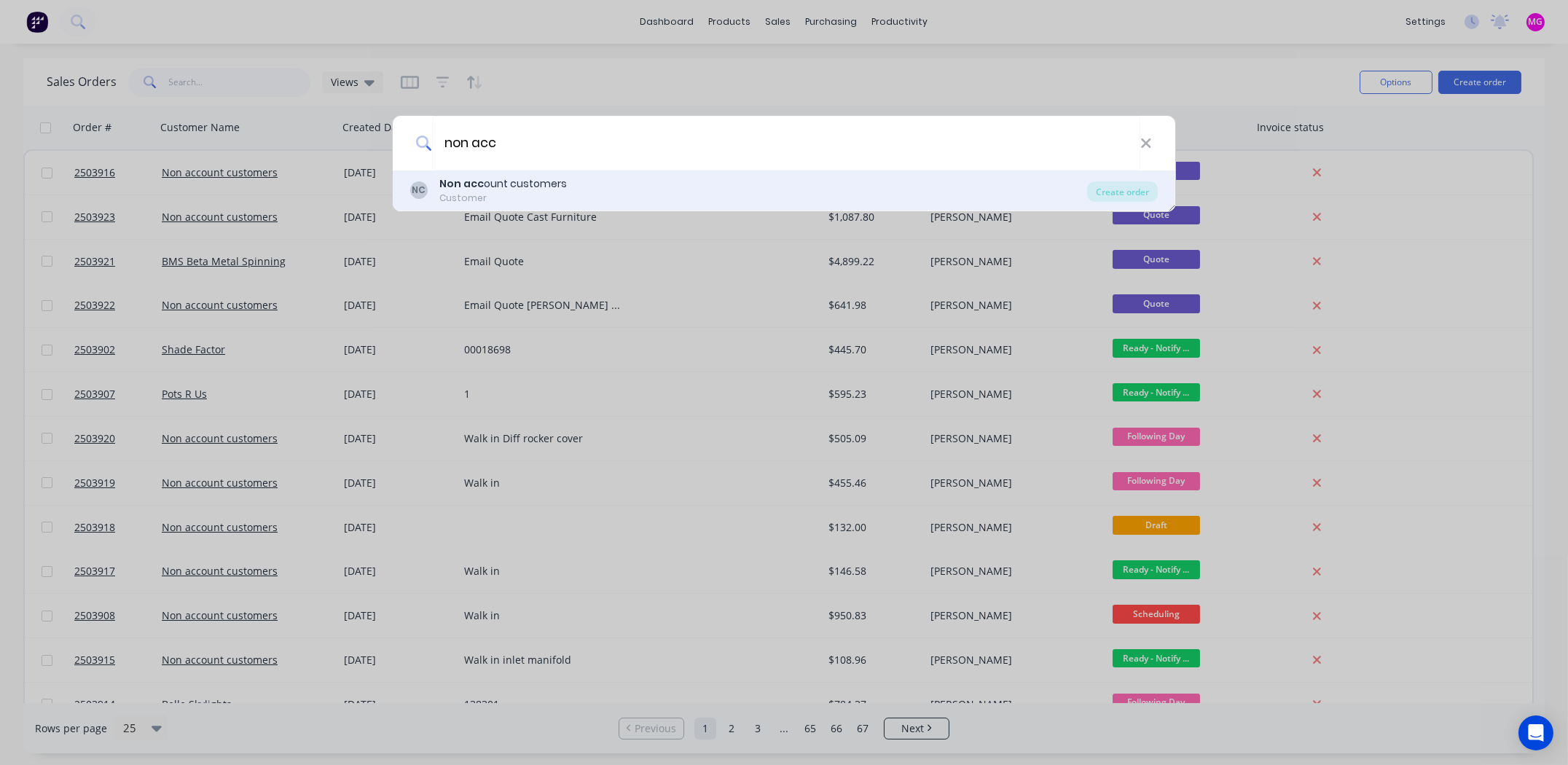
type input "non acc"
click at [502, 188] on div "Non acc ount customers" at bounding box center [502, 184] width 128 height 15
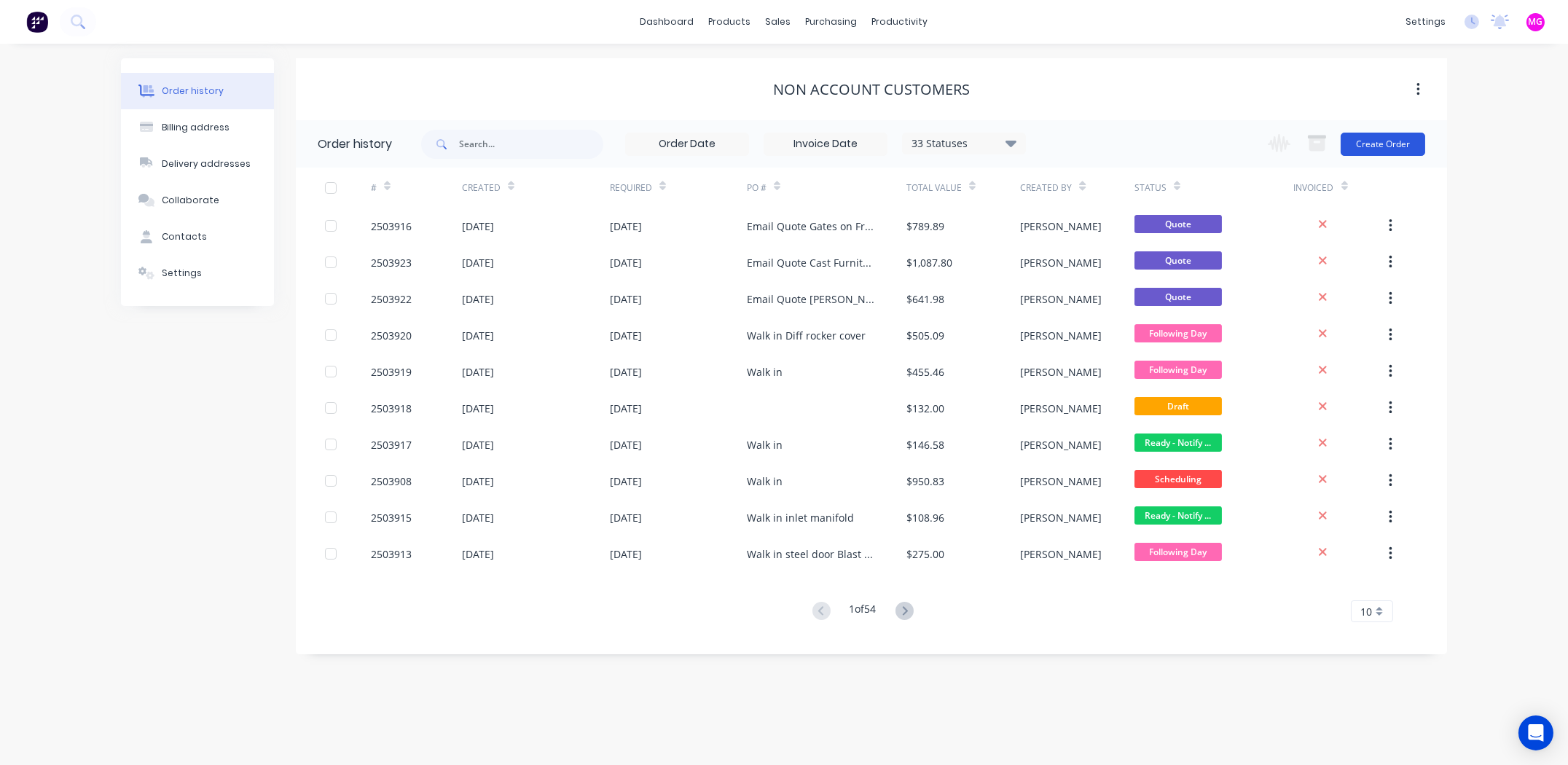
click at [1382, 132] on button "Create Order" at bounding box center [1382, 144] width 84 height 24
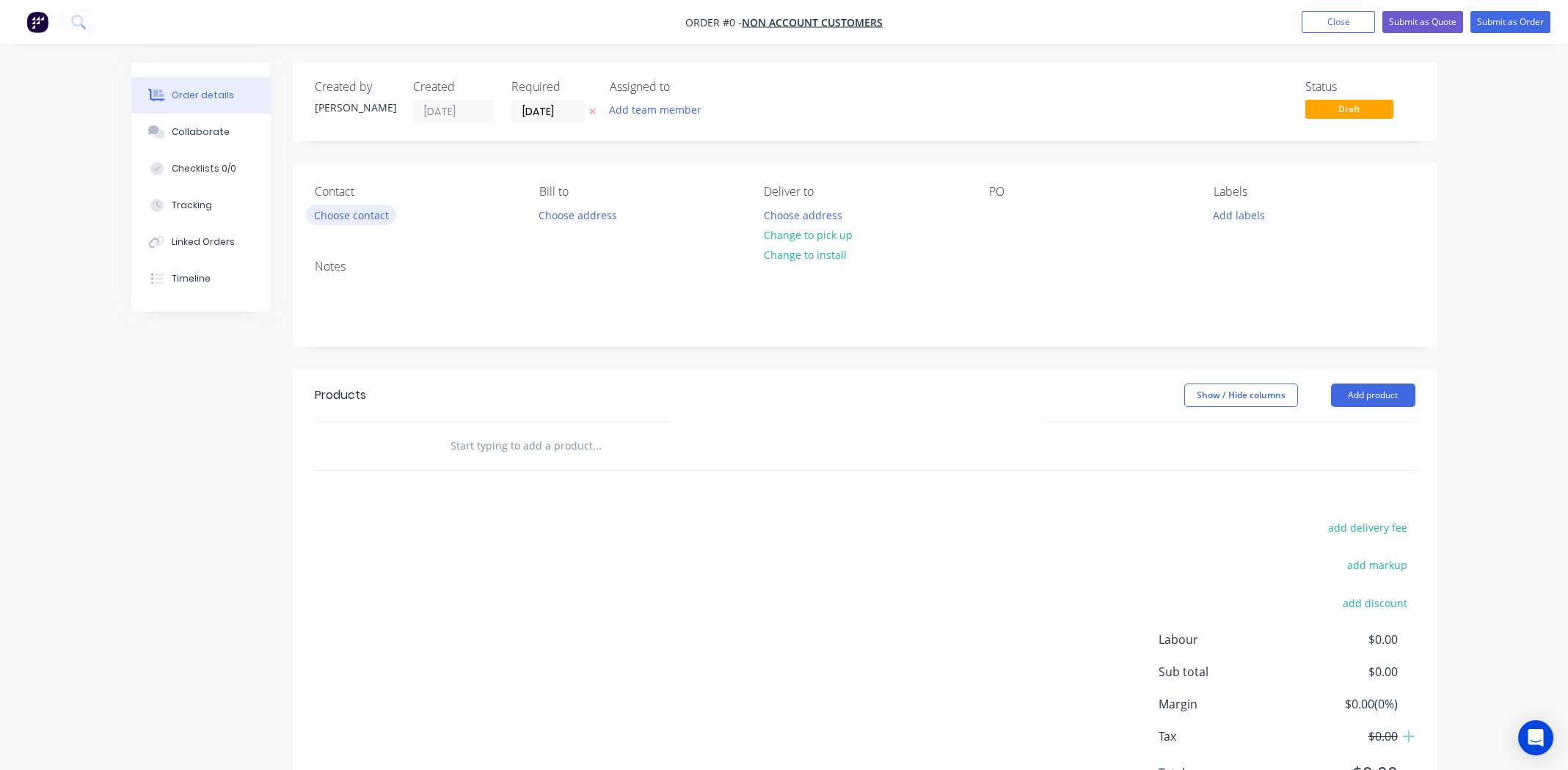
click at [372, 215] on button "Choose contact" at bounding box center [351, 215] width 90 height 20
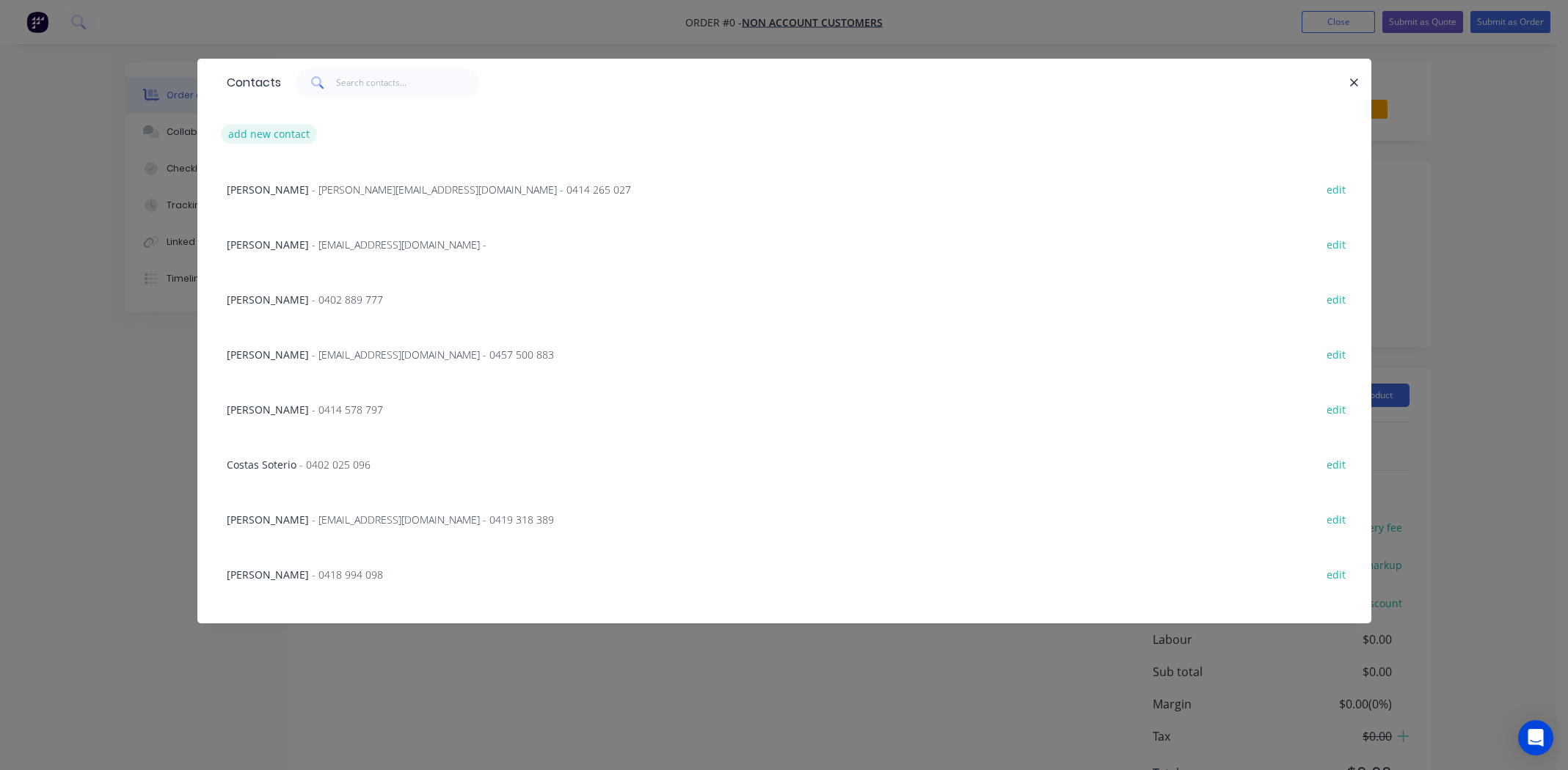
click at [259, 128] on button "add new contact" at bounding box center [269, 134] width 97 height 20
select select "AU"
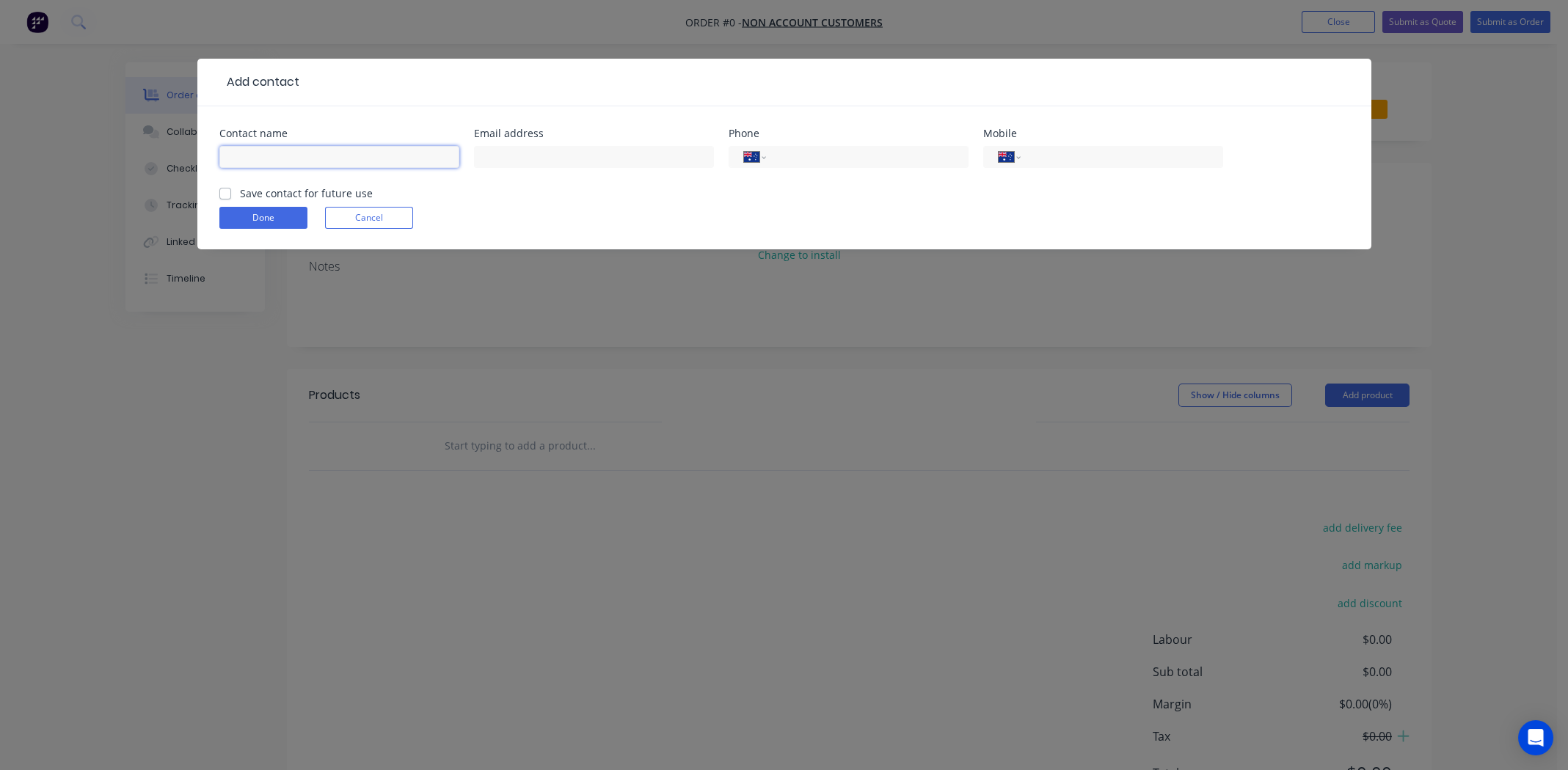
paste input "David Bartley"
type input "David Bartley"
click at [552, 152] on input "text" at bounding box center [593, 157] width 240 height 22
paste input "dbartley@baytechconstructions.com"
type input "dbartley@baytechconstructions.com"
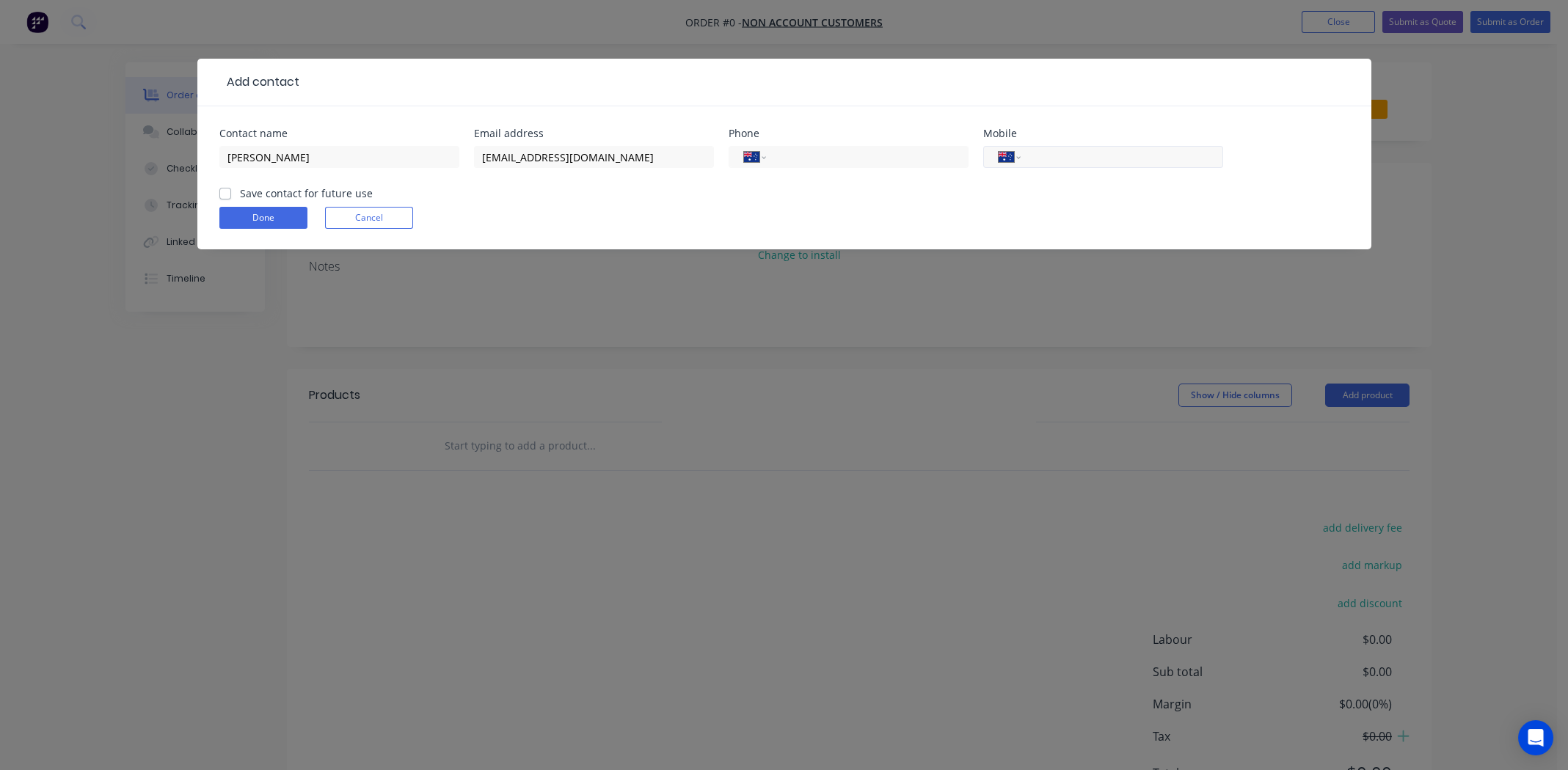
click at [1104, 159] on input "tel" at bounding box center [1119, 157] width 176 height 17
paste input "0430 869 249"
type input "0430 869 249"
click at [240, 193] on label "Save contact for future use" at bounding box center [306, 193] width 133 height 15
click at [225, 193] on input "Save contact for future use" at bounding box center [225, 192] width 12 height 14
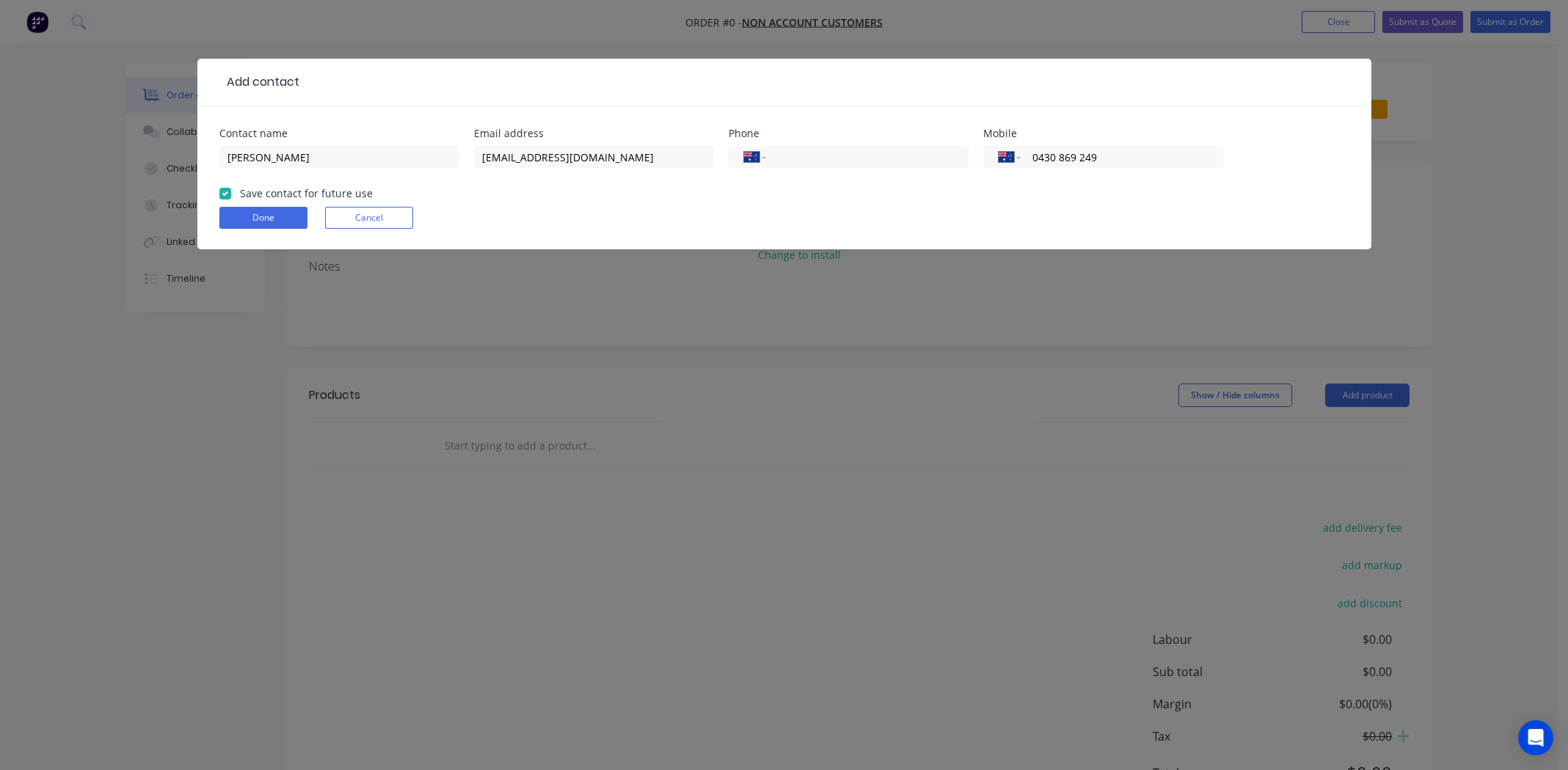
checkbox input "true"
click at [269, 218] on button "Done" at bounding box center [263, 218] width 88 height 22
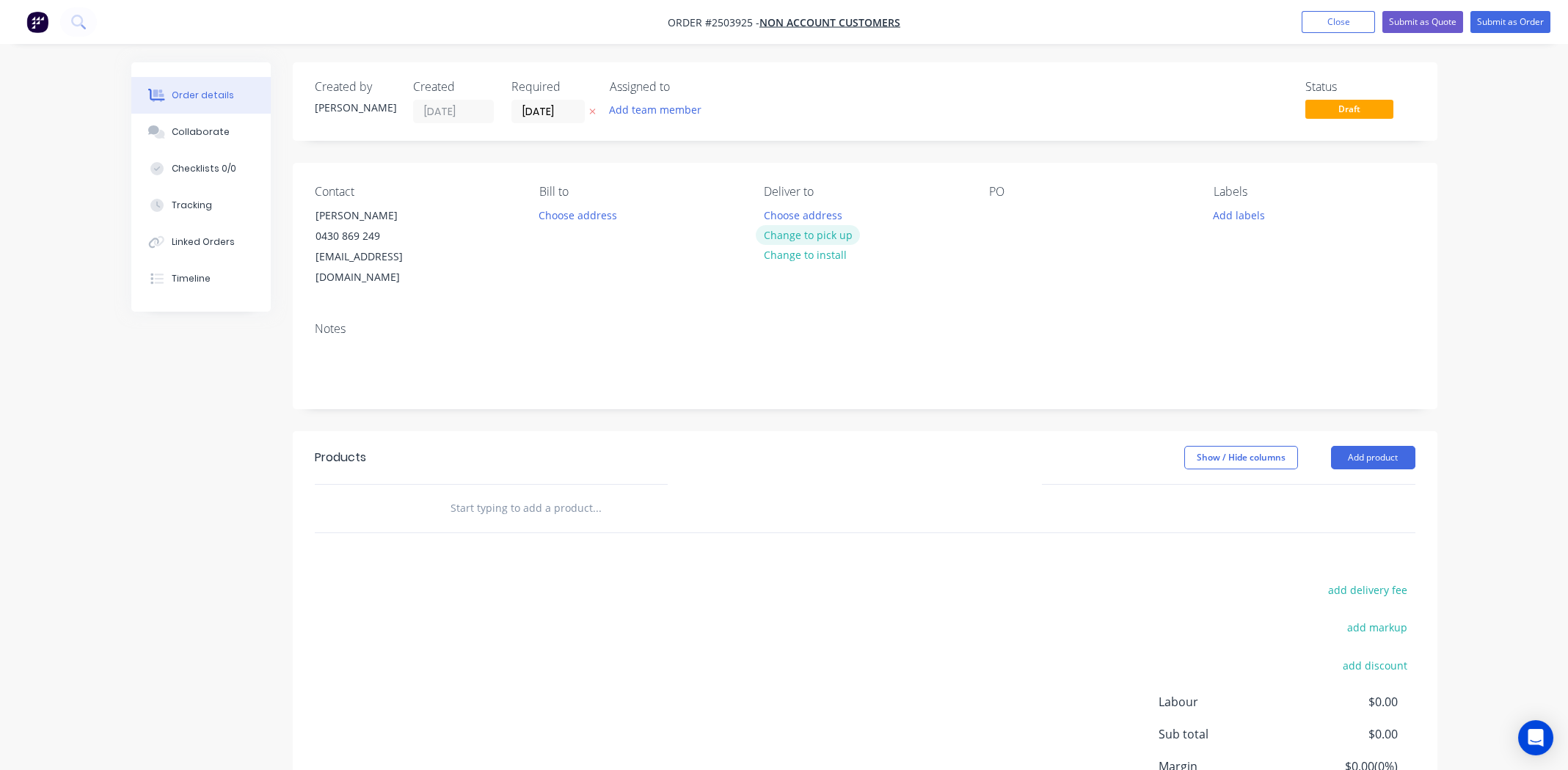
click at [822, 233] on button "Change to pick up" at bounding box center [808, 235] width 104 height 20
click at [1001, 218] on div at bounding box center [1001, 215] width 24 height 21
click at [1000, 211] on div at bounding box center [1001, 215] width 24 height 21
click at [1227, 210] on button "Add labels" at bounding box center [1239, 215] width 67 height 20
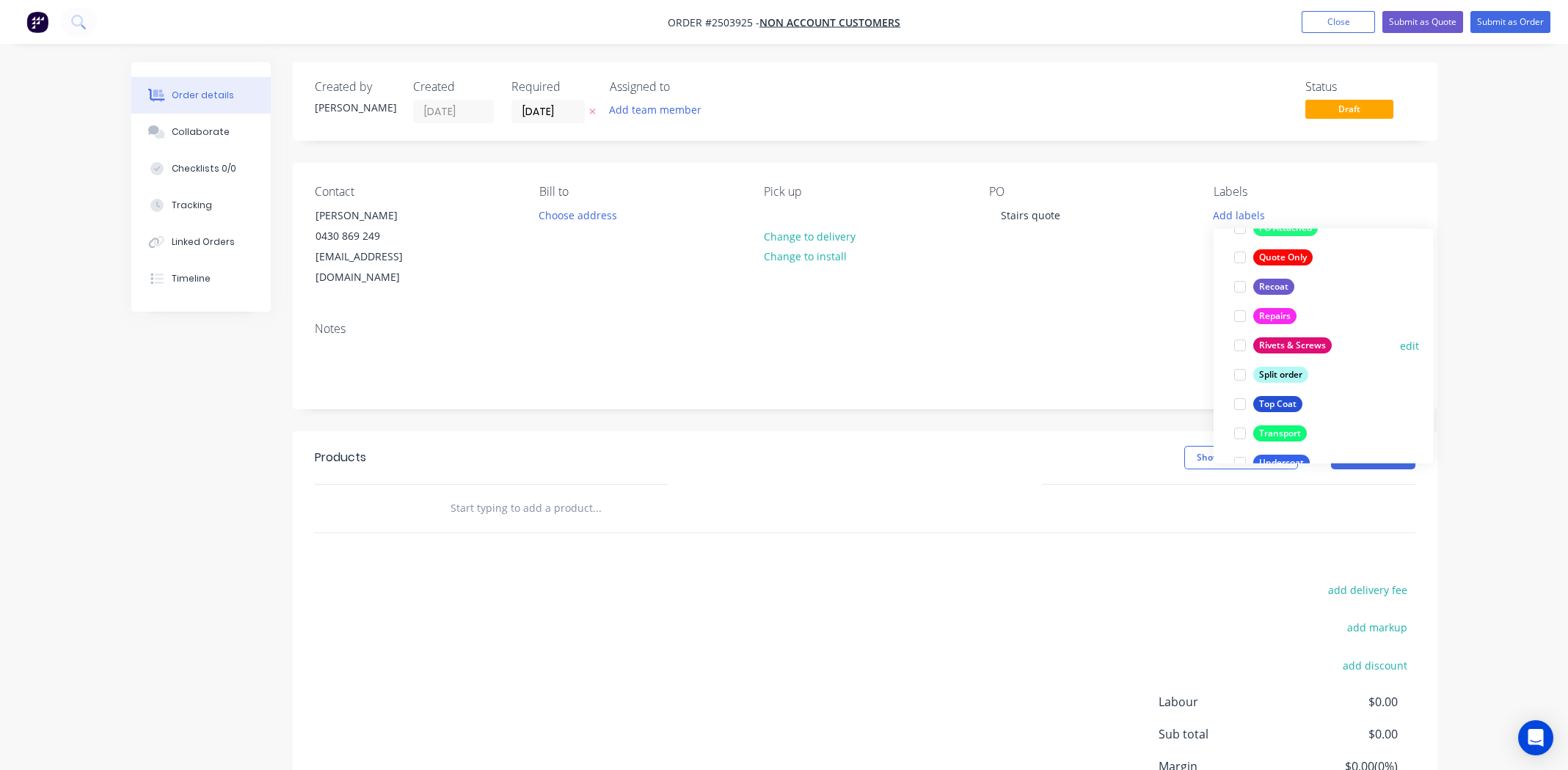
scroll to position [952, 0]
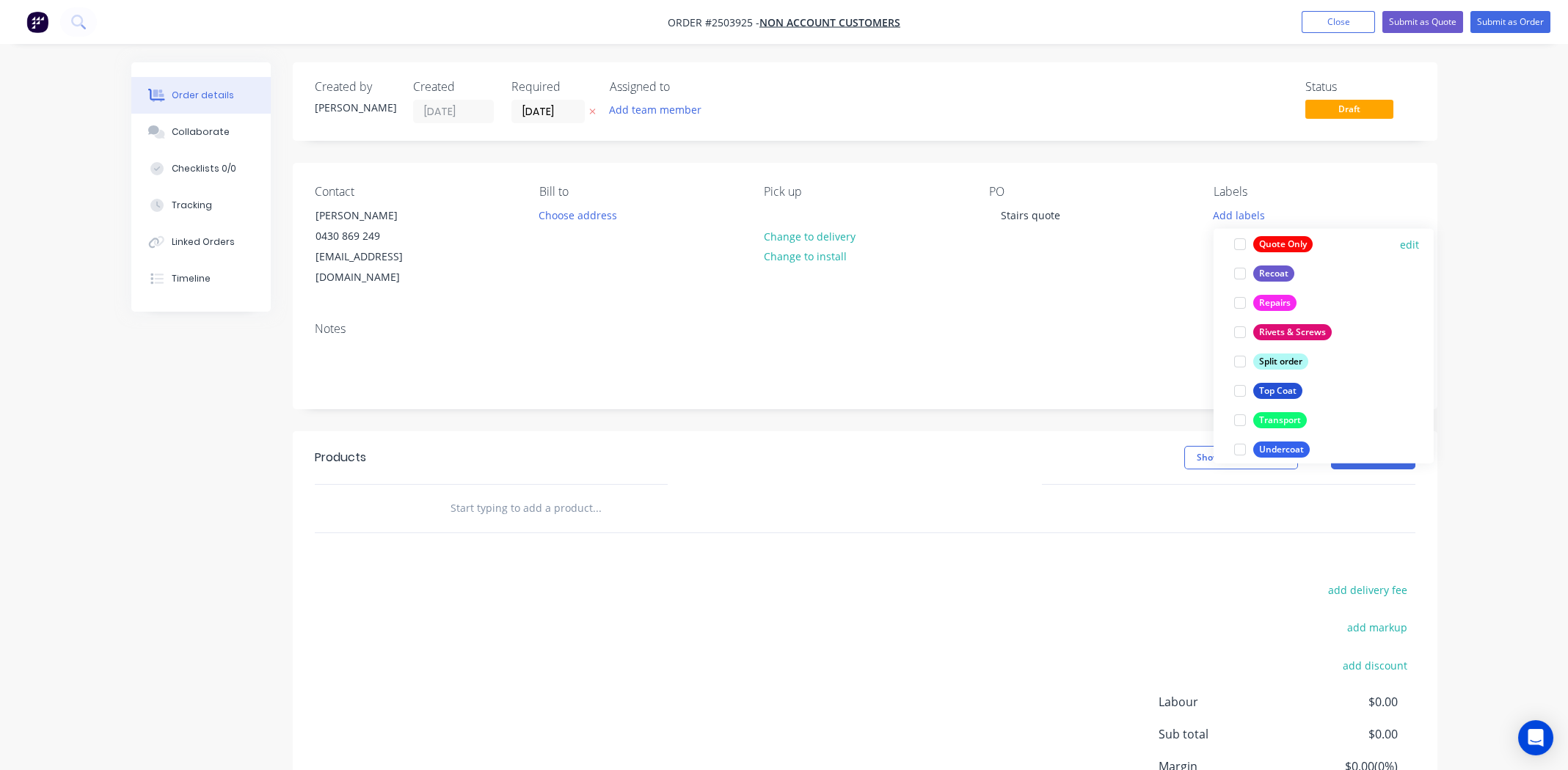
click at [1241, 242] on div at bounding box center [1240, 244] width 29 height 29
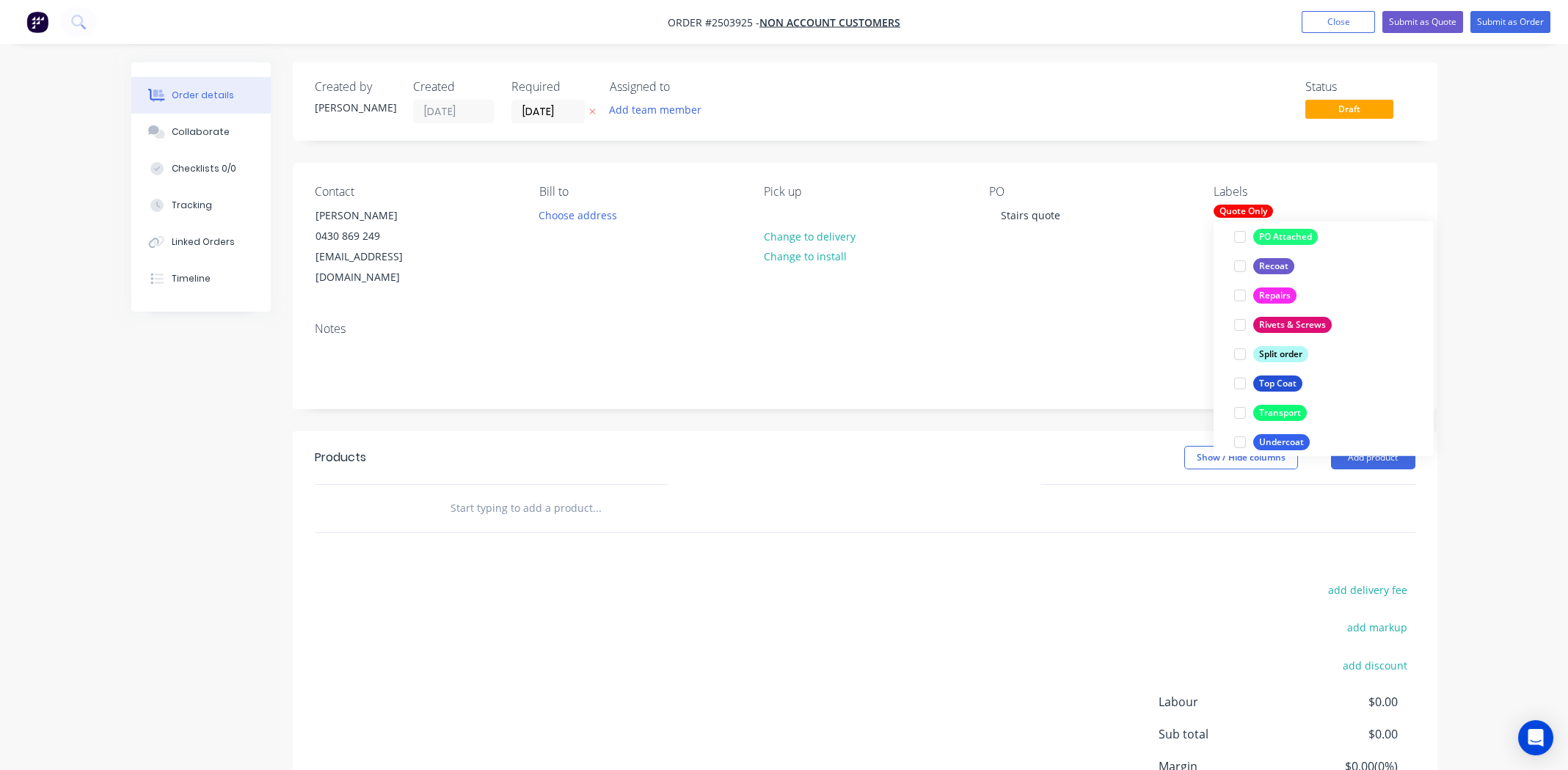
scroll to position [103, 0]
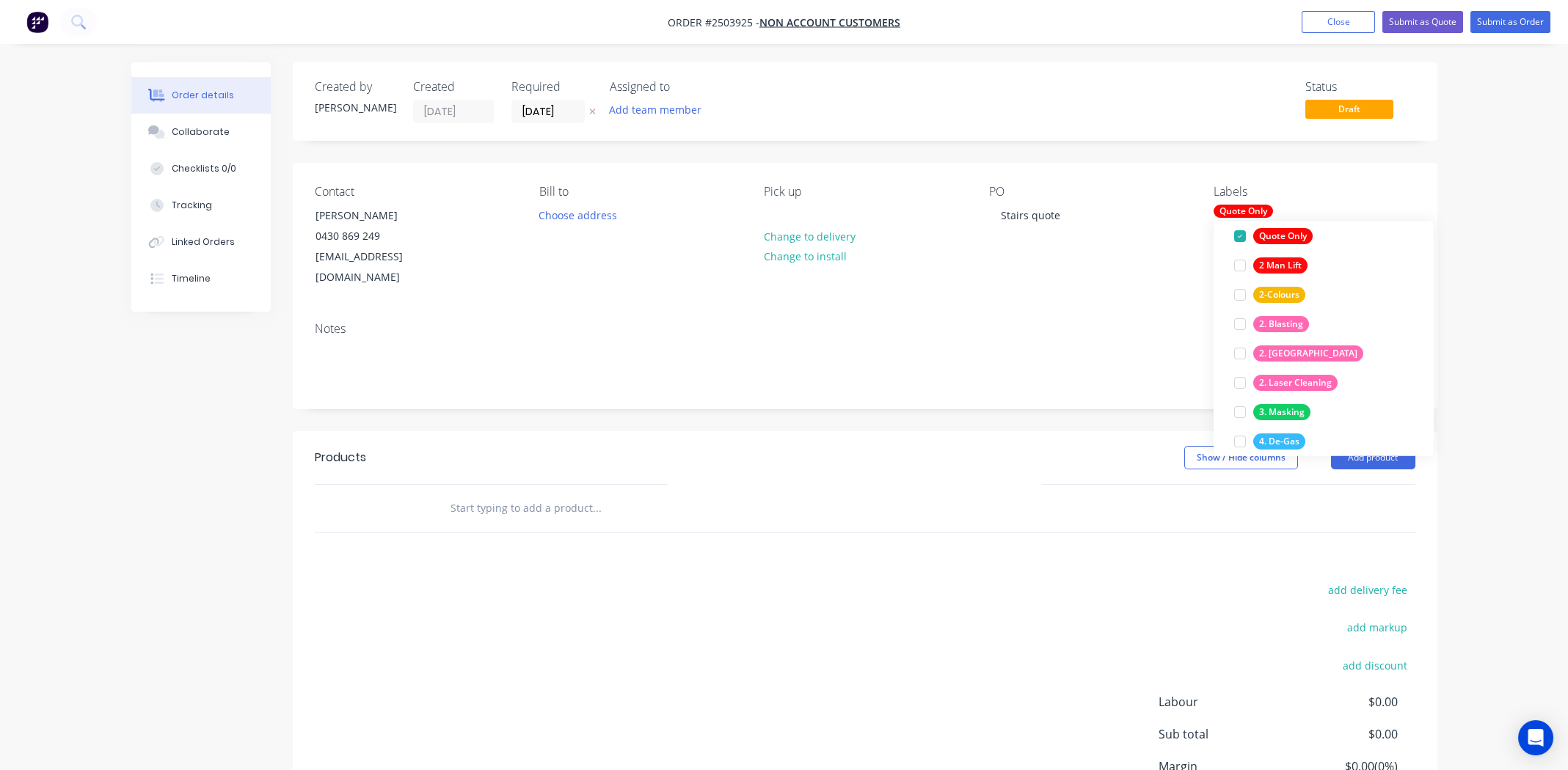
click at [1092, 310] on div "Notes" at bounding box center [864, 359] width 1144 height 98
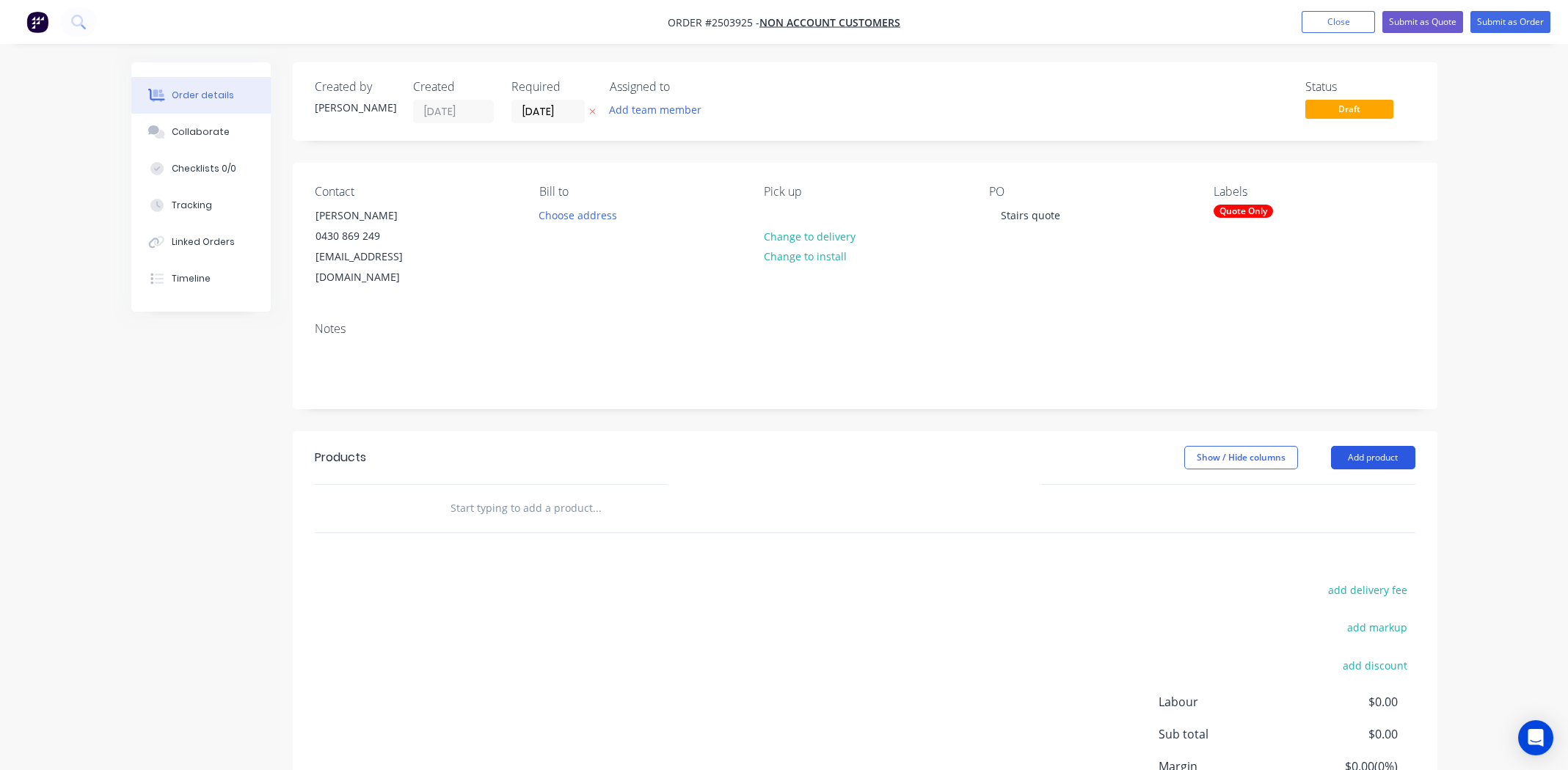
click at [1374, 446] on button "Add product" at bounding box center [1373, 457] width 85 height 24
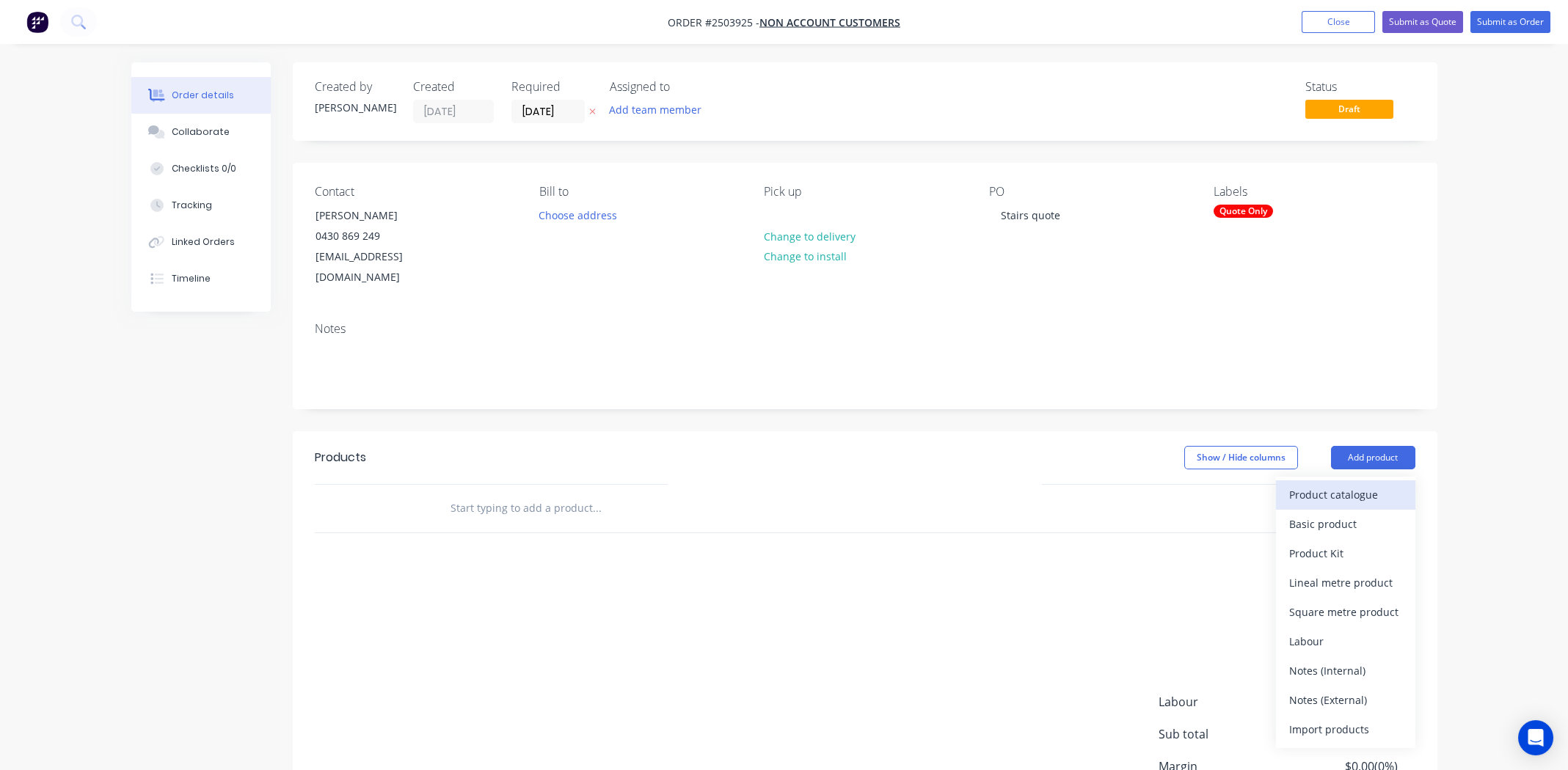
click at [1332, 484] on div "Product catalogue" at bounding box center [1346, 494] width 113 height 21
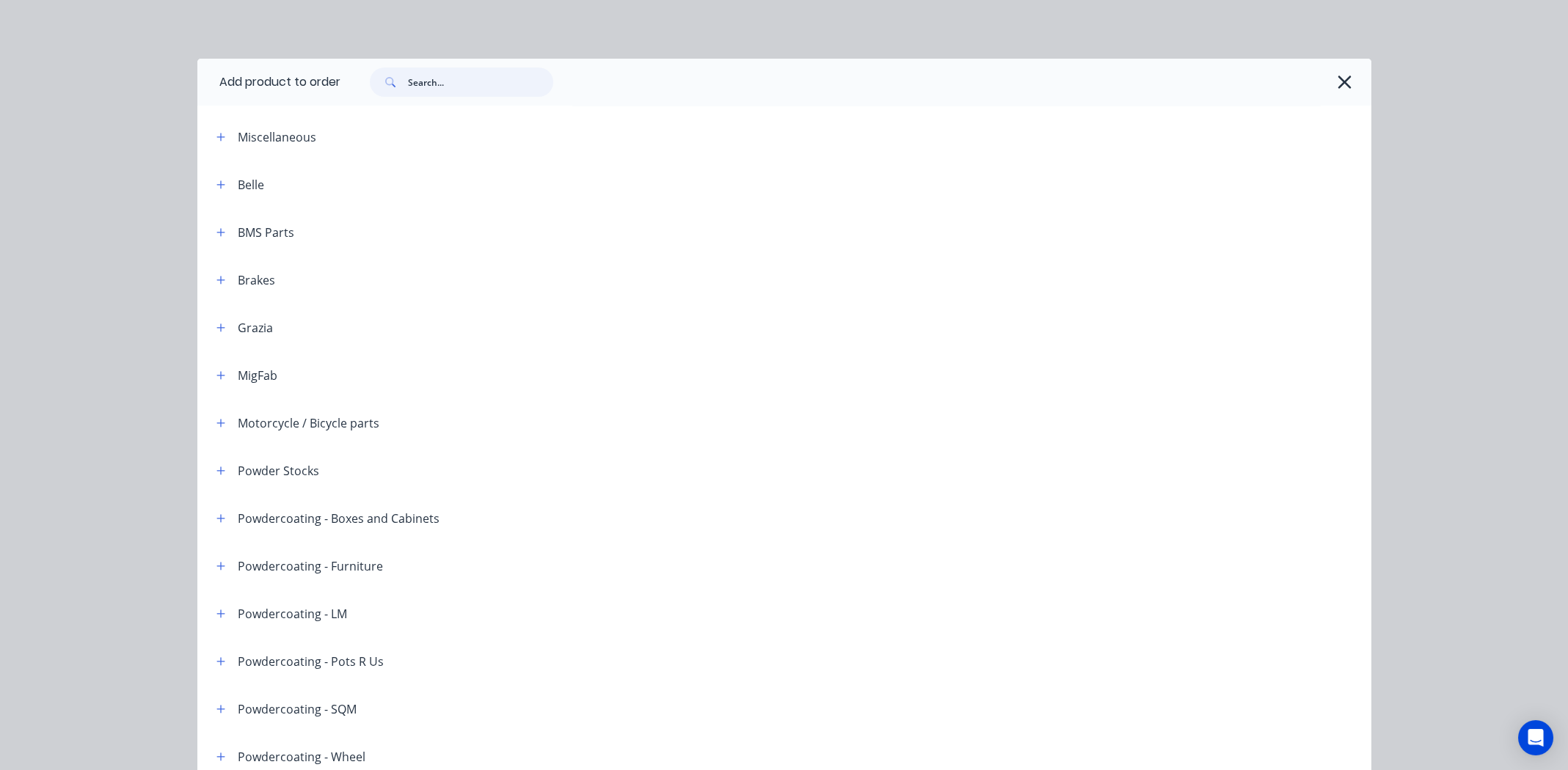
click at [451, 88] on input "text" at bounding box center [480, 82] width 145 height 29
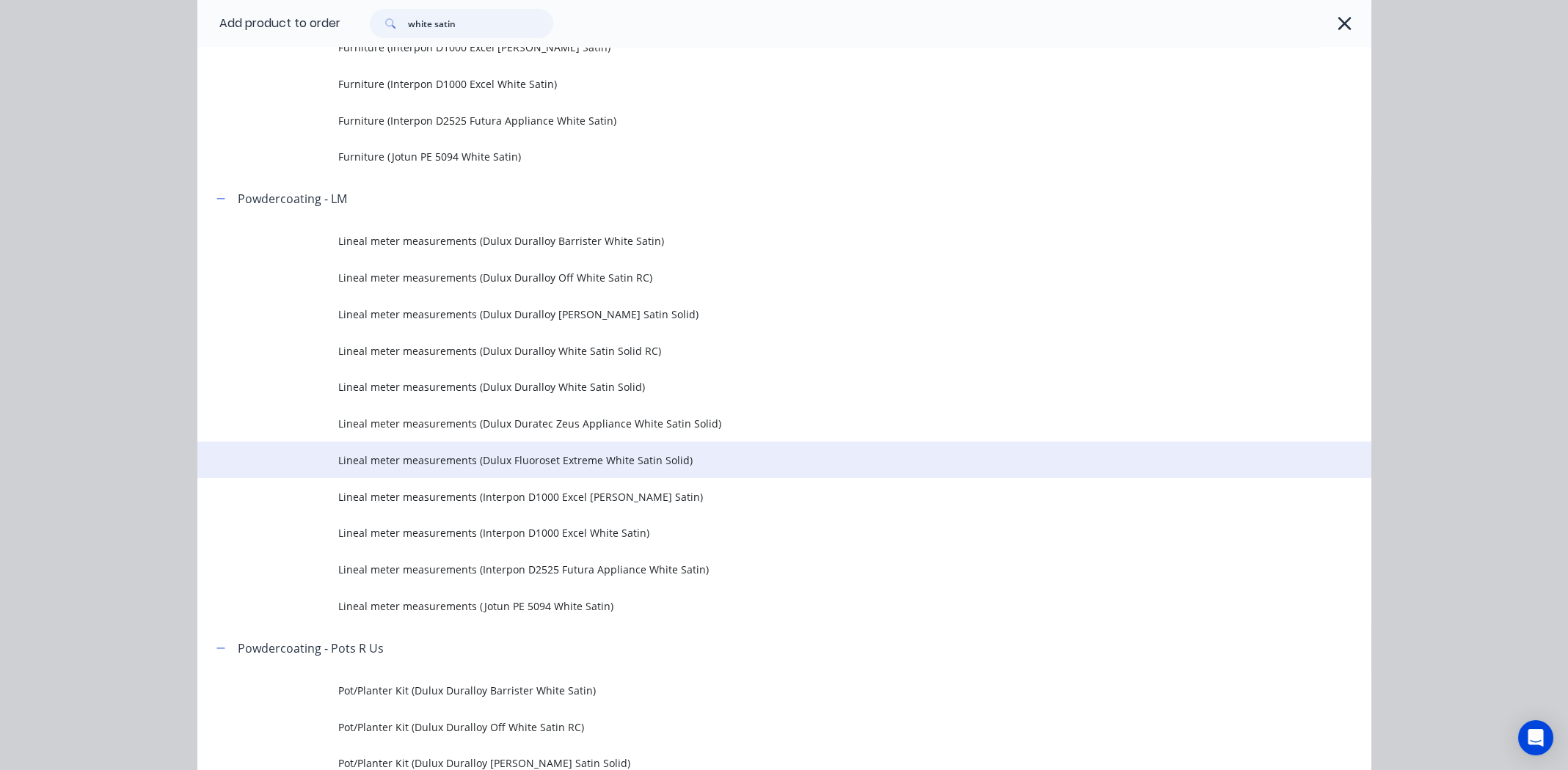
scroll to position [1540, 0]
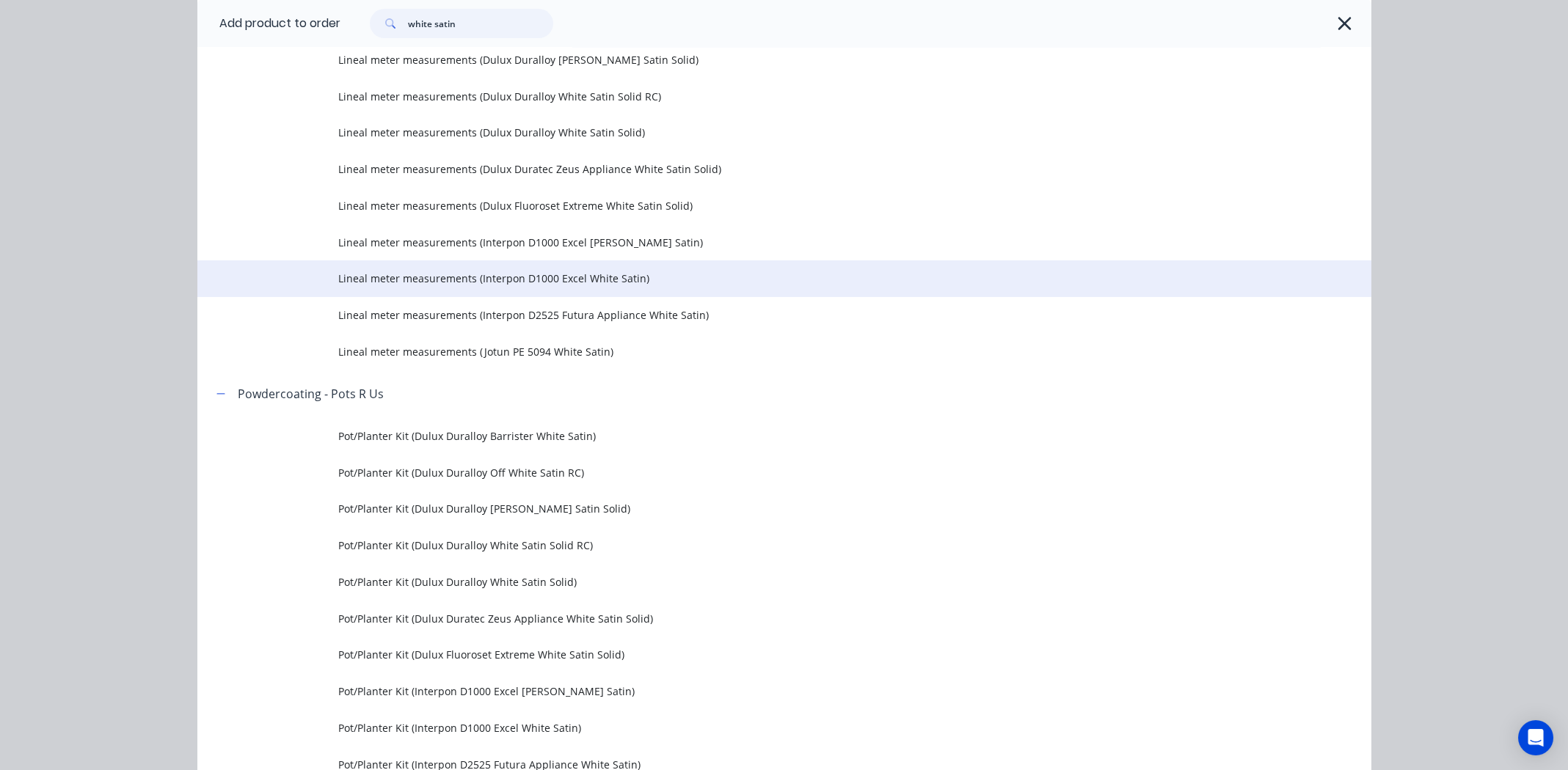
type input "white satin"
click at [521, 276] on span "Lineal meter measurements (Interpon D1000 Excel White Satin)" at bounding box center [751, 278] width 826 height 15
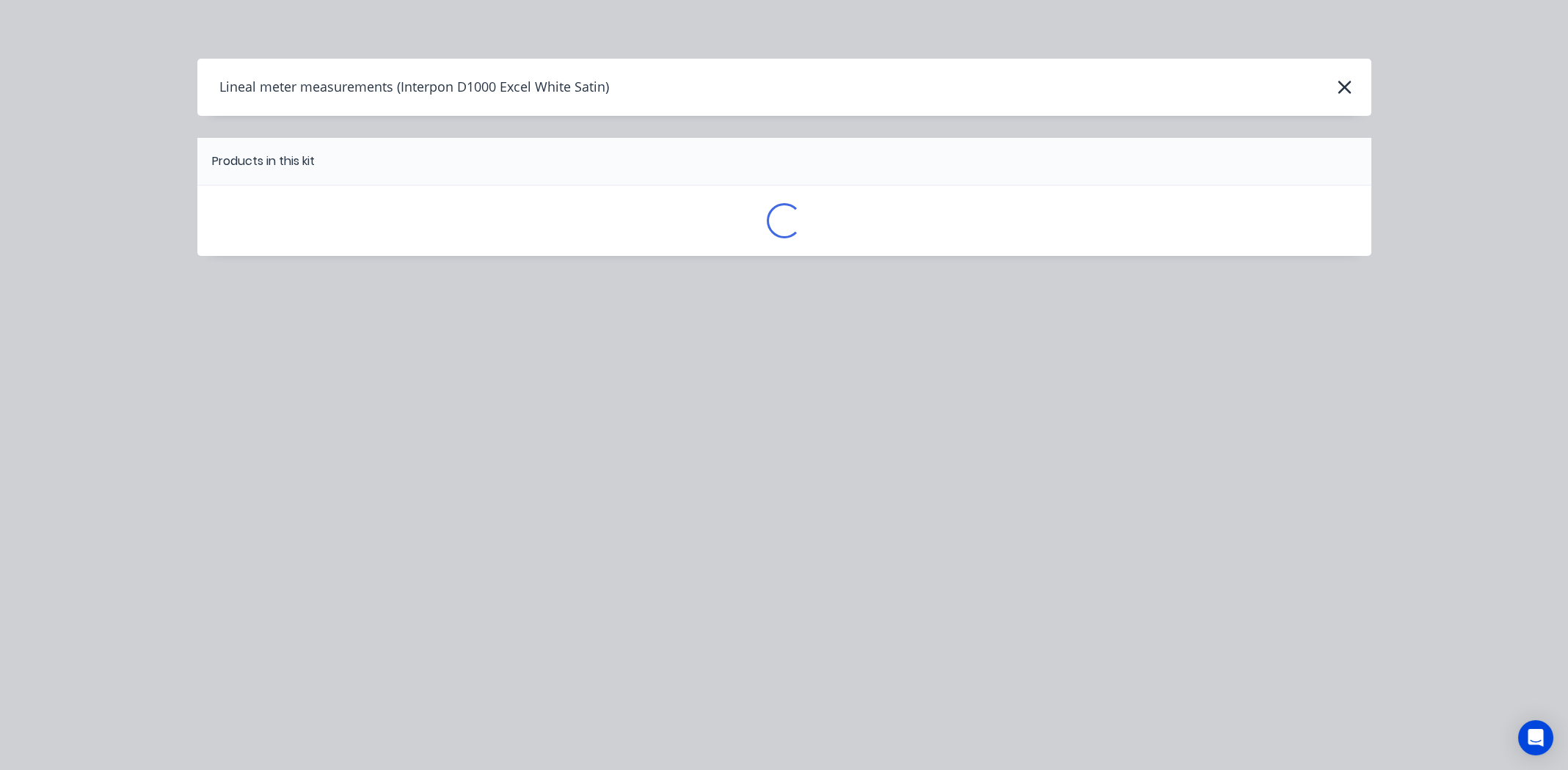
scroll to position [0, 0]
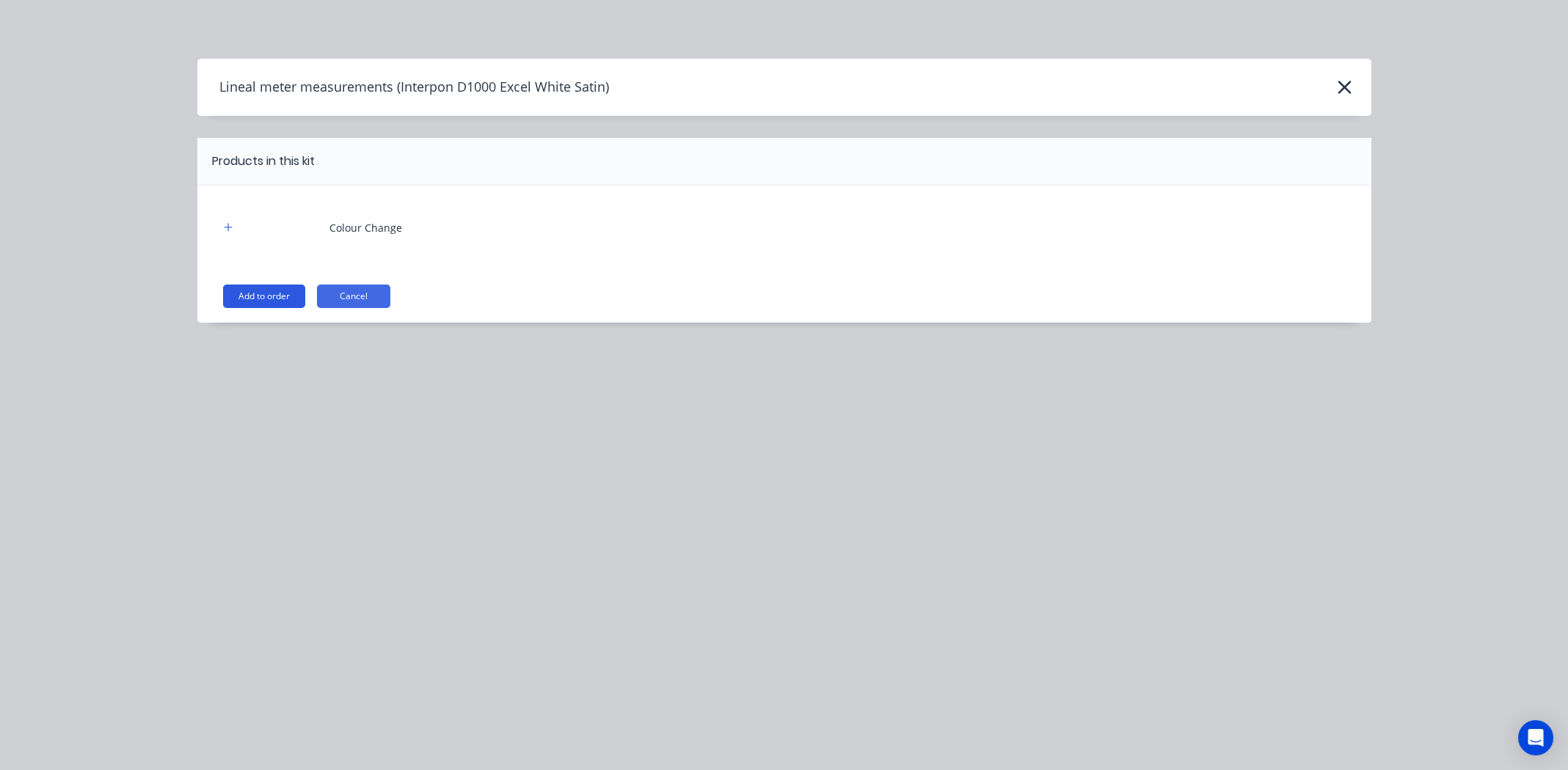
click at [246, 296] on button "Add to order" at bounding box center [264, 296] width 82 height 24
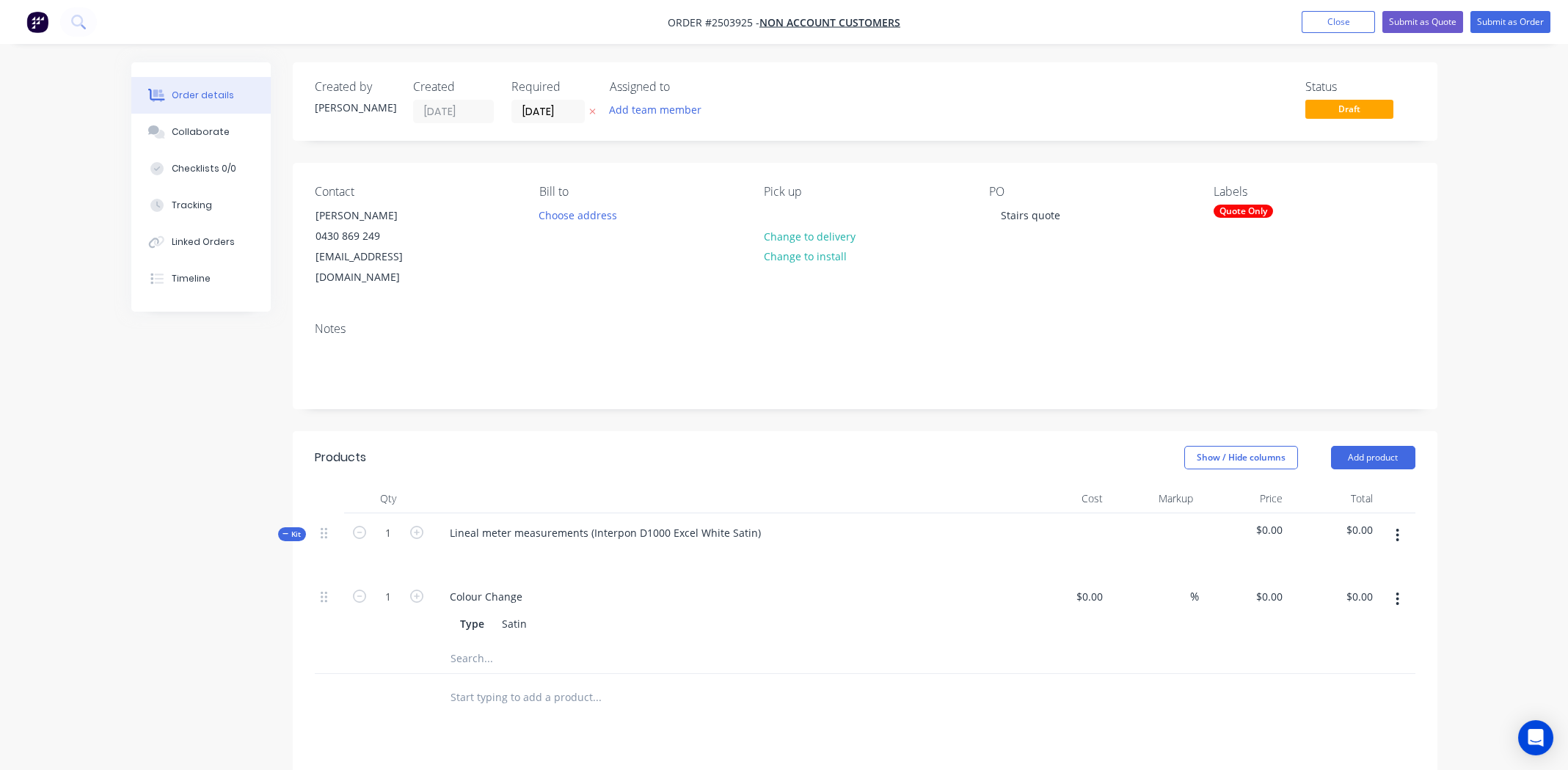
click at [1396, 591] on icon "button" at bounding box center [1398, 600] width 4 height 16
click at [1323, 685] on div "Delete" at bounding box center [1346, 695] width 113 height 21
click at [1396, 528] on icon "button" at bounding box center [1398, 536] width 4 height 16
click at [1334, 563] on div "Add product to kit" at bounding box center [1346, 573] width 113 height 21
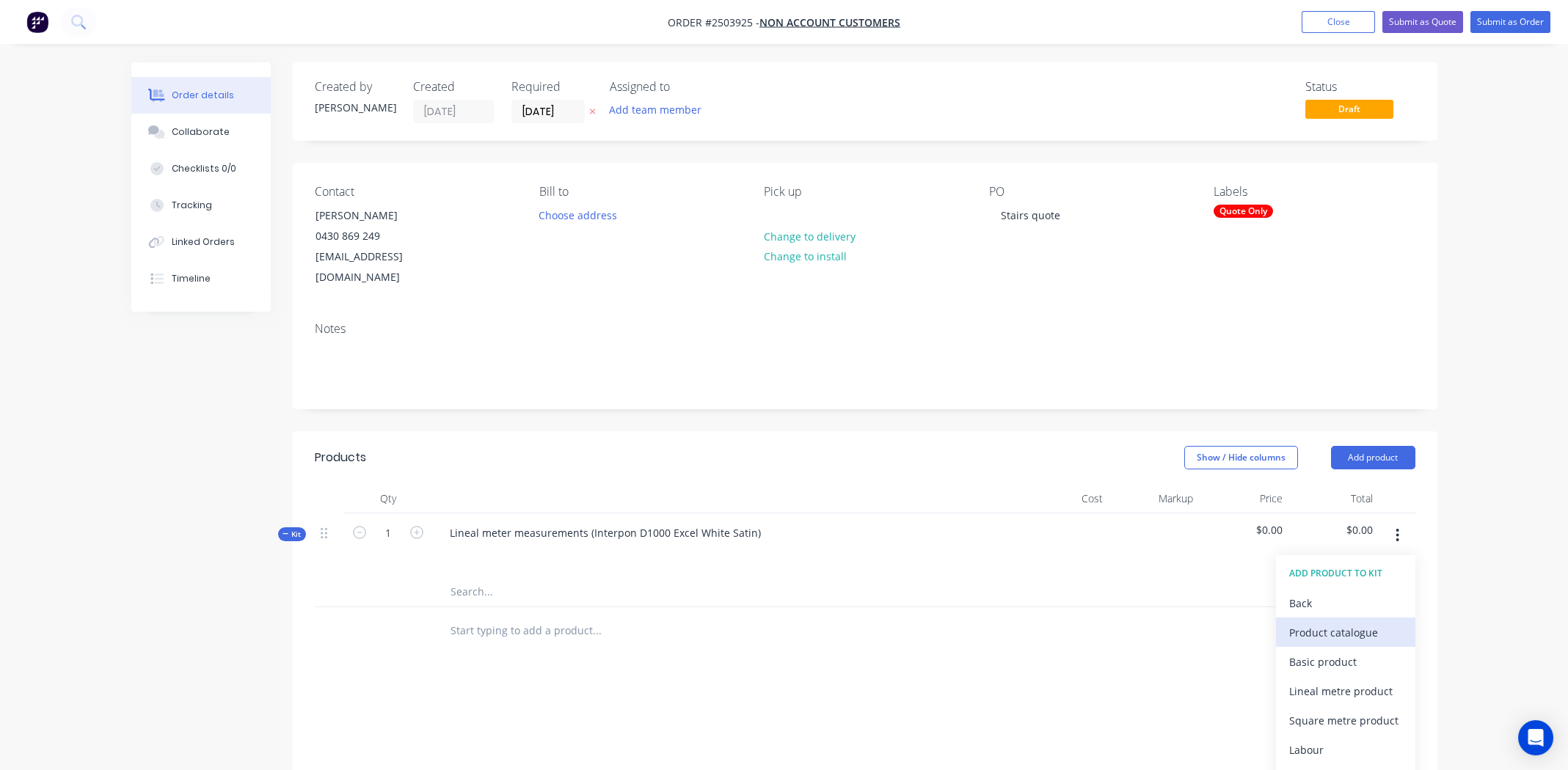
click at [1325, 621] on div "Product catalogue" at bounding box center [1346, 631] width 113 height 21
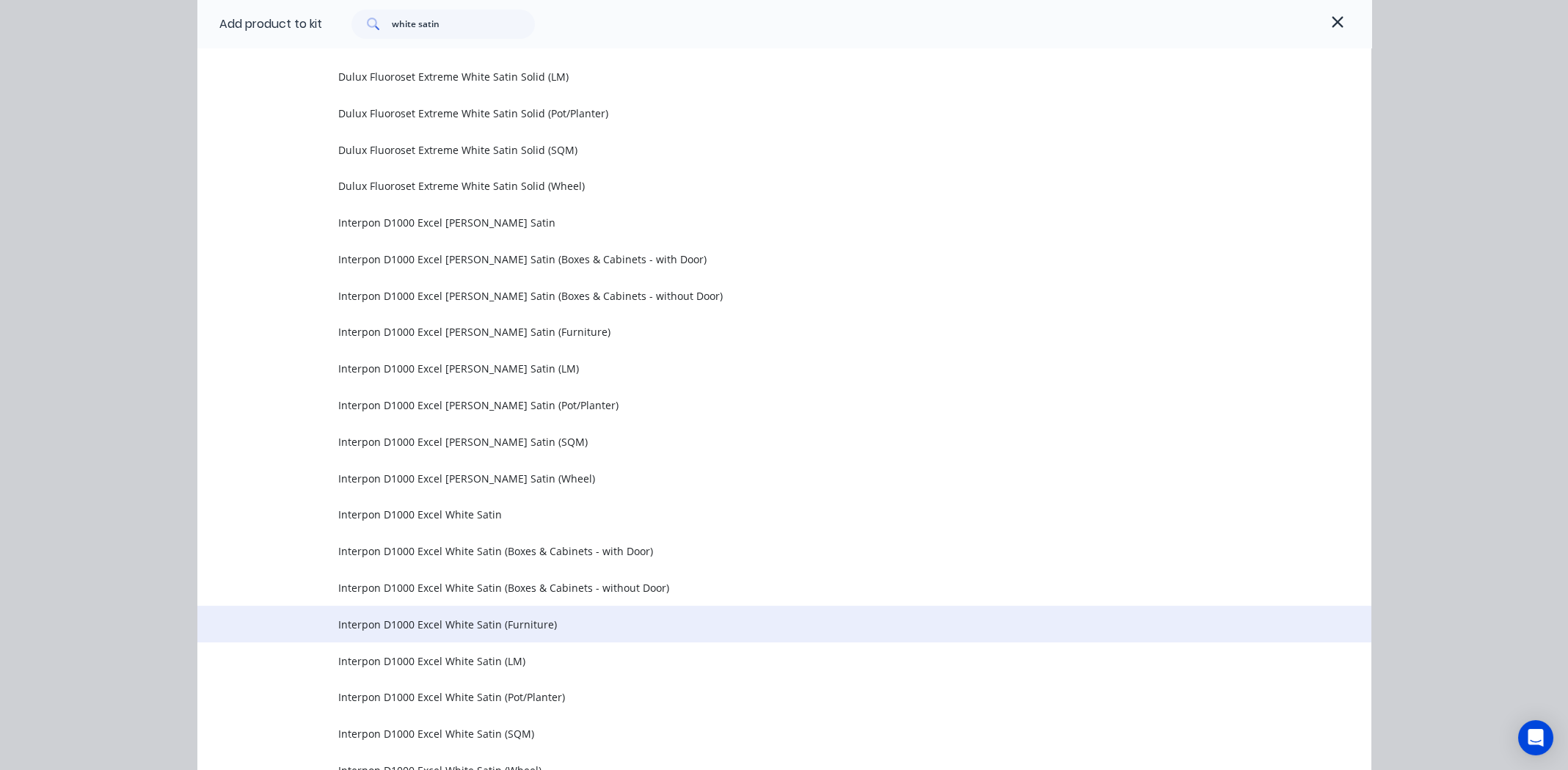
scroll to position [2419, 0]
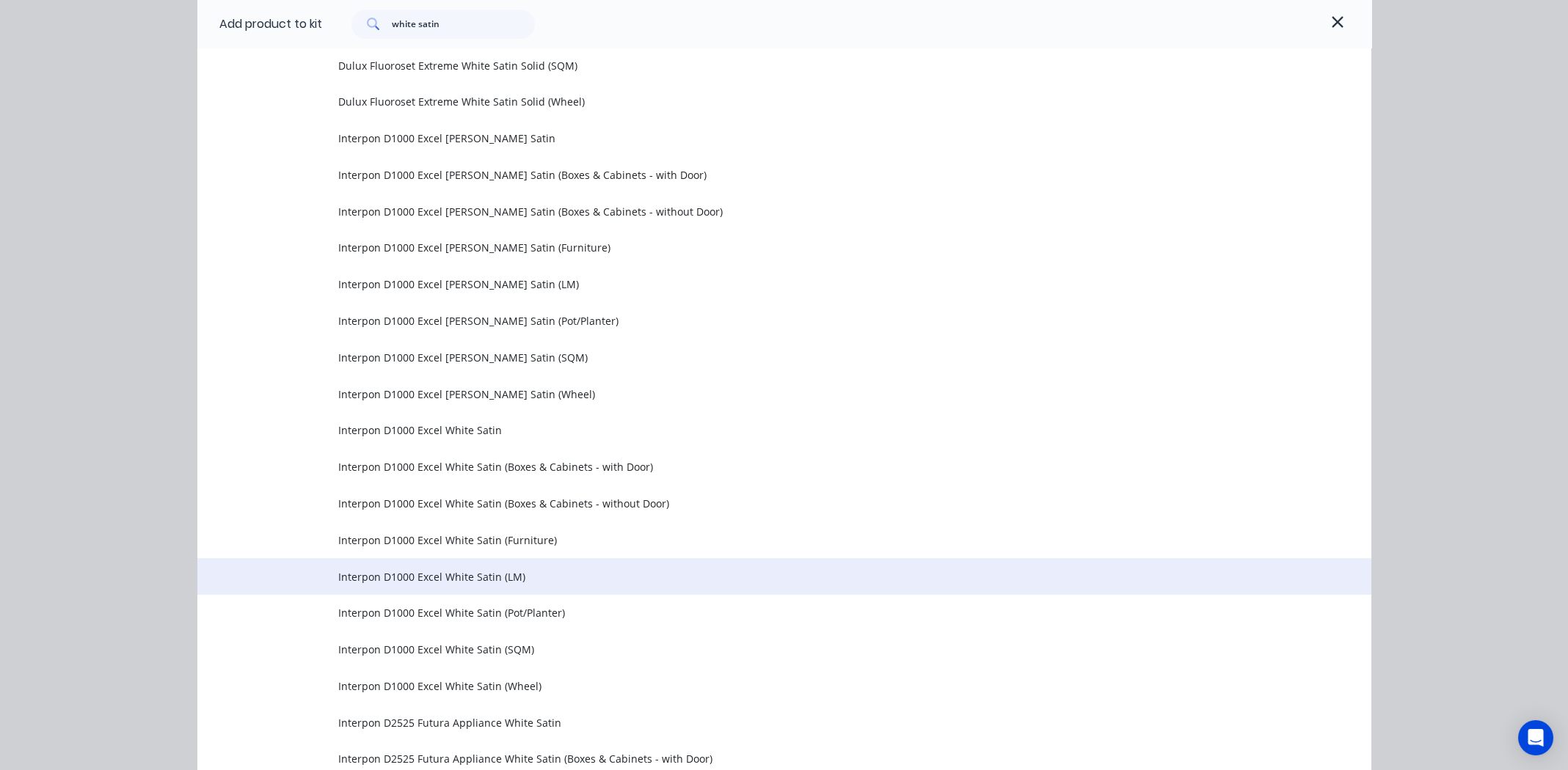
click at [466, 574] on span "Interpon D1000 Excel White Satin (LM)" at bounding box center [751, 576] width 826 height 15
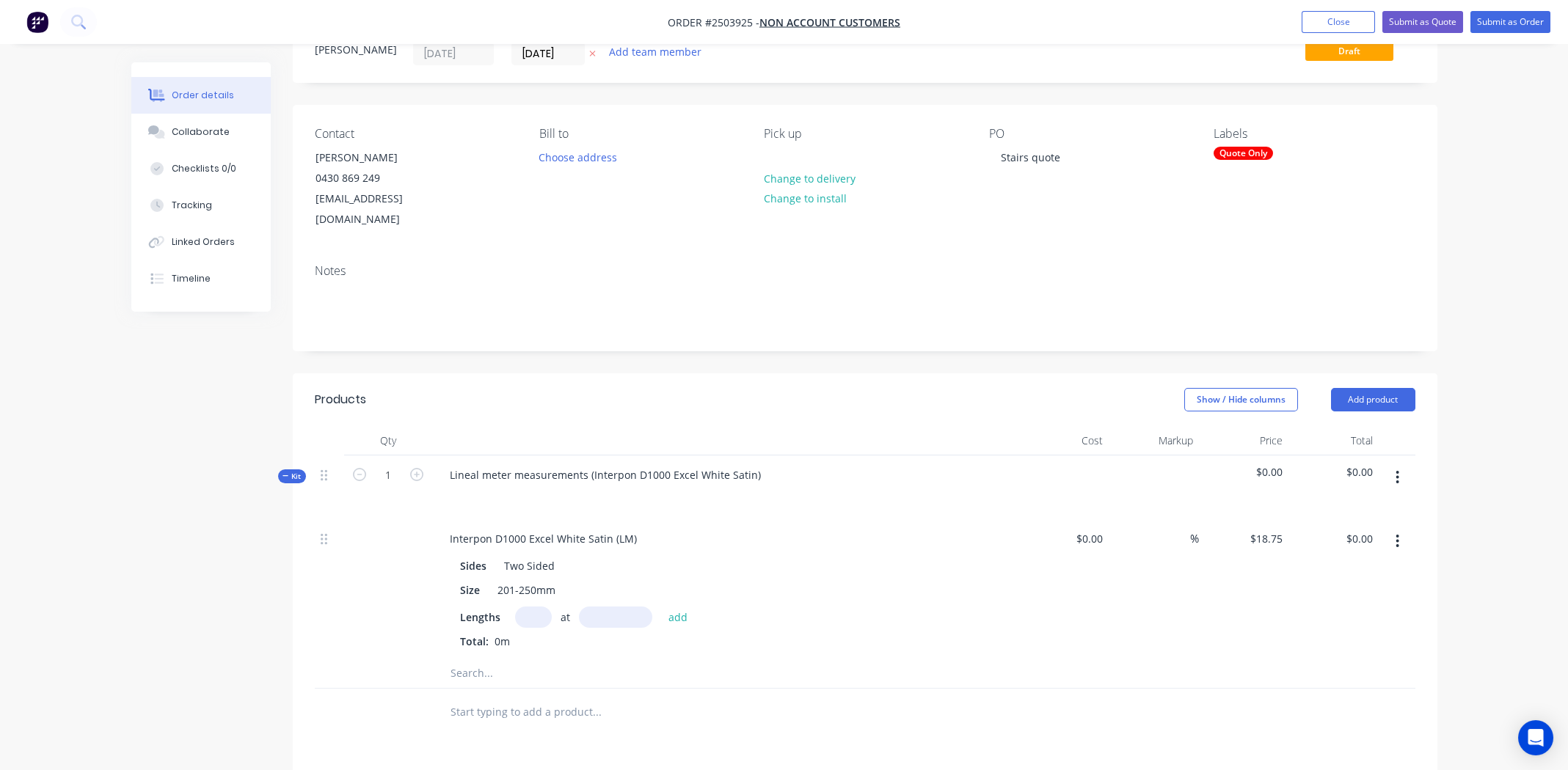
scroll to position [293, 0]
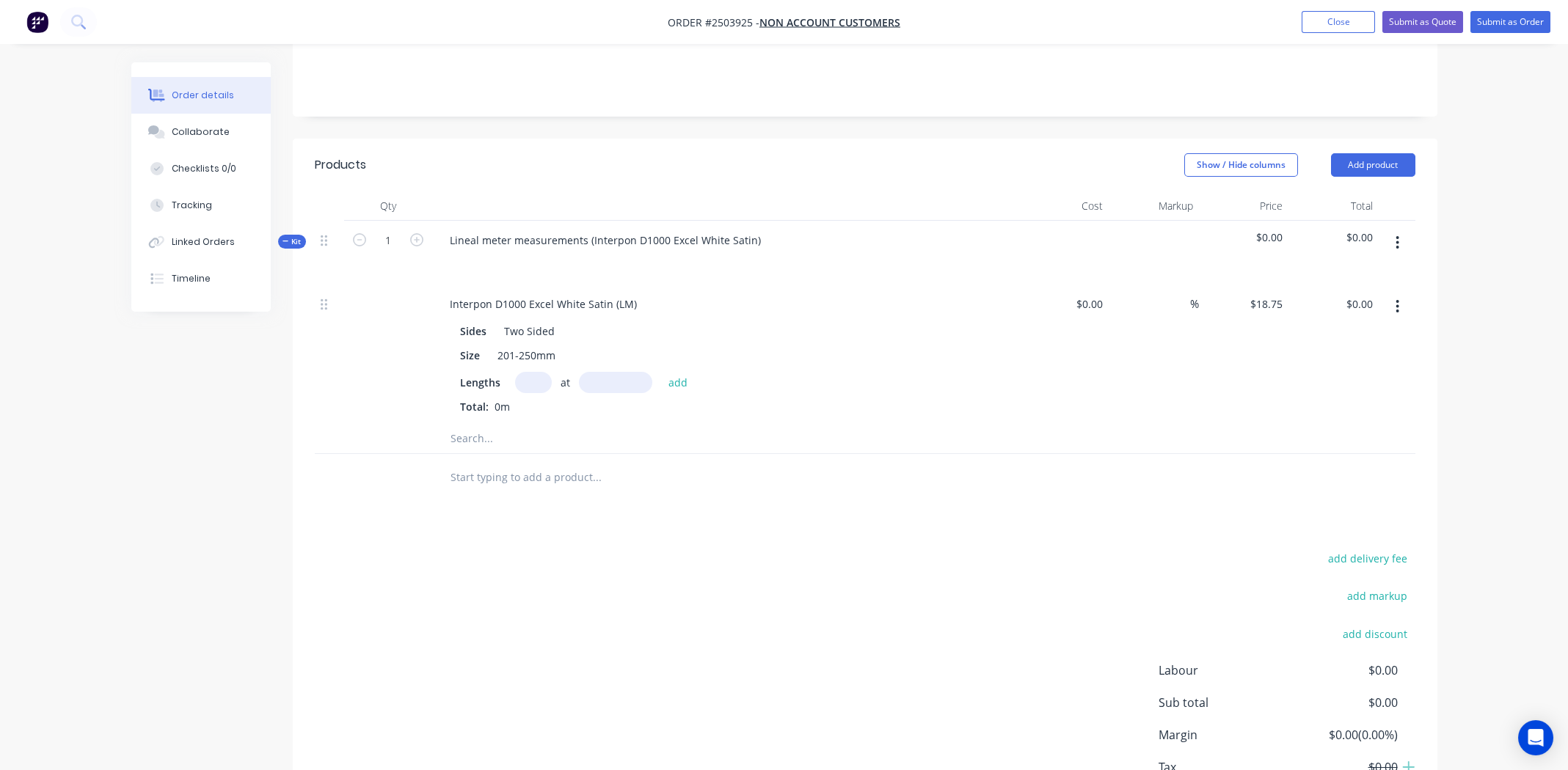
click at [539, 372] on input "text" at bounding box center [533, 382] width 36 height 21
click at [530, 372] on input "text" at bounding box center [533, 382] width 36 height 21
type input "1"
type input "4500mm"
click at [674, 372] on button "add" at bounding box center [678, 382] width 35 height 20
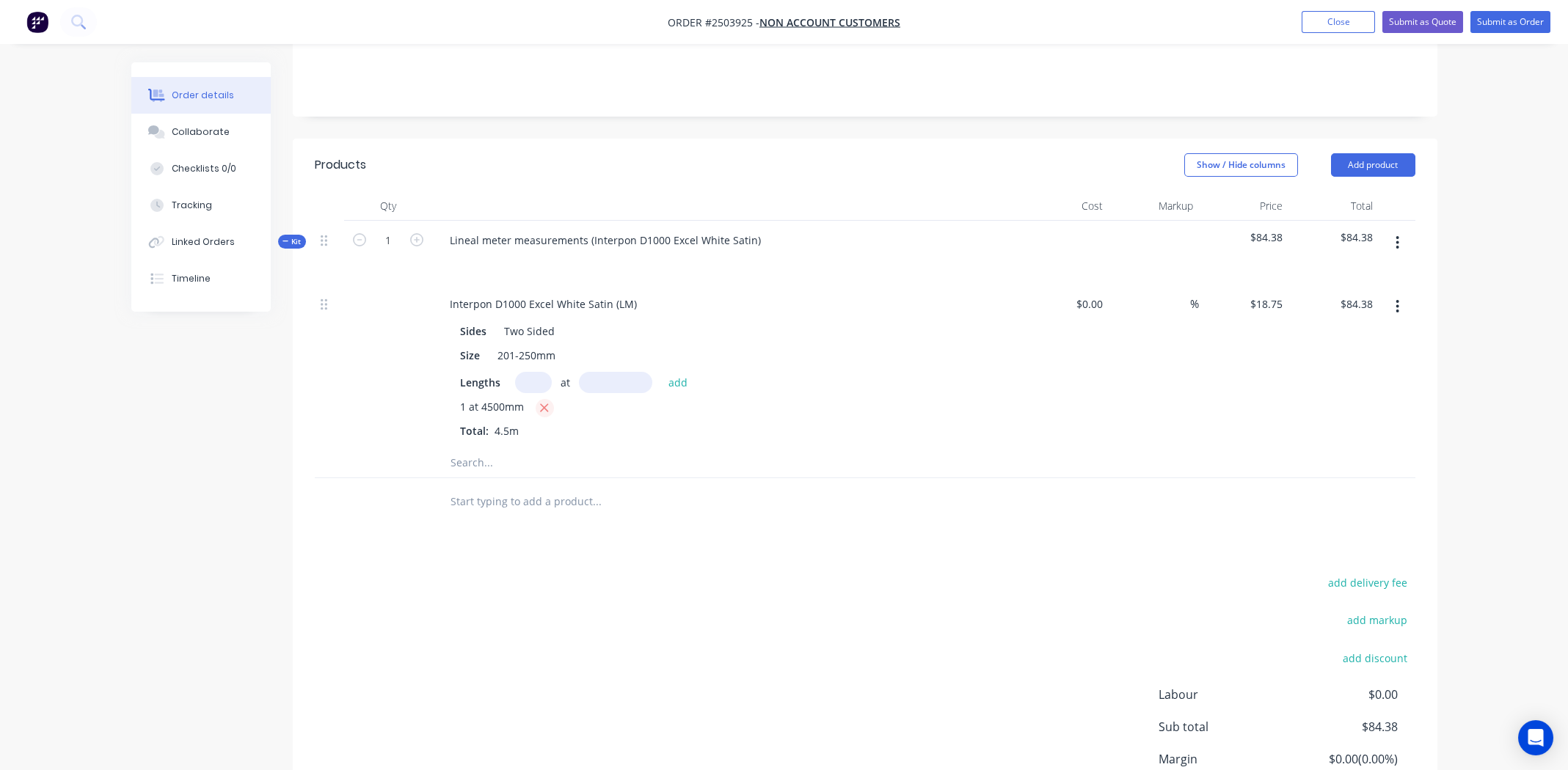
click at [543, 401] on icon "button" at bounding box center [543, 407] width 9 height 13
type input "$0.00"
click at [528, 372] on input "text" at bounding box center [533, 382] width 36 height 21
type input "2"
type input "4500mm"
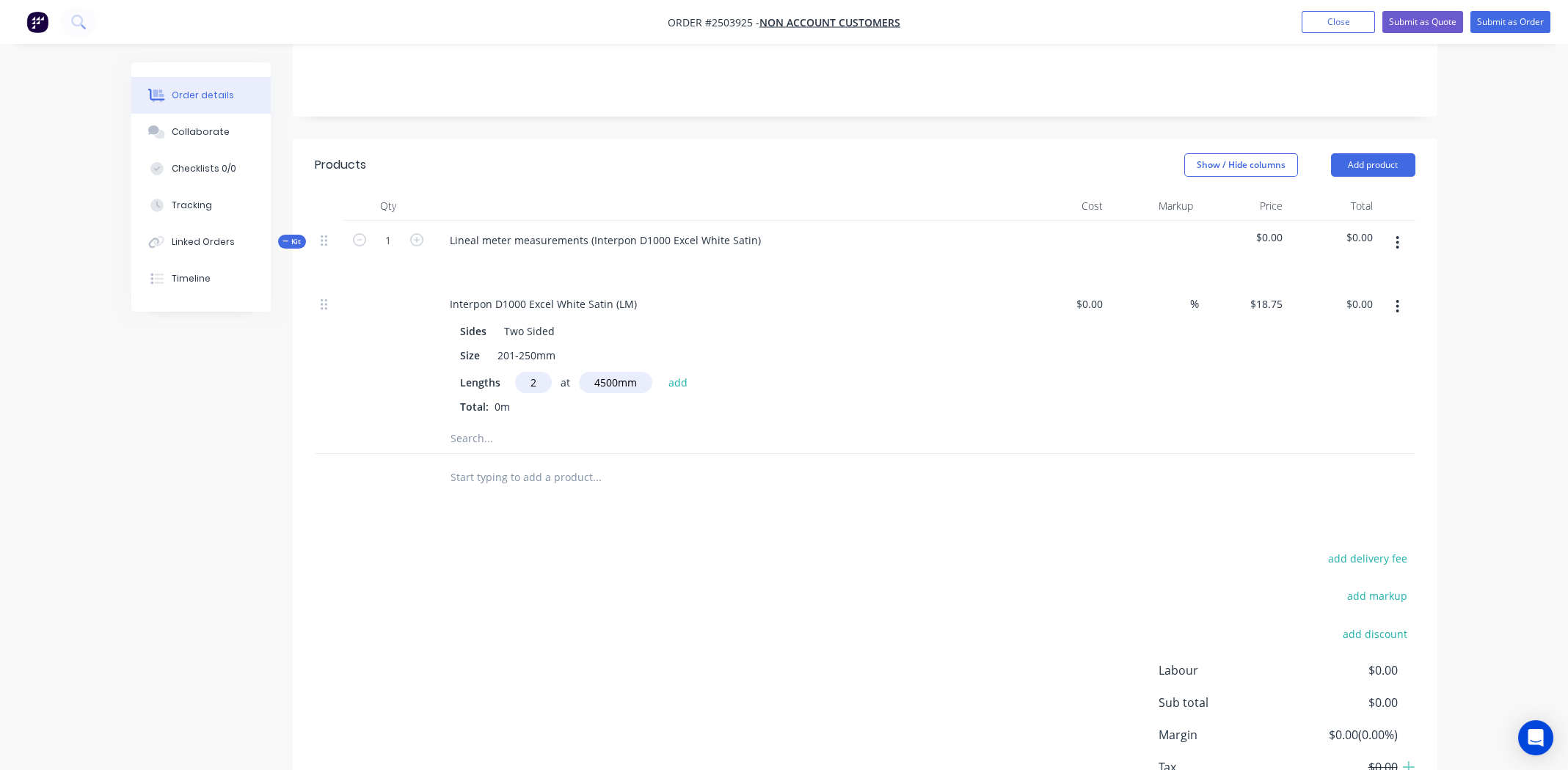
click at [788, 374] on div "Lengths 2 at 4500mm add Total: 0m" at bounding box center [726, 393] width 531 height 43
click at [681, 372] on button "add" at bounding box center [678, 382] width 35 height 20
type input "$168.75"
click at [1396, 235] on icon "button" at bounding box center [1398, 243] width 4 height 16
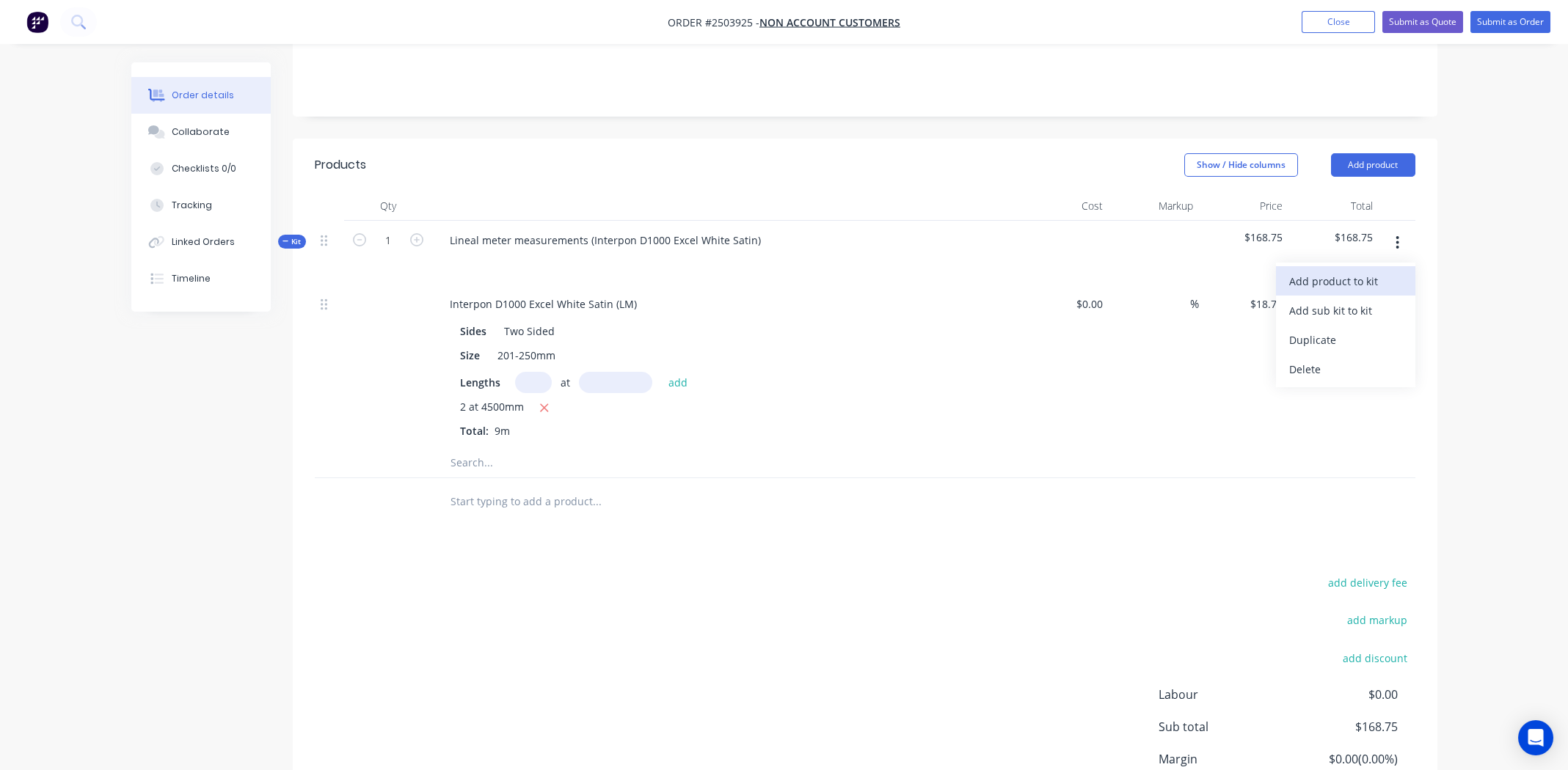
click at [1344, 271] on div "Add product to kit" at bounding box center [1346, 281] width 113 height 21
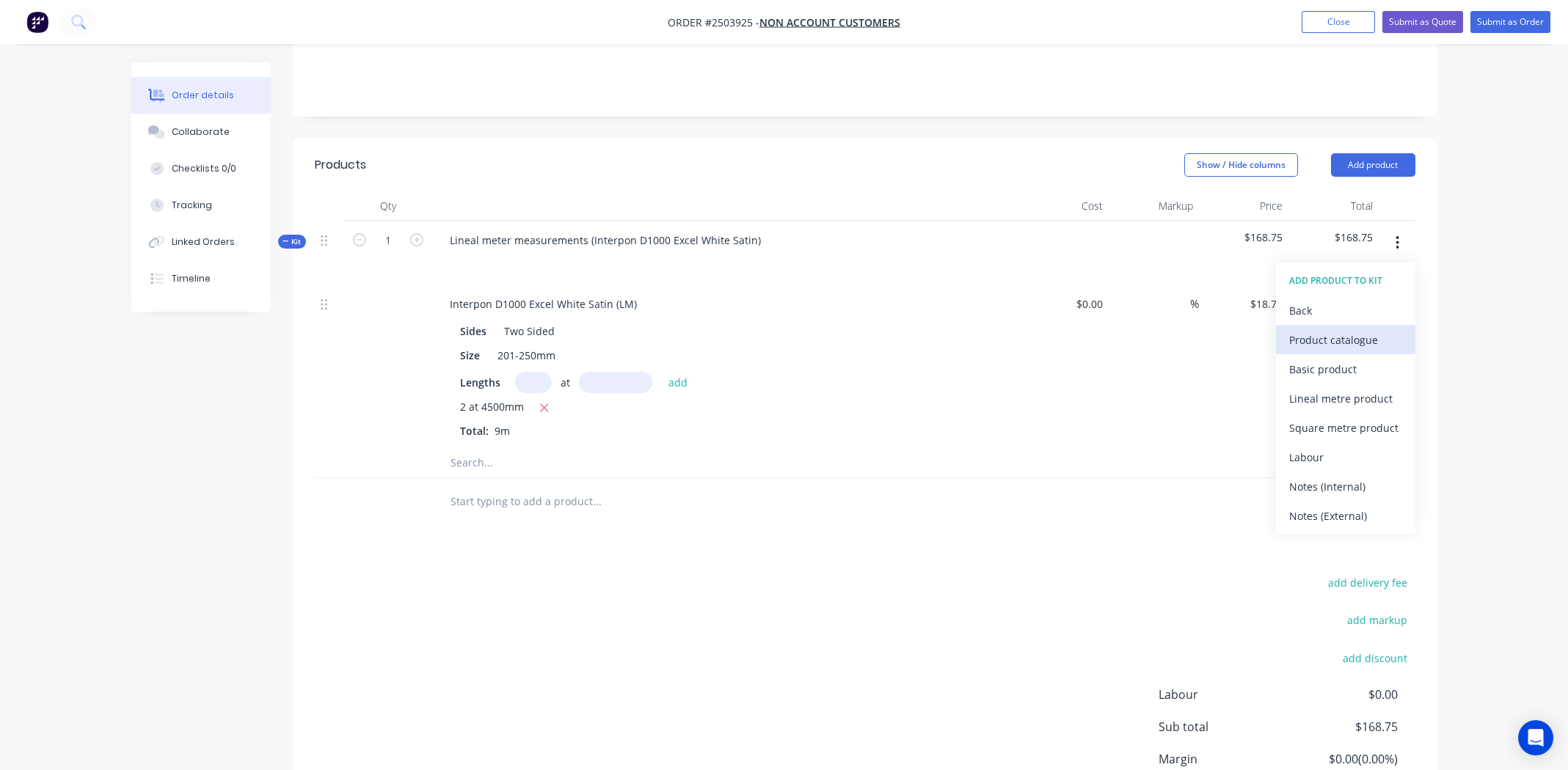
click at [1315, 329] on div "Product catalogue" at bounding box center [1346, 339] width 113 height 21
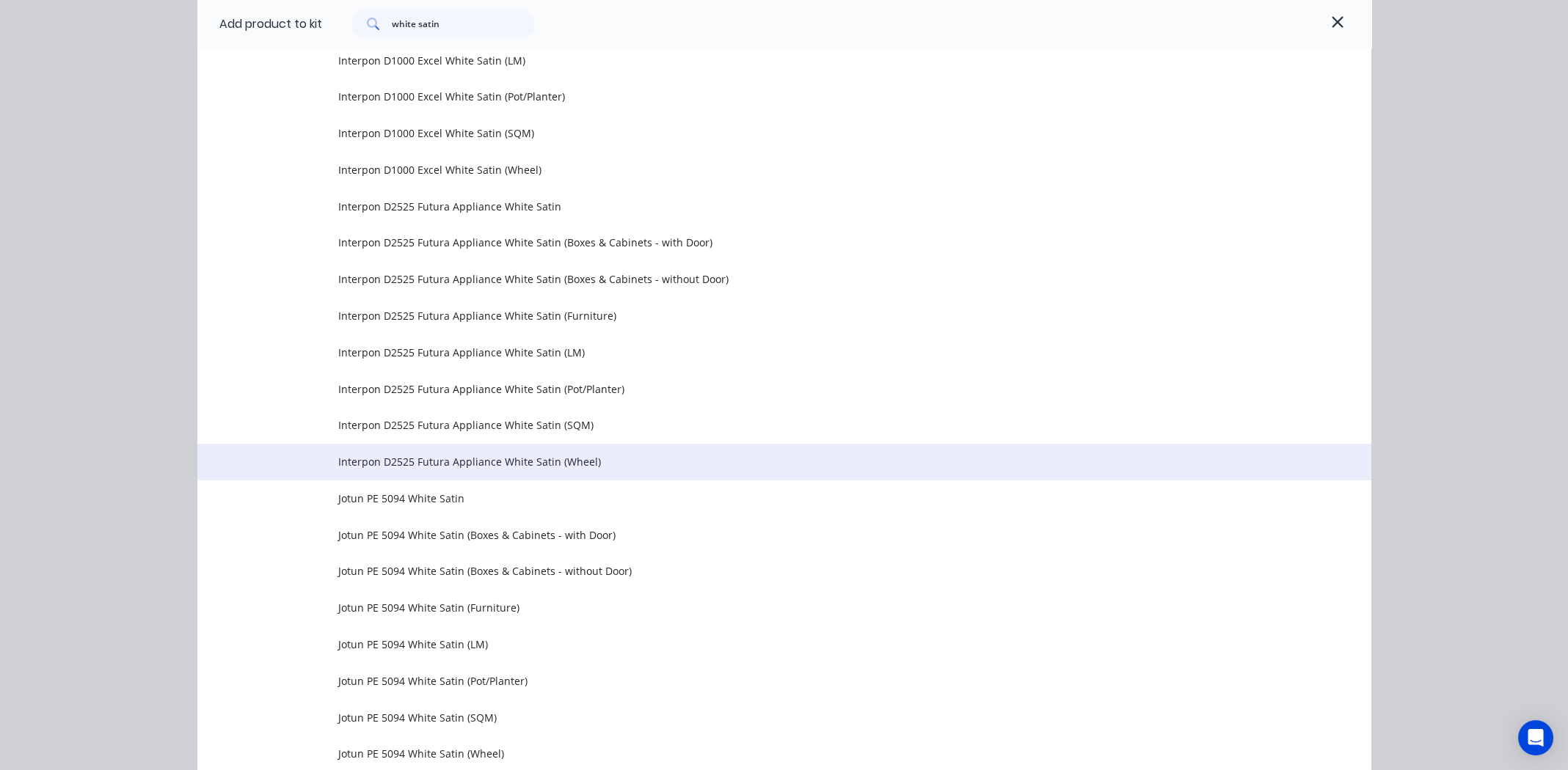
scroll to position [2781, 0]
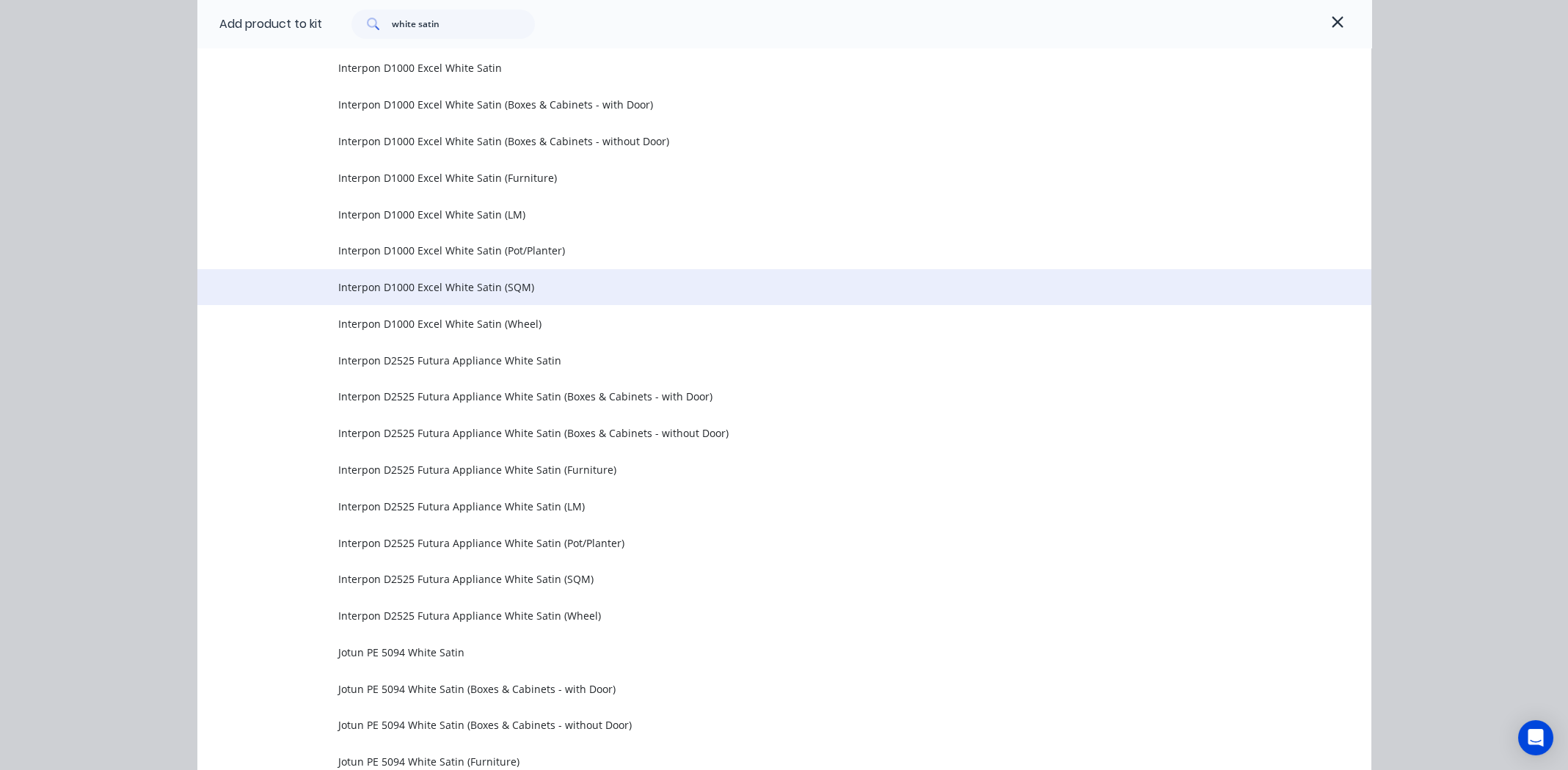
click at [409, 284] on span "Interpon D1000 Excel White Satin (SQM)" at bounding box center [751, 287] width 826 height 15
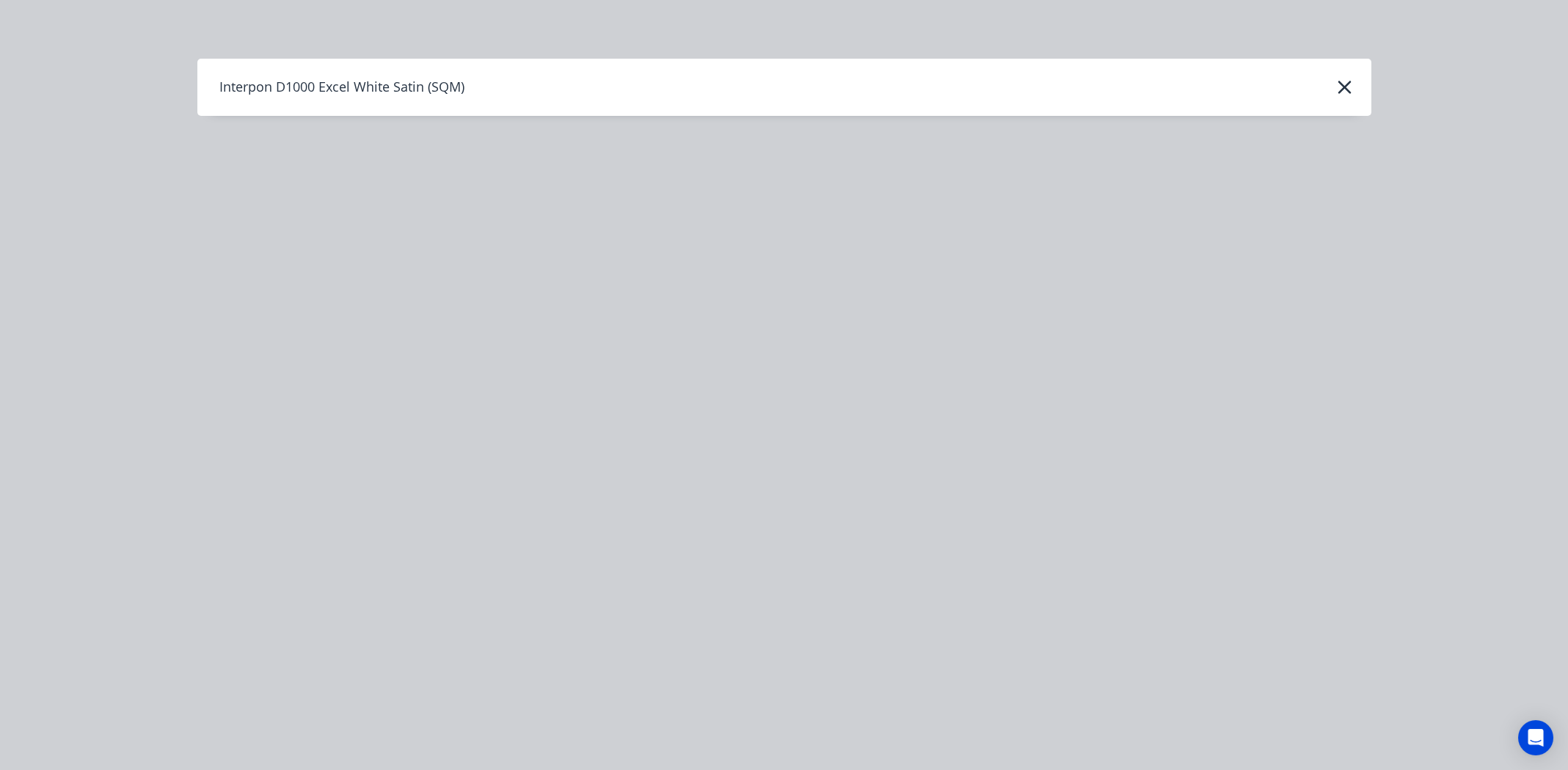
scroll to position [0, 0]
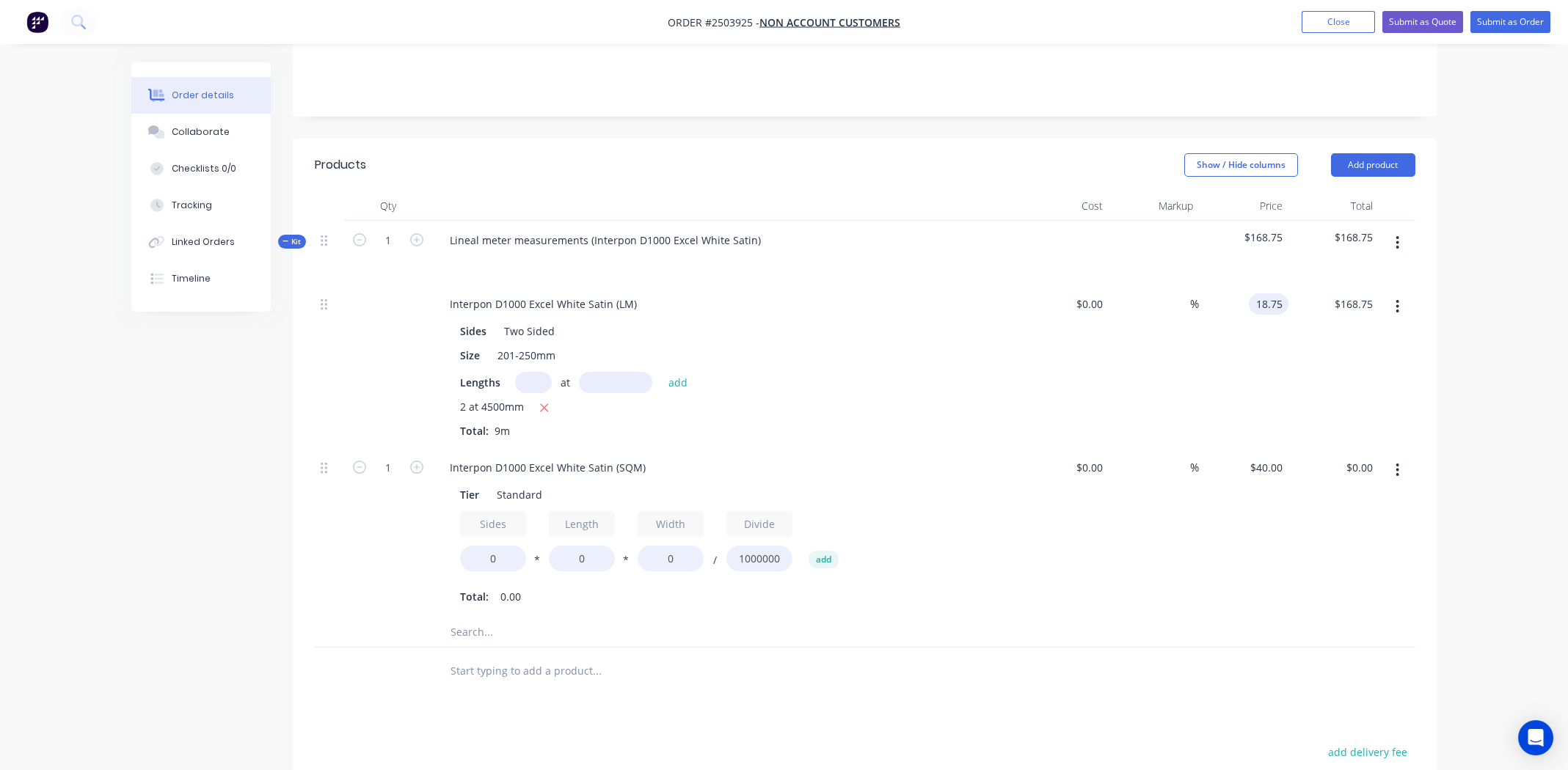
click at [1268, 293] on input "18.75" at bounding box center [1271, 303] width 34 height 21
type input "$40.00"
type input "$360.00"
click at [1109, 340] on div "%" at bounding box center [1153, 365] width 90 height 163
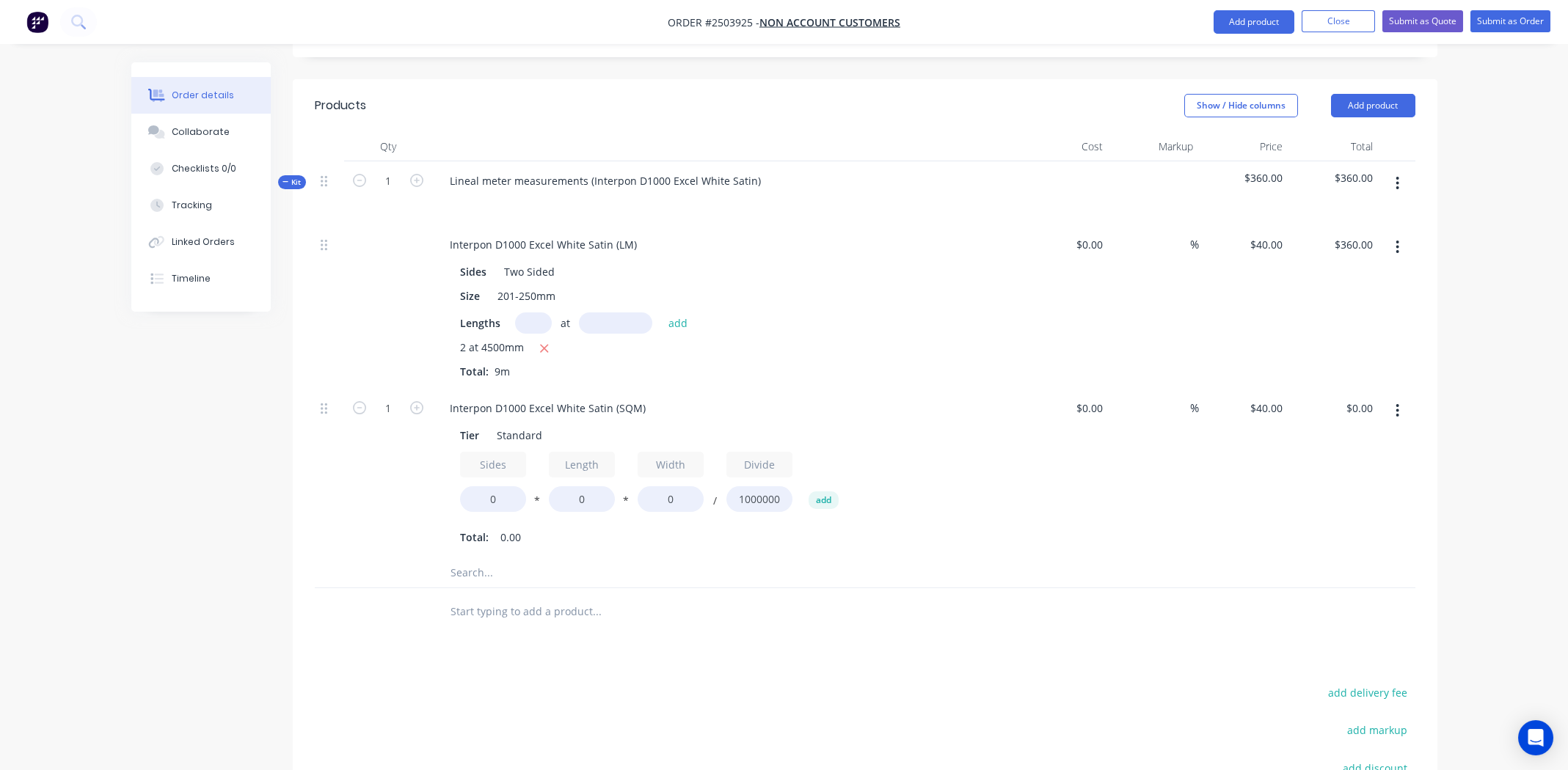
scroll to position [440, 0]
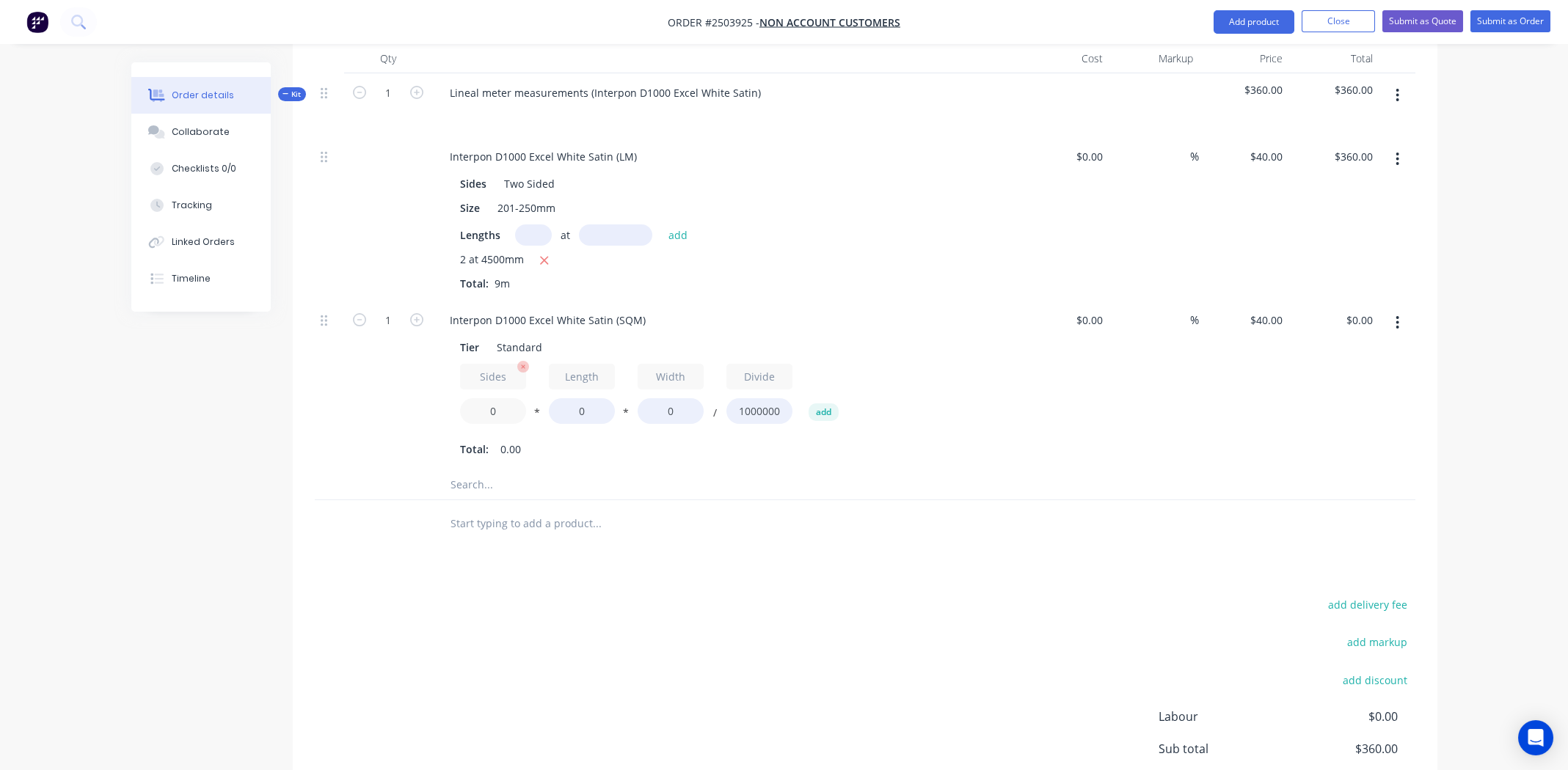
click at [500, 398] on input "0" at bounding box center [493, 411] width 66 height 26
type input "2"
click at [578, 398] on input "0" at bounding box center [582, 411] width 66 height 26
click at [1398, 316] on icon "button" at bounding box center [1397, 323] width 3 height 13
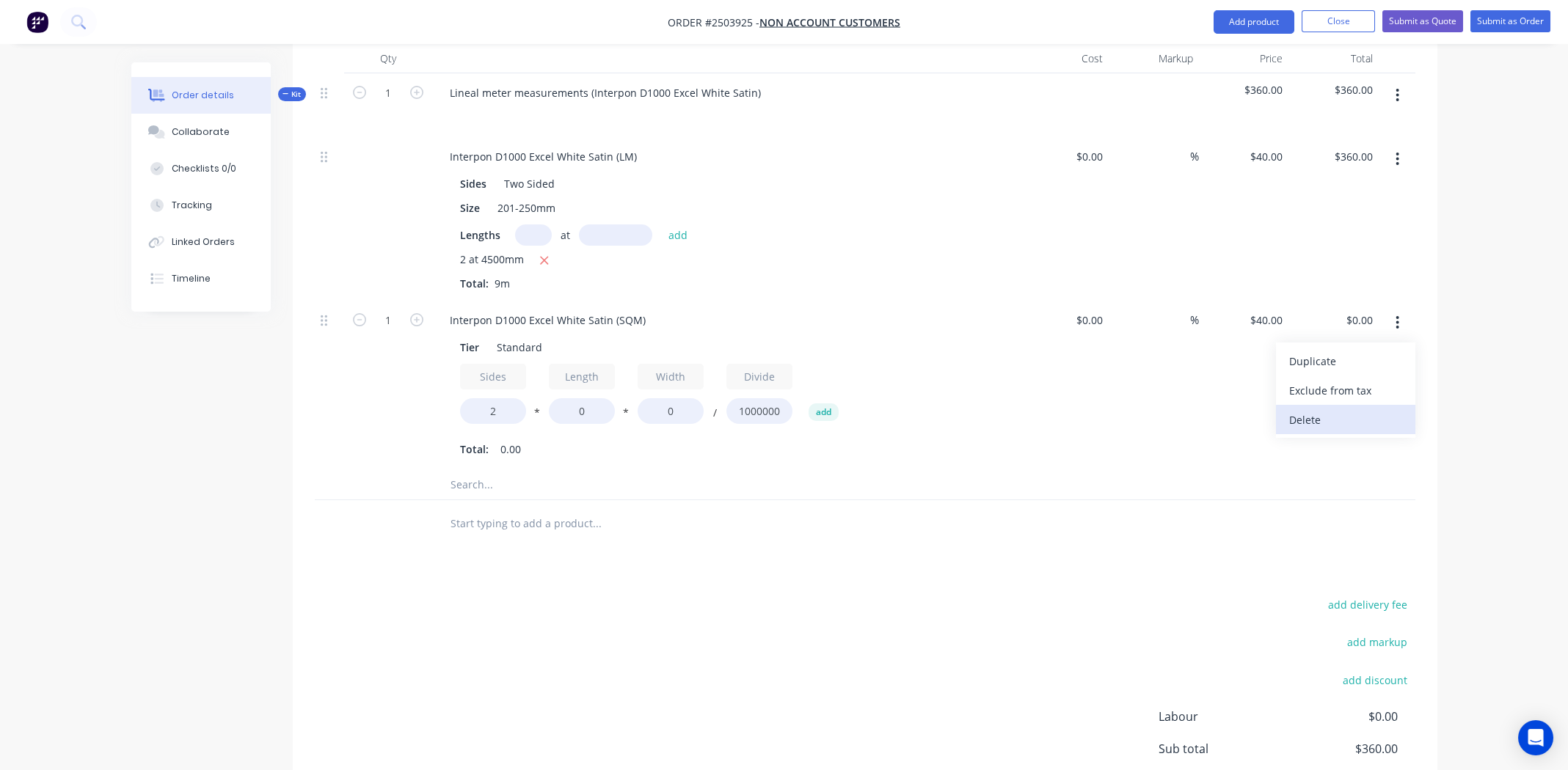
click at [1379, 409] on div "Delete" at bounding box center [1346, 419] width 113 height 21
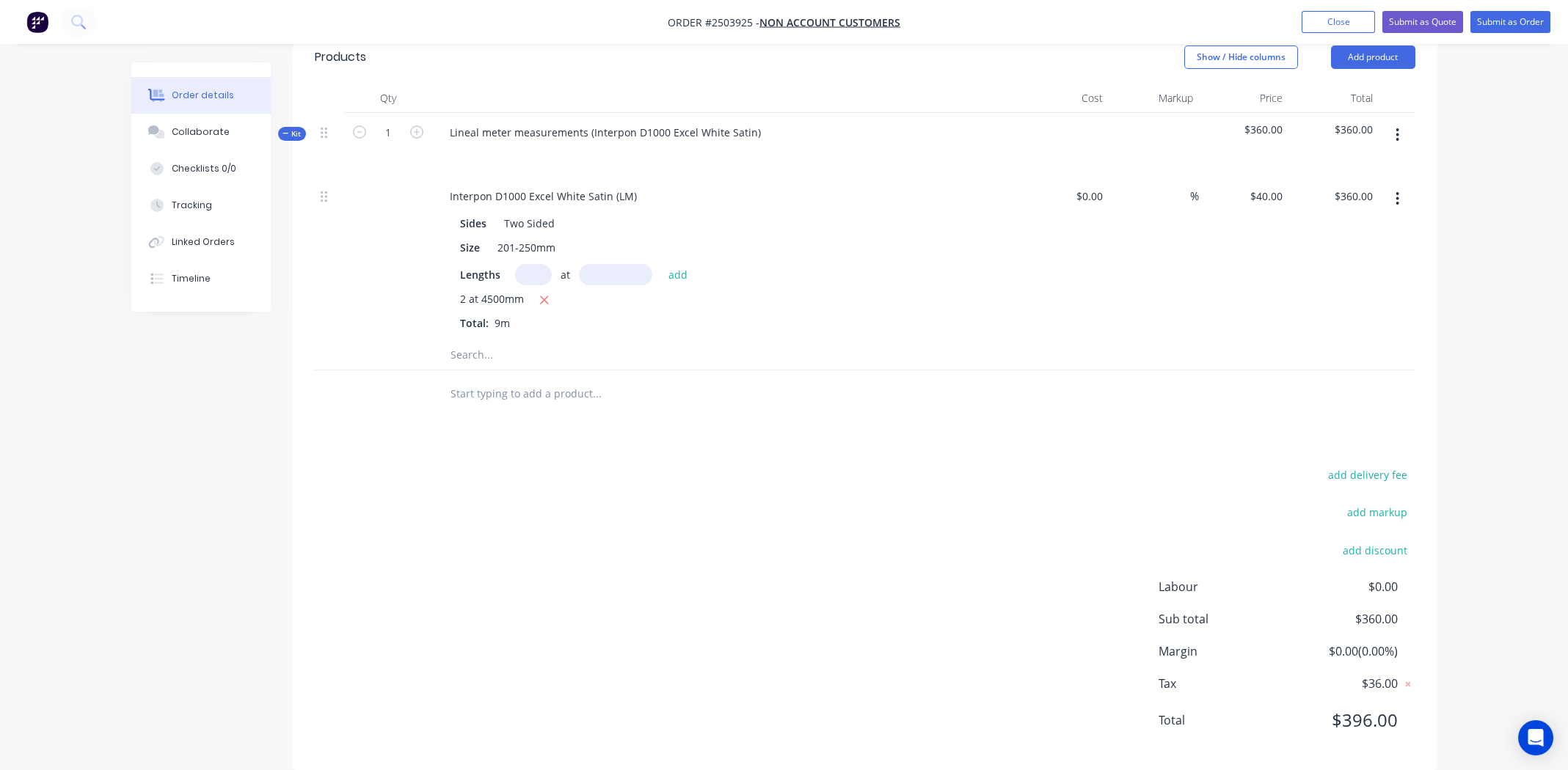
click at [1397, 127] on icon "button" at bounding box center [1398, 135] width 4 height 16
click at [1355, 163] on div "Add product to kit" at bounding box center [1346, 173] width 113 height 21
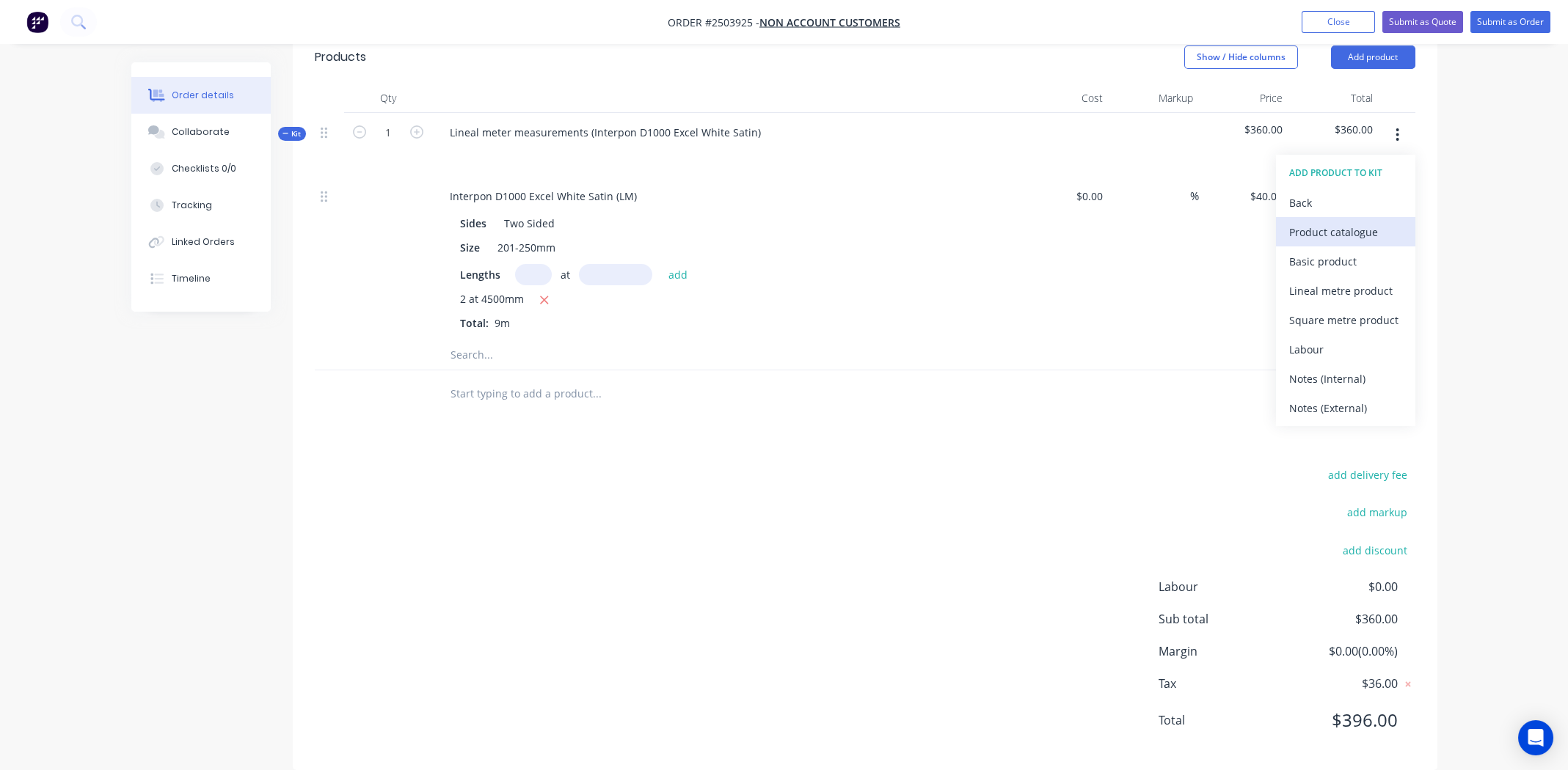
click at [1340, 221] on div "Product catalogue" at bounding box center [1346, 231] width 113 height 21
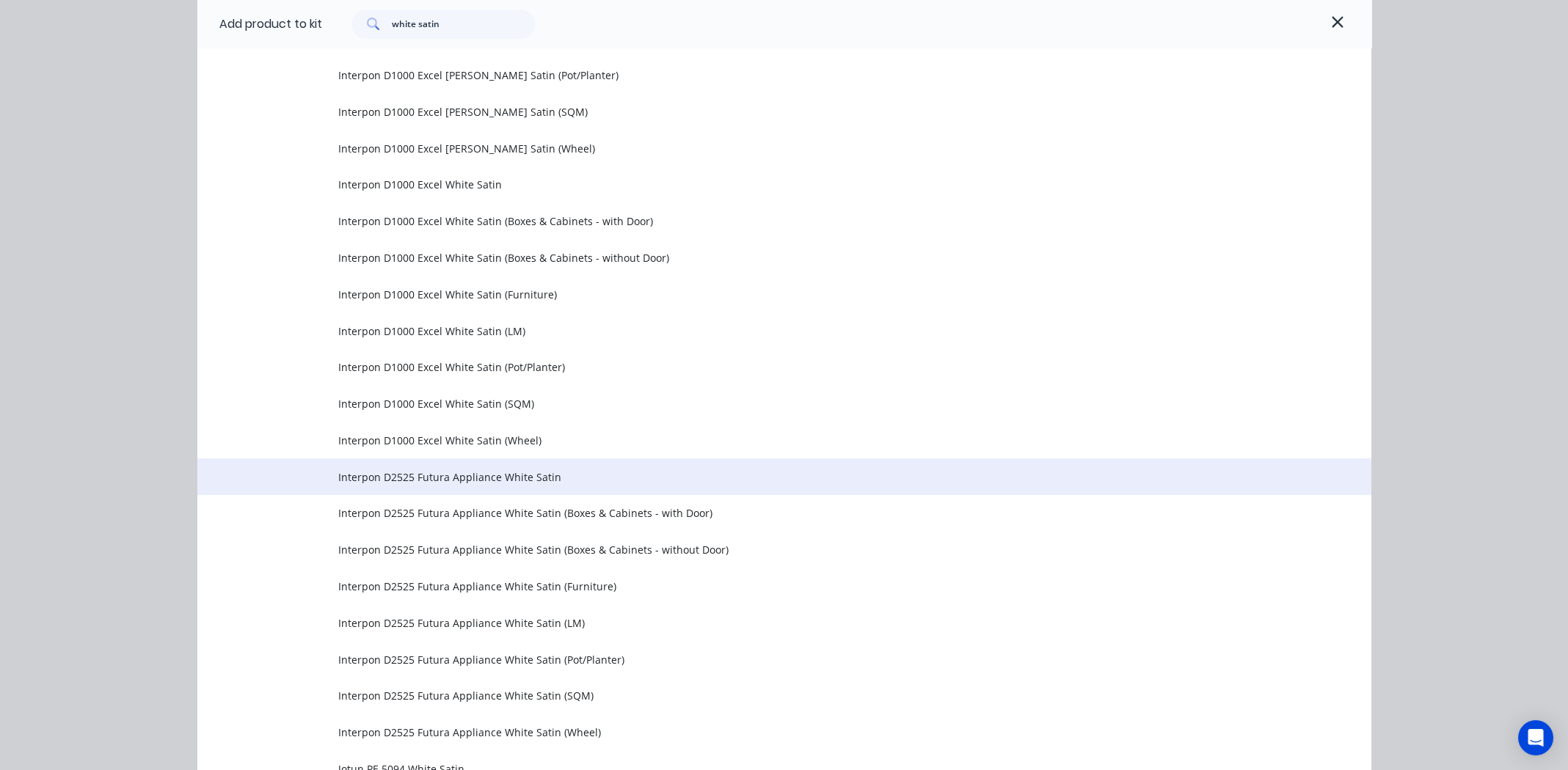
scroll to position [2713, 0]
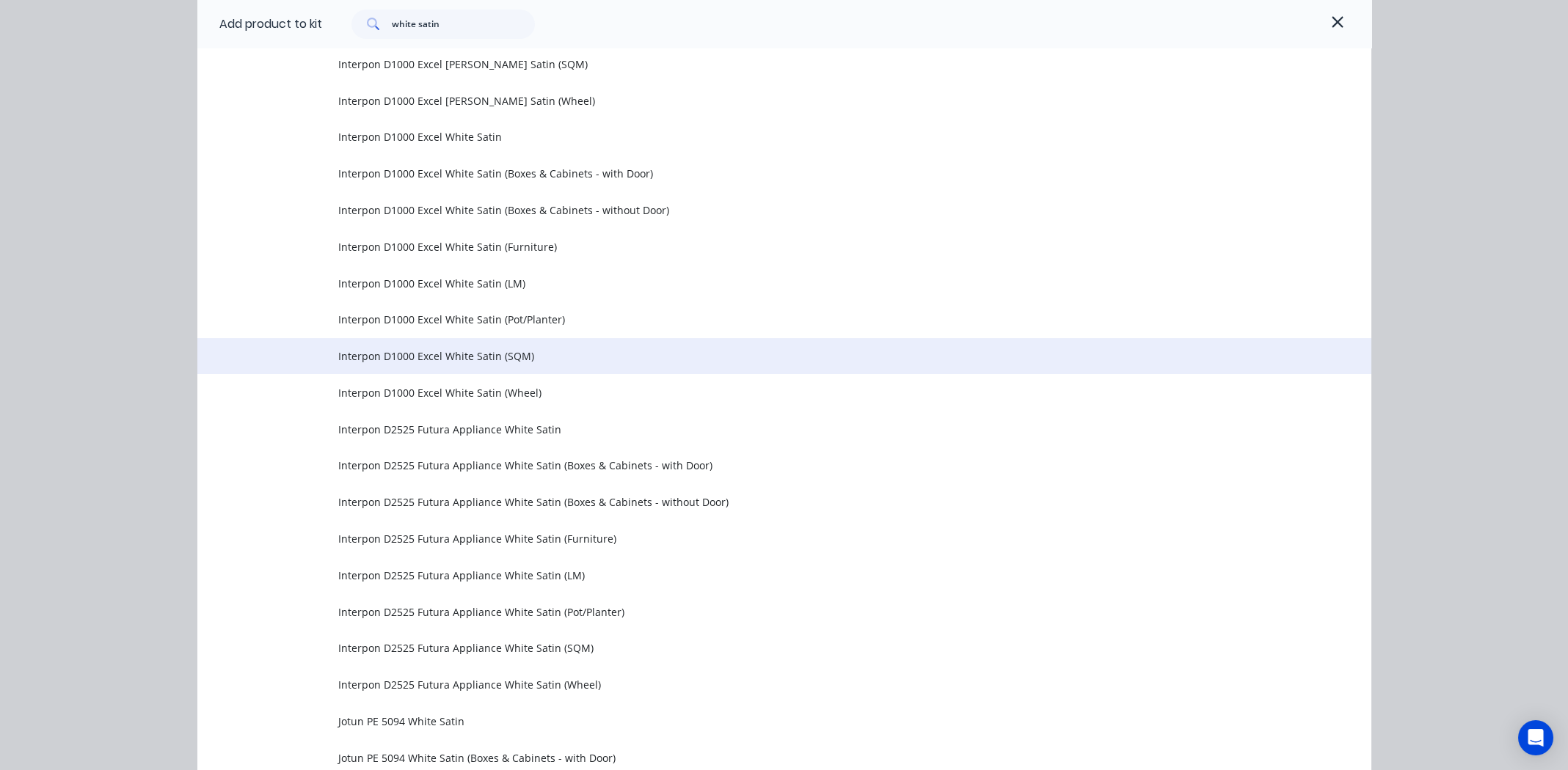
click at [416, 354] on span "Interpon D1000 Excel White Satin (SQM)" at bounding box center [751, 355] width 826 height 15
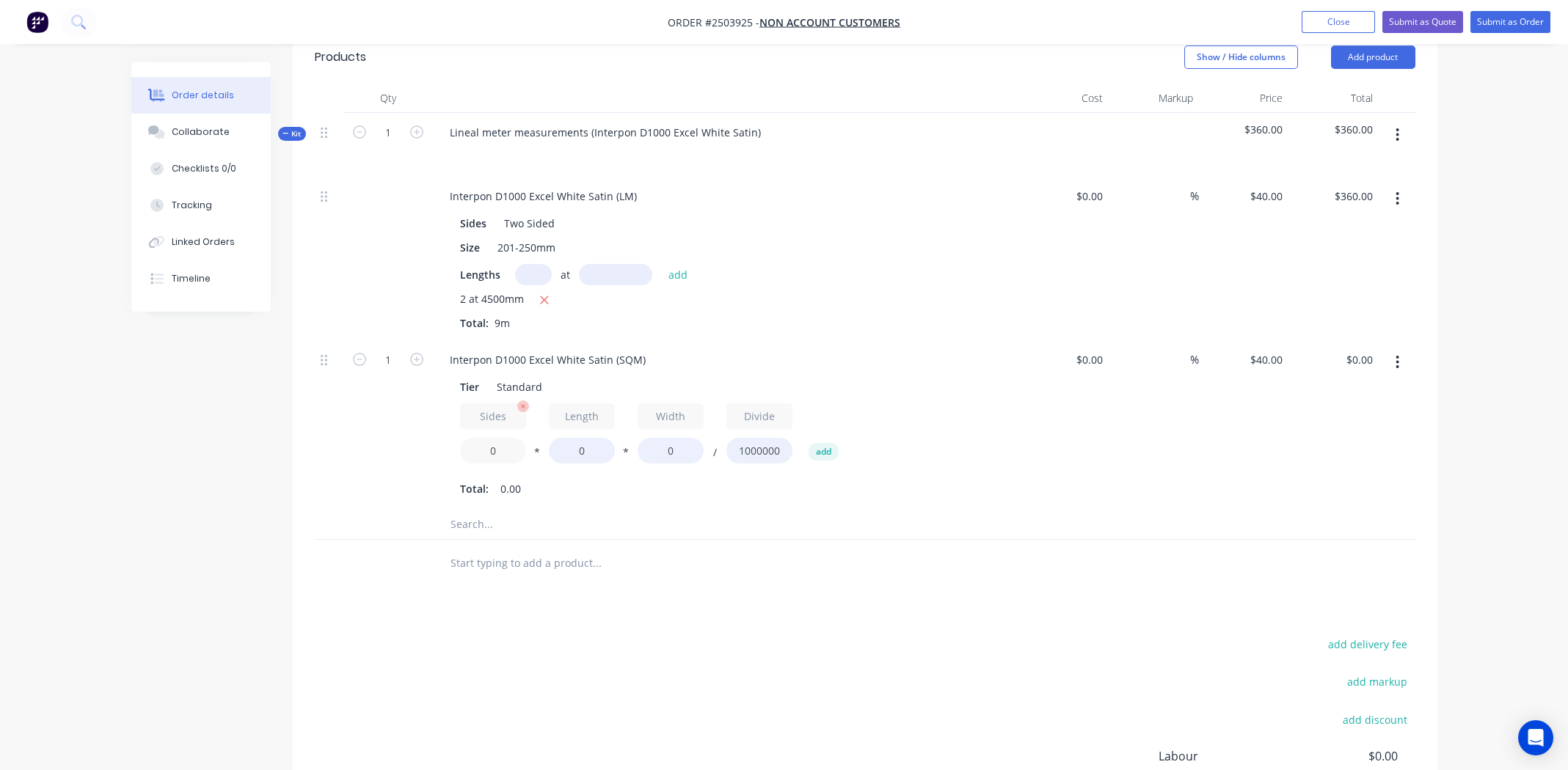
click at [490, 437] on input "0" at bounding box center [493, 450] width 66 height 26
click at [1398, 355] on icon "button" at bounding box center [1397, 362] width 3 height 13
click at [1358, 449] on div "Delete" at bounding box center [1346, 459] width 113 height 21
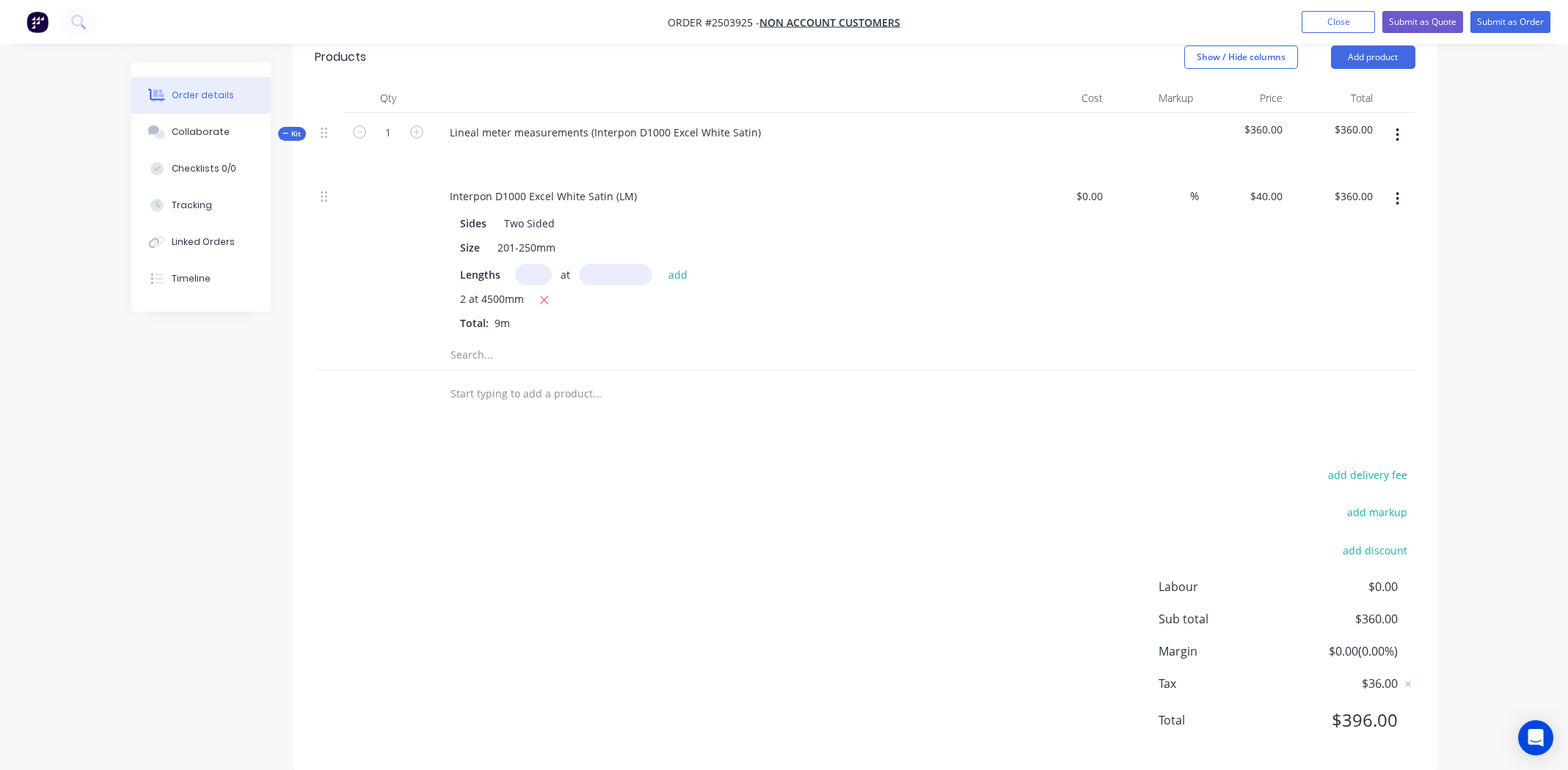
click at [1397, 128] on icon "button" at bounding box center [1397, 135] width 3 height 13
click at [1381, 163] on div "Add product to kit" at bounding box center [1346, 173] width 113 height 21
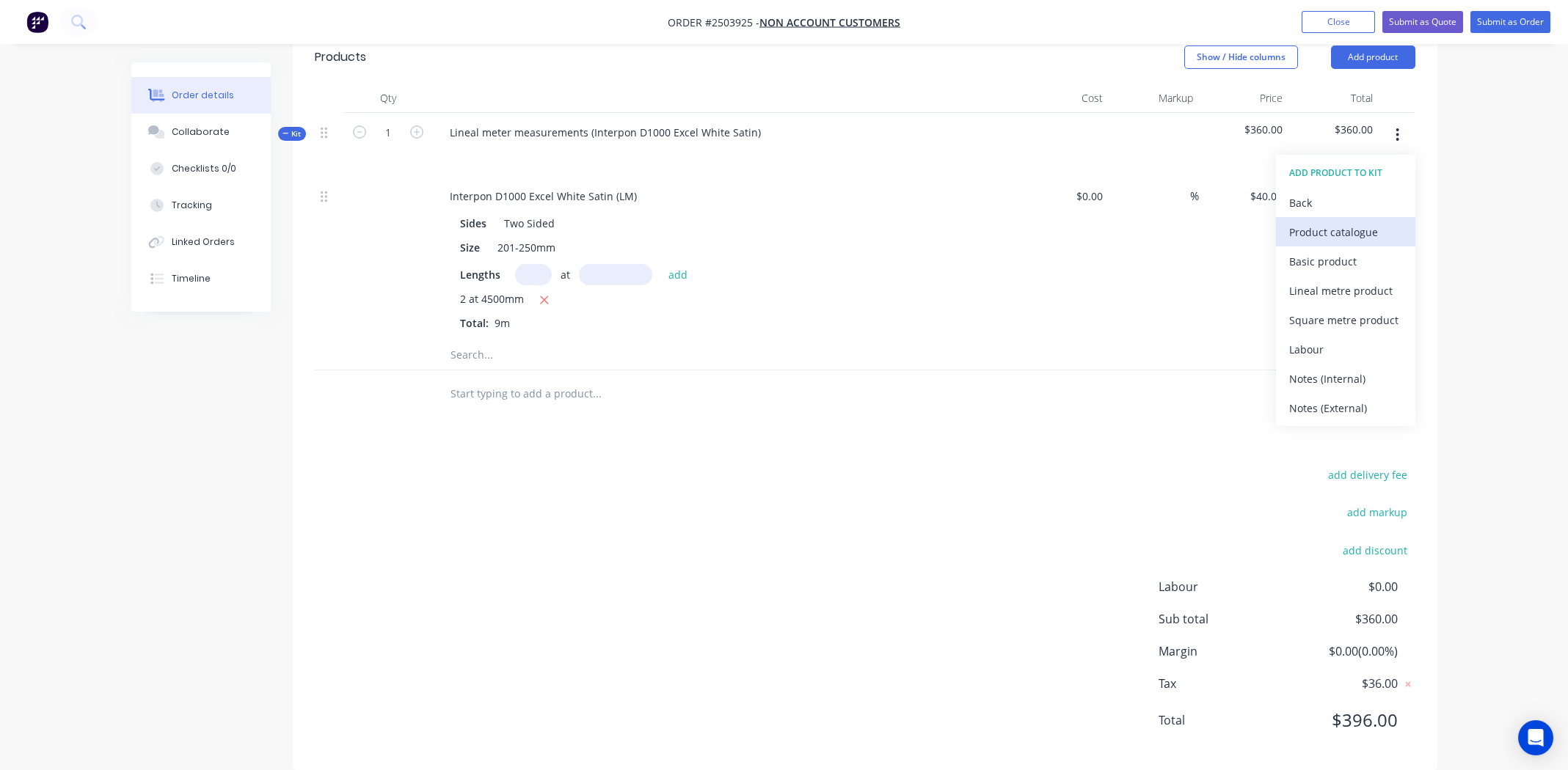
click at [1369, 221] on div "Product catalogue" at bounding box center [1346, 231] width 113 height 21
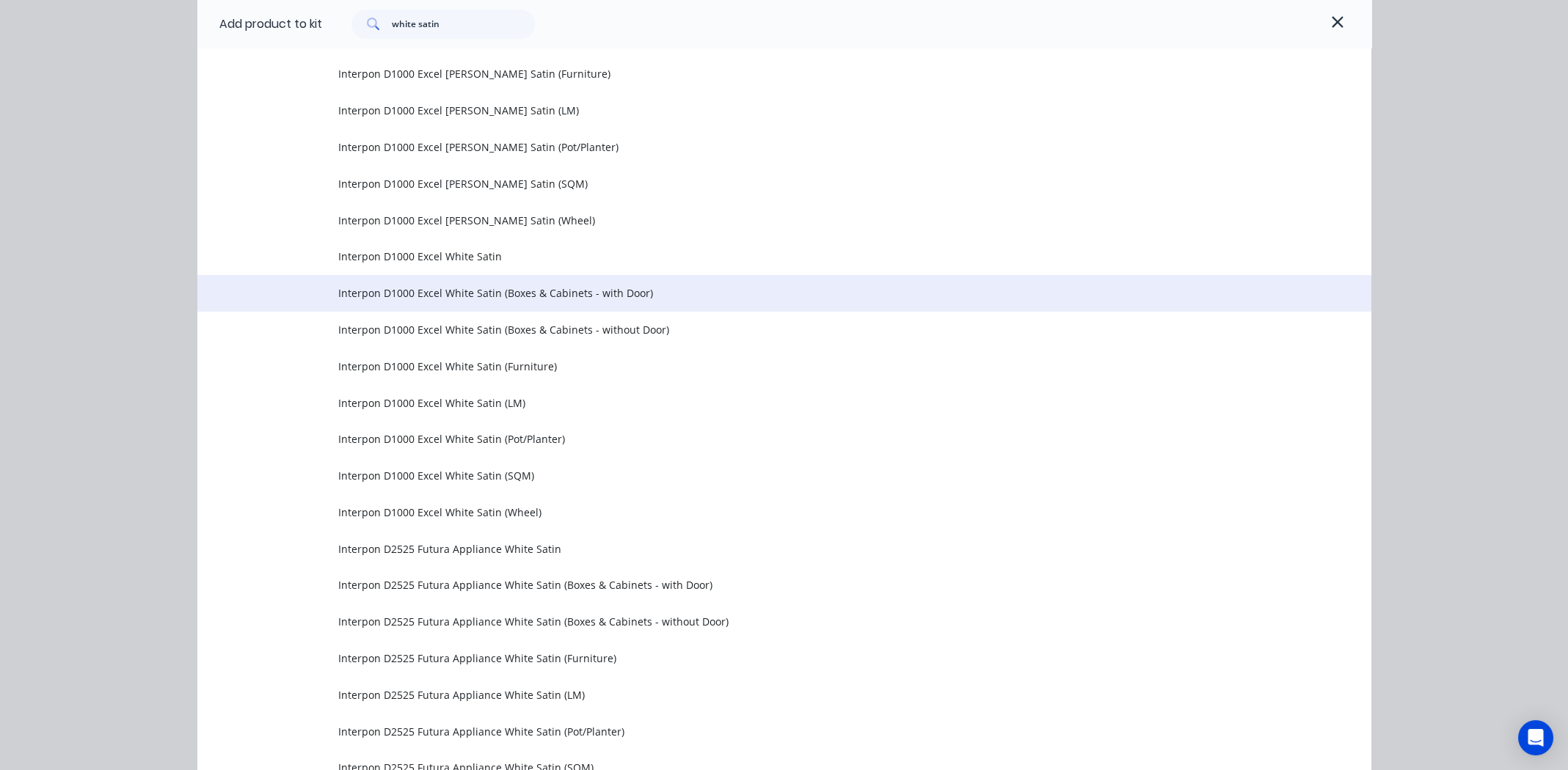
scroll to position [2639, 0]
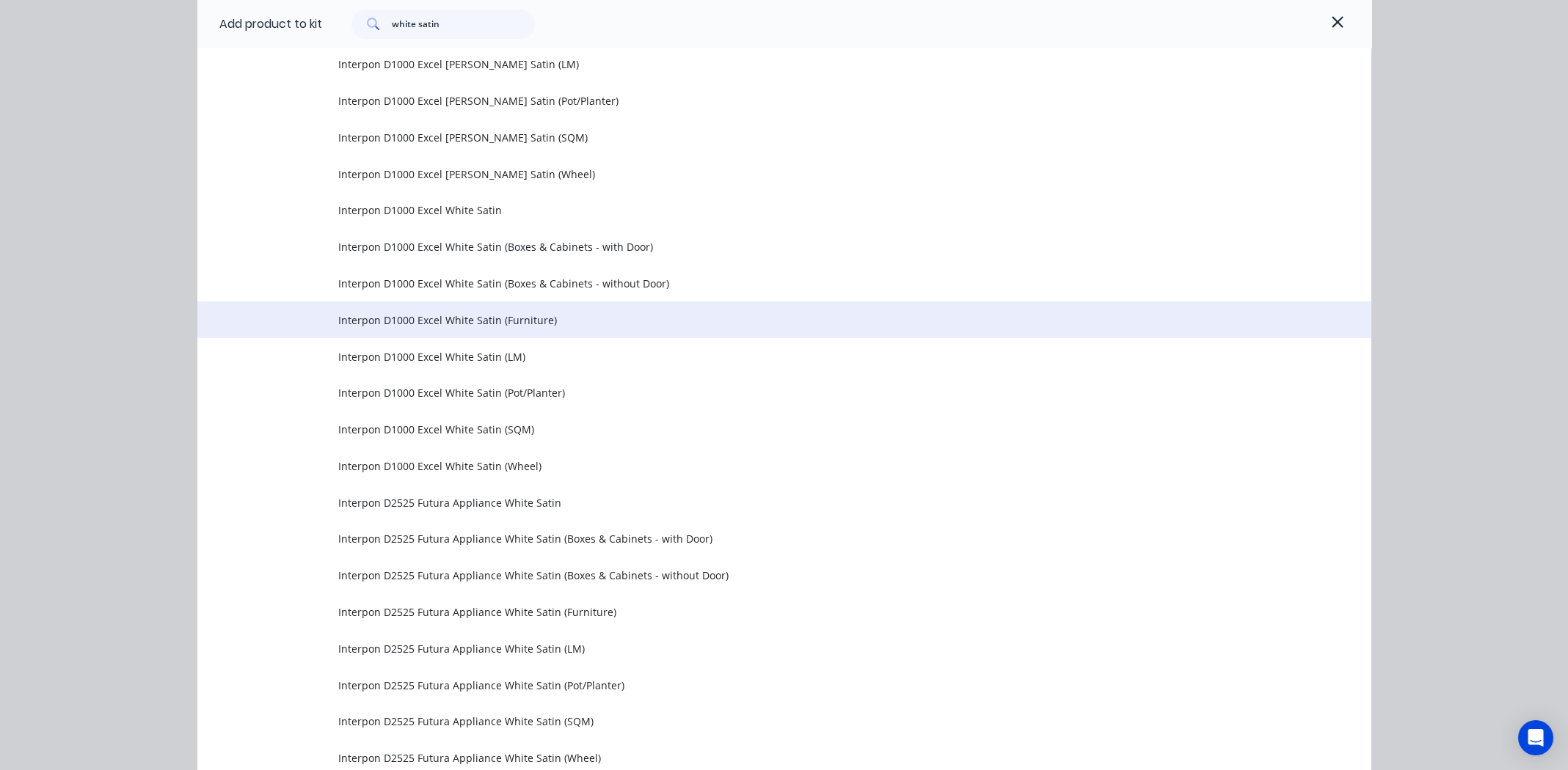
click at [459, 323] on span "Interpon D1000 Excel White Satin (Furniture)" at bounding box center [751, 320] width 826 height 15
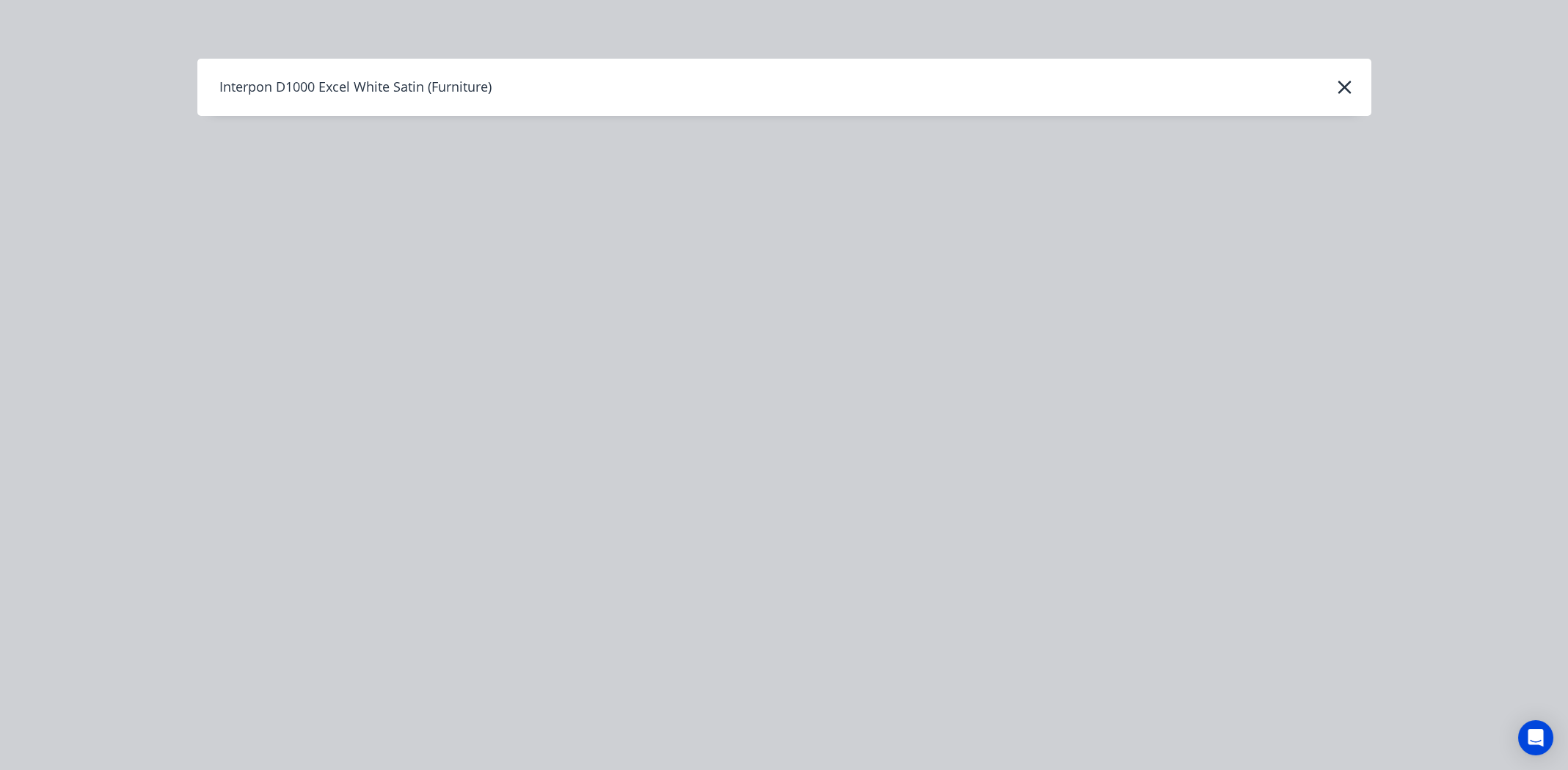
scroll to position [0, 0]
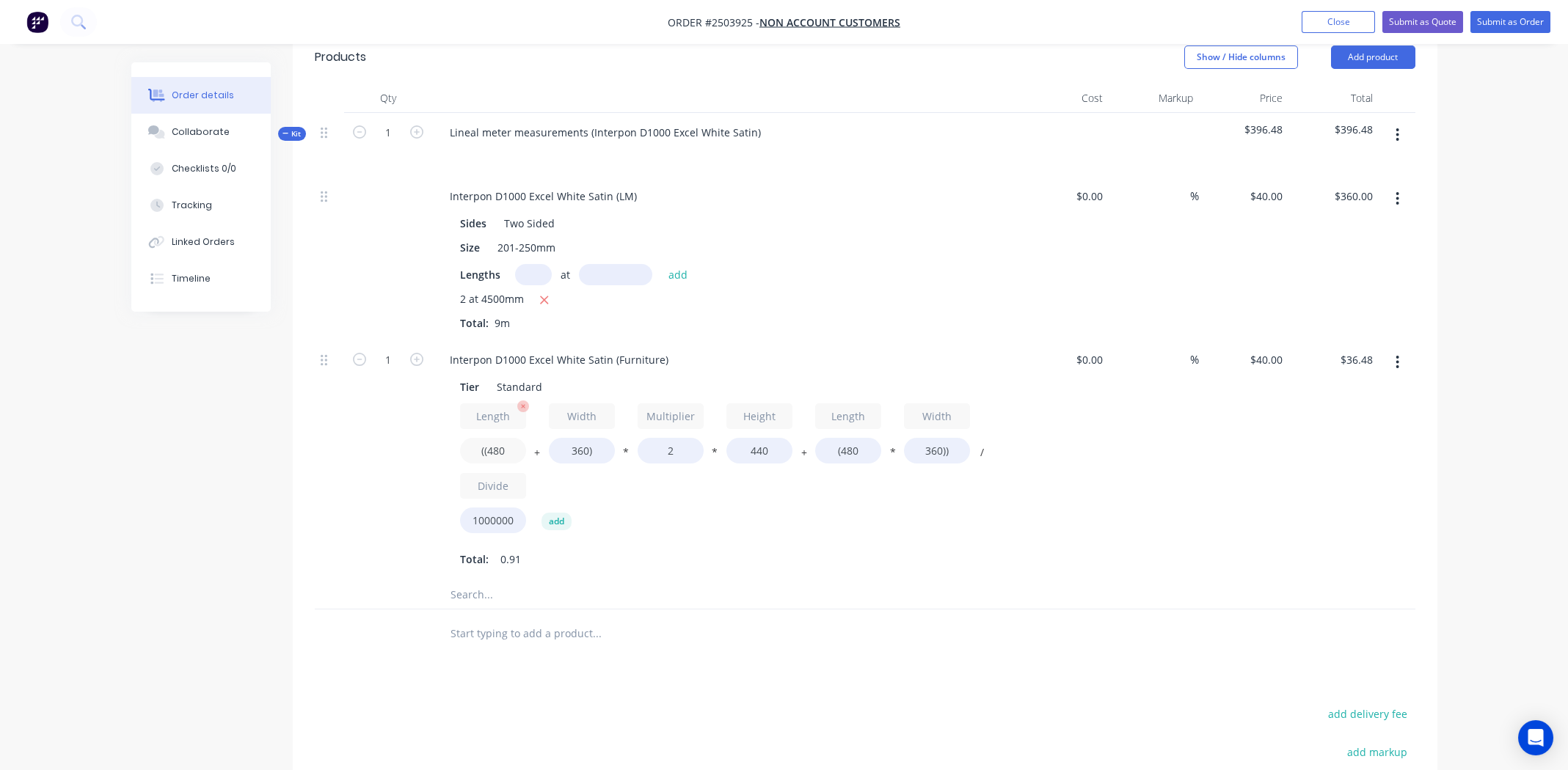
click at [494, 437] on input "((480" at bounding box center [493, 450] width 66 height 26
type input "((1000"
type input "$54.78"
click at [574, 437] on input "360)" at bounding box center [582, 450] width 66 height 26
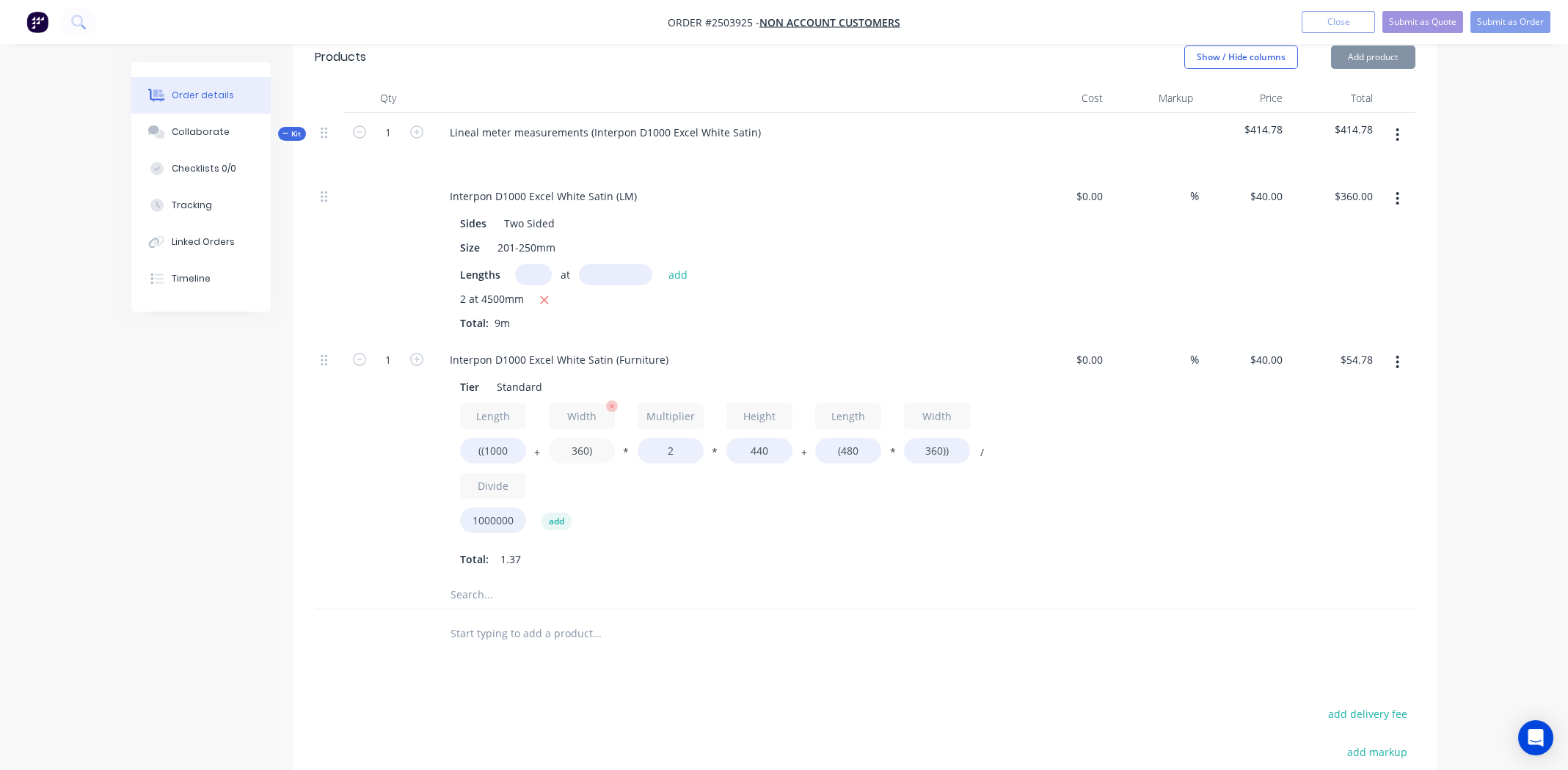
click at [574, 437] on input "360)" at bounding box center [582, 450] width 66 height 26
type input "900)"
type input "$73.79"
click at [755, 437] on input "440" at bounding box center [759, 450] width 66 height 26
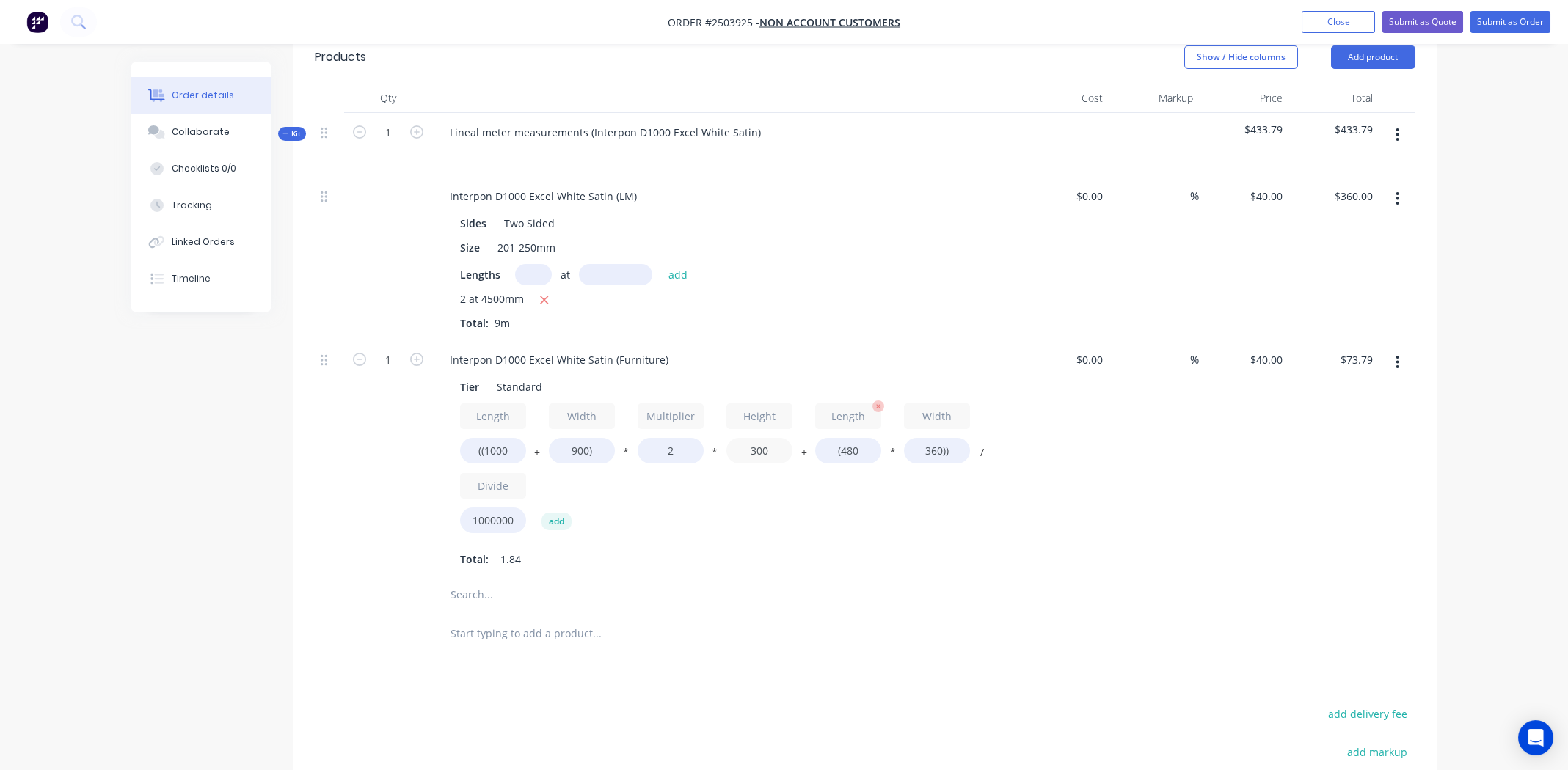
type input "300"
type input "$52.51"
click at [848, 437] on input "(480" at bounding box center [848, 450] width 66 height 26
type input "(1000"
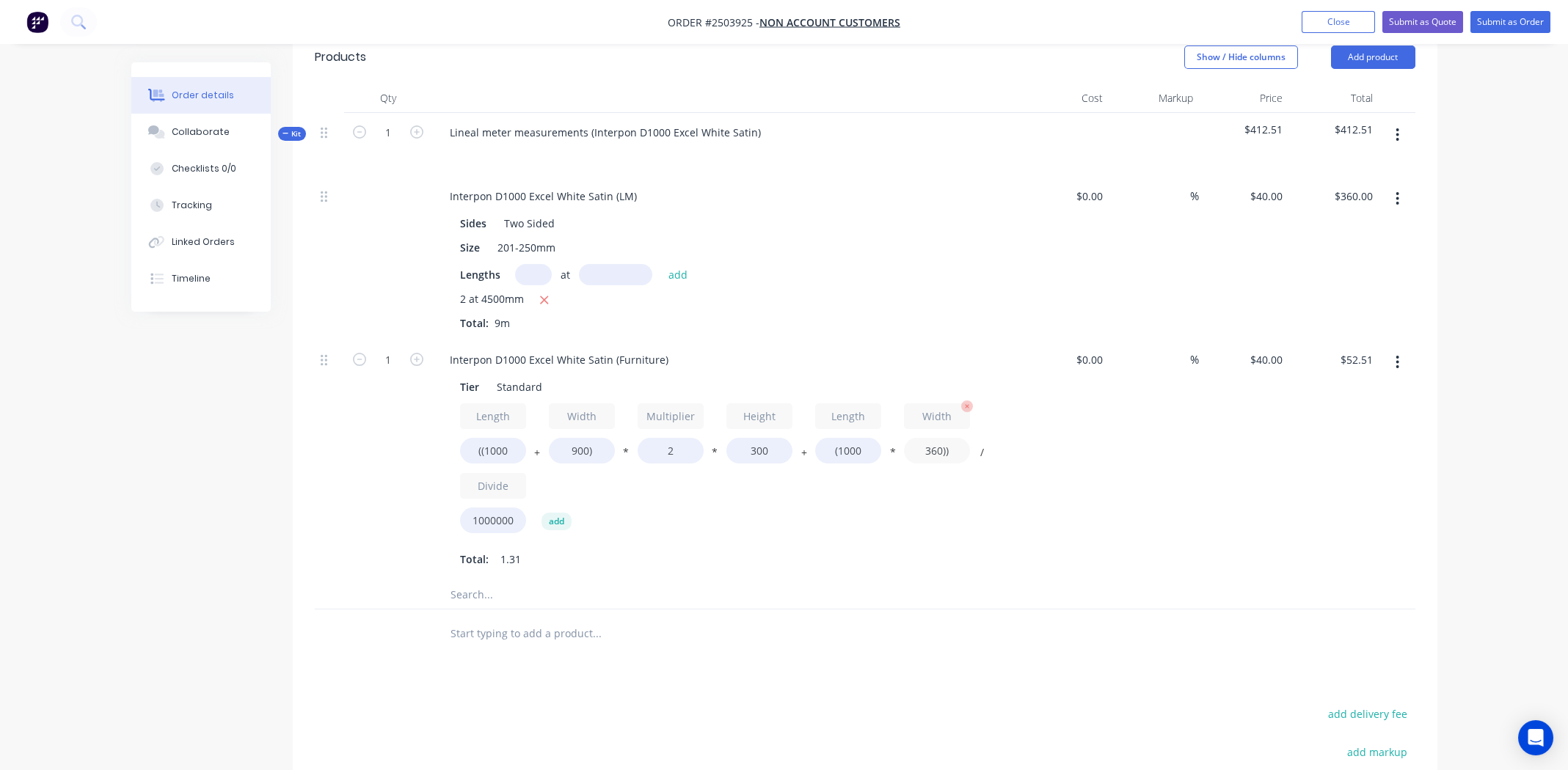
type input "$60.00"
click at [934, 437] on input "360))" at bounding box center [936, 450] width 66 height 26
type input "900))"
type input "$81.60"
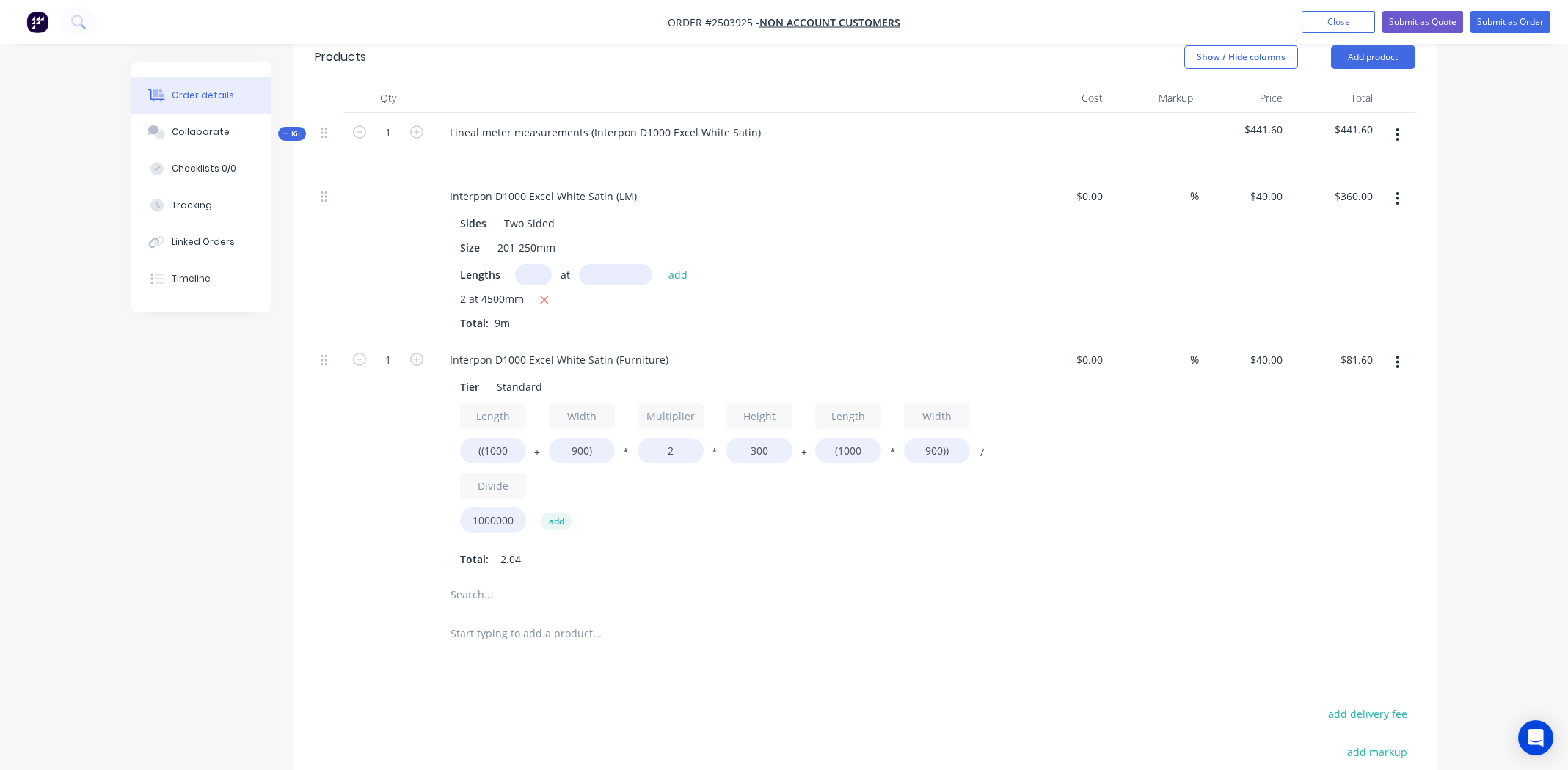
click at [860, 486] on div "Length ((1000 + Width 900) * Multiplier 2 * Height 300 + Length (1000 * Width 9…" at bounding box center [726, 472] width 531 height 137
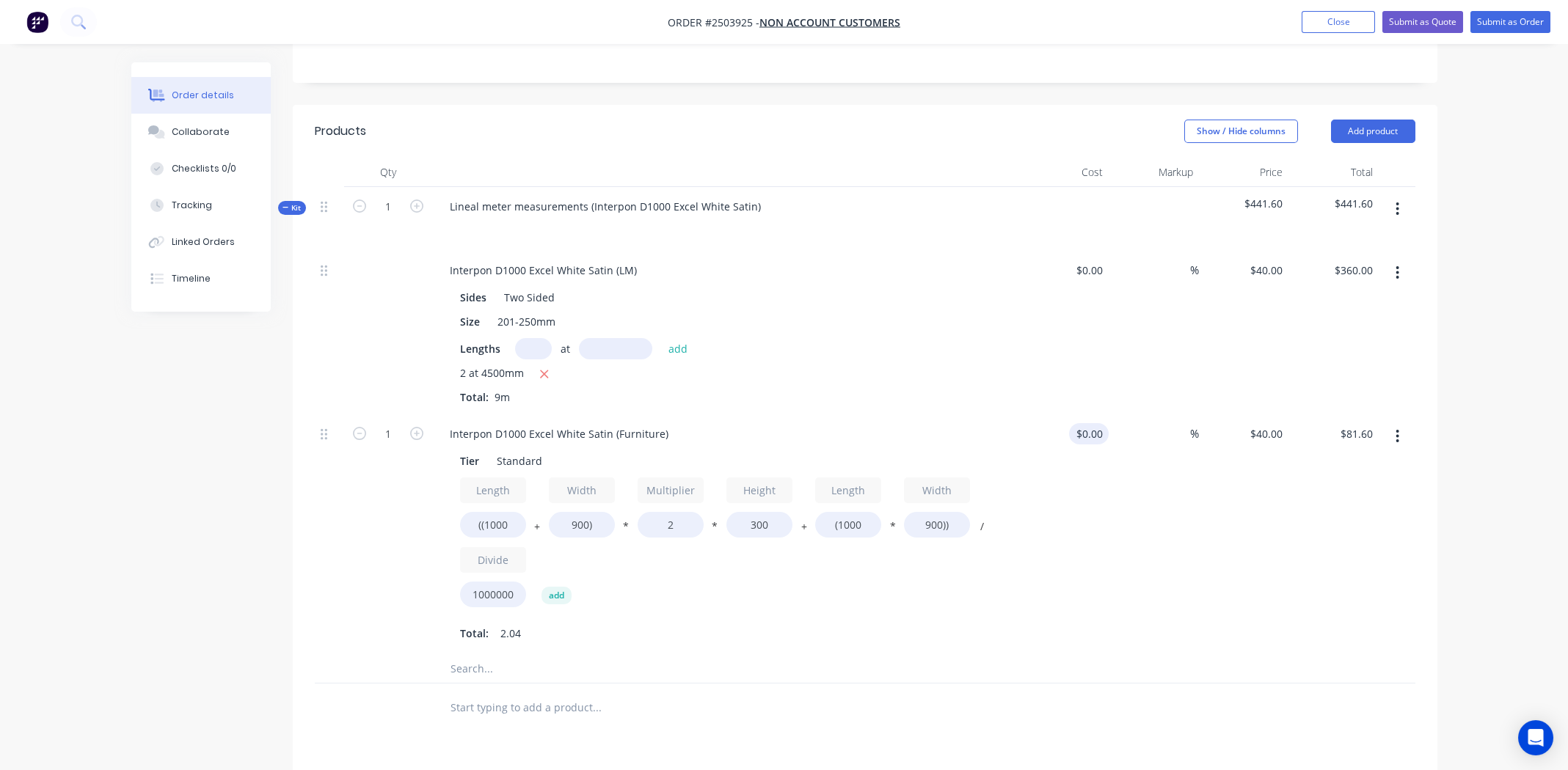
scroll to position [327, 0]
click at [1394, 195] on button "button" at bounding box center [1398, 208] width 35 height 26
click at [1343, 236] on div "Add product to kit" at bounding box center [1346, 246] width 113 height 21
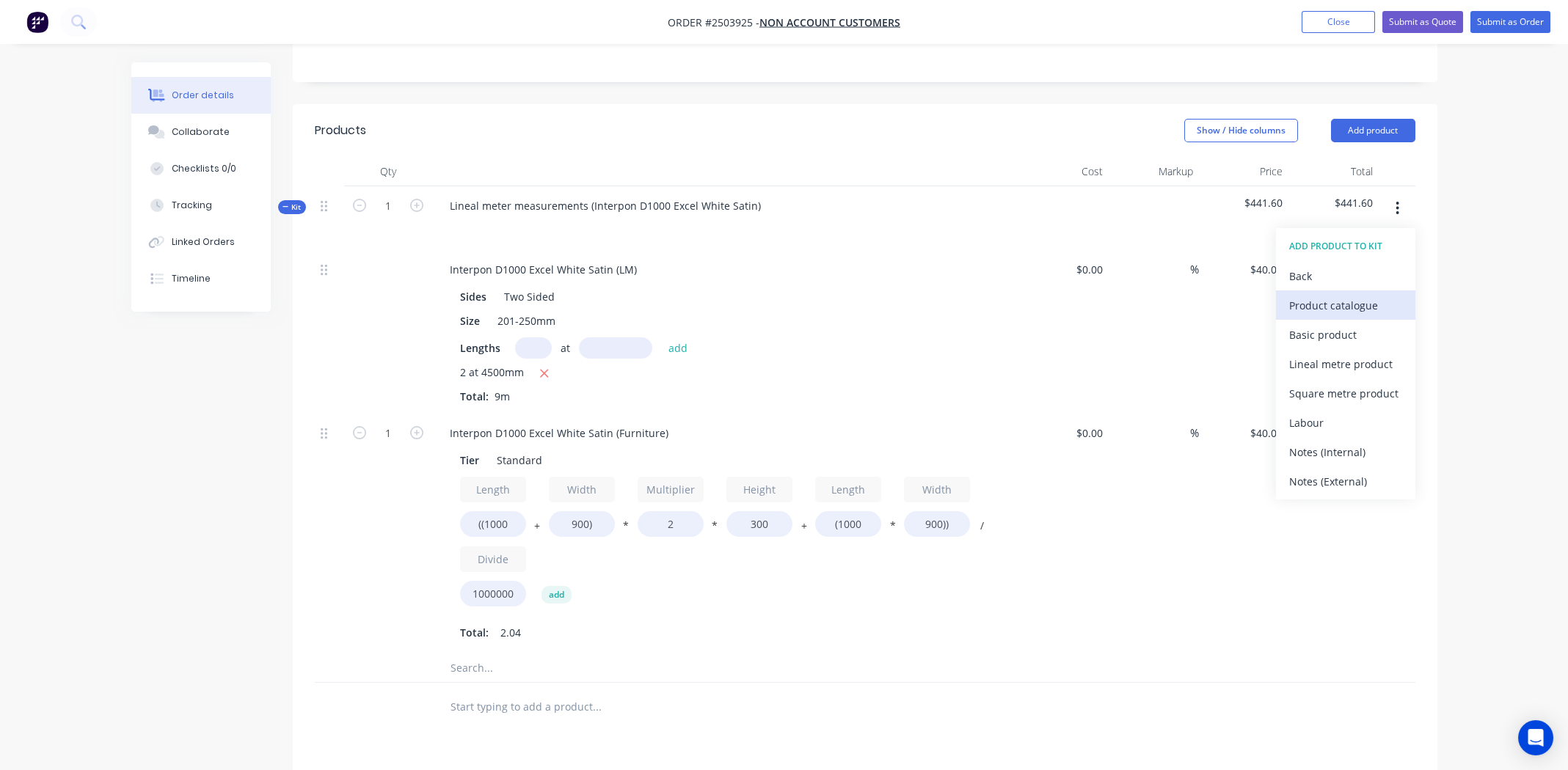
click at [1316, 295] on div "Product catalogue" at bounding box center [1346, 305] width 113 height 21
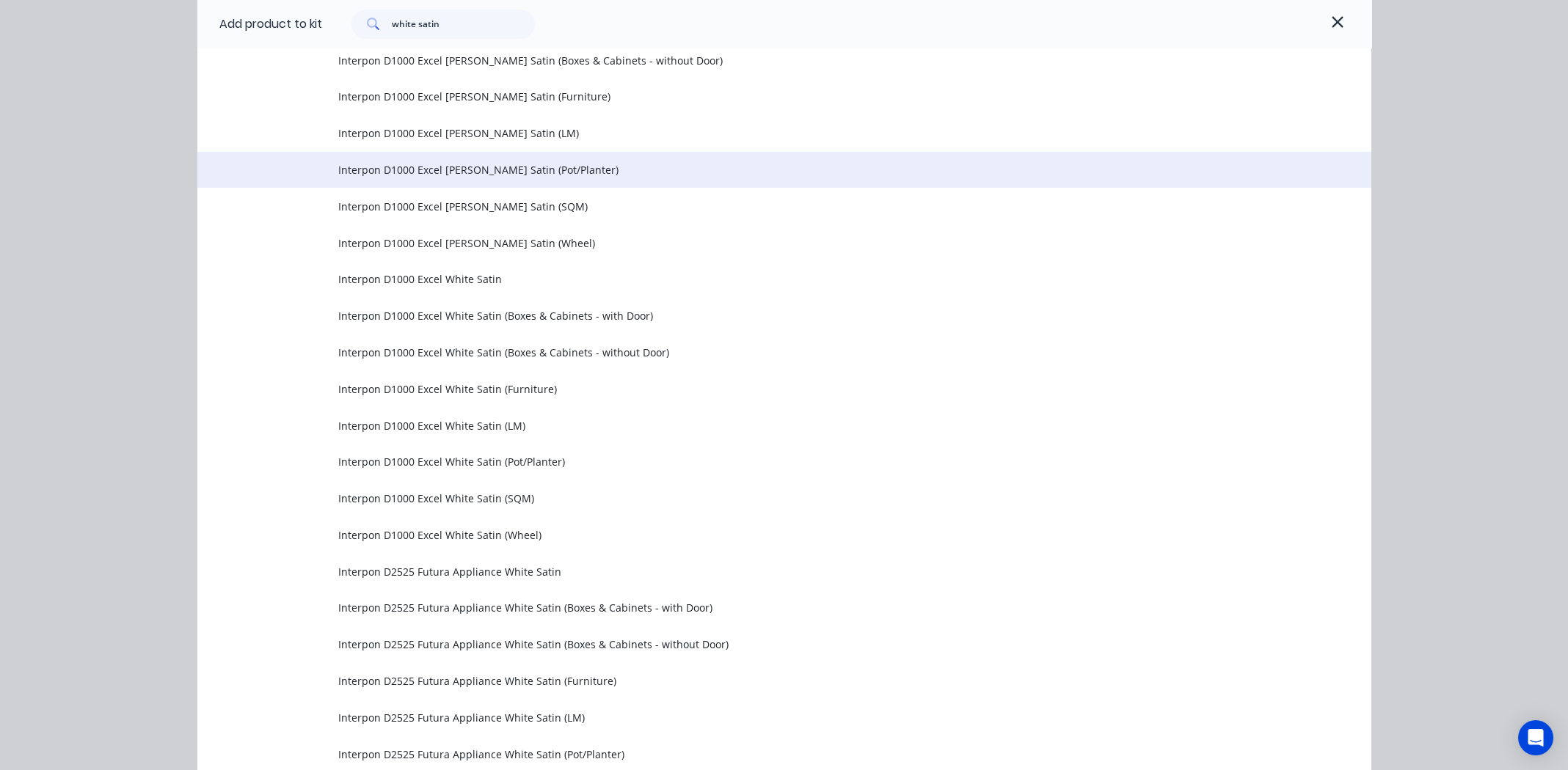
scroll to position [2639, 0]
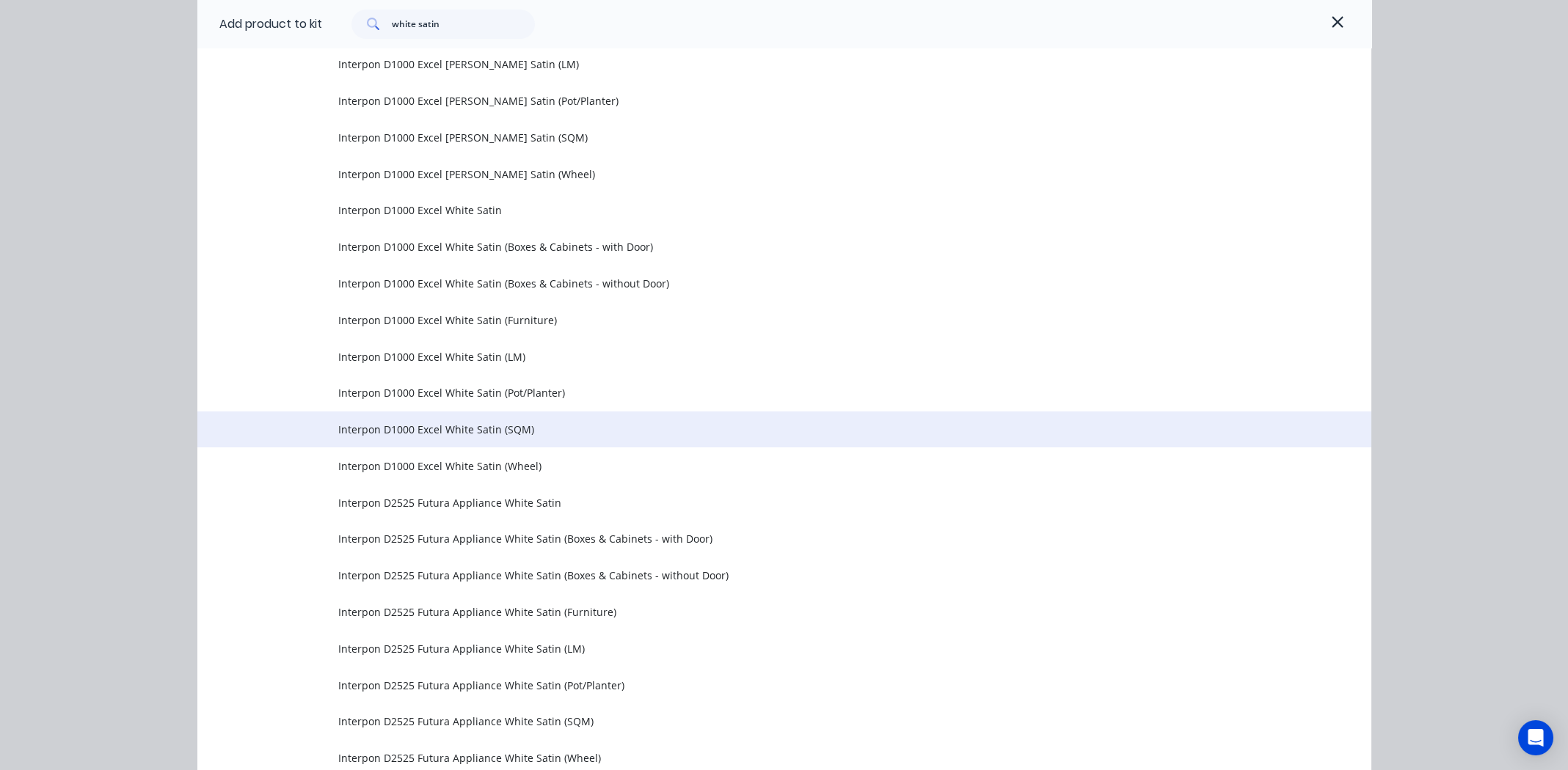
click at [417, 428] on span "Interpon D1000 Excel White Satin (SQM)" at bounding box center [751, 429] width 826 height 15
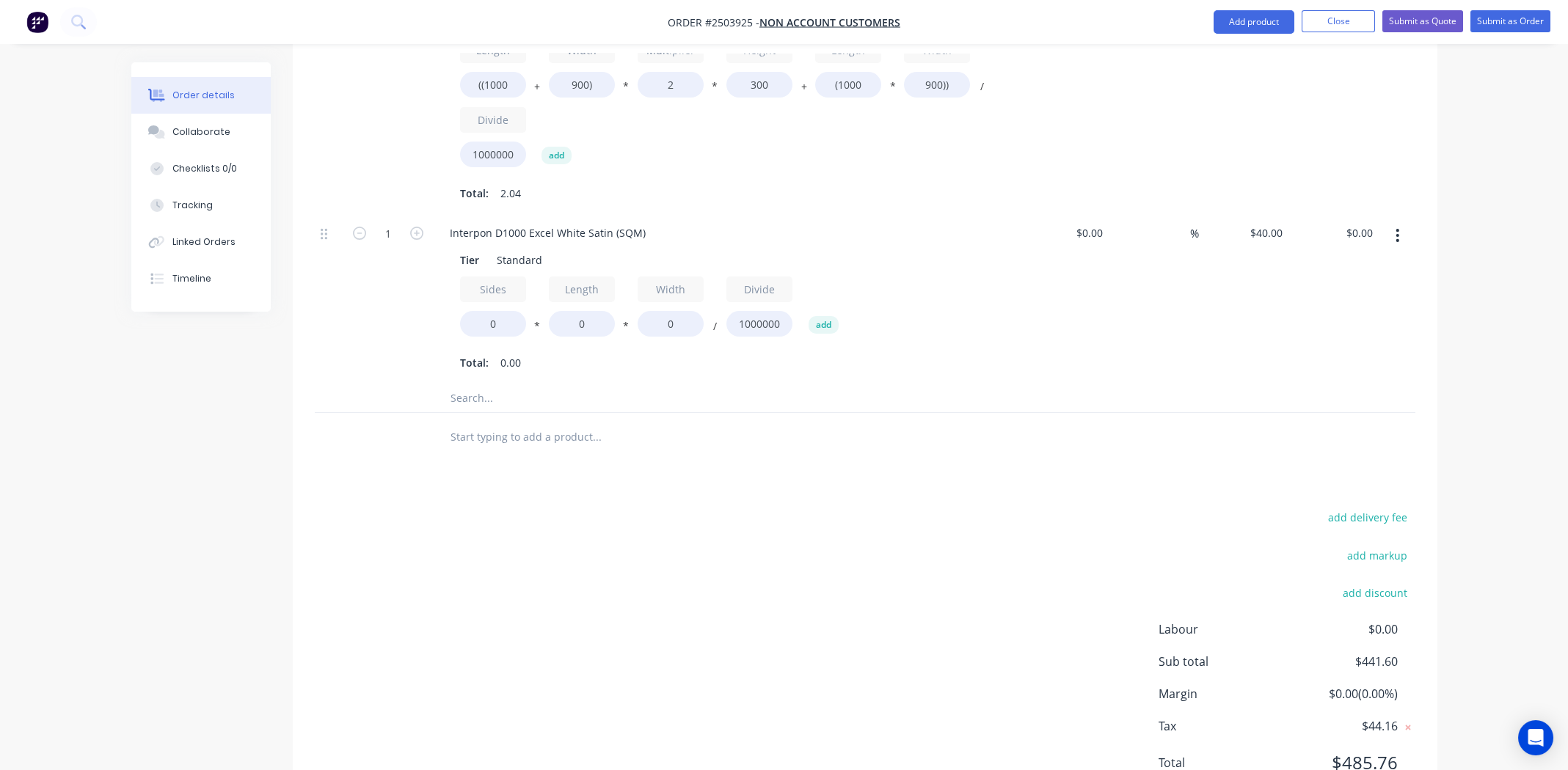
scroll to position [767, 0]
click at [493, 310] on input "0" at bounding box center [493, 323] width 66 height 26
type input "1.8"
click at [581, 310] on input "0" at bounding box center [582, 323] width 66 height 26
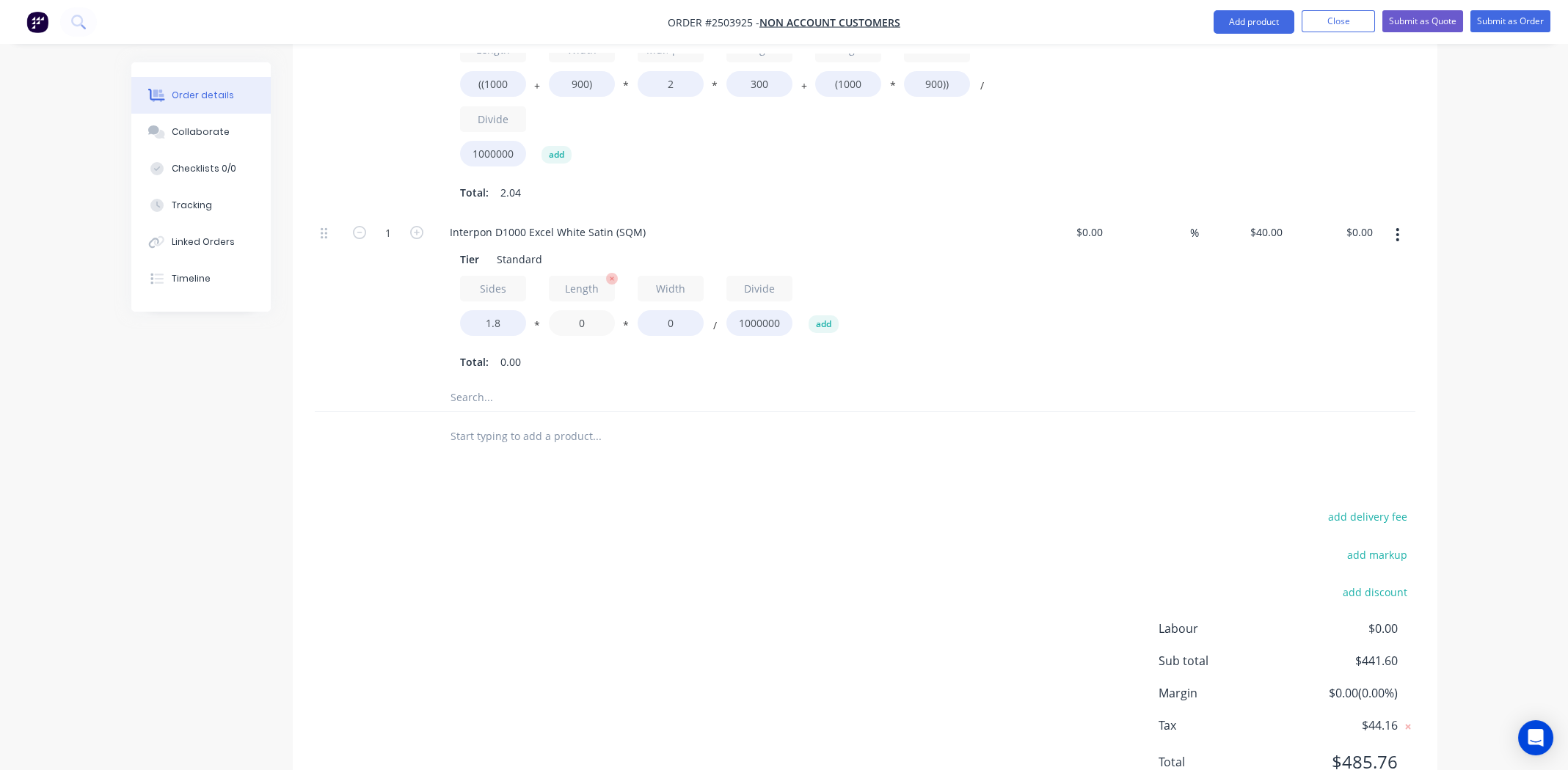
click at [581, 310] on input "0" at bounding box center [582, 323] width 66 height 26
type input "4000"
click at [668, 310] on input "0" at bounding box center [670, 323] width 66 height 26
type input "1000"
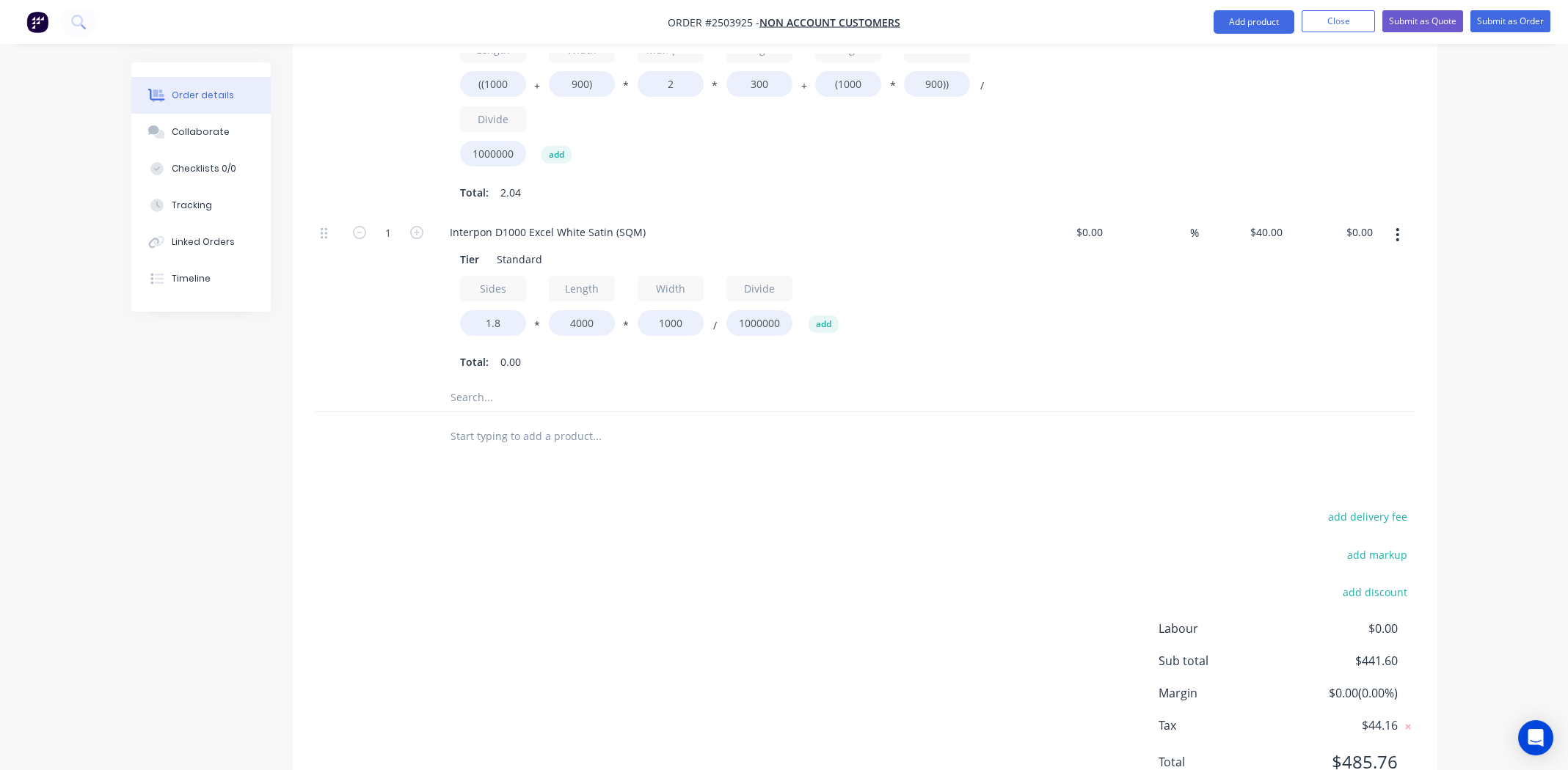
type input "$288.00"
click at [907, 382] on div at bounding box center [696, 396] width 528 height 29
click at [502, 310] on input "1.8" at bounding box center [493, 323] width 66 height 26
type input "1.7"
type input "$272.00"
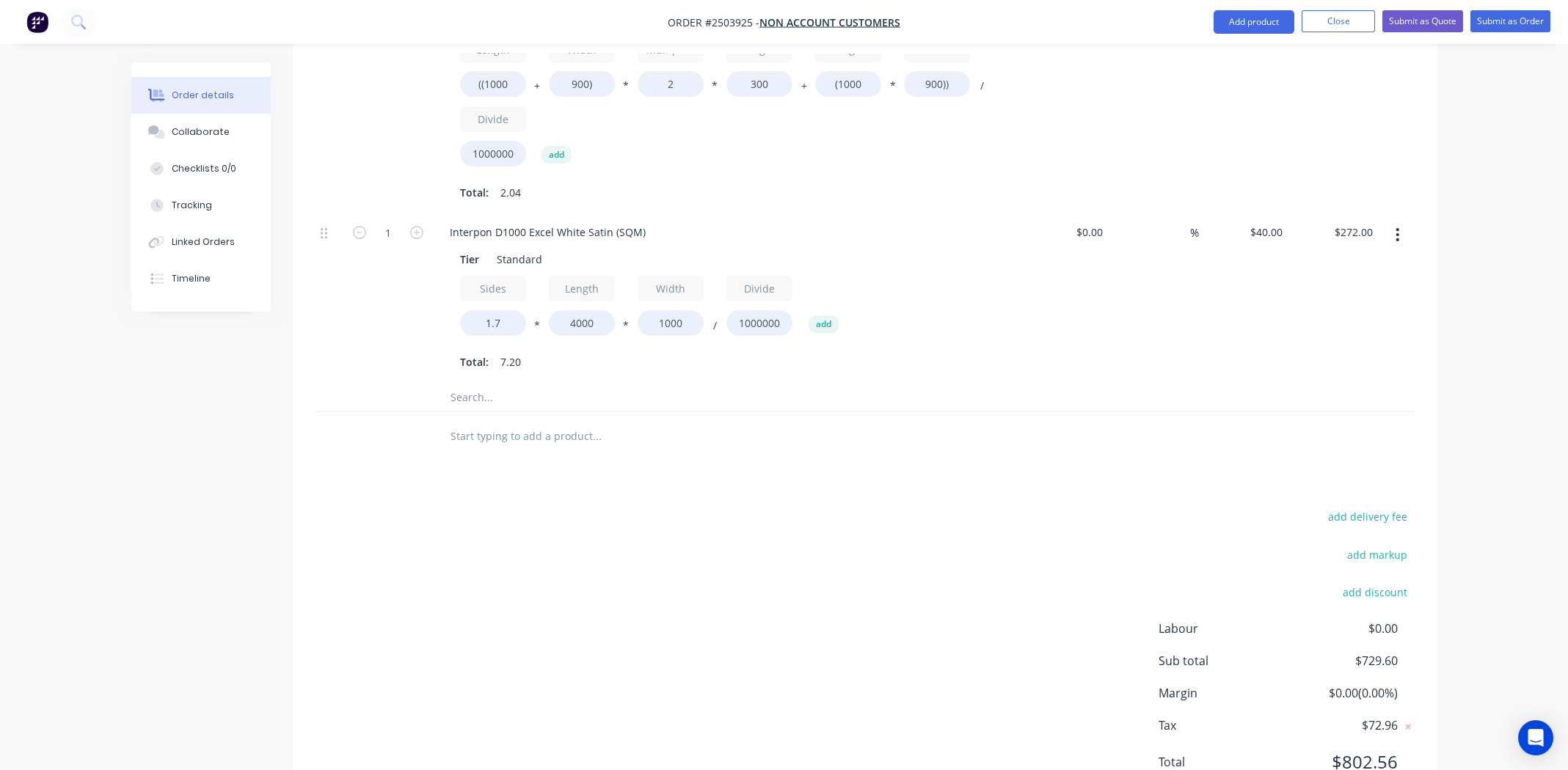
click at [654, 385] on input "text" at bounding box center [596, 396] width 294 height 29
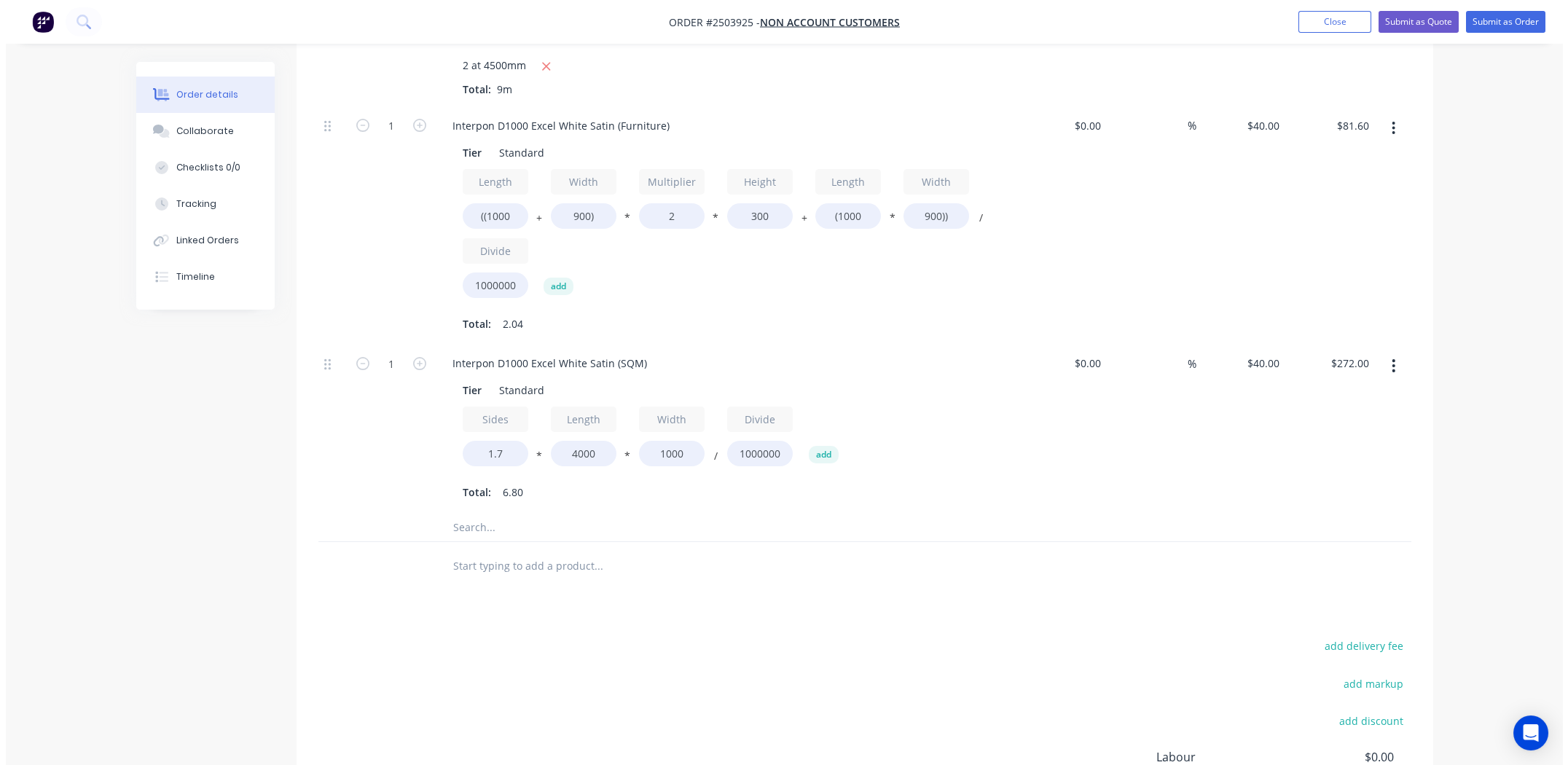
scroll to position [367, 0]
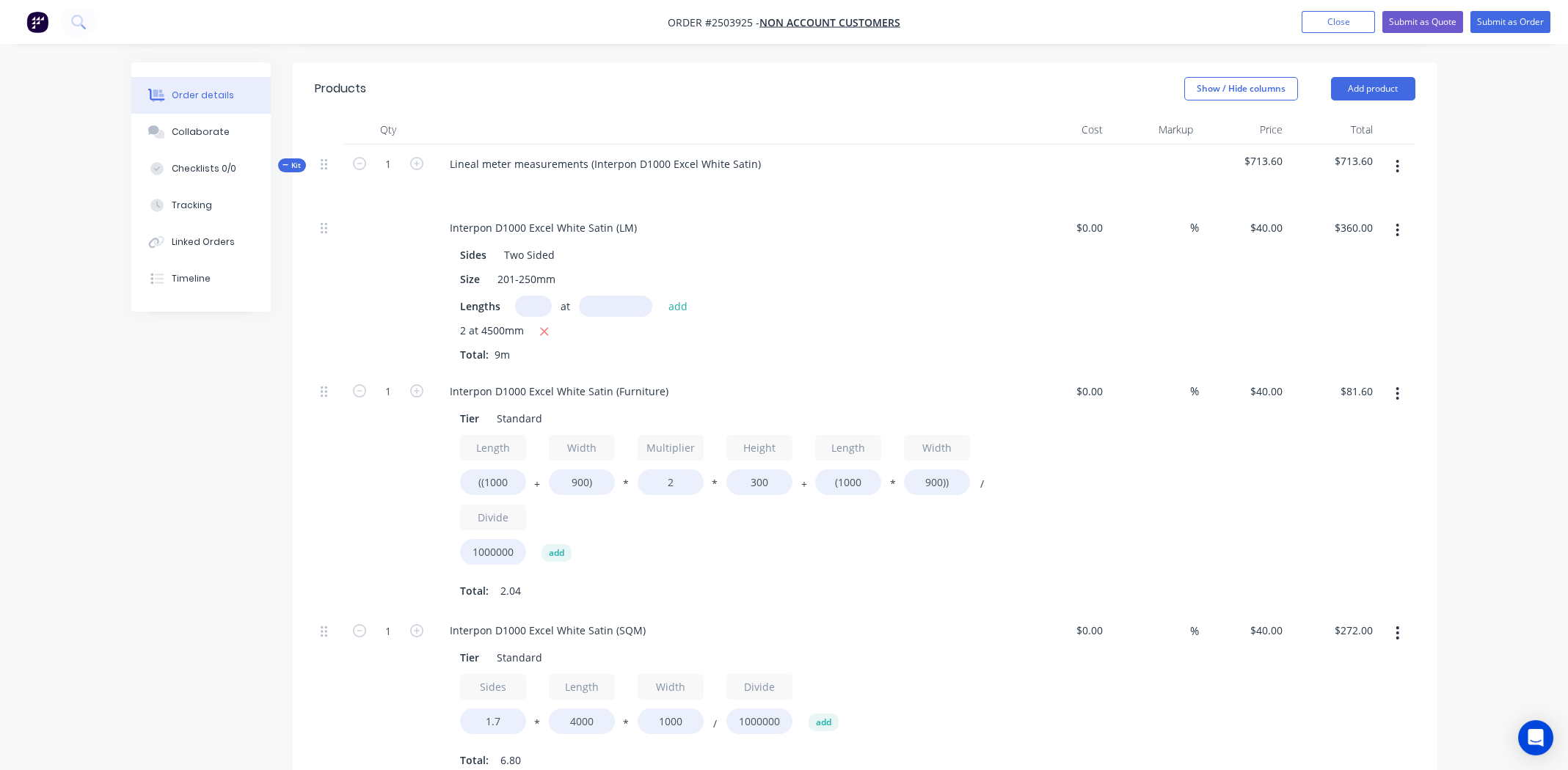
click at [1398, 159] on icon "button" at bounding box center [1397, 166] width 3 height 13
click at [1371, 194] on div "Add product to kit" at bounding box center [1346, 204] width 113 height 21
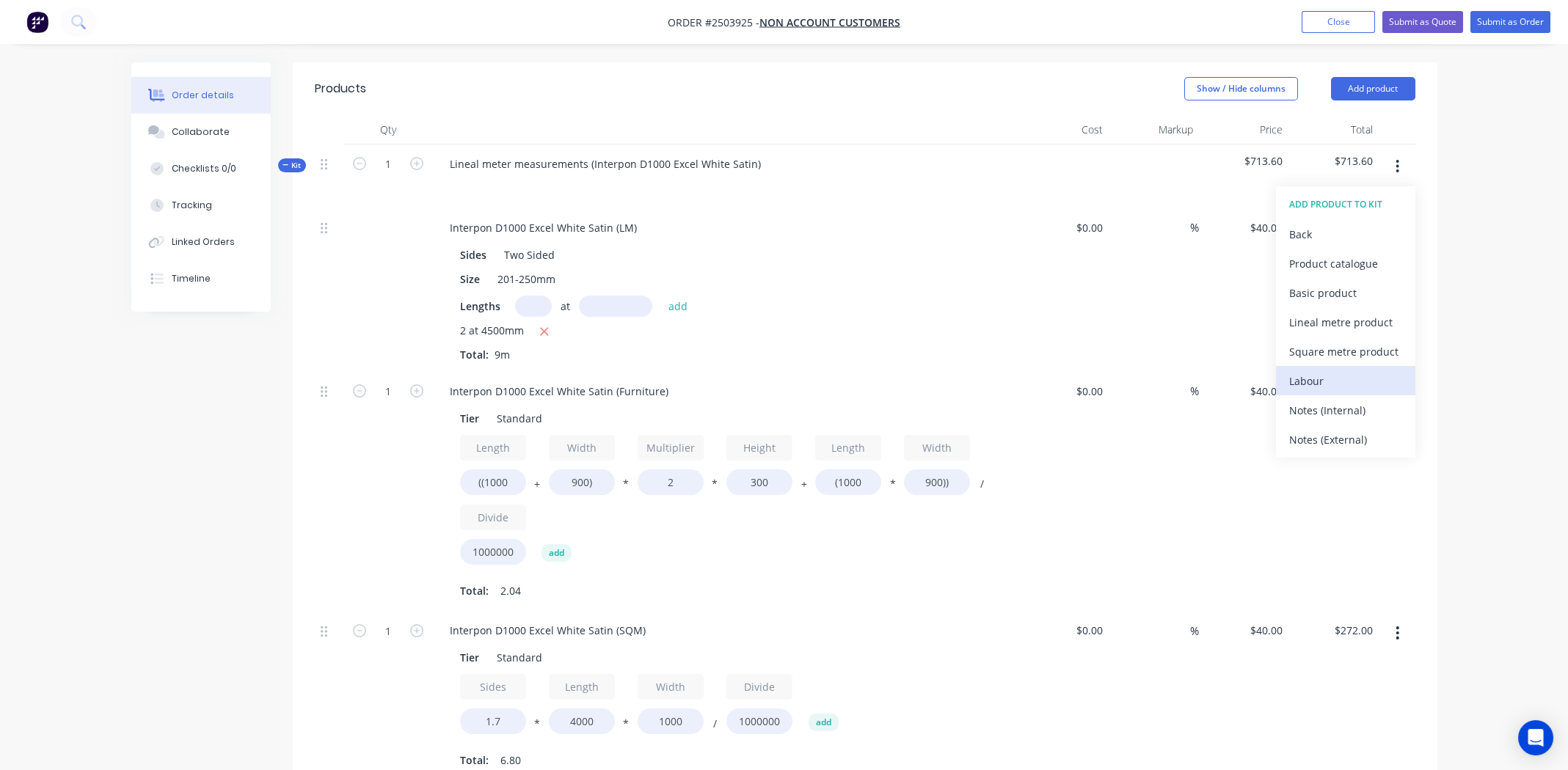
click at [1339, 370] on div "Labour" at bounding box center [1346, 380] width 113 height 21
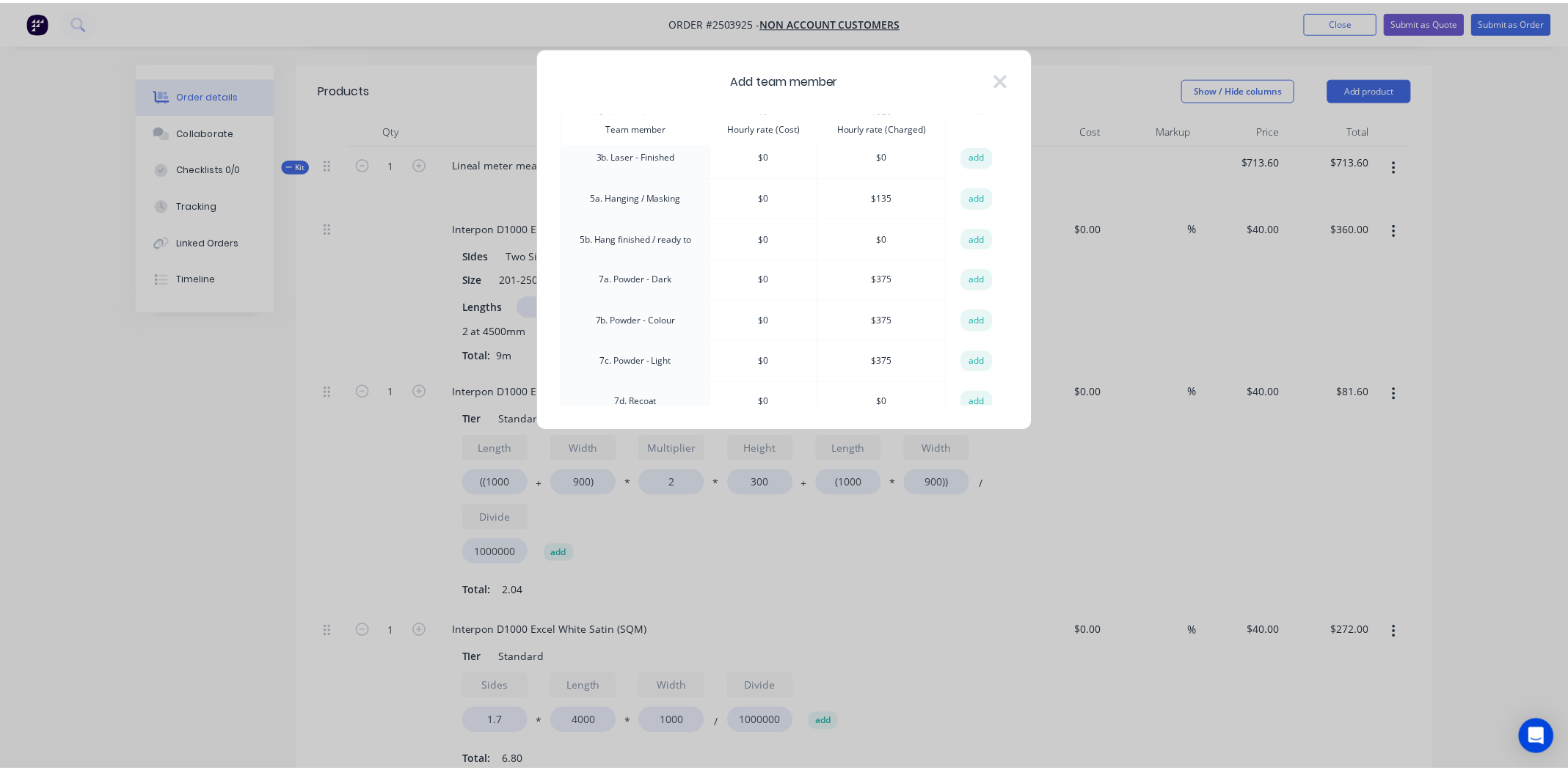
scroll to position [220, 0]
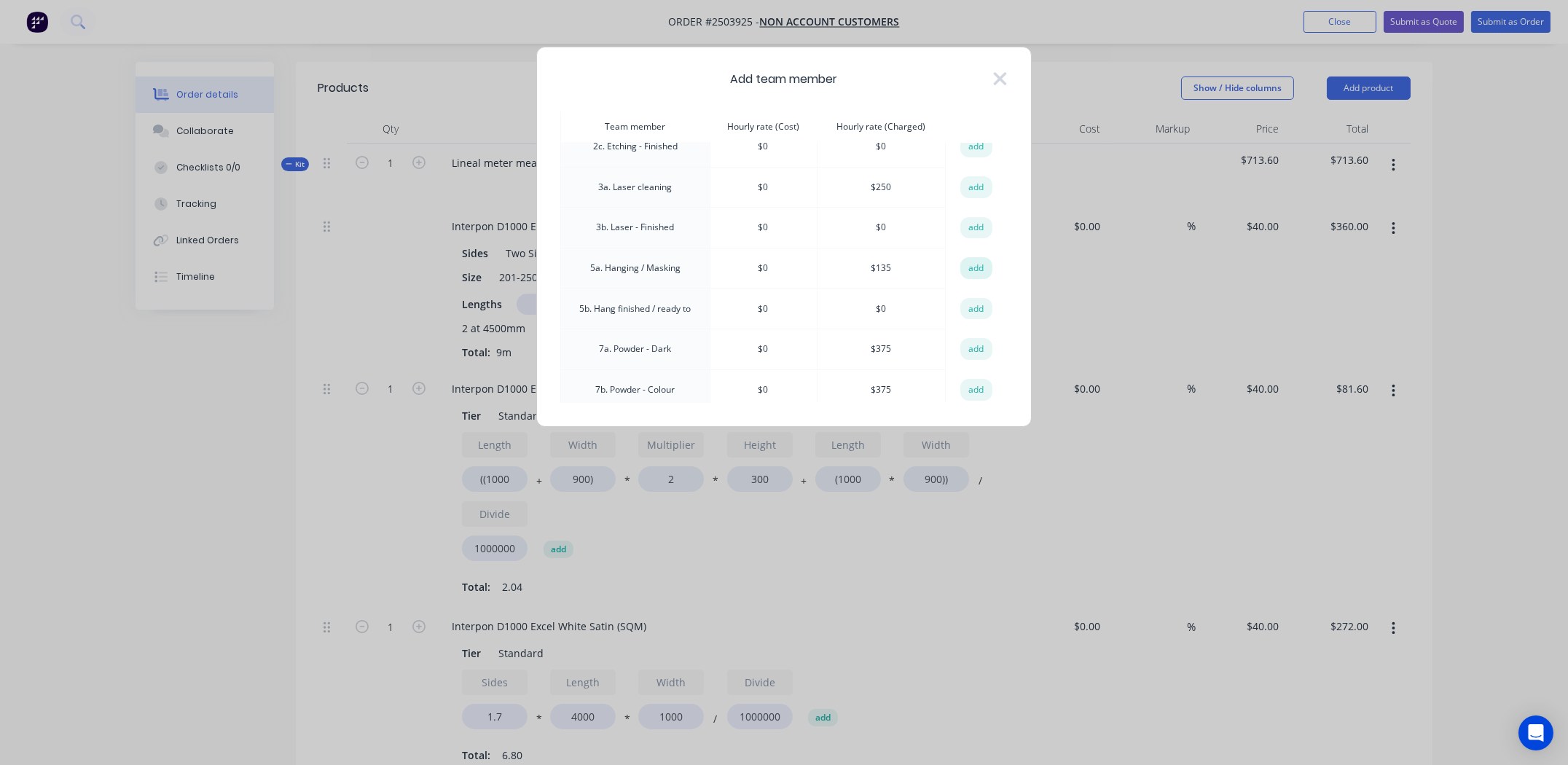
click at [967, 265] on button "add" at bounding box center [976, 268] width 32 height 22
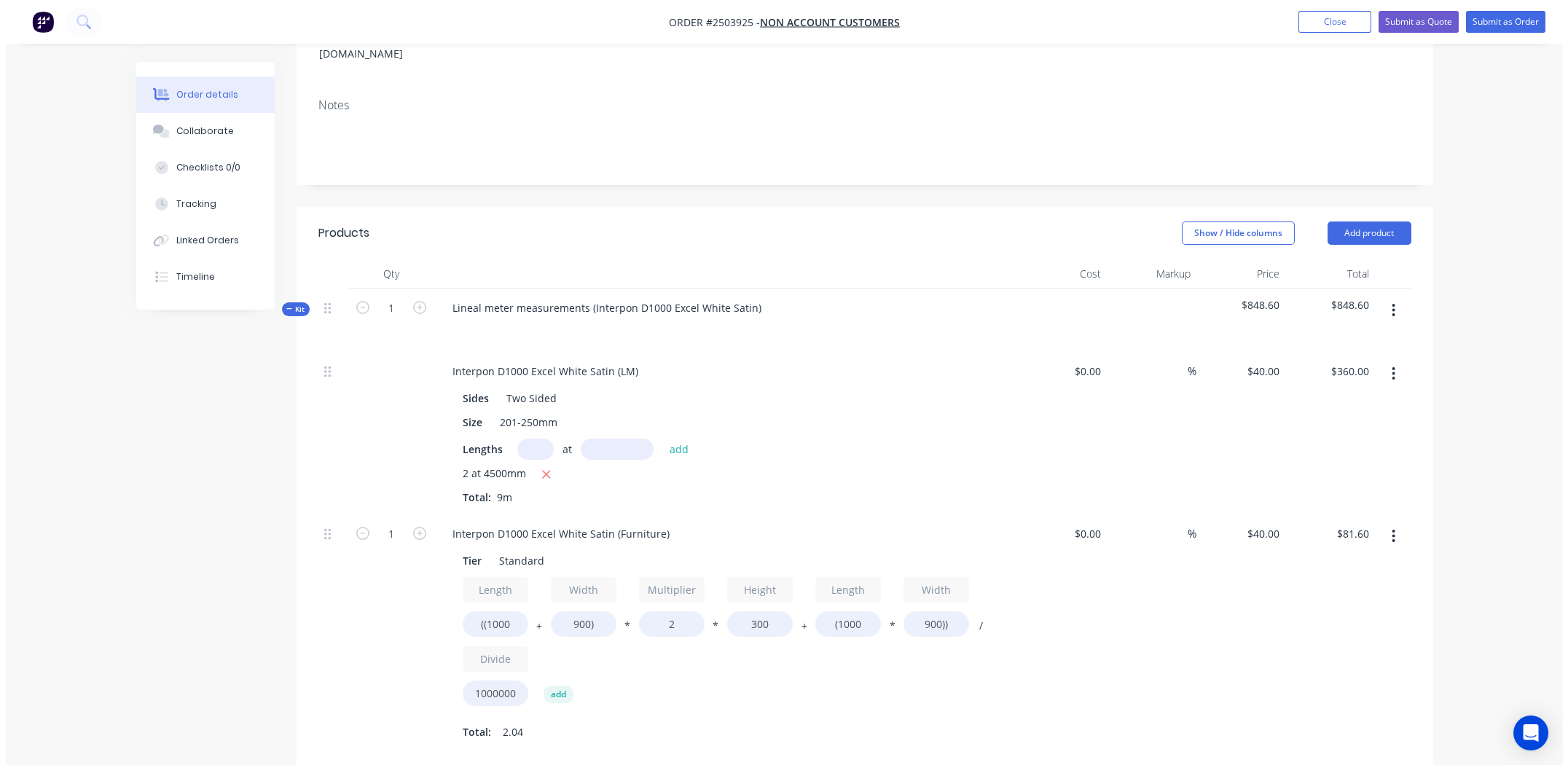
scroll to position [221, 0]
click at [1386, 304] on icon "button" at bounding box center [1387, 311] width 3 height 13
click at [1337, 339] on div "Add product to kit" at bounding box center [1336, 349] width 112 height 21
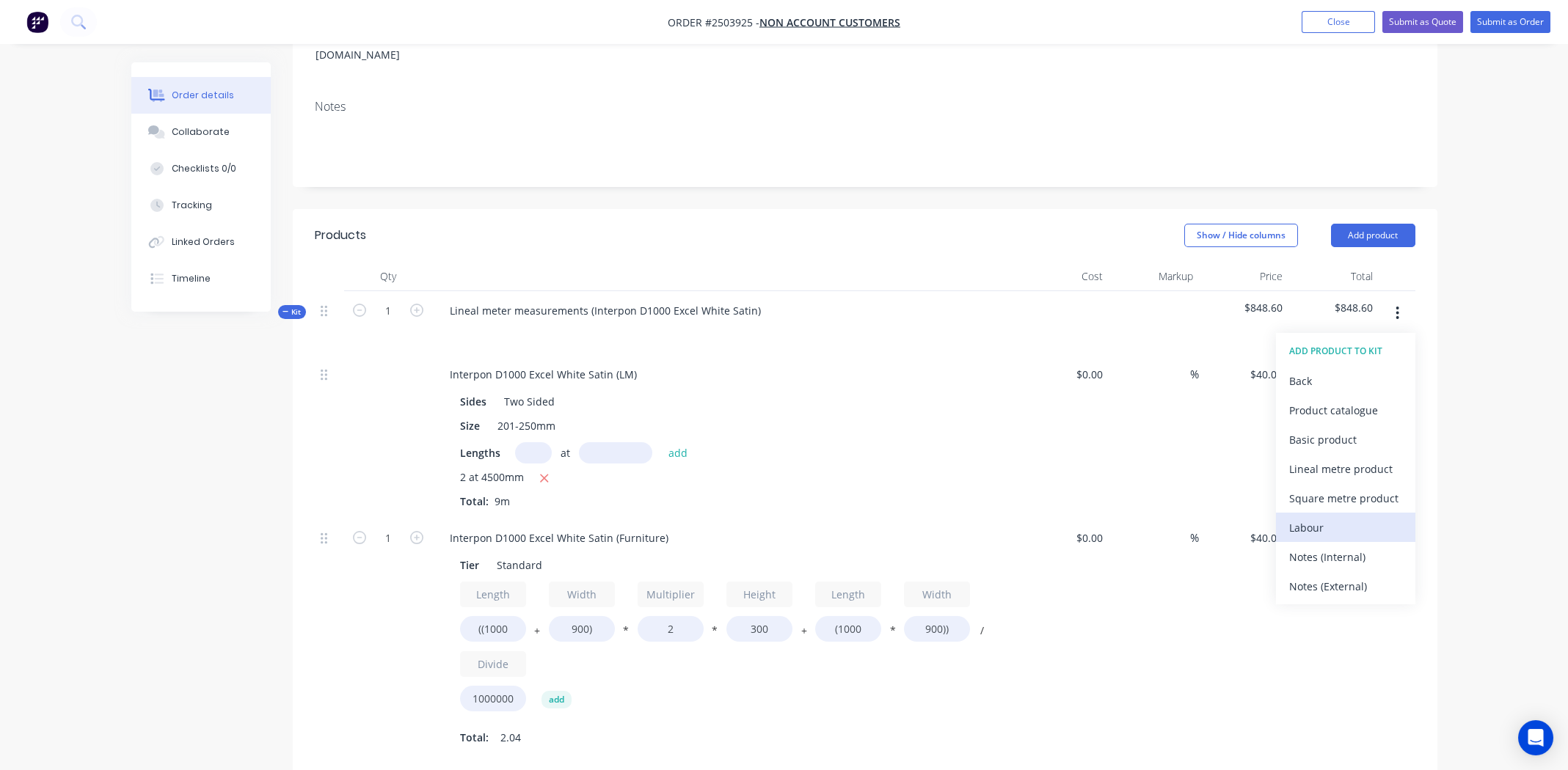
click at [1307, 517] on div "Labour" at bounding box center [1346, 527] width 113 height 21
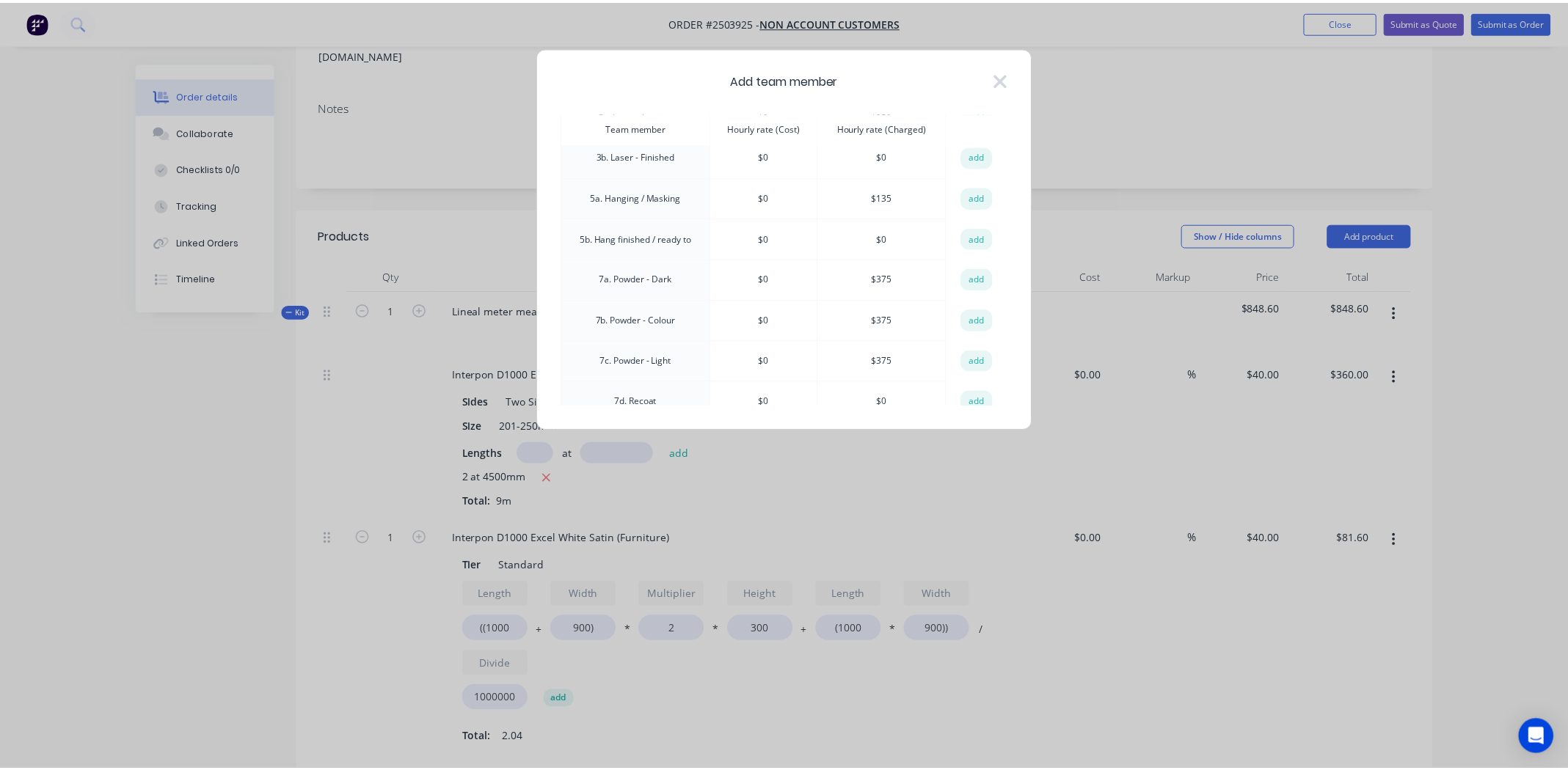
scroll to position [366, 0]
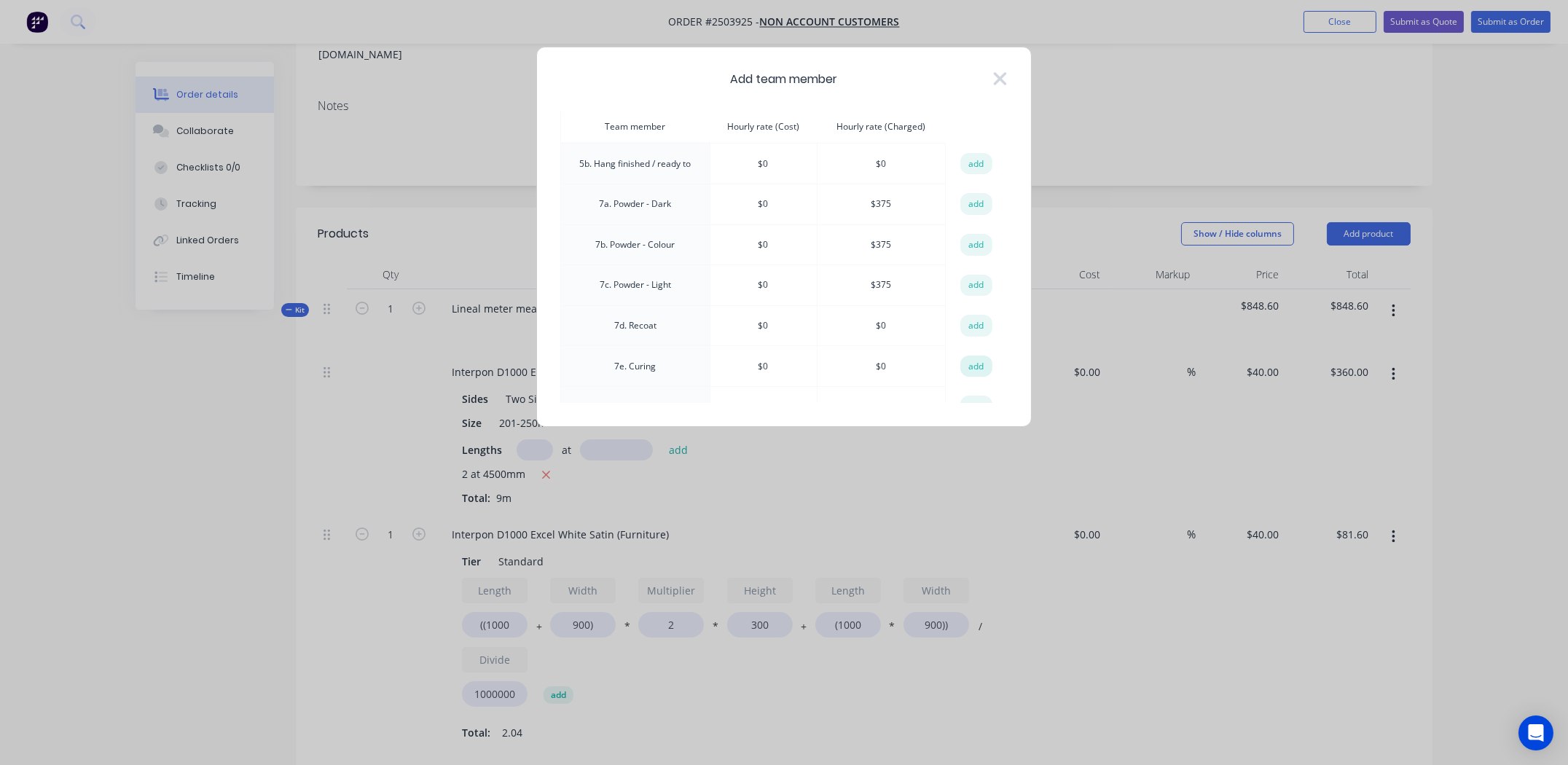
click at [972, 356] on button "add" at bounding box center [976, 367] width 32 height 22
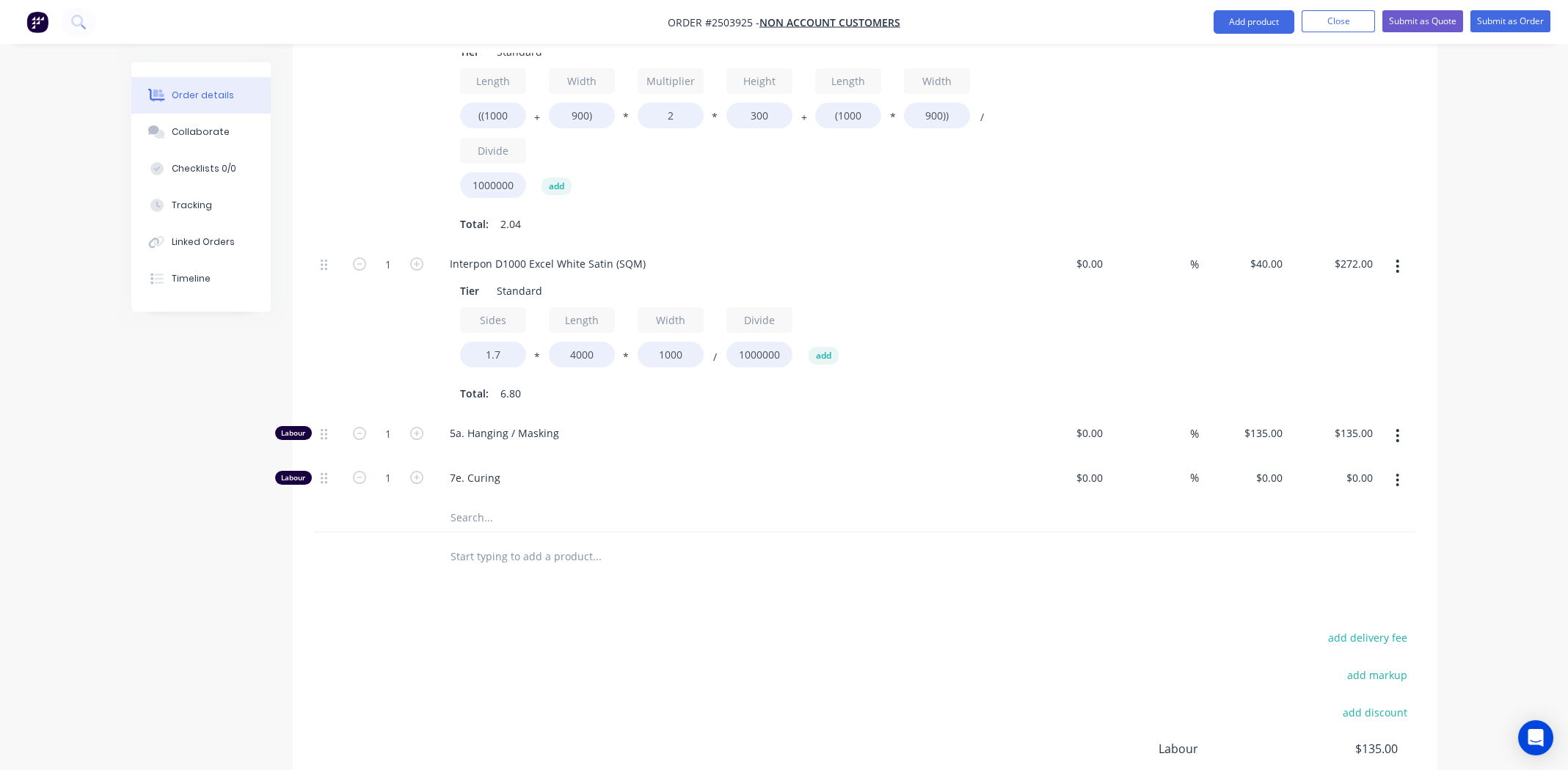
scroll to position [809, 0]
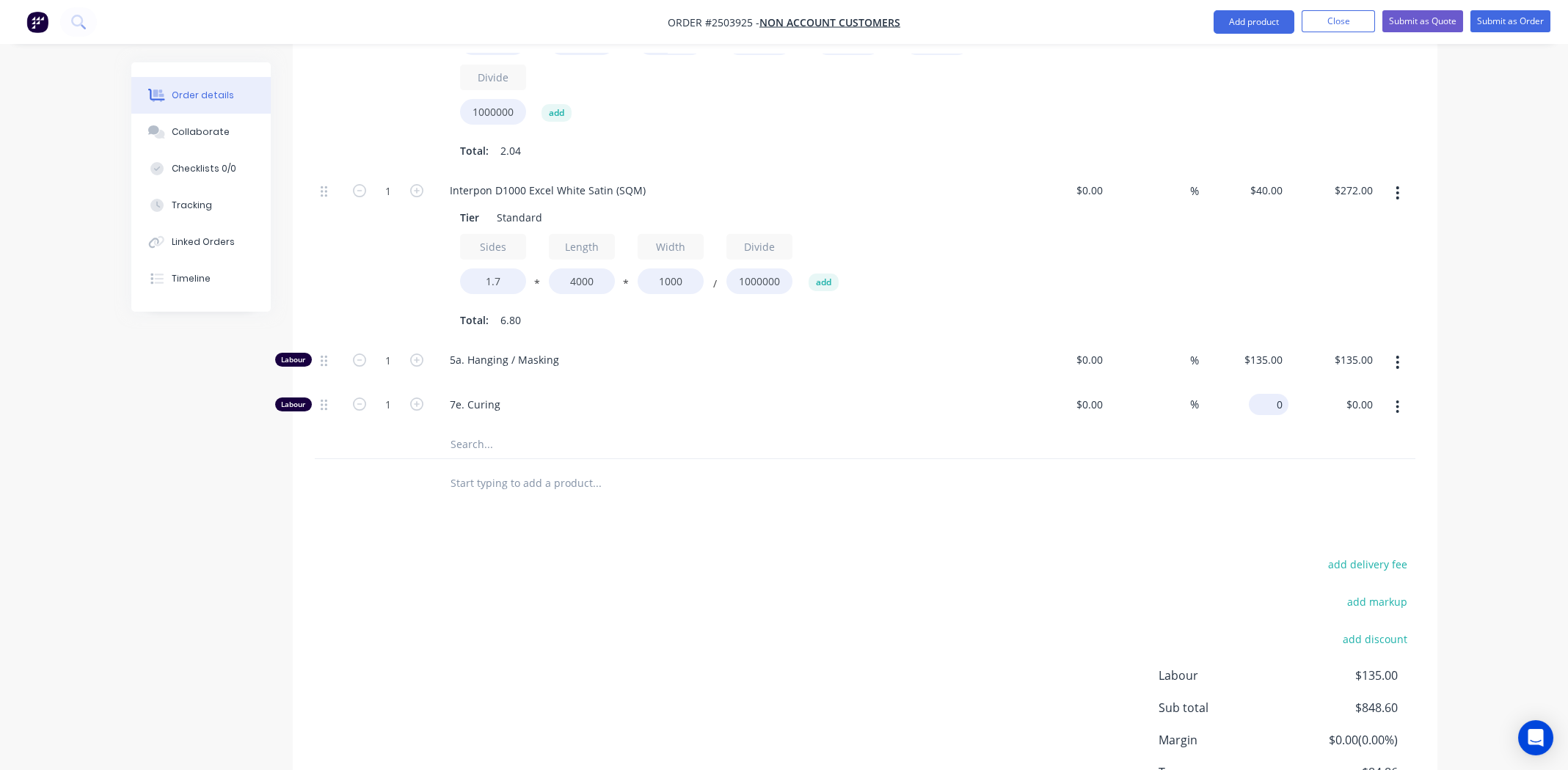
click at [1262, 386] on div "0 $0.00" at bounding box center [1243, 406] width 90 height 45
type input "$135.00"
click at [923, 518] on div "Products Show / Hide columns Add product Qty Cost Markup Price Total Kit 1 Line…" at bounding box center [864, 241] width 1144 height 1237
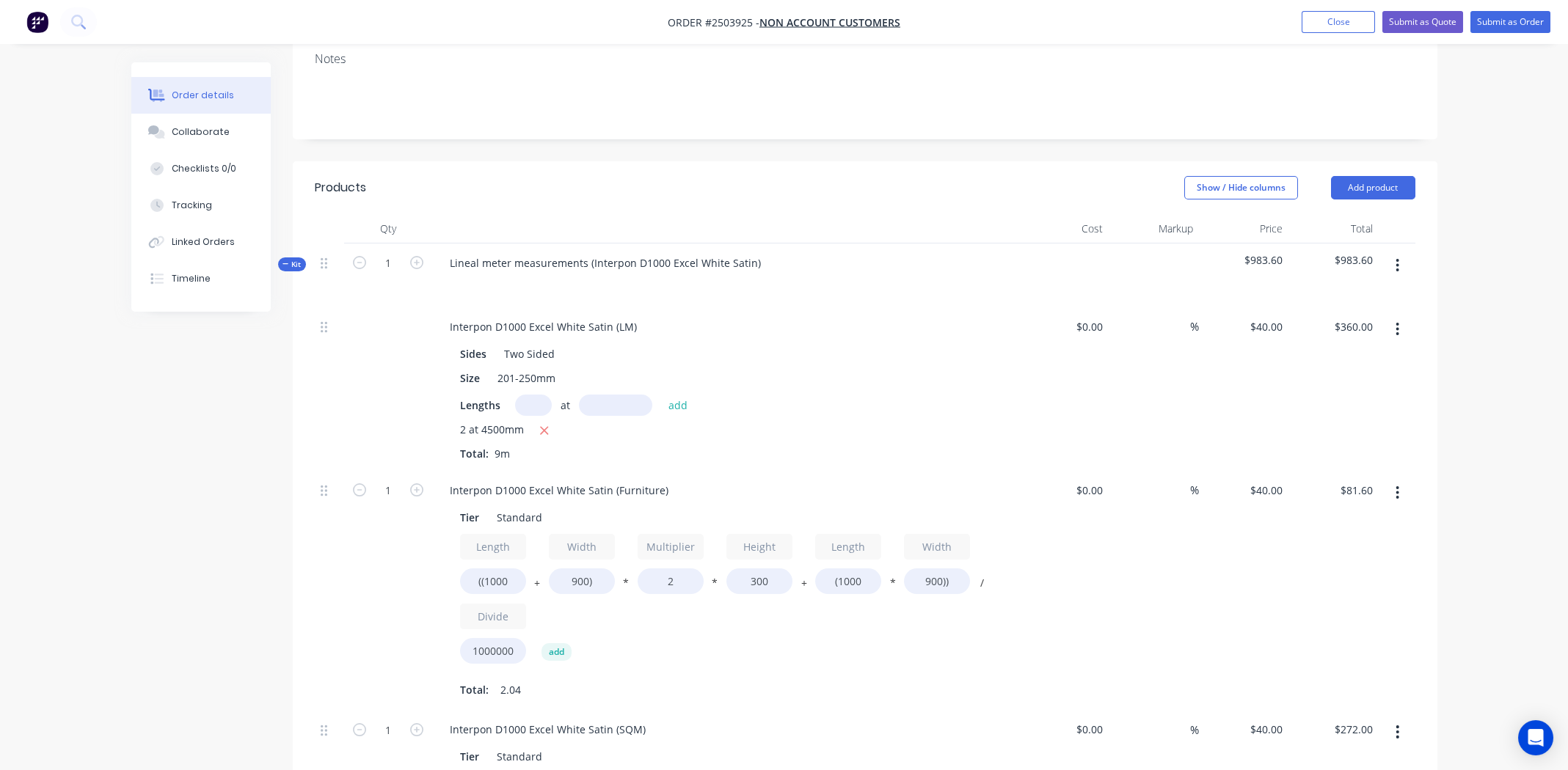
scroll to position [163, 0]
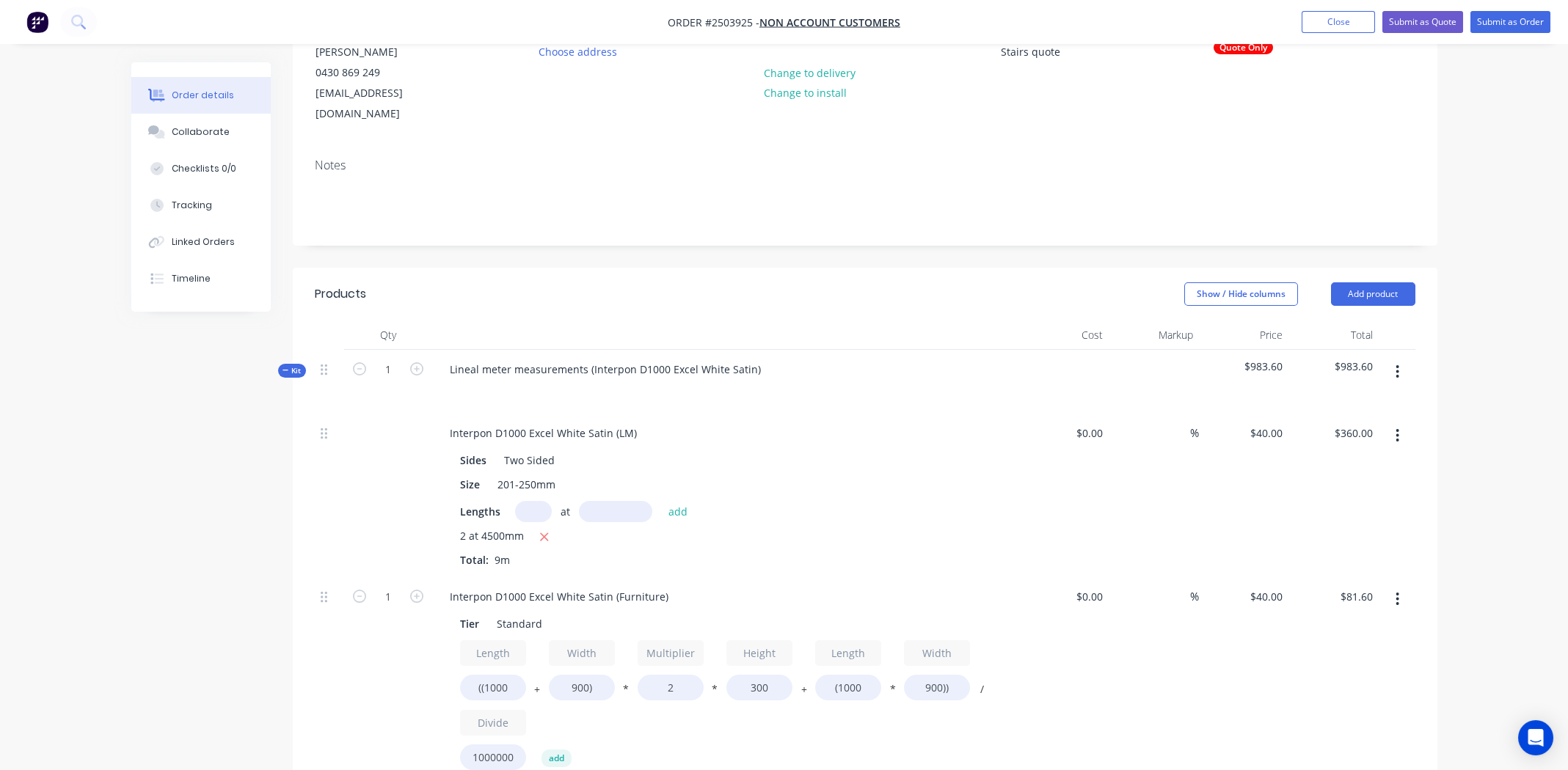
click at [1392, 359] on button "button" at bounding box center [1398, 372] width 35 height 26
click at [1371, 400] on div "Add product to kit" at bounding box center [1346, 410] width 113 height 21
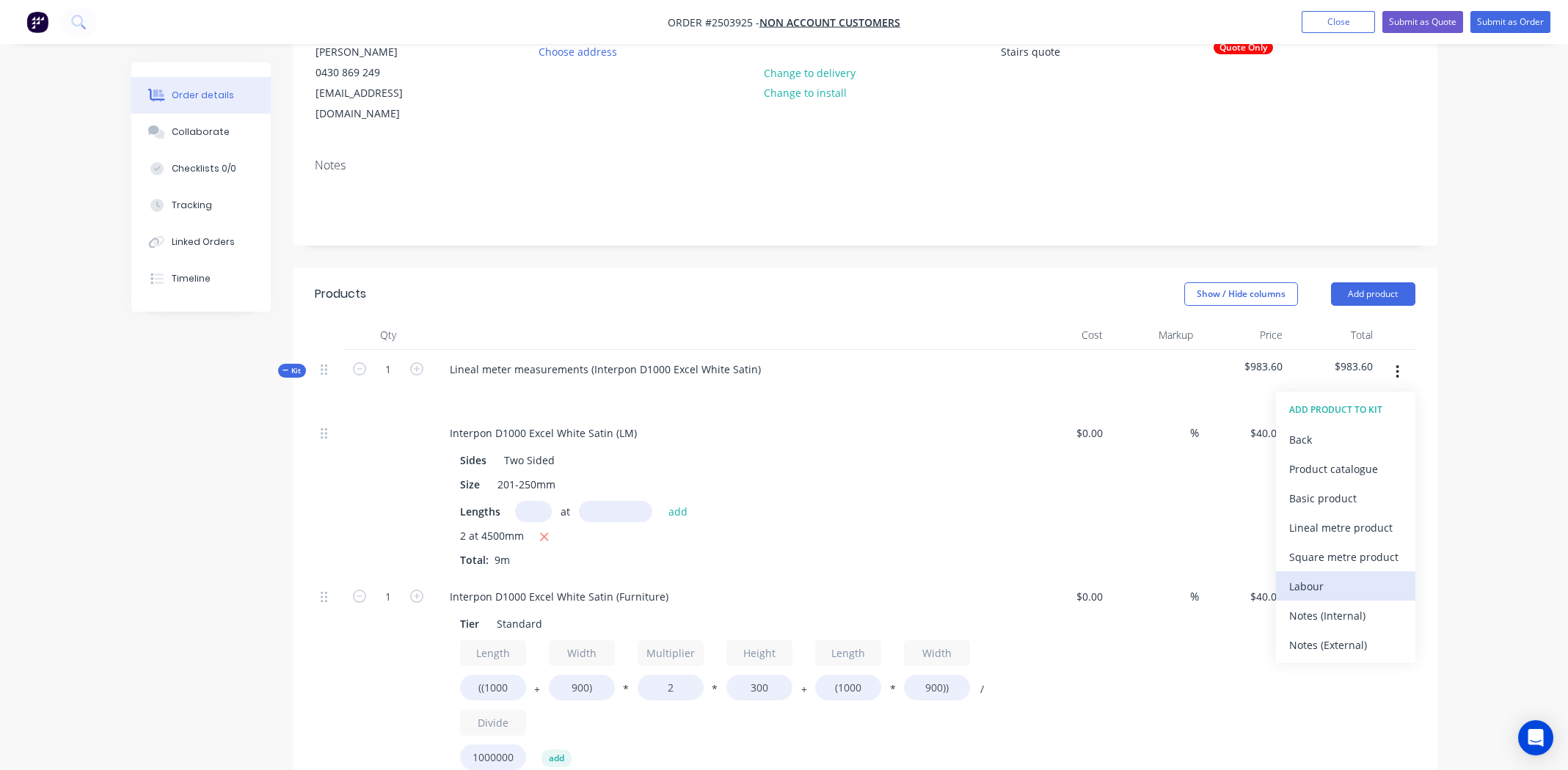
click at [1323, 576] on div "Labour" at bounding box center [1346, 586] width 113 height 21
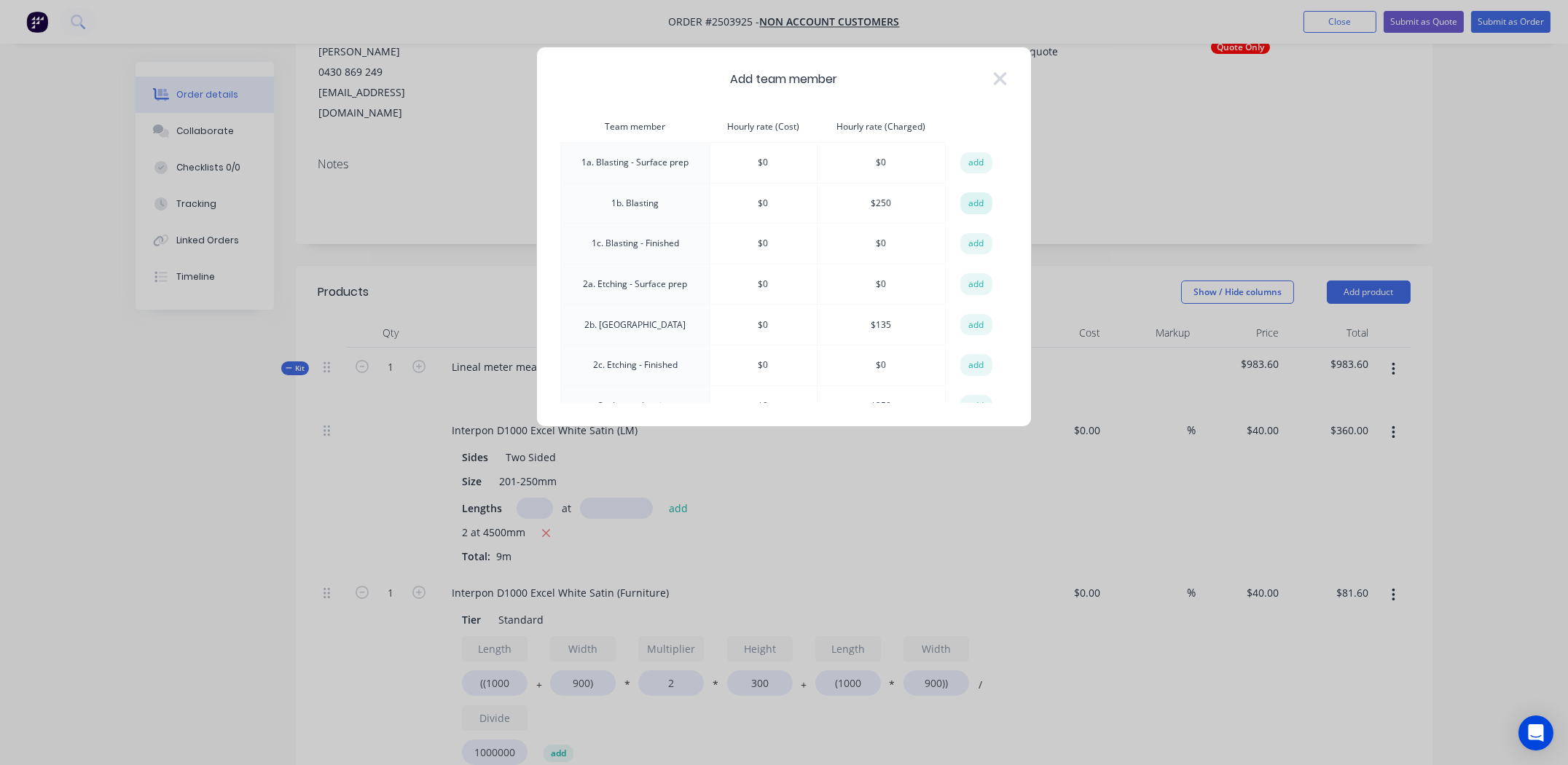
click at [978, 196] on button "add" at bounding box center [976, 203] width 32 height 22
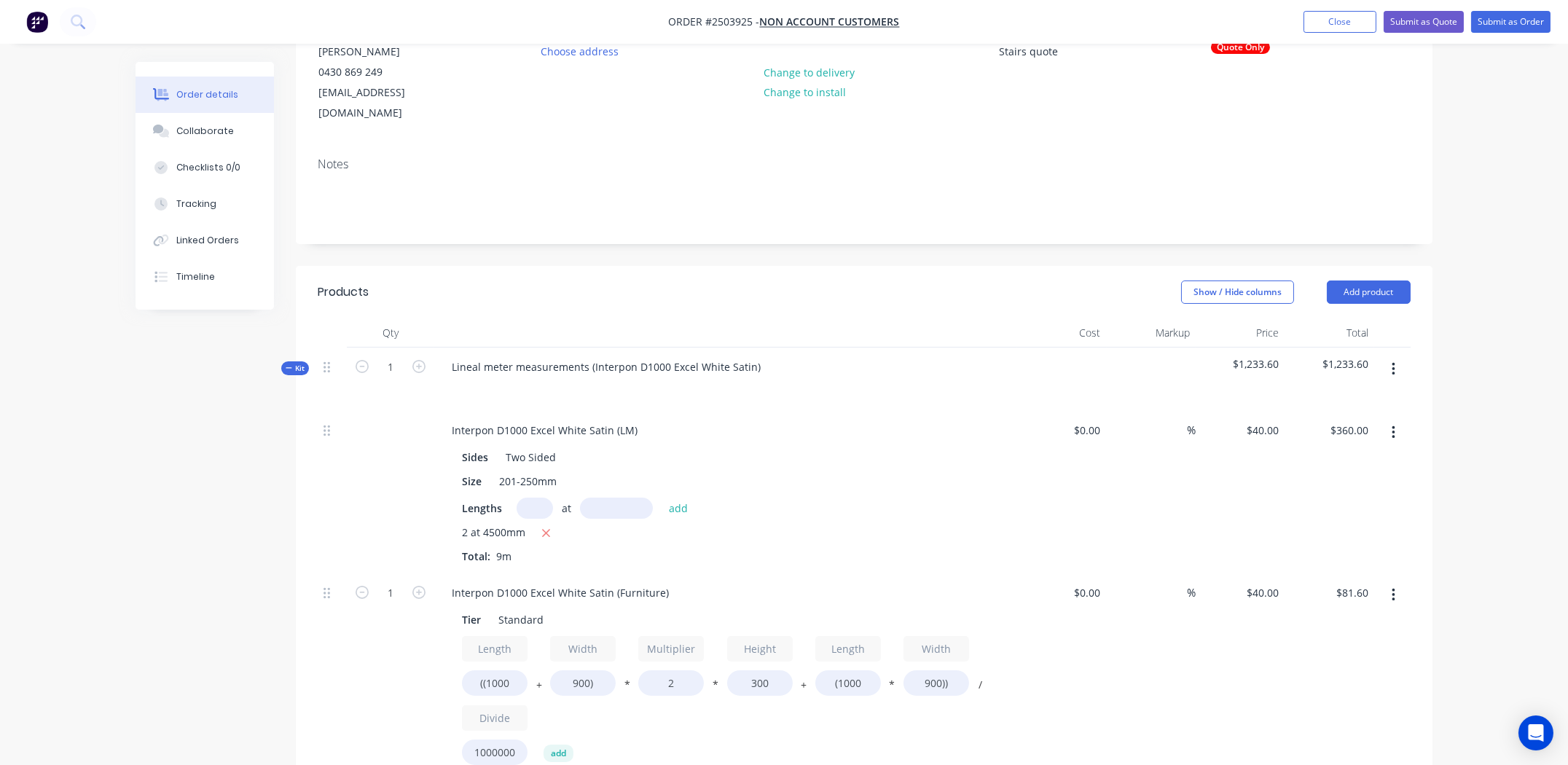
type input "$250.00"
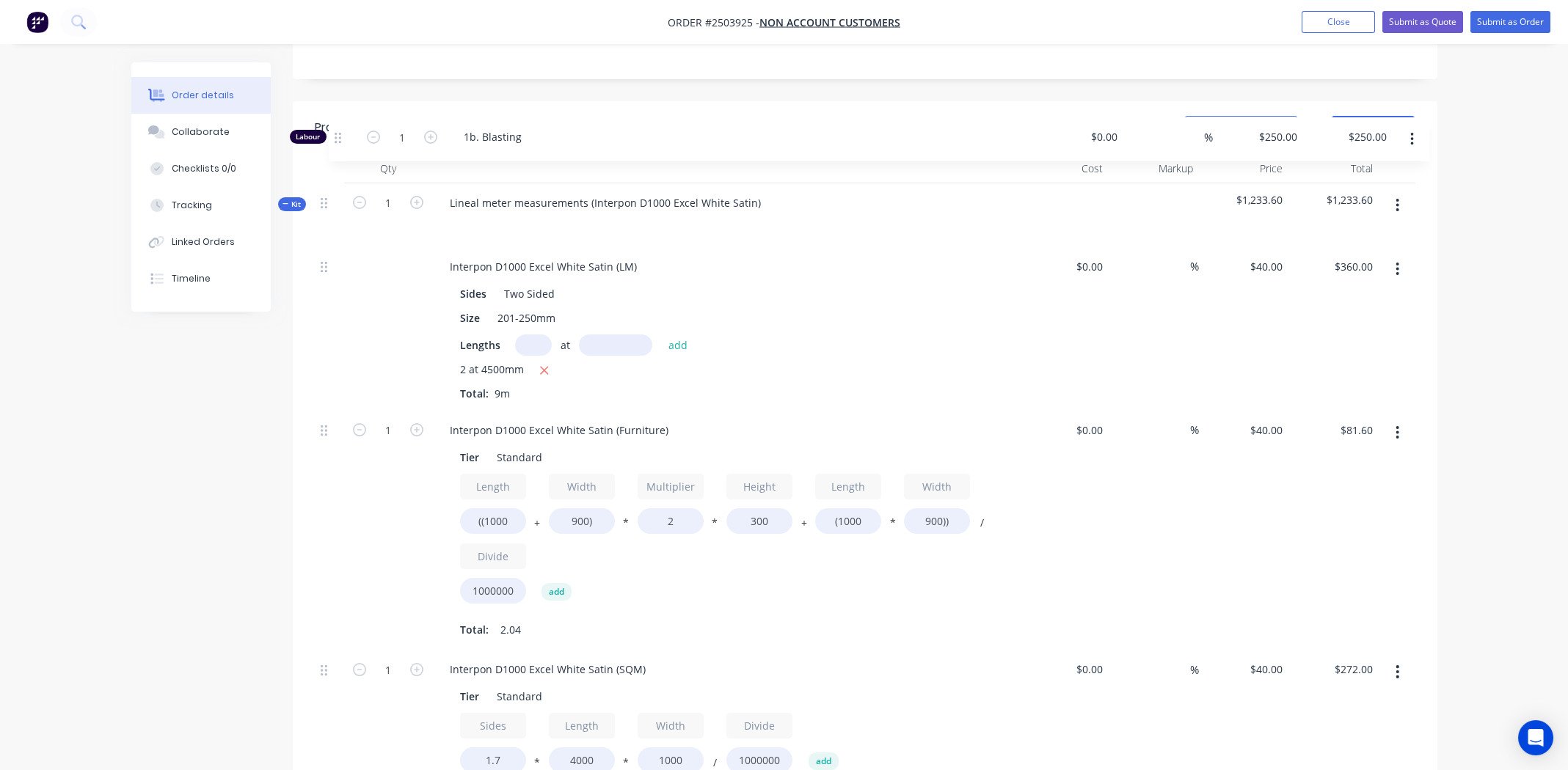
scroll to position [329, 0]
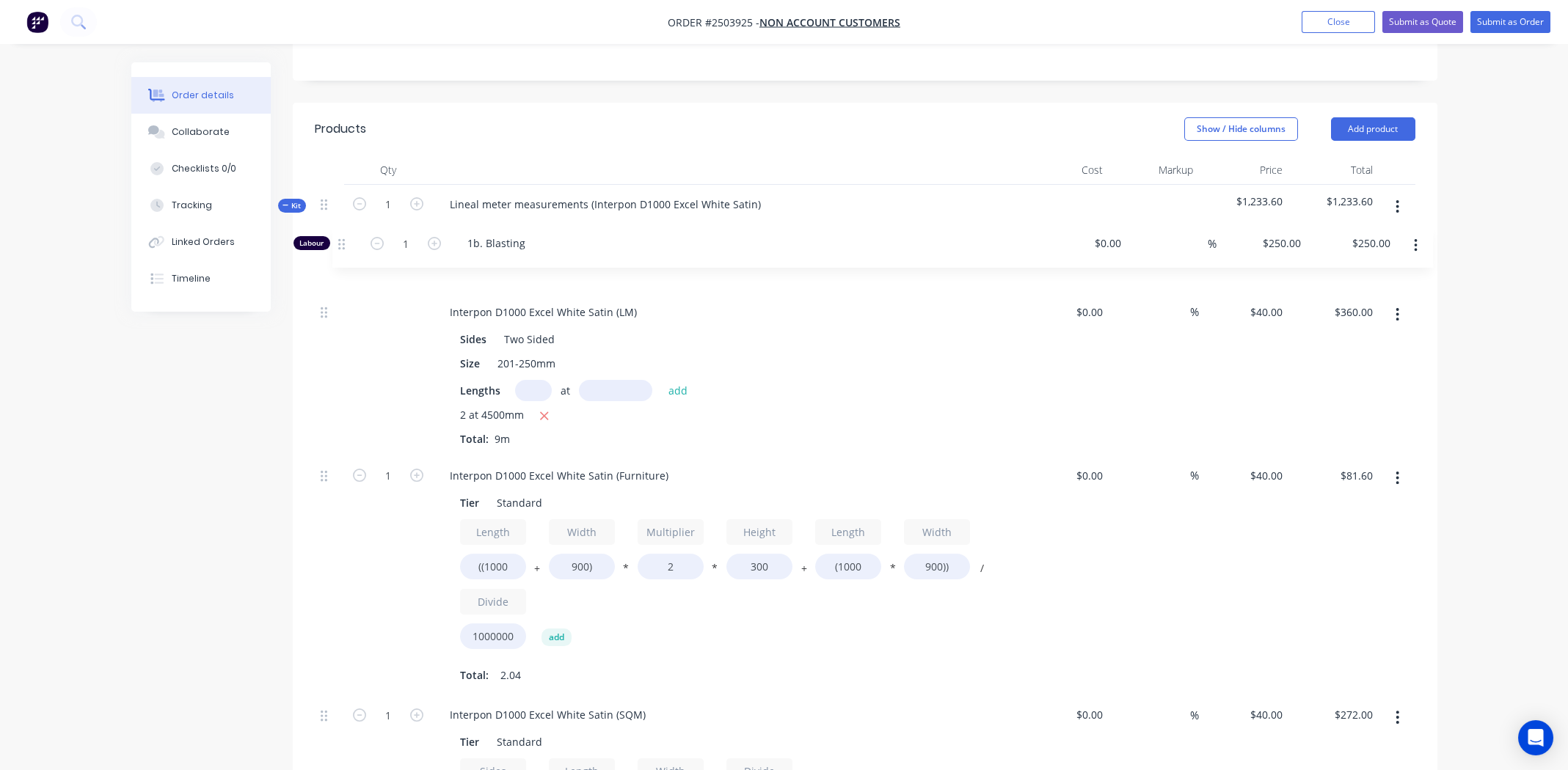
drag, startPoint x: 320, startPoint y: 293, endPoint x: 339, endPoint y: 239, distance: 57.2
click at [339, 249] on div "Interpon D1000 Excel White Satin (LM) Sides Two Sided Size 201-250mm Lengths at…" at bounding box center [864, 601] width 1100 height 705
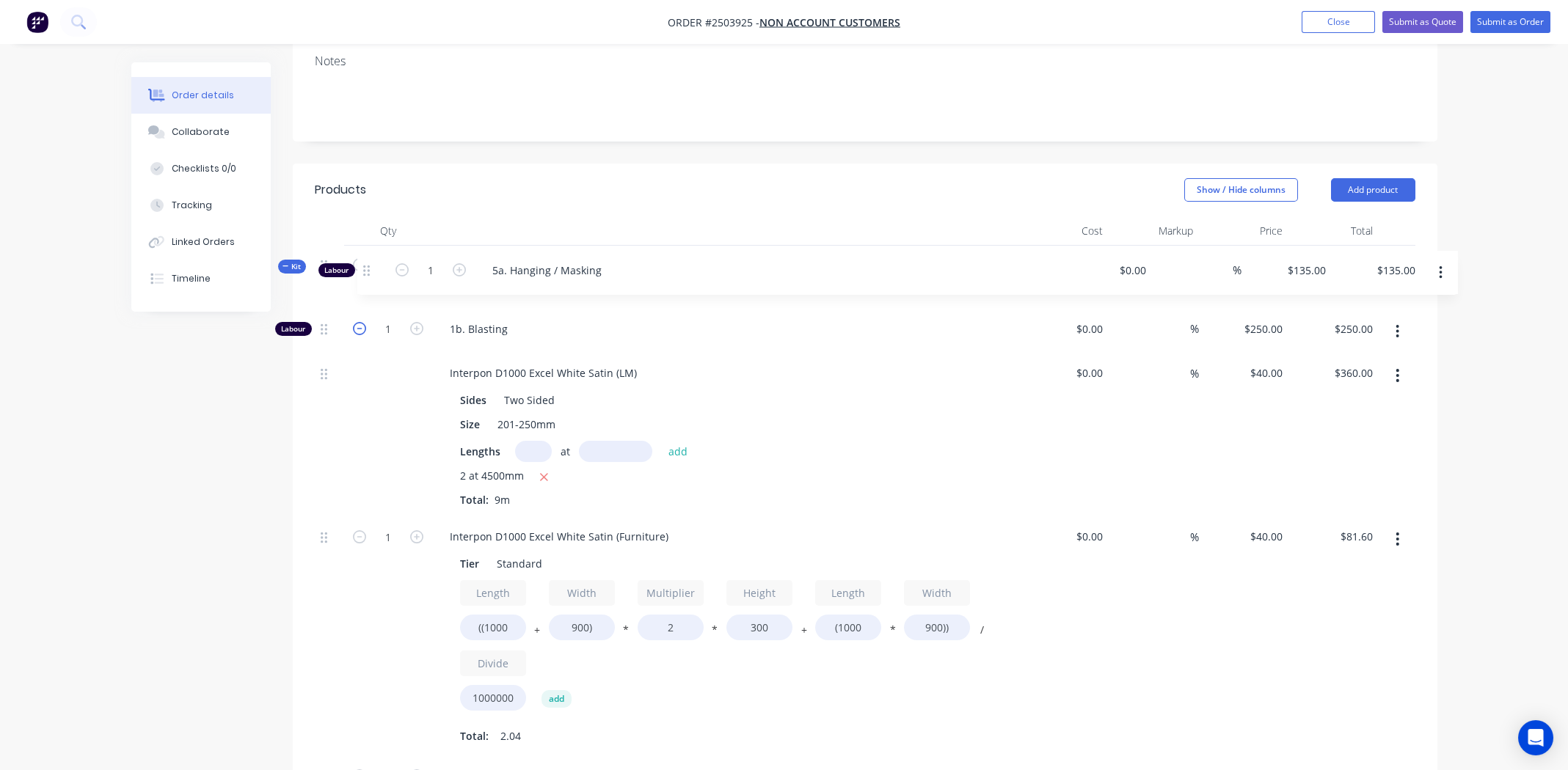
scroll to position [253, 0]
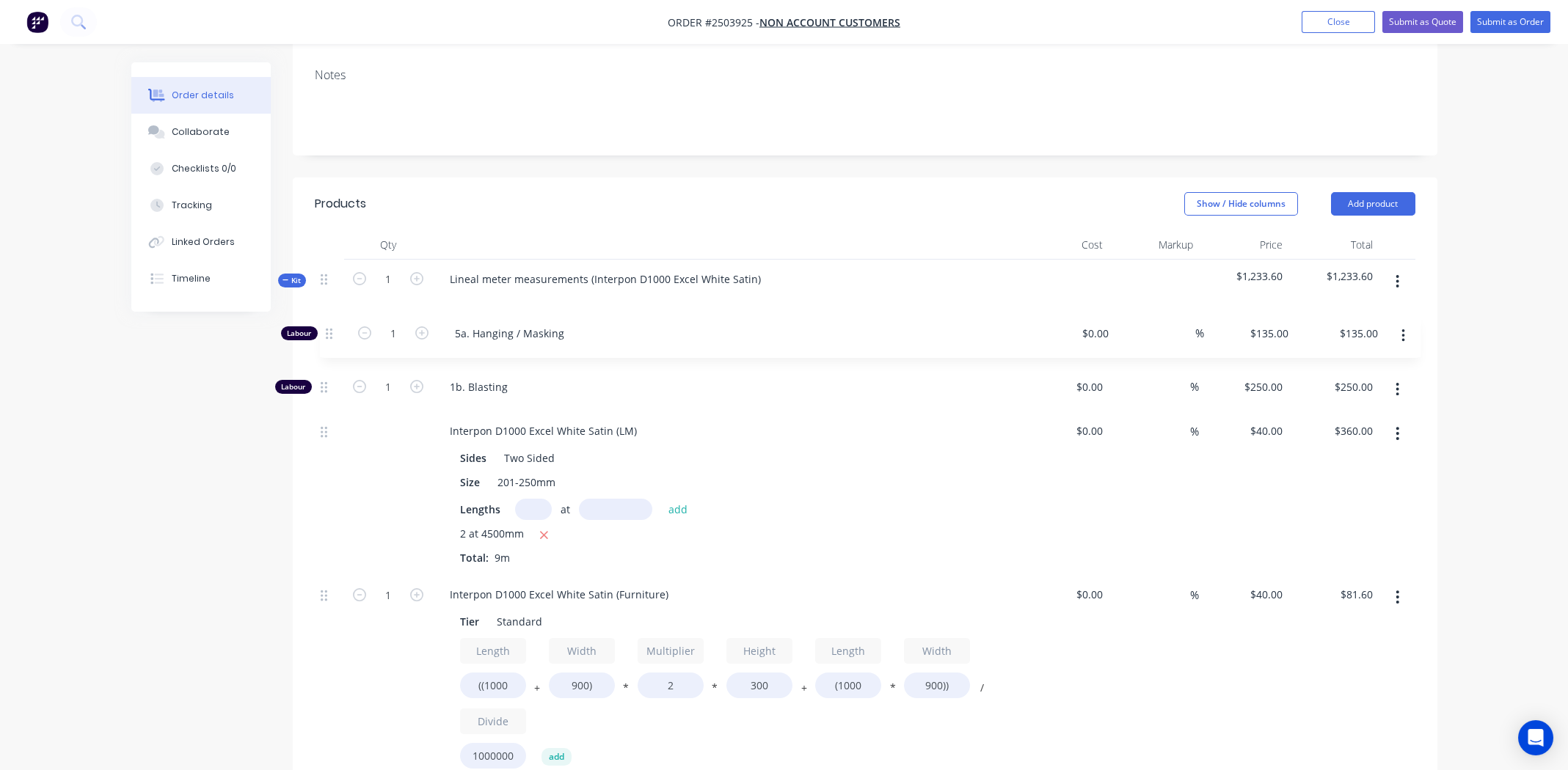
drag, startPoint x: 320, startPoint y: 424, endPoint x: 329, endPoint y: 325, distance: 99.4
click at [330, 328] on div "Labour 1 1b. Blasting $0.00 $0.00 % $250.00 $250.00 $250.00 $250.00 Interpon D1…" at bounding box center [864, 676] width 1100 height 705
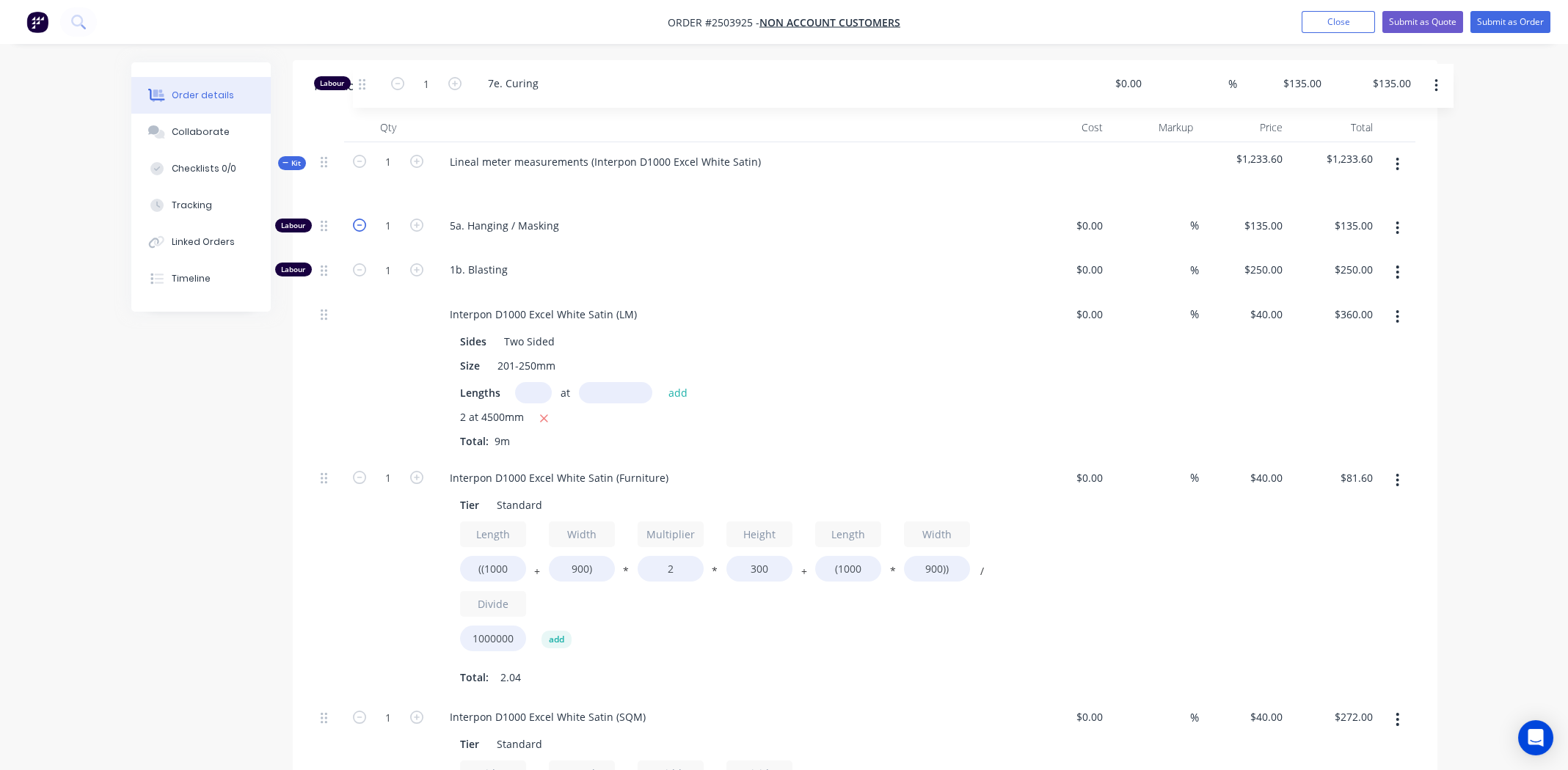
scroll to position [332, 0]
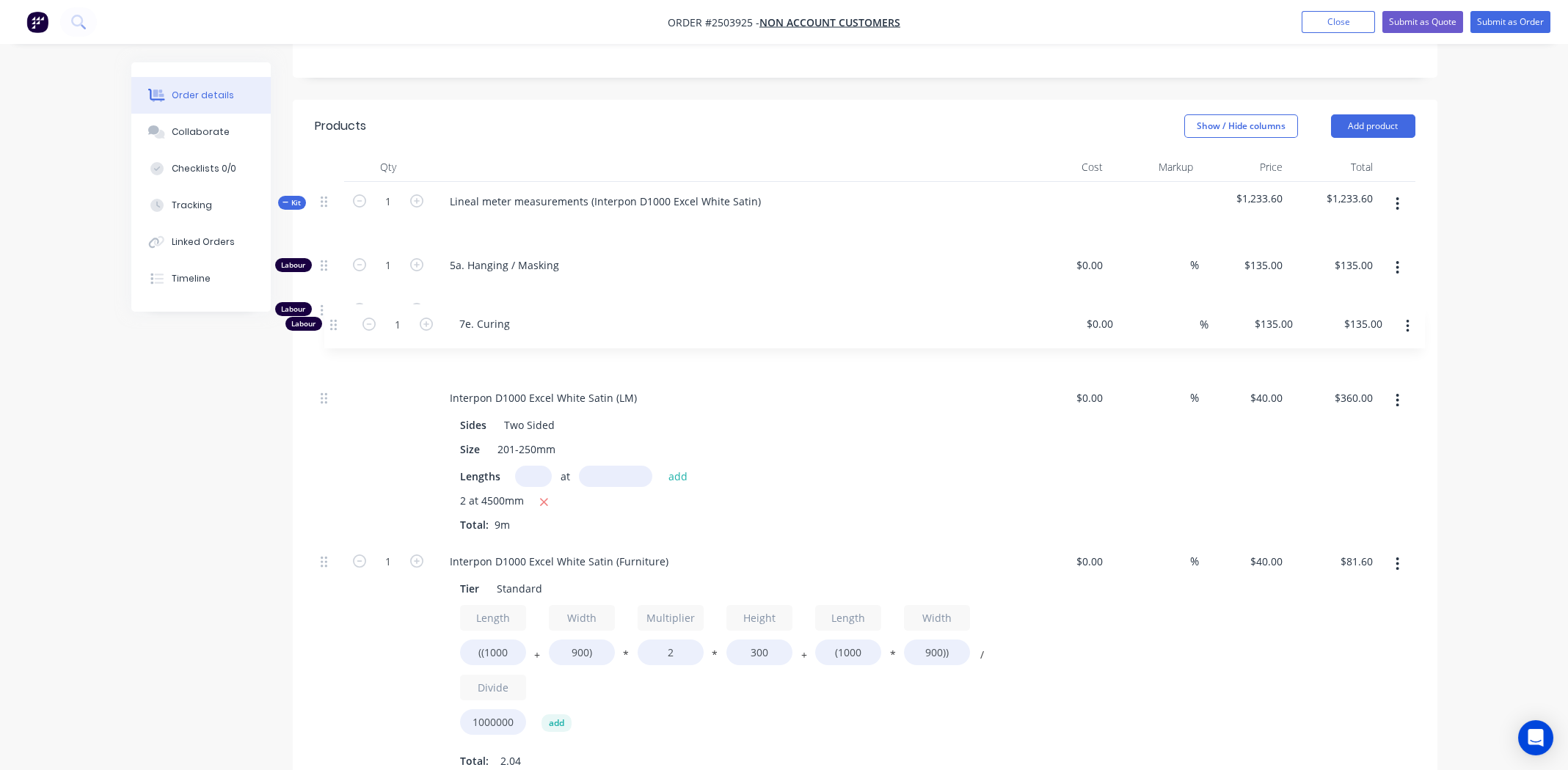
drag, startPoint x: 325, startPoint y: 398, endPoint x: 338, endPoint y: 325, distance: 74.1
click at [338, 325] on div "Labour 1 5a. Hanging / Masking $0.00 $0.00 % $135.00 $135.00 $135.00 $135.00 La…" at bounding box center [864, 599] width 1100 height 705
drag, startPoint x: 324, startPoint y: 242, endPoint x: 335, endPoint y: 299, distance: 58.1
click at [335, 299] on div "Labour 1 5a. Hanging / Masking $0.00 $0.00 % $135.00 $135.00 $135.00 $135.00 La…" at bounding box center [864, 599] width 1100 height 705
click at [380, 254] on input "1" at bounding box center [388, 265] width 38 height 22
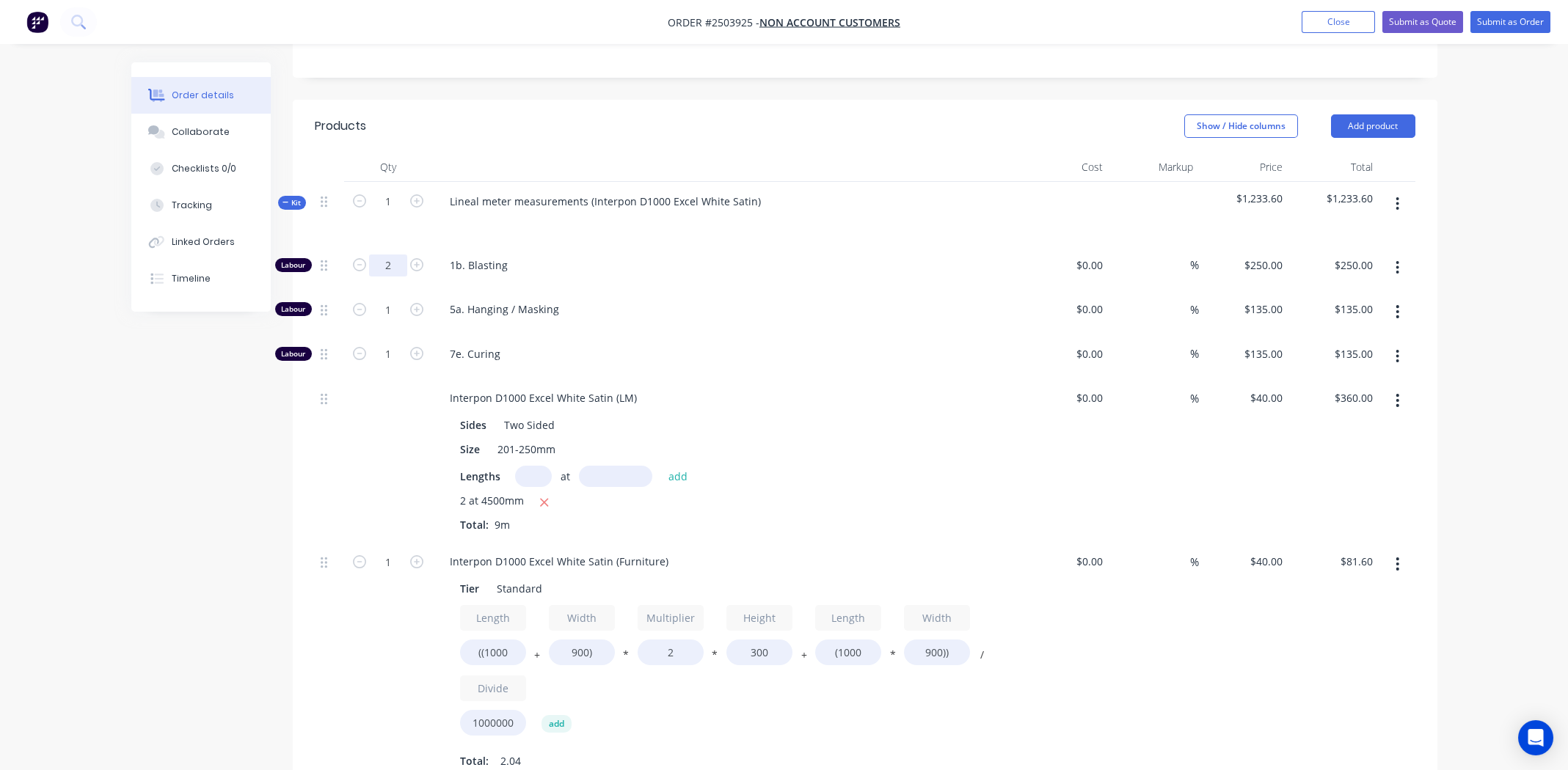
type input "2"
type input "$500.00"
click at [813, 340] on div "7e. Curing" at bounding box center [726, 356] width 587 height 45
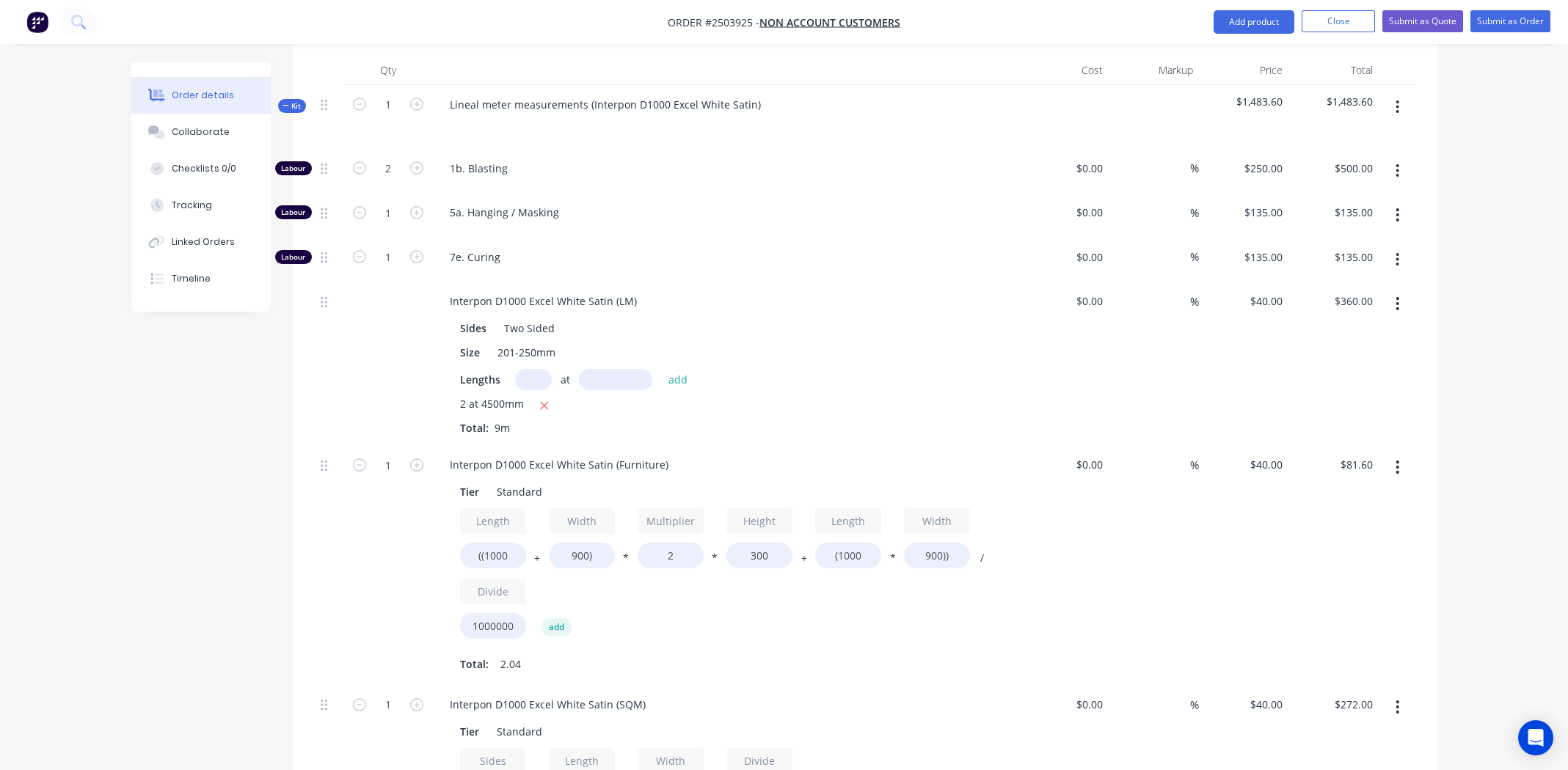
scroll to position [427, 0]
click at [802, 291] on div "Interpon D1000 Excel White Satin (LM)" at bounding box center [725, 301] width 575 height 21
click at [876, 396] on div "2 at 4500mm" at bounding box center [726, 406] width 531 height 18
click at [1418, 17] on button "Submit as Quote" at bounding box center [1422, 21] width 81 height 22
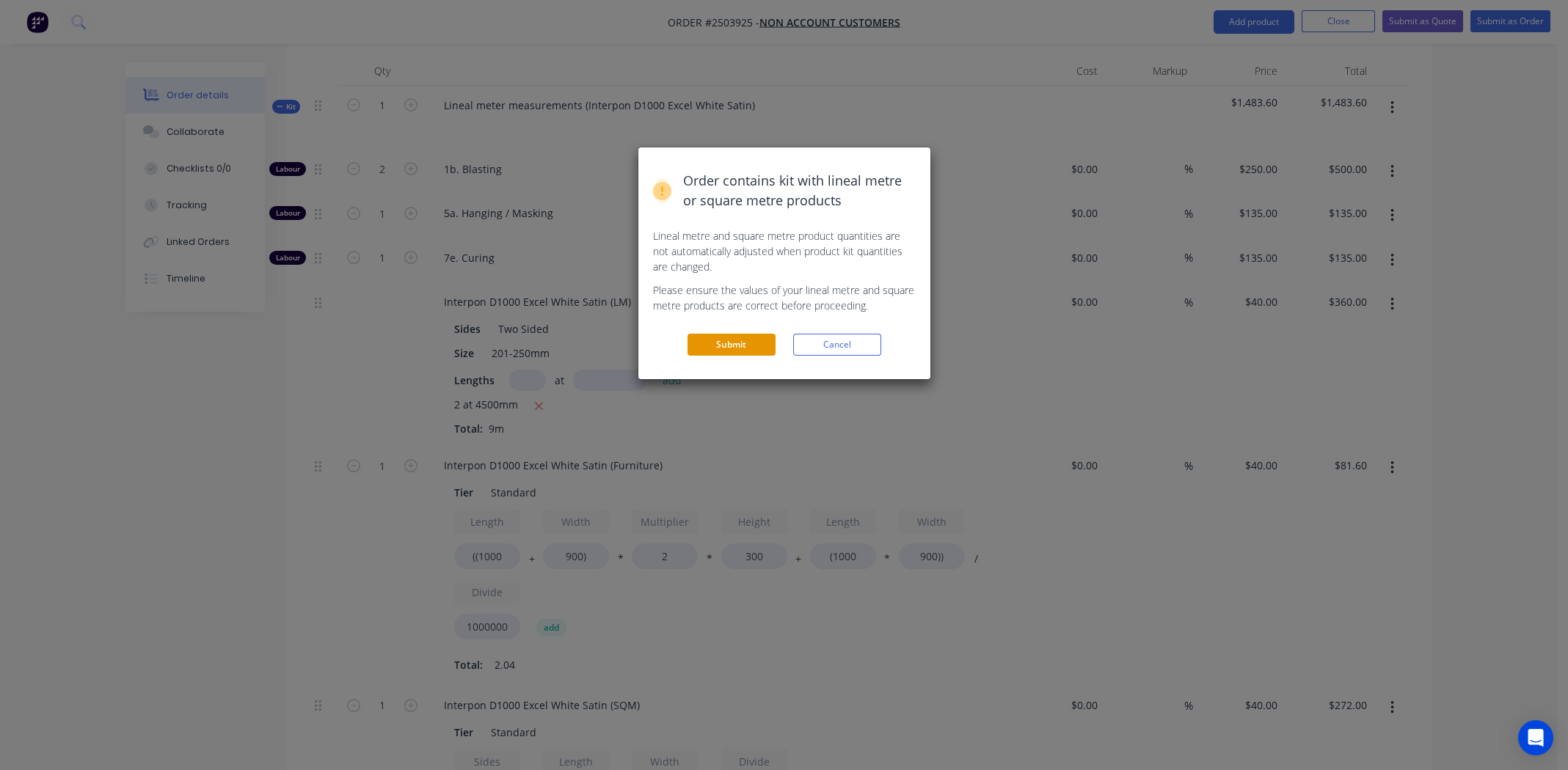
click at [723, 342] on button "Submit" at bounding box center [731, 344] width 88 height 22
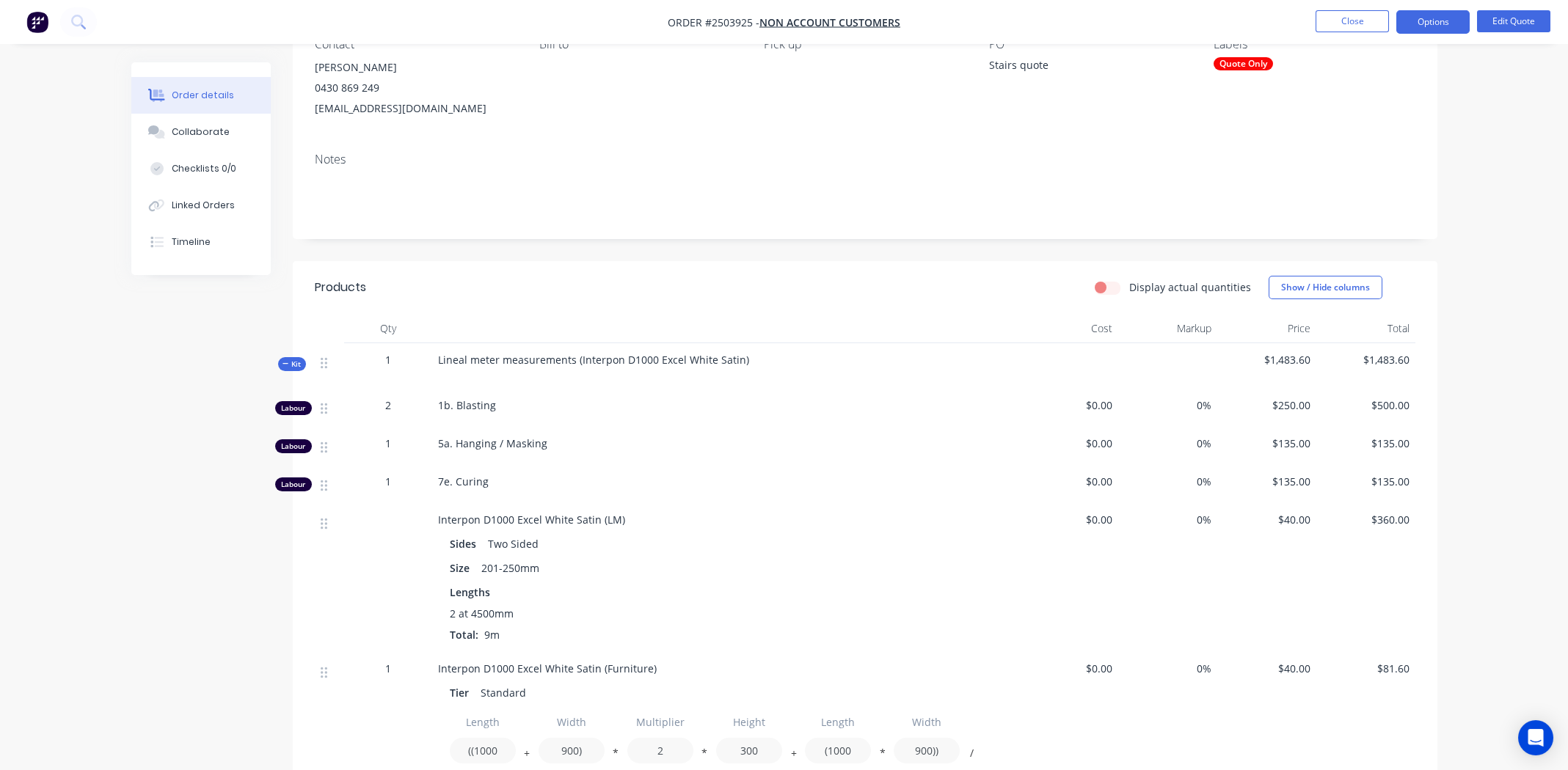
scroll to position [85, 0]
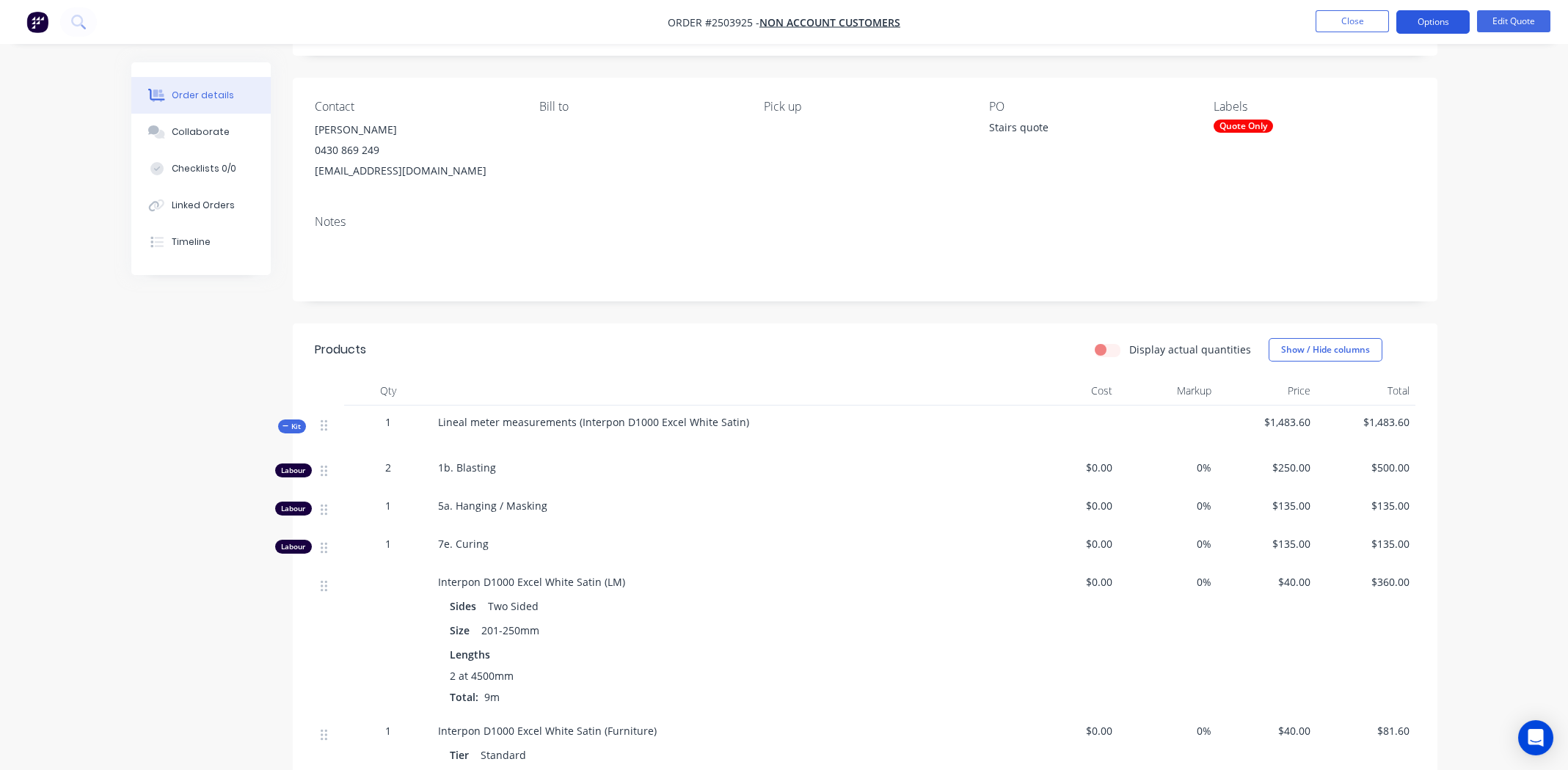
click at [1429, 23] on button "Options" at bounding box center [1432, 22] width 73 height 24
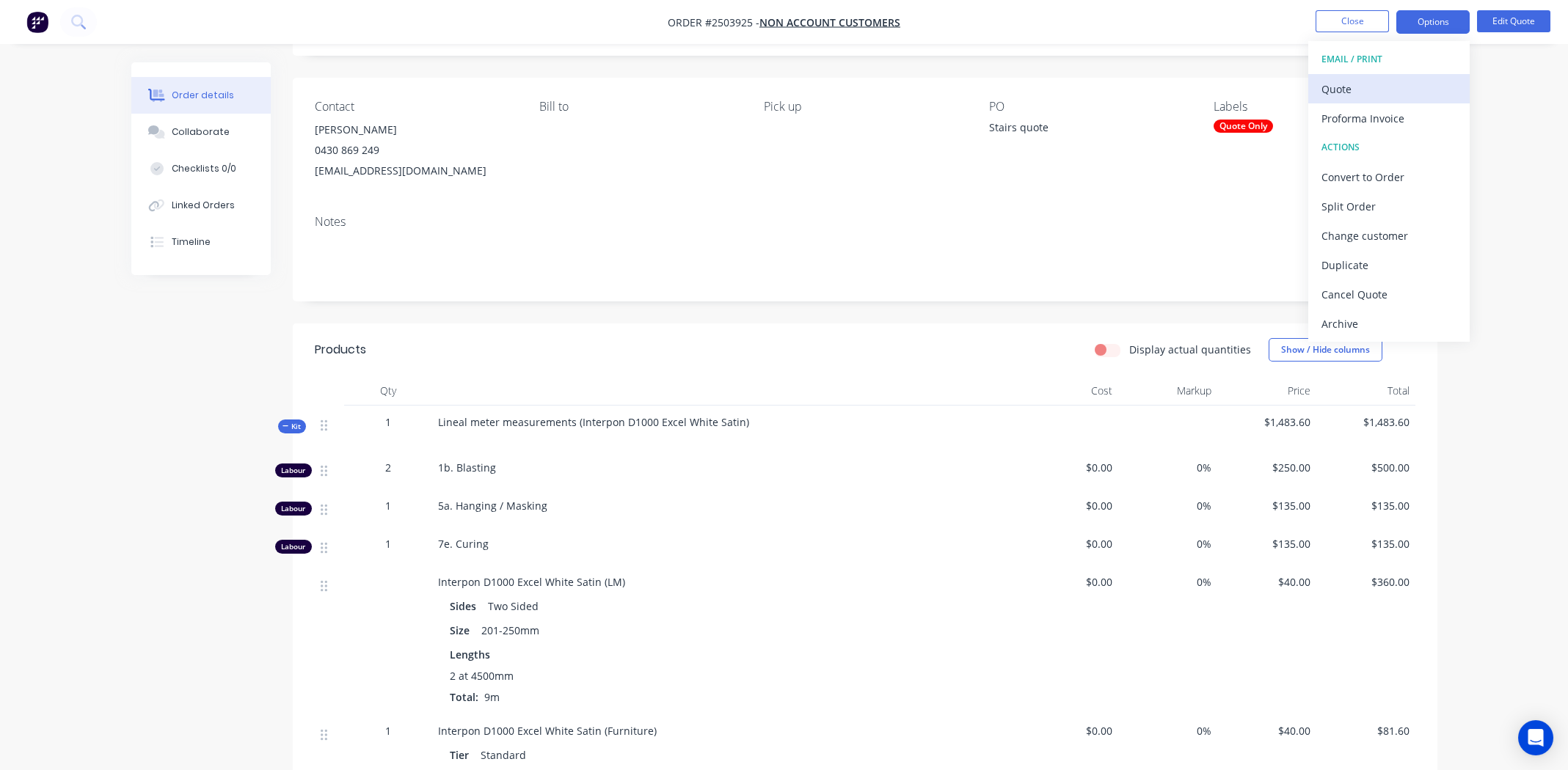
click at [1355, 92] on div "Quote" at bounding box center [1388, 88] width 135 height 21
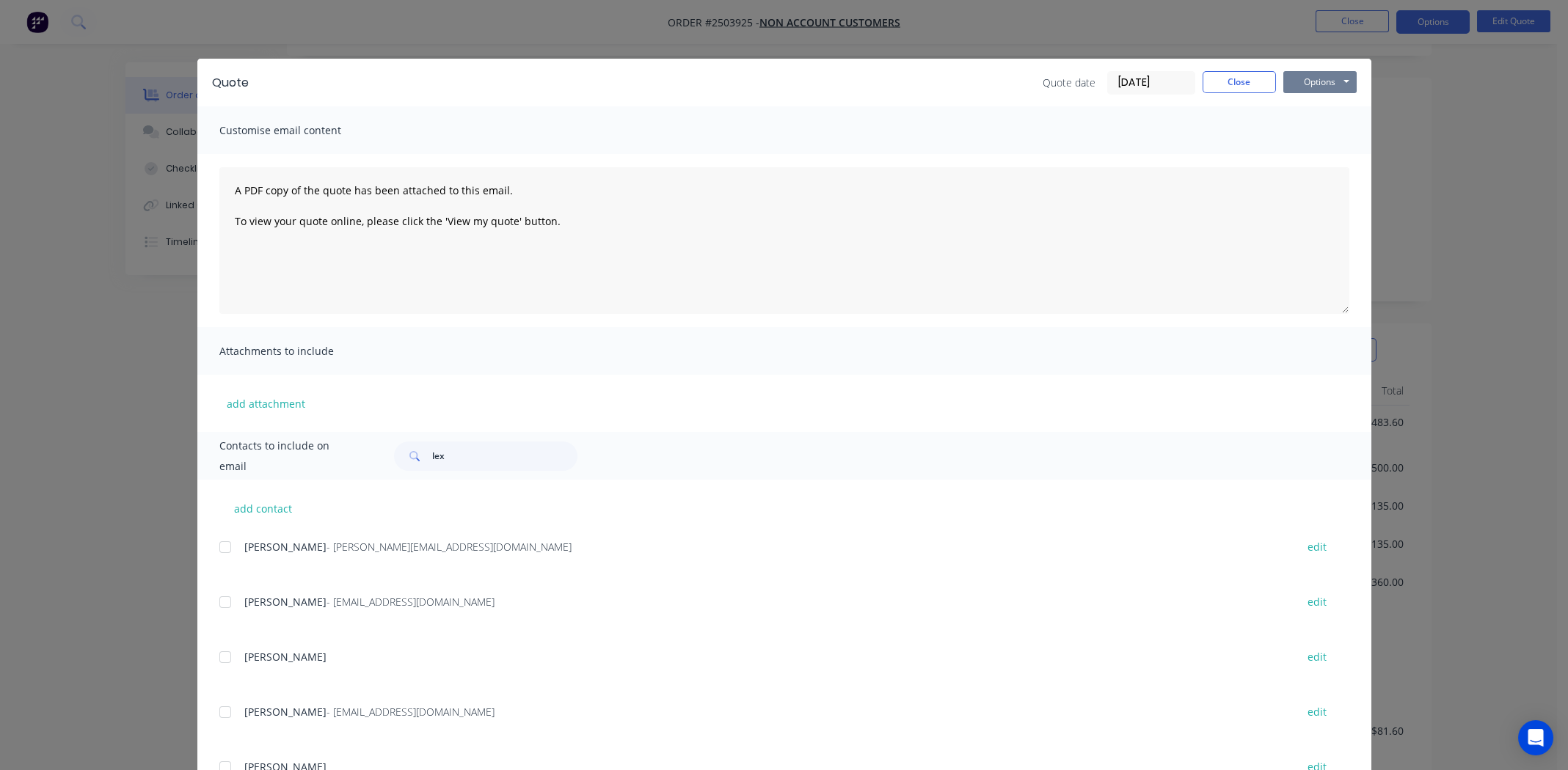
click at [1316, 77] on button "Options" at bounding box center [1320, 82] width 73 height 22
click at [1312, 108] on button "Preview" at bounding box center [1330, 108] width 94 height 25
click at [1231, 76] on button "Close" at bounding box center [1239, 82] width 73 height 22
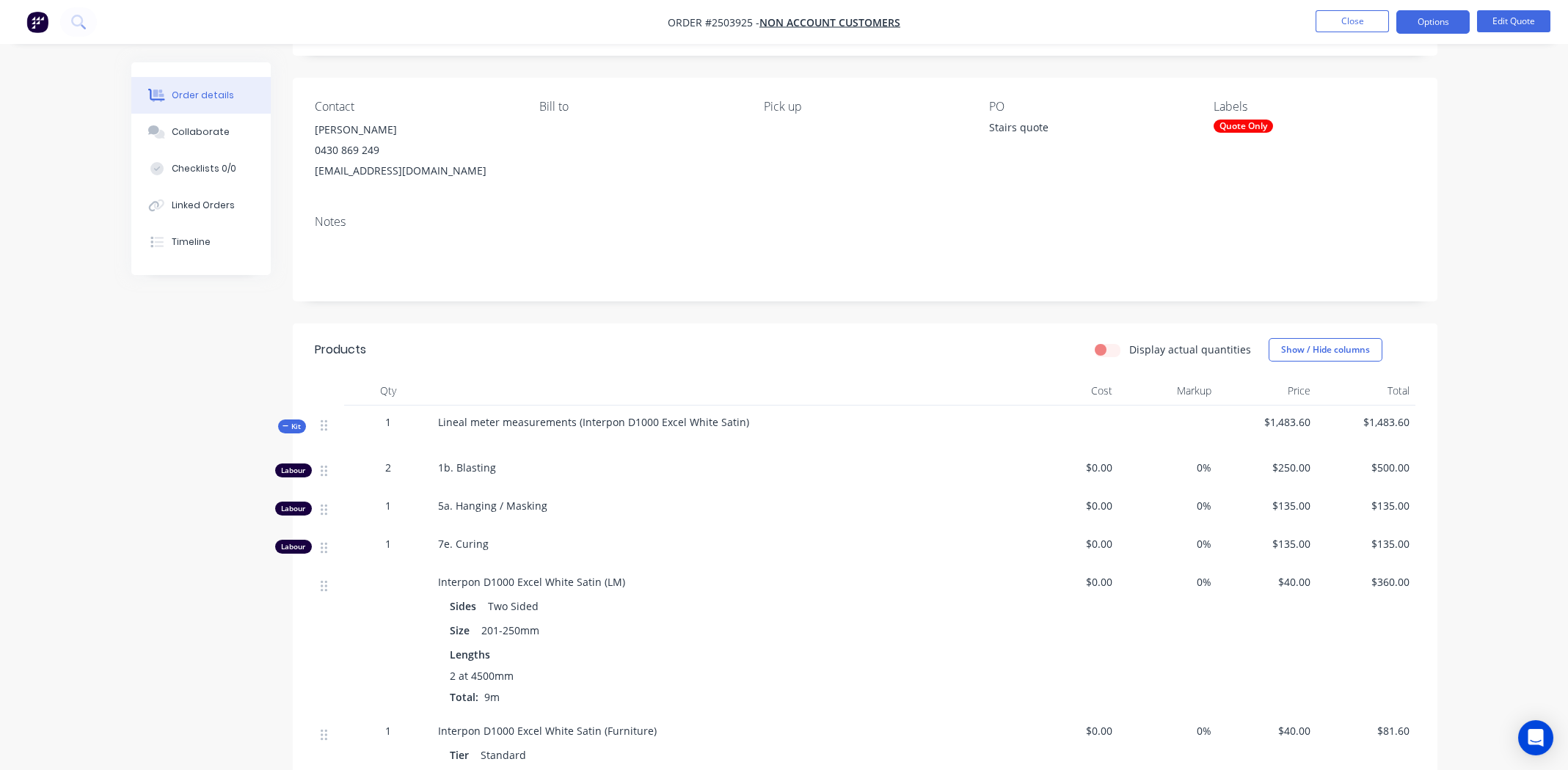
click at [740, 423] on div "Lineal meter measurements (Interpon D1000 Excel White Satin)" at bounding box center [726, 428] width 587 height 46
click at [1511, 14] on button "Edit Quote" at bounding box center [1513, 21] width 73 height 22
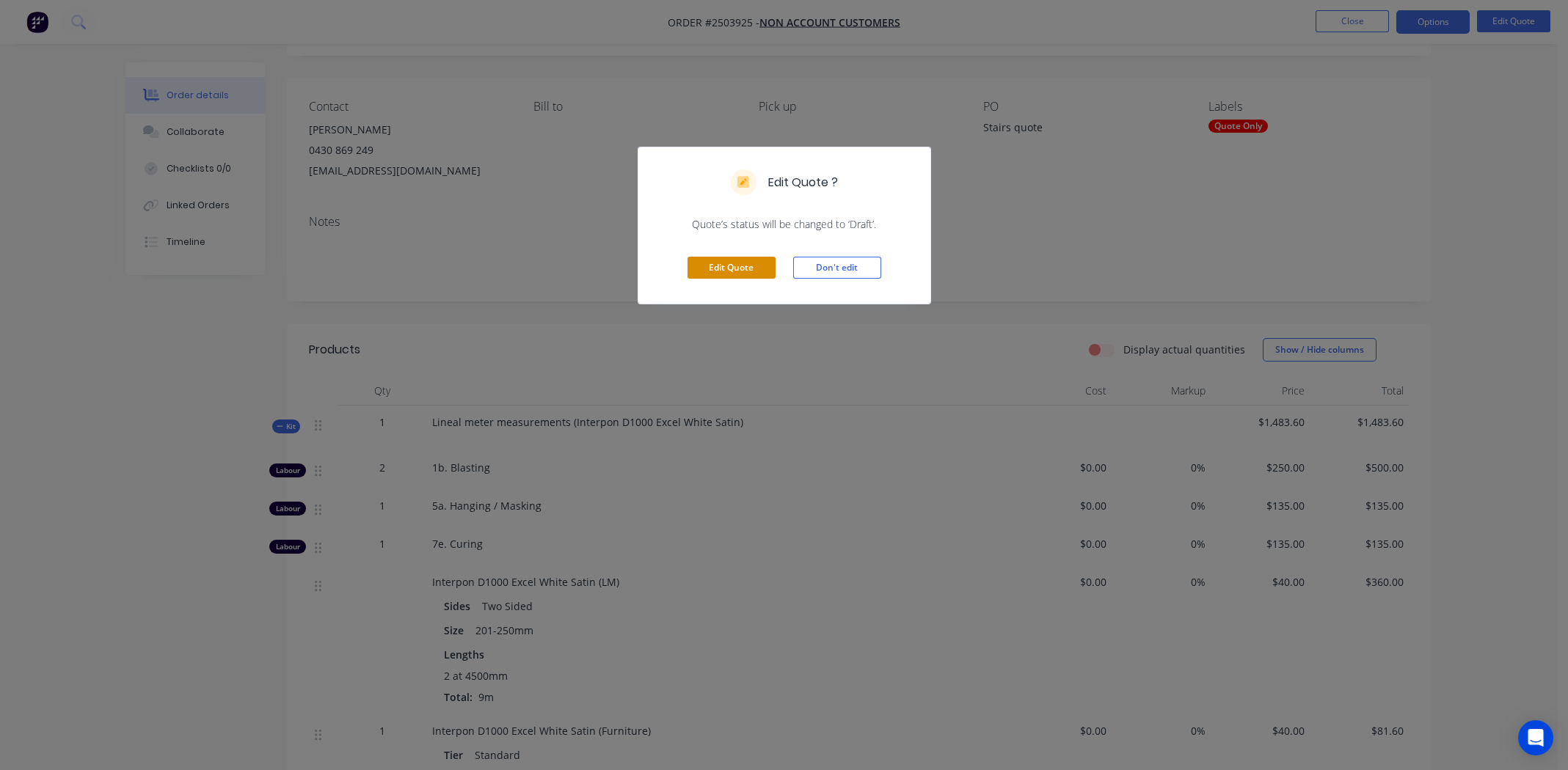
click at [735, 264] on button "Edit Quote" at bounding box center [731, 268] width 88 height 22
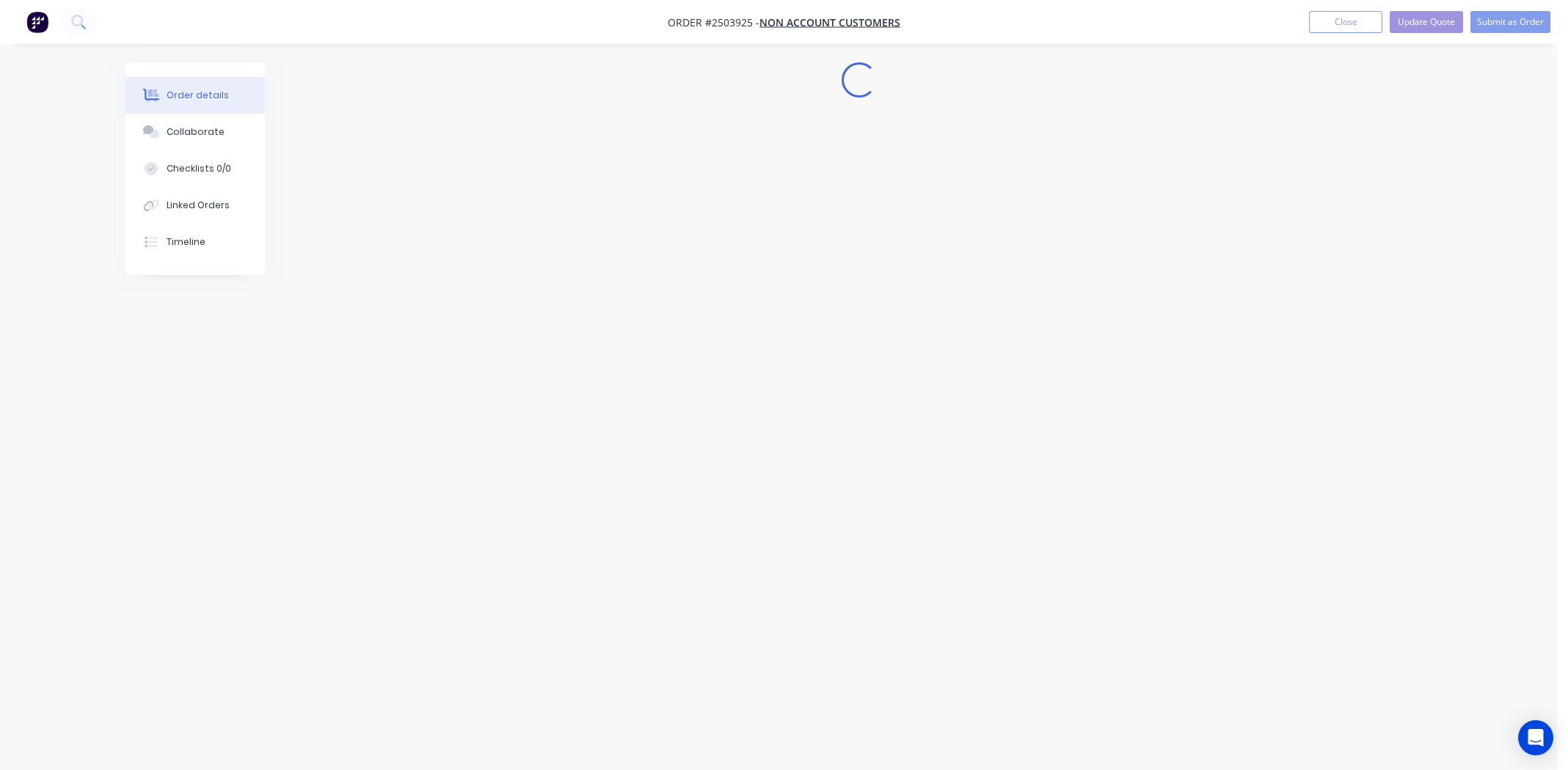
scroll to position [0, 0]
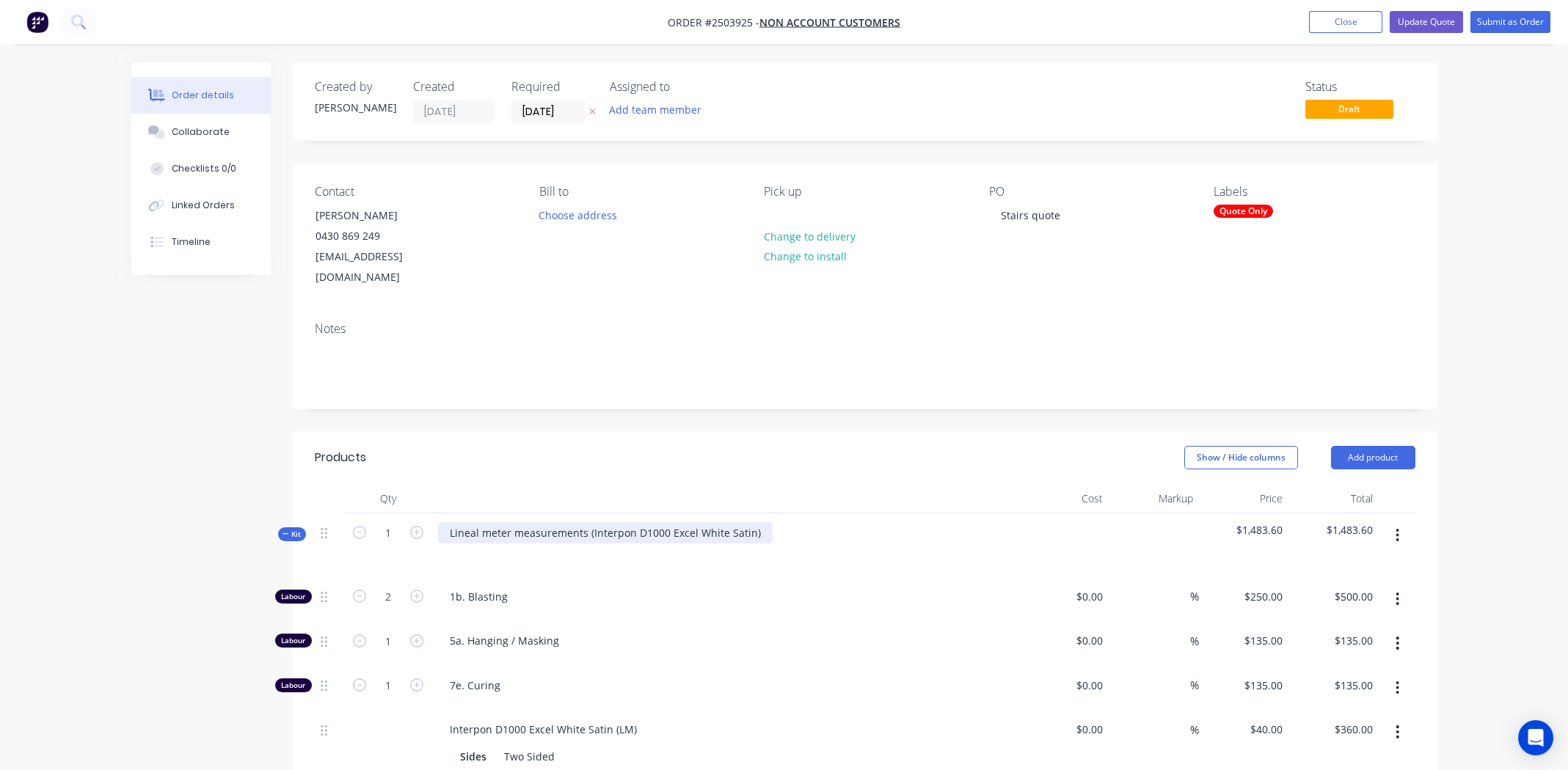
click at [758, 522] on div "Lineal meter measurements (Interpon D1000 Excel White Satin)" at bounding box center [604, 532] width 335 height 21
click at [573, 522] on div "Interpon D1000 Excel White Satin" at bounding box center [531, 532] width 187 height 21
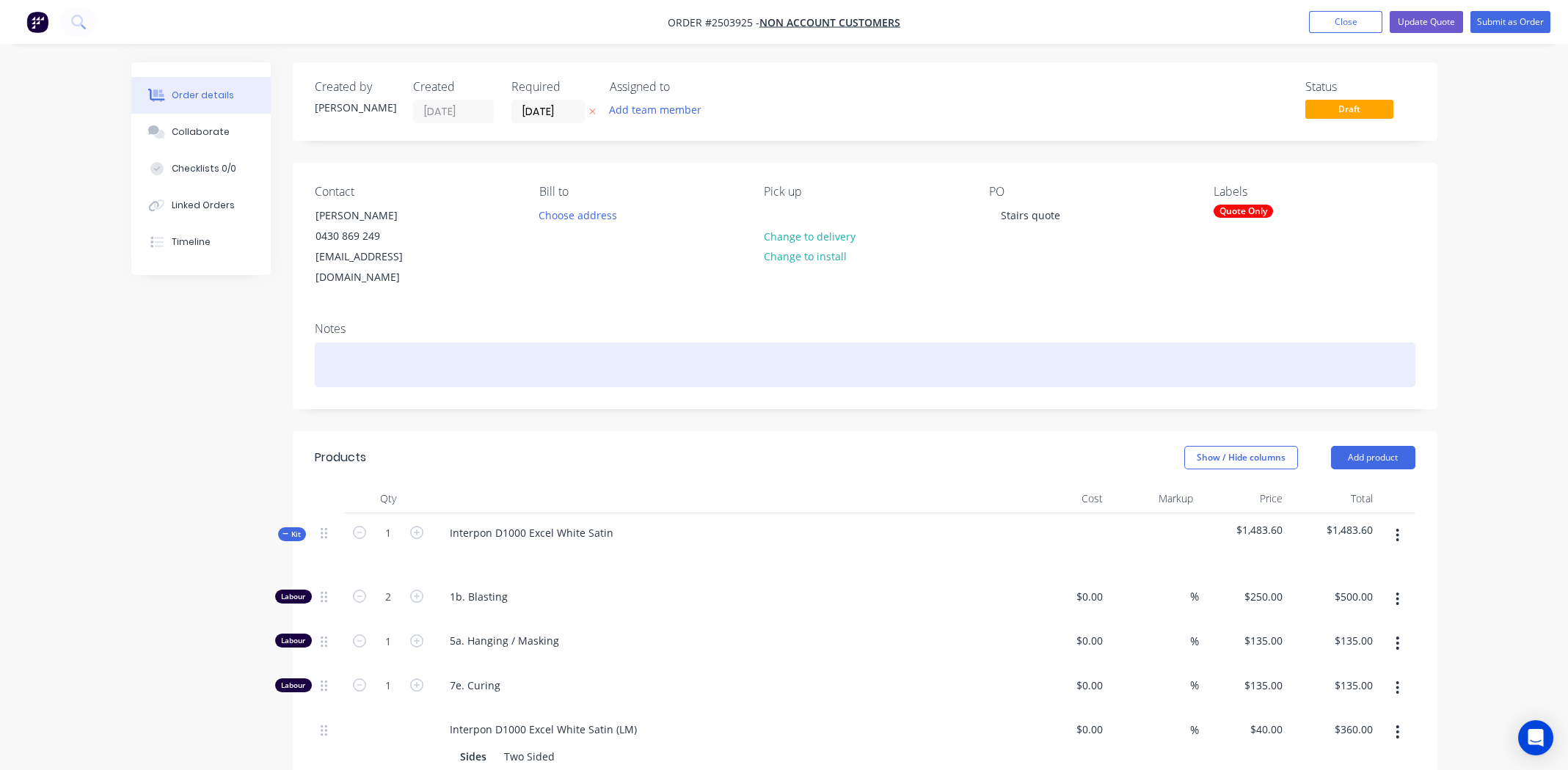
paste div
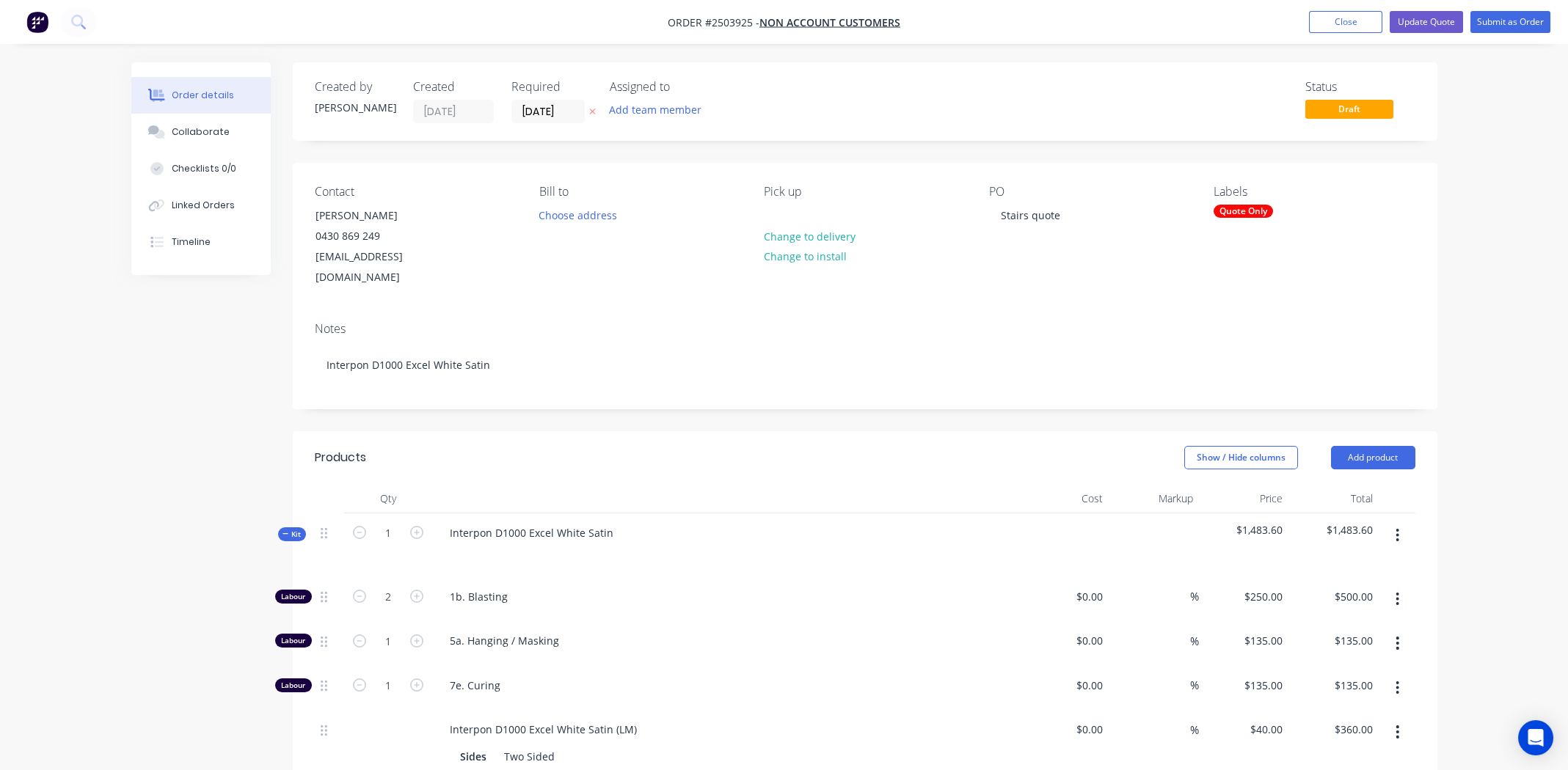
click at [1068, 280] on div "Contact David Bartley 0430 869 249 dbartley@baytechconstructions.com Bill to Ch…" at bounding box center [864, 237] width 1144 height 148
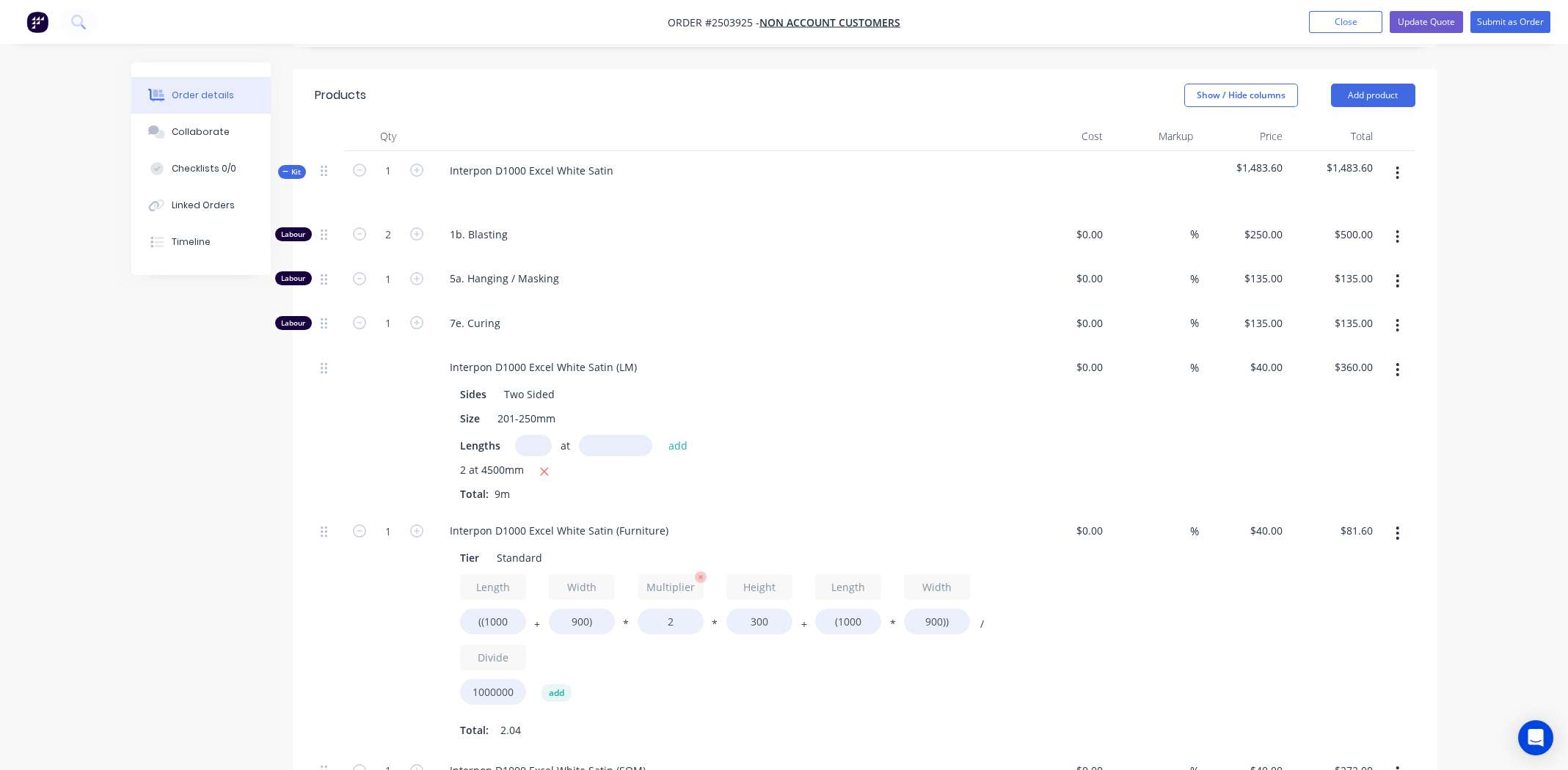
scroll to position [354, 0]
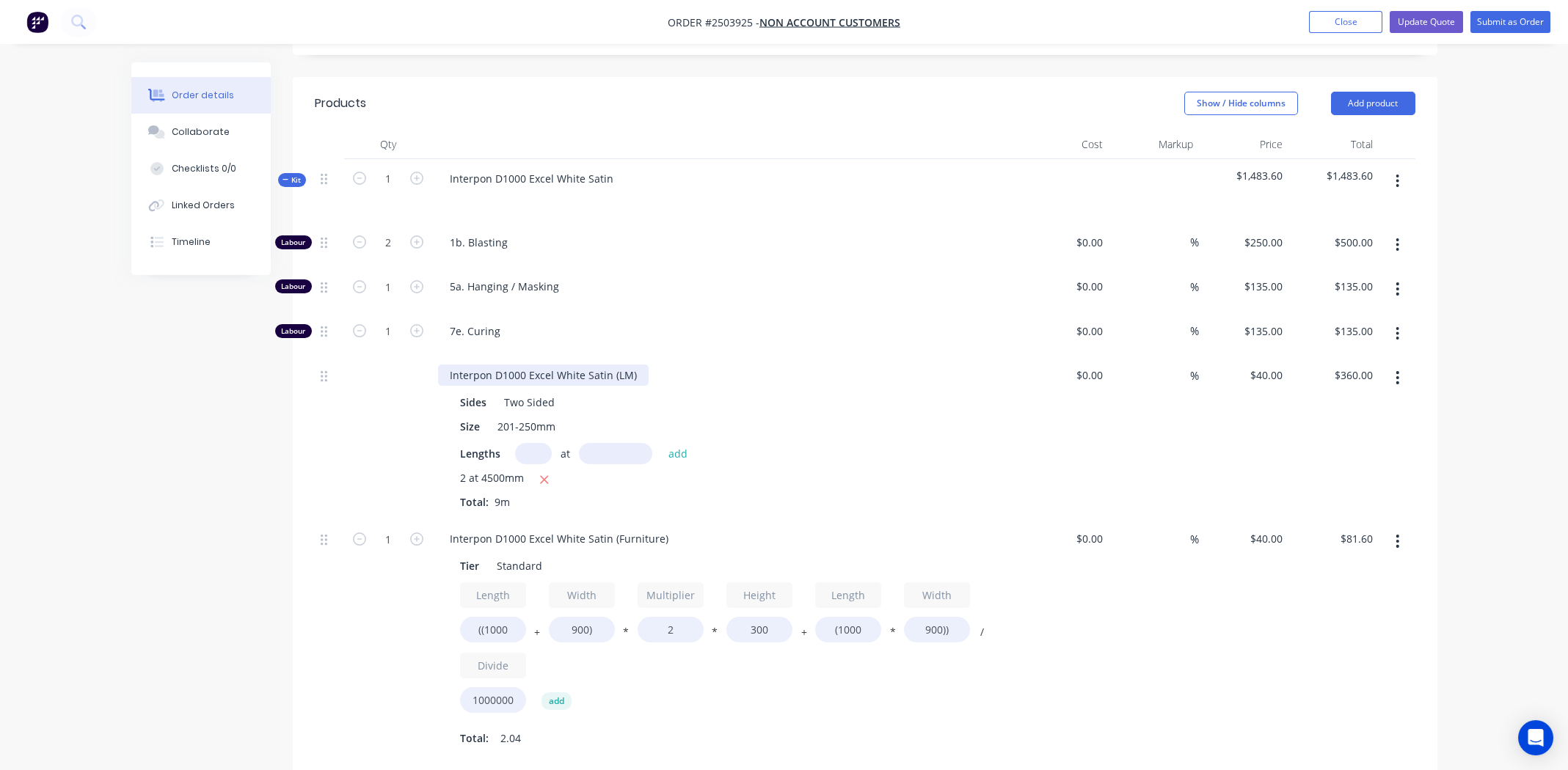
click at [534, 364] on div "Interpon D1000 Excel White Satin (LM)" at bounding box center [542, 375] width 211 height 21
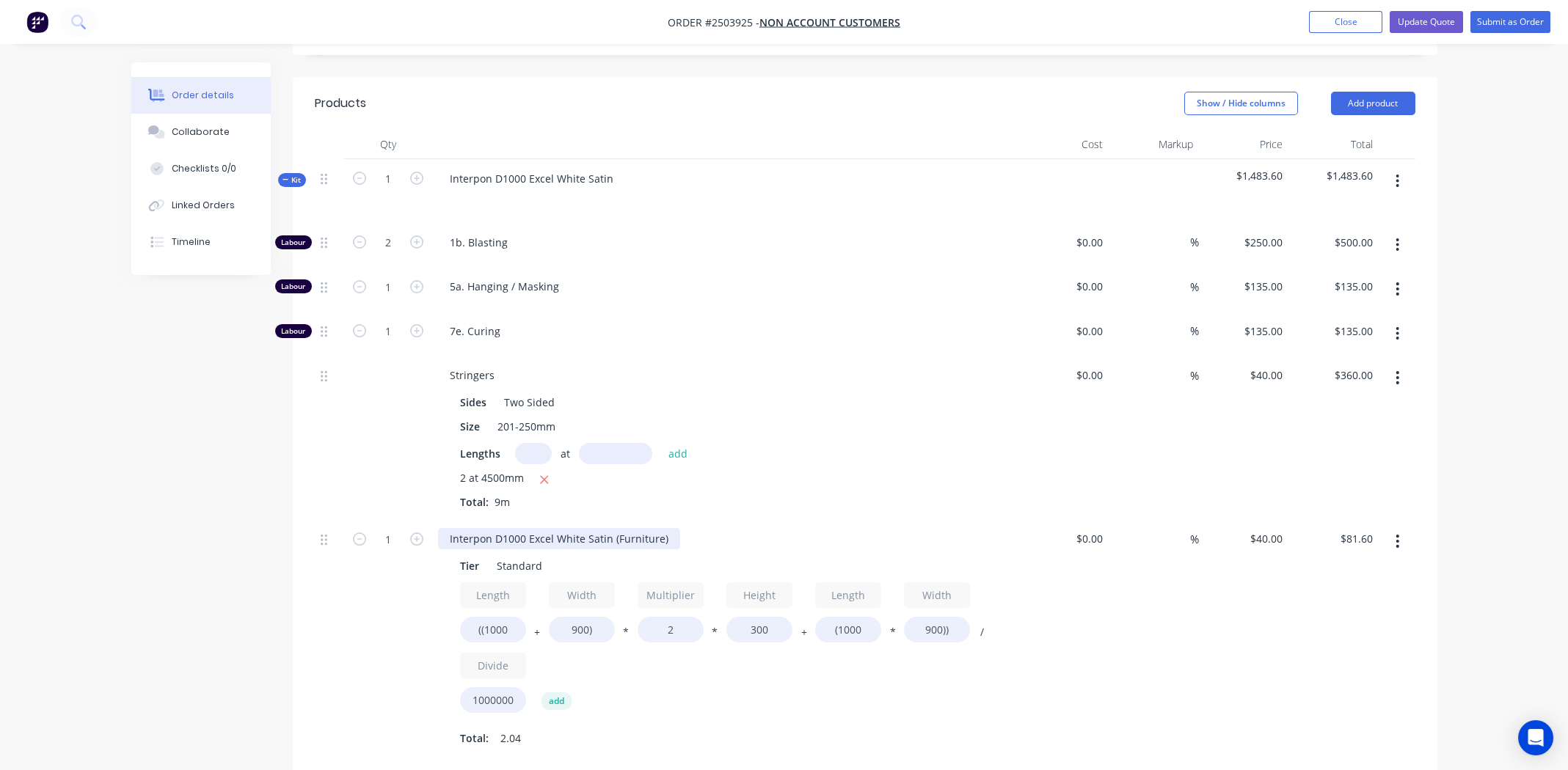
click at [540, 528] on div "Interpon D1000 Excel White Satin (Furniture)" at bounding box center [559, 538] width 242 height 21
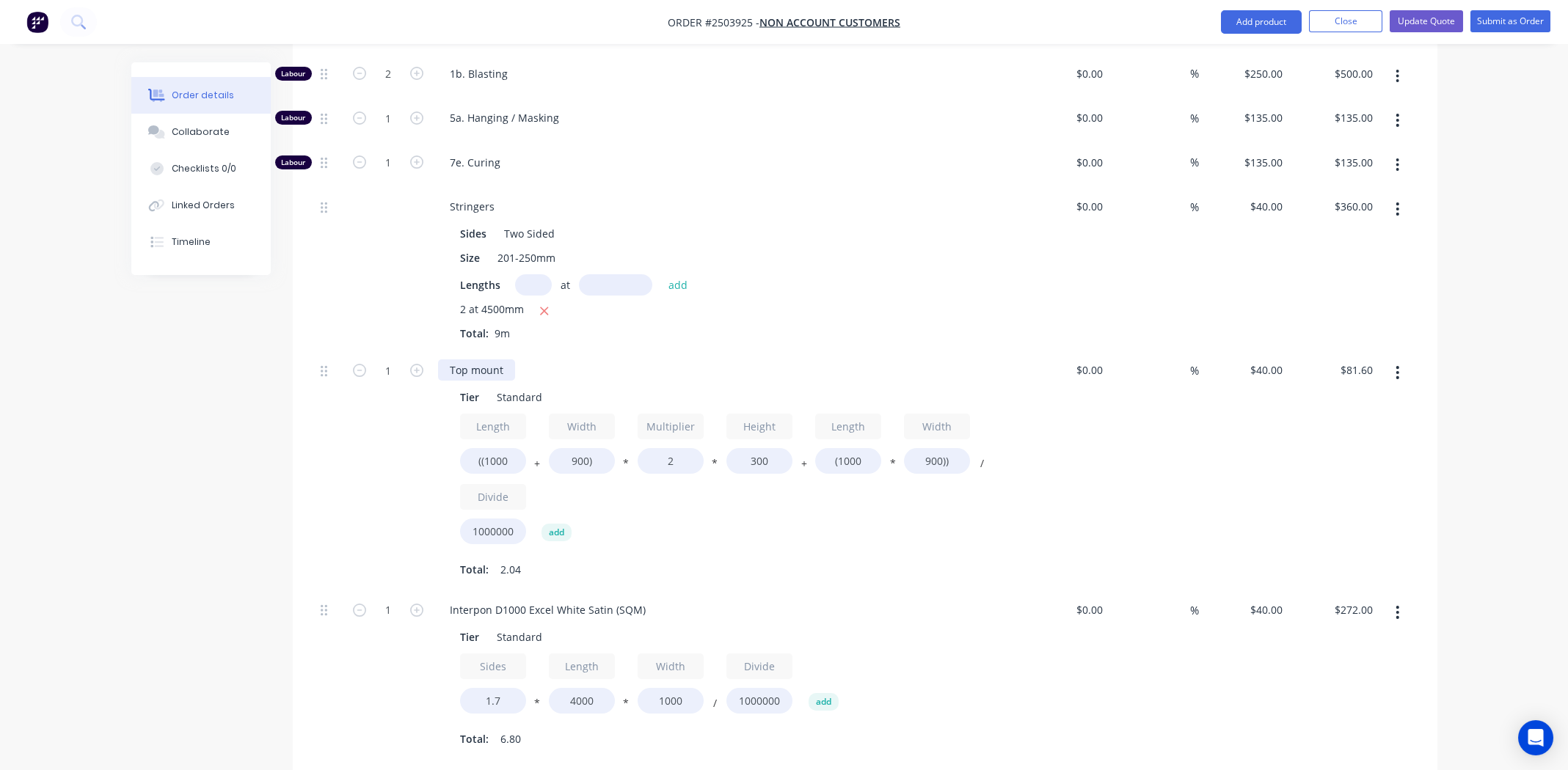
scroll to position [574, 0]
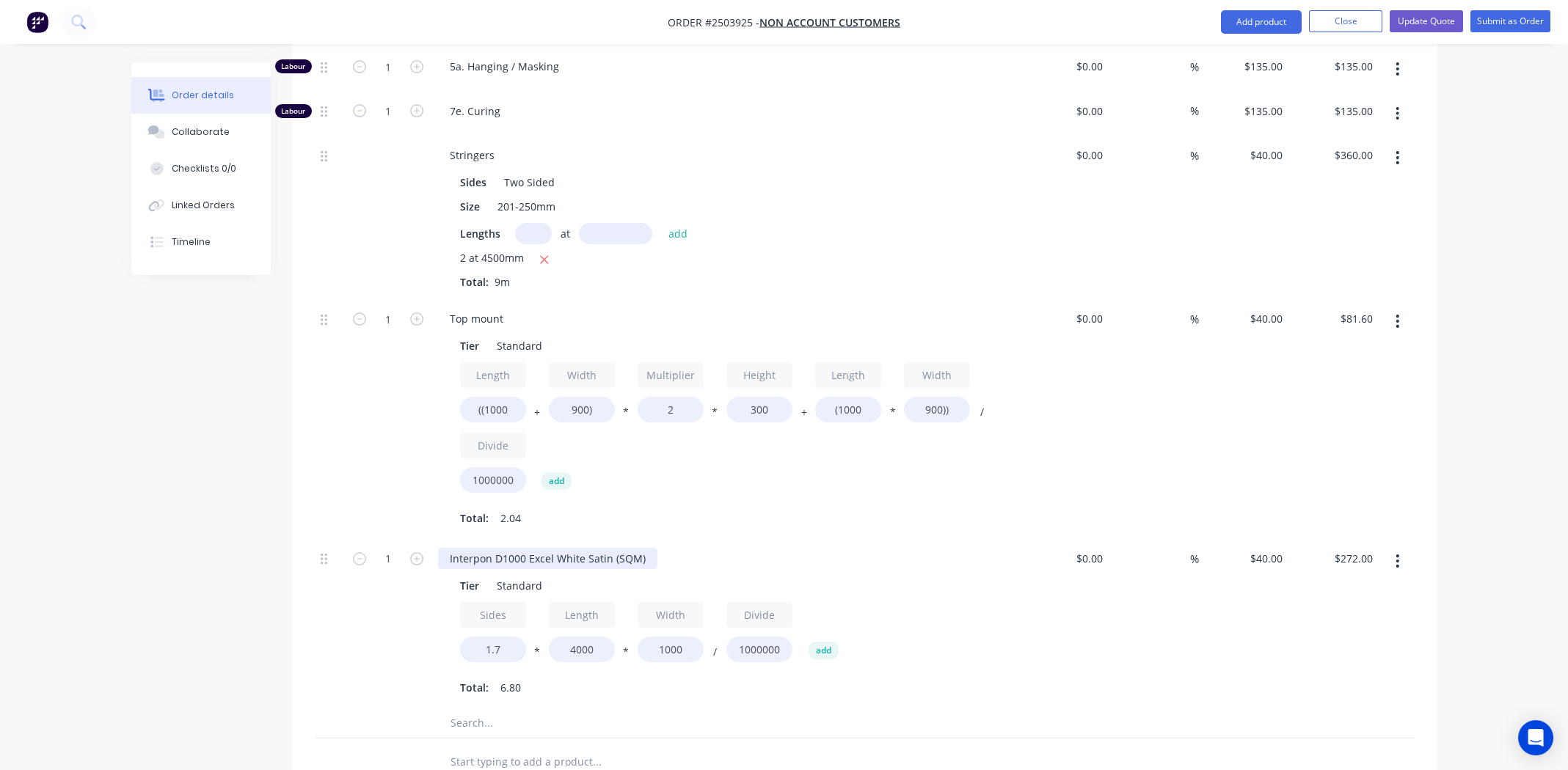
click at [561, 548] on div "Interpon D1000 Excel White Satin (SQM)" at bounding box center [547, 558] width 220 height 21
click at [902, 548] on div "Handrail" at bounding box center [725, 558] width 575 height 21
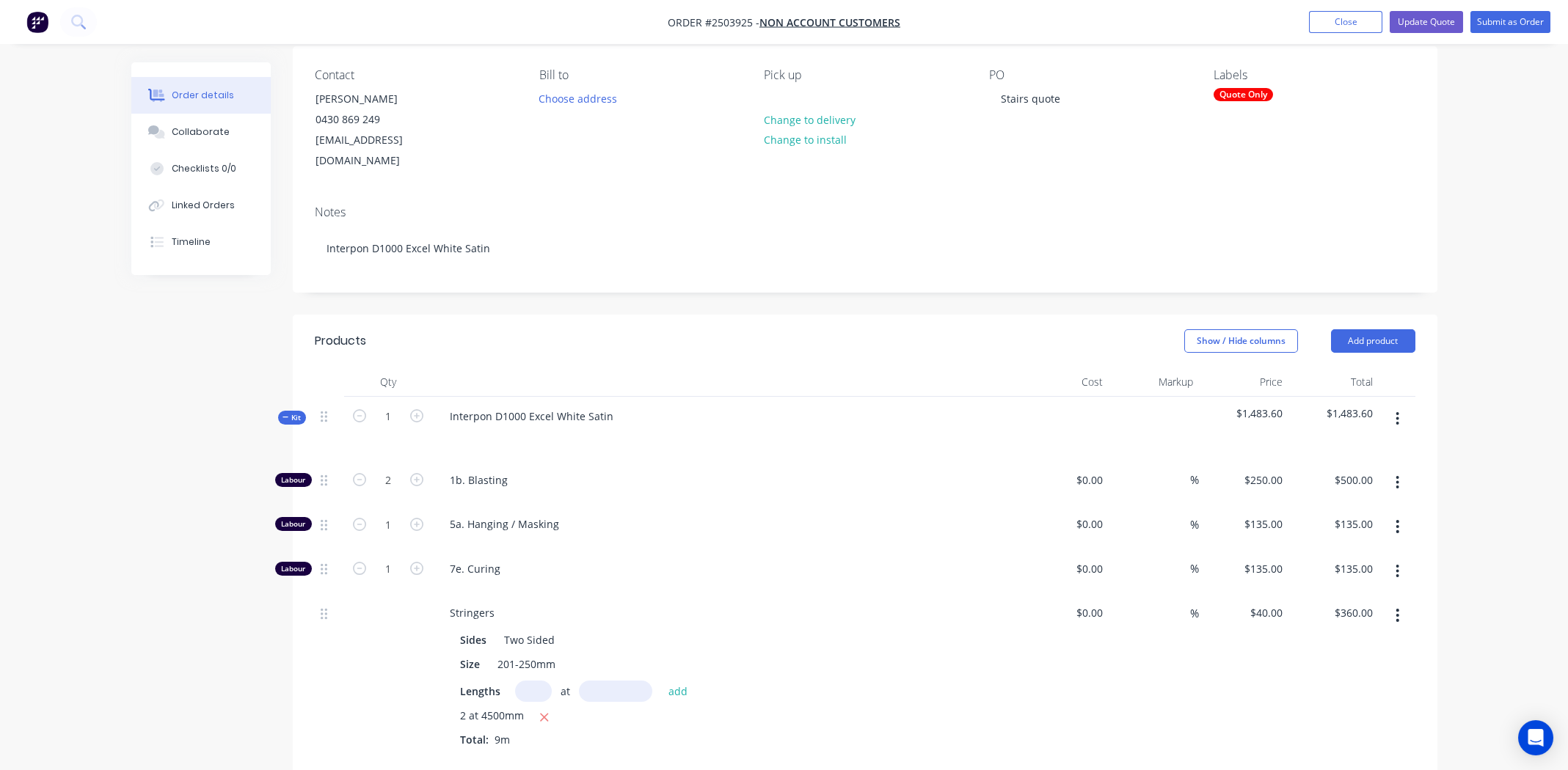
scroll to position [0, 0]
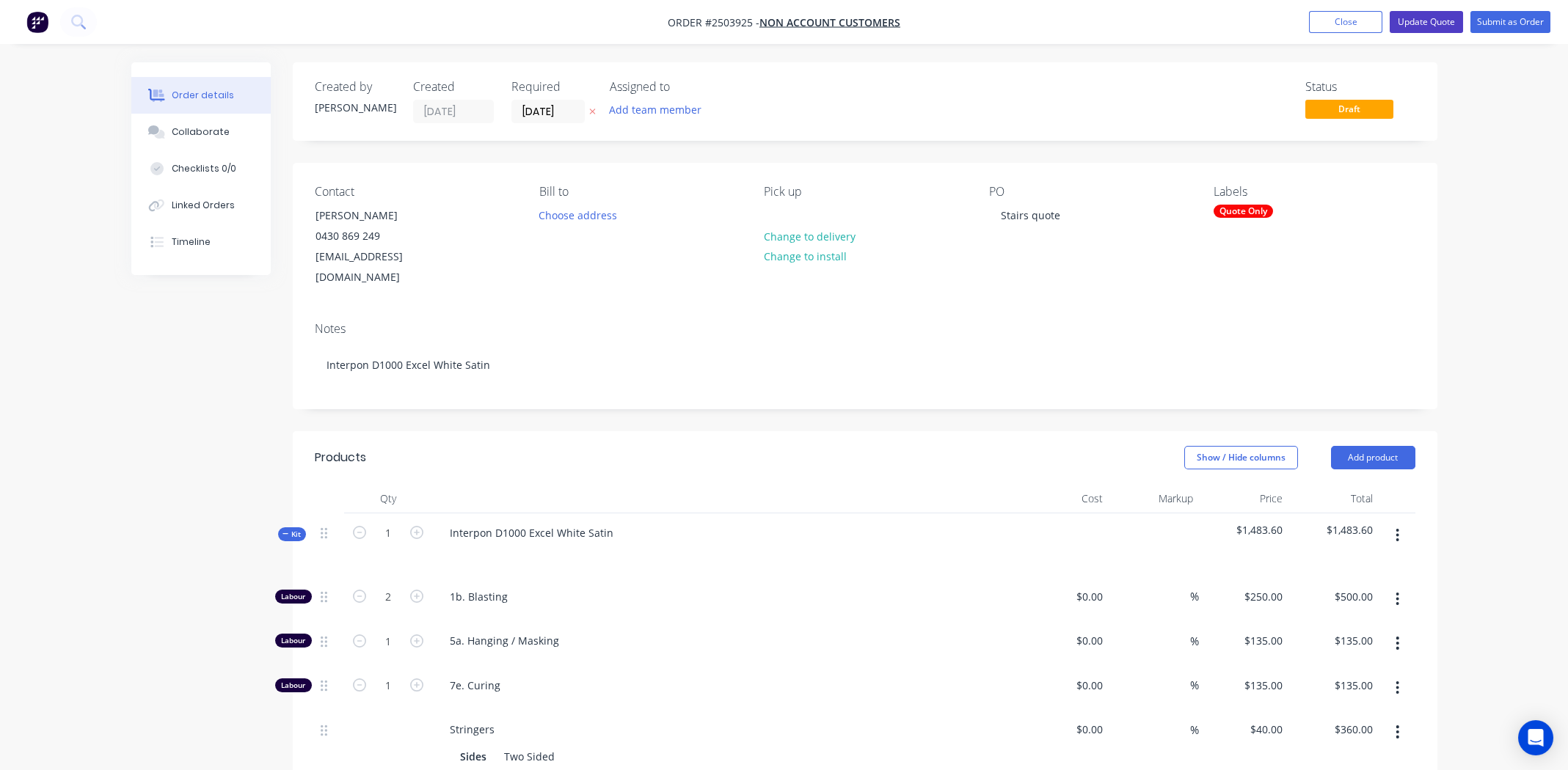
click at [1422, 22] on button "Update Quote" at bounding box center [1426, 22] width 73 height 22
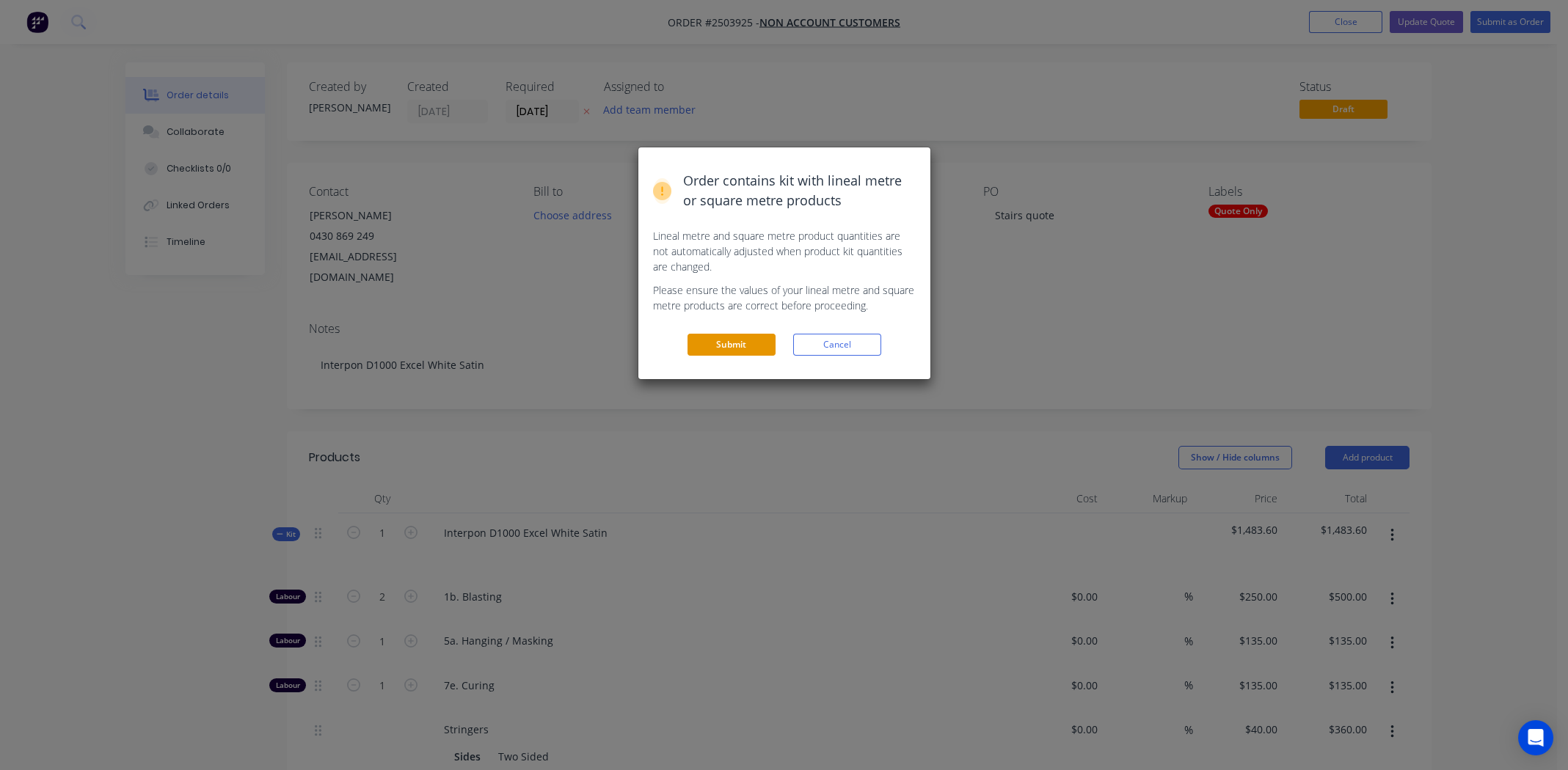
click at [732, 346] on button "Submit" at bounding box center [731, 344] width 88 height 22
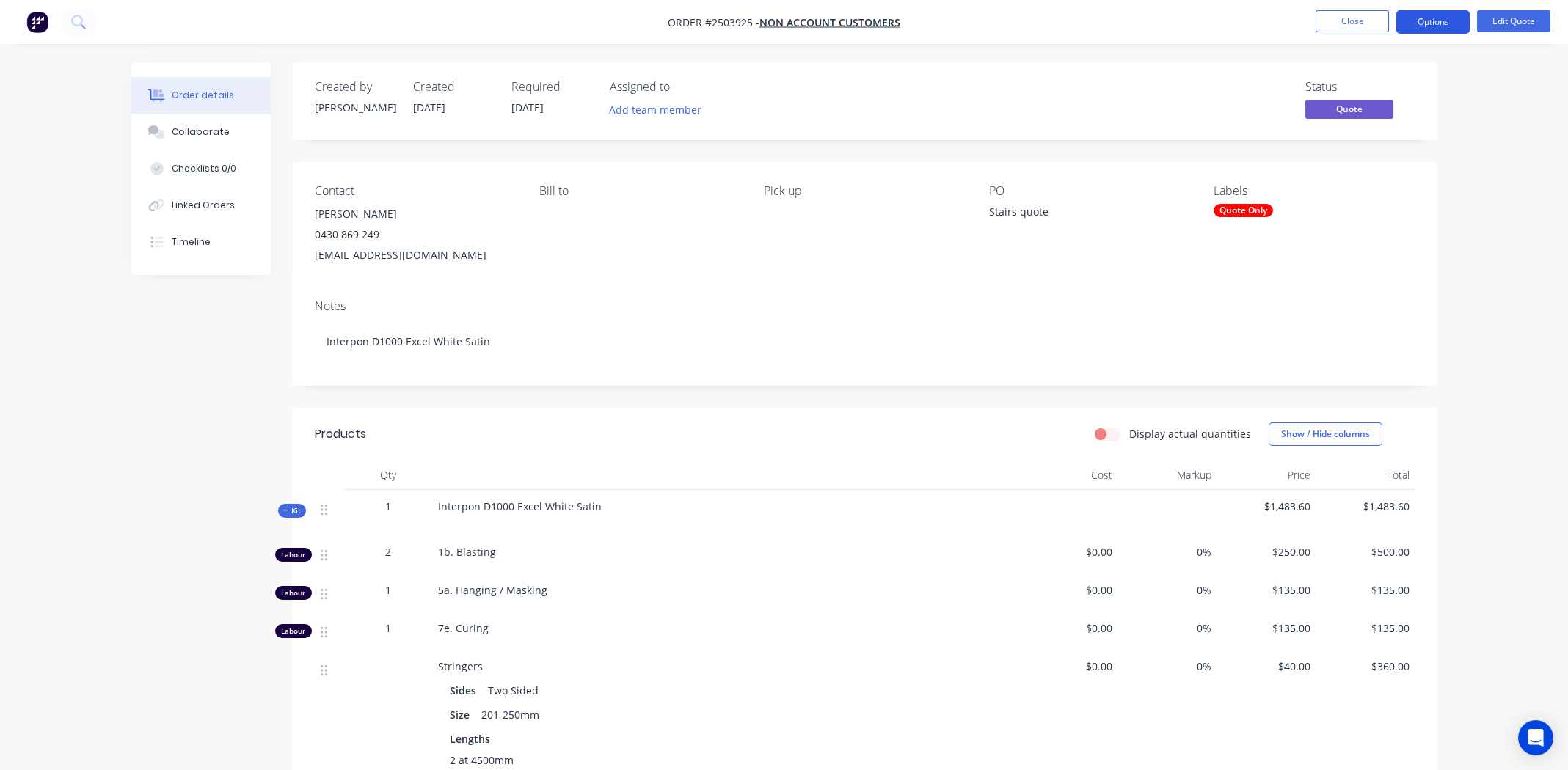
click at [1429, 20] on button "Options" at bounding box center [1432, 22] width 73 height 24
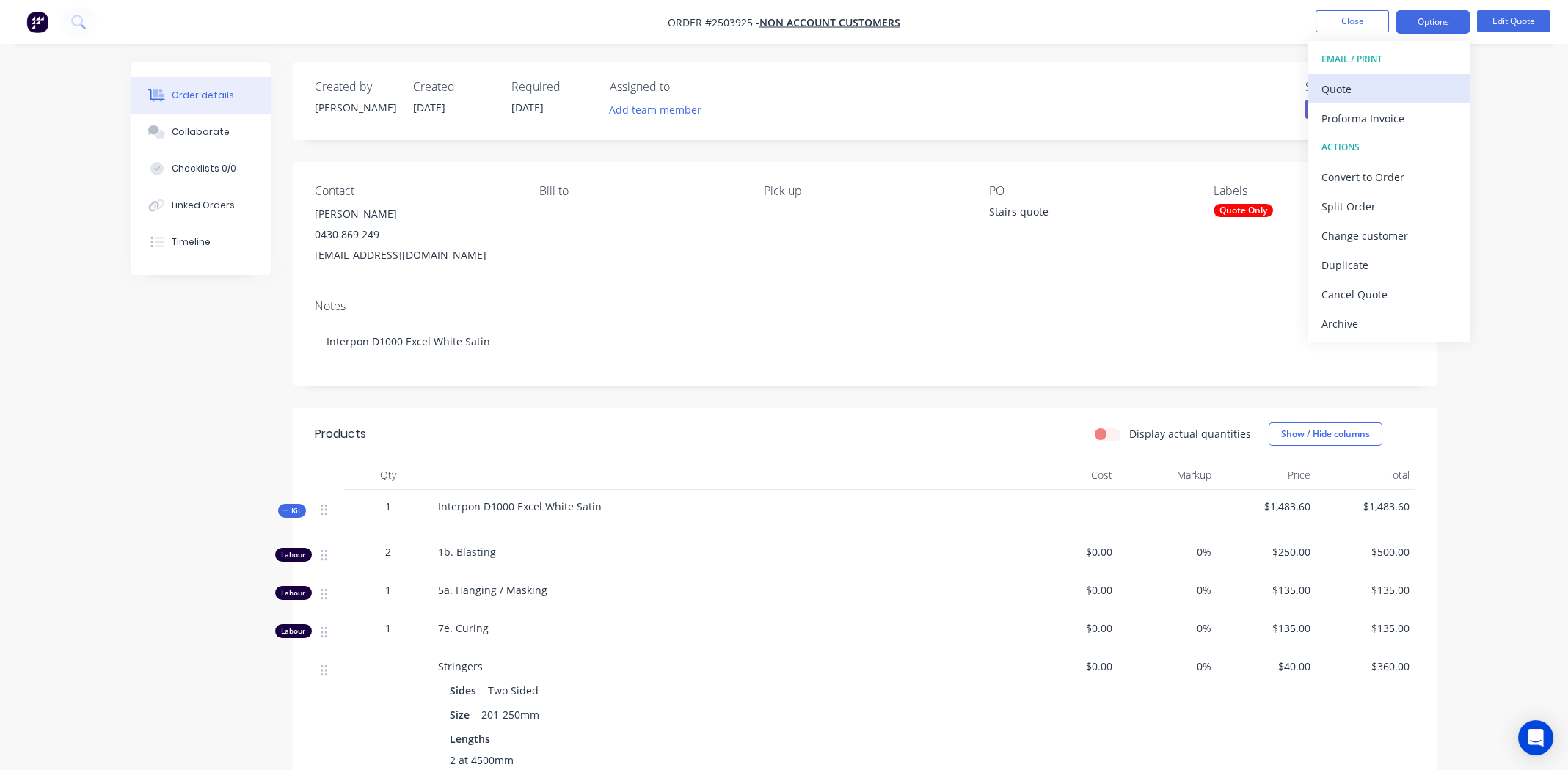
click at [1355, 85] on div "Quote" at bounding box center [1388, 88] width 135 height 21
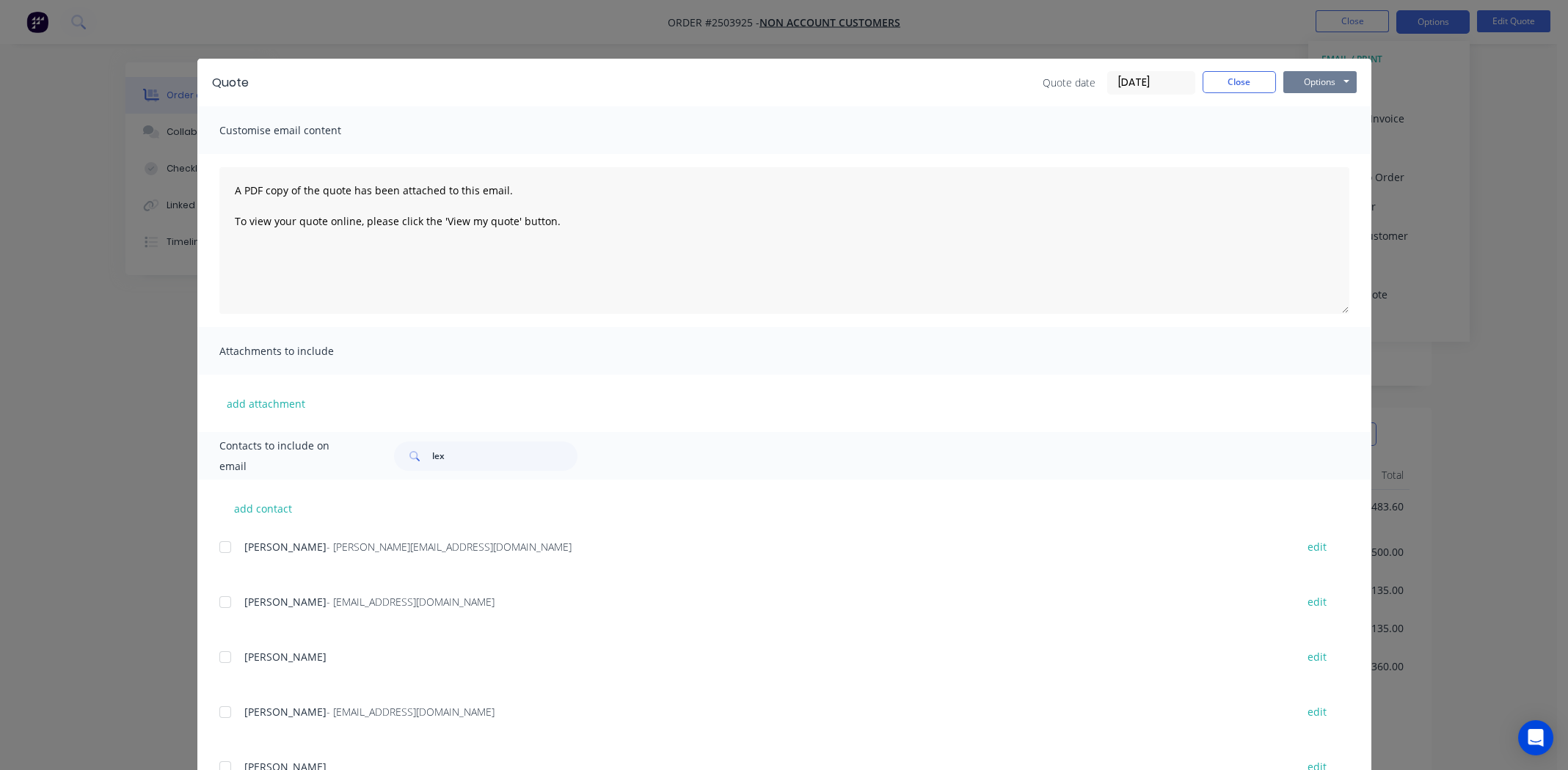
click at [1325, 79] on button "Options" at bounding box center [1320, 82] width 73 height 22
click at [1314, 105] on button "Preview" at bounding box center [1330, 108] width 94 height 25
click at [1226, 75] on button "Close" at bounding box center [1239, 82] width 73 height 22
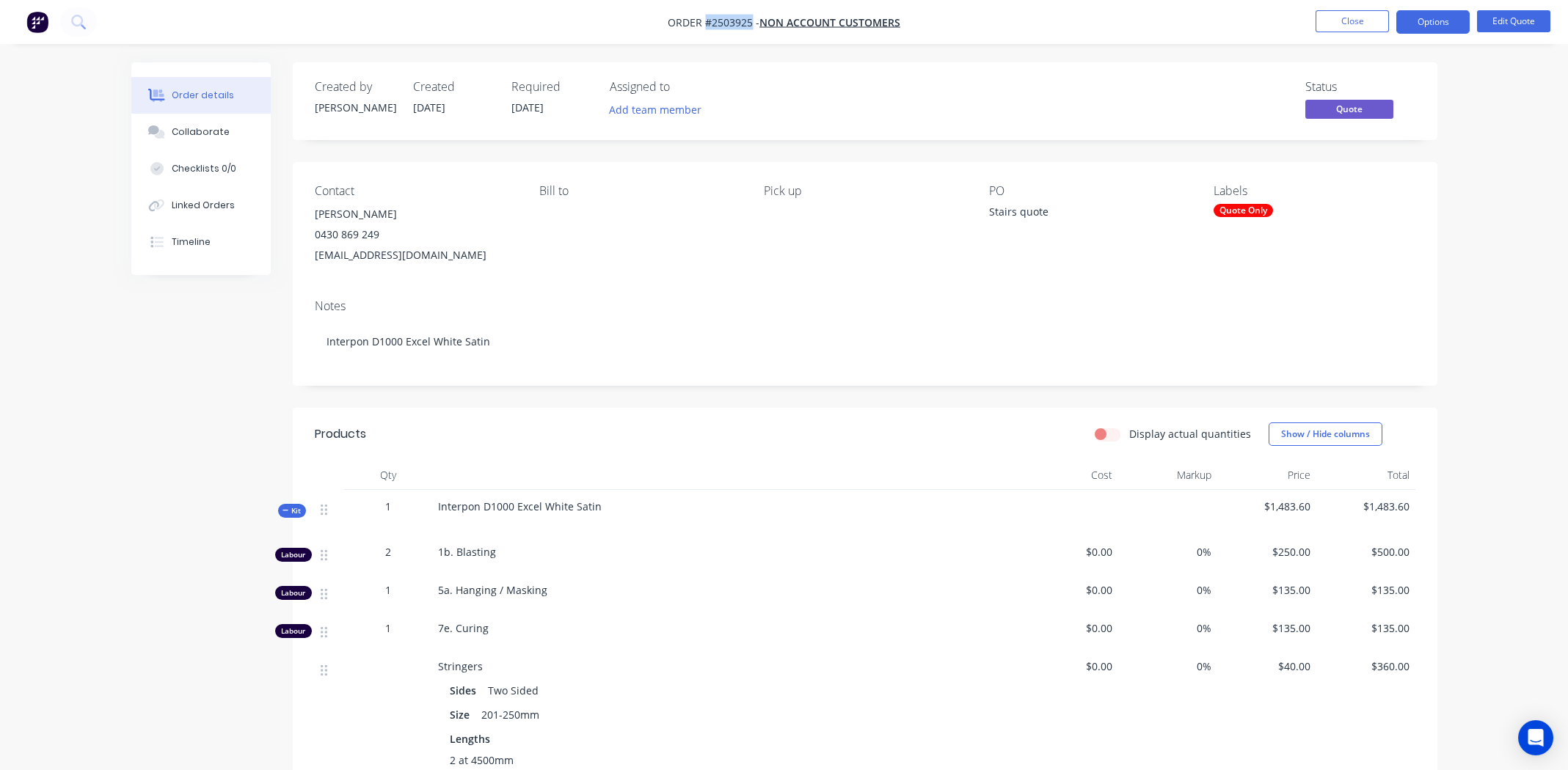
drag, startPoint x: 706, startPoint y: 22, endPoint x: 749, endPoint y: 24, distance: 43.0
click at [749, 24] on span "Order #2503925 -" at bounding box center [713, 22] width 92 height 14
click at [1371, 17] on button "Close" at bounding box center [1352, 21] width 73 height 22
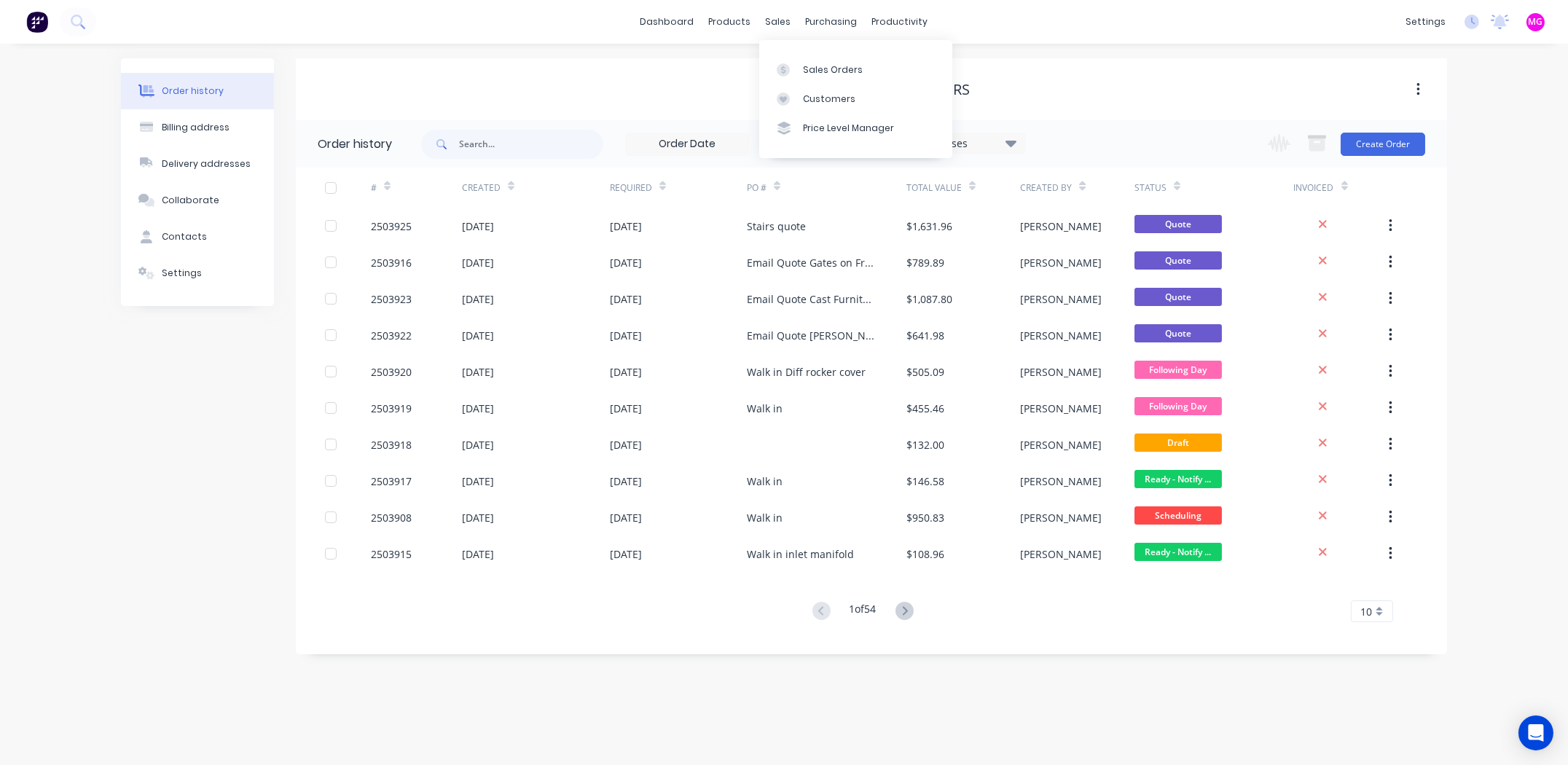
click at [775, 23] on div "sales" at bounding box center [779, 22] width 40 height 22
click at [805, 62] on link "Sales Orders" at bounding box center [856, 69] width 193 height 29
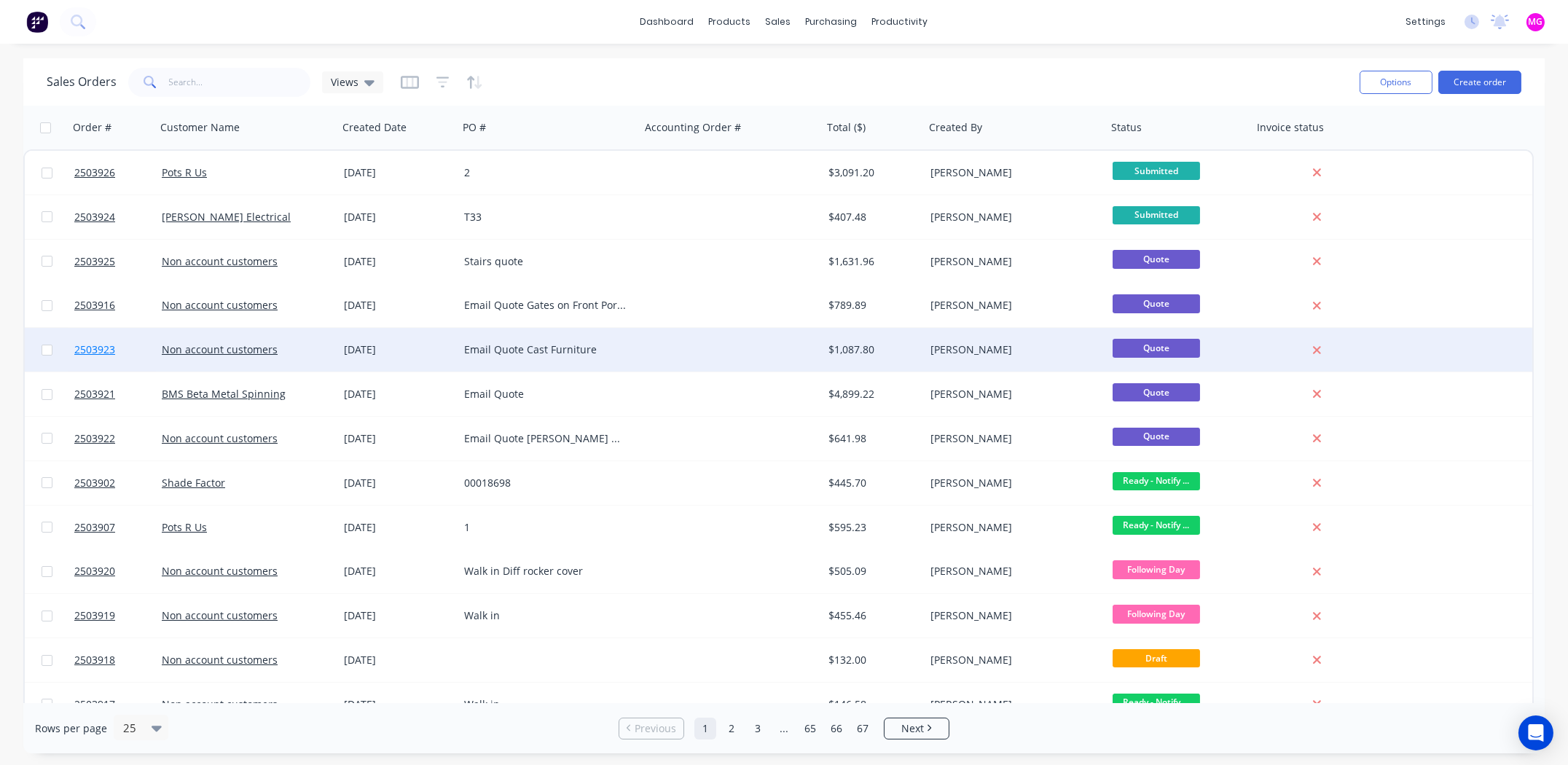
click at [99, 349] on span "2503923" at bounding box center [94, 349] width 41 height 14
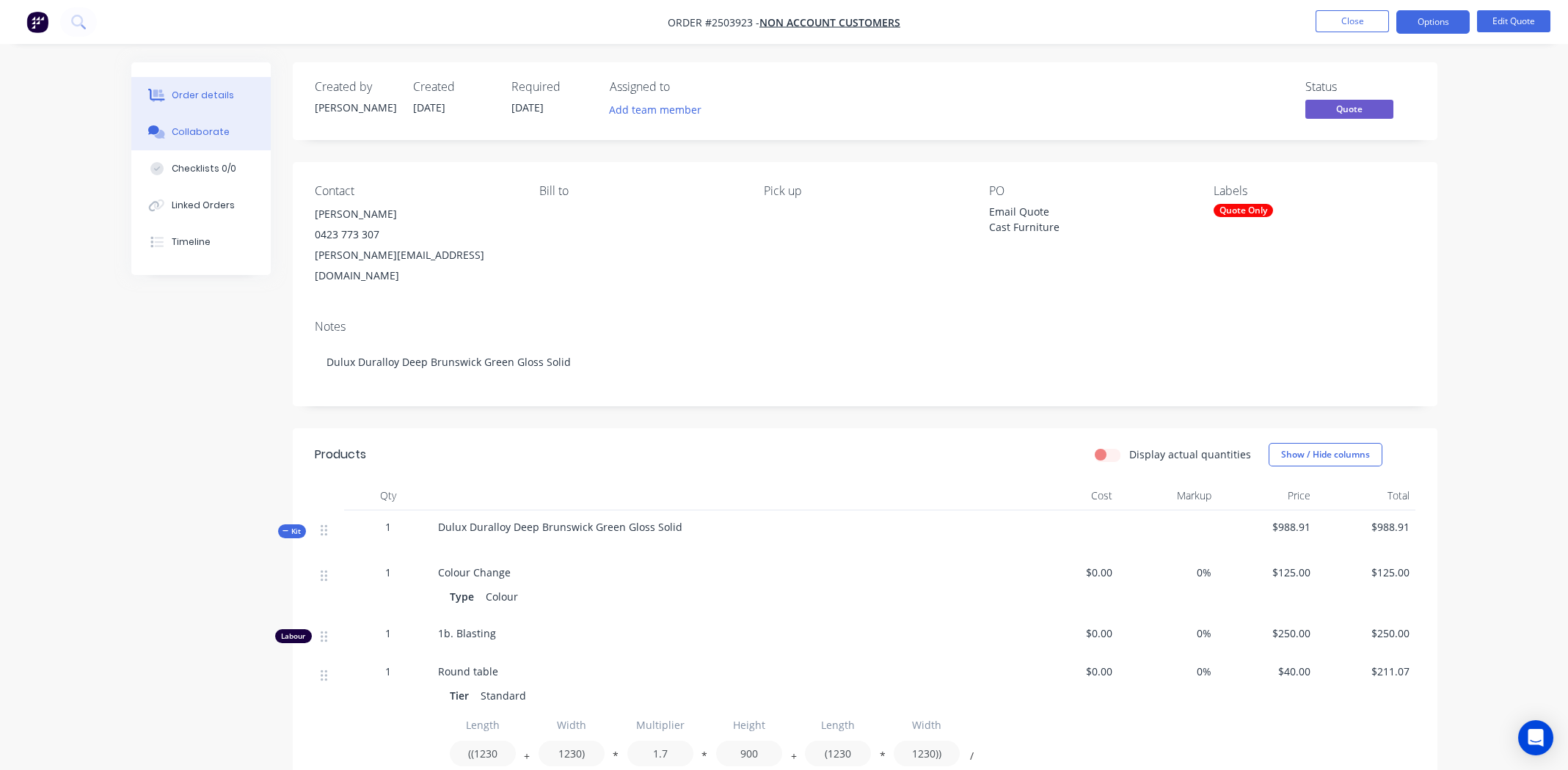
click at [201, 127] on div "Collaborate" at bounding box center [201, 132] width 58 height 13
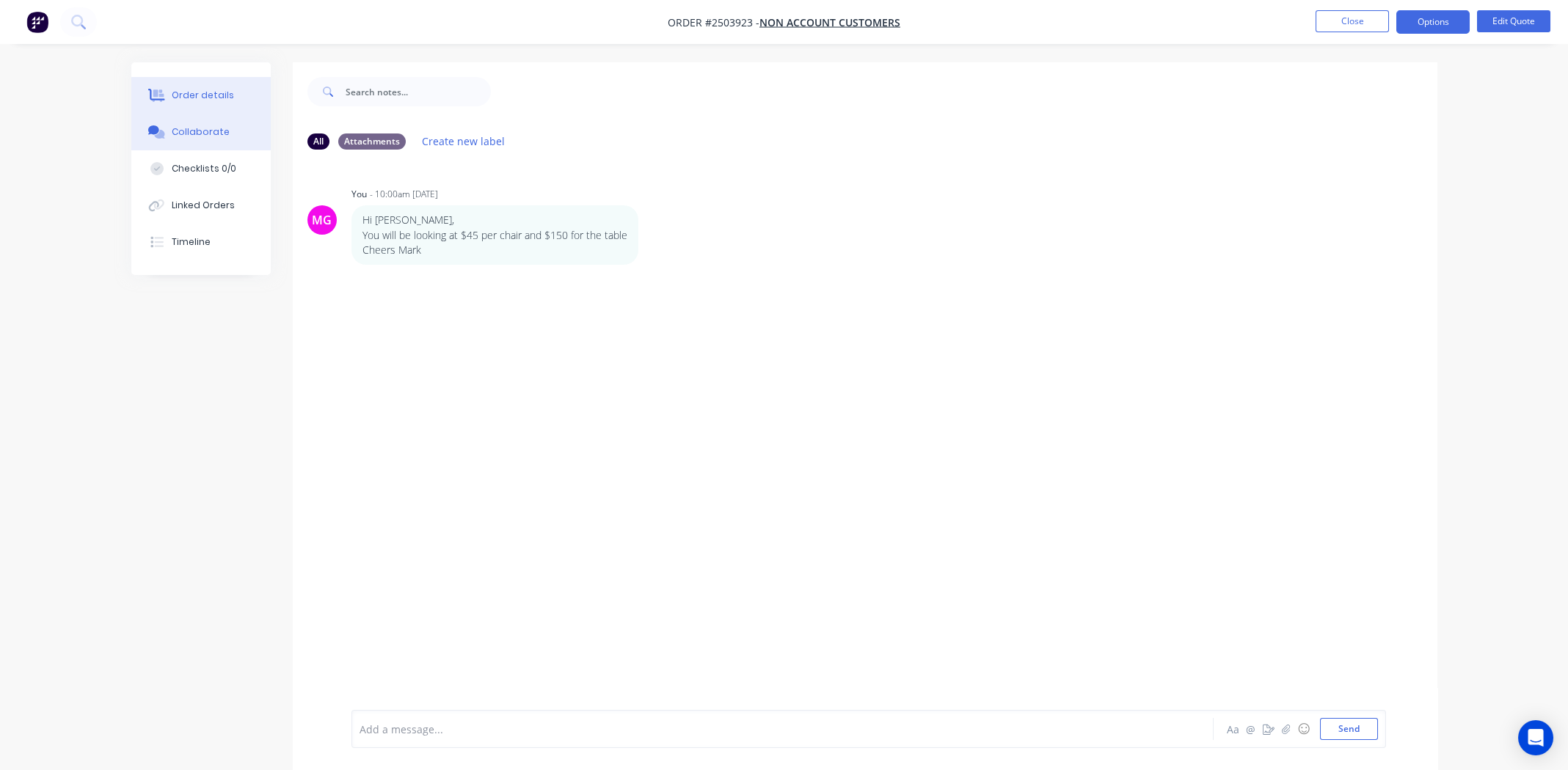
click at [191, 96] on div "Order details" at bounding box center [202, 95] width 62 height 13
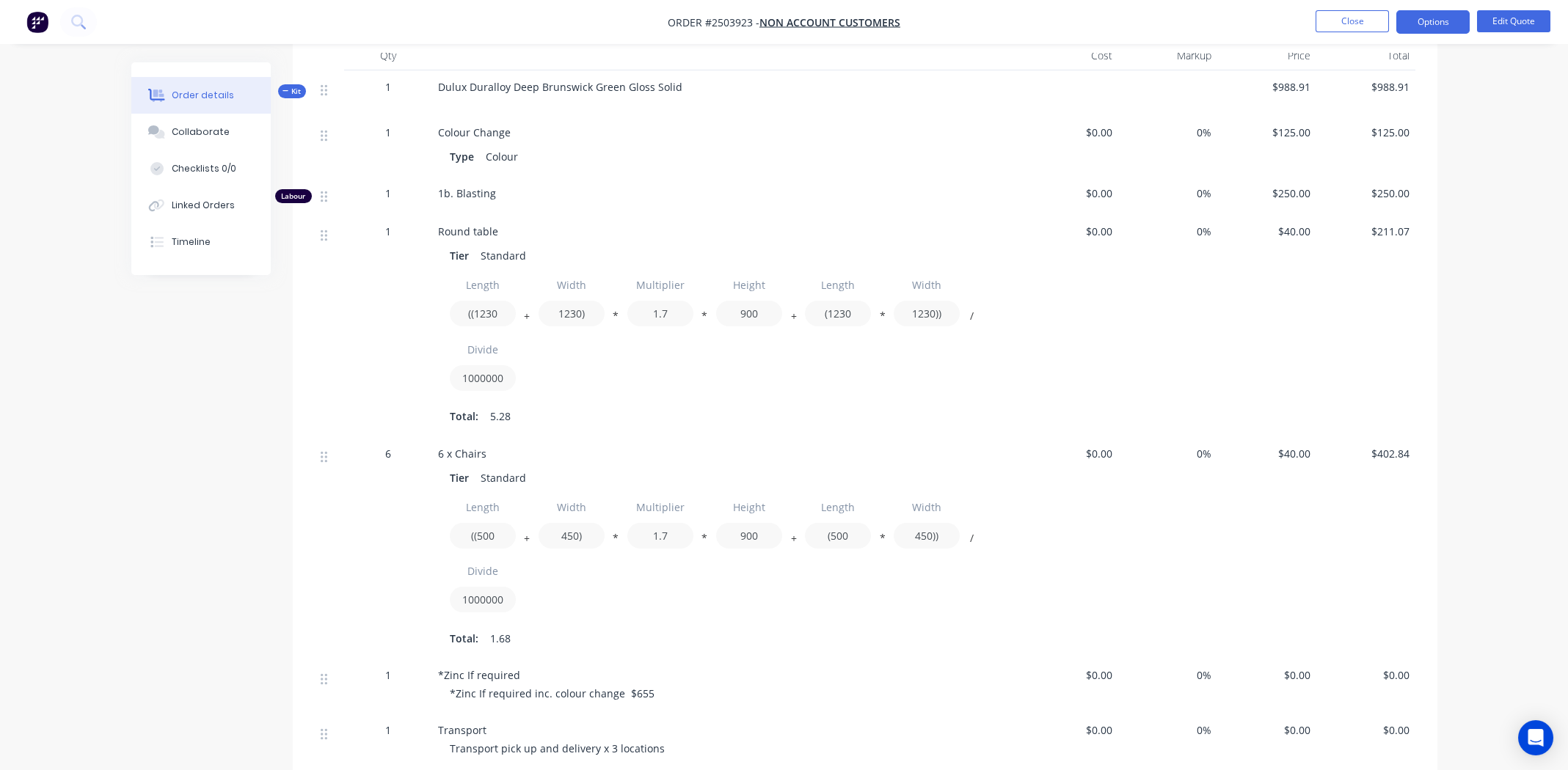
scroll to position [734, 0]
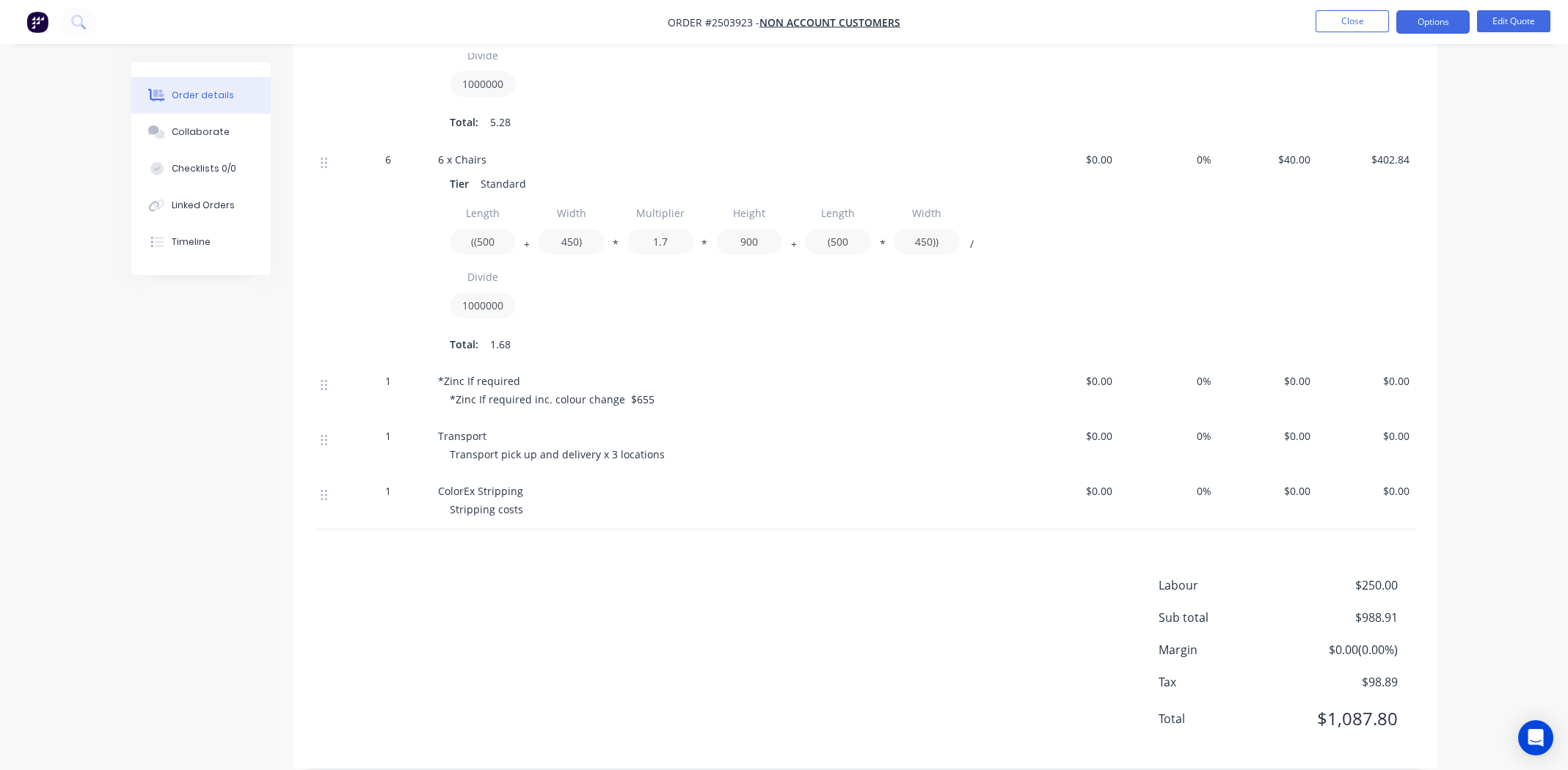
click at [708, 601] on div "Labour $250.00 Sub total $988.91 Margin $0.00 ( 0.00 %) Tax $98.89 Total $1,087…" at bounding box center [864, 662] width 1100 height 170
click at [1303, 483] on span "$0.00" at bounding box center [1267, 490] width 88 height 15
click at [1509, 23] on button "Edit Quote" at bounding box center [1513, 21] width 73 height 22
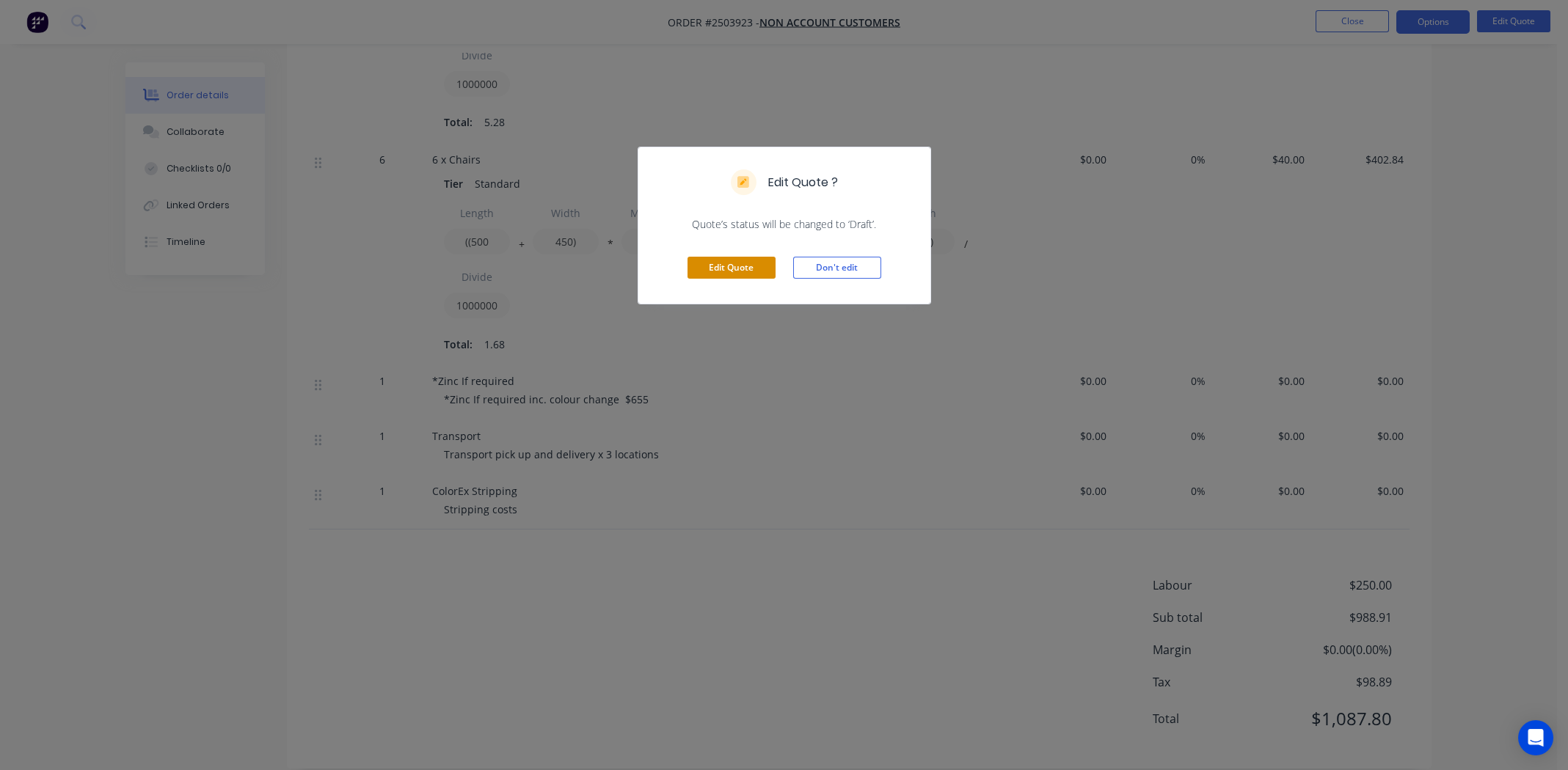
click at [735, 259] on button "Edit Quote" at bounding box center [731, 268] width 88 height 22
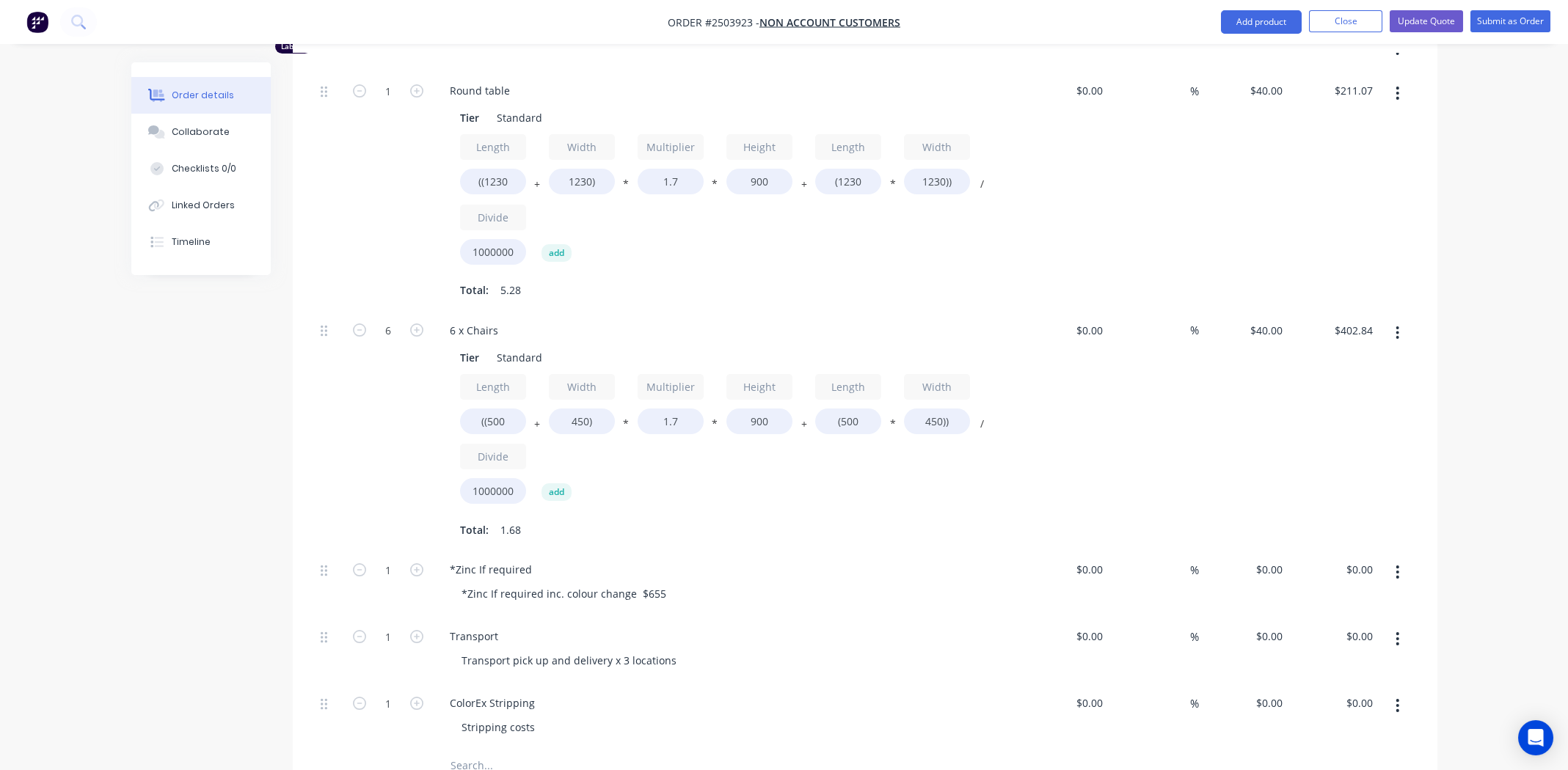
scroll to position [1026, 0]
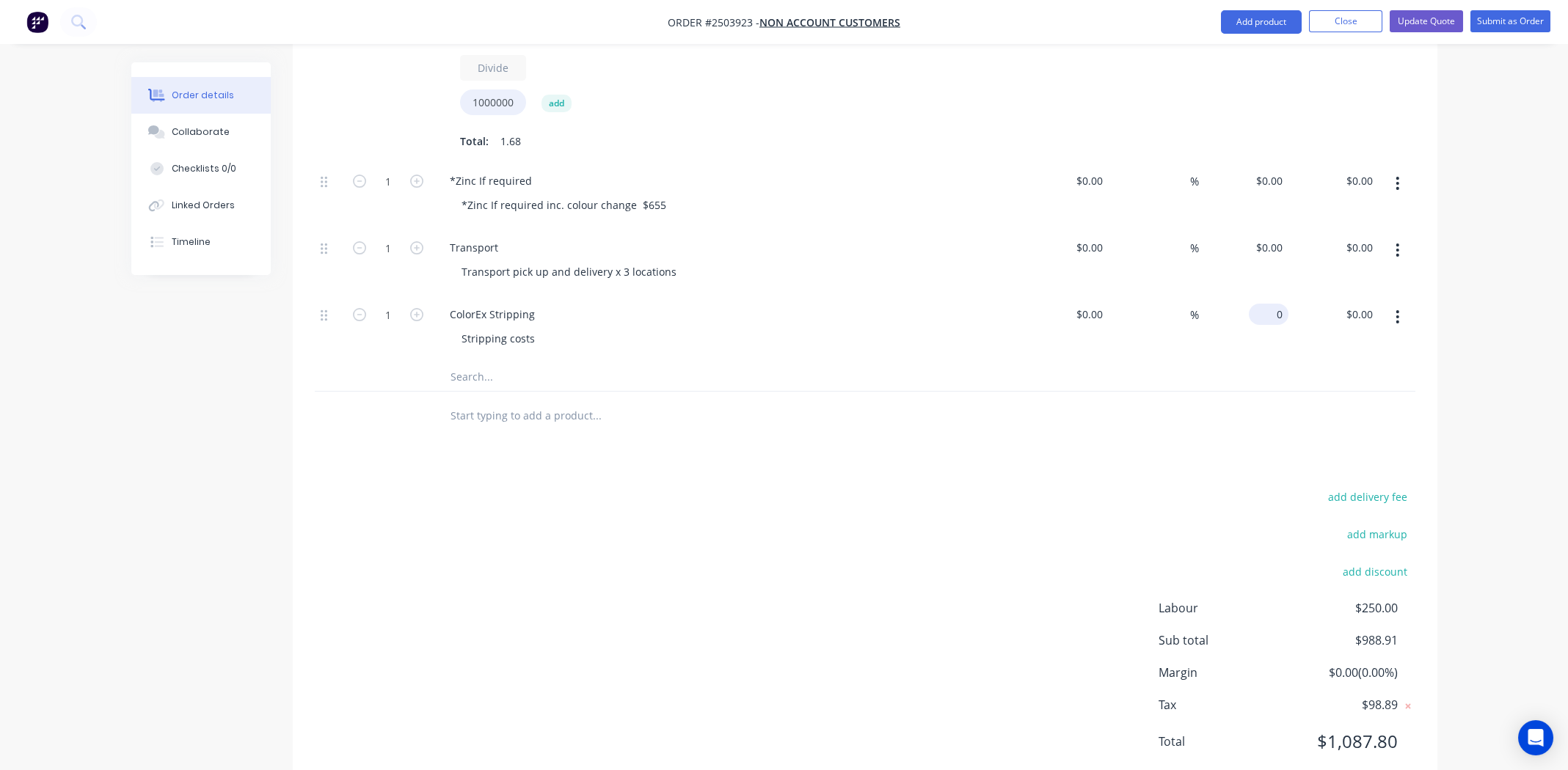
click at [1263, 295] on div "0 $0.00" at bounding box center [1243, 328] width 90 height 67
type input "1"
type input "$483.00"
drag, startPoint x: 719, startPoint y: 473, endPoint x: 727, endPoint y: 472, distance: 8.1
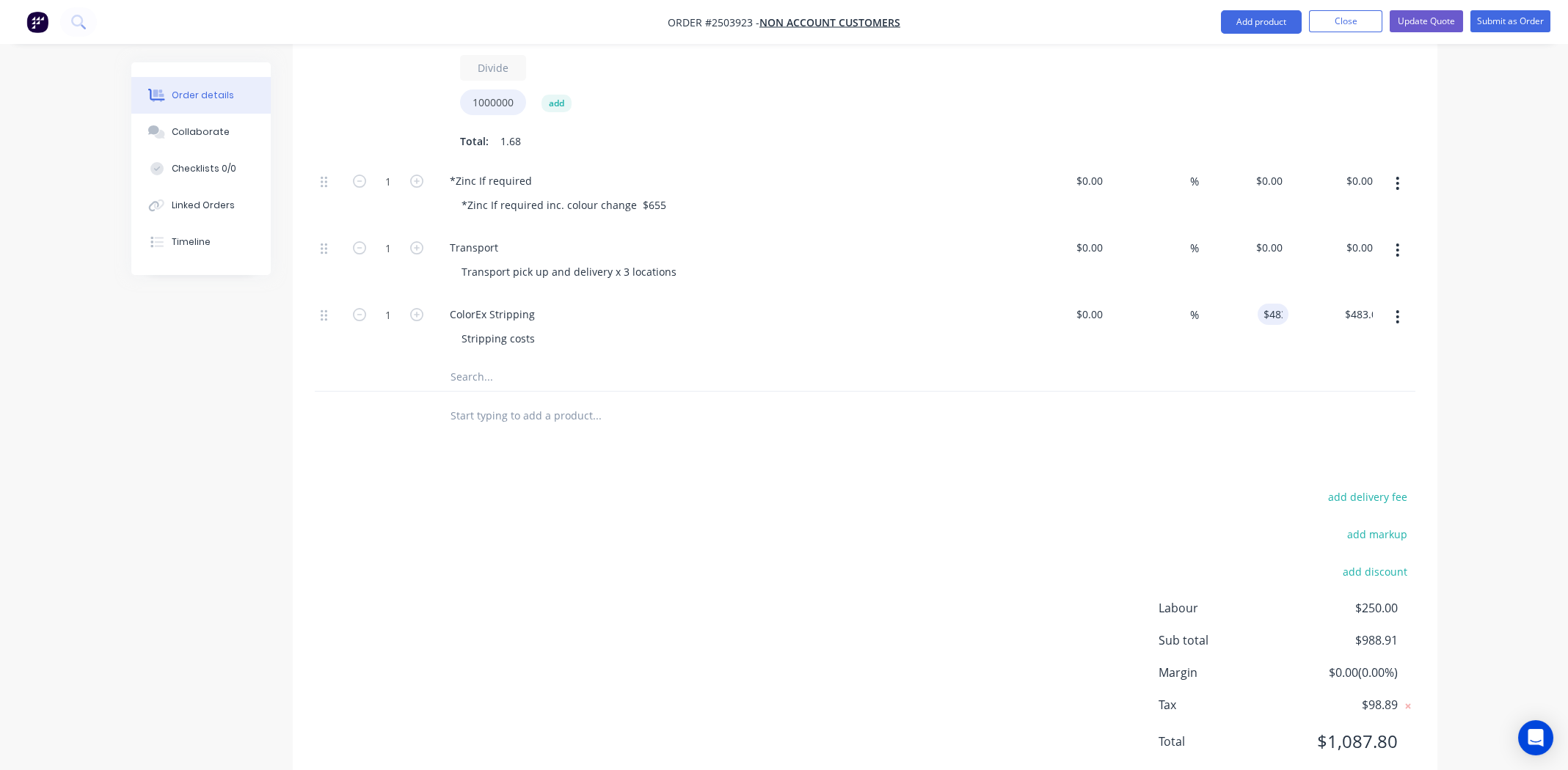
click at [719, 487] on div "add delivery fee add markup add discount Labour $250.00 Sub total $988.91 Margi…" at bounding box center [864, 628] width 1100 height 283
click at [1270, 237] on div "0 $0.00" at bounding box center [1268, 247] width 39 height 21
click at [955, 494] on div "add delivery fee add markup add discount Labour $250.00 Sub total $1,471.91 Mar…" at bounding box center [864, 628] width 1100 height 283
drag, startPoint x: 1265, startPoint y: 204, endPoint x: 1284, endPoint y: 209, distance: 19.6
click at [1266, 237] on div "0 0" at bounding box center [1276, 247] width 23 height 21
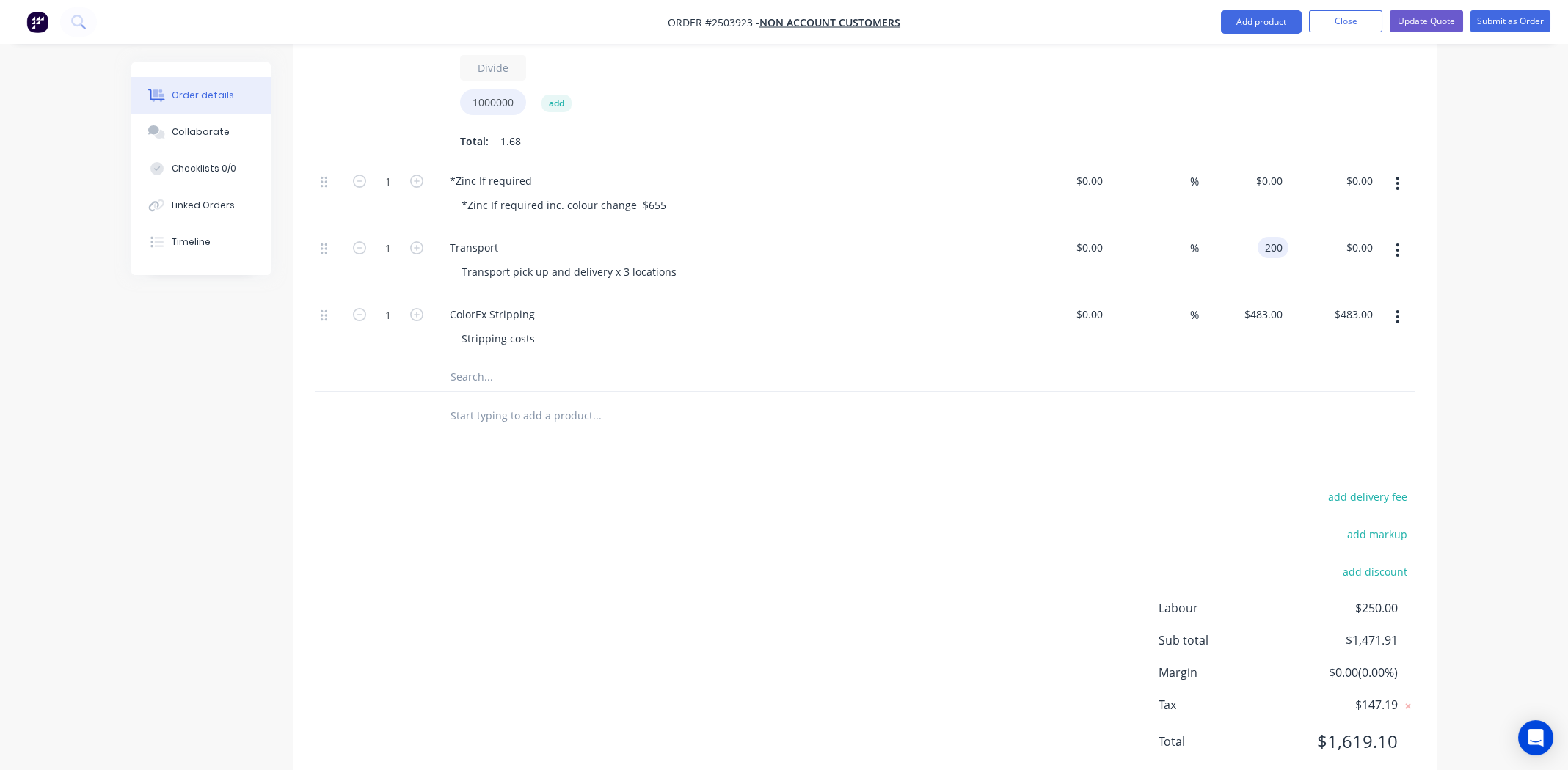
type input "$200.00"
click at [995, 487] on div "add delivery fee add markup add discount Labour $250.00 Sub total $1,671.91 Mar…" at bounding box center [864, 628] width 1100 height 283
click at [926, 487] on div "add delivery fee add markup add discount Labour $250.00 Sub total $1,671.91 Mar…" at bounding box center [864, 628] width 1100 height 283
drag, startPoint x: 512, startPoint y: 519, endPoint x: 521, endPoint y: 518, distance: 9.1
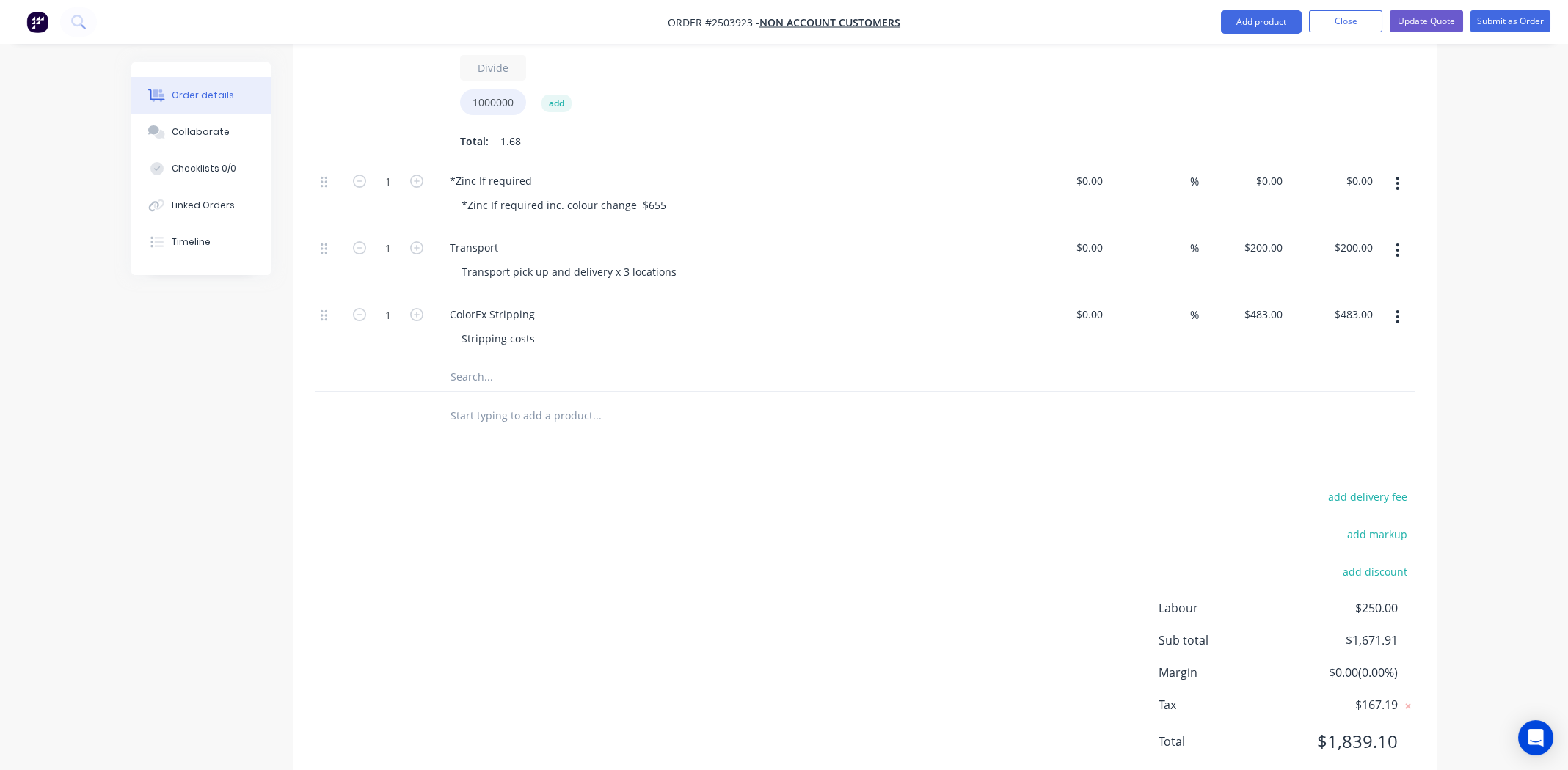
click at [513, 518] on div "add delivery fee add markup add discount Labour $250.00 Sub total $1,671.91 Mar…" at bounding box center [864, 628] width 1100 height 283
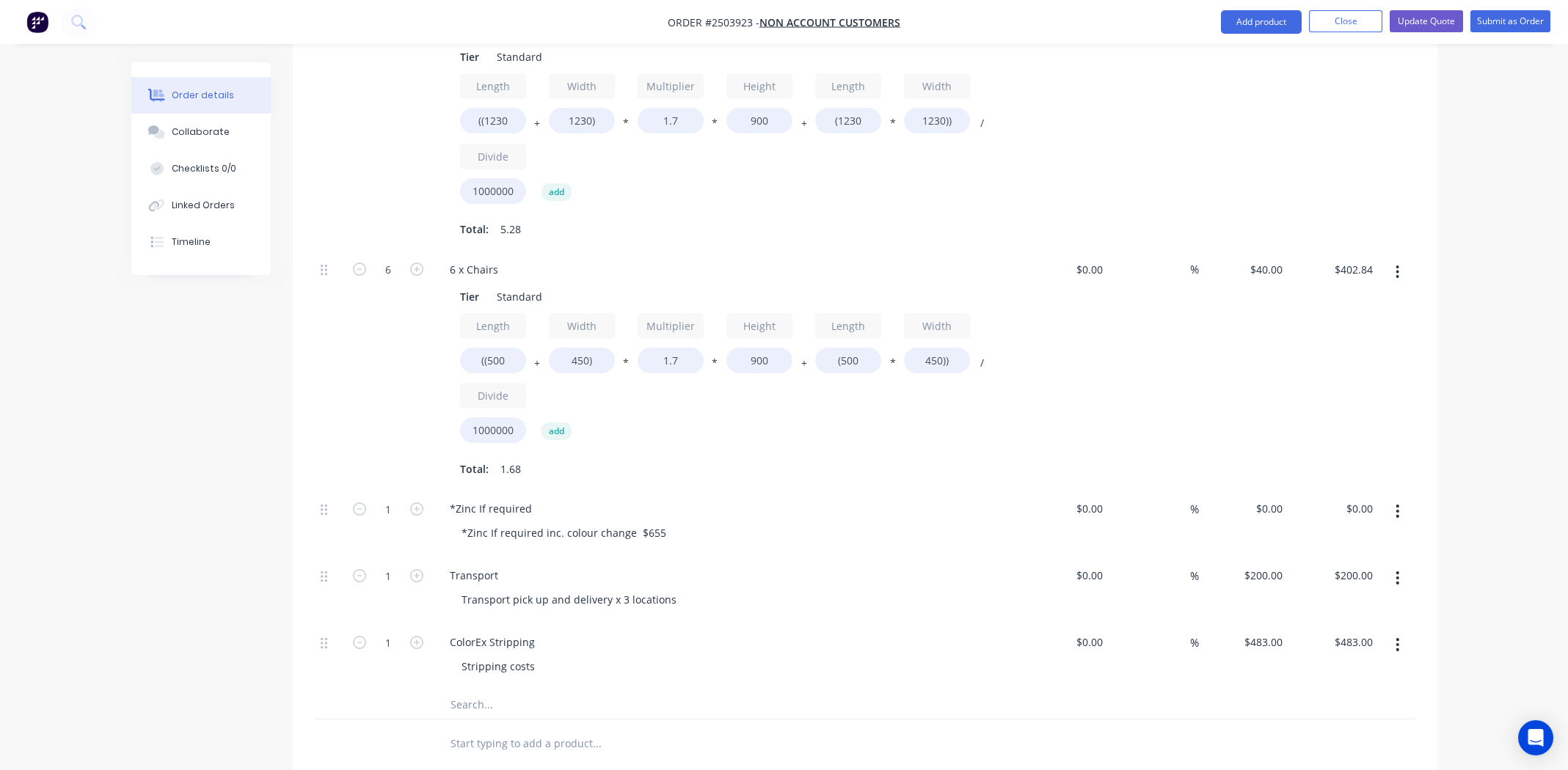
scroll to position [880, 0]
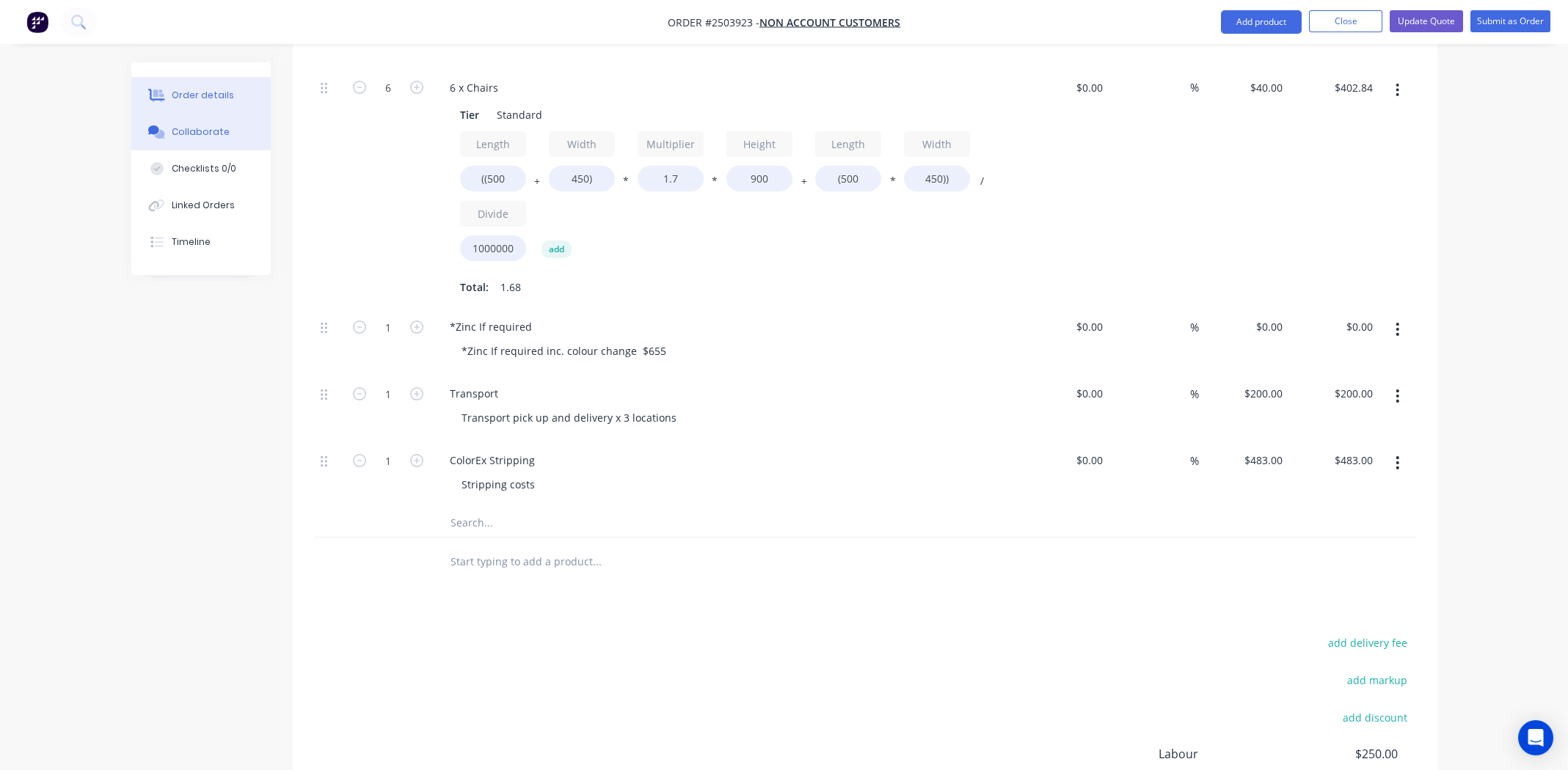
click at [201, 133] on div "Collaborate" at bounding box center [201, 132] width 58 height 13
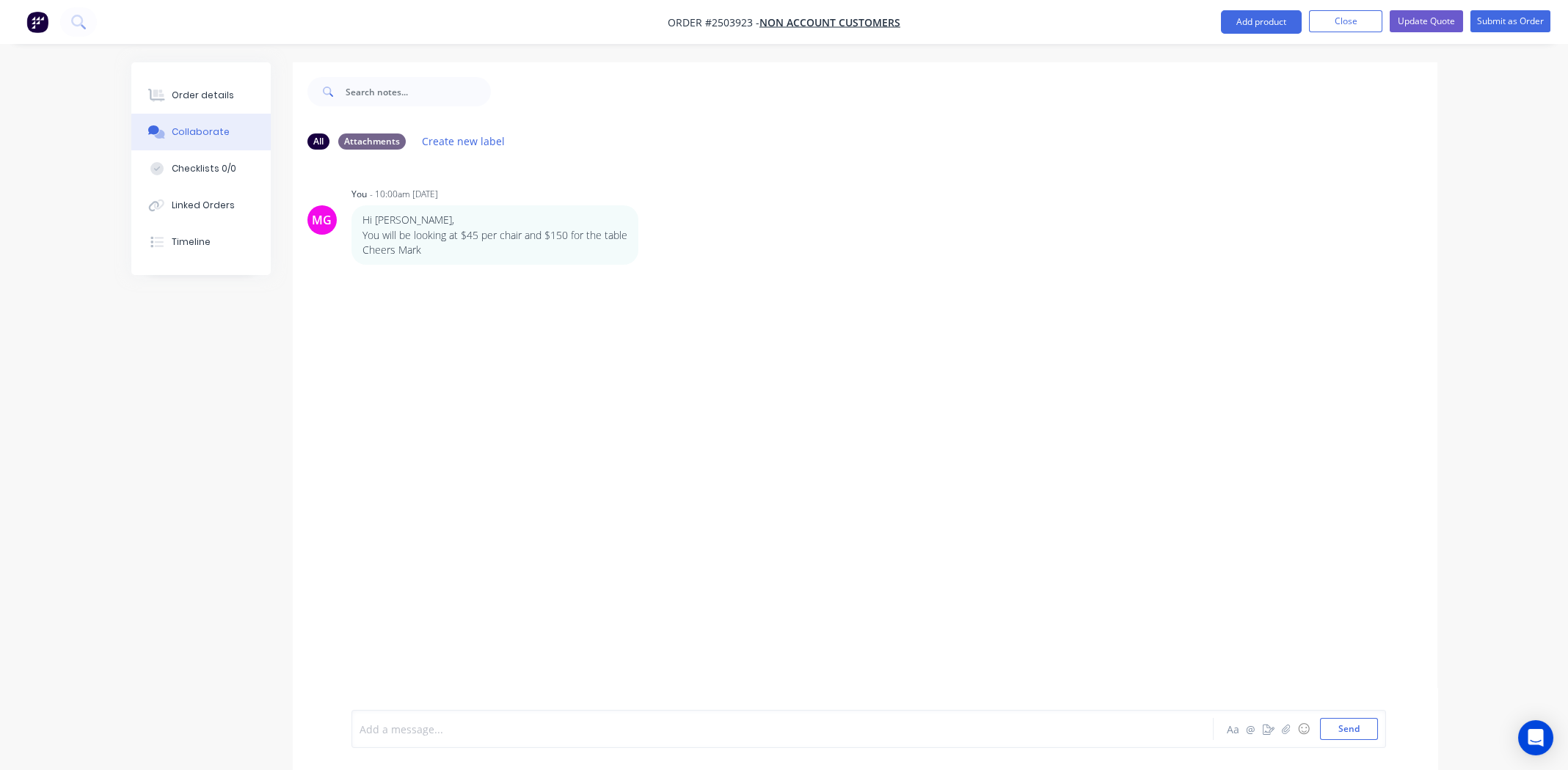
click at [496, 734] on div at bounding box center [741, 729] width 763 height 15
click at [389, 725] on div at bounding box center [741, 732] width 763 height 15
click at [418, 734] on div at bounding box center [741, 732] width 763 height 15
click at [377, 714] on span "+ 10%" at bounding box center [375, 716] width 29 height 14
click at [382, 734] on div at bounding box center [741, 732] width 763 height 15
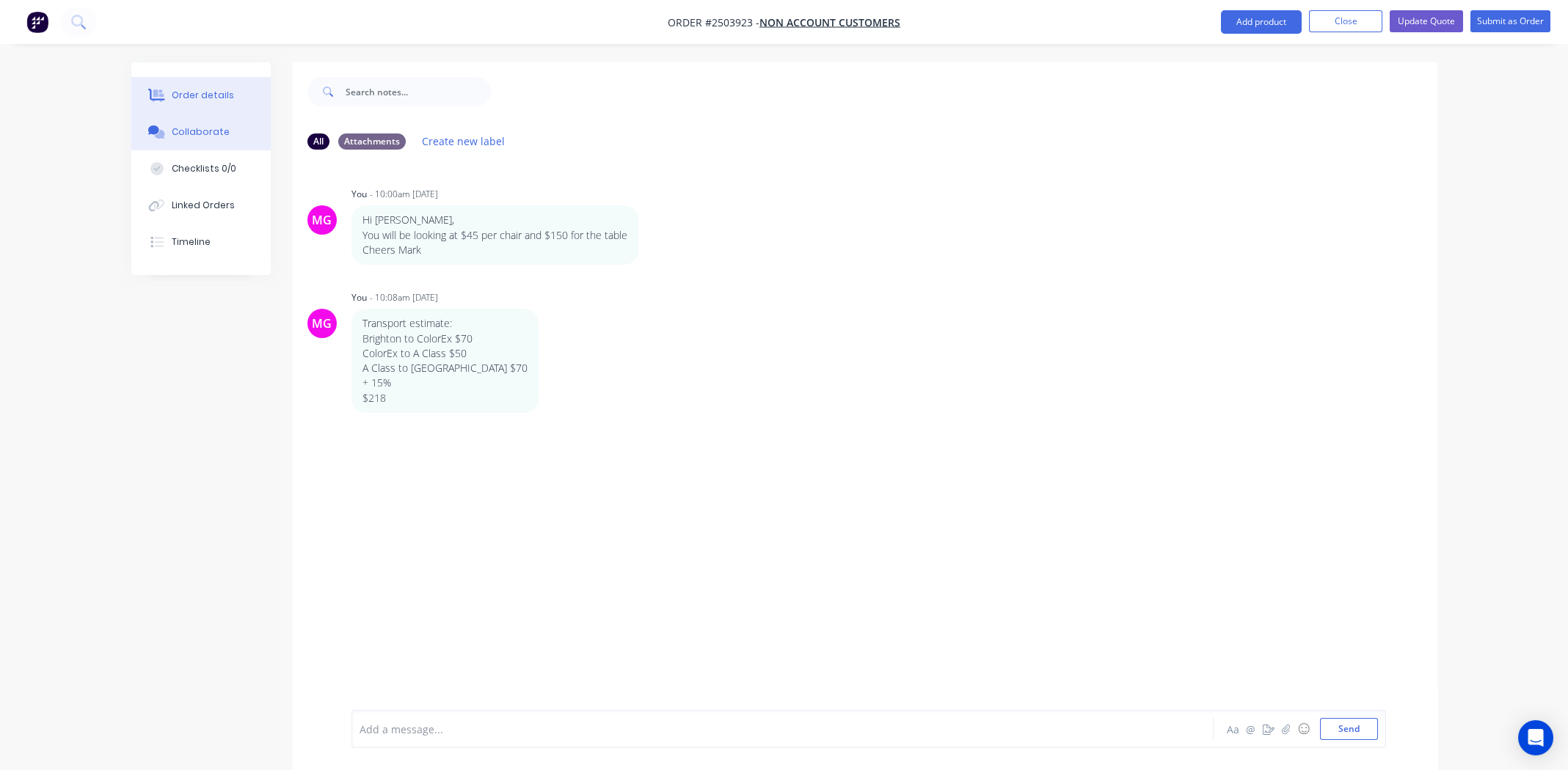
click at [209, 97] on div "Order details" at bounding box center [202, 95] width 62 height 13
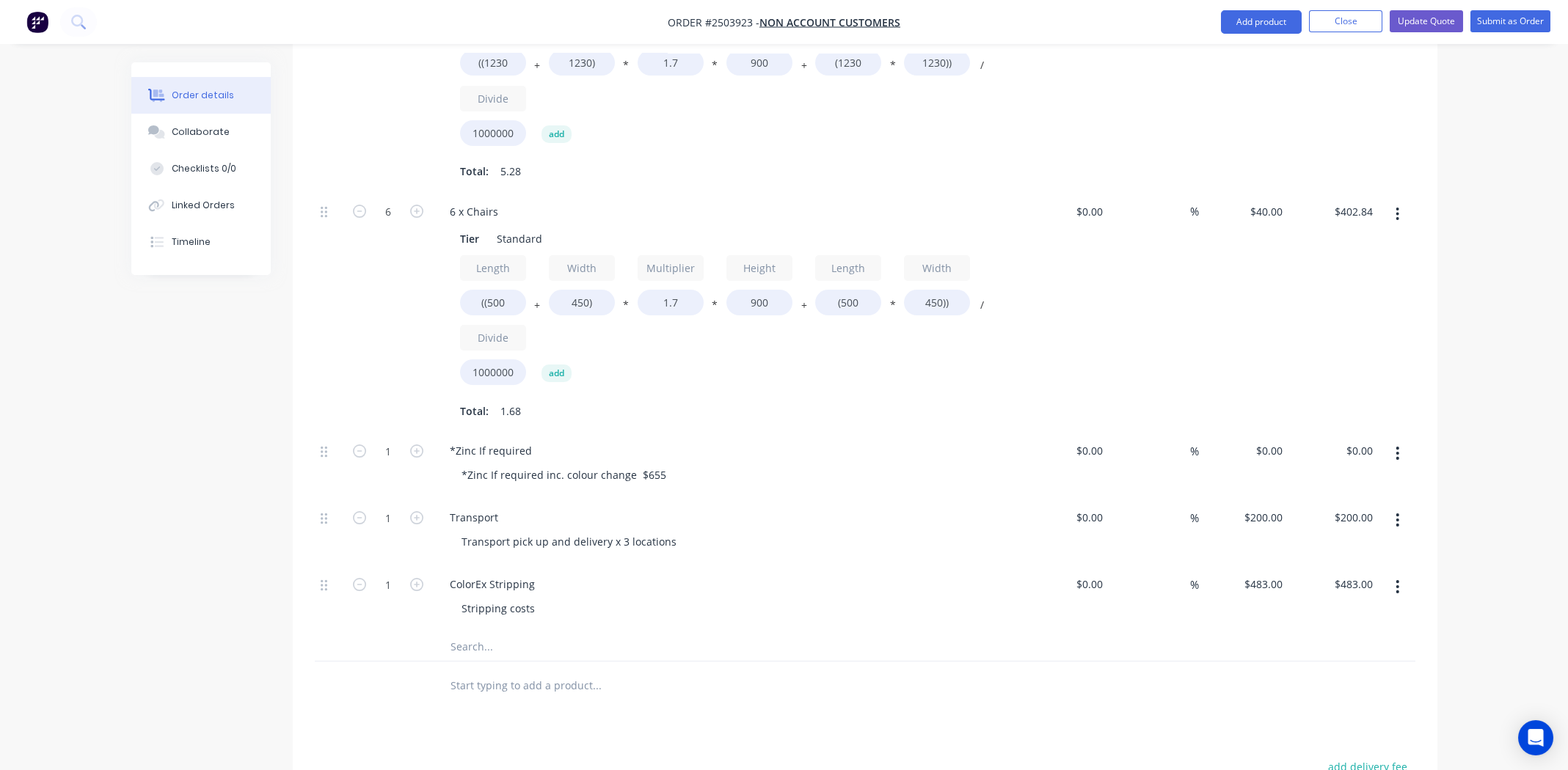
scroll to position [733, 0]
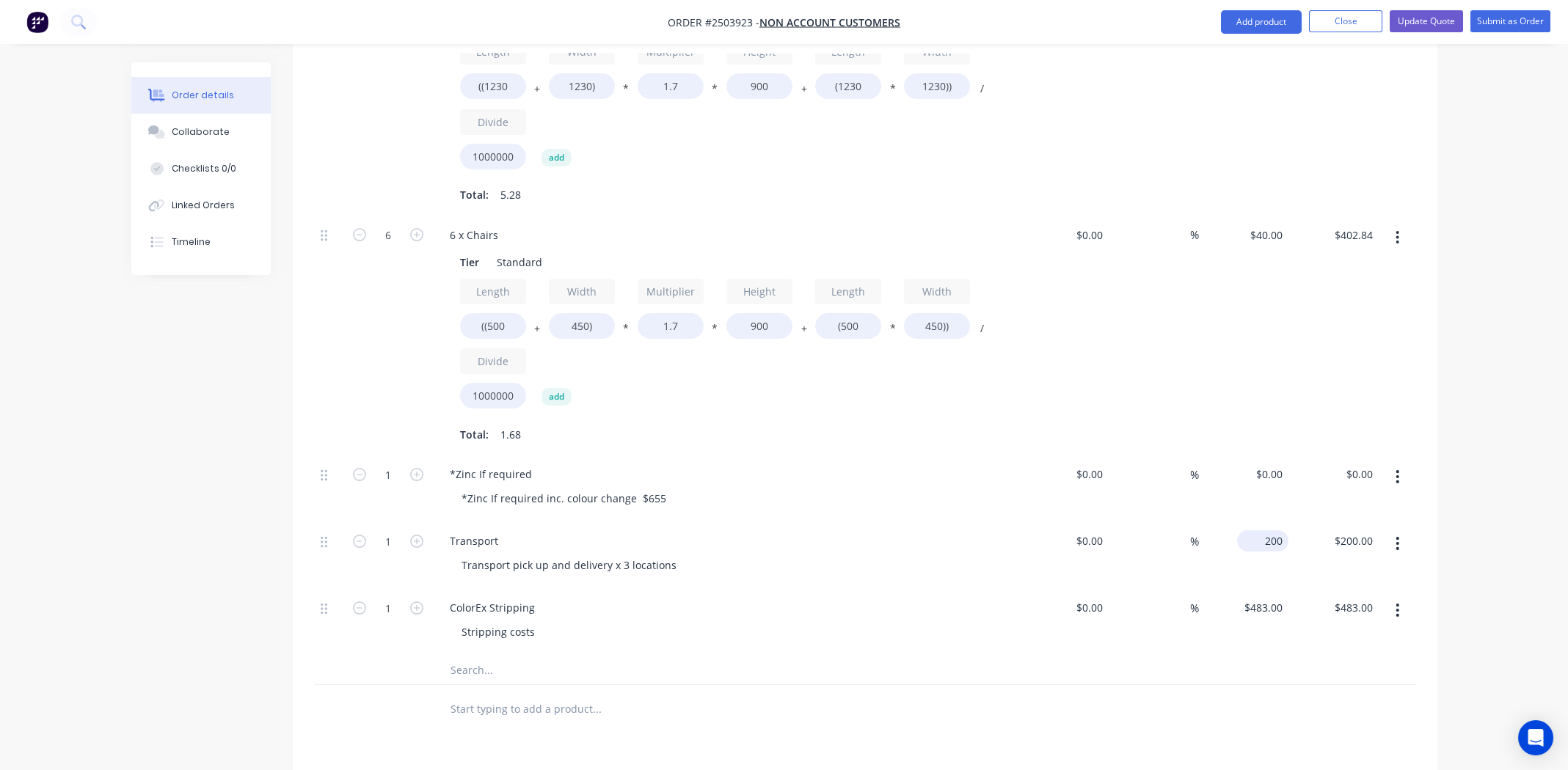
click at [1264, 530] on input "200" at bounding box center [1265, 540] width 46 height 21
type input "$218.00"
drag, startPoint x: 1155, startPoint y: 629, endPoint x: 1173, endPoint y: 615, distance: 22.8
click at [1154, 655] on div at bounding box center [864, 670] width 1100 height 30
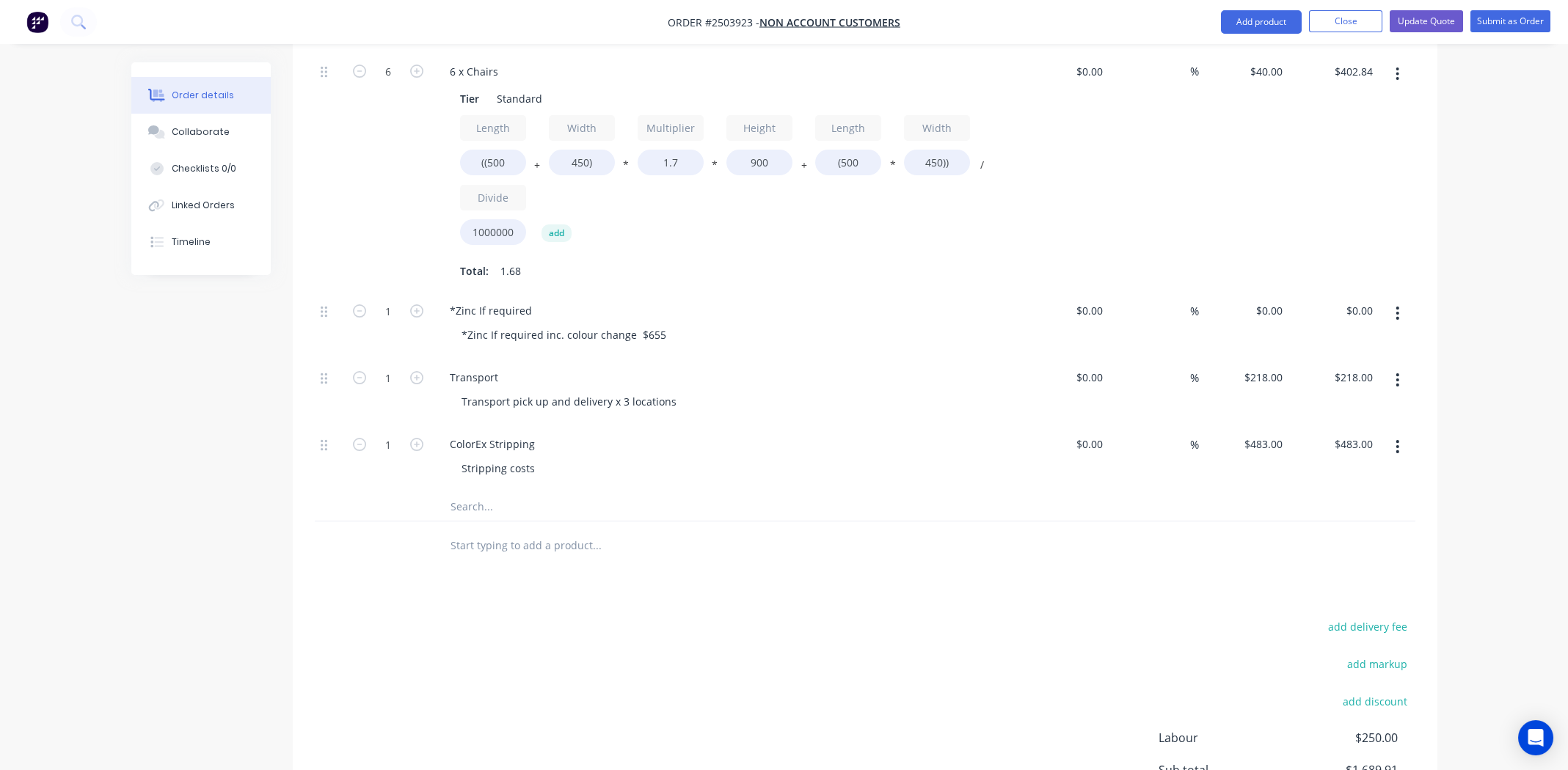
scroll to position [1026, 0]
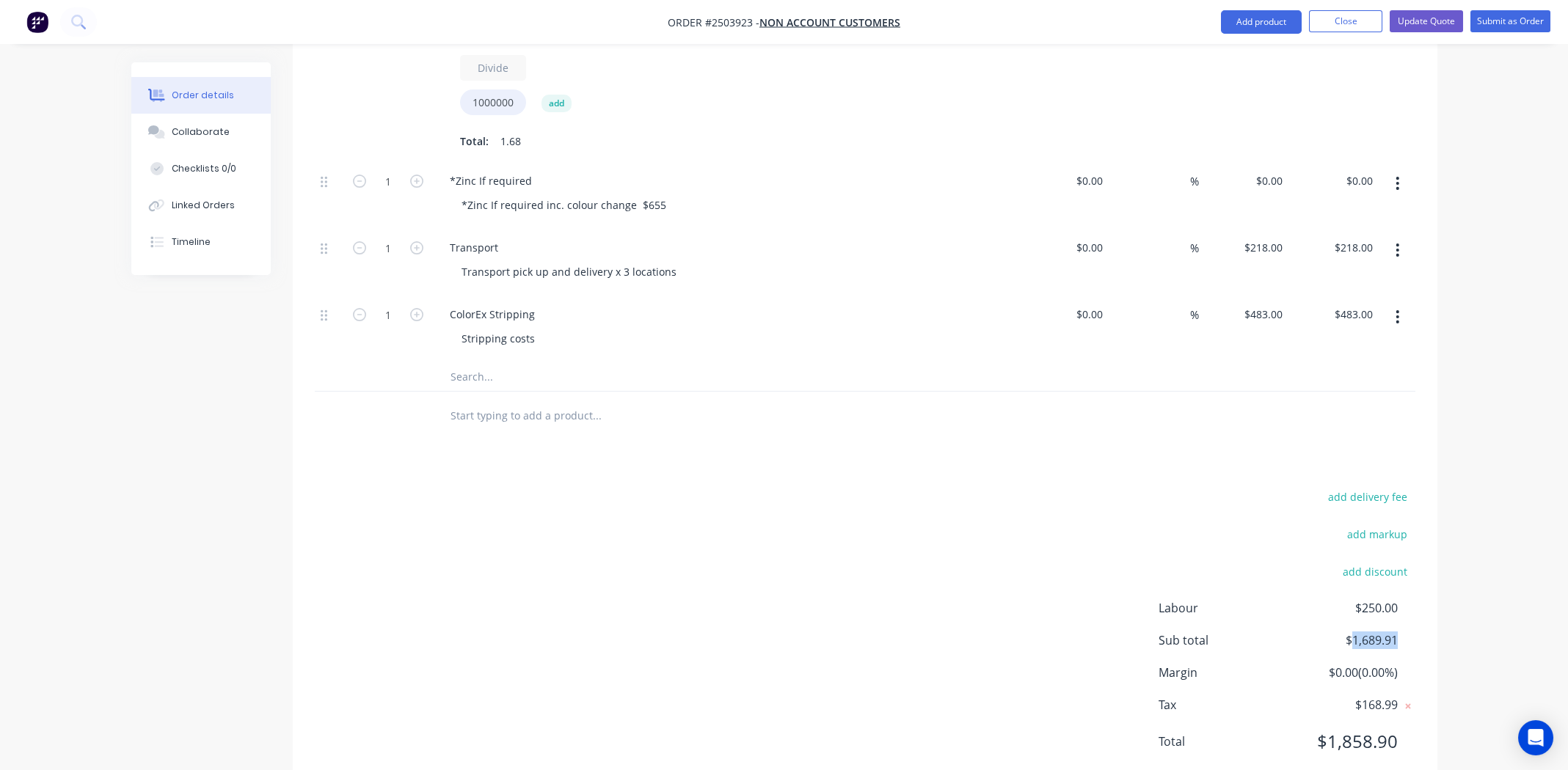
drag, startPoint x: 1395, startPoint y: 598, endPoint x: 1349, endPoint y: 601, distance: 46.1
click at [1349, 631] on span "$1,689.91" at bounding box center [1342, 640] width 108 height 17
drag, startPoint x: 1357, startPoint y: 598, endPoint x: 1391, endPoint y: 590, distance: 34.9
click at [1391, 631] on span "$1,689.91" at bounding box center [1342, 640] width 108 height 17
click at [1407, 631] on div "Sub total $1,689.91" at bounding box center [1287, 640] width 257 height 17
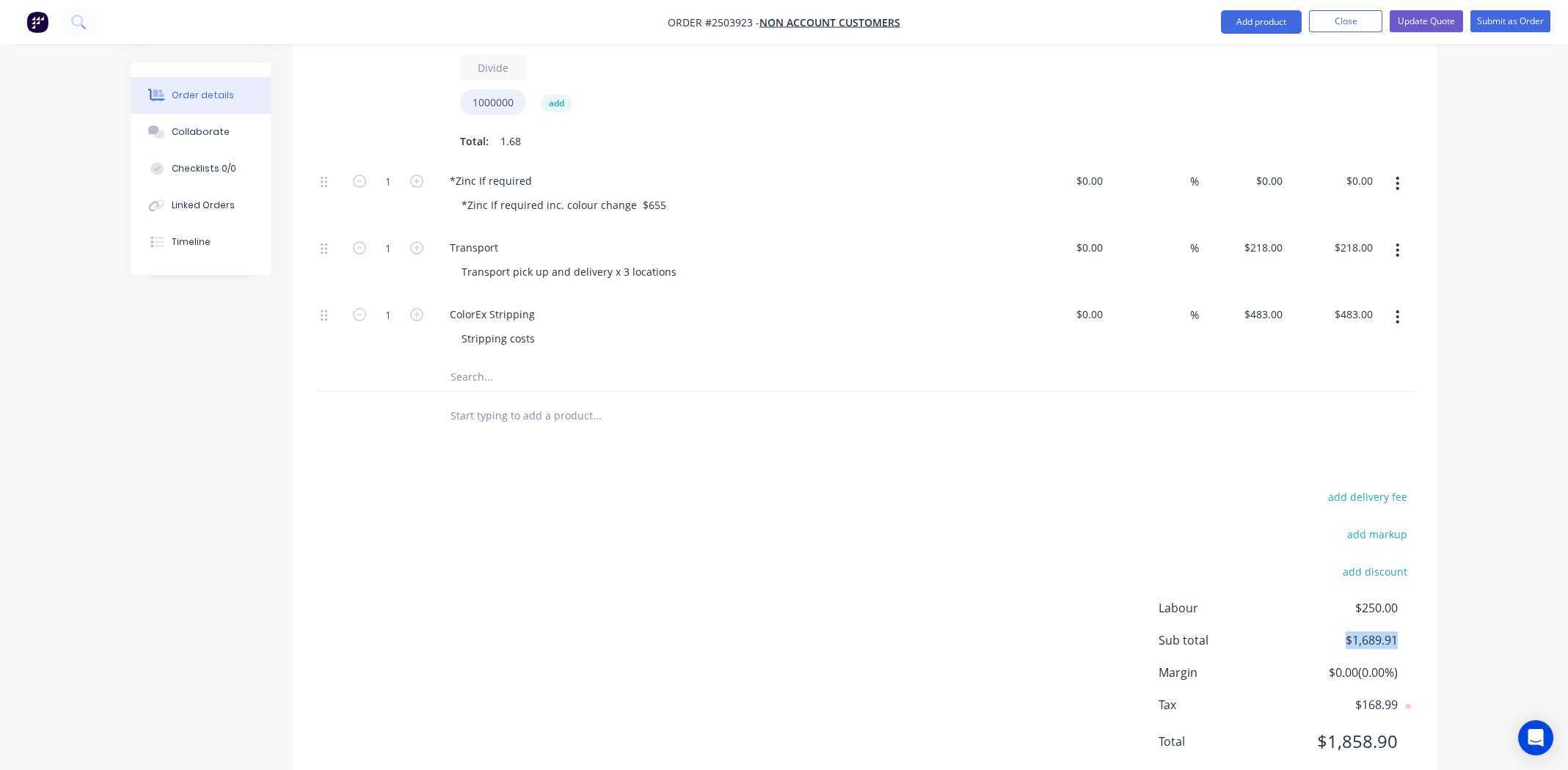
drag, startPoint x: 1404, startPoint y: 598, endPoint x: 1337, endPoint y: 602, distance: 67.1
click at [1337, 631] on div "Sub total $1,689.91" at bounding box center [1287, 640] width 257 height 17
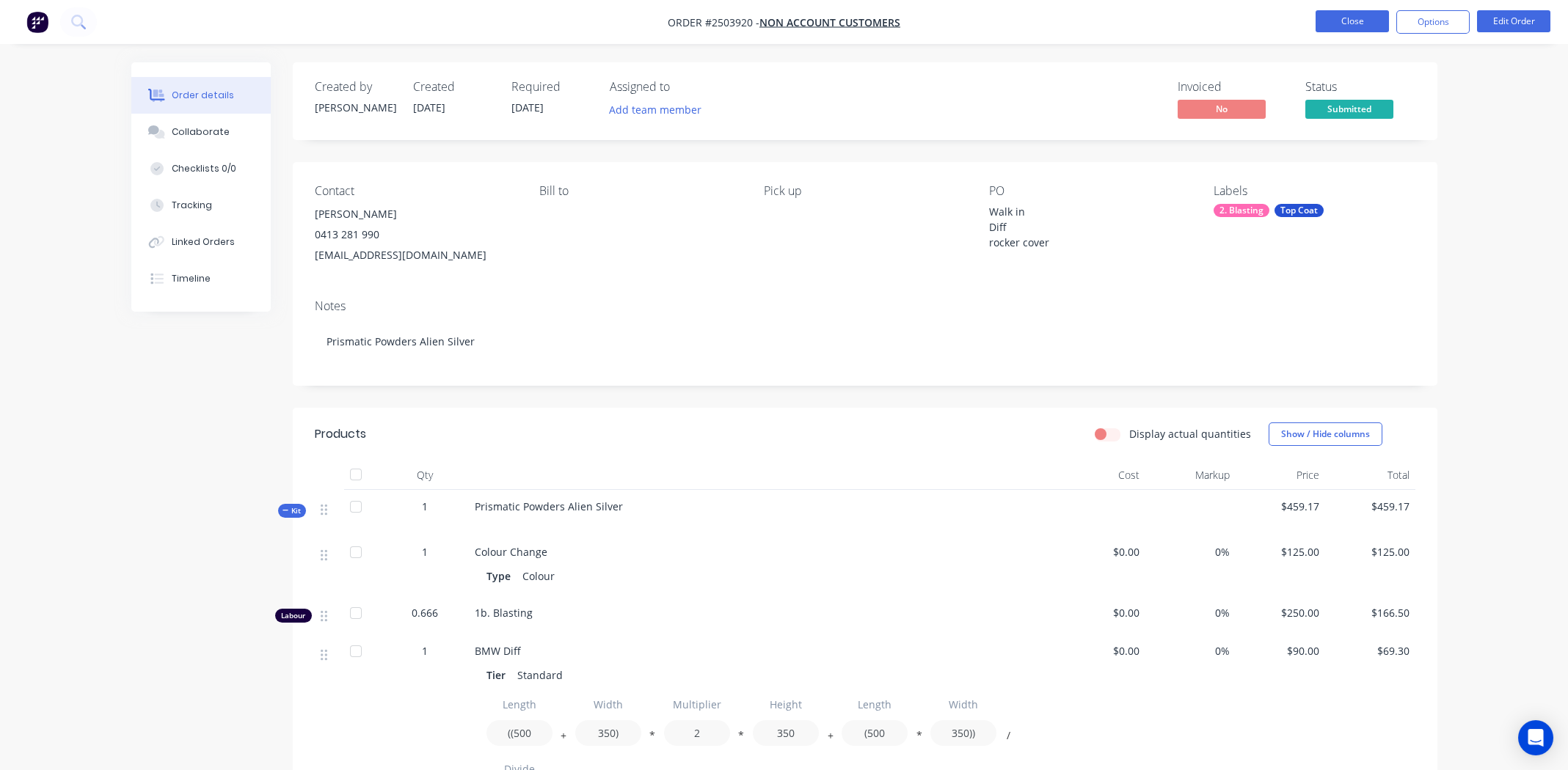
click at [1358, 22] on button "Close" at bounding box center [1352, 21] width 73 height 22
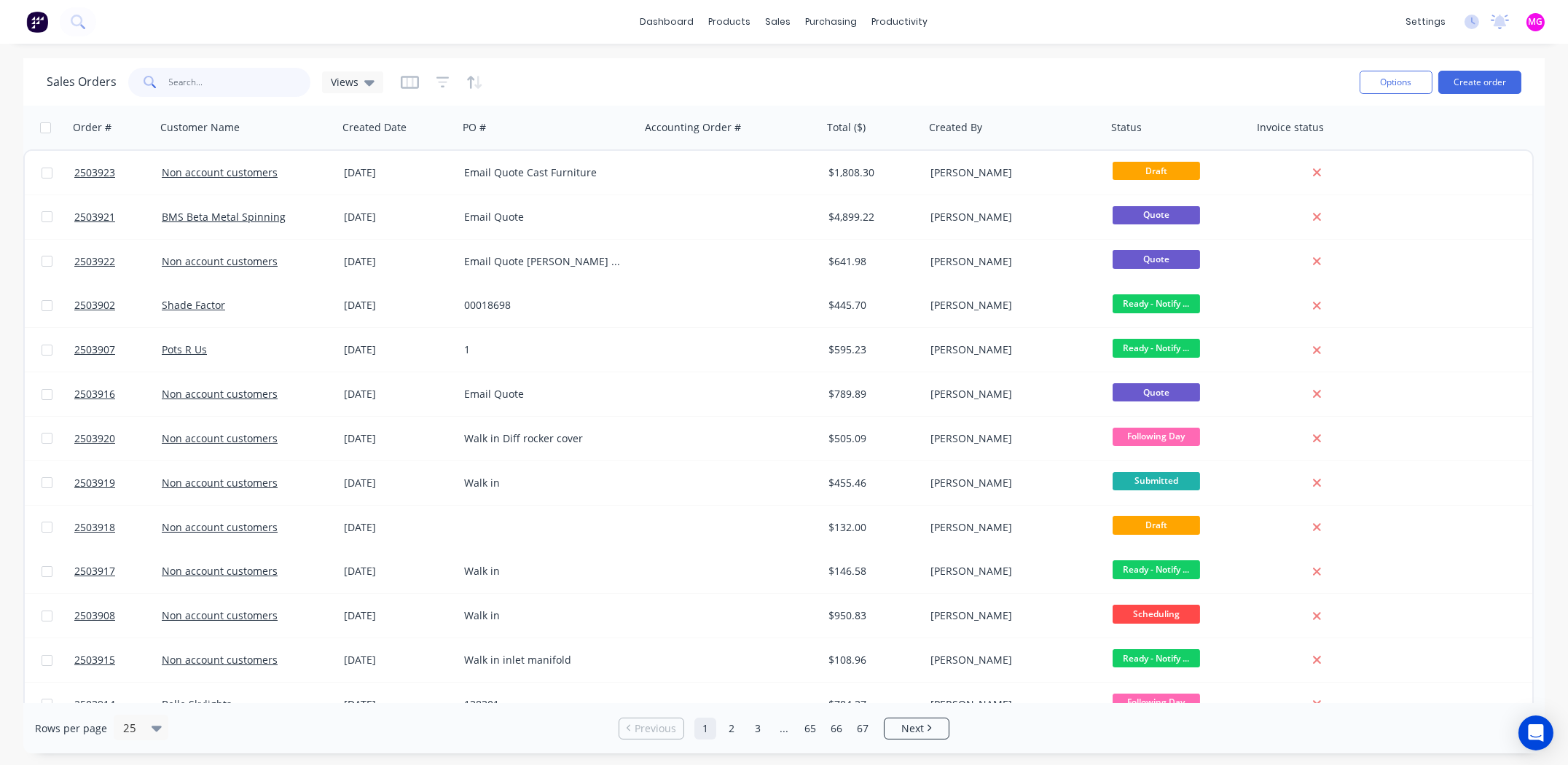
paste input "2503921"
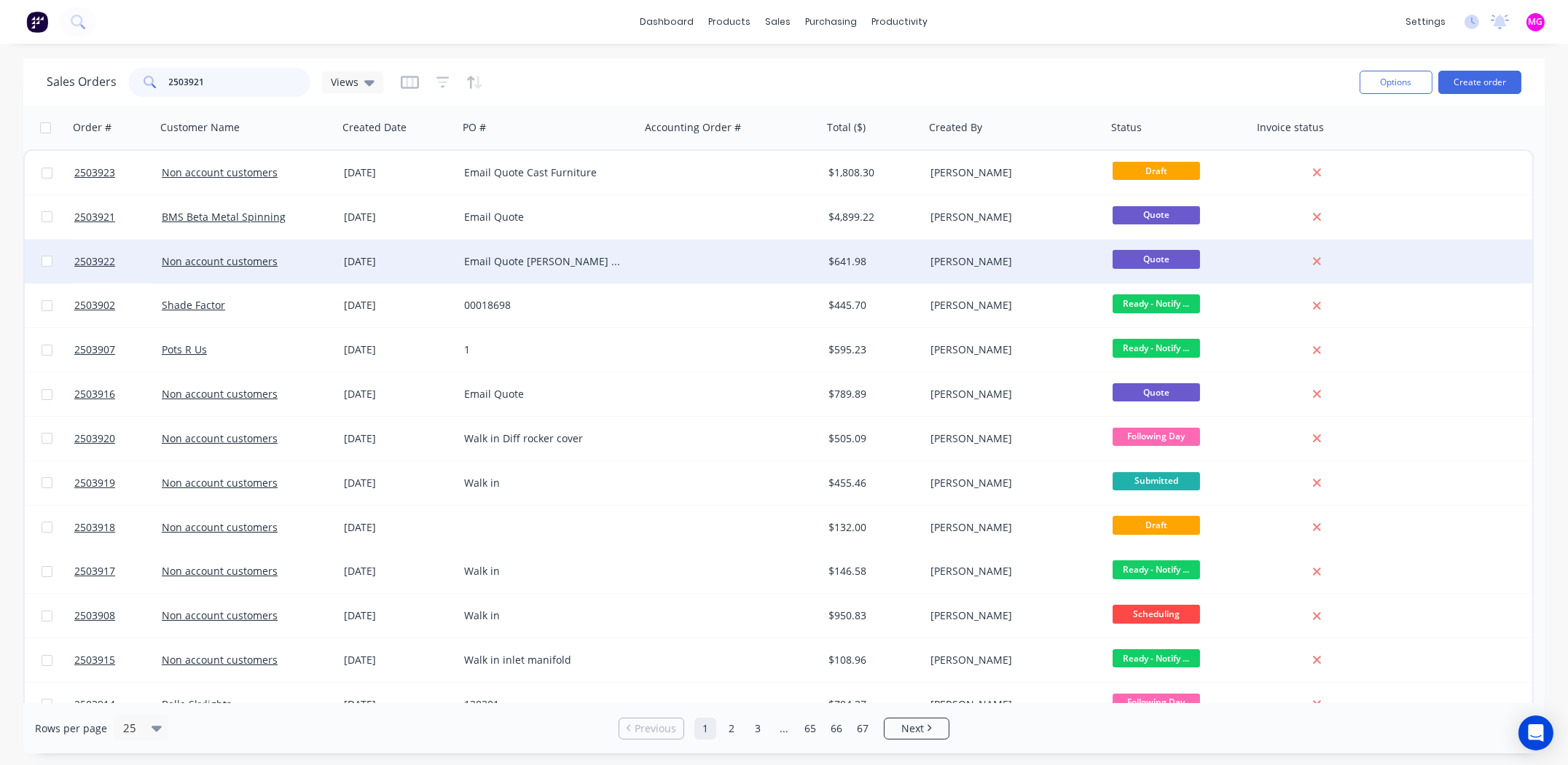
type input "2503921"
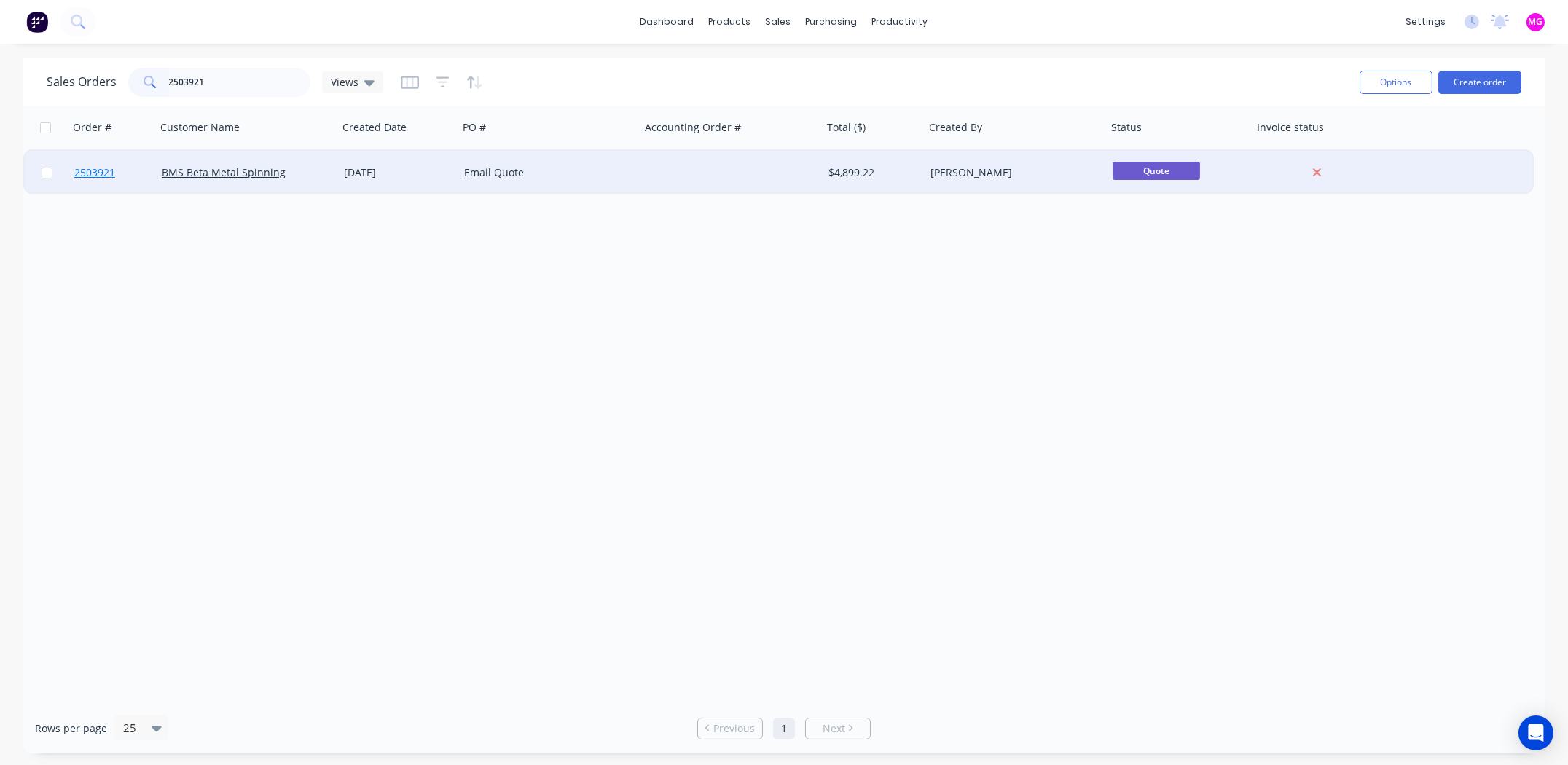
click at [91, 175] on span "2503921" at bounding box center [94, 173] width 41 height 14
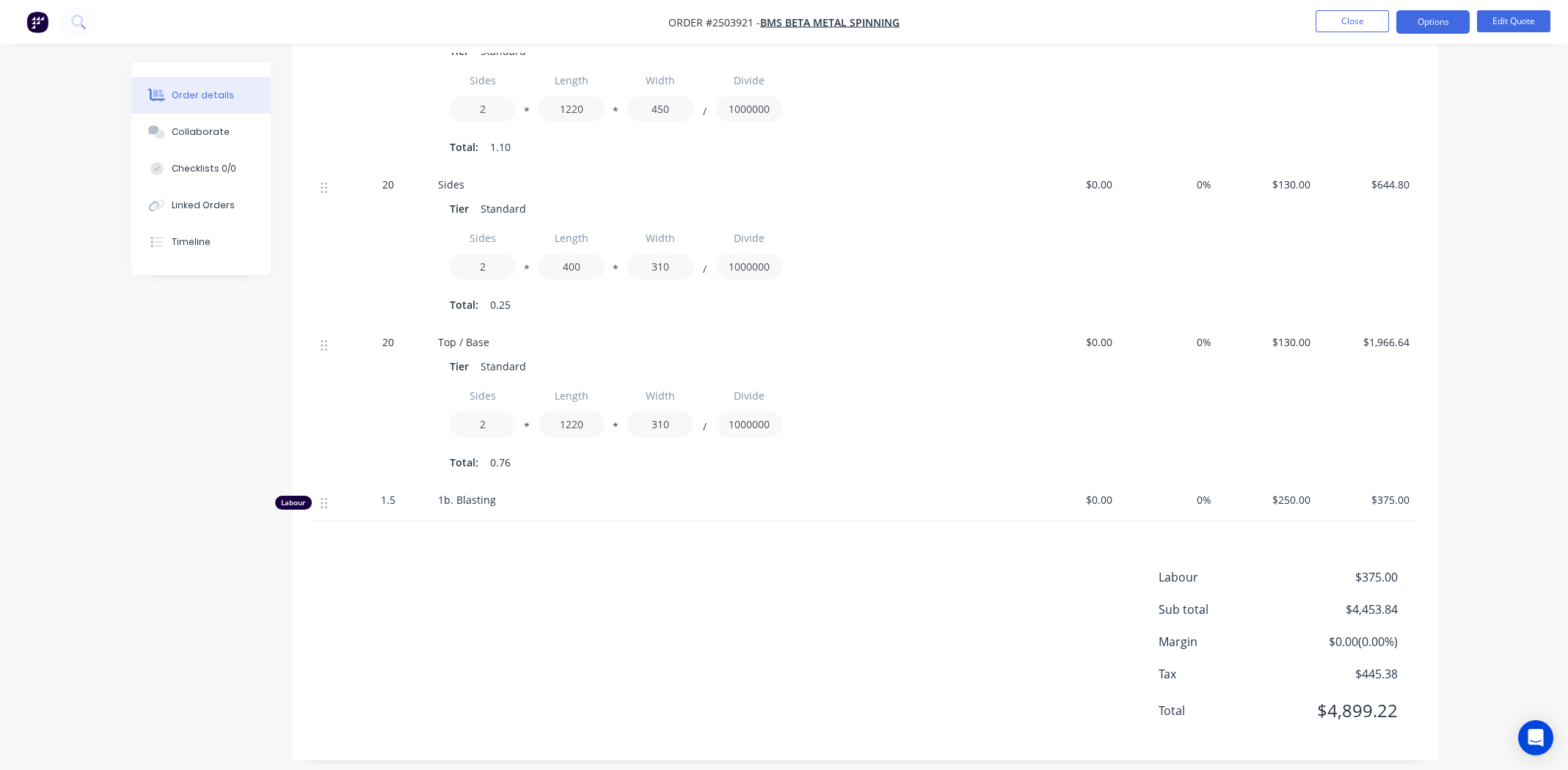
scroll to position [599, 0]
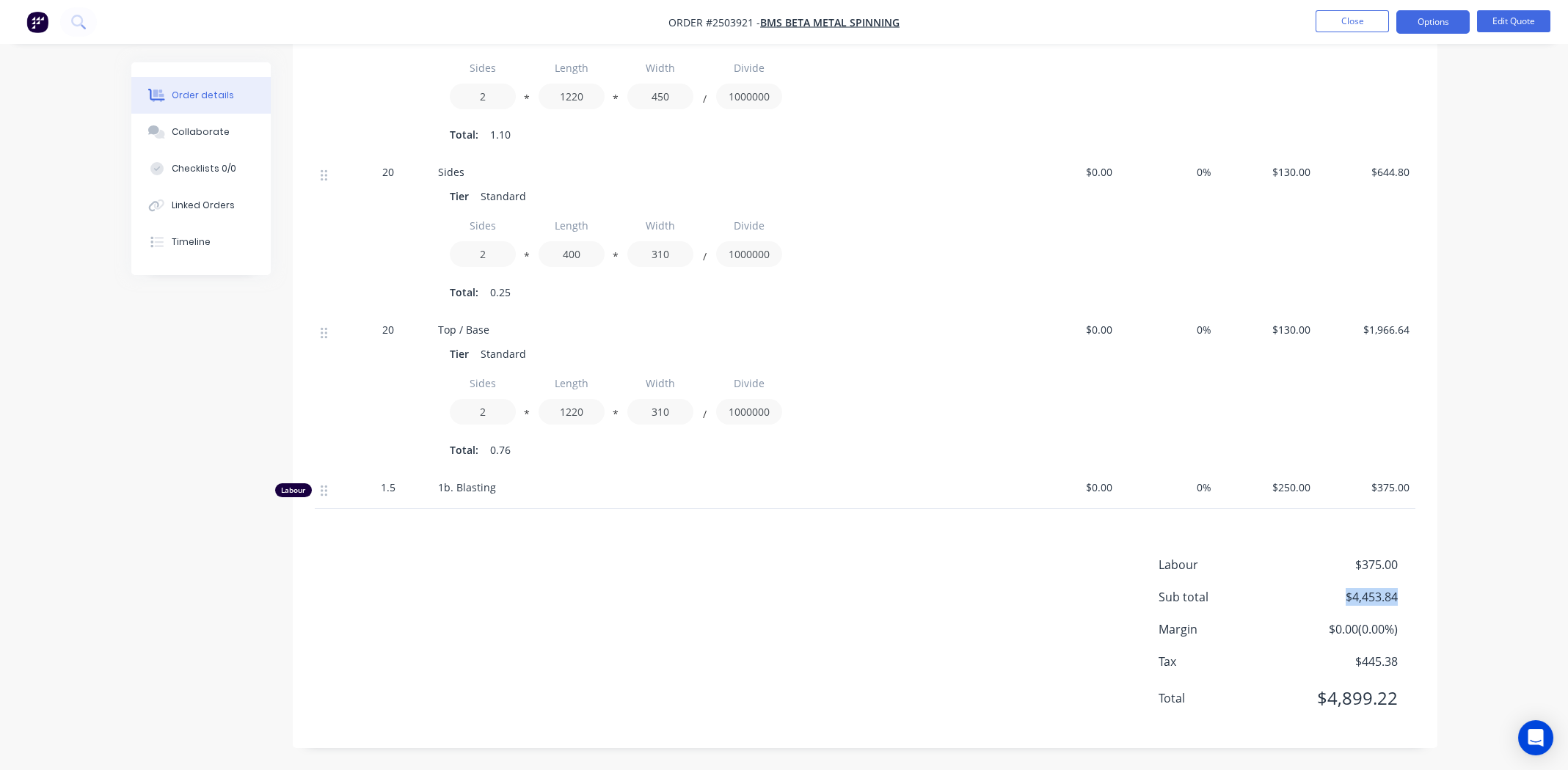
drag, startPoint x: 1345, startPoint y: 597, endPoint x: 1397, endPoint y: 594, distance: 52.1
click at [1397, 594] on span "$4,453.84" at bounding box center [1342, 596] width 108 height 17
copy span "$4,453.84"
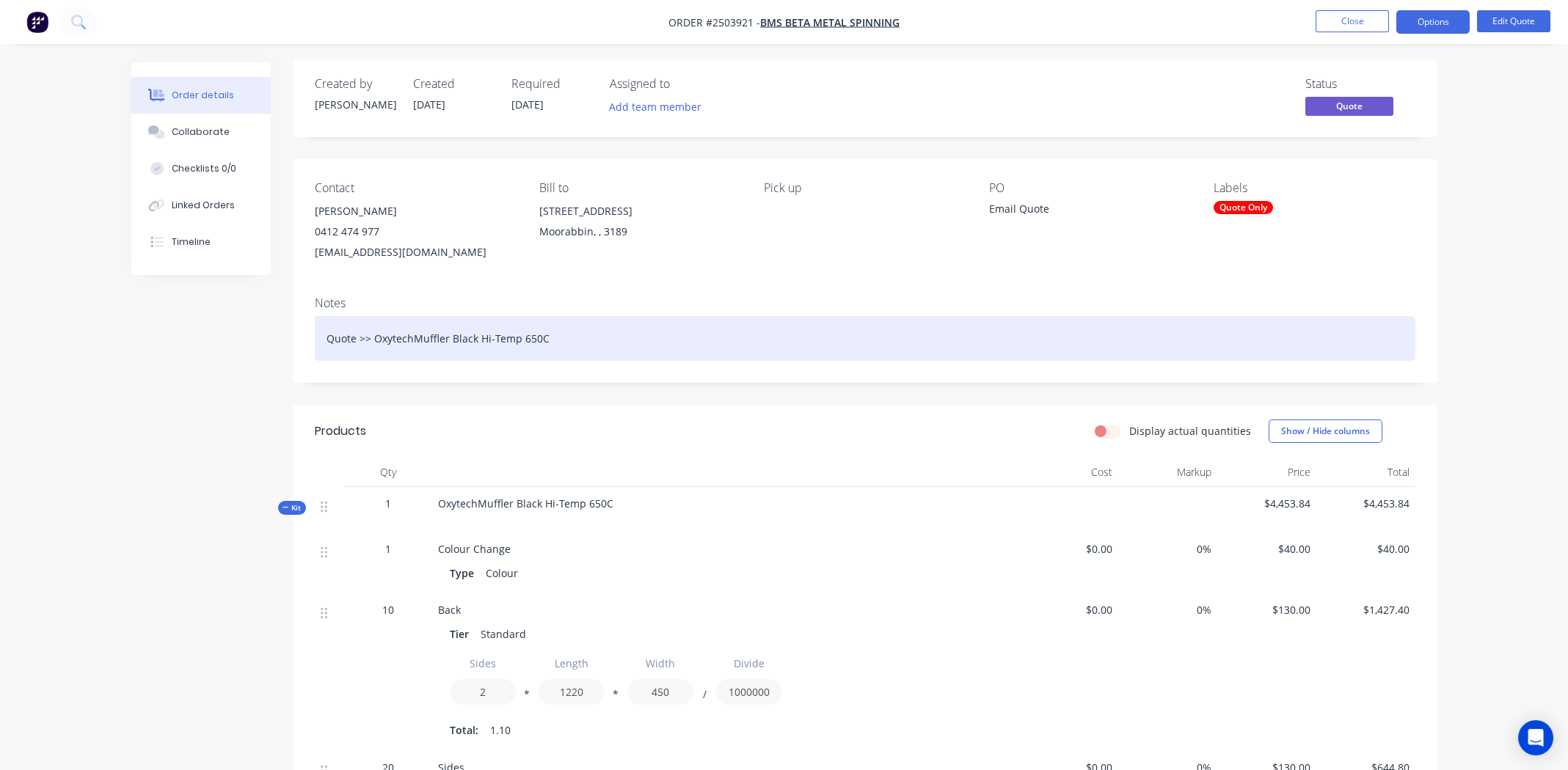
scroll to position [0, 0]
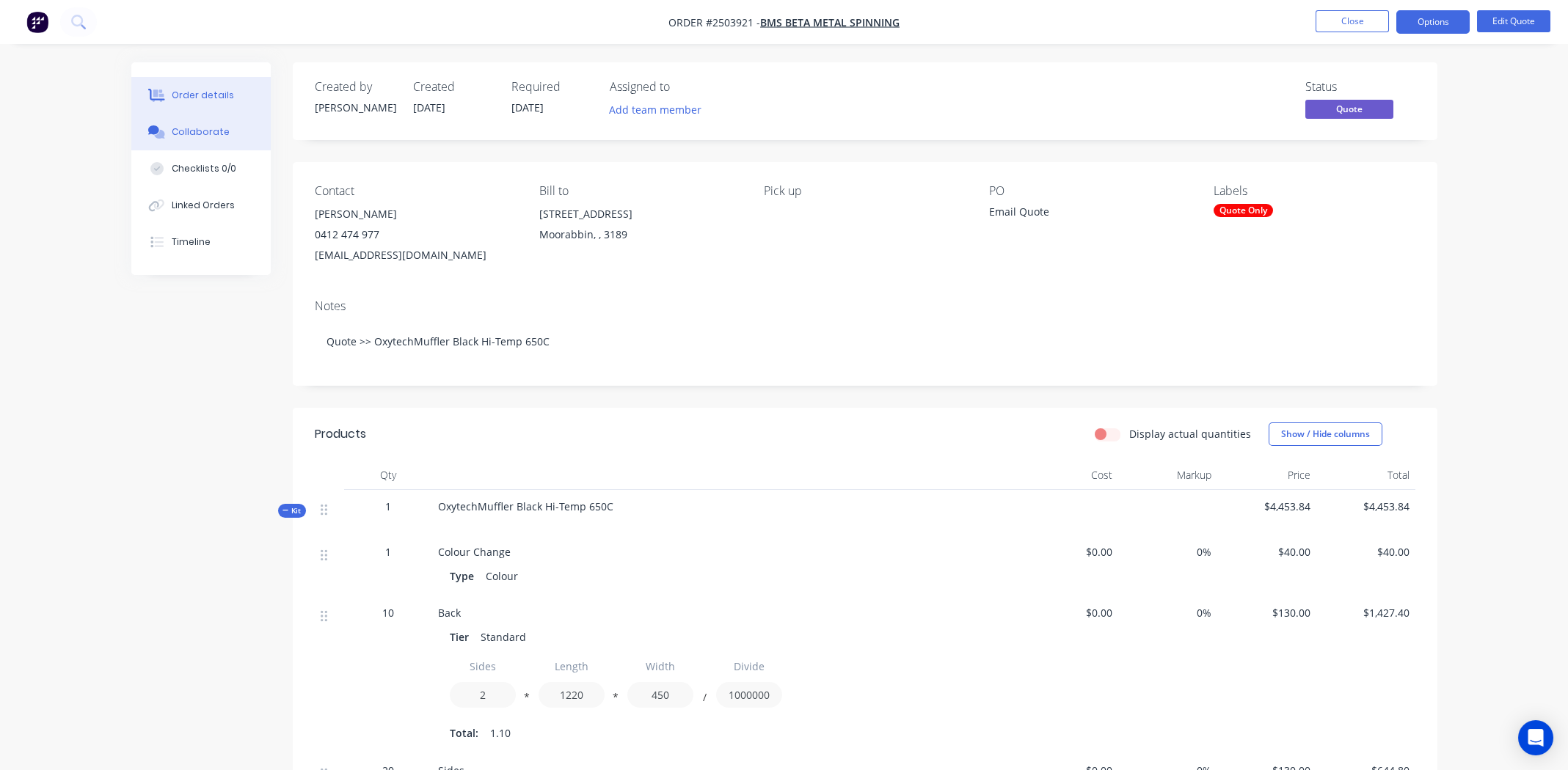
click at [214, 127] on div "Collaborate" at bounding box center [201, 132] width 58 height 13
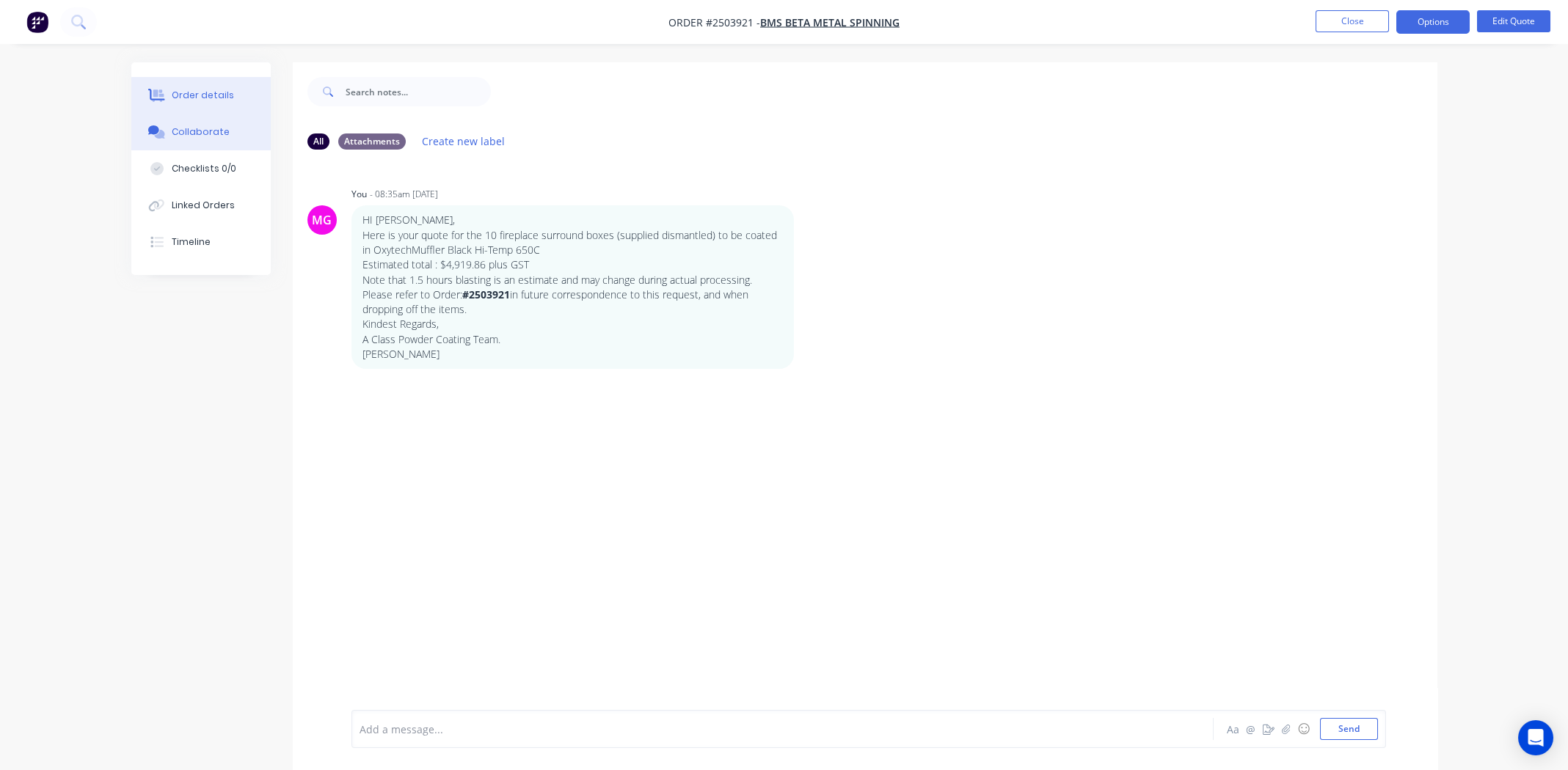
click at [193, 95] on div "Order details" at bounding box center [202, 95] width 62 height 13
